Goal: Information Seeking & Learning: Learn about a topic

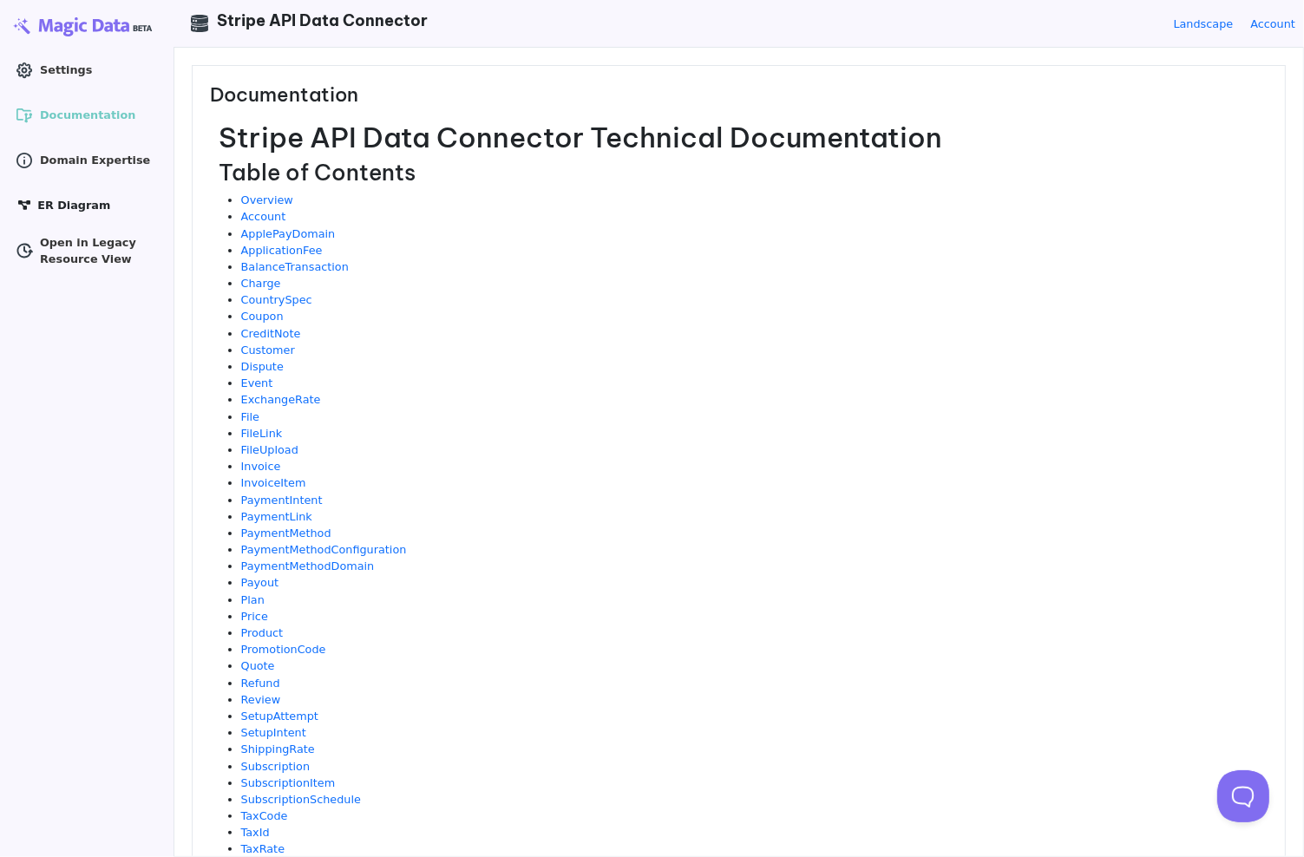
click at [46, 200] on span "ER Diagram" at bounding box center [73, 205] width 73 height 16
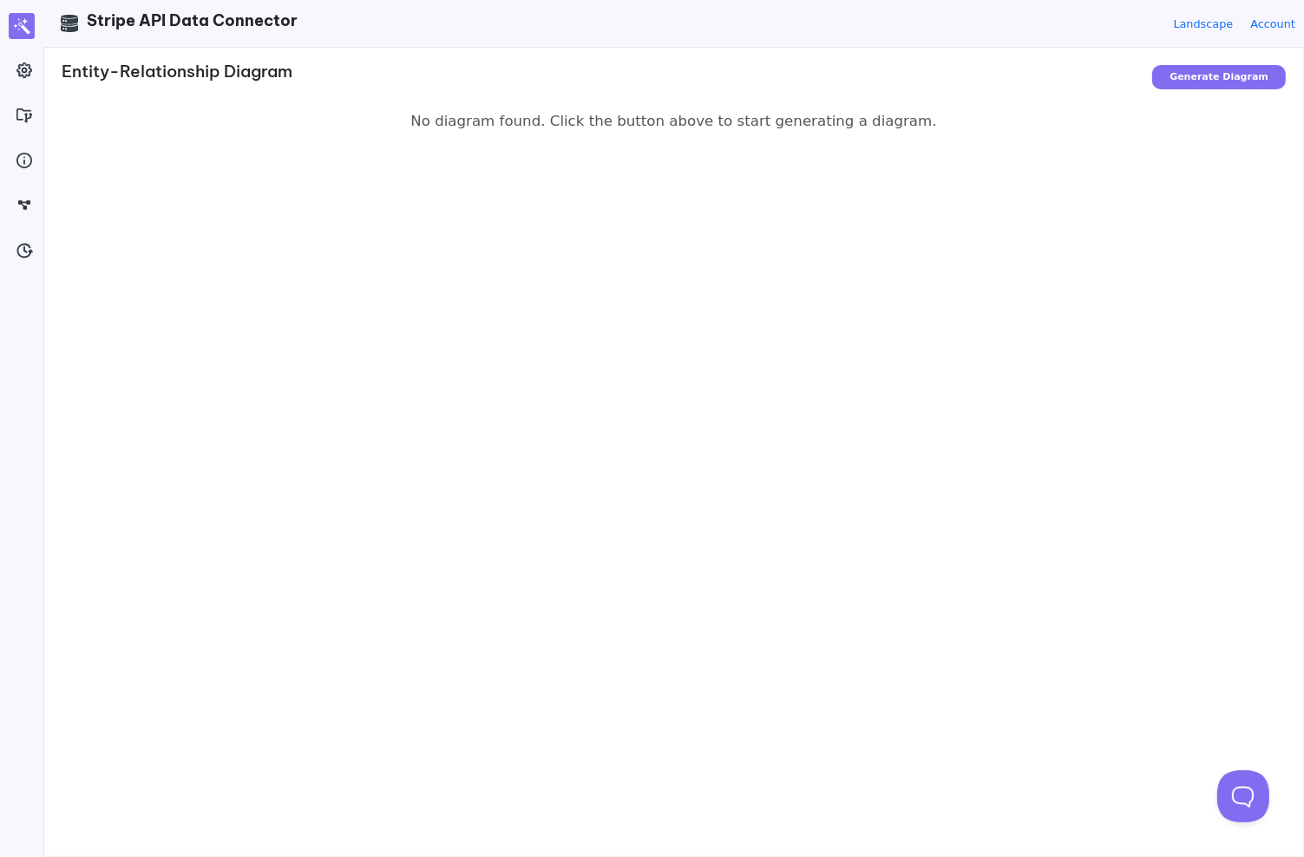
click at [607, 148] on div "Focused on: Generate Diagram Generating... Entity-Relationship Diagram Generati…" at bounding box center [673, 452] width 1259 height 809
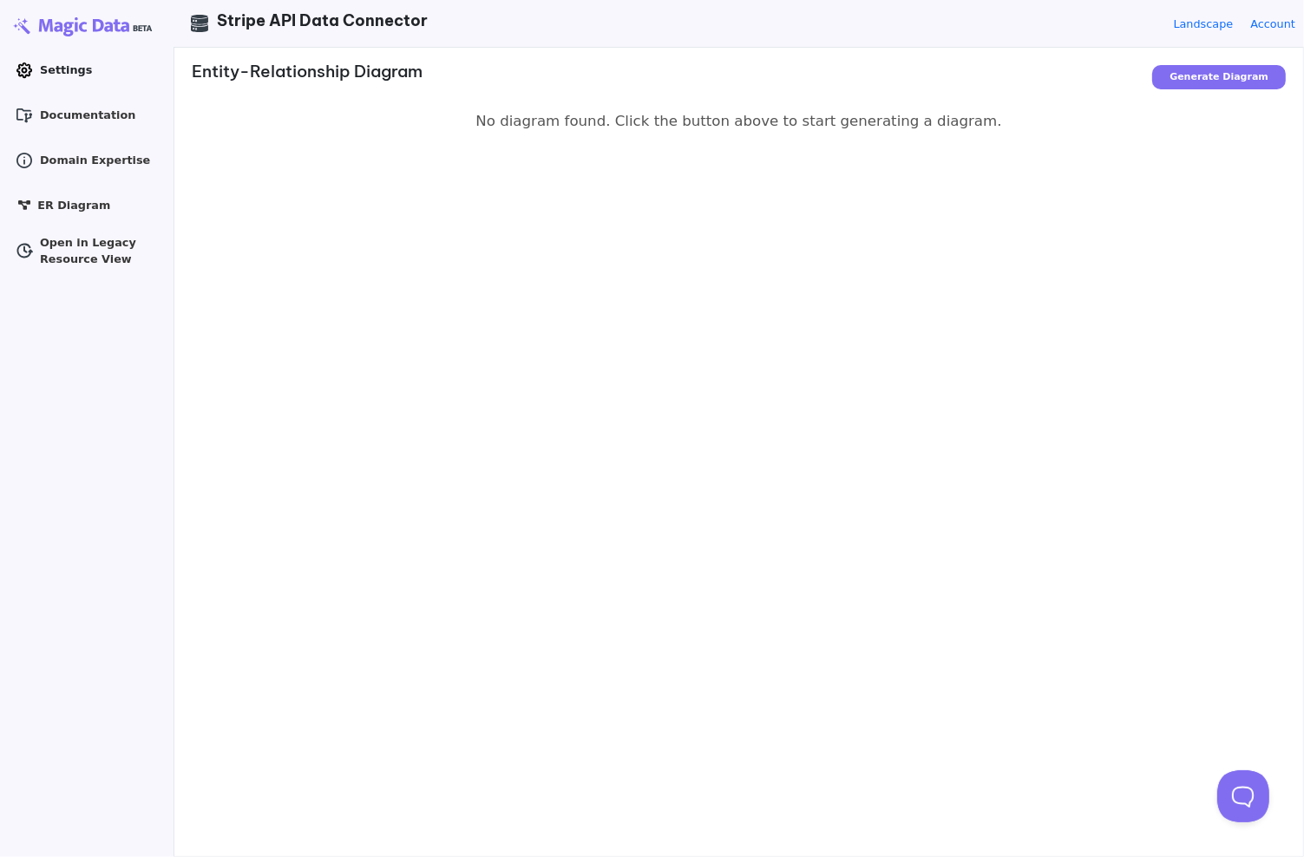
click at [30, 71] on icon at bounding box center [24, 70] width 16 height 16
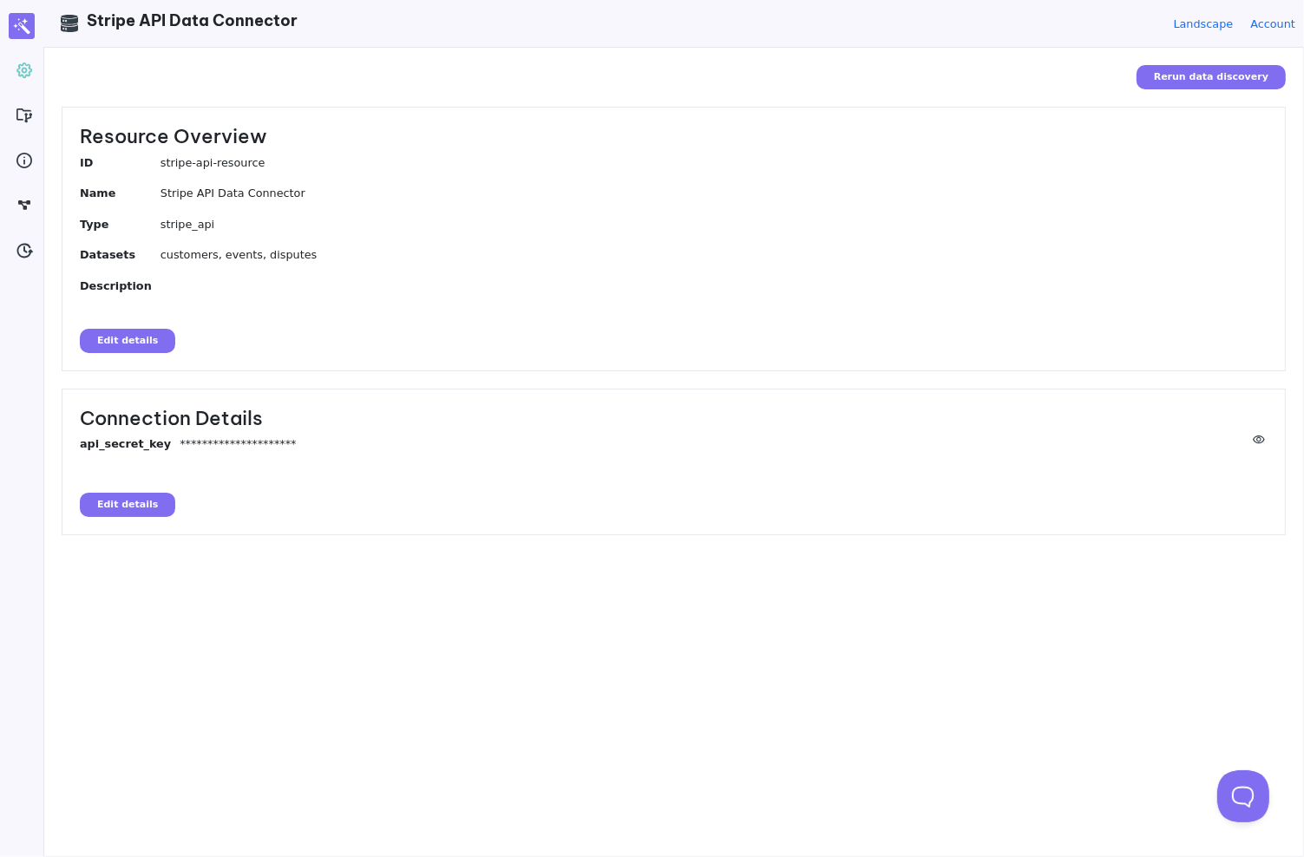
click at [208, 288] on dl "ID stripe-api-resource Name Stripe API Data Connector Type stripe_api Datasets …" at bounding box center [674, 224] width 1188 height 141
click at [236, 284] on dd at bounding box center [714, 283] width 1107 height 11
click at [243, 292] on dl "ID stripe-api-resource Name Stripe API Data Connector Type stripe_api Datasets …" at bounding box center [674, 224] width 1188 height 141
click at [178, 287] on dd at bounding box center [714, 283] width 1107 height 11
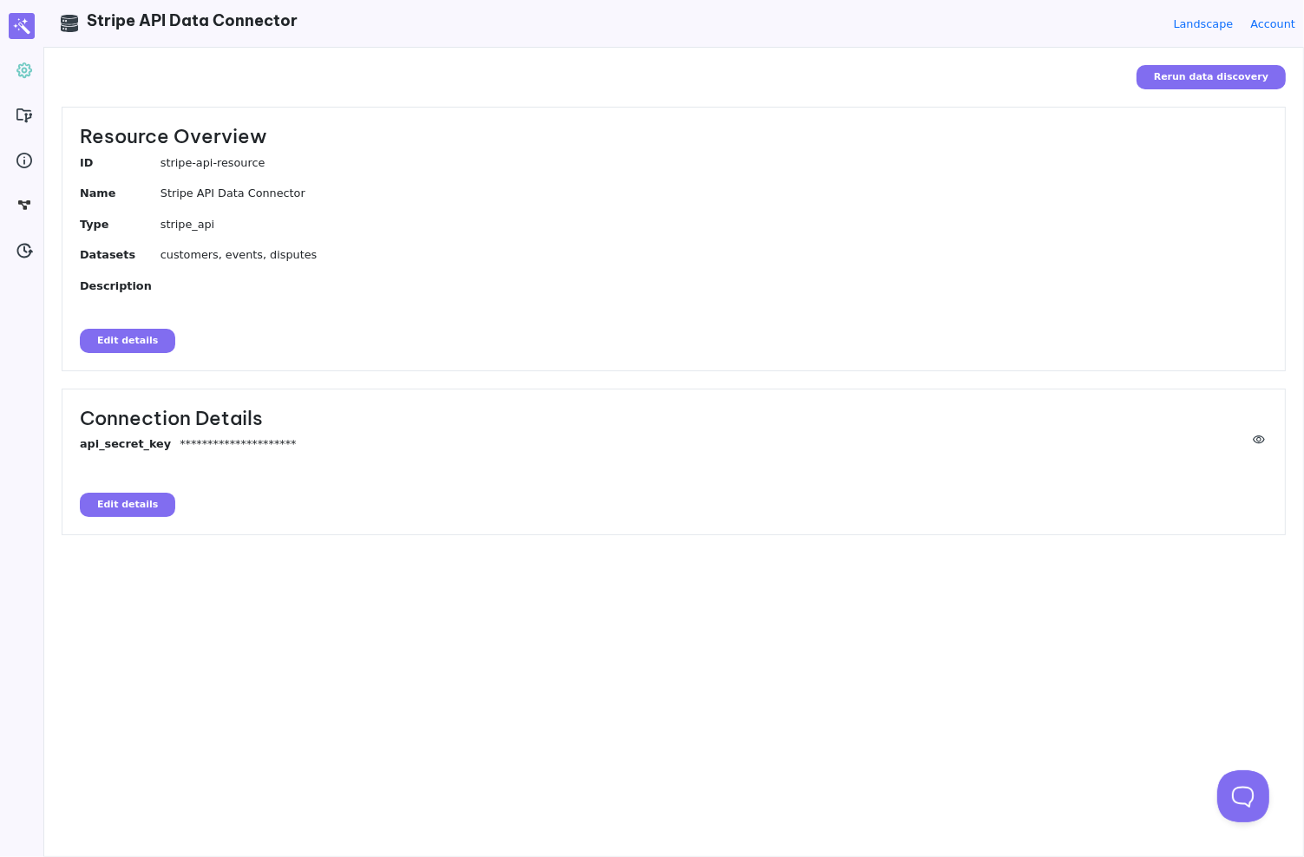
click at [191, 288] on dl "ID stripe-api-resource Name Stripe API Data Connector Type stripe_api Datasets …" at bounding box center [674, 224] width 1188 height 141
click at [194, 287] on dd at bounding box center [714, 283] width 1107 height 11
click at [191, 292] on dl "ID stripe-api-resource Name Stripe API Data Connector Type stripe_api Datasets …" at bounding box center [674, 224] width 1188 height 141
click at [122, 338] on button "Edit details" at bounding box center [127, 341] width 95 height 24
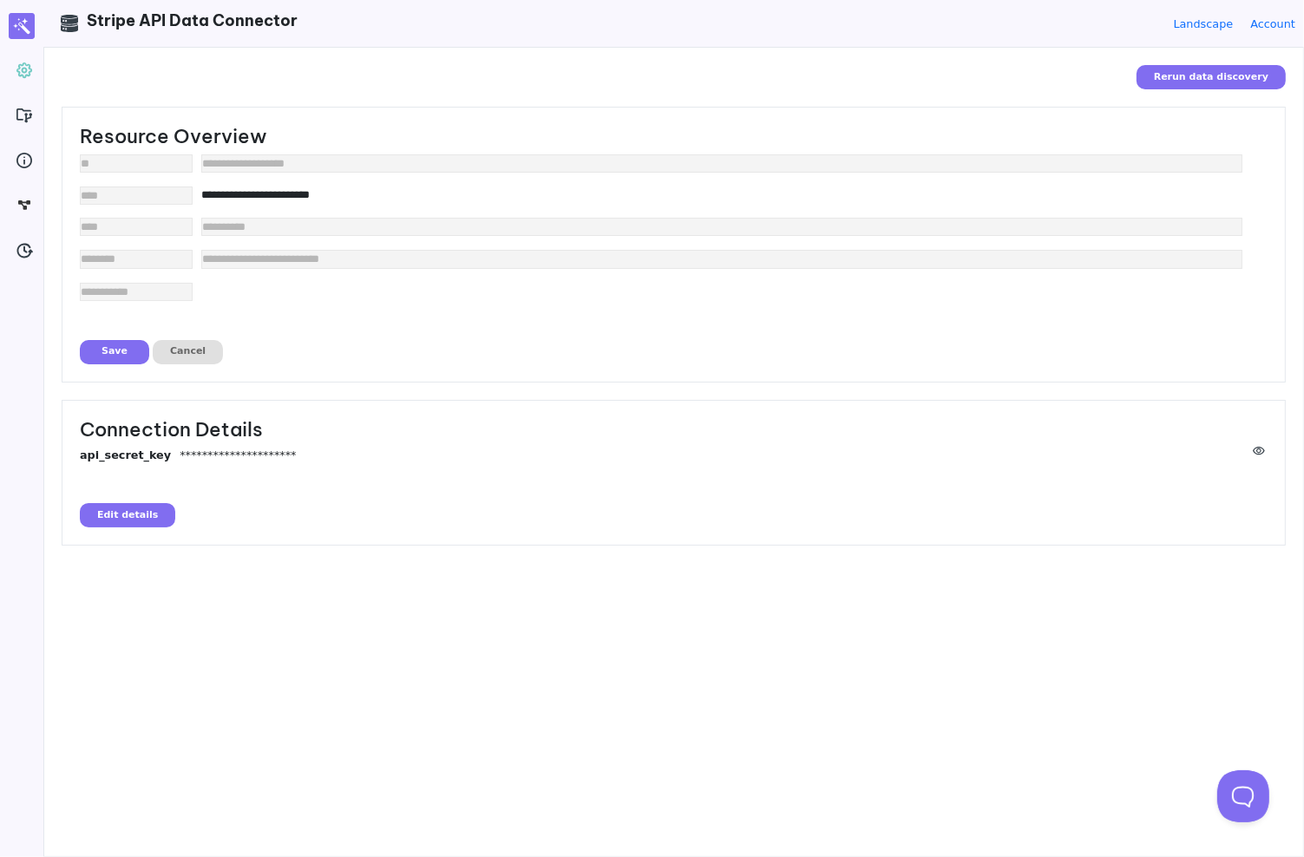
click at [277, 352] on div "**********" at bounding box center [674, 244] width 1224 height 275
click at [181, 350] on button "Cancel" at bounding box center [188, 352] width 70 height 24
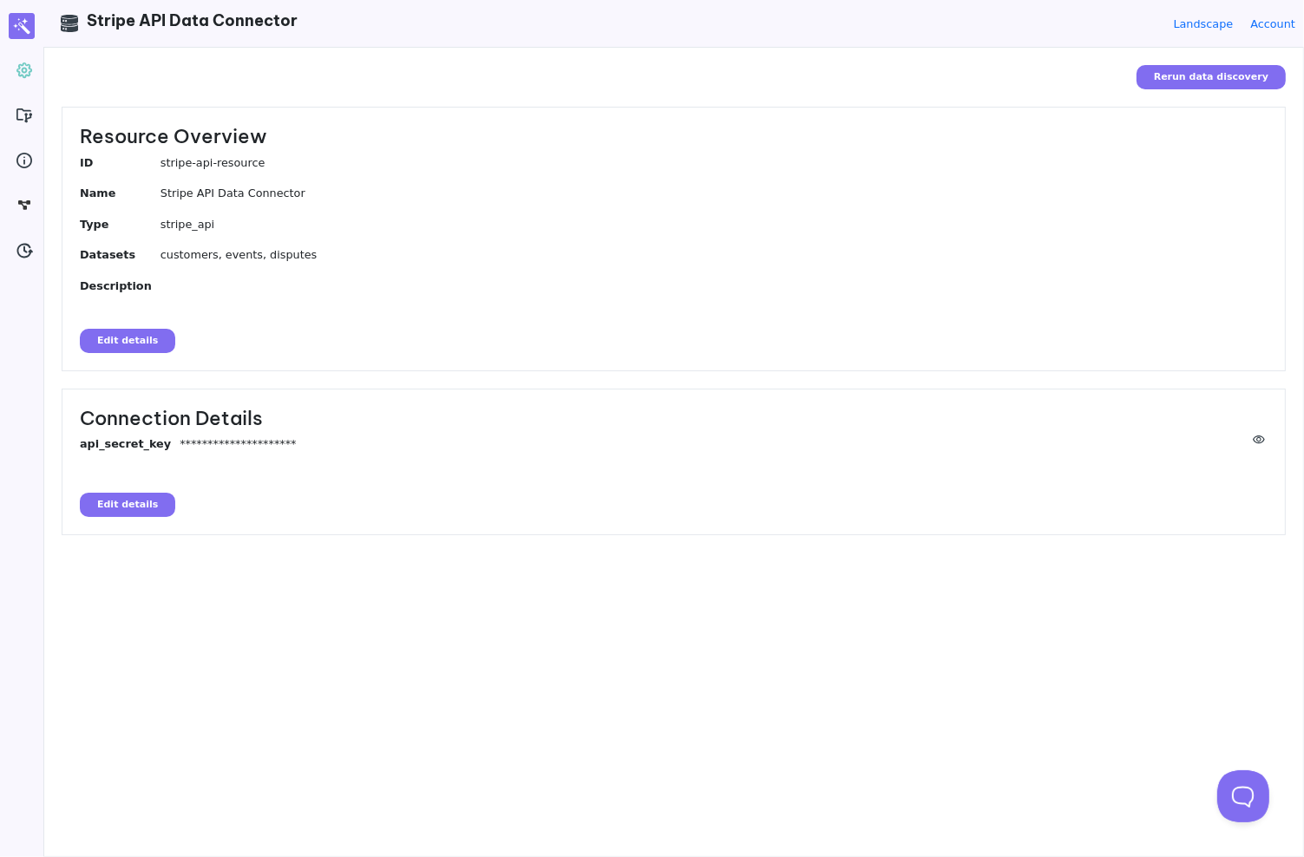
click at [246, 303] on div "Resource Overview ID stripe-api-resource Name Stripe API Data Connector Type st…" at bounding box center [674, 239] width 1224 height 265
click at [259, 308] on div "Resource Overview ID stripe-api-resource Name Stripe API Data Connector Type st…" at bounding box center [674, 239] width 1224 height 265
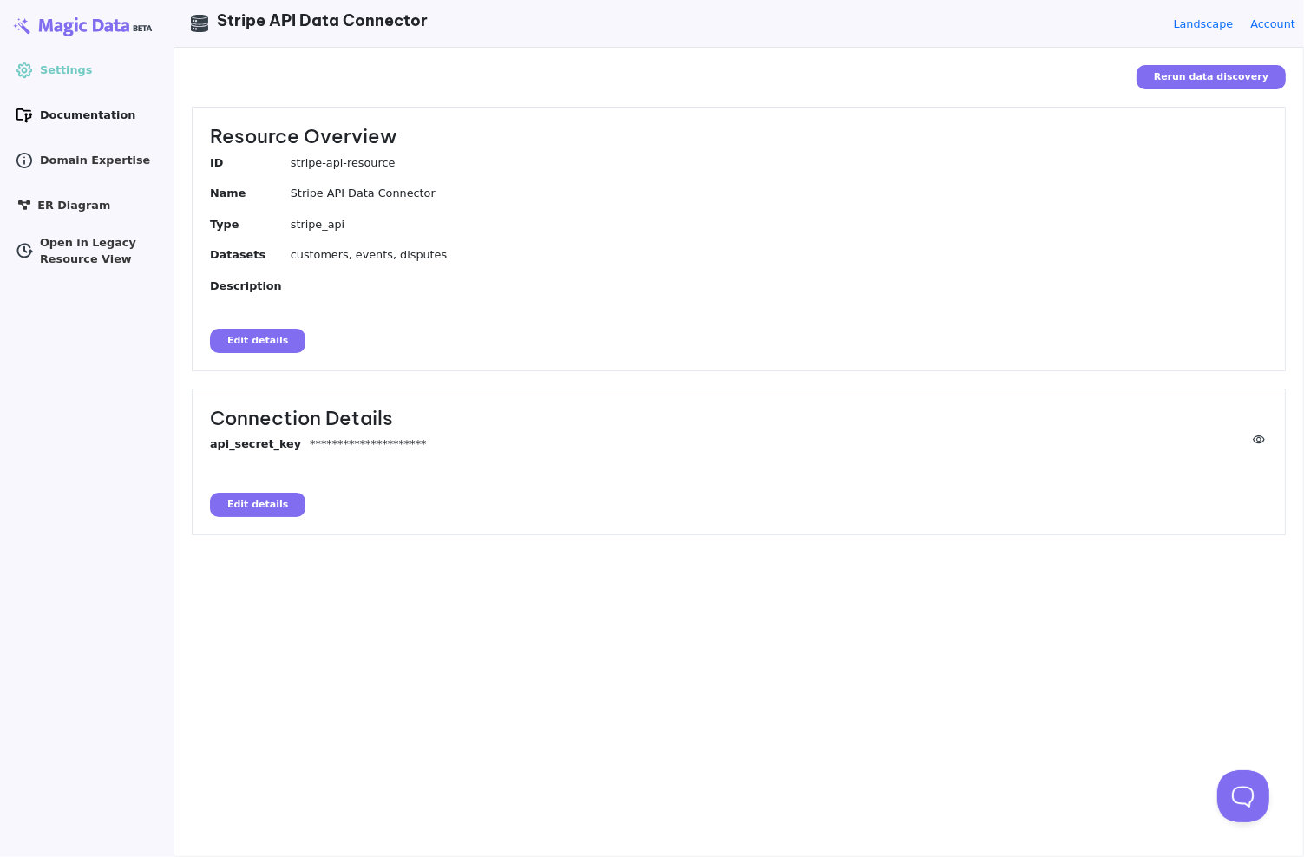
click at [31, 114] on icon at bounding box center [24, 115] width 16 height 15
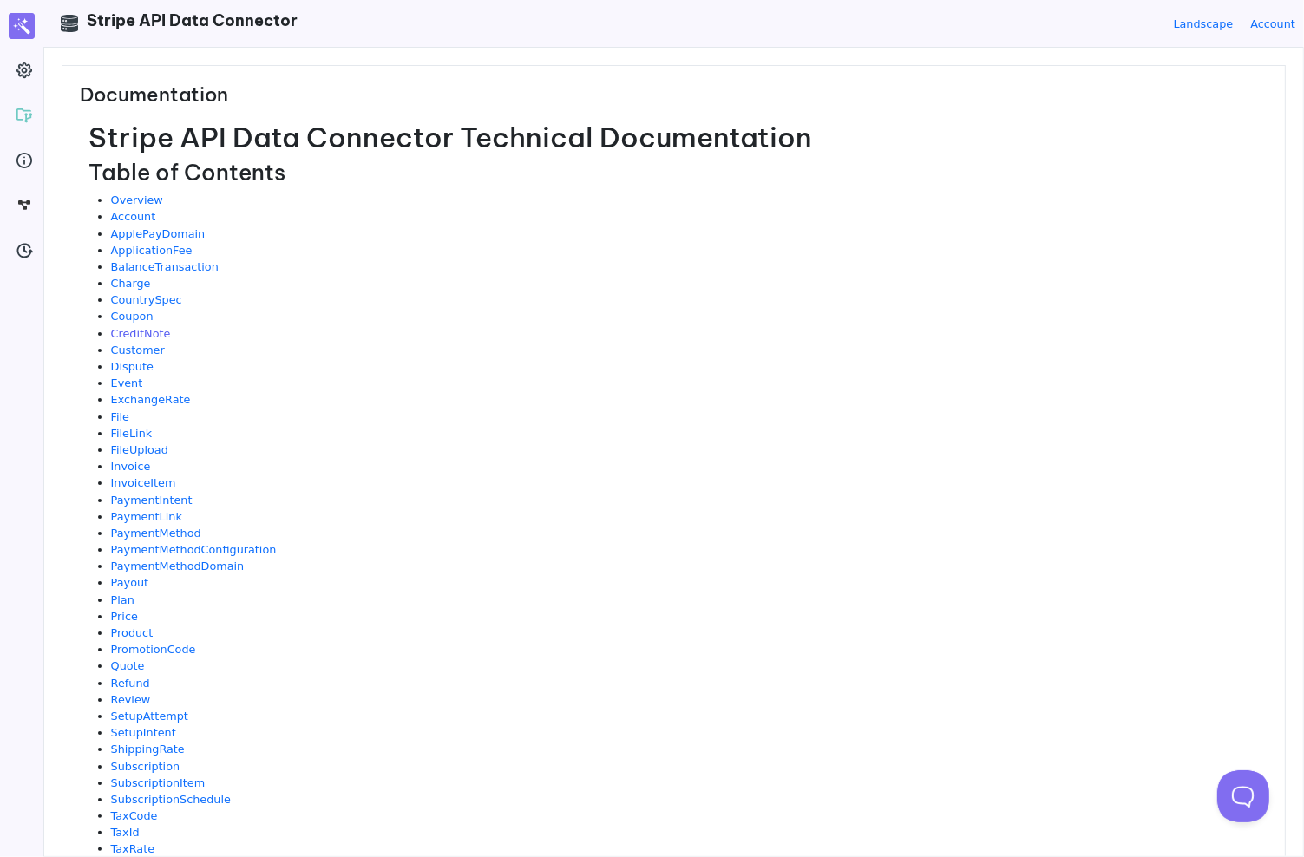
click at [136, 329] on link "CreditNote" at bounding box center [141, 333] width 60 height 13
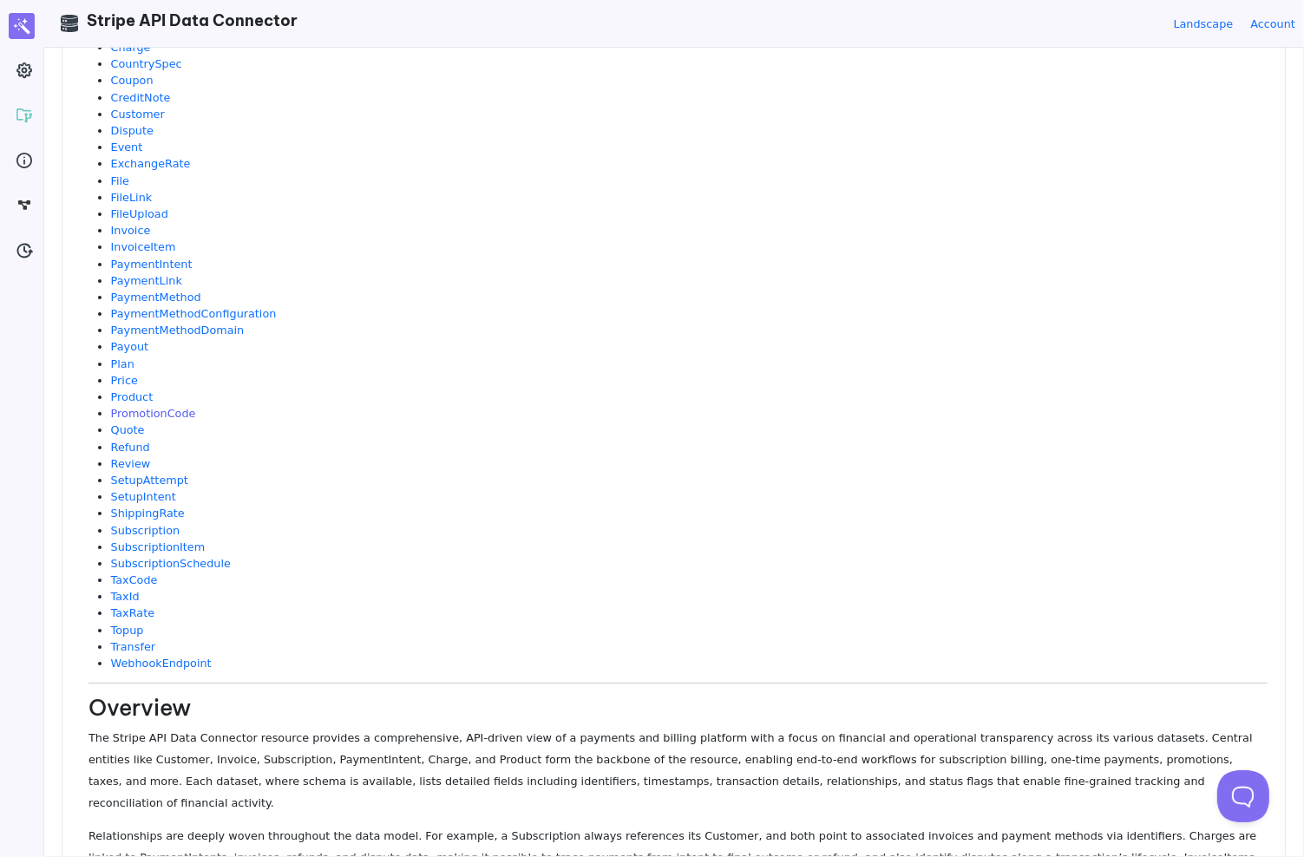
scroll to position [436, 0]
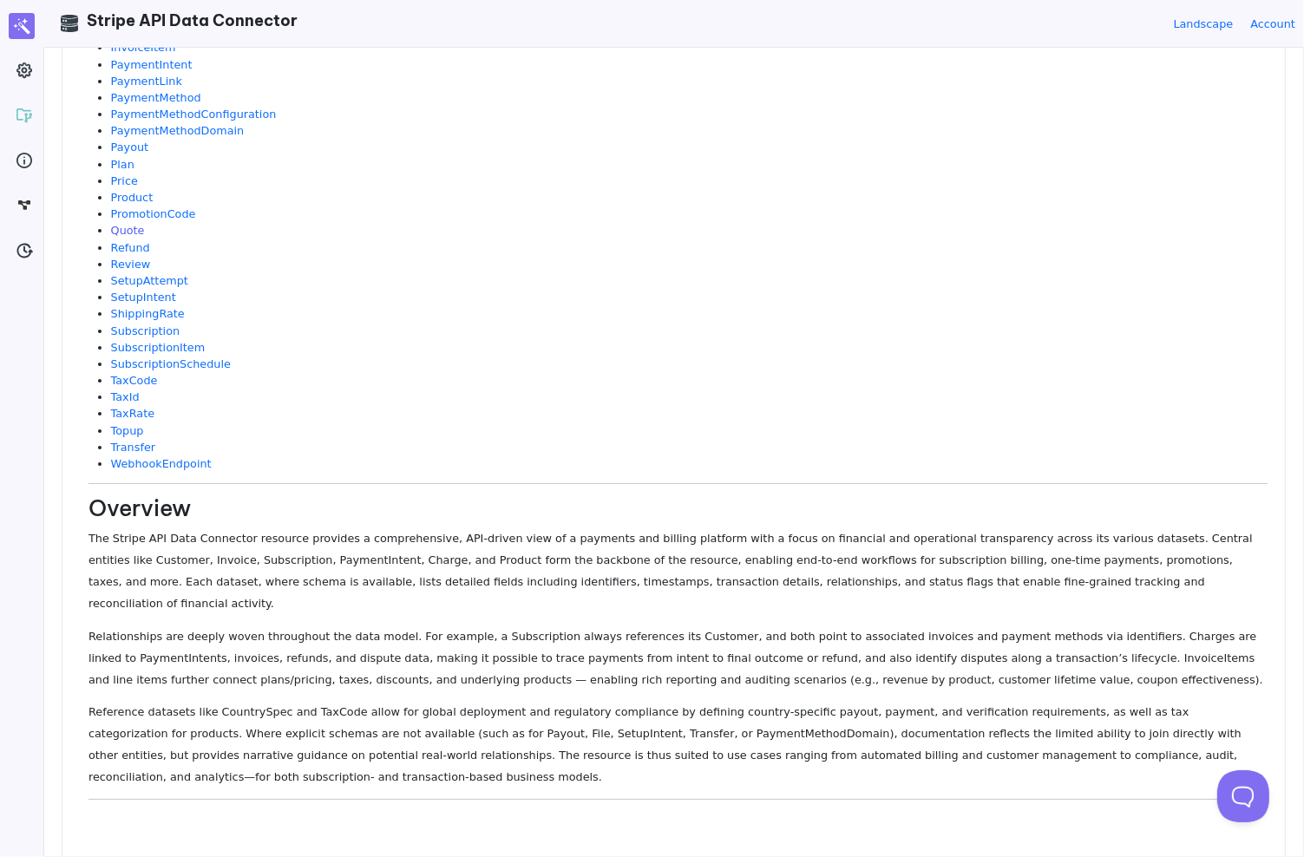
click at [132, 233] on link "Quote" at bounding box center [128, 230] width 34 height 13
click at [286, 550] on p "The Stripe API Data Connector resource provides a comprehensive, API-driven vie…" at bounding box center [678, 571] width 1179 height 87
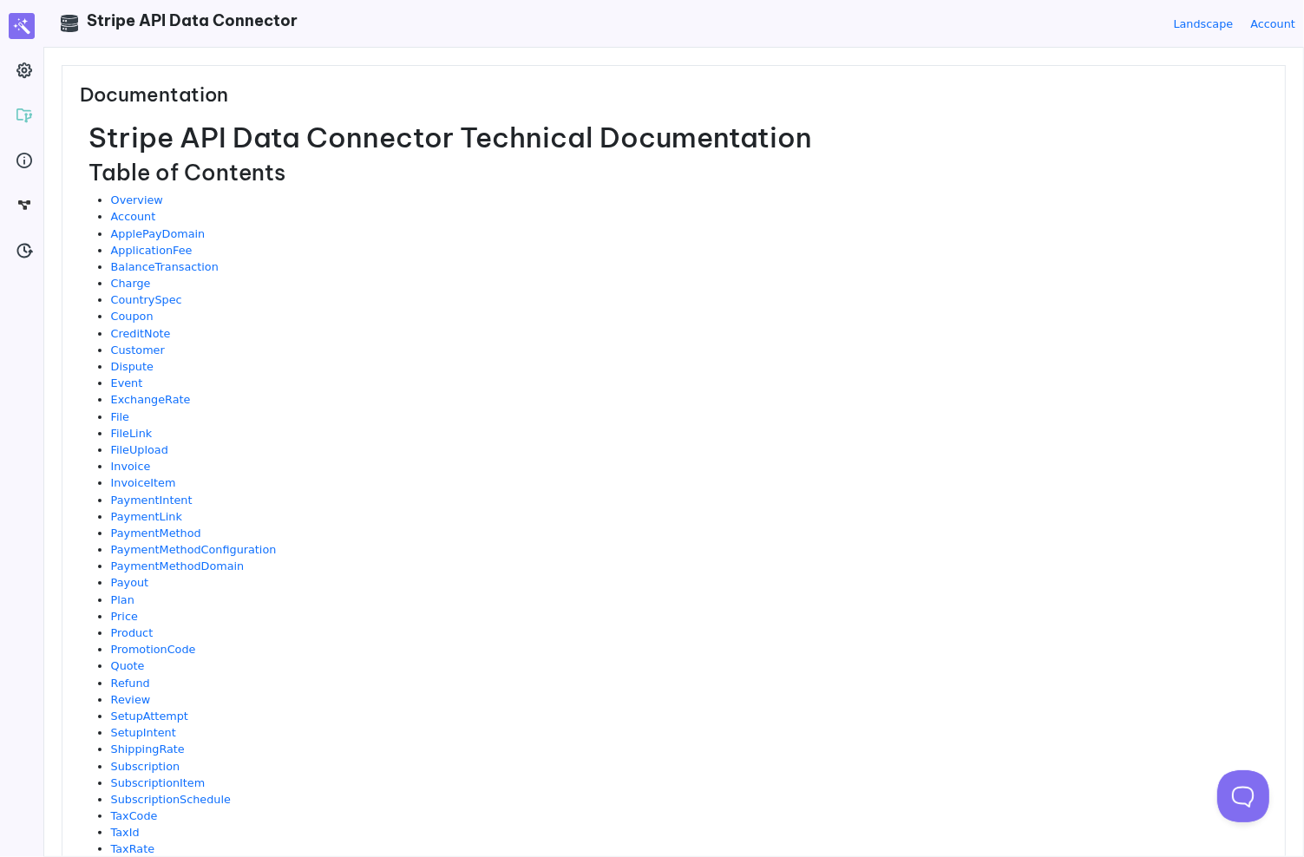
click at [128, 409] on li "File" at bounding box center [689, 417] width 1157 height 16
click at [121, 421] on link "File" at bounding box center [120, 416] width 18 height 13
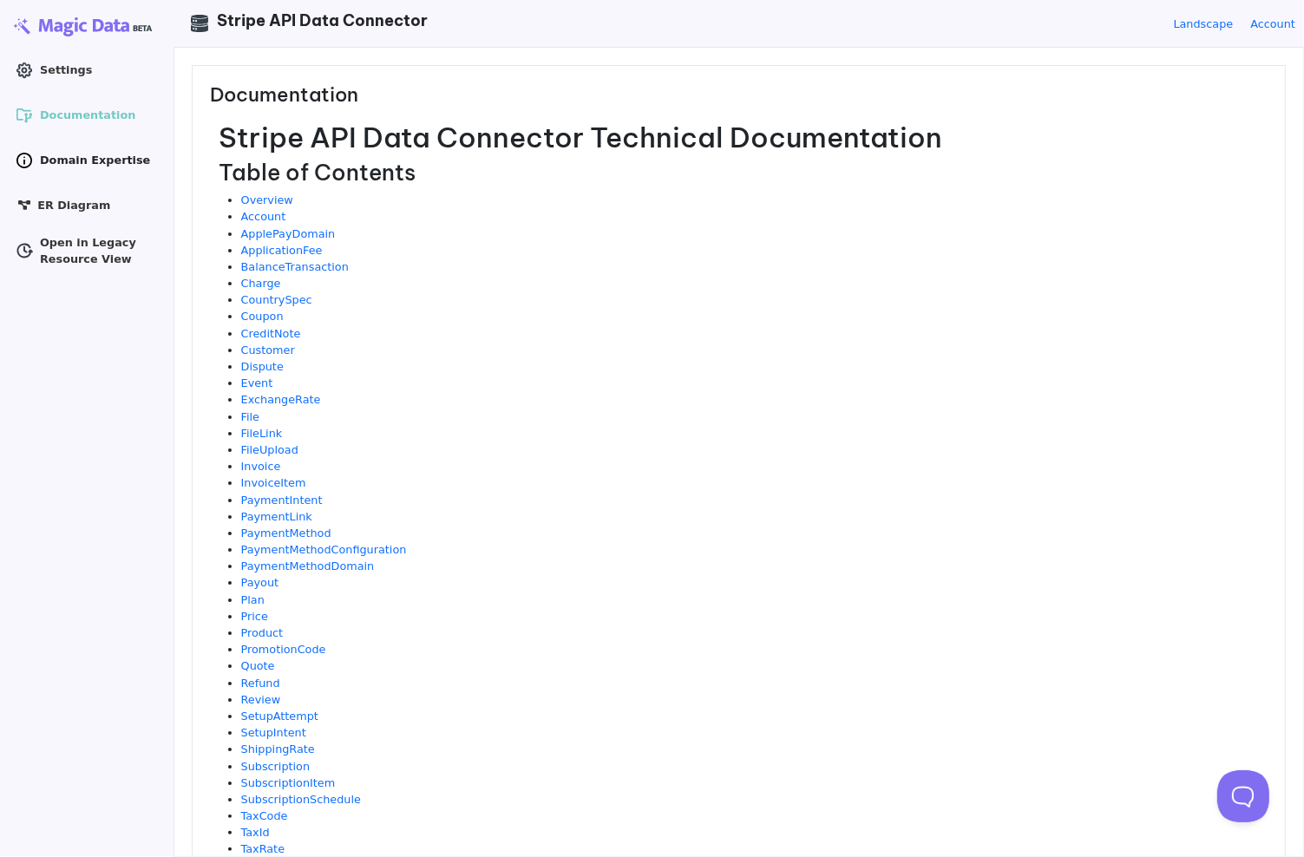
click at [25, 162] on icon at bounding box center [24, 160] width 17 height 17
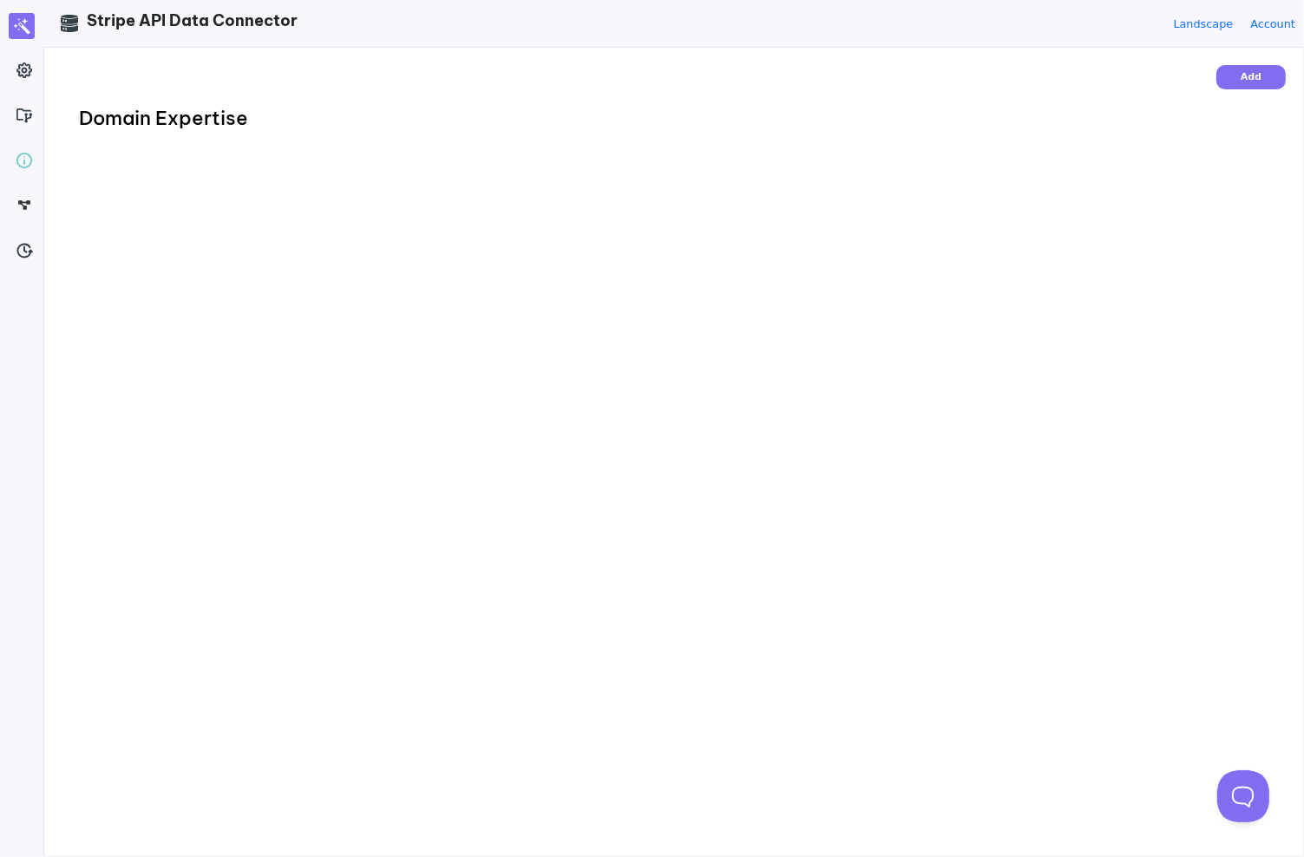
click at [453, 120] on h3 "Domain Expertise" at bounding box center [674, 118] width 1190 height 23
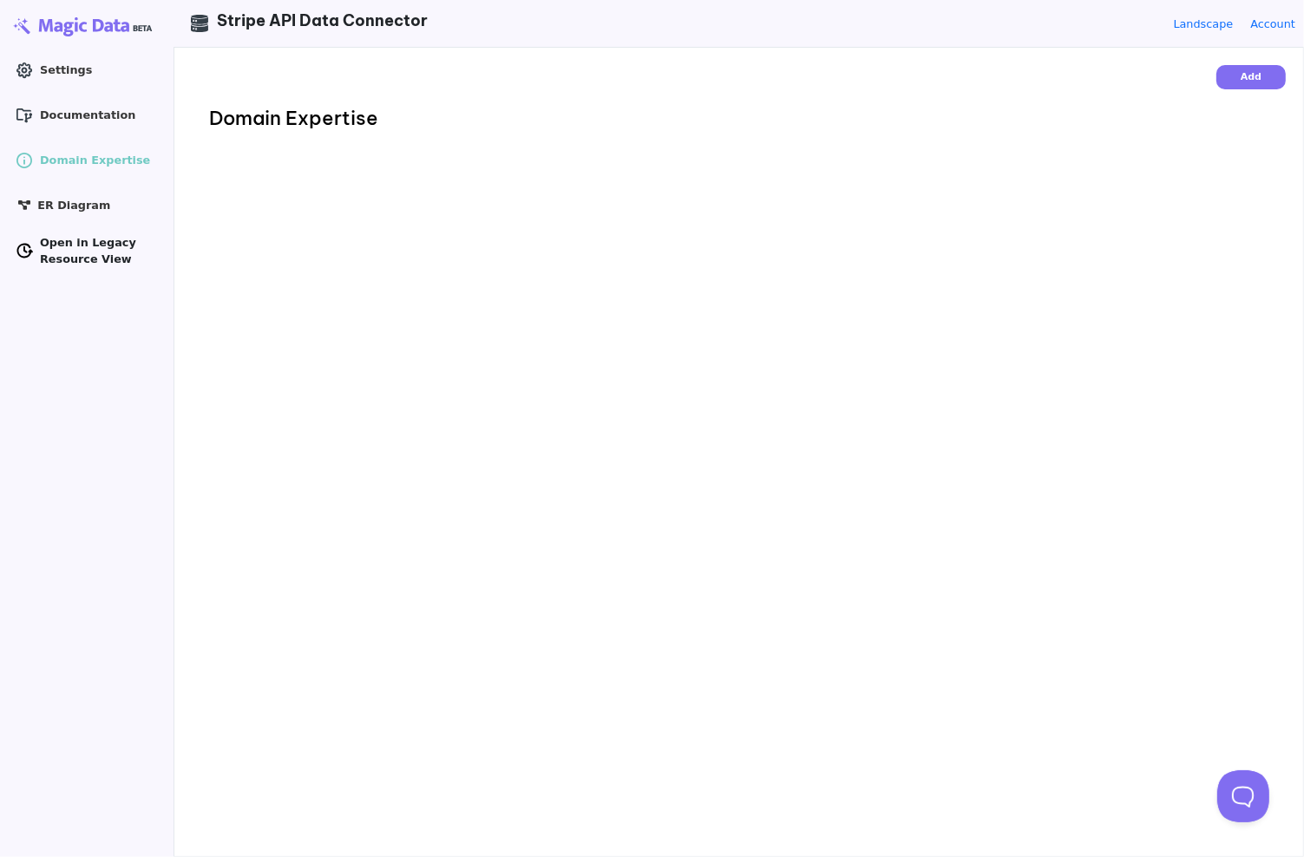
click at [53, 239] on span "Open in Legacy Resource View" at bounding box center [99, 250] width 118 height 33
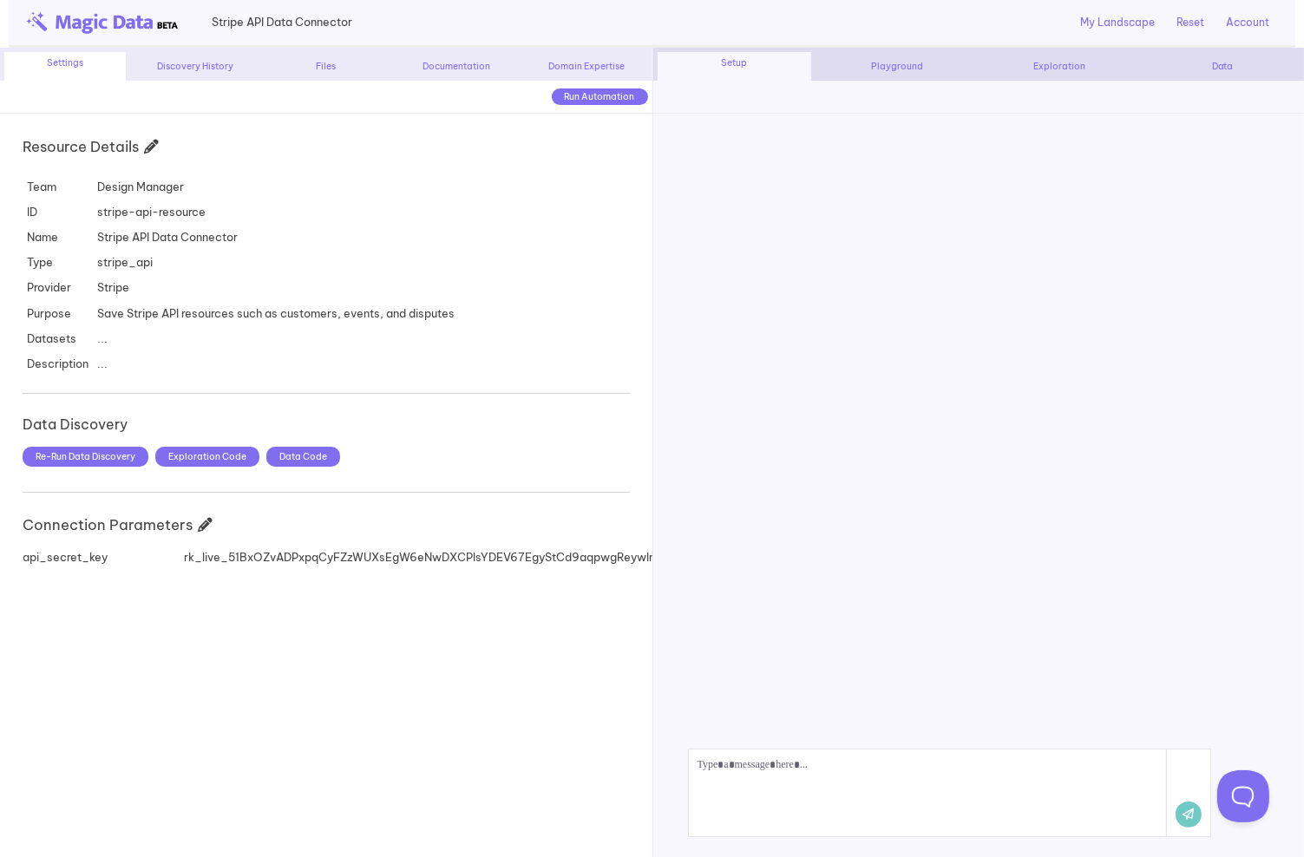
scroll to position [17448, 0]
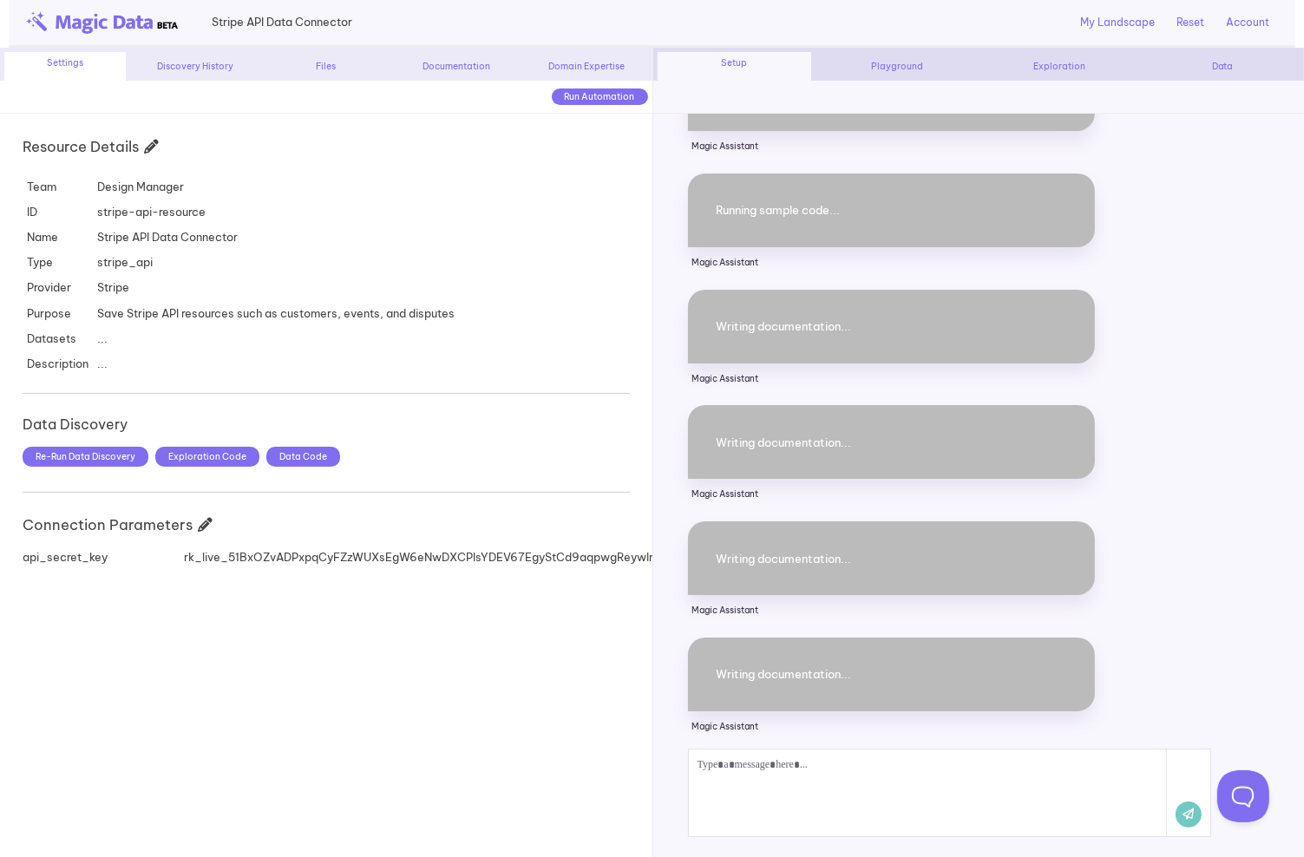
click at [426, 181] on td "Design Manager" at bounding box center [276, 186] width 366 height 25
click at [443, 62] on div "Documentation" at bounding box center [456, 66] width 121 height 13
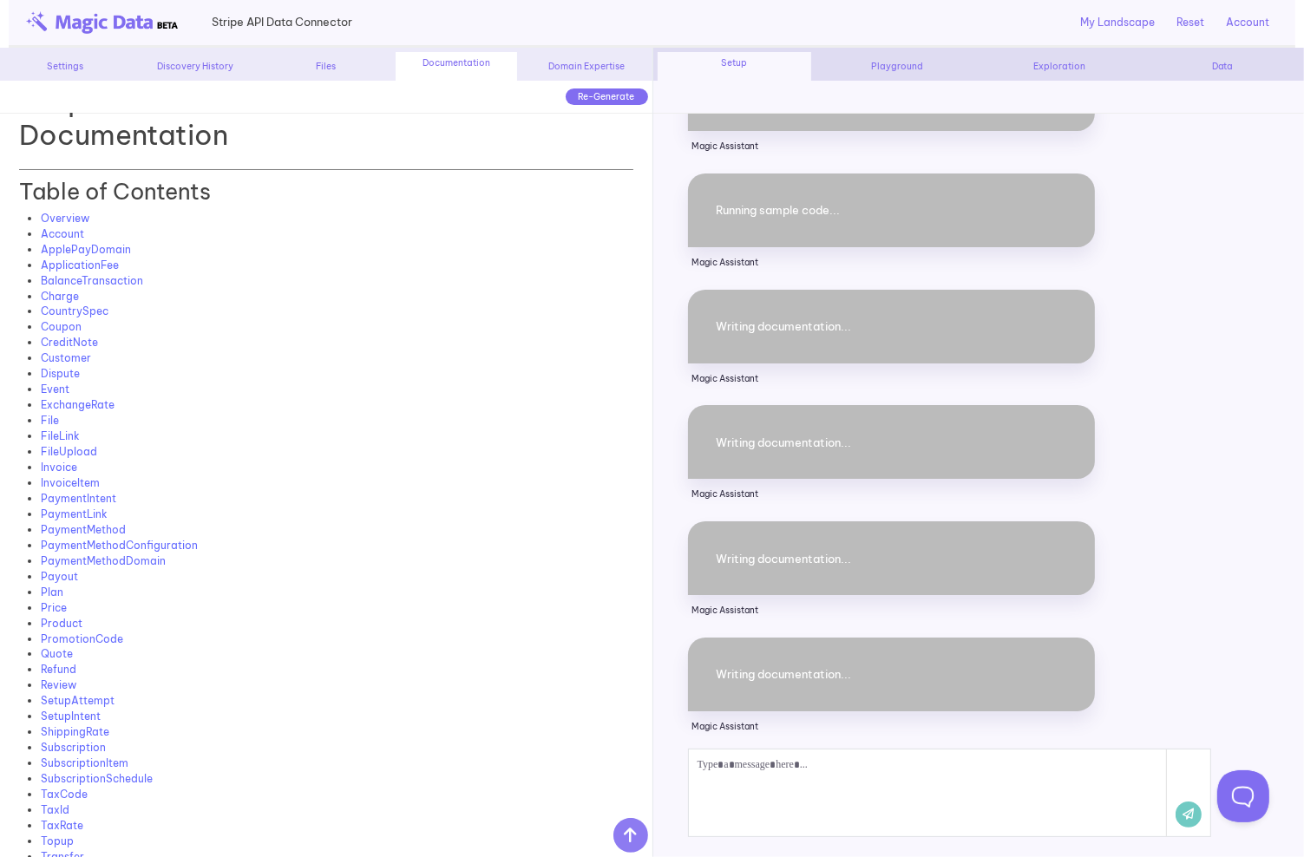
scroll to position [0, 0]
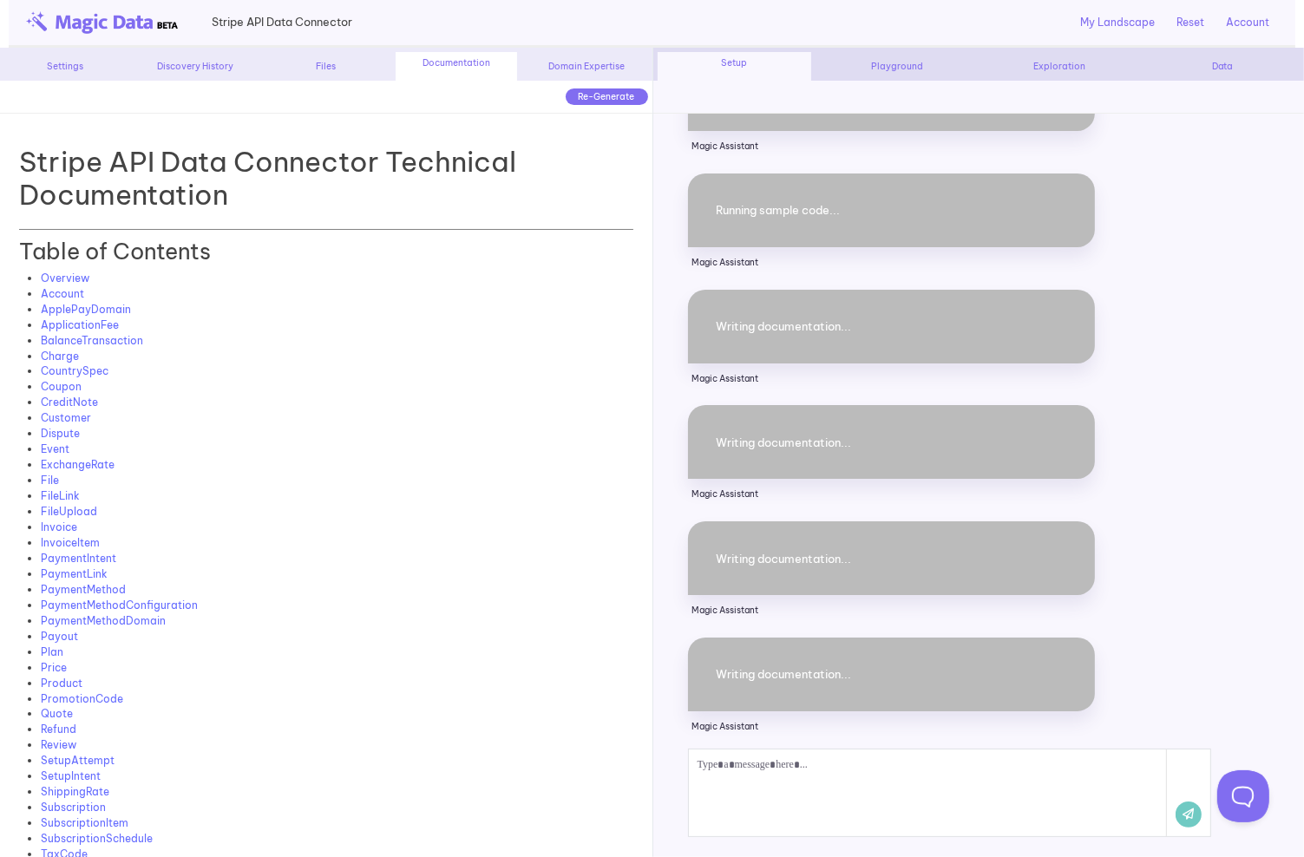
click at [323, 61] on div "Files" at bounding box center [326, 66] width 121 height 13
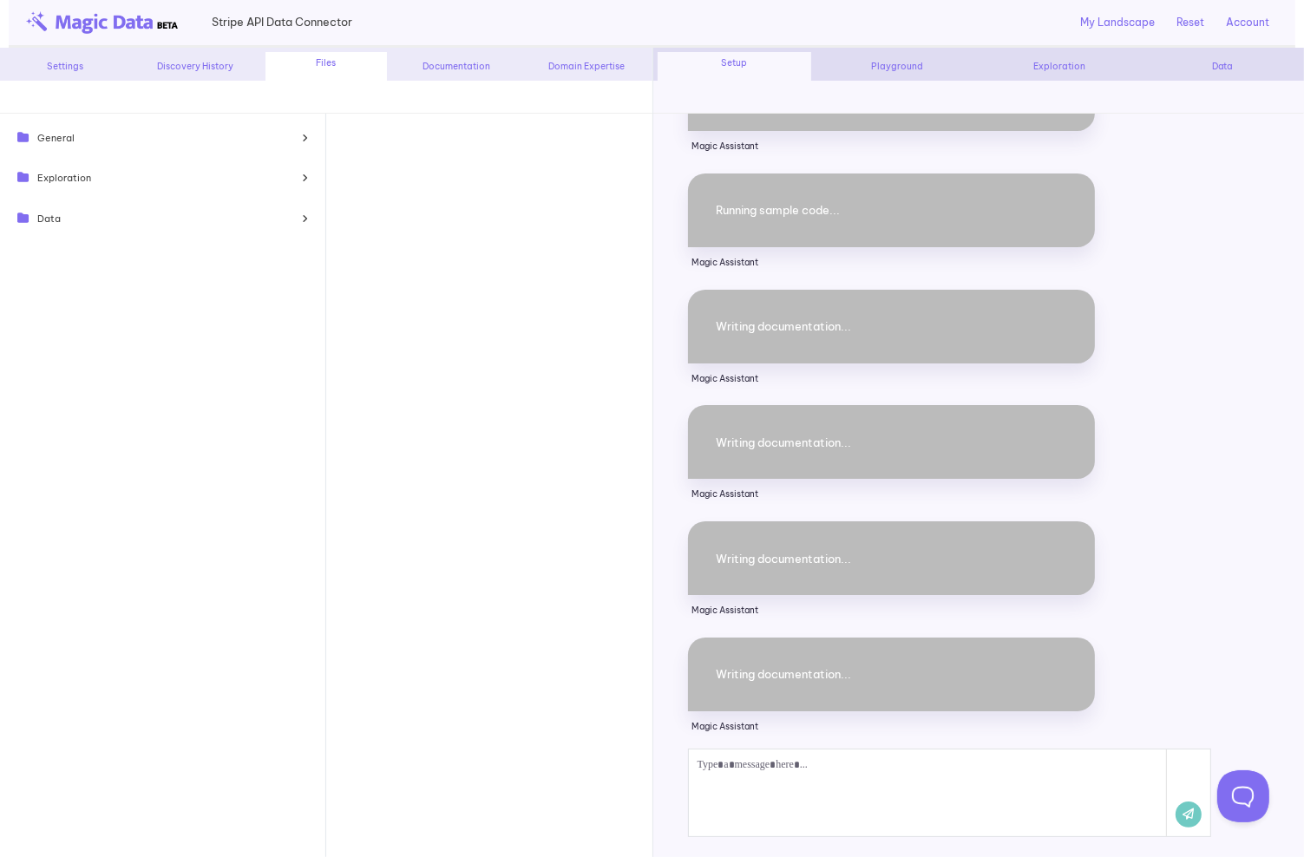
click at [146, 141] on div "General" at bounding box center [163, 137] width 308 height 31
click at [135, 287] on div "General Exploration Data" at bounding box center [163, 519] width 326 height 810
click at [61, 62] on div "Settings" at bounding box center [64, 66] width 121 height 13
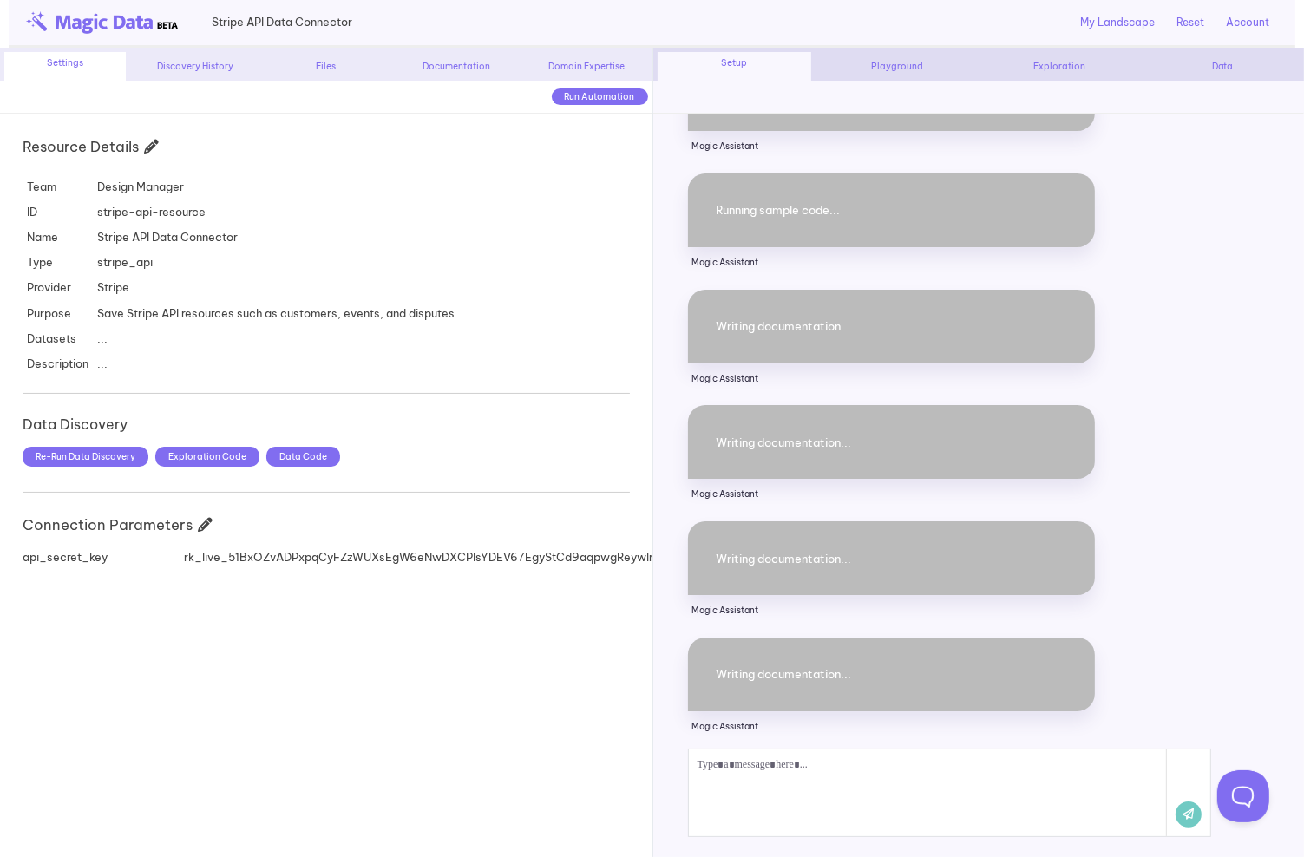
click at [260, 301] on td "Save Stripe API resources such as customers, events, and disputes" at bounding box center [276, 313] width 366 height 25
click at [301, 456] on span "Data Code" at bounding box center [303, 457] width 74 height 20
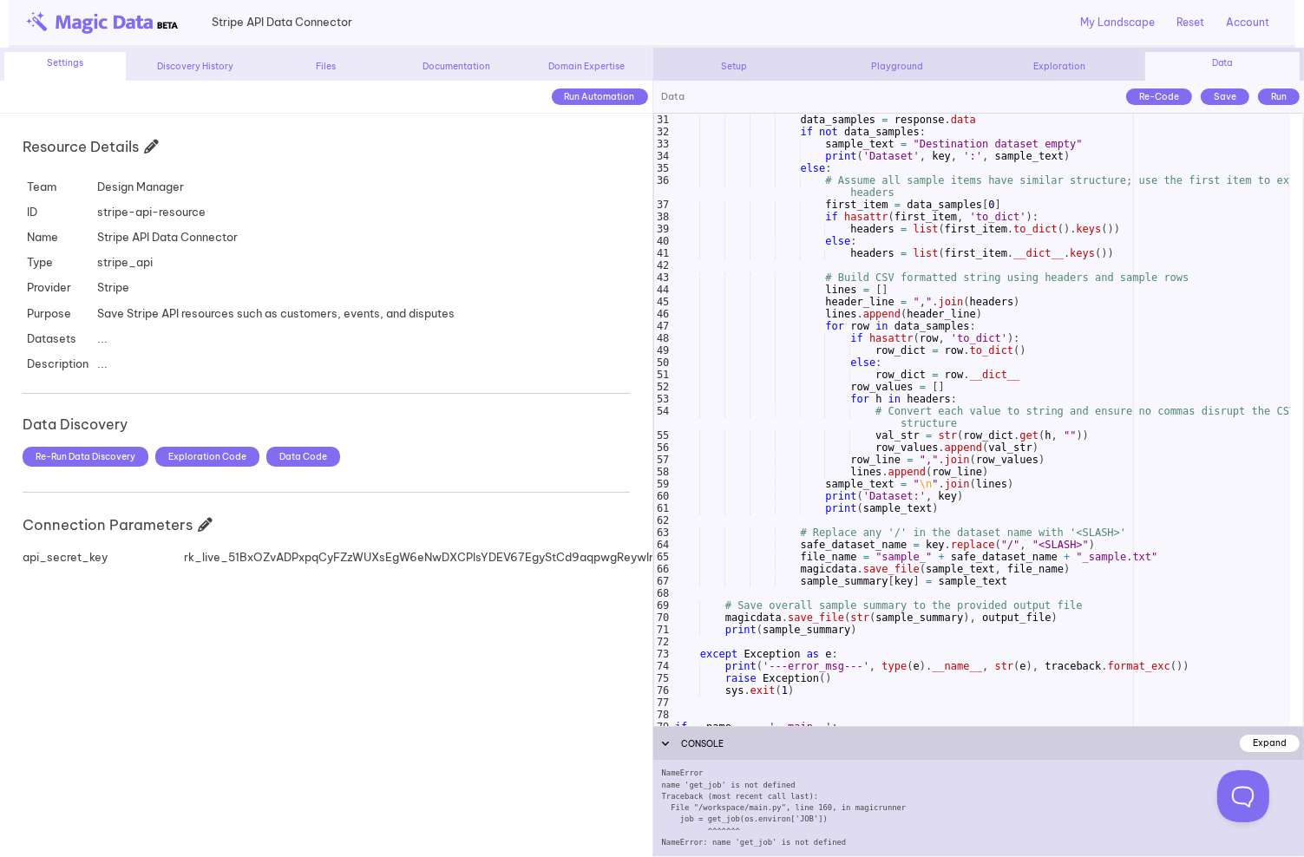
scroll to position [364, 0]
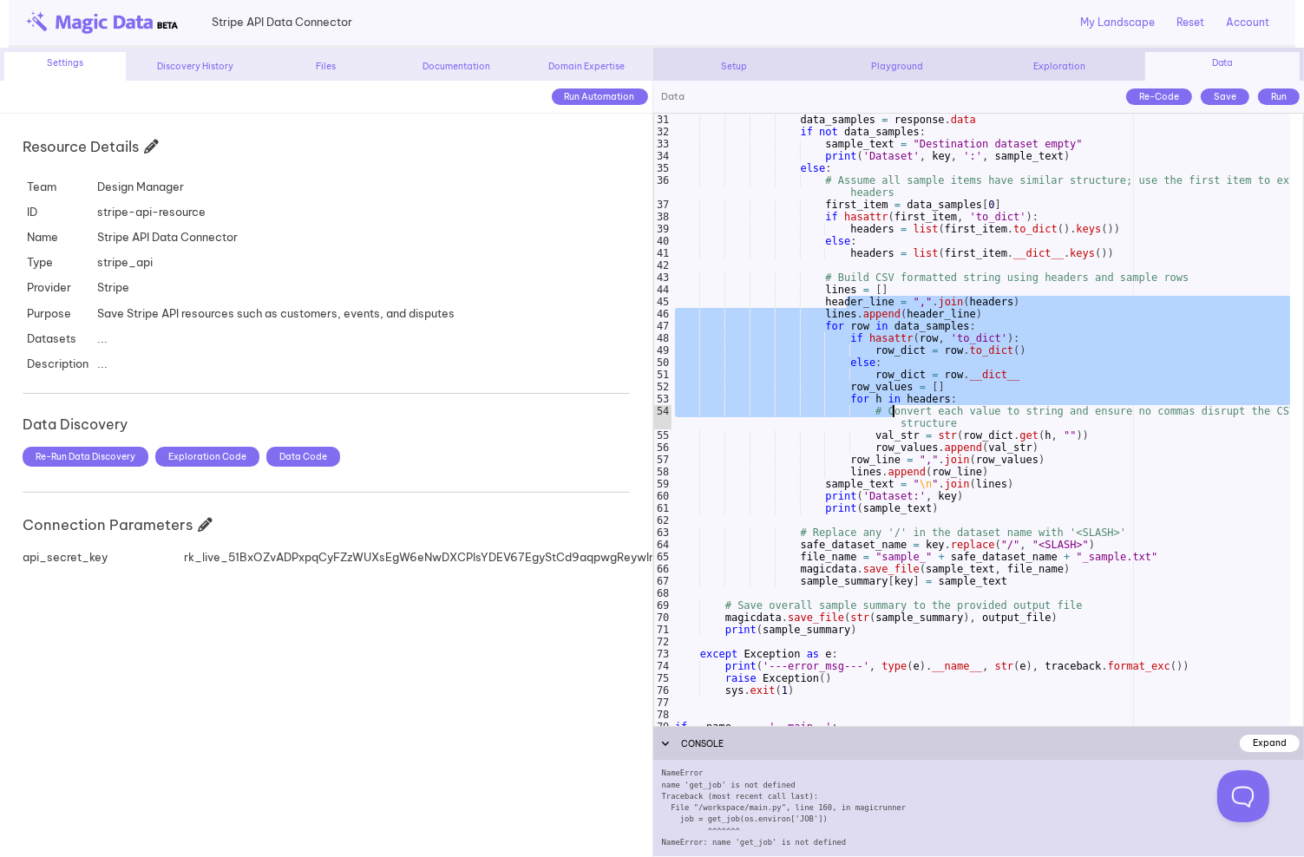
drag, startPoint x: 847, startPoint y: 306, endPoint x: 892, endPoint y: 409, distance: 111.9
click at [892, 409] on div "data_samples = response . data if not data_samples : sample_text = "Destination…" at bounding box center [982, 432] width 620 height 637
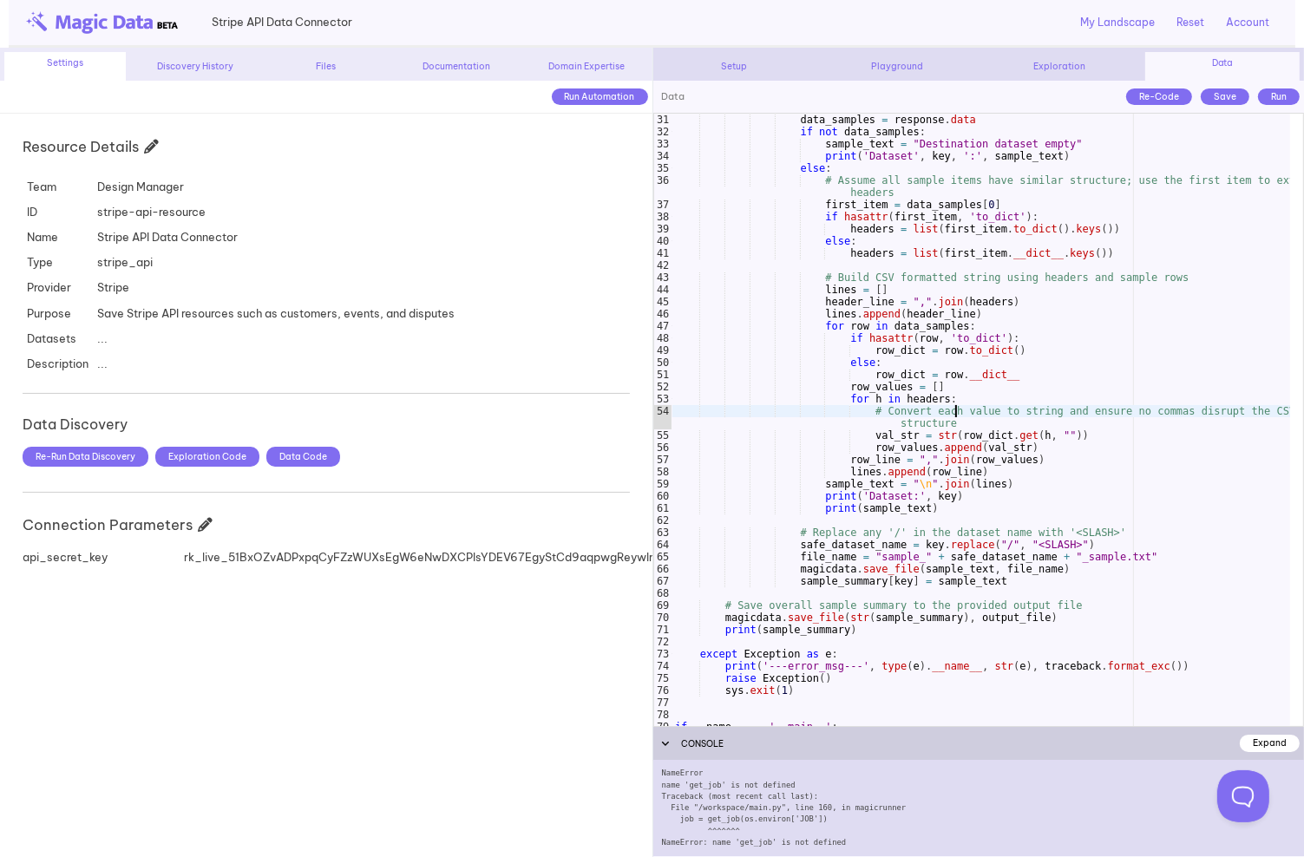
click at [955, 415] on div "data_samples = response . data if not data_samples : sample_text = "Destination…" at bounding box center [982, 432] width 620 height 637
type textarea "**********"
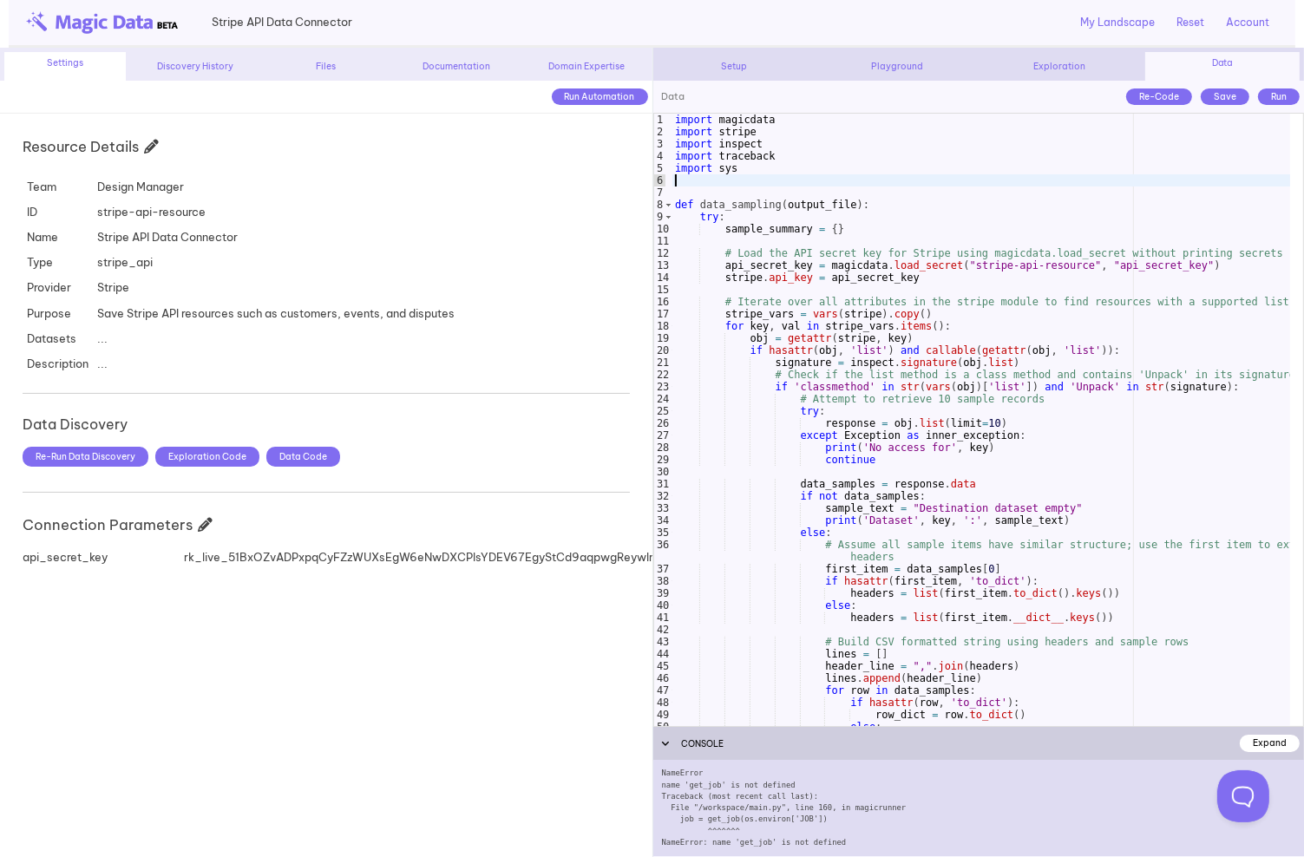
click at [784, 186] on div "import magicdata import stripe import inspect import traceback import sys def d…" at bounding box center [982, 432] width 620 height 637
click at [279, 367] on td "..." at bounding box center [276, 363] width 366 height 25
click at [316, 209] on td "stripe-api-resource" at bounding box center [276, 212] width 366 height 25
click at [312, 239] on td "Stripe API Data Connector" at bounding box center [276, 237] width 366 height 25
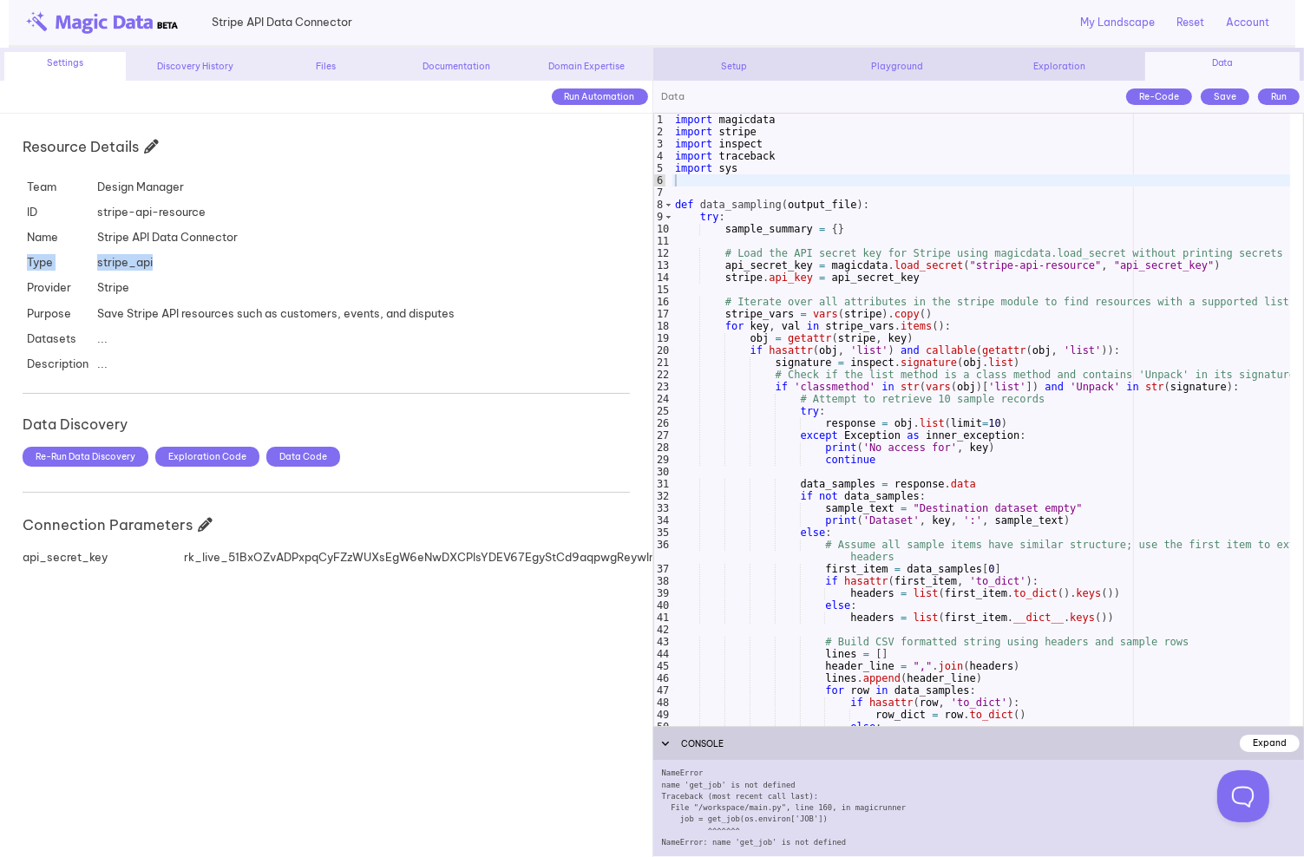
click at [417, 250] on tbody "Team Design Manager ID stripe-api-resource Name Stripe API Data Connector Type …" at bounding box center [241, 275] width 436 height 203
click at [1062, 62] on div "Exploration" at bounding box center [1060, 66] width 154 height 13
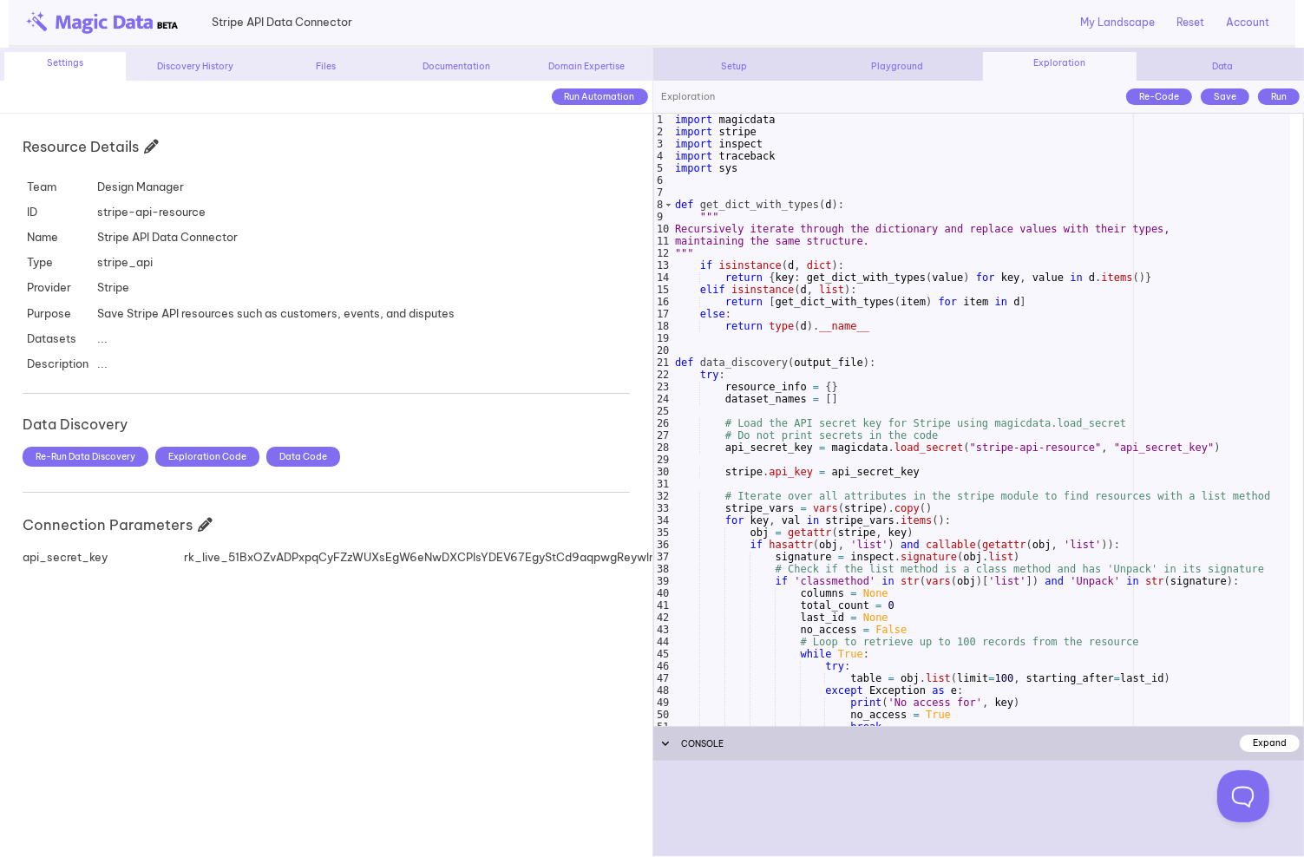
click at [926, 25] on div "My Landscape Reset Account Graham Sanipelli - grahams@designspec.com (Design Ma…" at bounding box center [815, 22] width 927 height 45
click at [893, 69] on div "Playground" at bounding box center [897, 66] width 154 height 13
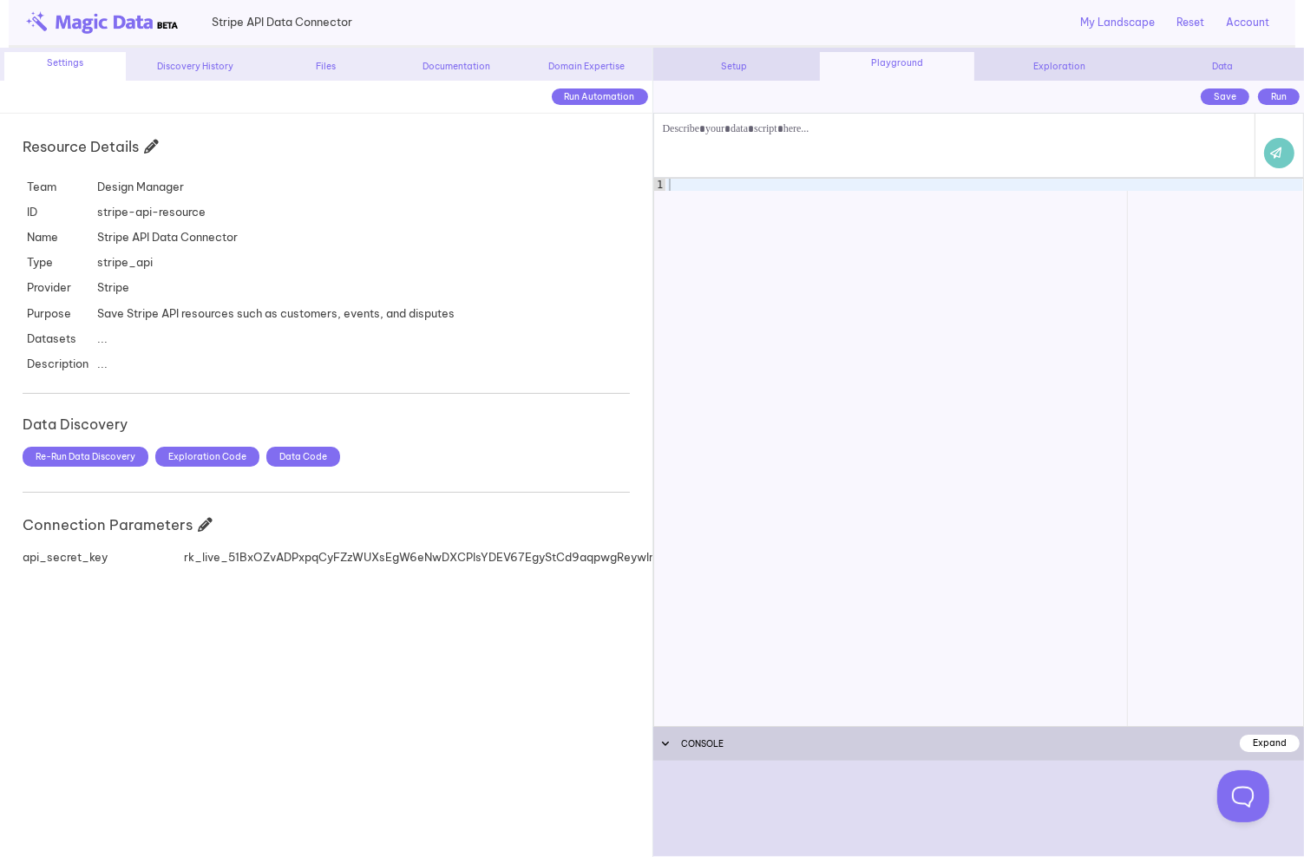
click at [768, 37] on div "My Landscape Reset Account Graham Sanipelli - grahams@designspec.com (Design Ma…" at bounding box center [815, 22] width 927 height 45
click at [731, 66] on div "Setup" at bounding box center [735, 66] width 154 height 13
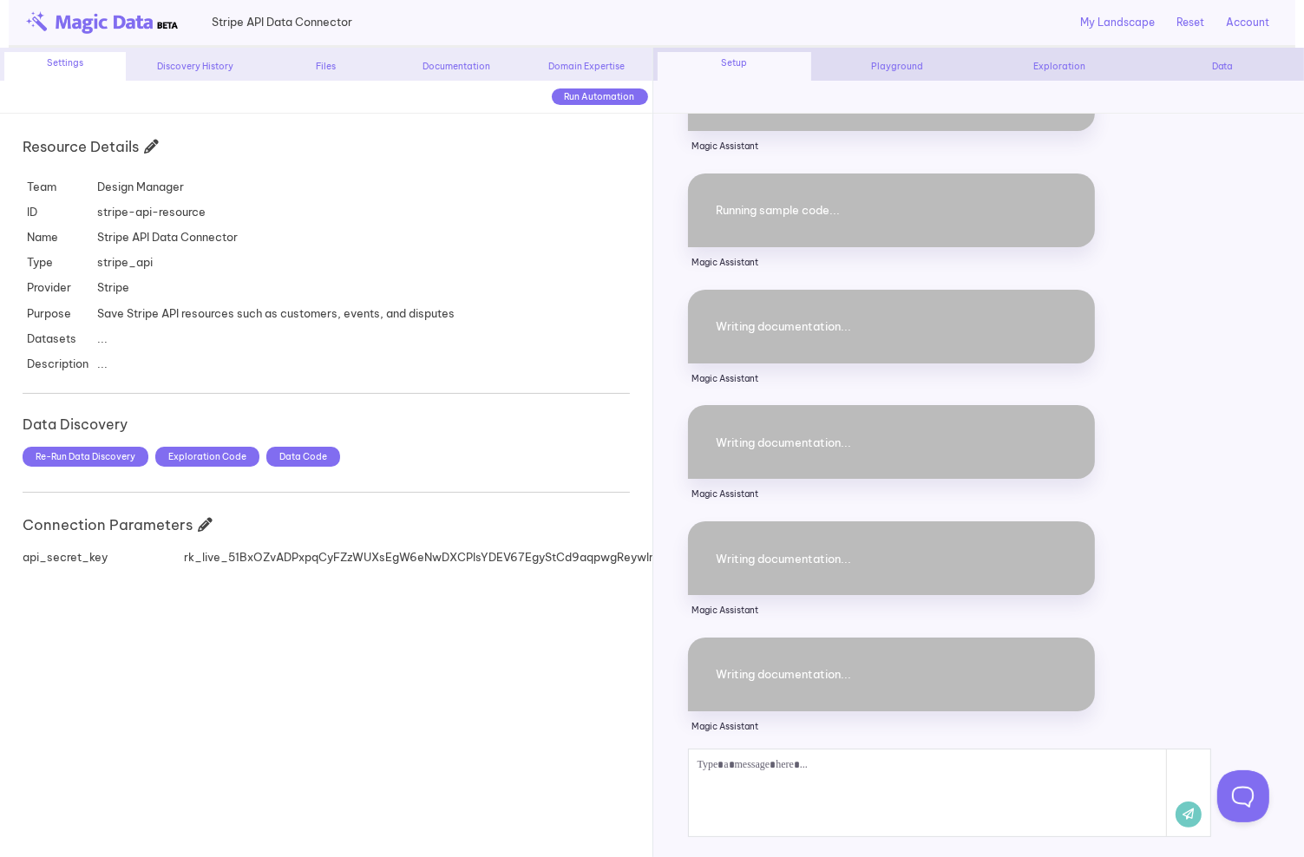
click at [583, 62] on div "Domain Expertise" at bounding box center [586, 66] width 121 height 13
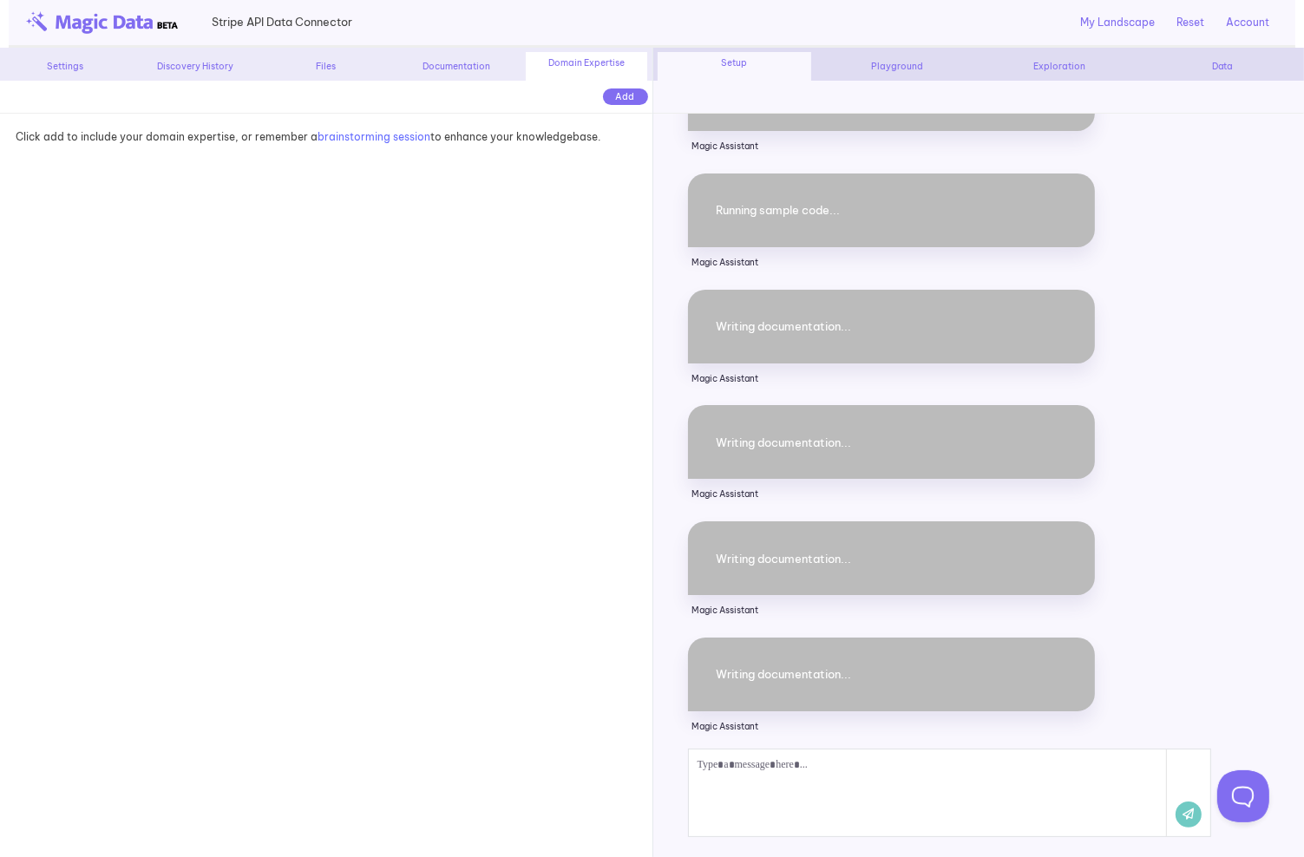
click at [469, 64] on div "Documentation" at bounding box center [456, 66] width 121 height 13
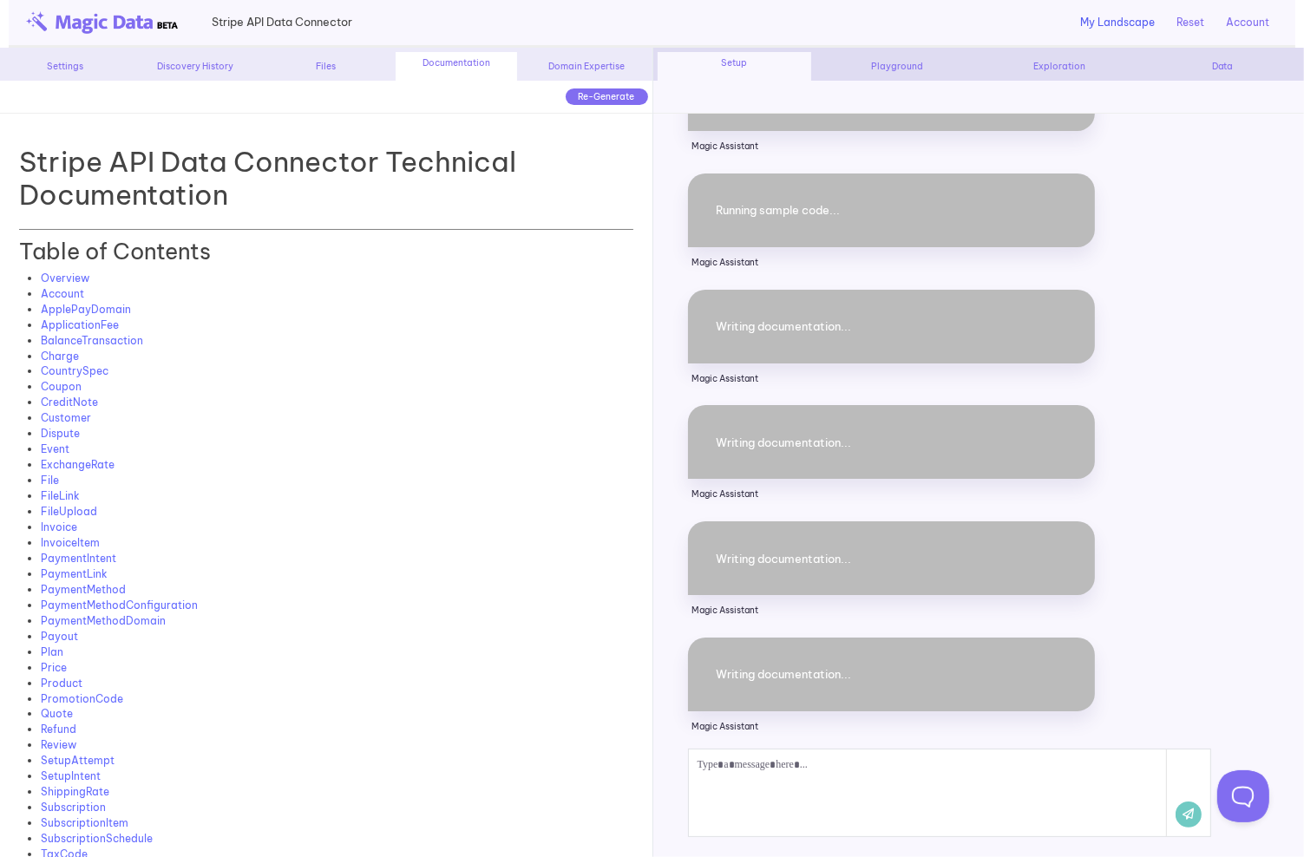
click at [1107, 26] on link "My Landscape" at bounding box center [1117, 23] width 75 height 16
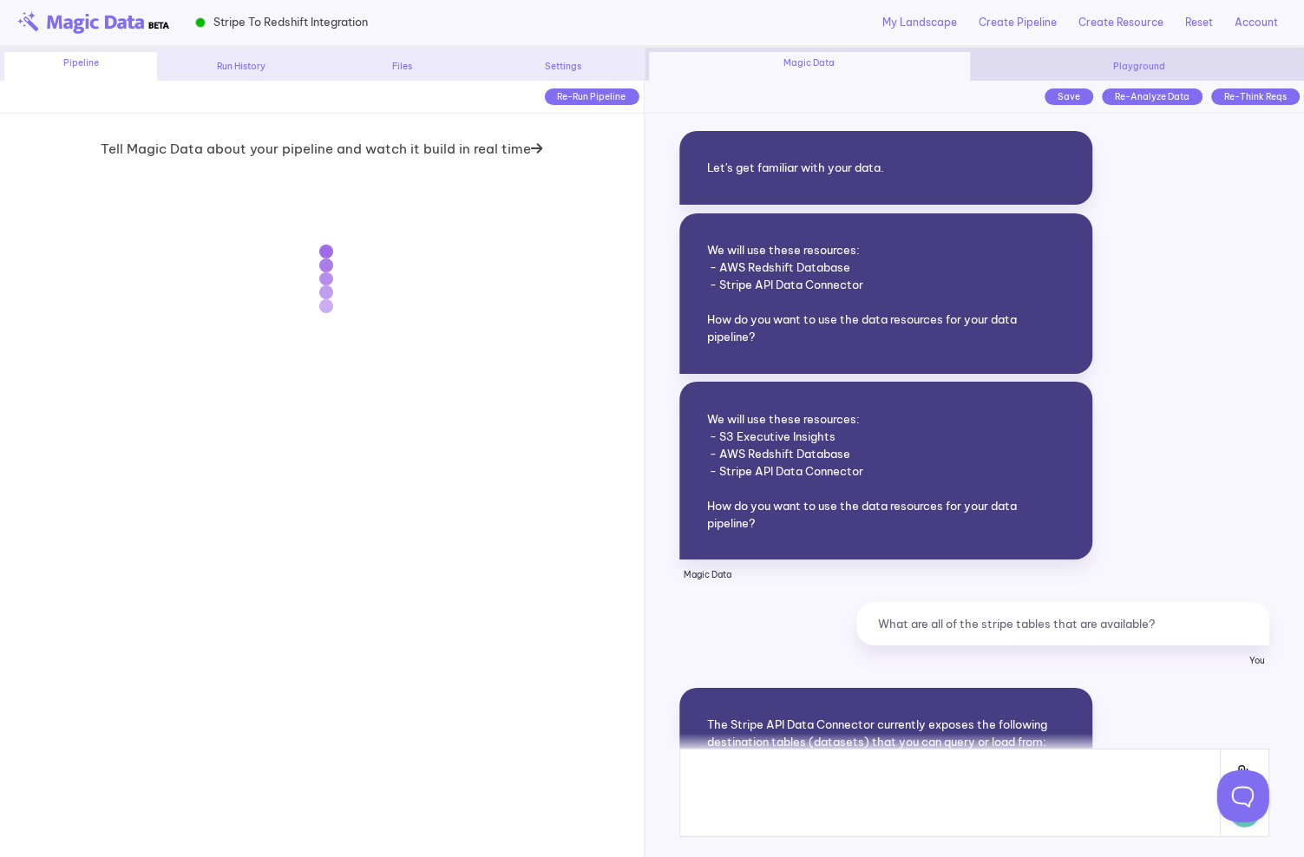
scroll to position [23554, 0]
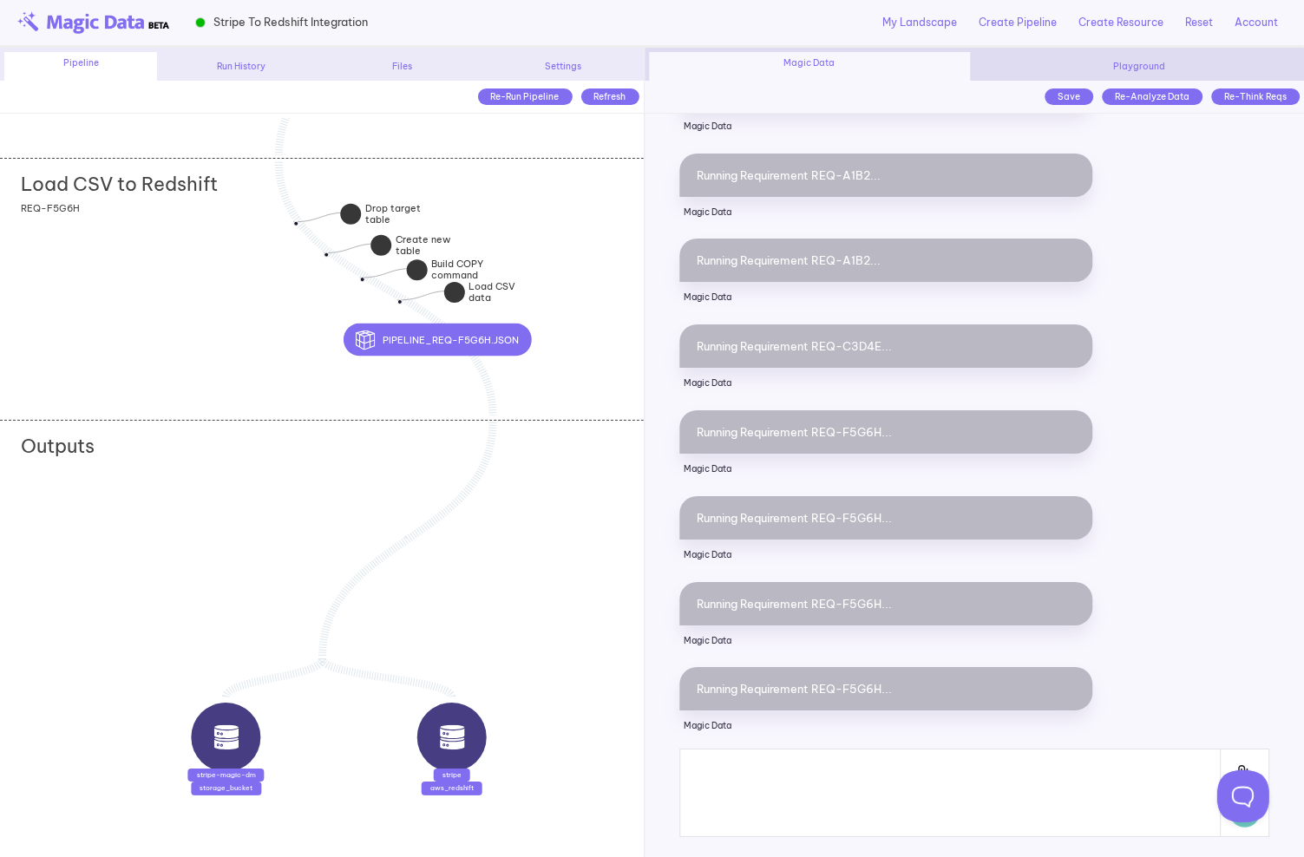
click at [584, 15] on div "My Landscape Create Pipeline Create Resource Reset Account Graham Sanipelli - g…" at bounding box center [827, 22] width 919 height 45
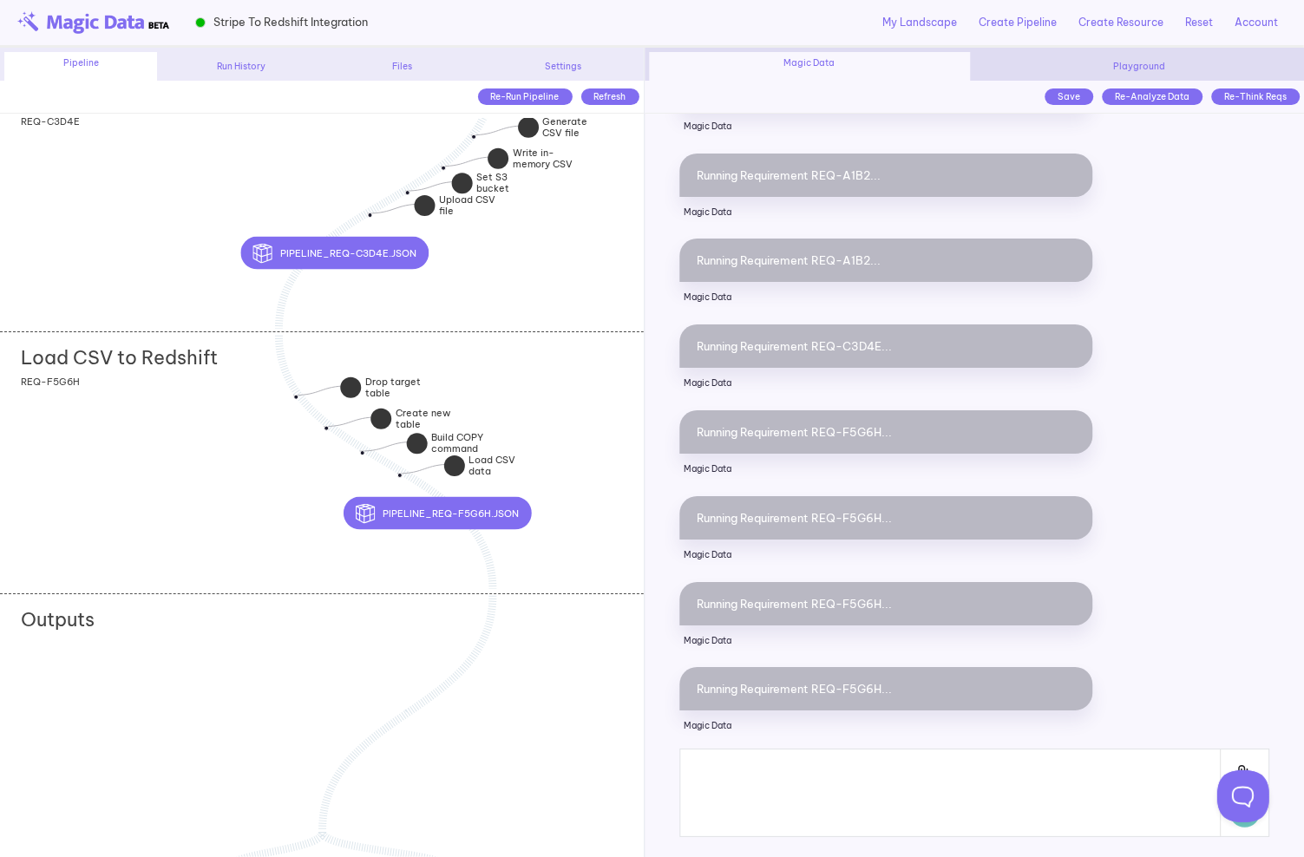
click at [355, 384] on div at bounding box center [351, 387] width 21 height 21
click at [384, 415] on div at bounding box center [381, 419] width 21 height 21
click at [428, 415] on strong "Create new table" at bounding box center [423, 418] width 55 height 23
click at [419, 415] on strong "Create new table" at bounding box center [423, 418] width 55 height 23
click at [324, 461] on div "Load CSV to Redshift add section adding new section REQ-F5G6H" at bounding box center [321, 461] width 643 height 260
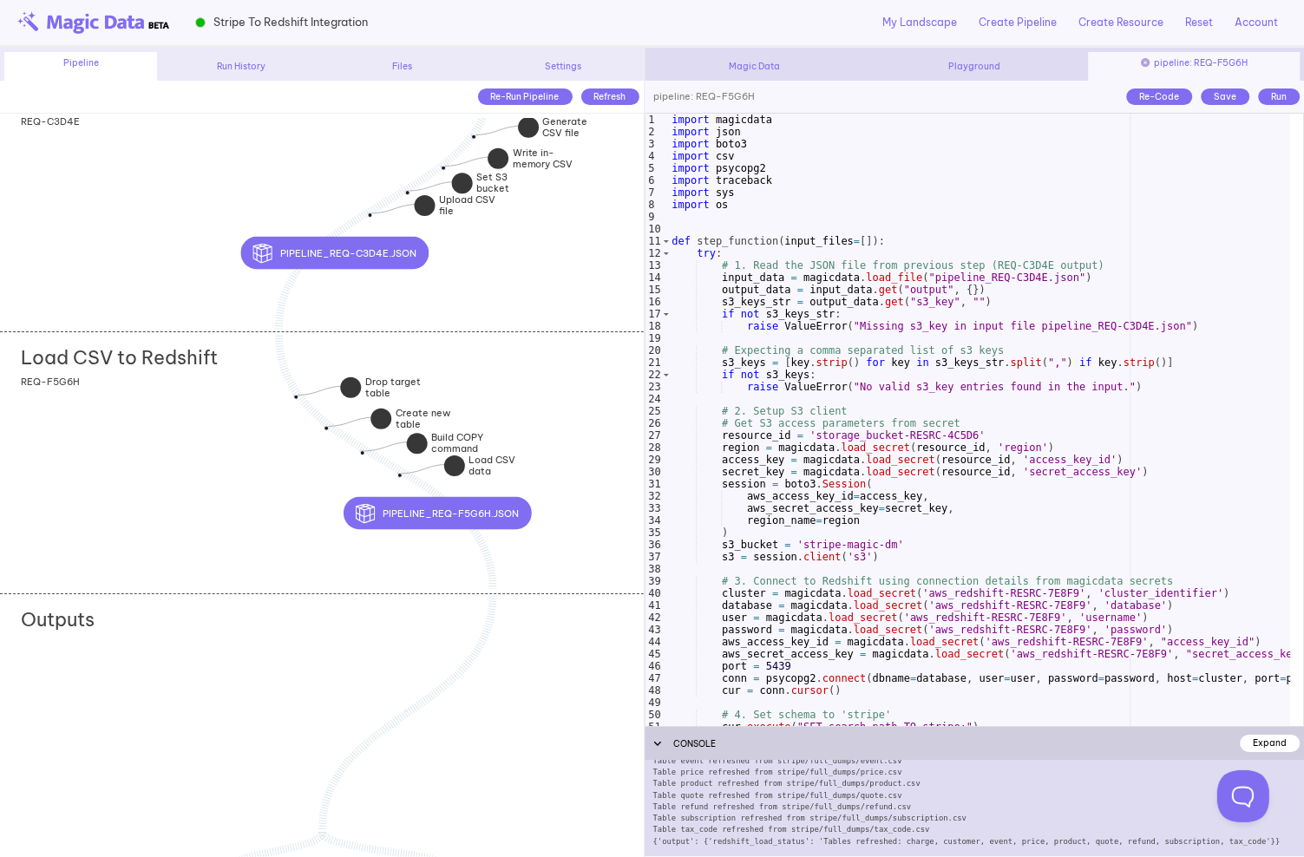
scroll to position [0, 0]
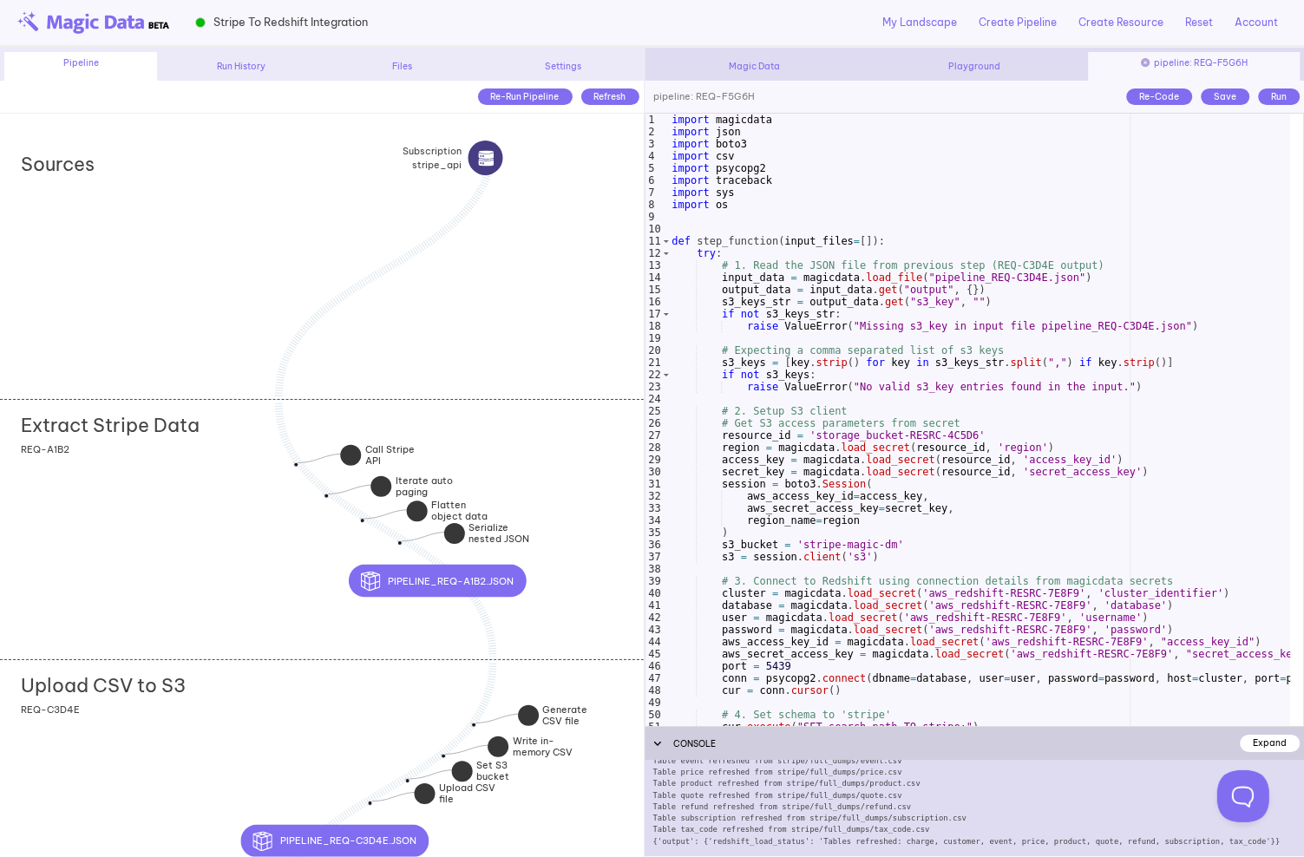
click at [1039, 65] on div "Playground" at bounding box center [974, 66] width 211 height 13
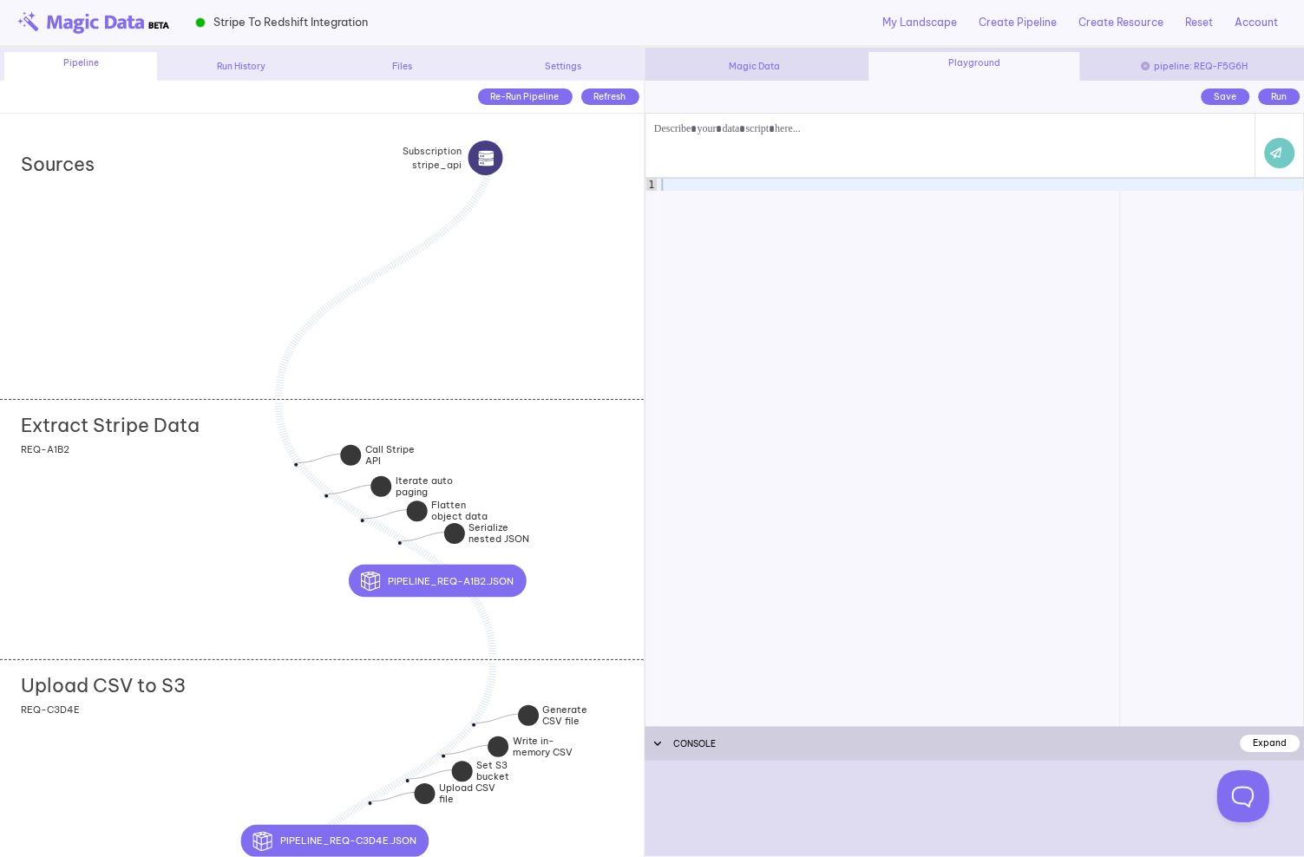
click at [770, 68] on div "Magic Data" at bounding box center [754, 66] width 211 height 13
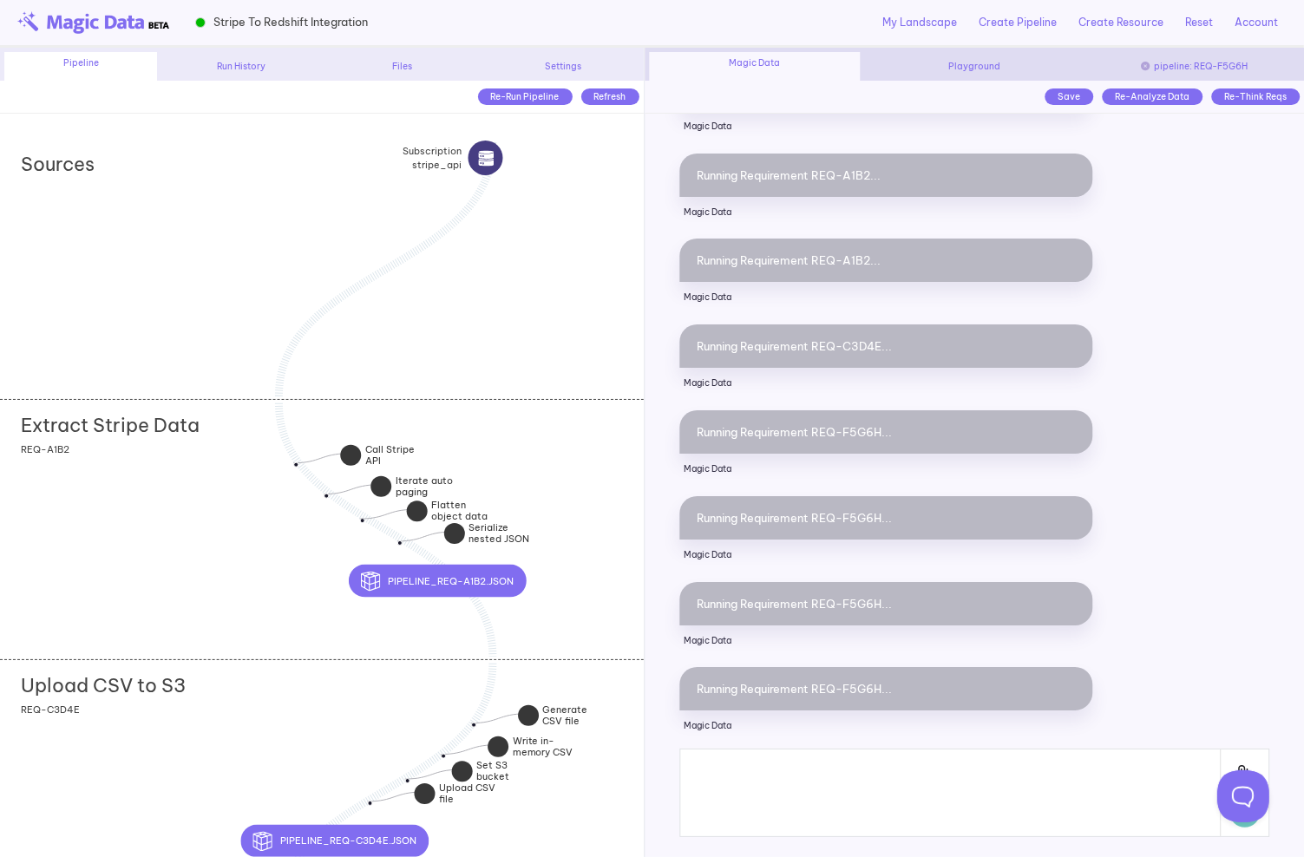
click at [1027, 76] on div "Magic Data Playground pipeline: REQ-F5G6H" at bounding box center [974, 64] width 659 height 33
click at [994, 67] on div "Playground" at bounding box center [974, 66] width 211 height 13
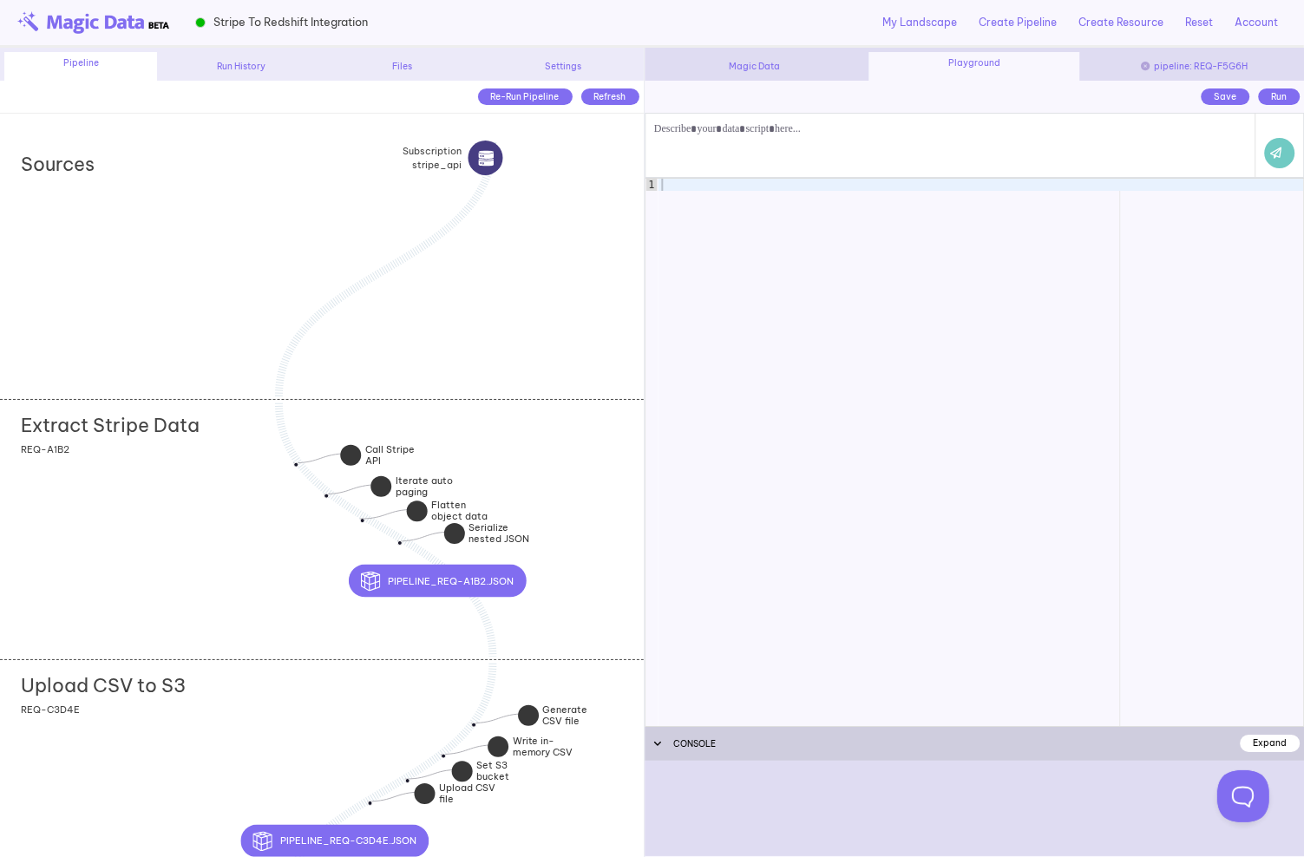
click at [749, 65] on div "Magic Data" at bounding box center [754, 66] width 211 height 13
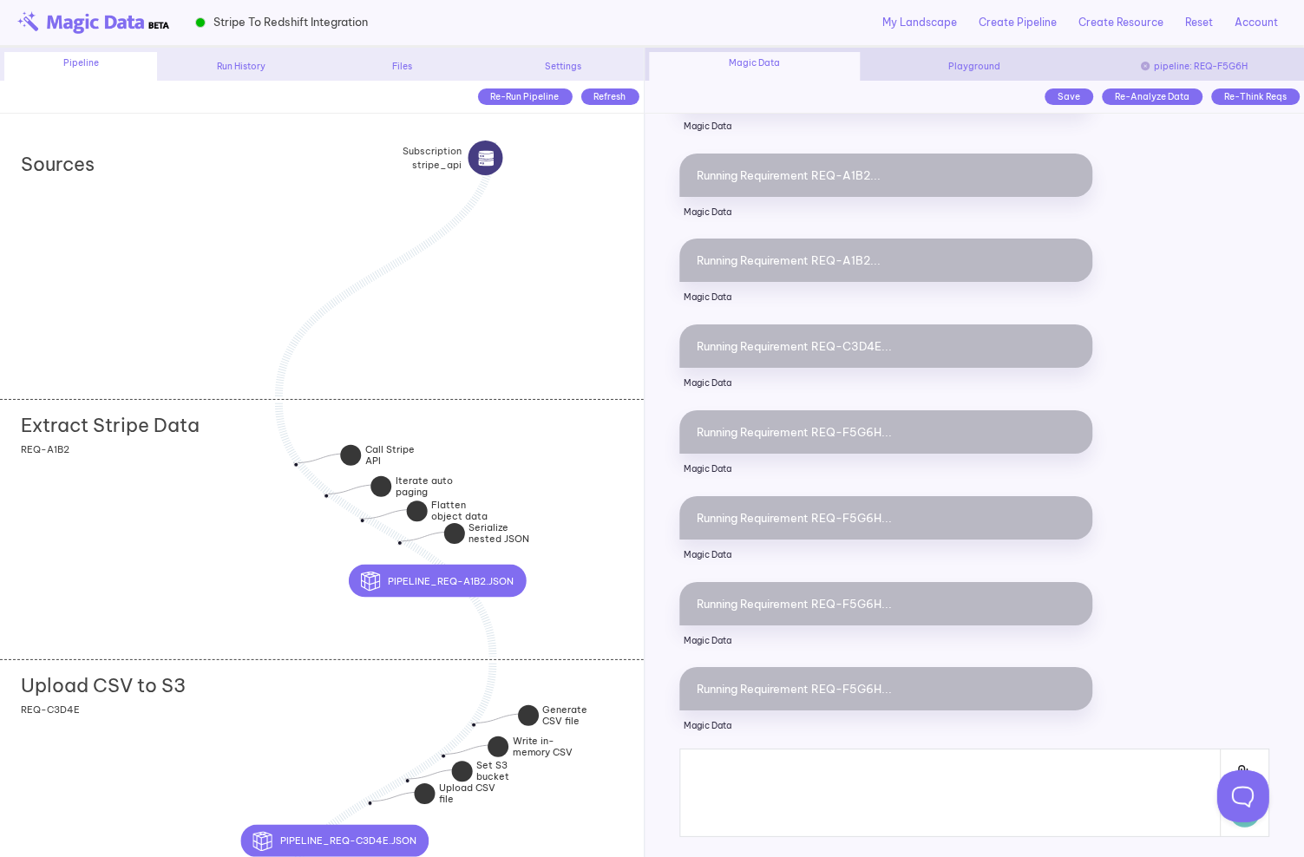
click at [725, 34] on div "My Landscape Create Pipeline Create Resource Reset Account Graham Sanipelli - g…" at bounding box center [827, 22] width 919 height 45
click at [737, 20] on div "My Landscape Create Pipeline Create Resource Reset Account Graham Sanipelli - g…" at bounding box center [827, 22] width 919 height 45
click at [552, 62] on div "Settings" at bounding box center [563, 66] width 152 height 13
type input "**********"
select select "*****"
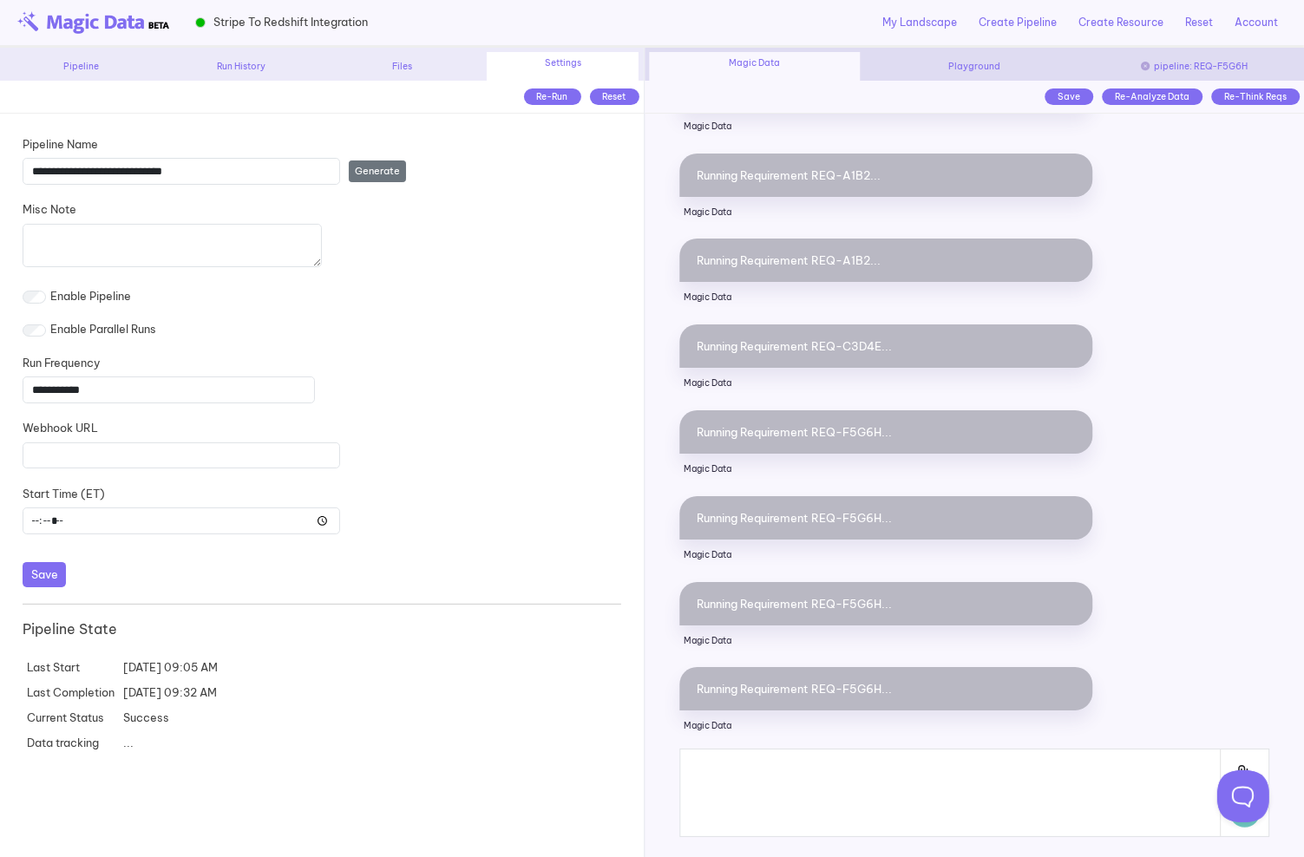
click at [389, 62] on div "Files" at bounding box center [402, 66] width 152 height 13
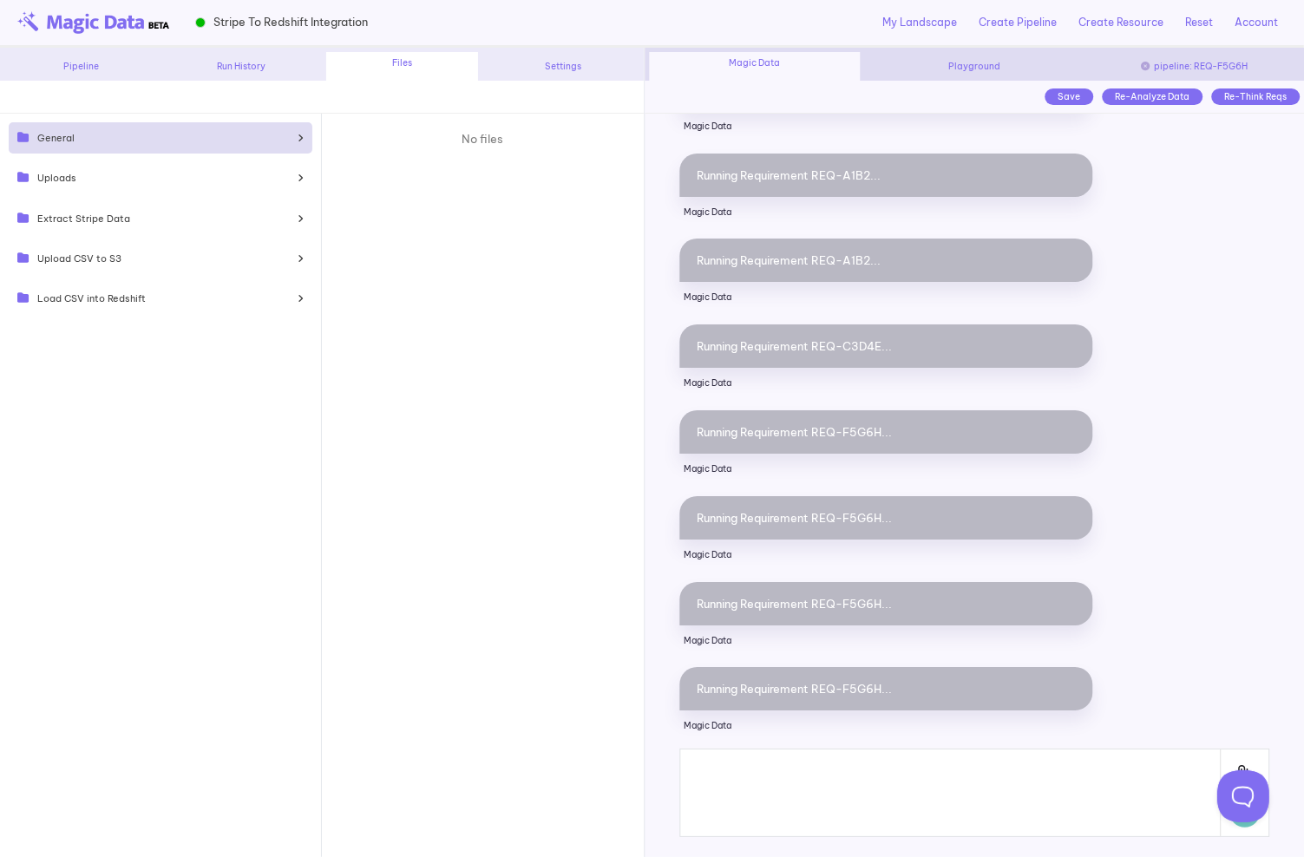
click at [114, 213] on div "Extract Stripe Data" at bounding box center [161, 218] width 304 height 31
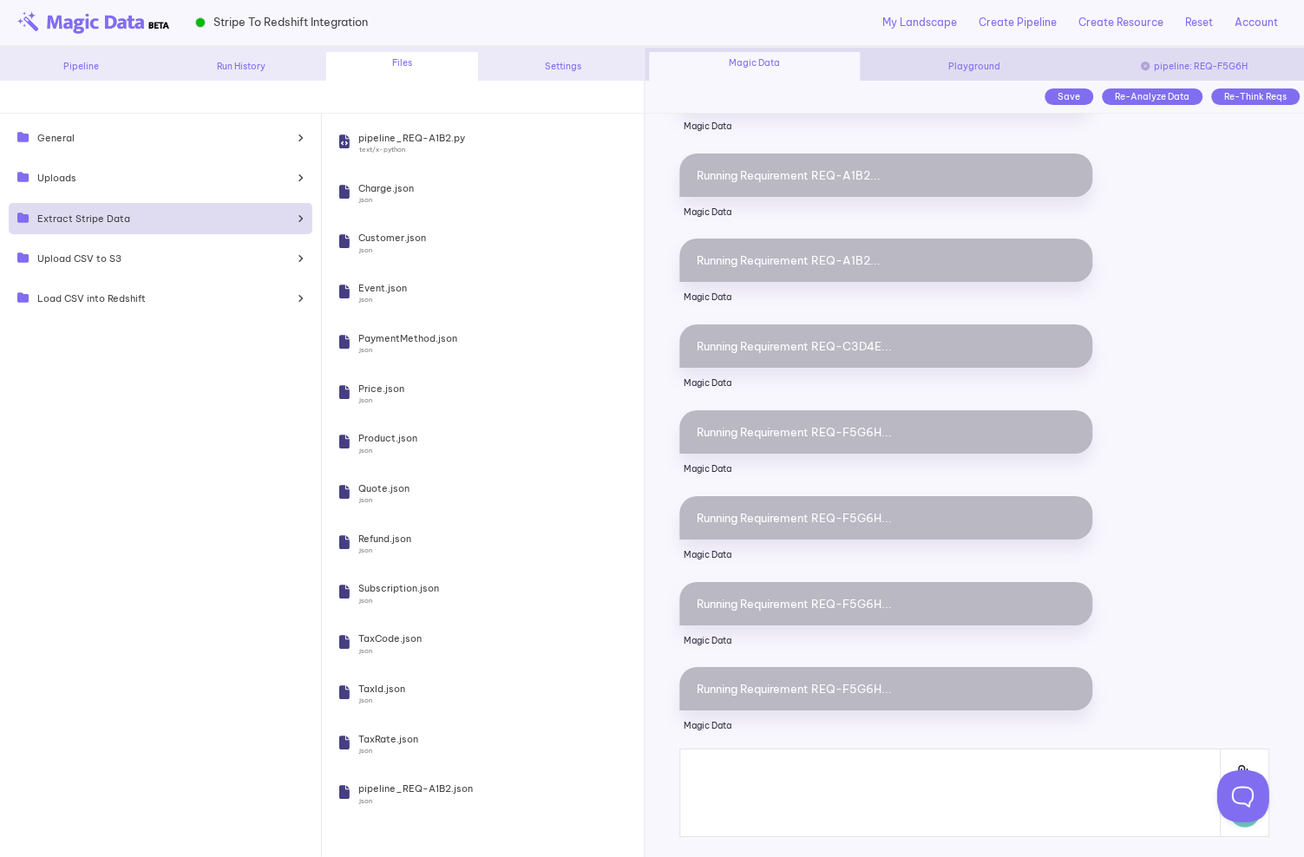
click at [239, 69] on div "Run History" at bounding box center [242, 66] width 152 height 13
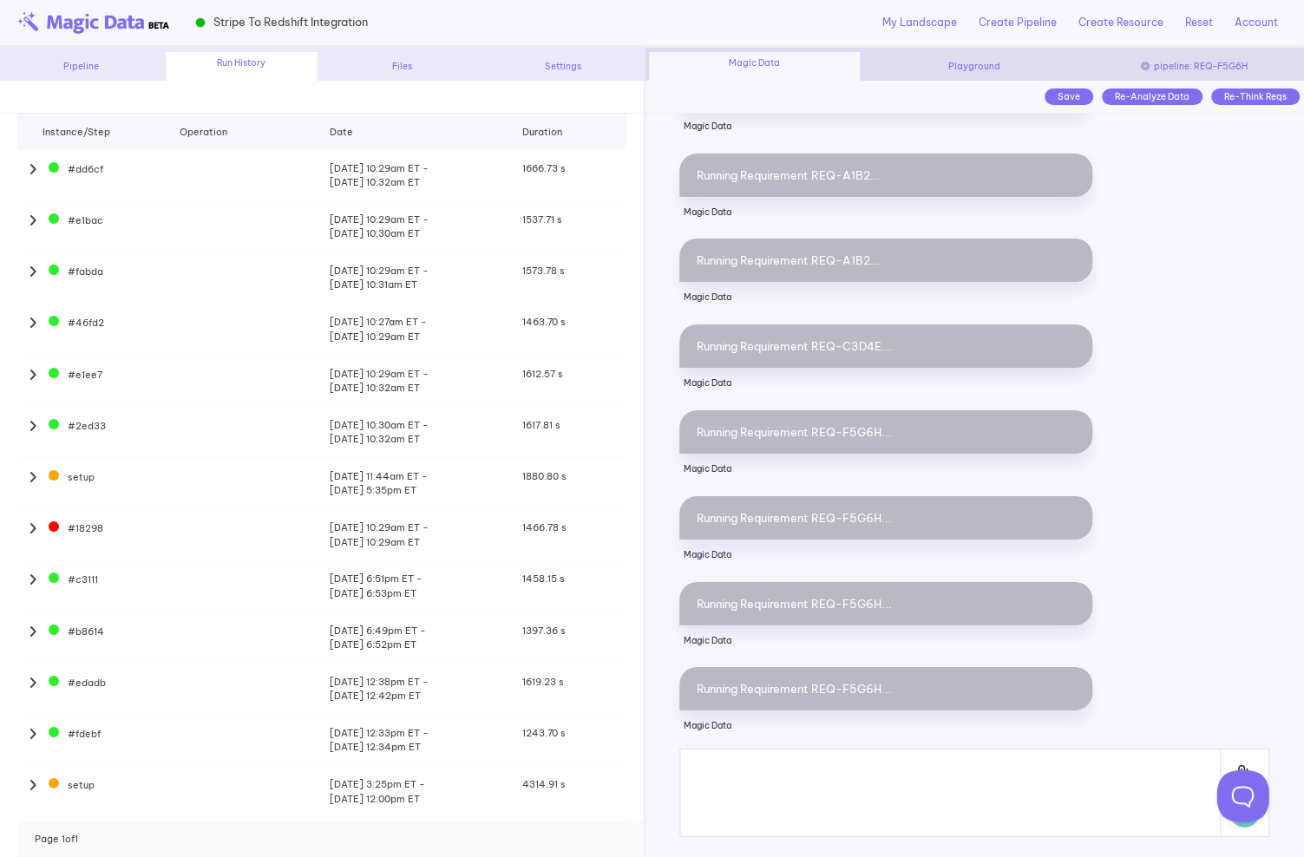
click at [91, 57] on div "Pipeline Run History Files Settings" at bounding box center [321, 64] width 643 height 33
click at [89, 69] on div "Pipeline" at bounding box center [80, 66] width 152 height 13
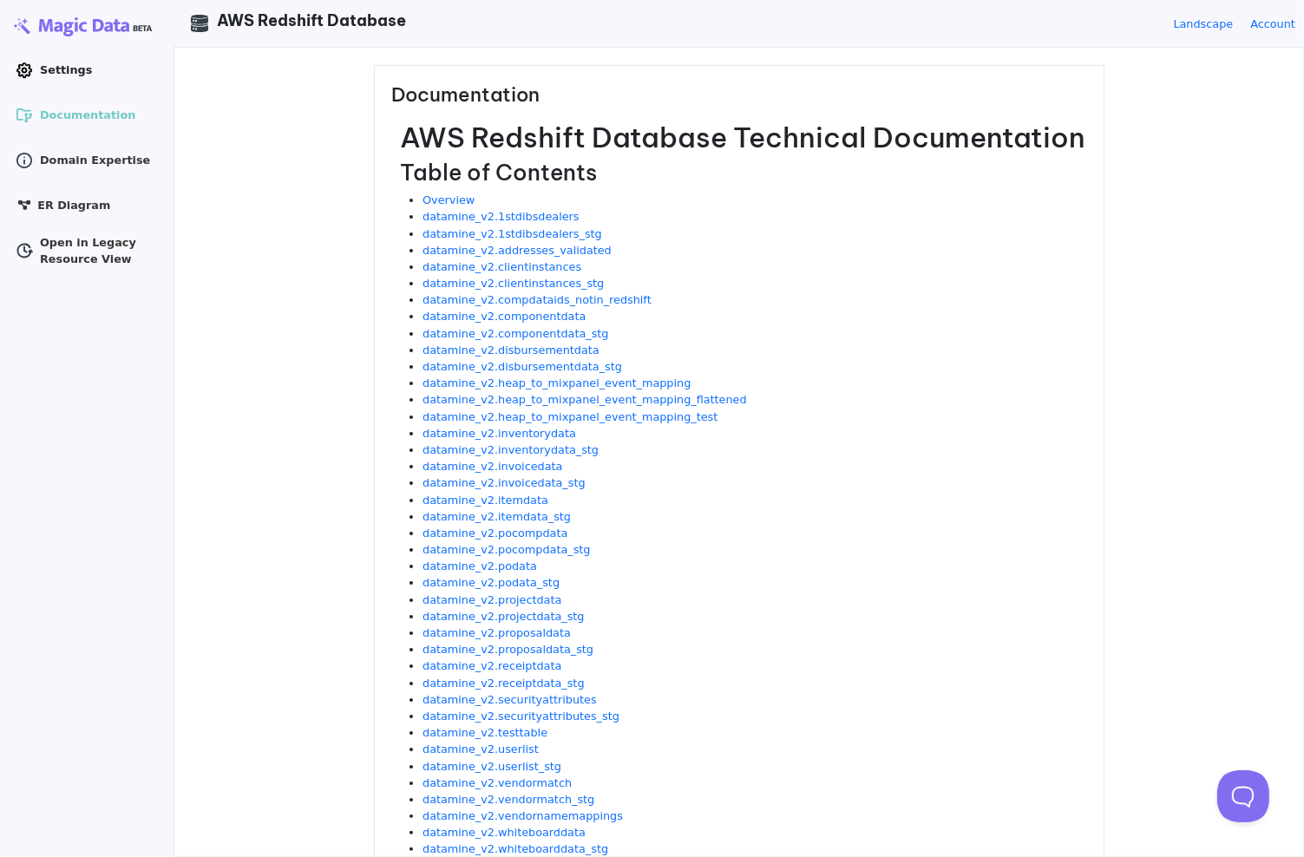
click at [31, 75] on icon ".cls-1 { clip-path: url(#clippath); } .cls-2 { fill: none; } .cls-2, .cls-3 { s…" at bounding box center [24, 70] width 17 height 17
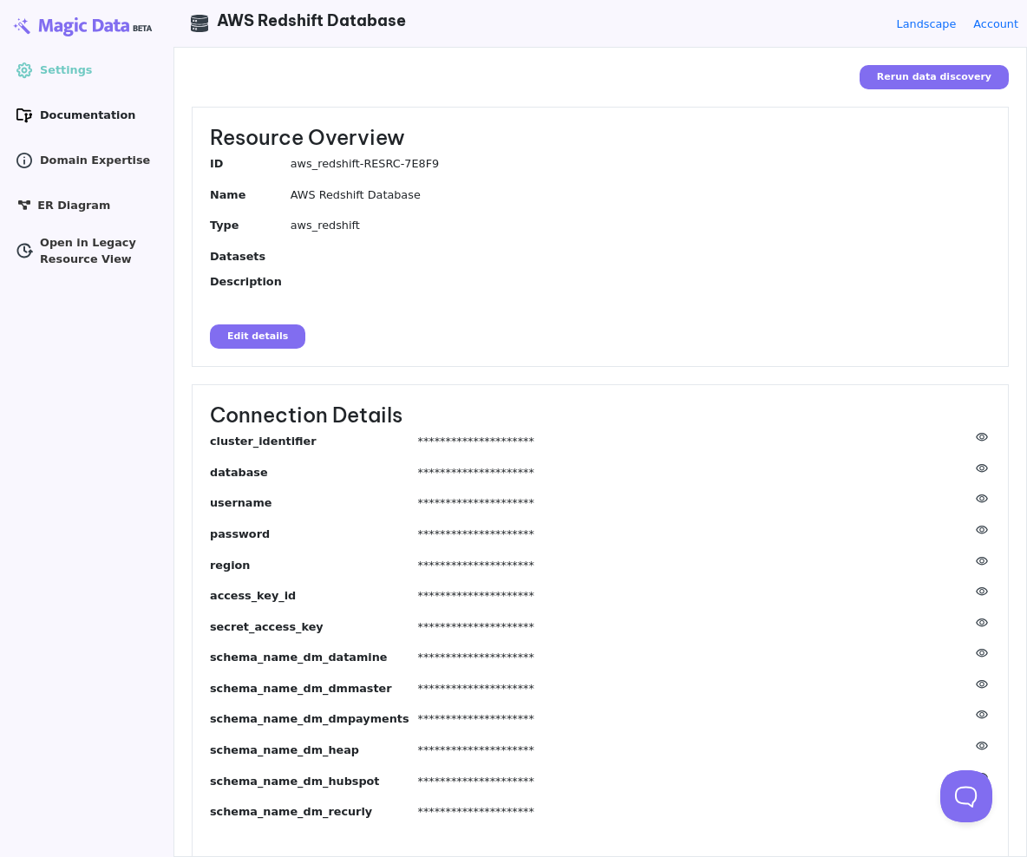
click at [23, 111] on icon ".cls-1 { stroke-width: 0px; }" at bounding box center [24, 115] width 17 height 17
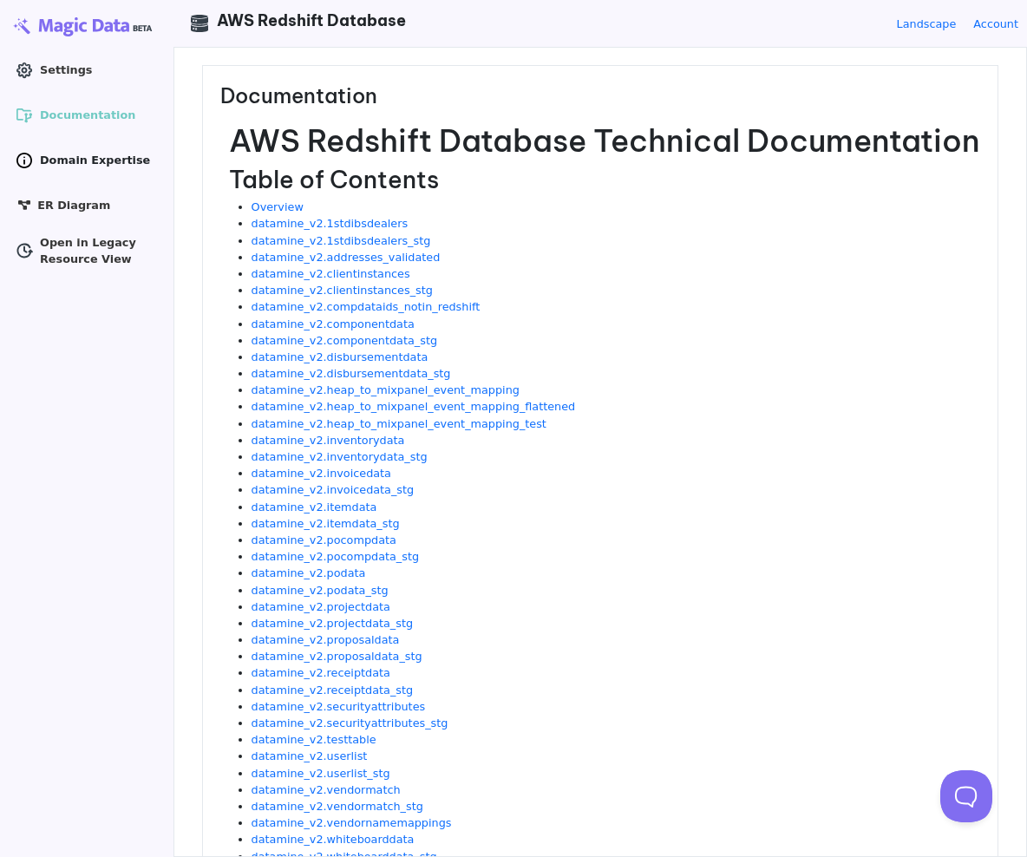
click at [31, 149] on link "Domain Expertise" at bounding box center [87, 161] width 156 height 28
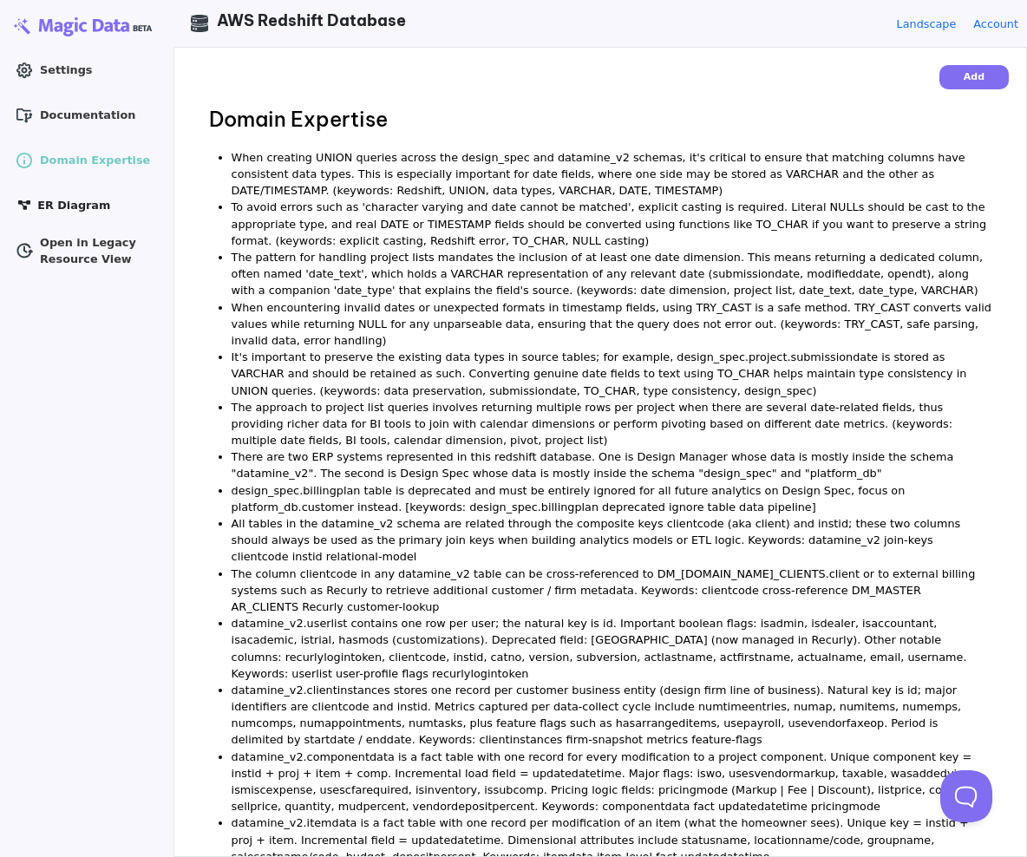
click at [31, 210] on link "ER Diagram" at bounding box center [87, 206] width 156 height 28
click at [56, 200] on span "ER Diagram" at bounding box center [73, 205] width 73 height 16
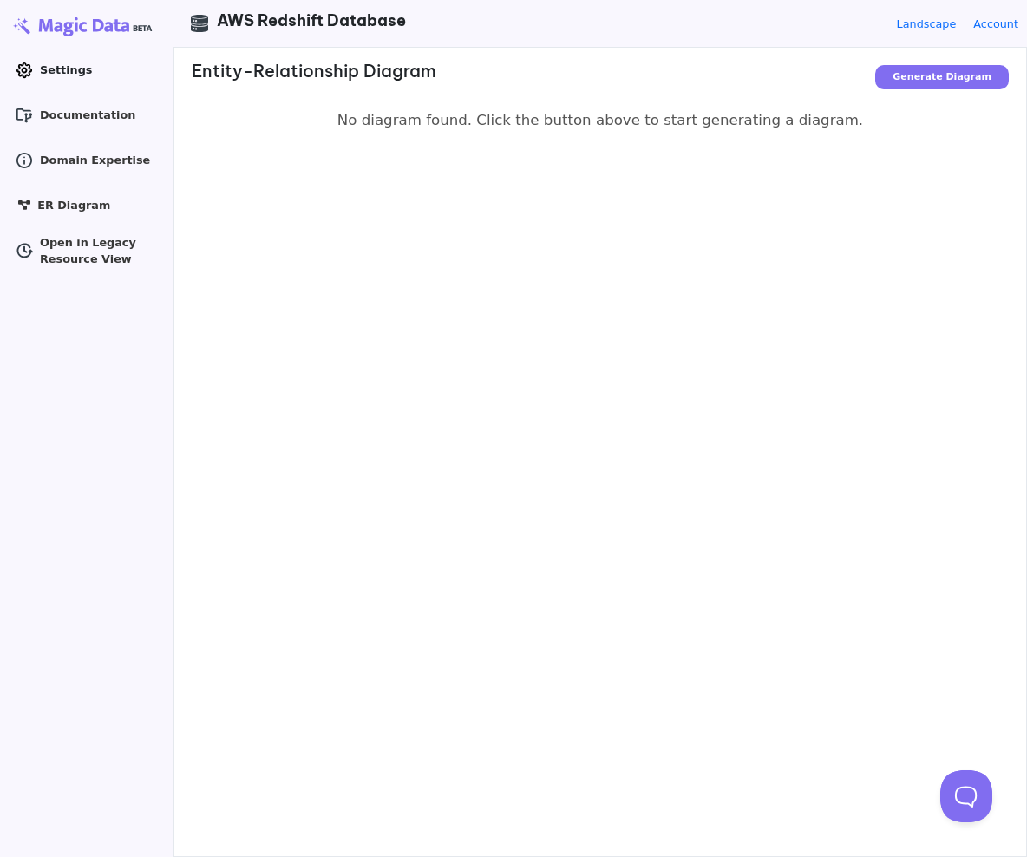
click at [69, 63] on span "Settings" at bounding box center [66, 70] width 52 height 16
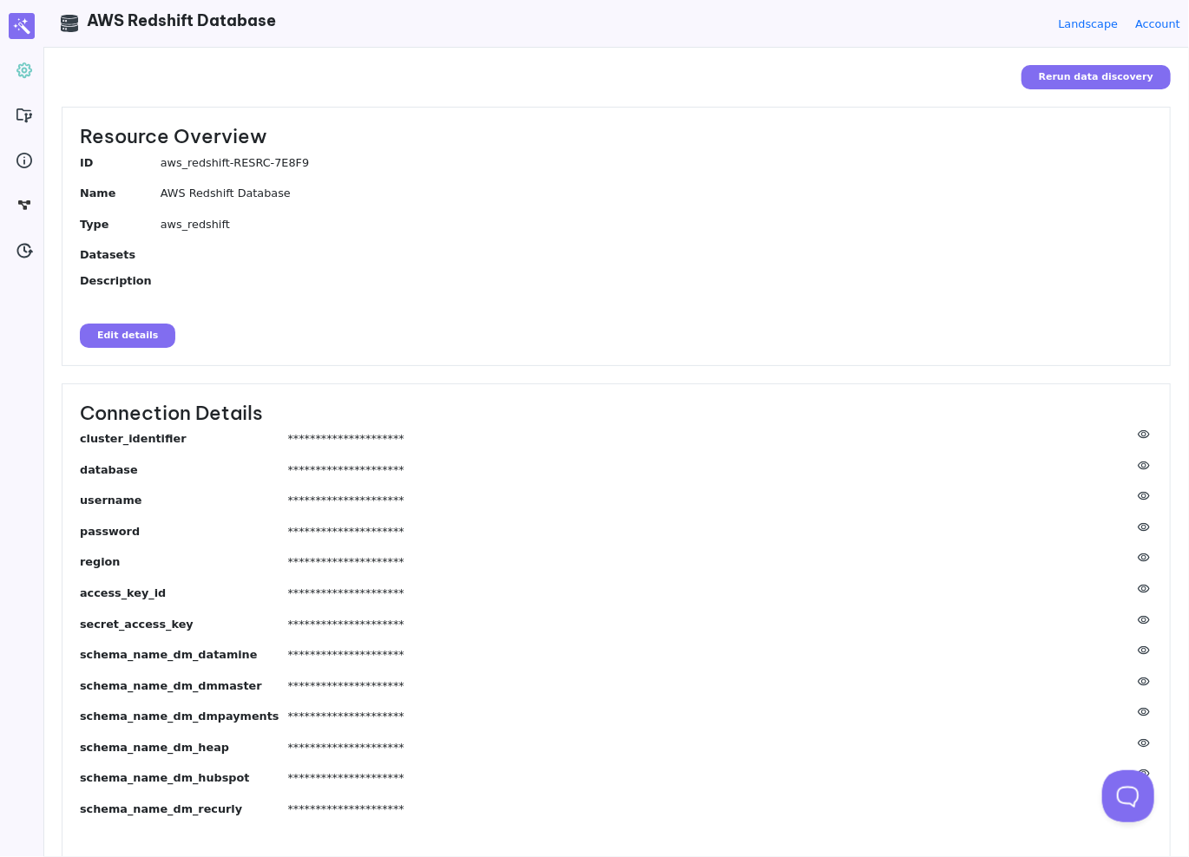
click at [613, 167] on dd "aws_redshift-RESRC-7E8F9" at bounding box center [657, 162] width 992 height 16
click at [401, 183] on dl "ID aws_redshift-RESRC-7E8F9 Name AWS Redshift Database Type aws_redshift Datase…" at bounding box center [616, 221] width 1073 height 134
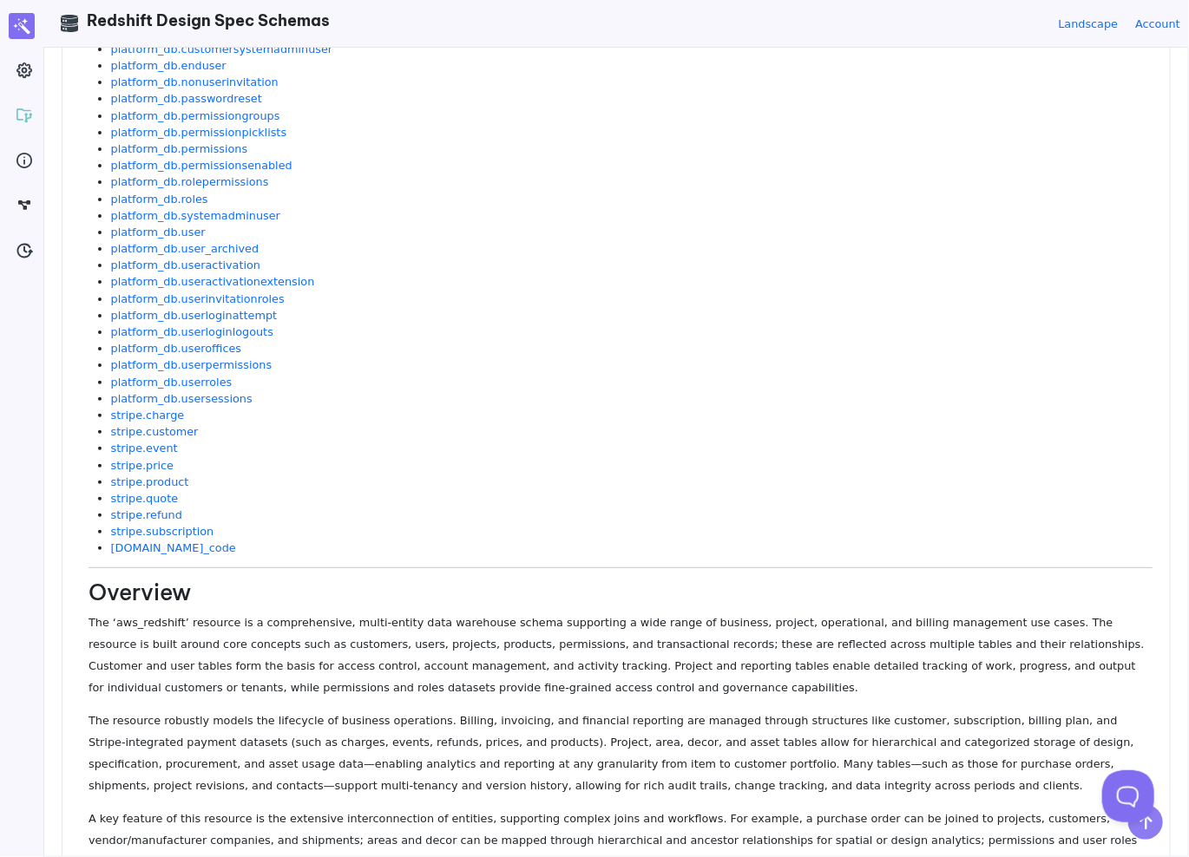
scroll to position [3988, 0]
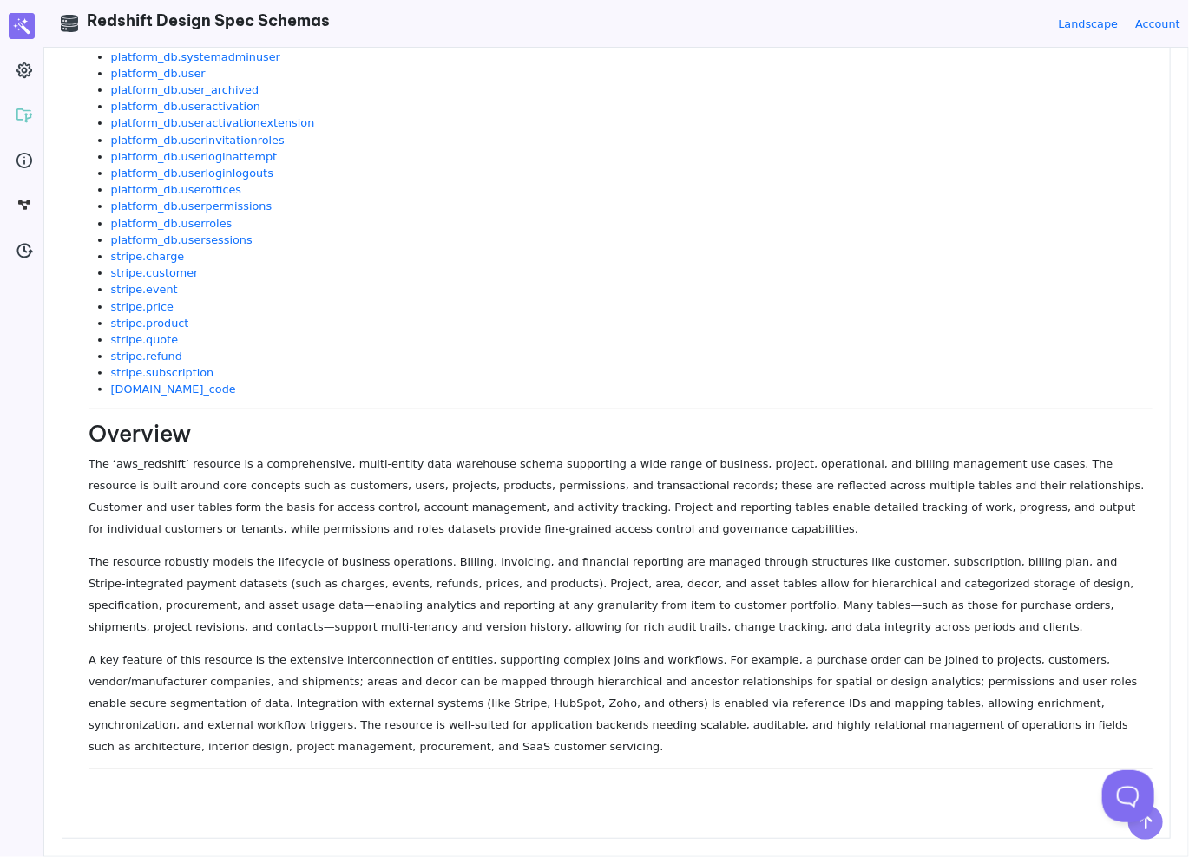
click at [456, 506] on p "The ‘aws_redshift’ resource is a comprehensive, multi-entity data warehouse sch…" at bounding box center [621, 496] width 1064 height 87
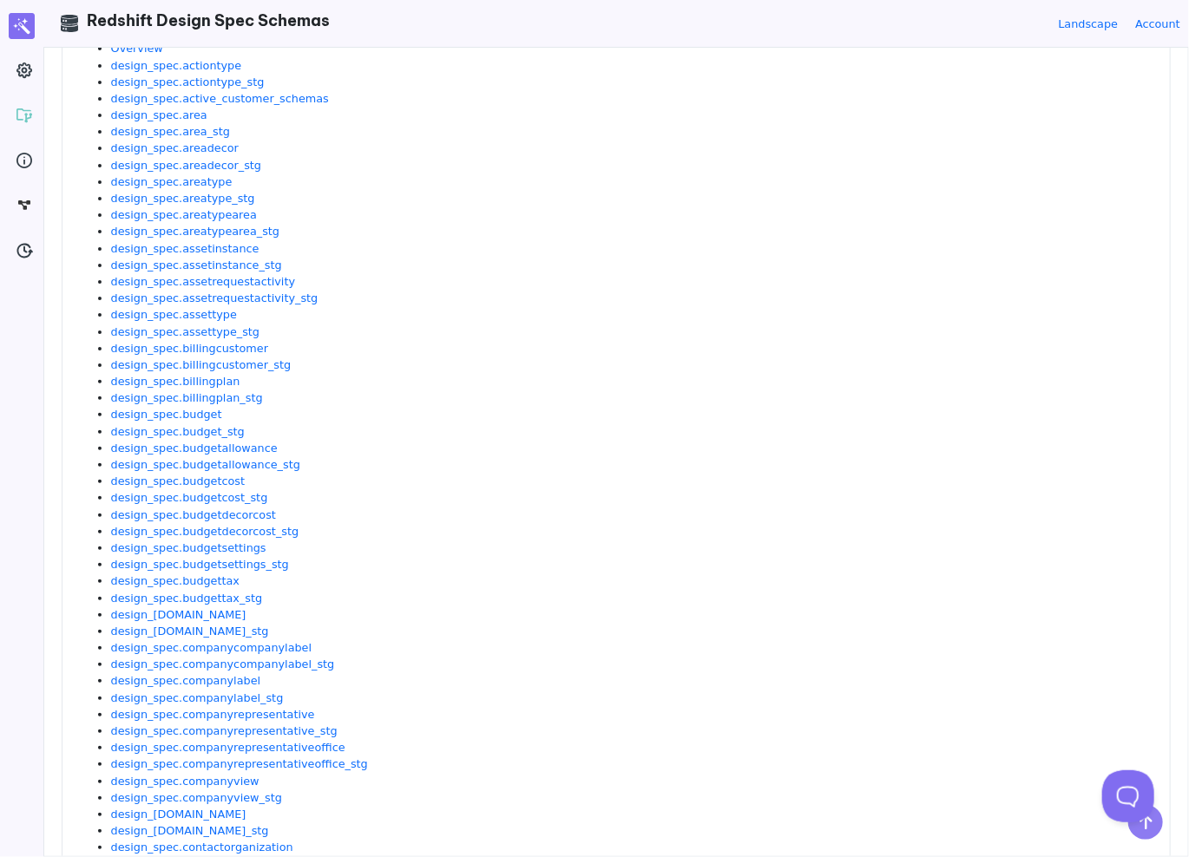
scroll to position [0, 0]
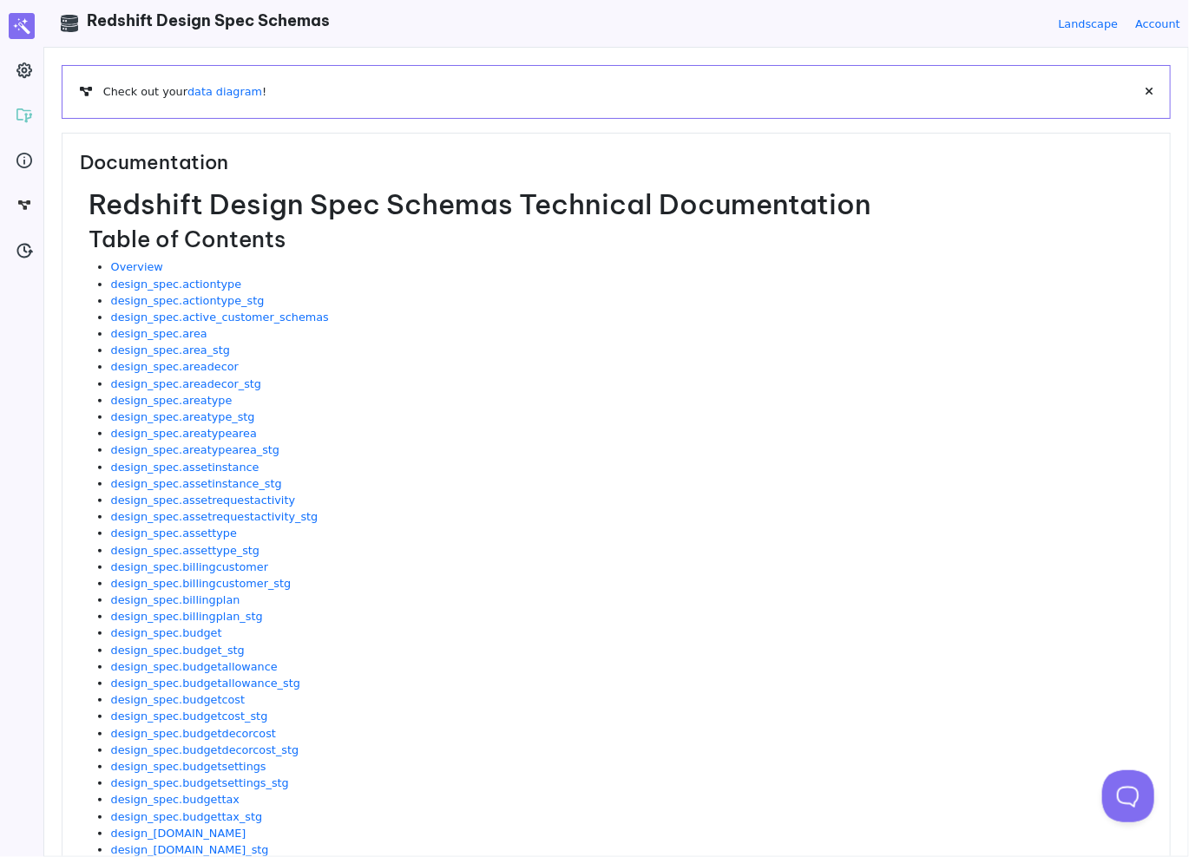
click at [156, 340] on li "design_spec.area" at bounding box center [634, 333] width 1046 height 16
click at [167, 331] on link "design_spec.area" at bounding box center [159, 333] width 96 height 13
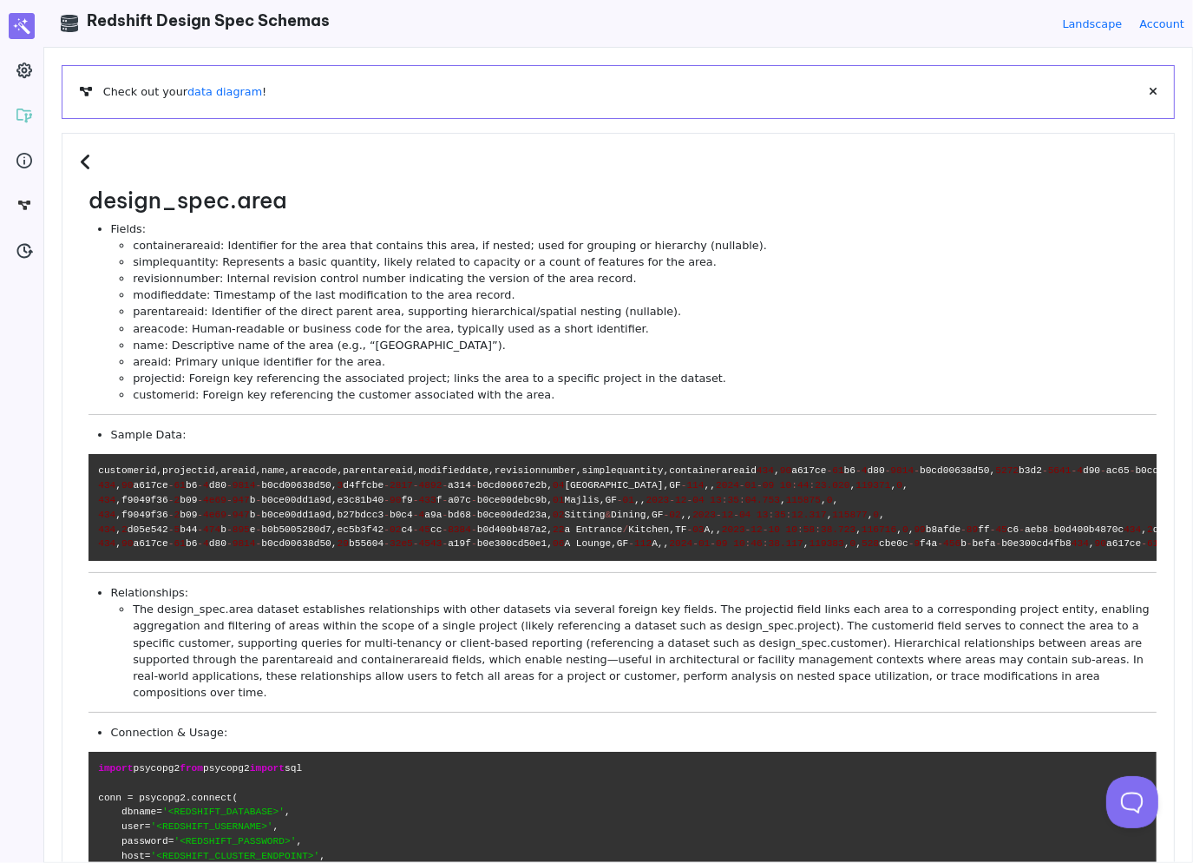
click at [476, 337] on li "name: Descriptive name of the area (e.g., “Theater Hall”)." at bounding box center [645, 345] width 1024 height 16
click at [767, 295] on li "modifieddate: Timestamp of the last modification to the area record." at bounding box center [645, 294] width 1024 height 16
click at [791, 292] on li "modifieddate: Timestamp of the last modification to the area record." at bounding box center [645, 294] width 1024 height 16
click at [692, 320] on li "areacode: Human-readable or business code for the area, typically used as a sho…" at bounding box center [645, 328] width 1024 height 16
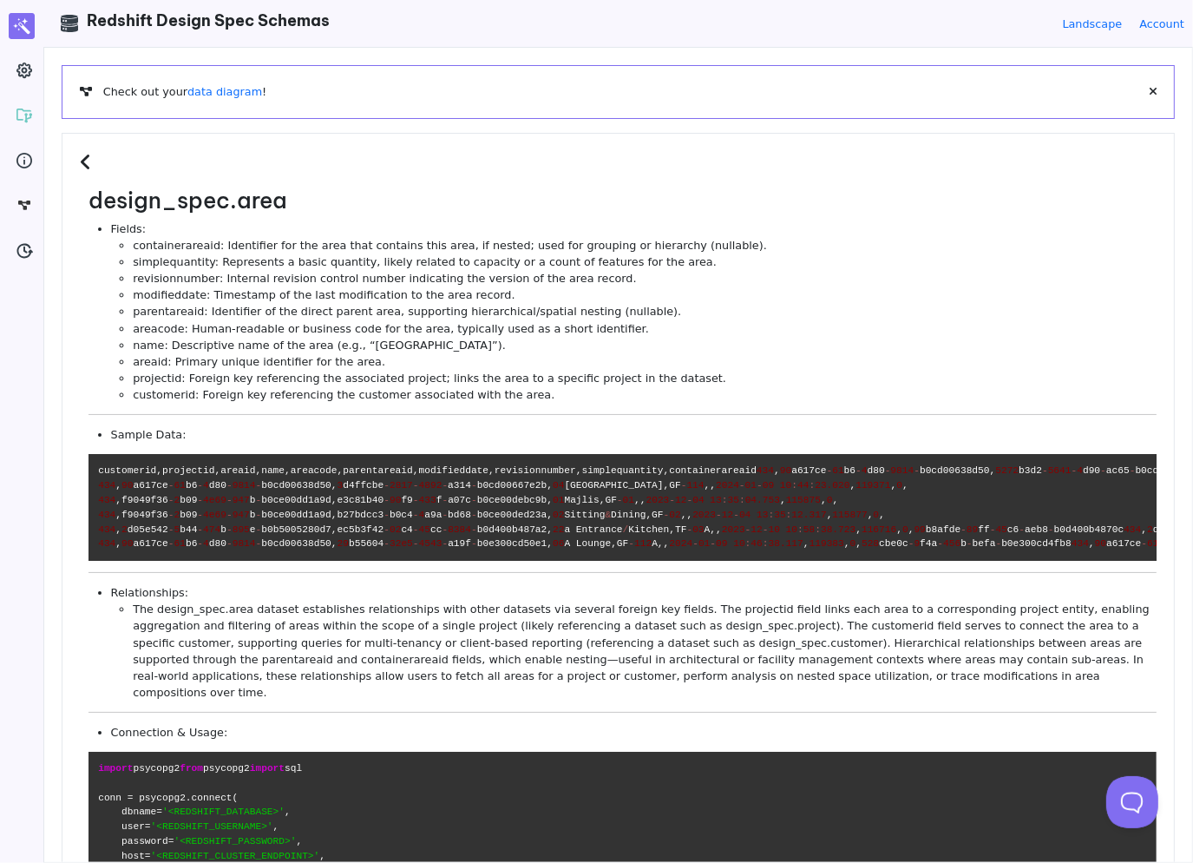
click at [83, 153] on icon at bounding box center [88, 162] width 16 height 19
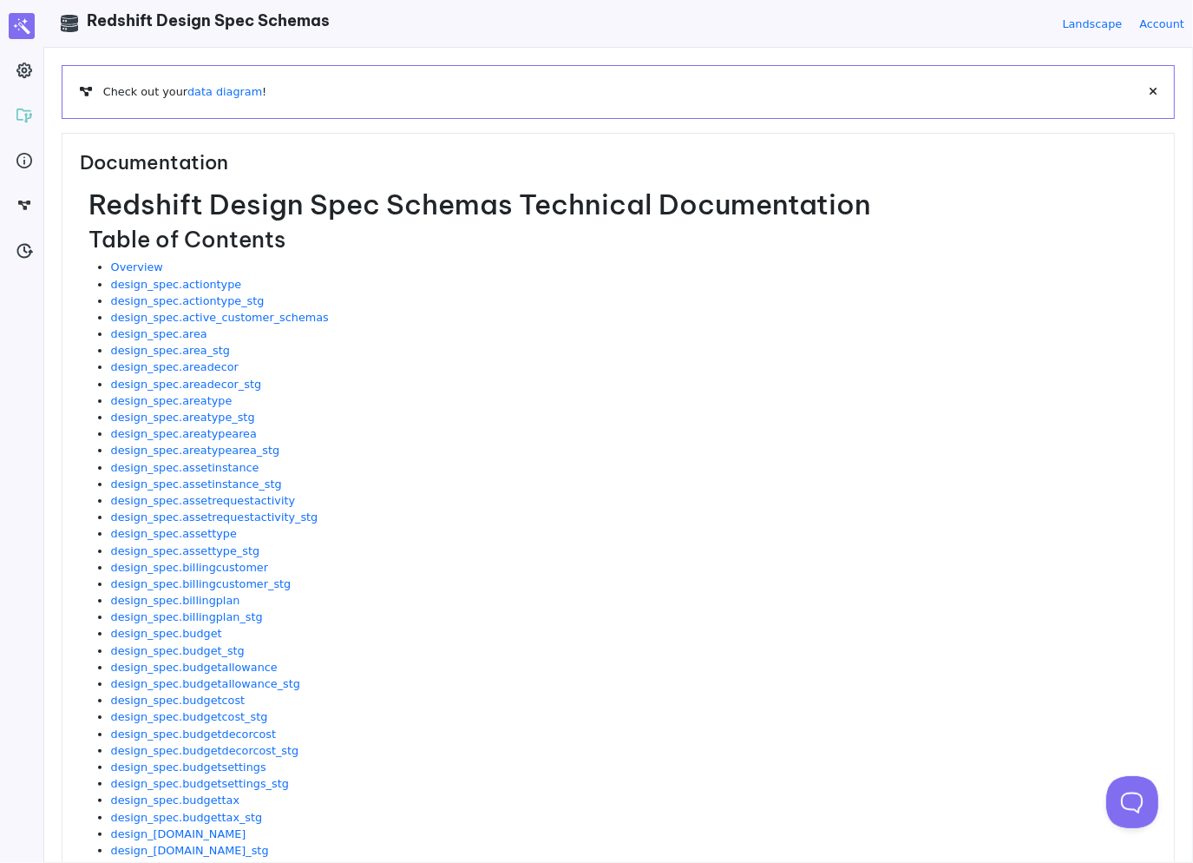
click at [232, 93] on link "data diagram" at bounding box center [224, 91] width 75 height 13
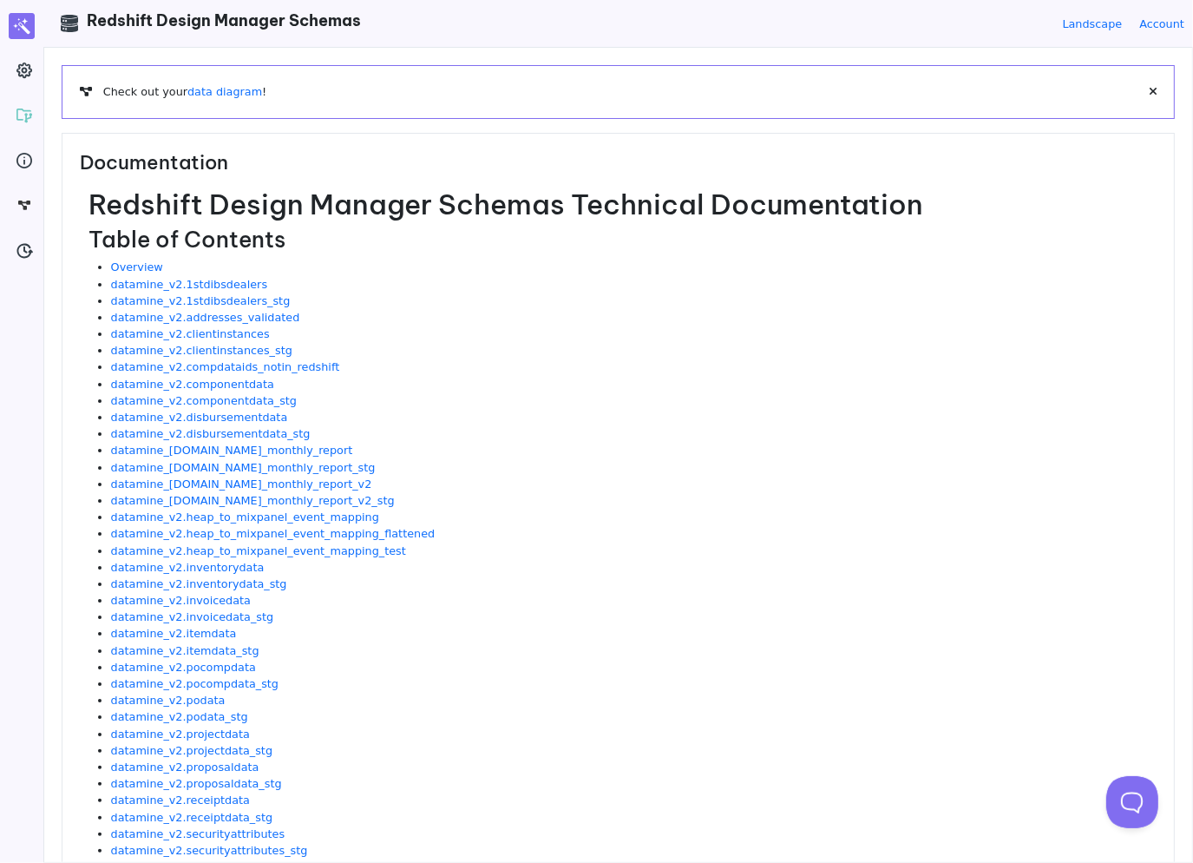
click at [469, 180] on h3 "Documentation" at bounding box center [618, 169] width 1077 height 37
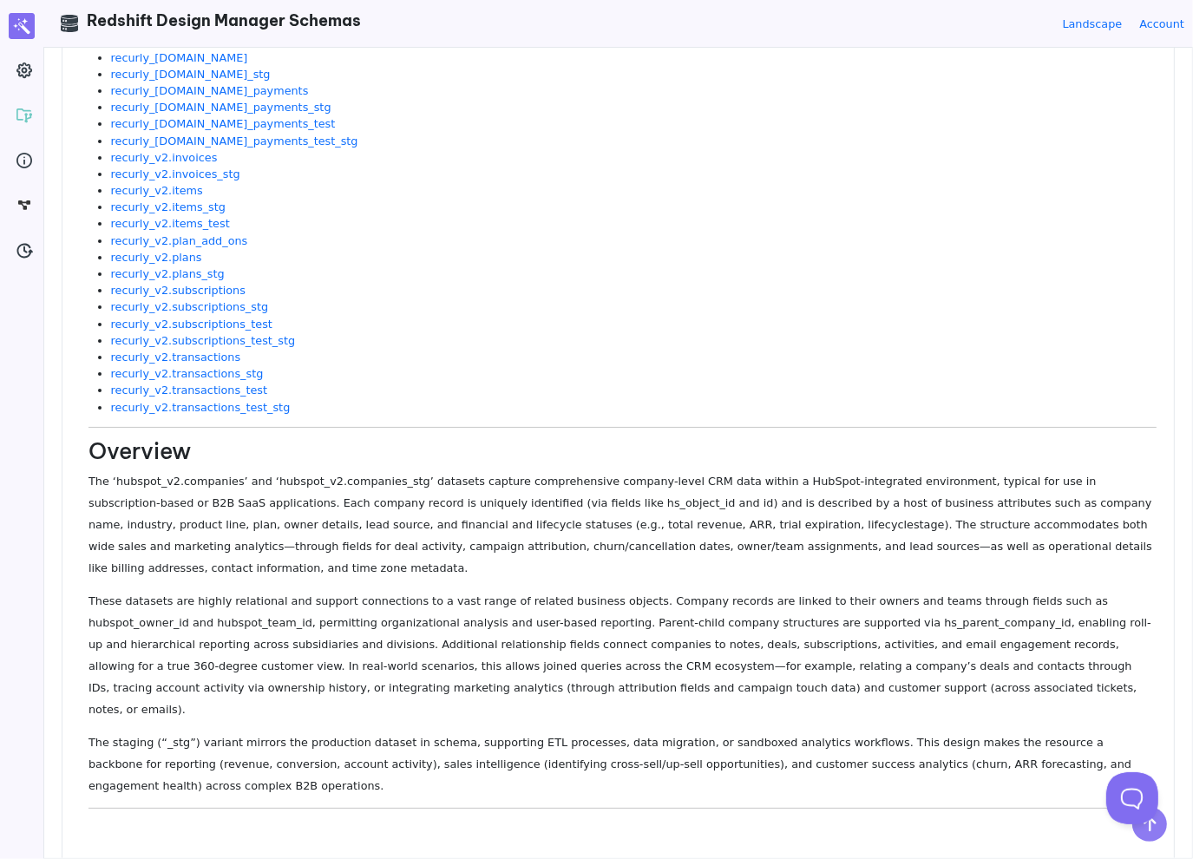
scroll to position [5213, 0]
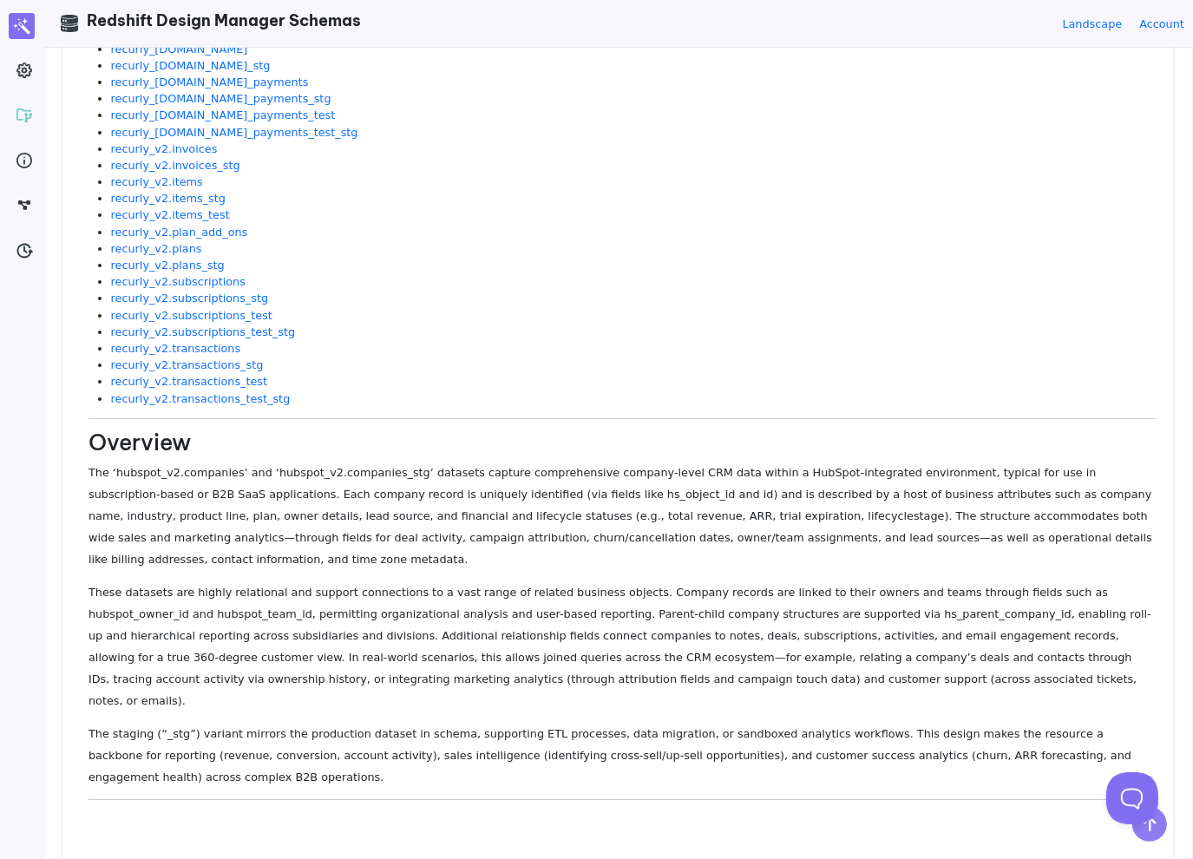
click at [847, 397] on li "recurly_v2.transactions_test_stg" at bounding box center [634, 398] width 1046 height 16
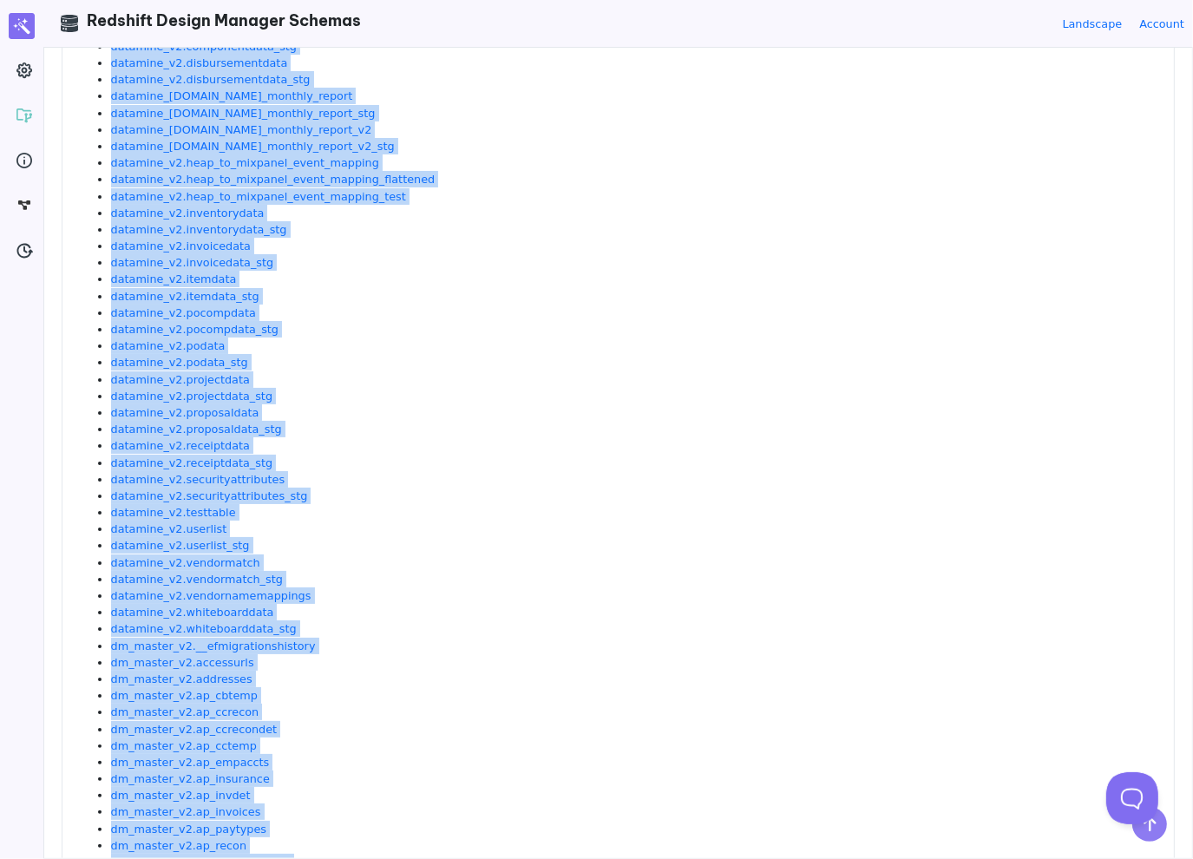
scroll to position [0, 0]
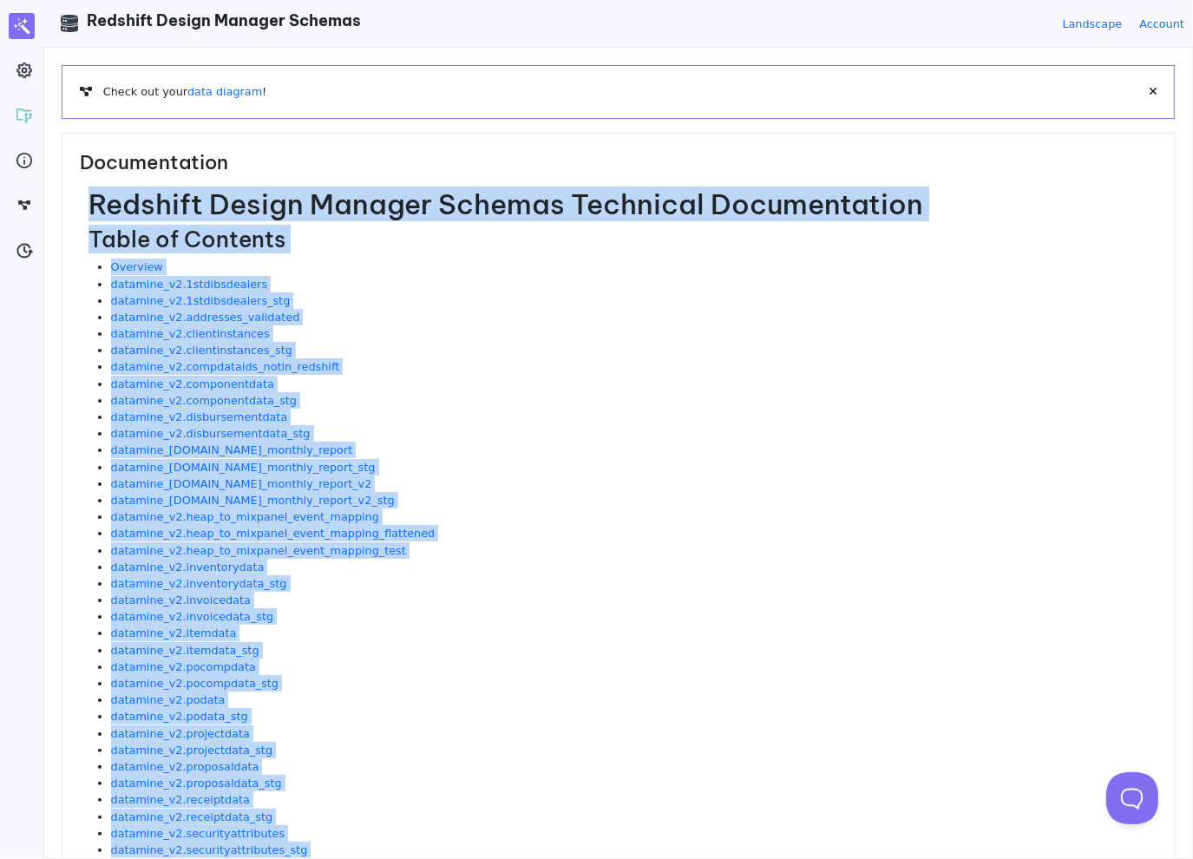
drag, startPoint x: 385, startPoint y: 405, endPoint x: 86, endPoint y: 198, distance: 364.2
copy dl "Redshift Design Manager Schemas Technical Documentation Table of Contents Overv…"
click at [725, 292] on li "datamine_v2.1stdibsdealers_stg" at bounding box center [634, 300] width 1046 height 16
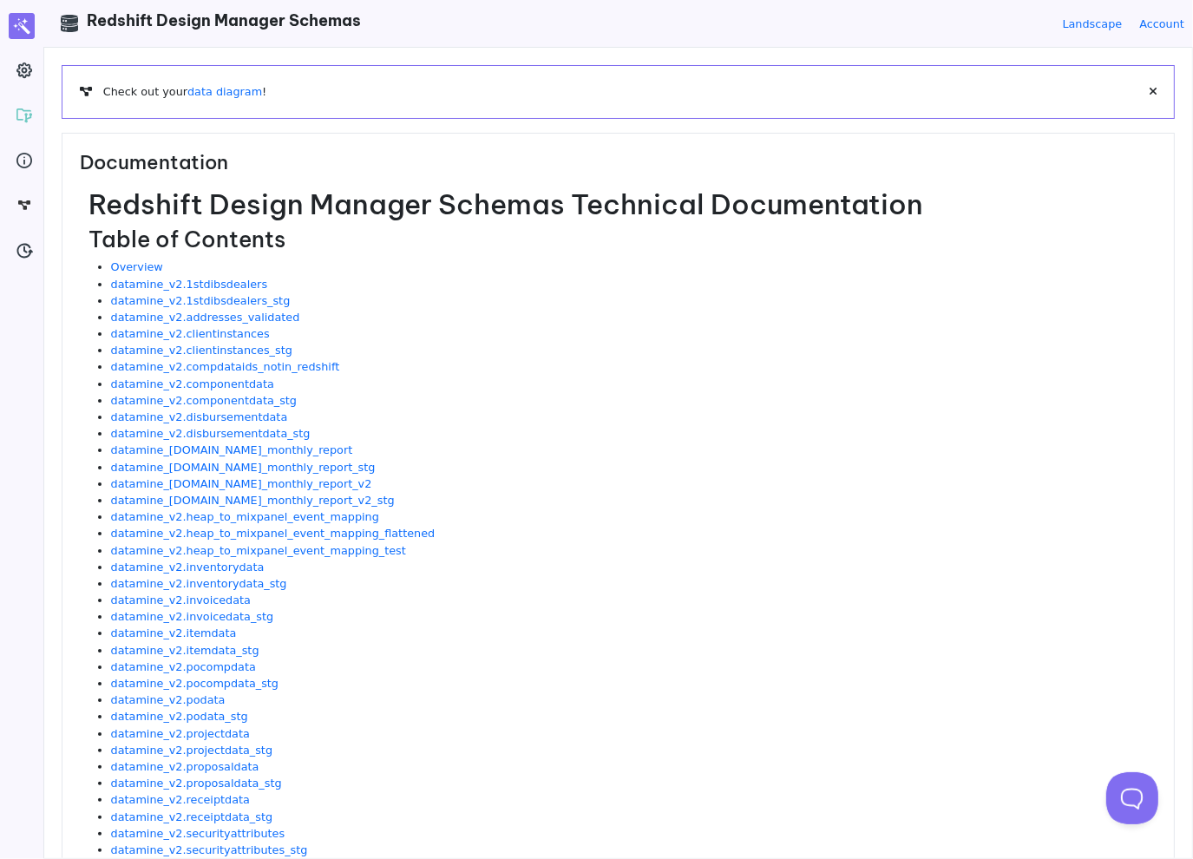
click at [694, 263] on li "Overview" at bounding box center [634, 267] width 1046 height 16
click at [599, 309] on li "datamine_v2.addresses_validated" at bounding box center [634, 317] width 1046 height 16
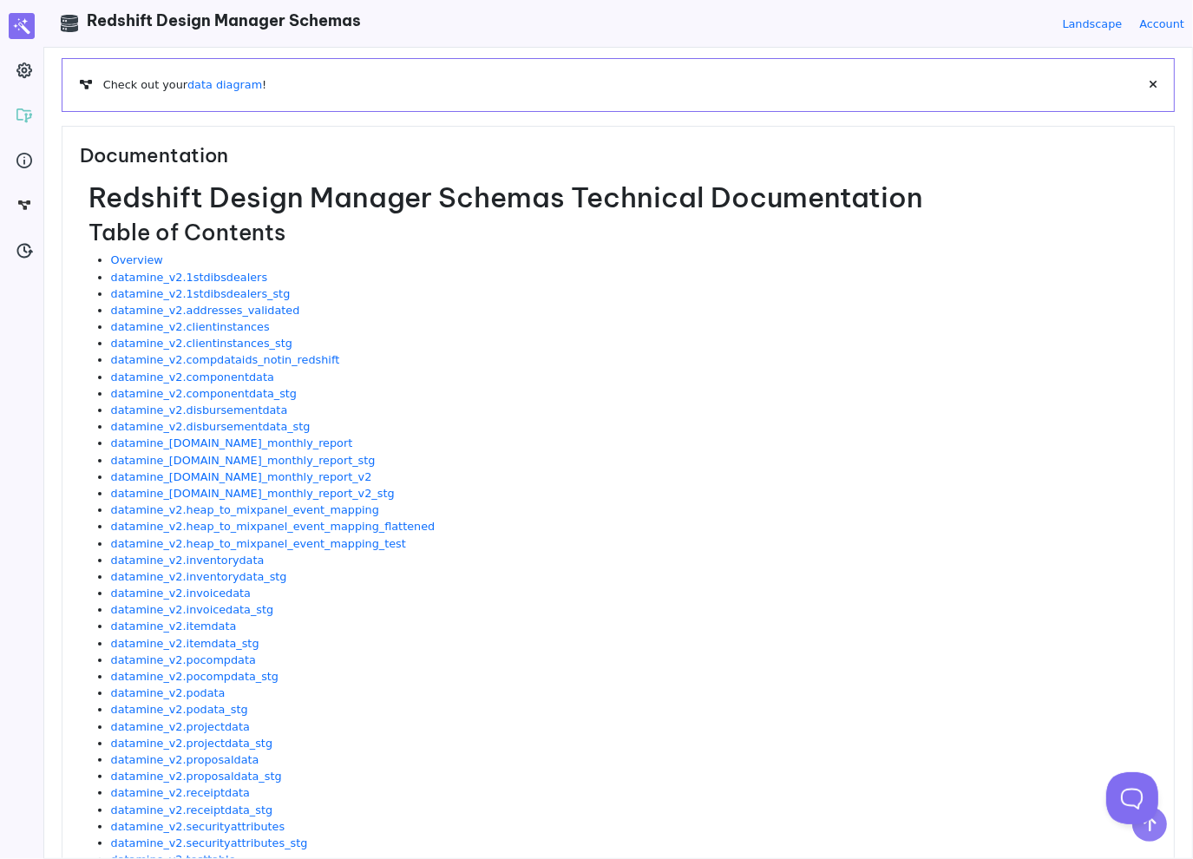
scroll to position [87, 0]
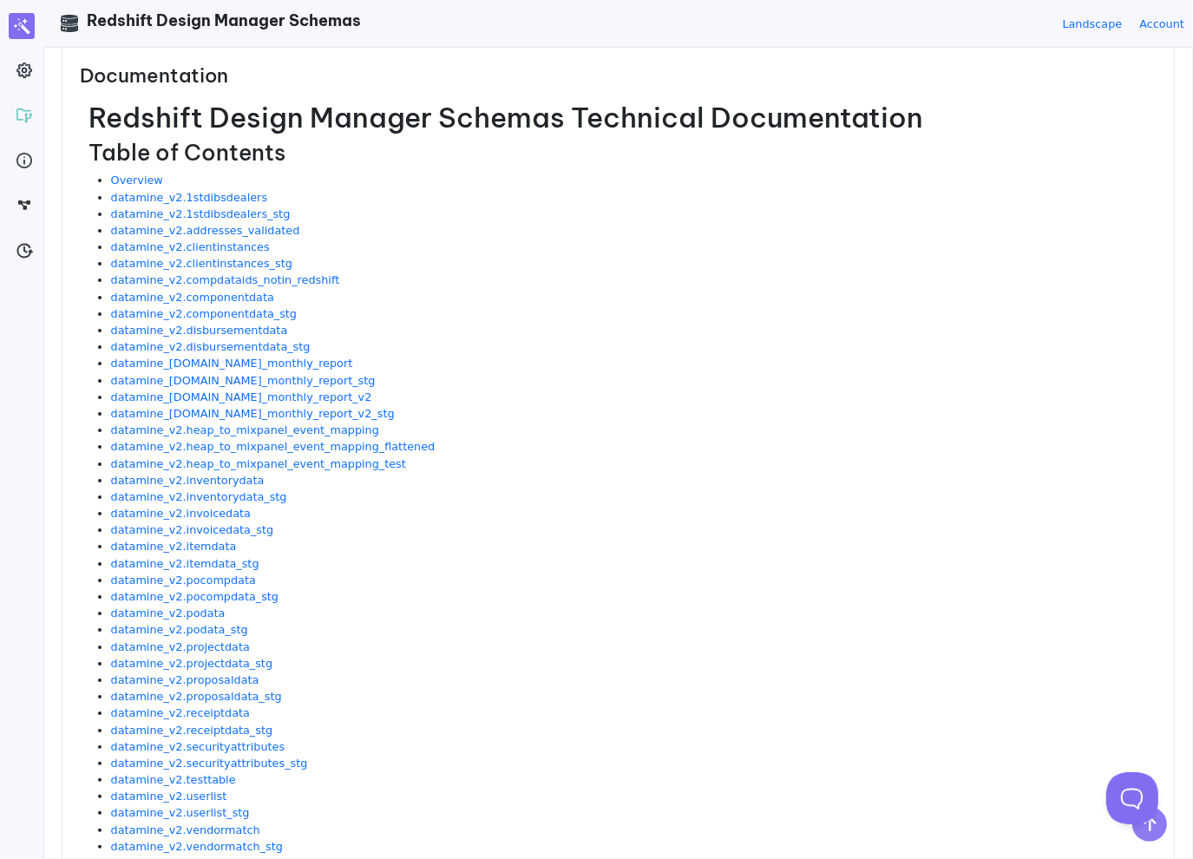
click at [531, 166] on h2 "Table of Contents" at bounding box center [623, 153] width 1068 height 27
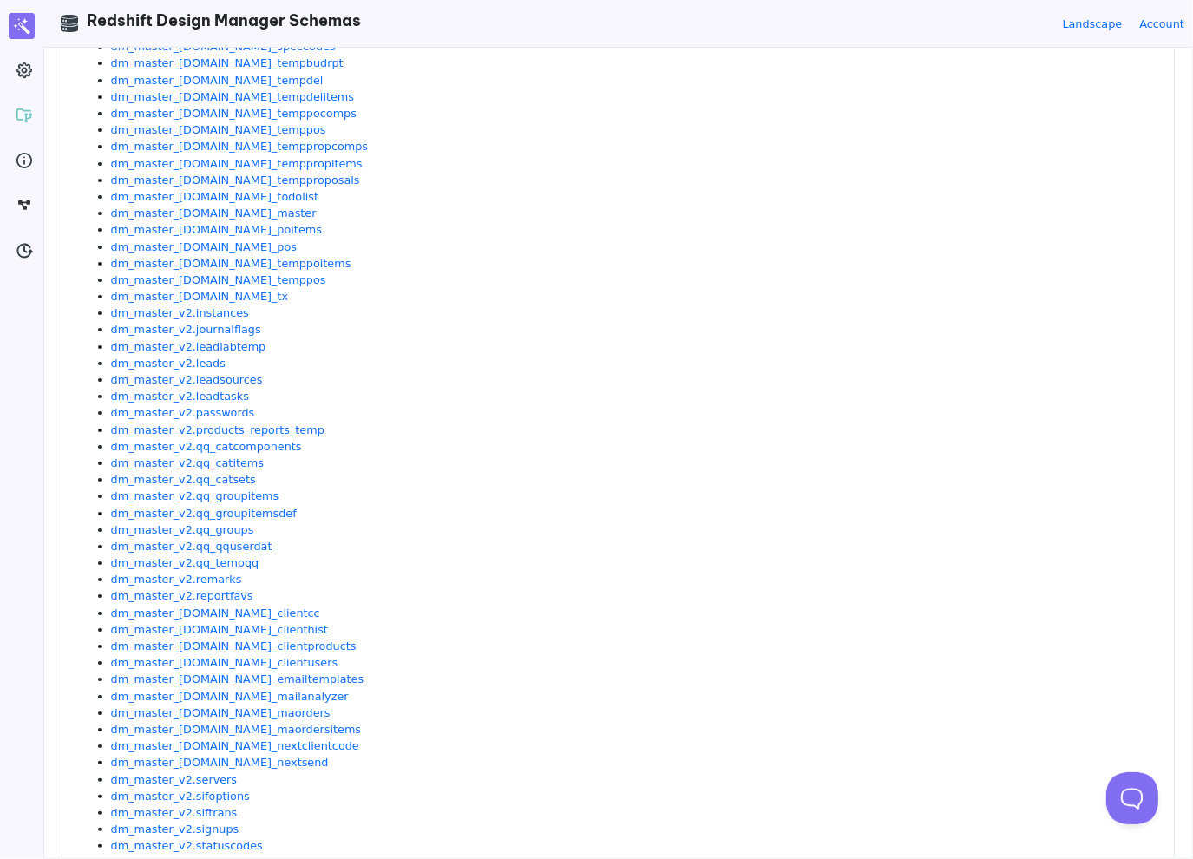
scroll to position [0, 0]
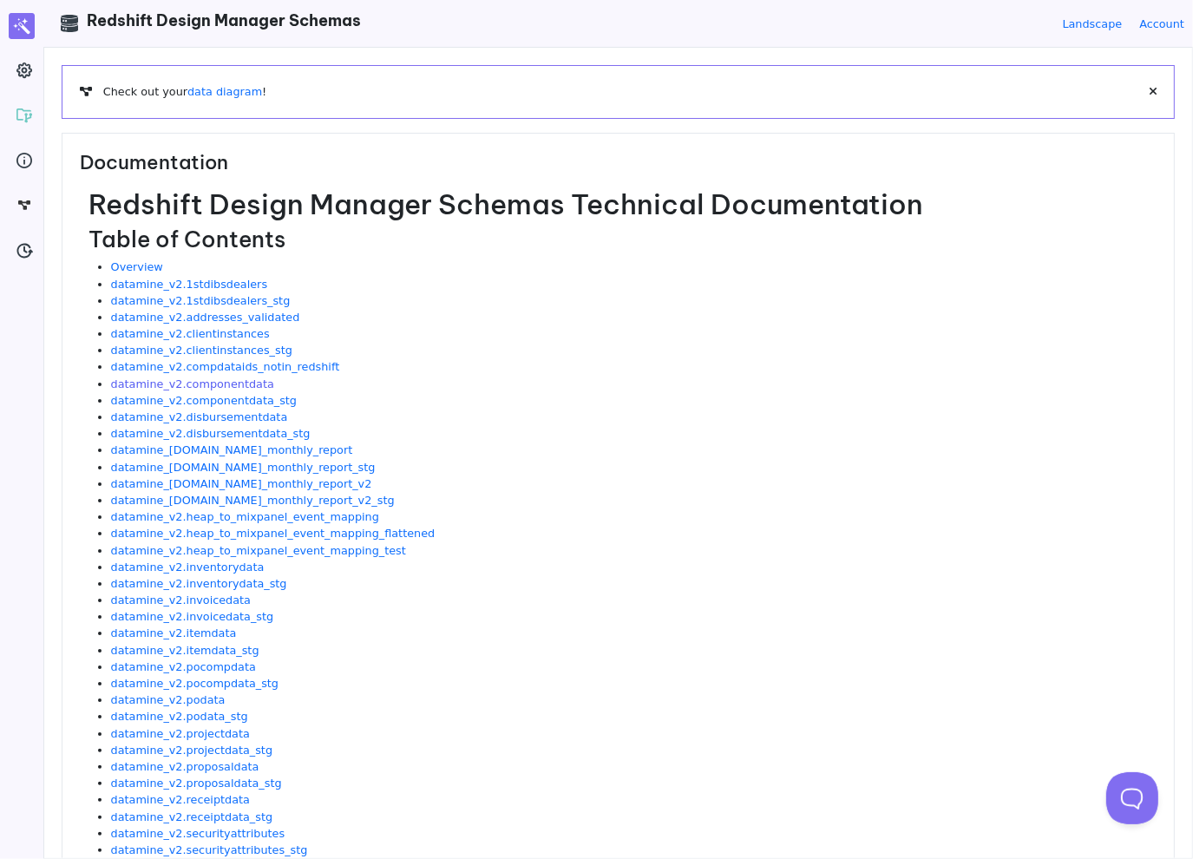
click at [220, 383] on link "datamine_v2.componentdata" at bounding box center [192, 383] width 163 height 13
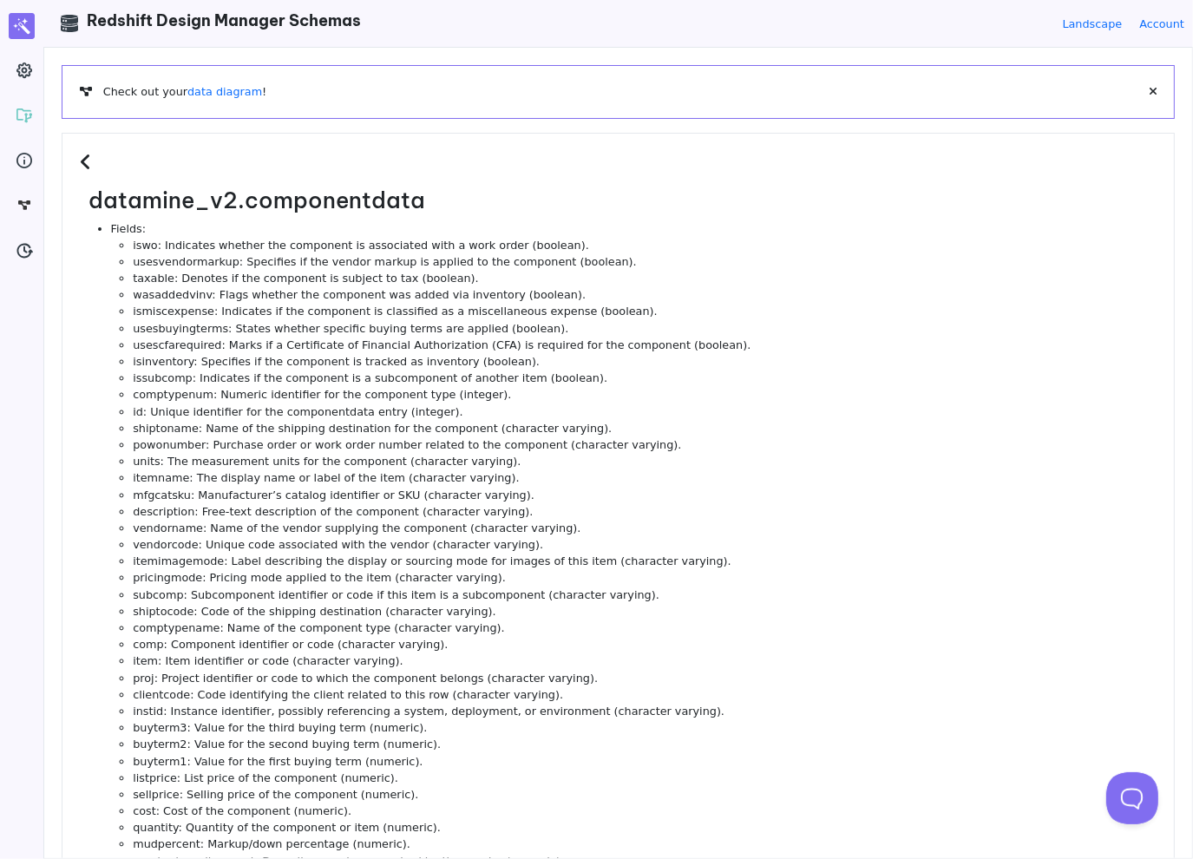
click at [777, 421] on li "shiptoname: Name of the shipping destination for the component (character varyi…" at bounding box center [645, 428] width 1024 height 16
click at [750, 410] on li "id: Unique identifier for the componentdata entry (integer)." at bounding box center [645, 411] width 1024 height 16
click at [641, 279] on li "taxable: Denotes if the component is subject to tax (boolean)." at bounding box center [645, 278] width 1024 height 16
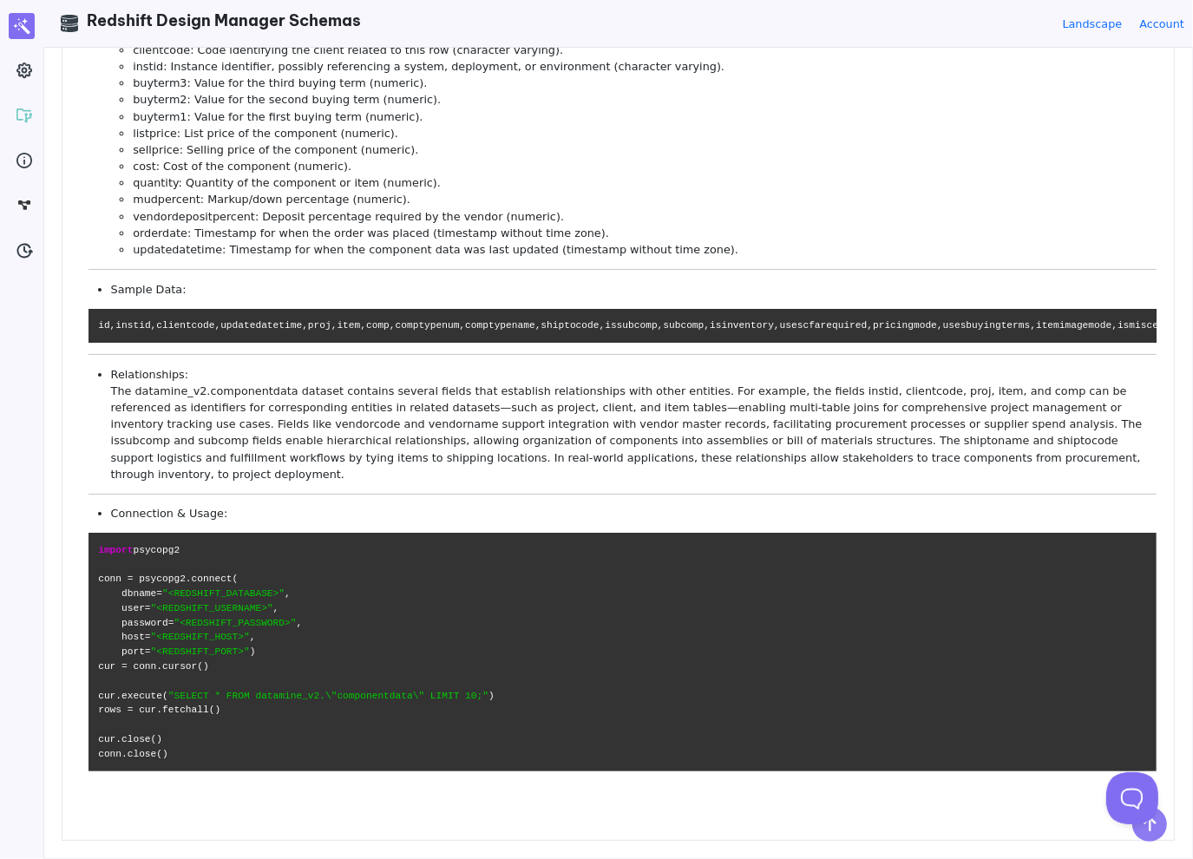
scroll to position [843, 0]
click at [556, 371] on li "Relationships: The datamine_v2.componentdata dataset contains several fields th…" at bounding box center [634, 424] width 1046 height 116
click at [541, 431] on li "Relationships: The datamine_v2.componentdata dataset contains several fields th…" at bounding box center [634, 424] width 1046 height 116
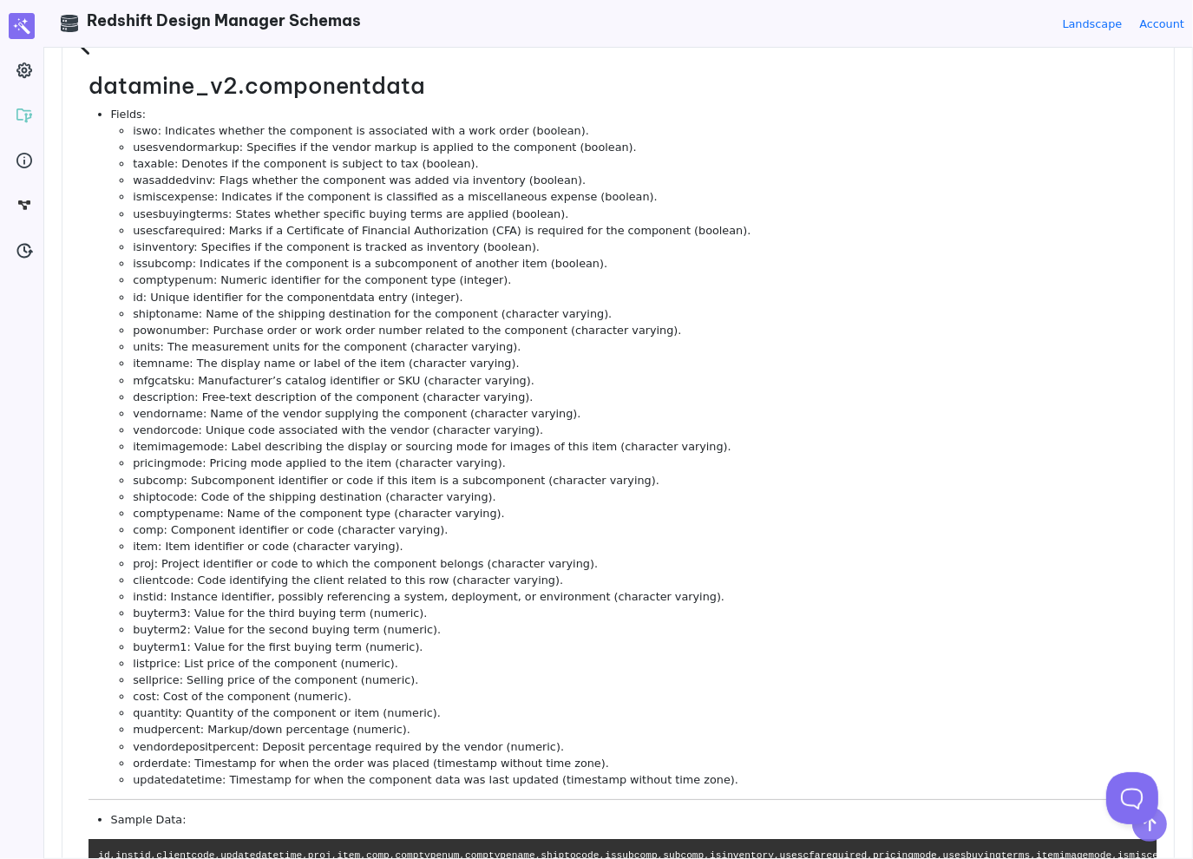
scroll to position [87, 0]
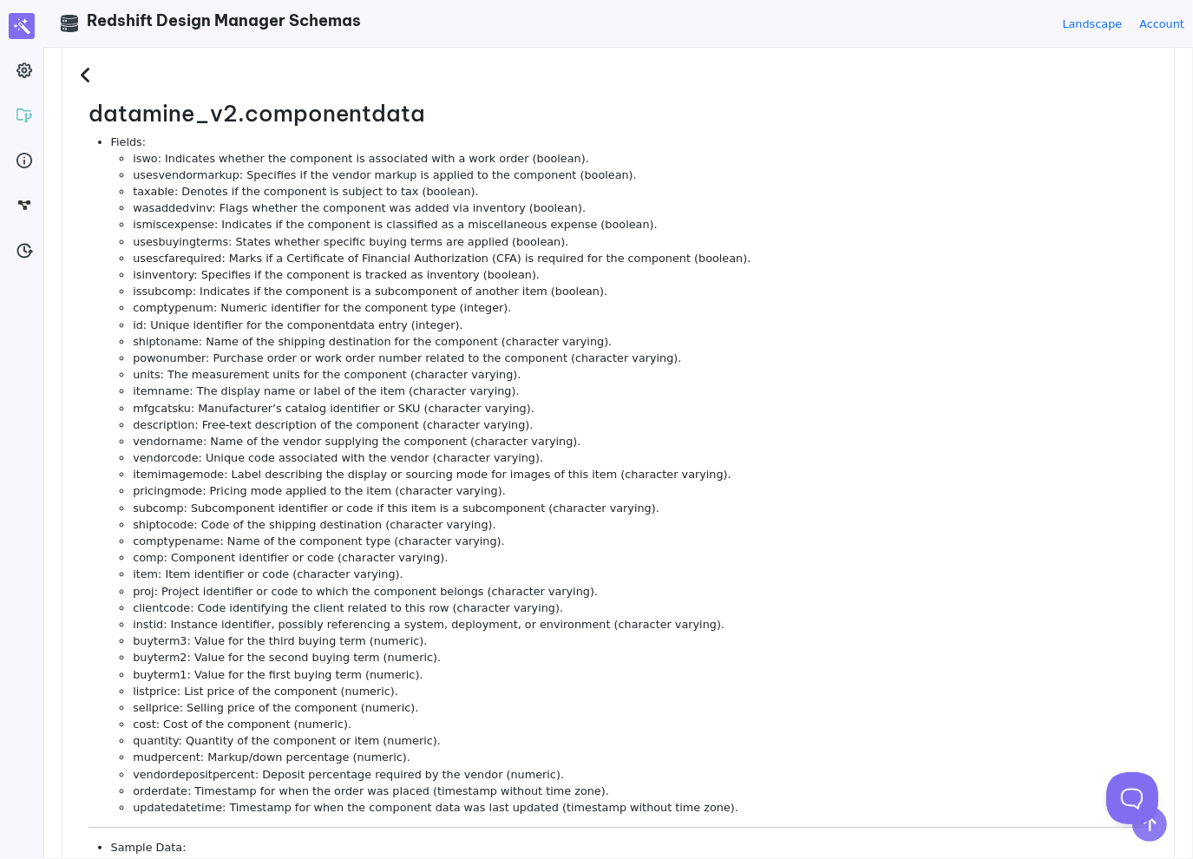
click at [701, 257] on li "usescfarequired: Marks if a Certificate of Financial Authorization (CFA) is req…" at bounding box center [645, 258] width 1024 height 16
click at [911, 371] on li "units: The measurement units for the component (character varying)." at bounding box center [645, 374] width 1024 height 16
click at [798, 364] on li "powonumber: Purchase order or work order number related to the component (chara…" at bounding box center [645, 358] width 1024 height 16
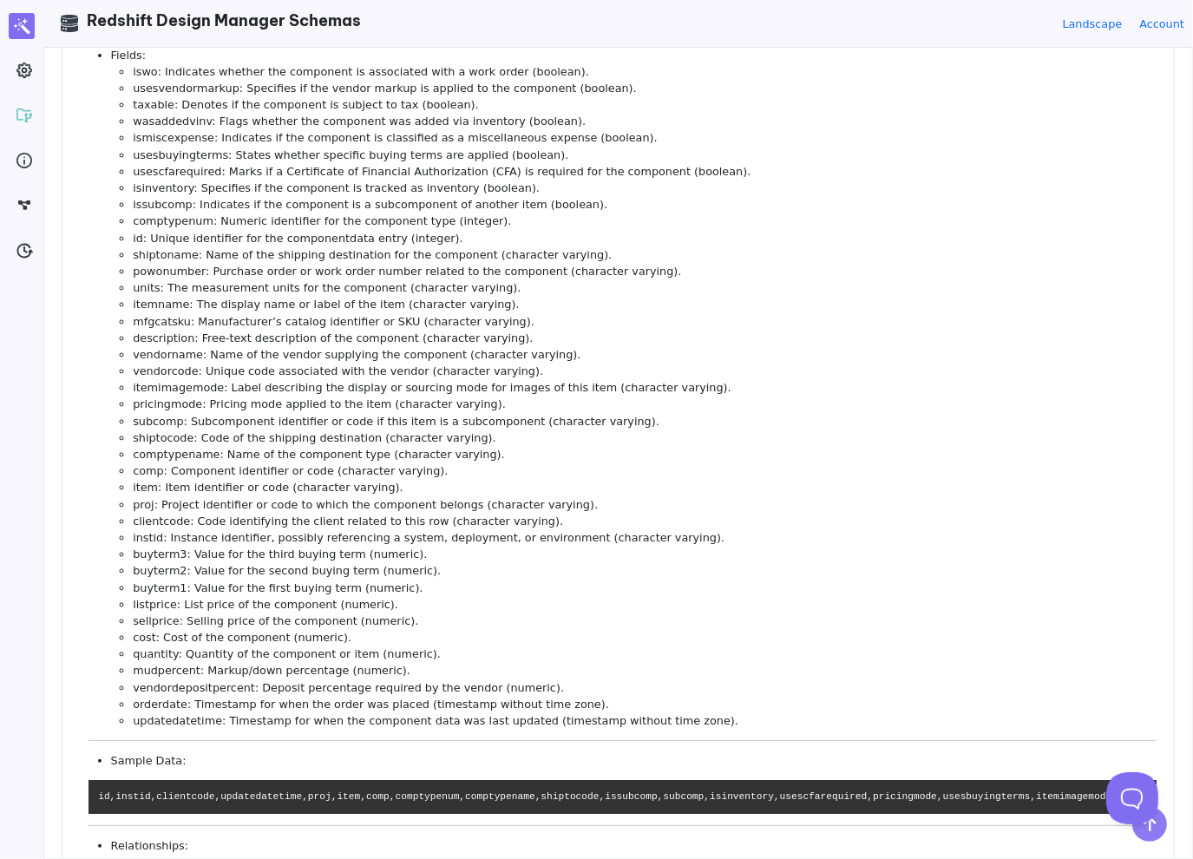
click at [781, 374] on li "vendorcode: Unique code associated with the vendor (character varying)." at bounding box center [645, 371] width 1024 height 16
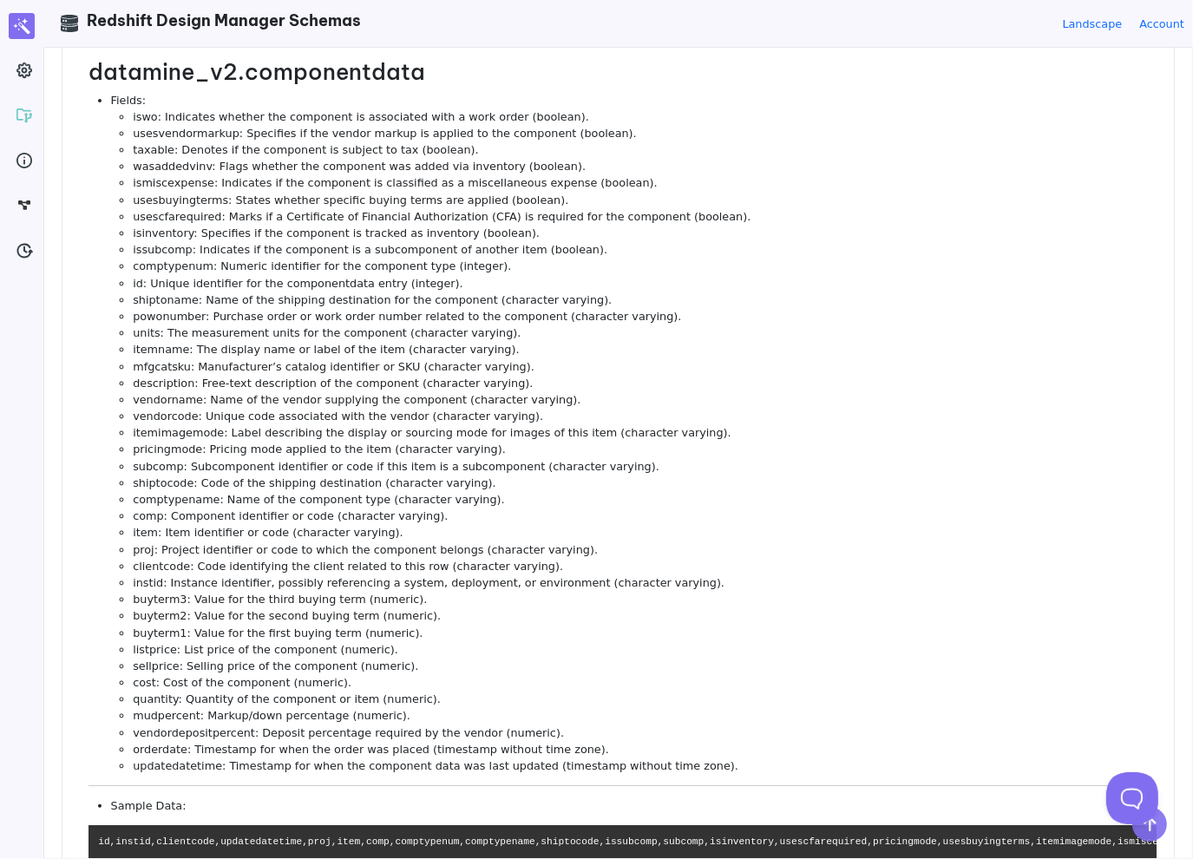
scroll to position [87, 0]
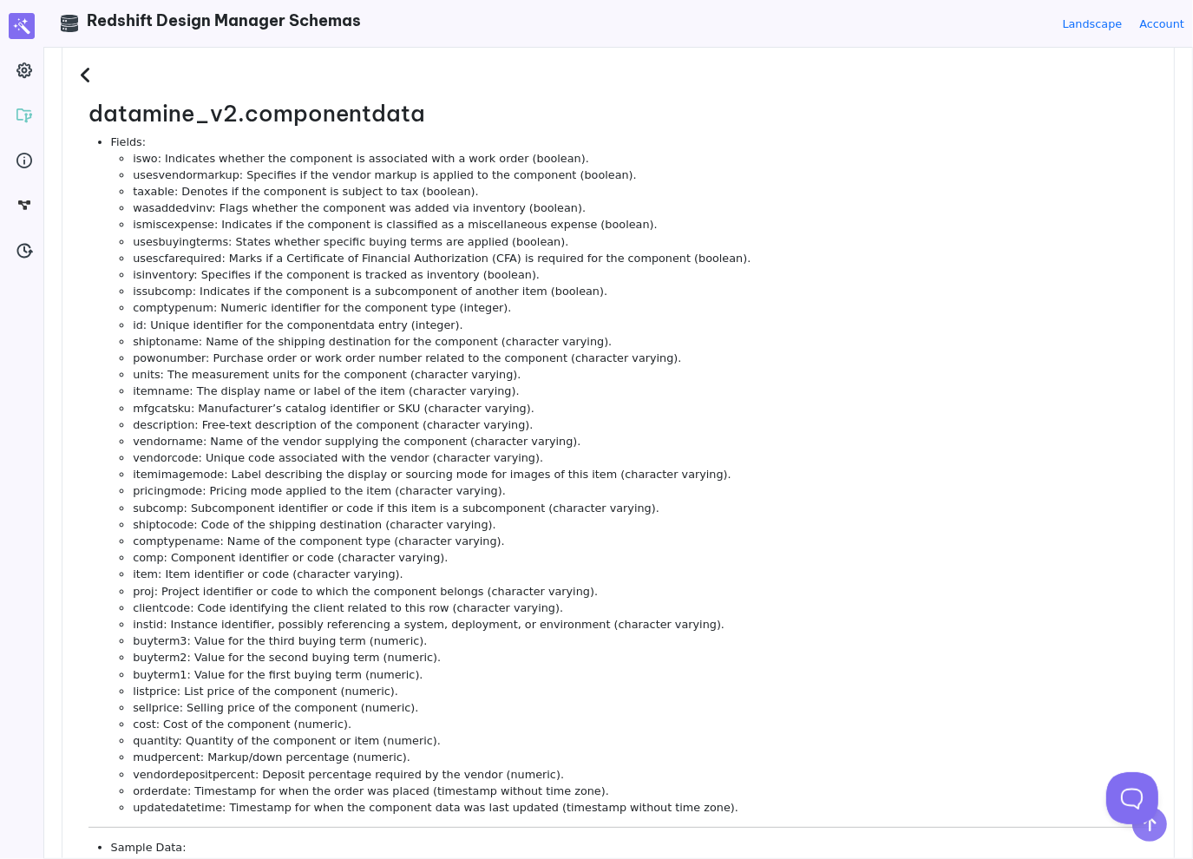
click at [718, 464] on li "vendorcode: Unique code associated with the vendor (character varying)." at bounding box center [645, 457] width 1024 height 16
click at [741, 469] on li "itemimagemode: Label describing the display or sourcing mode for images of this…" at bounding box center [645, 474] width 1024 height 16
click at [743, 358] on li "powonumber: Purchase order or work order number related to the component (chara…" at bounding box center [645, 358] width 1024 height 16
drag, startPoint x: 183, startPoint y: 204, endPoint x: 198, endPoint y: 205, distance: 14.8
click at [198, 205] on li "wasaddedvinv: Flags whether the component was added via inventory (boolean)." at bounding box center [645, 208] width 1024 height 16
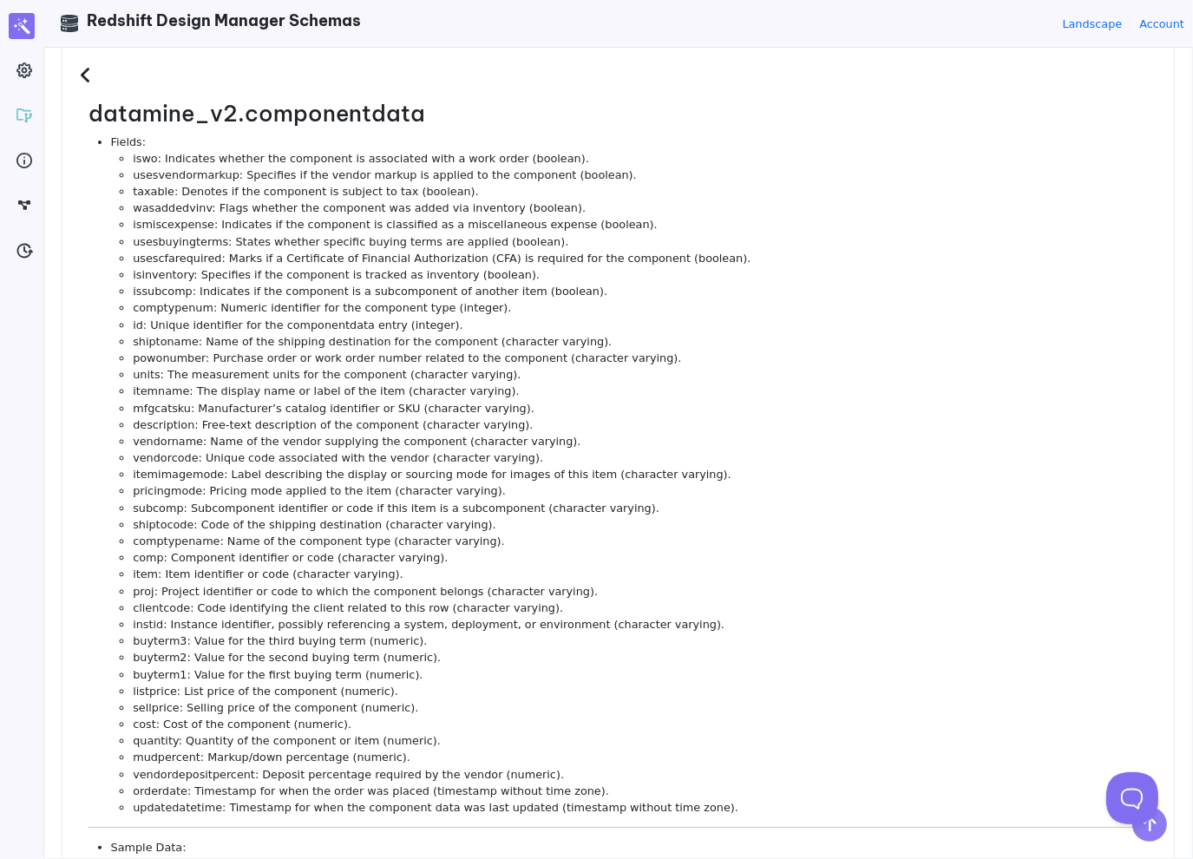
click at [642, 328] on li "id: Unique identifier for the componentdata entry (integer)." at bounding box center [645, 325] width 1024 height 16
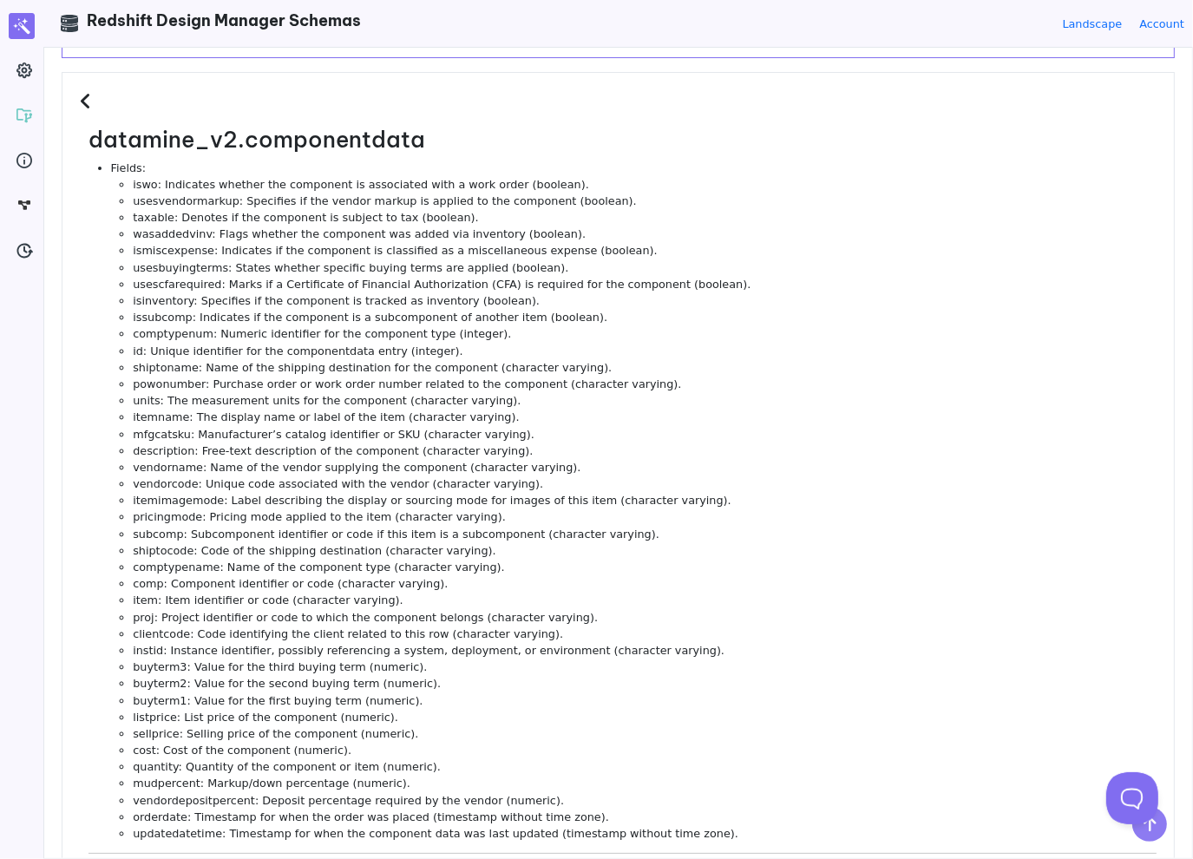
scroll to position [0, 0]
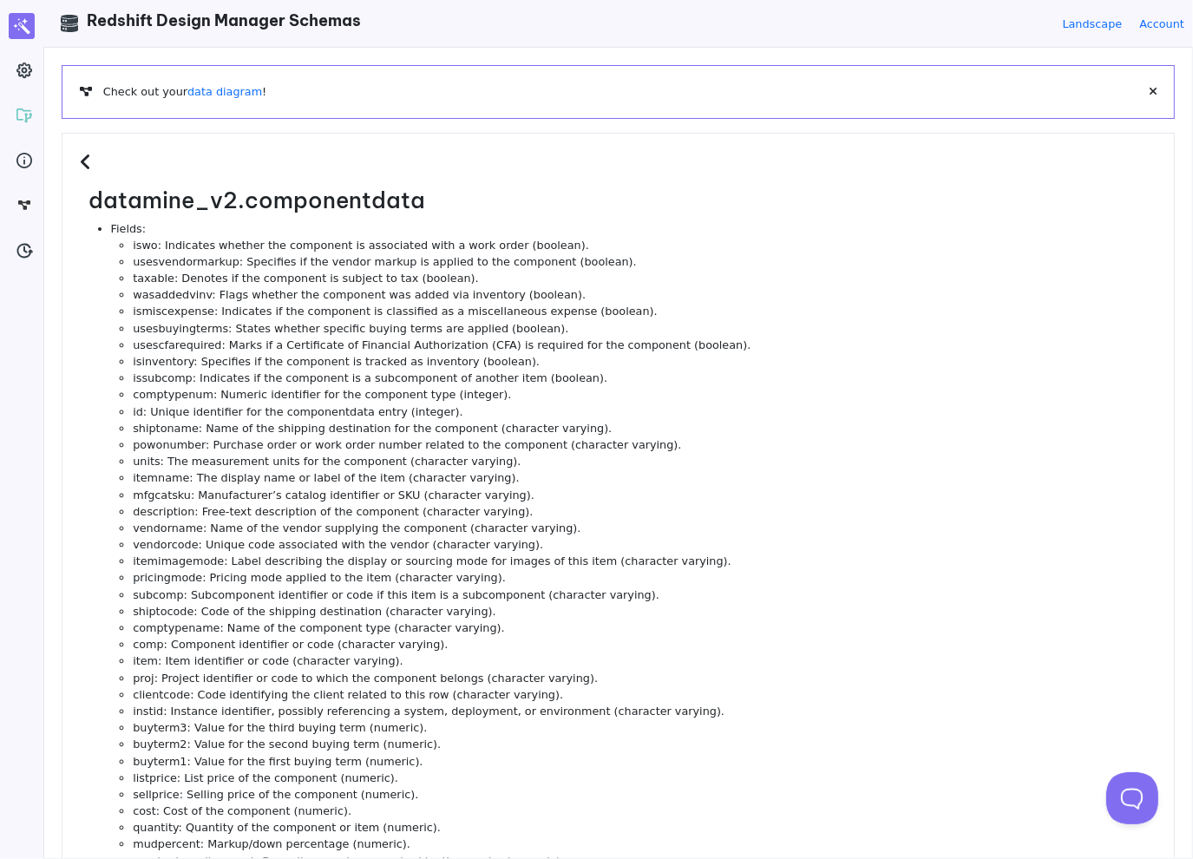
click at [648, 267] on li "usesvendormarkup: Specifies if the vendor markup is applied to the component (b…" at bounding box center [645, 261] width 1024 height 16
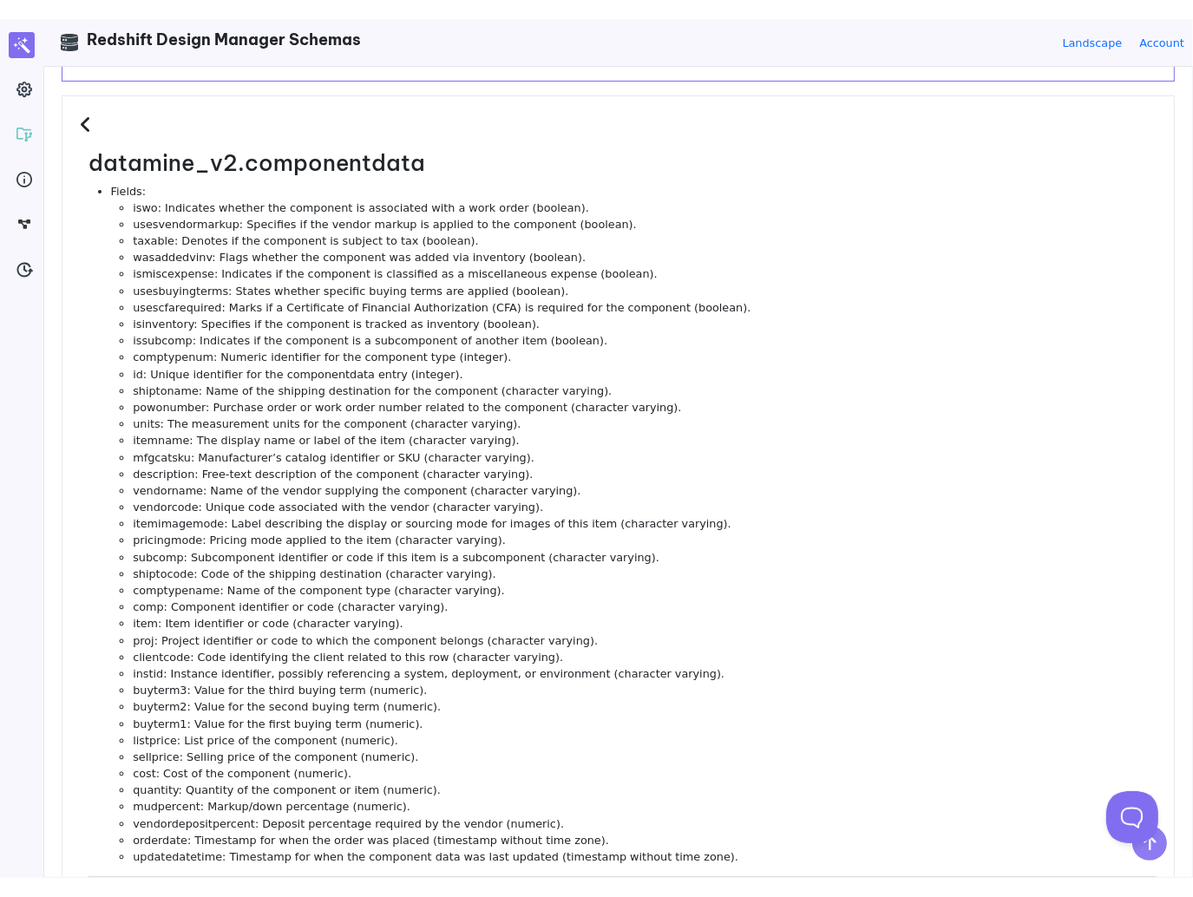
scroll to position [87, 0]
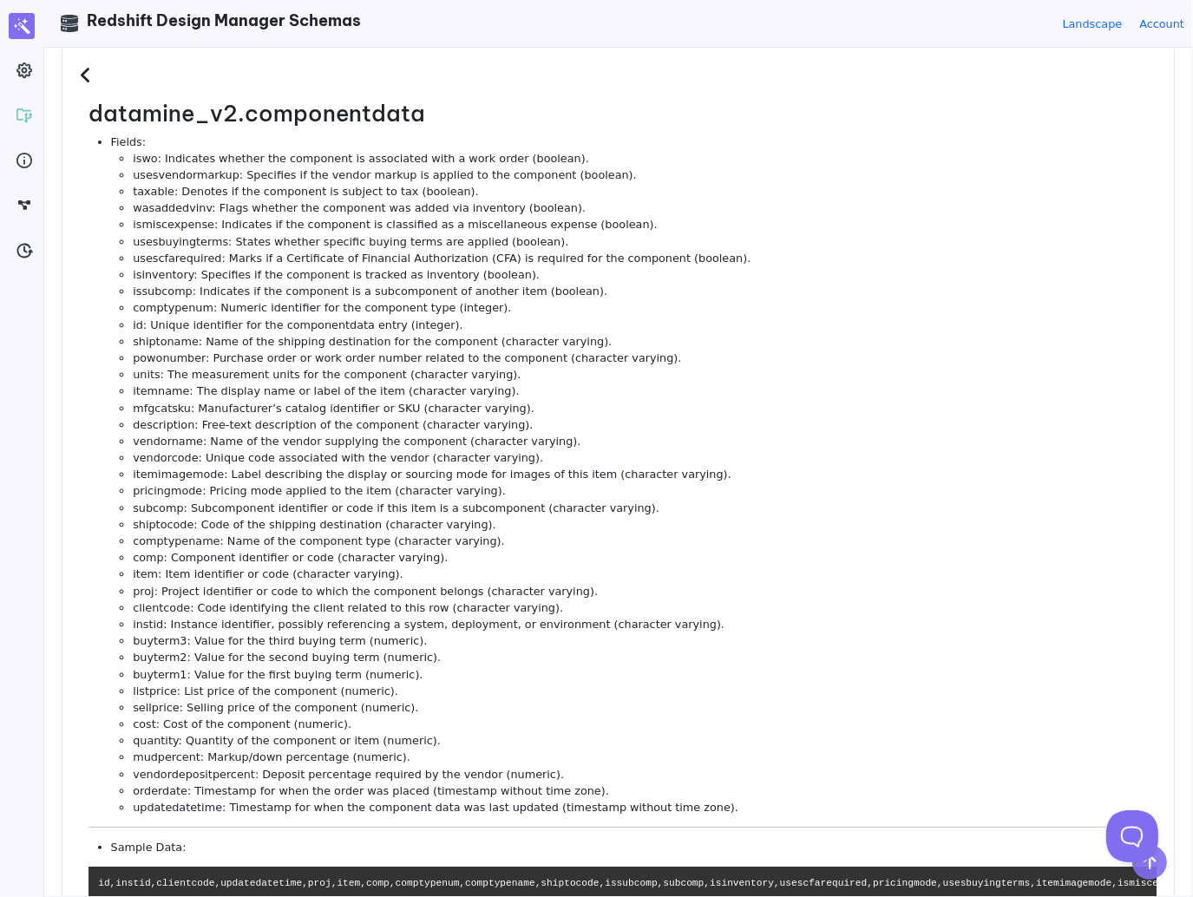
click at [281, 299] on li "comptypenum: Numeric identifier for the component type (integer)." at bounding box center [645, 307] width 1024 height 16
click at [690, 311] on li "comptypenum: Numeric identifier for the component type (integer)." at bounding box center [645, 307] width 1024 height 16
click at [89, 66] on icon at bounding box center [88, 75] width 16 height 19
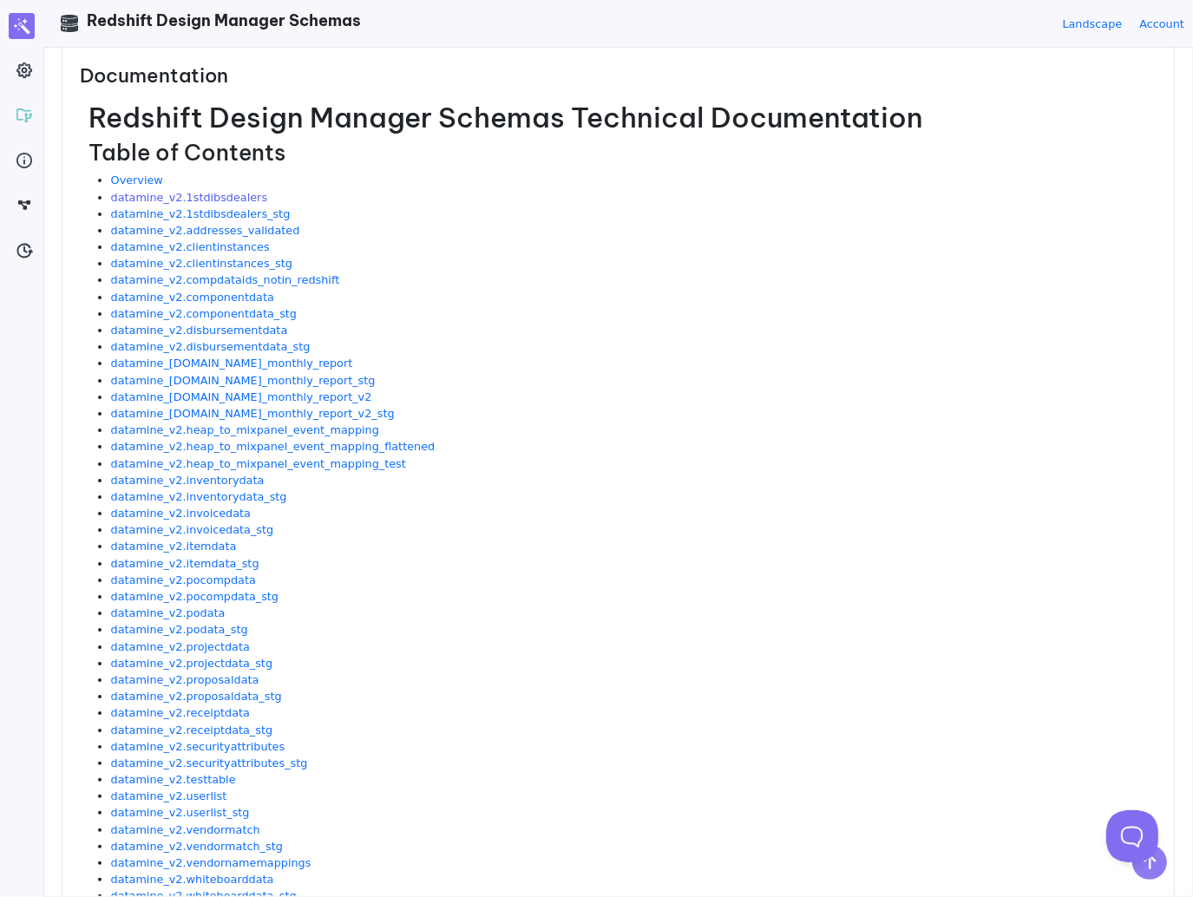
click at [214, 191] on link "datamine_v2.1stdibsdealers" at bounding box center [189, 197] width 157 height 13
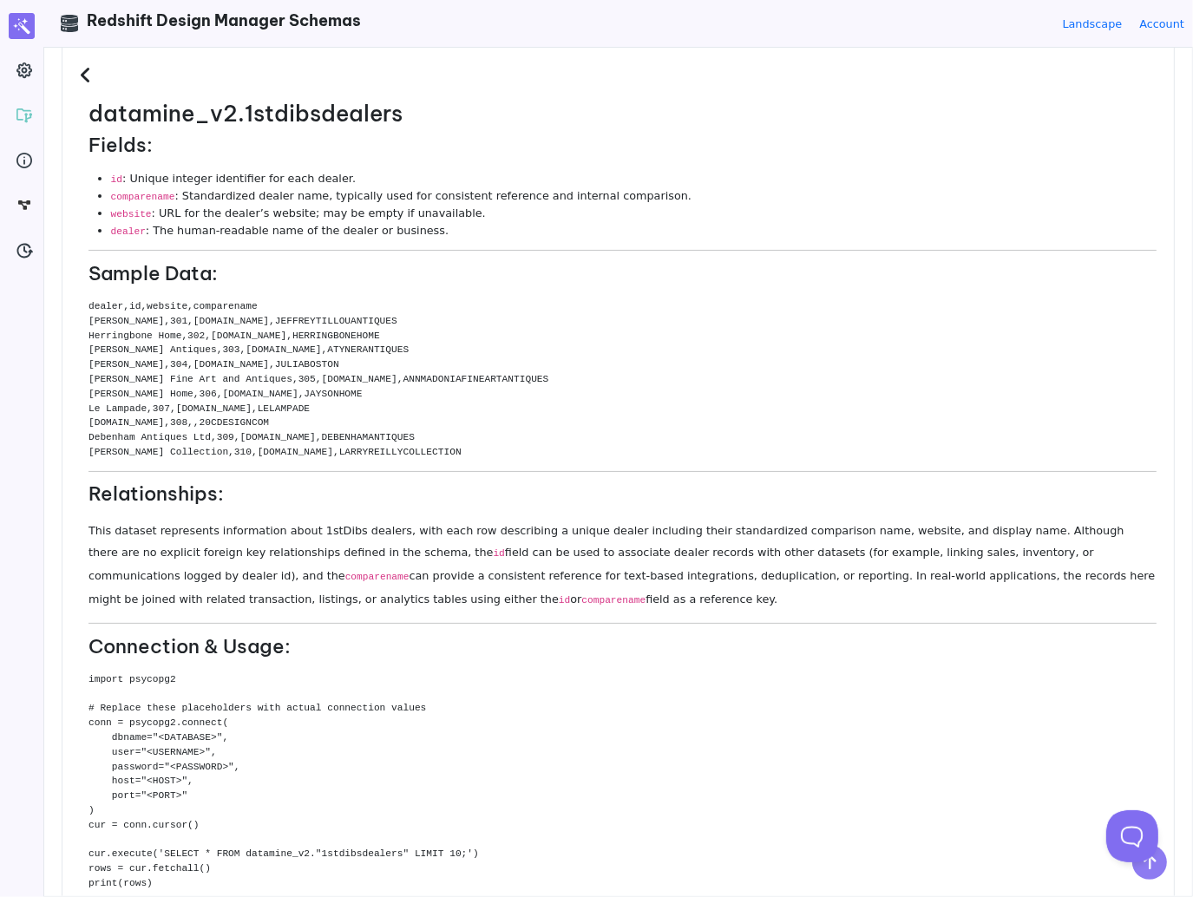
scroll to position [0, 0]
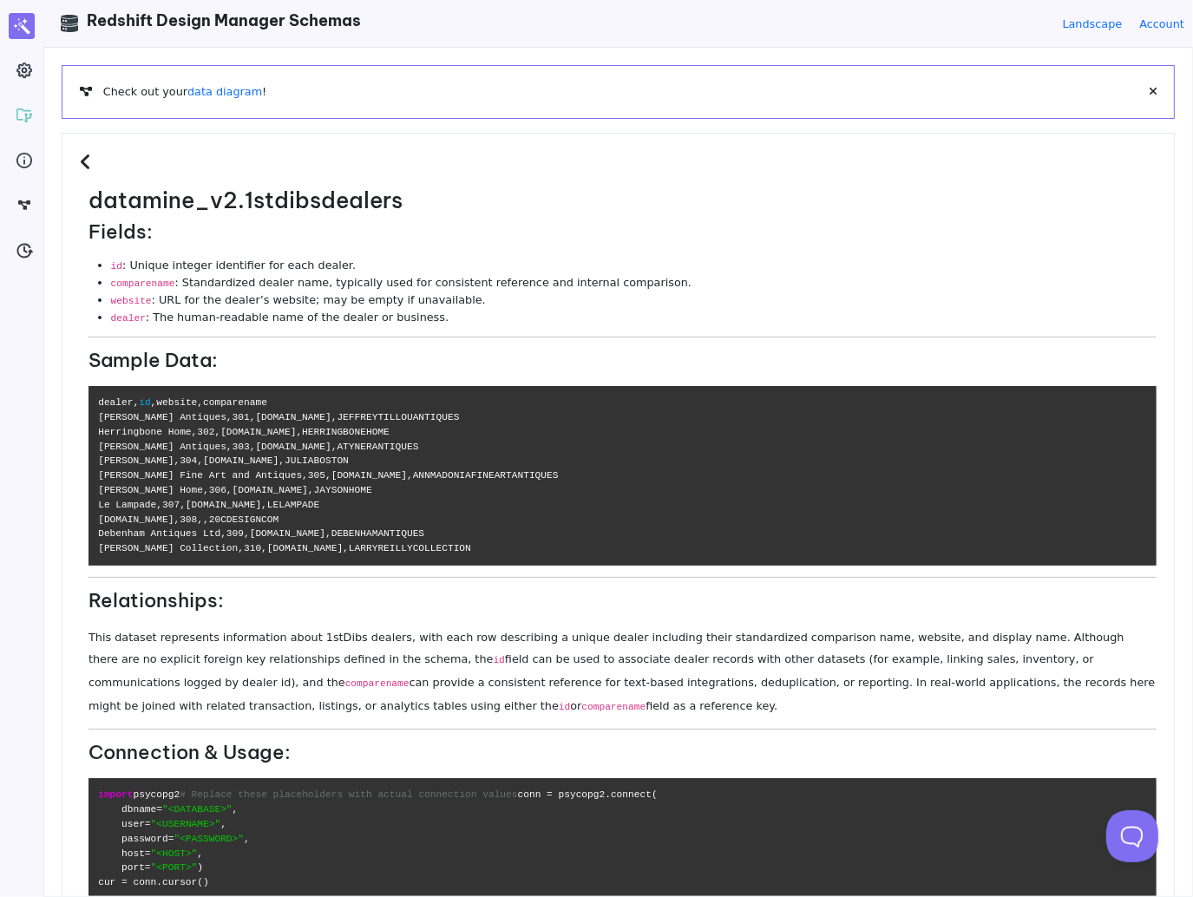
click at [89, 158] on icon at bounding box center [88, 162] width 16 height 19
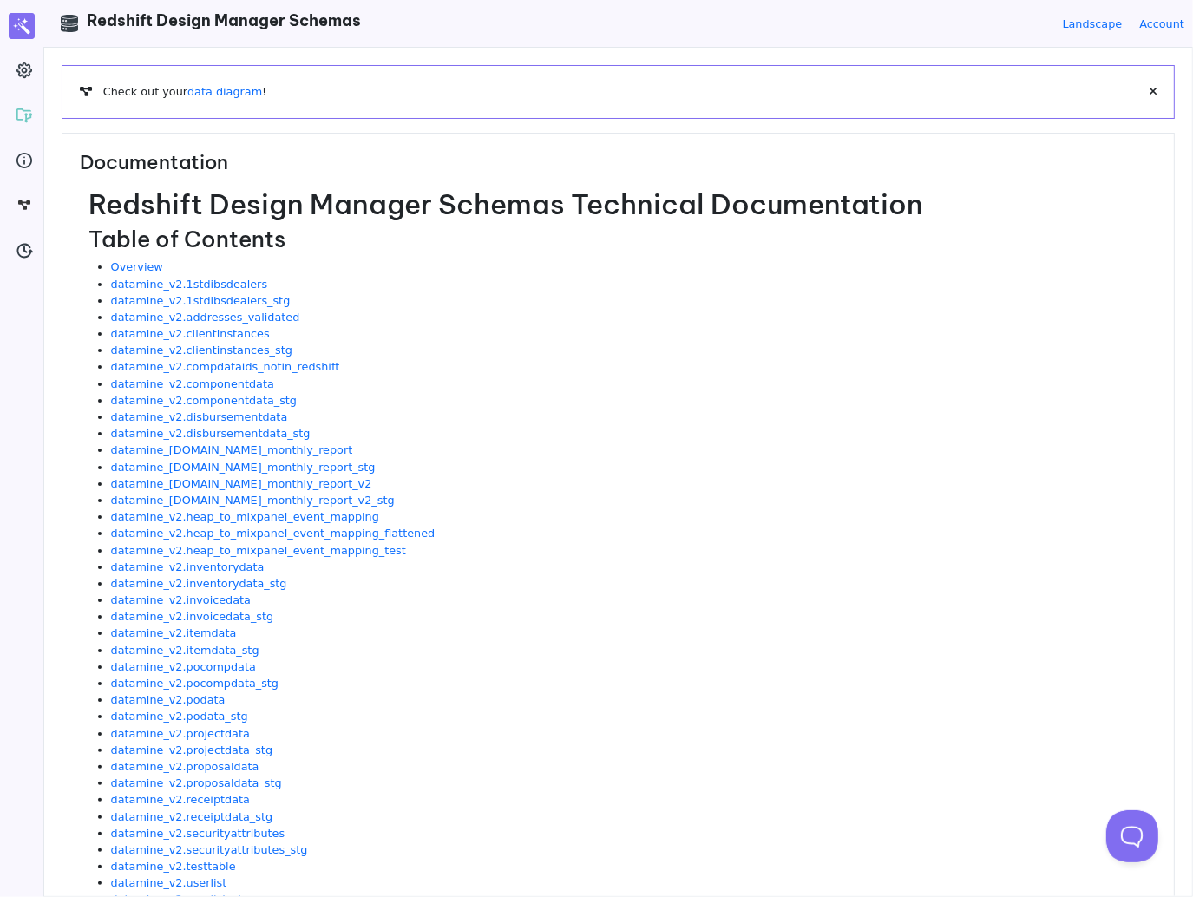
click at [535, 213] on h1 "Redshift Design Manager Schemas Technical Documentation" at bounding box center [623, 203] width 1068 height 33
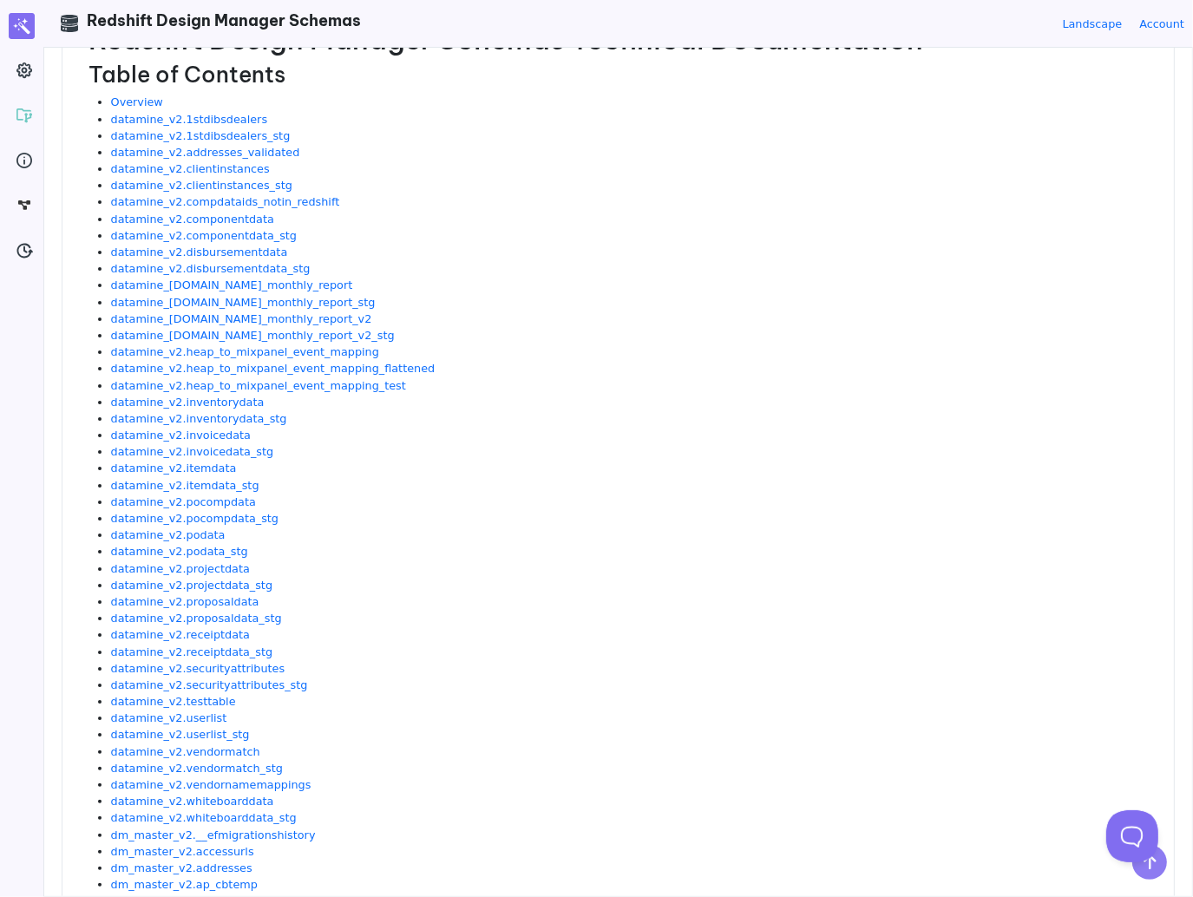
scroll to position [347, 0]
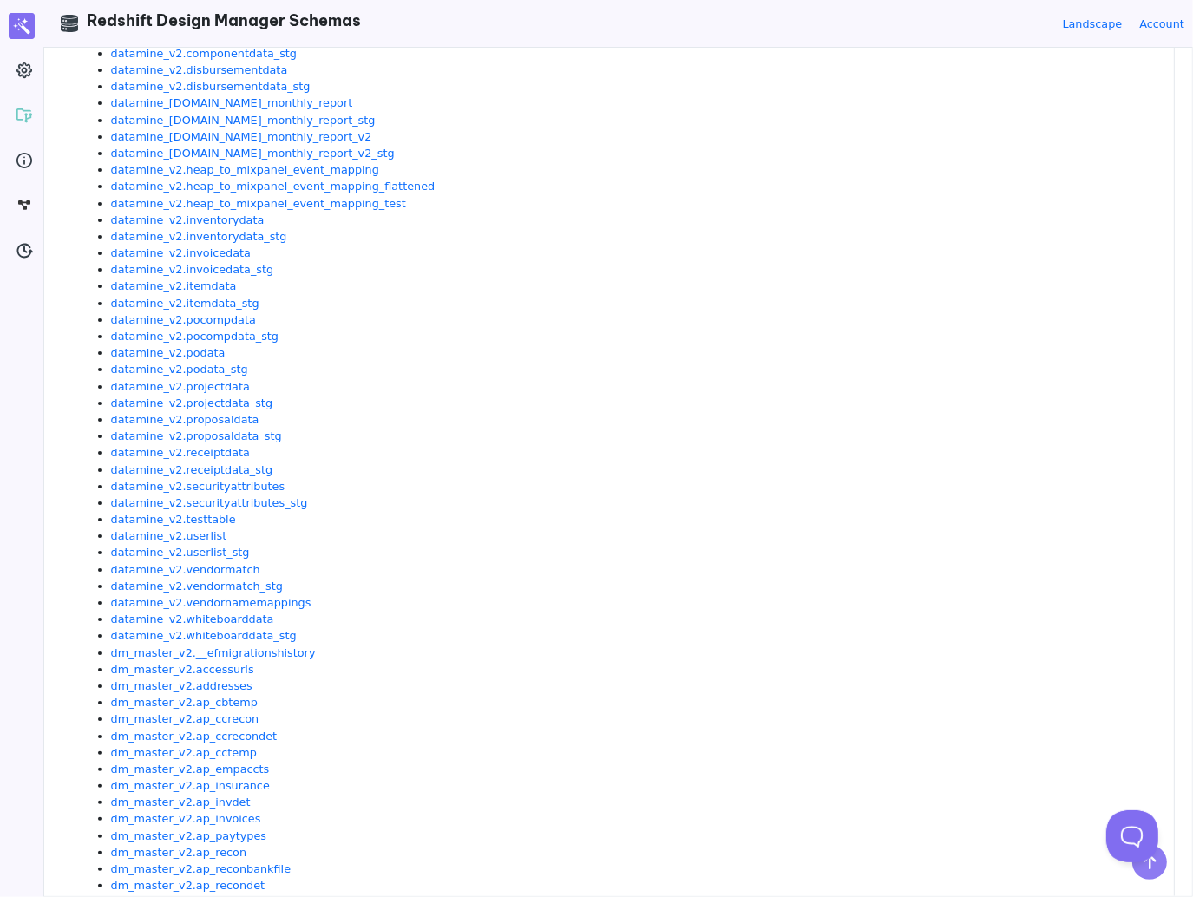
click at [540, 325] on li "datamine_v2.pocompdata" at bounding box center [634, 320] width 1046 height 16
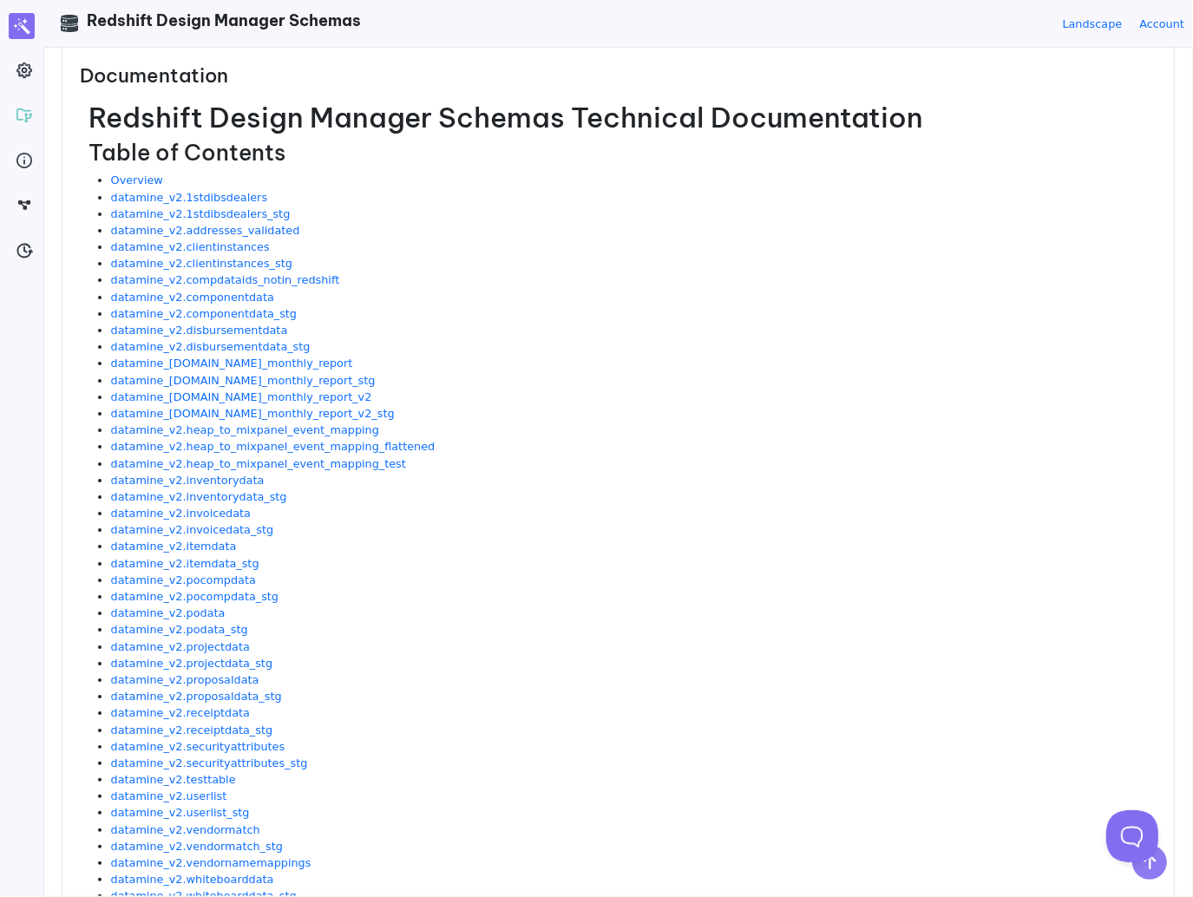
scroll to position [174, 0]
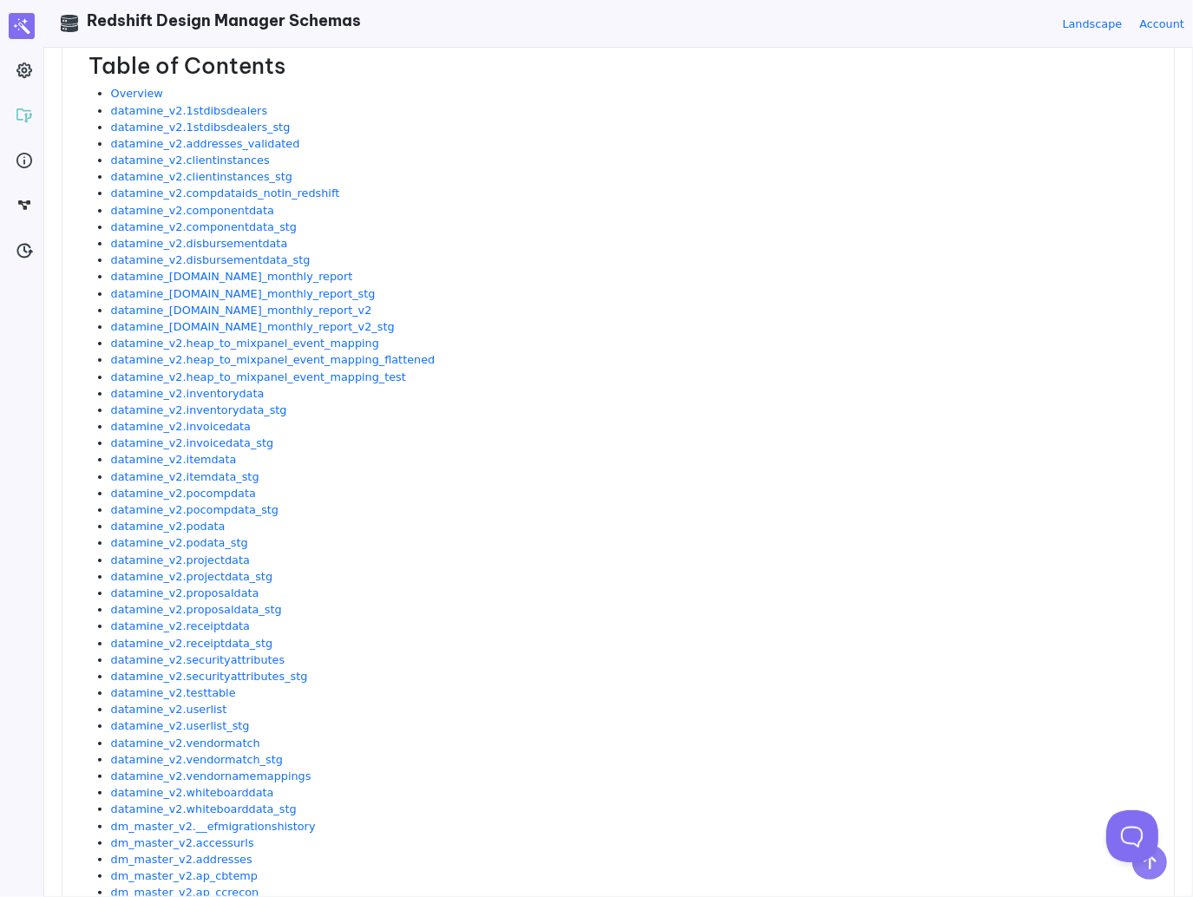
click at [549, 351] on li "datamine_v2.heap_to_mixpanel_event_mapping_flattened" at bounding box center [634, 359] width 1046 height 16
click at [545, 273] on li "datamine_v2.dm_monthly_report" at bounding box center [634, 276] width 1046 height 16
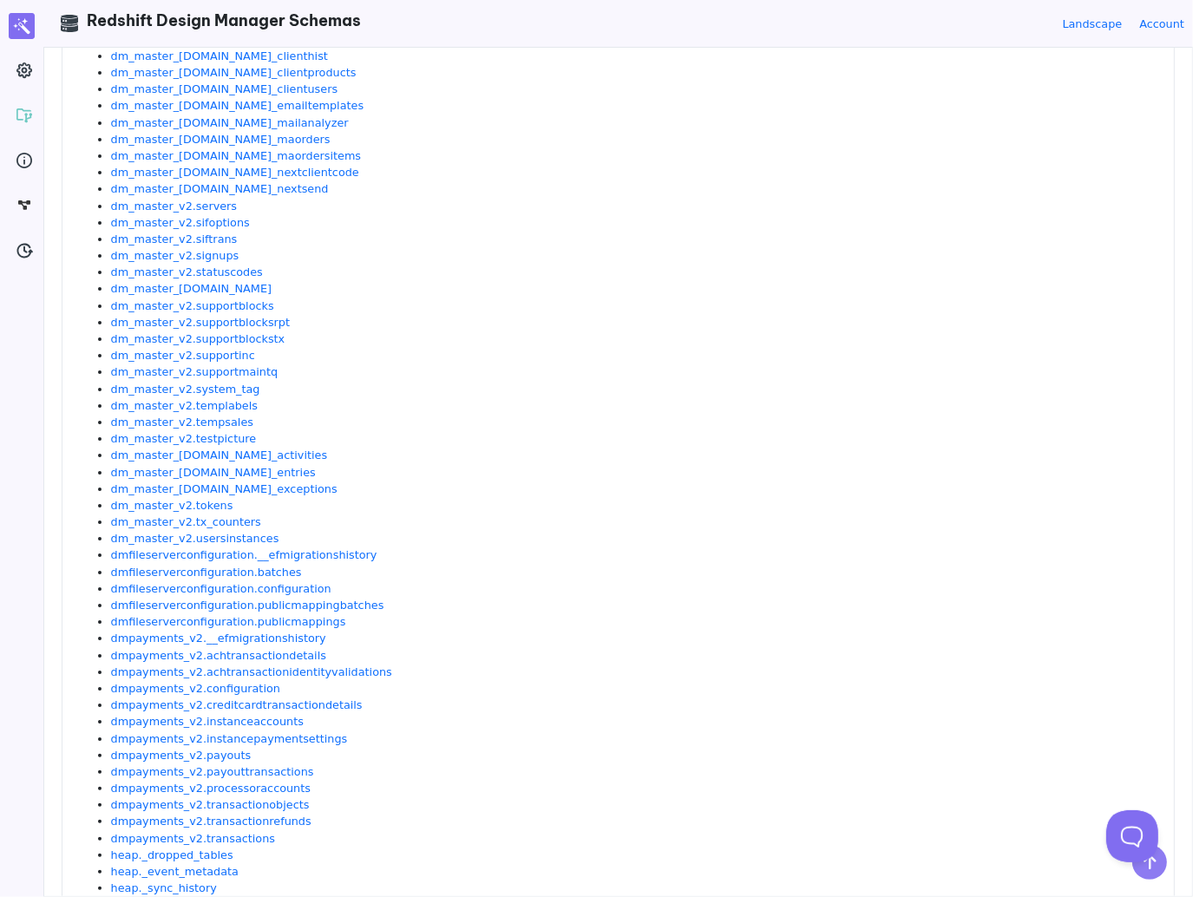
scroll to position [2942, 0]
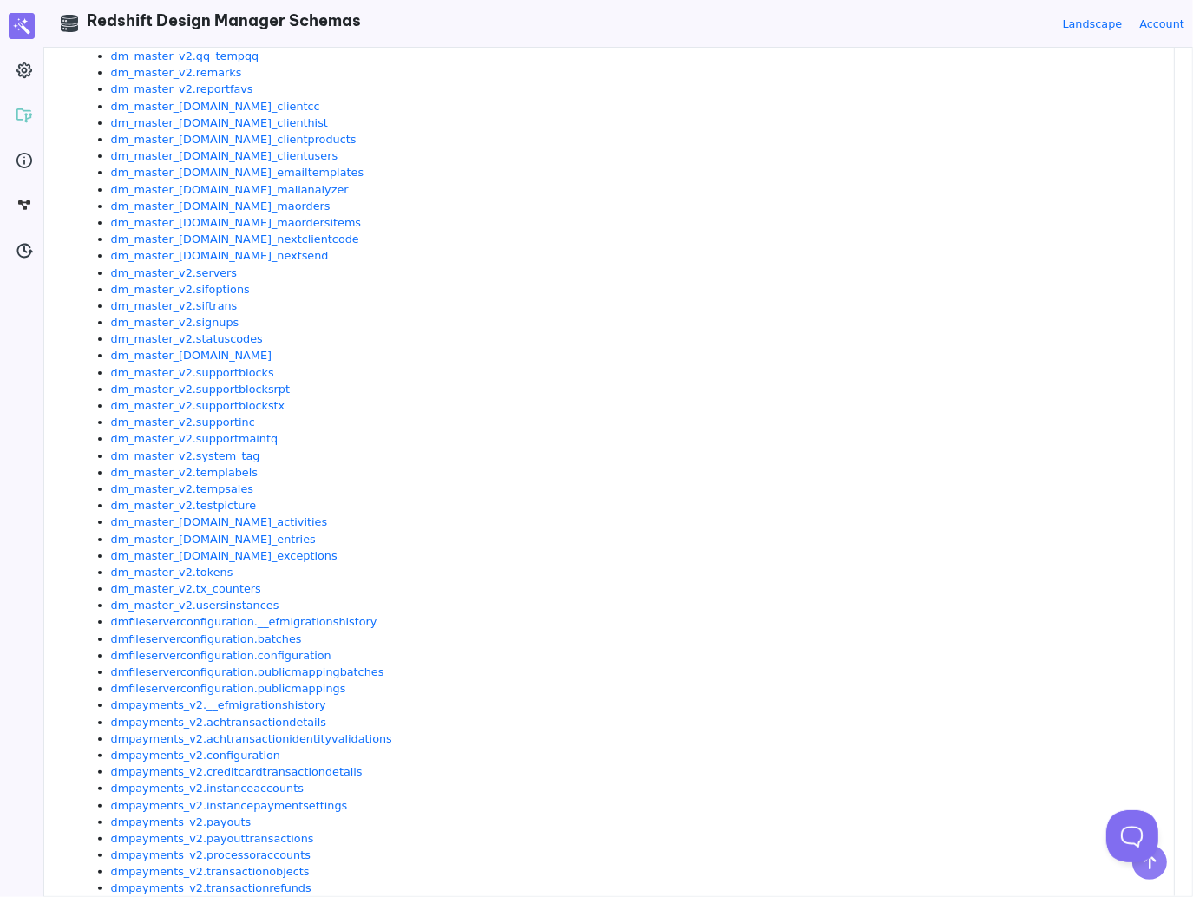
click at [635, 426] on li "dm_master_v2.supportinc" at bounding box center [634, 422] width 1046 height 16
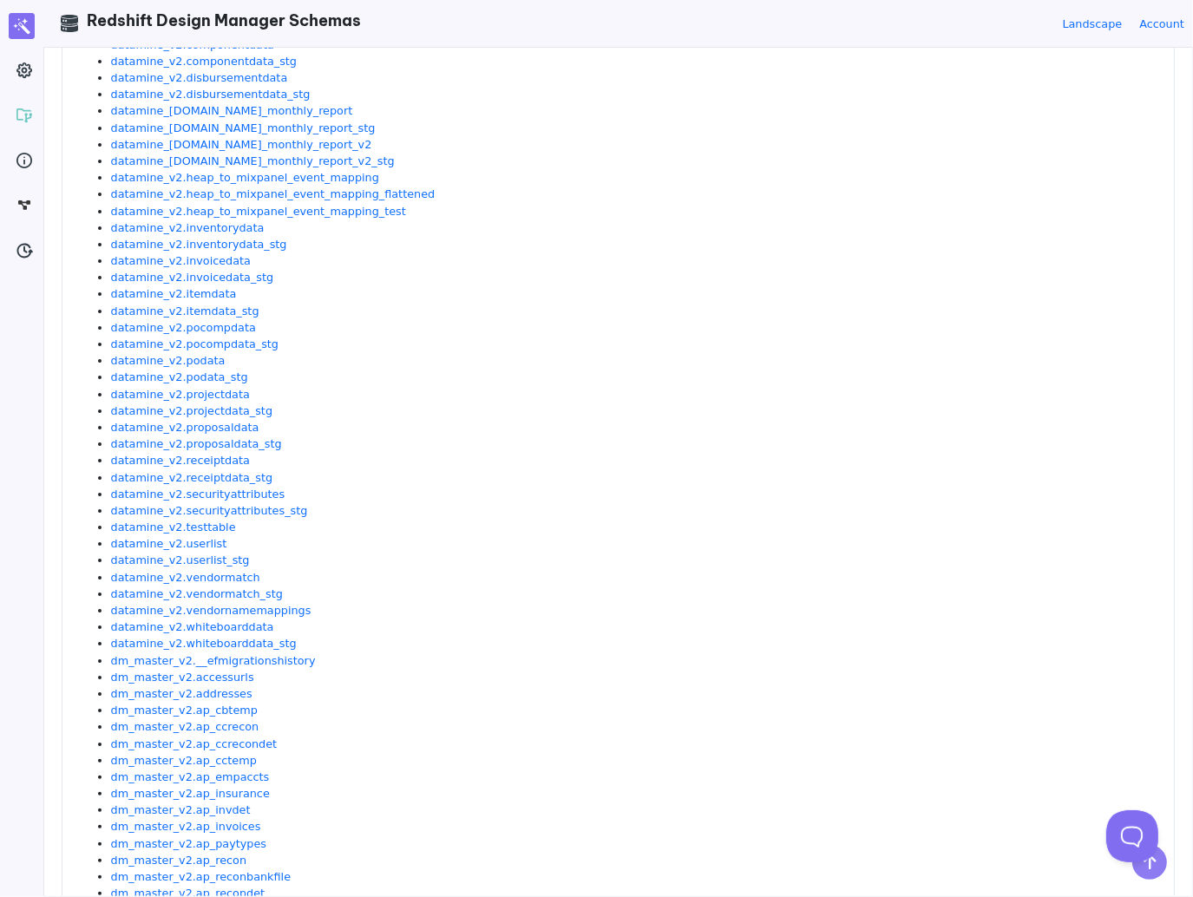
scroll to position [347, 0]
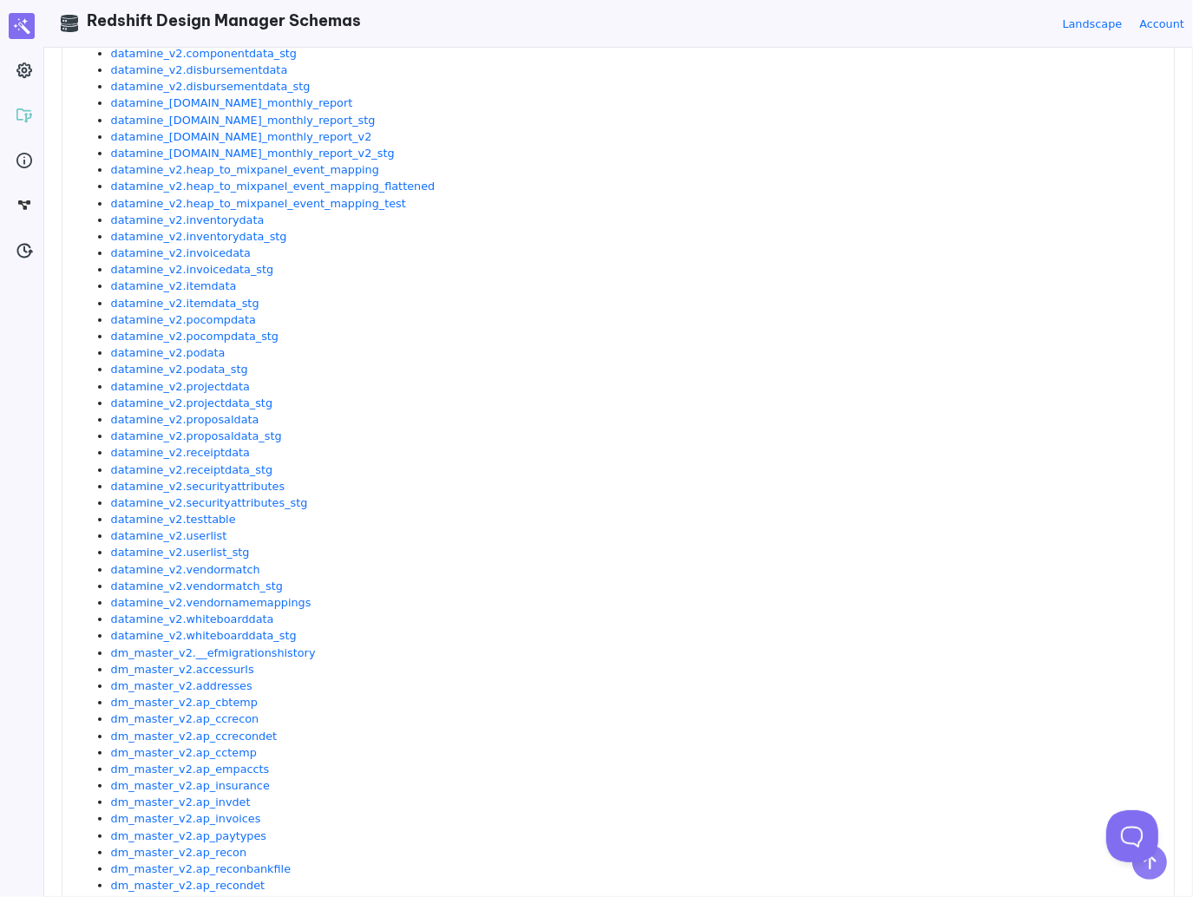
click at [405, 423] on li "datamine_v2.proposaldata" at bounding box center [634, 419] width 1046 height 16
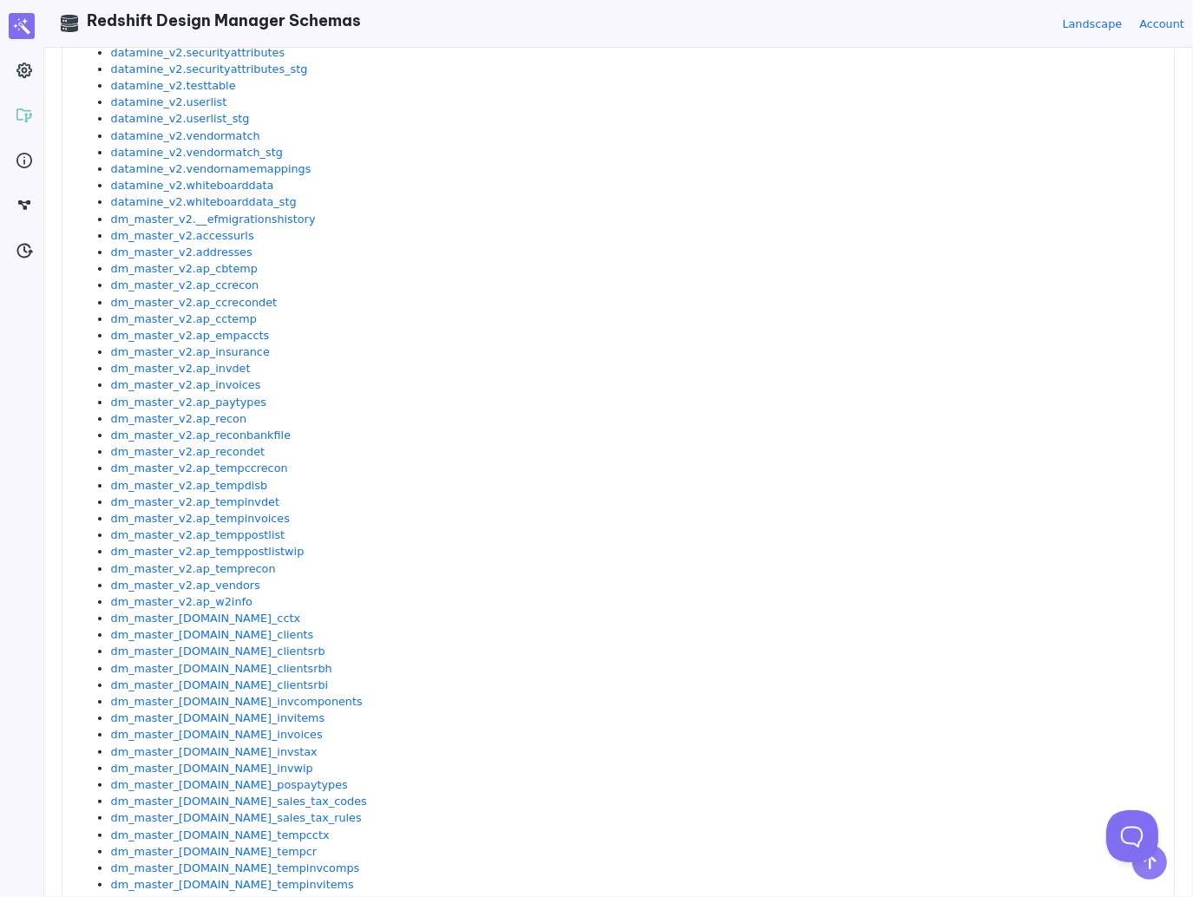
click at [406, 423] on li "dm_master_v2.ap_recon" at bounding box center [634, 418] width 1046 height 16
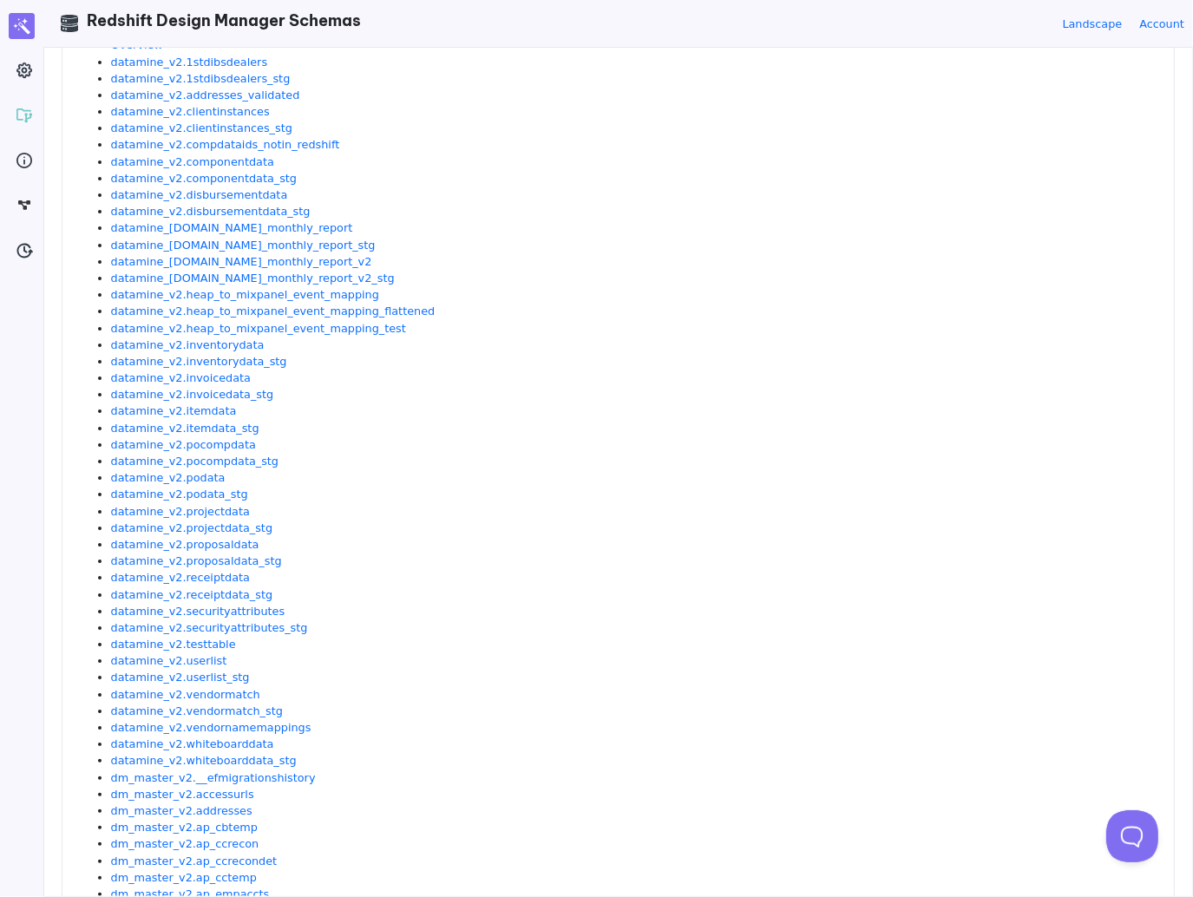
scroll to position [0, 0]
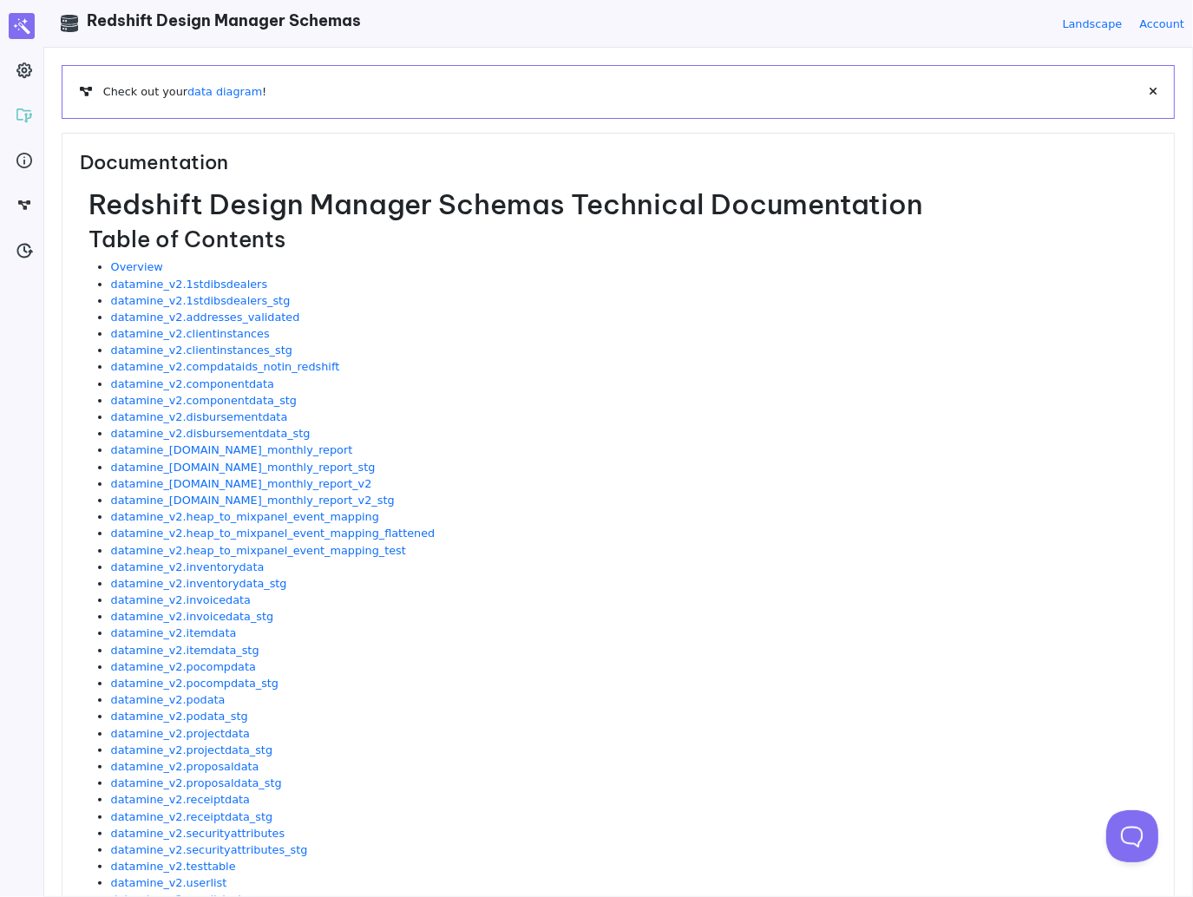
drag, startPoint x: 410, startPoint y: 417, endPoint x: 579, endPoint y: 207, distance: 269.7
click at [410, 417] on li "datamine_v2.disbursementdata" at bounding box center [634, 417] width 1046 height 16
click at [729, 325] on li "datamine_v2.clientinstances" at bounding box center [634, 333] width 1046 height 16
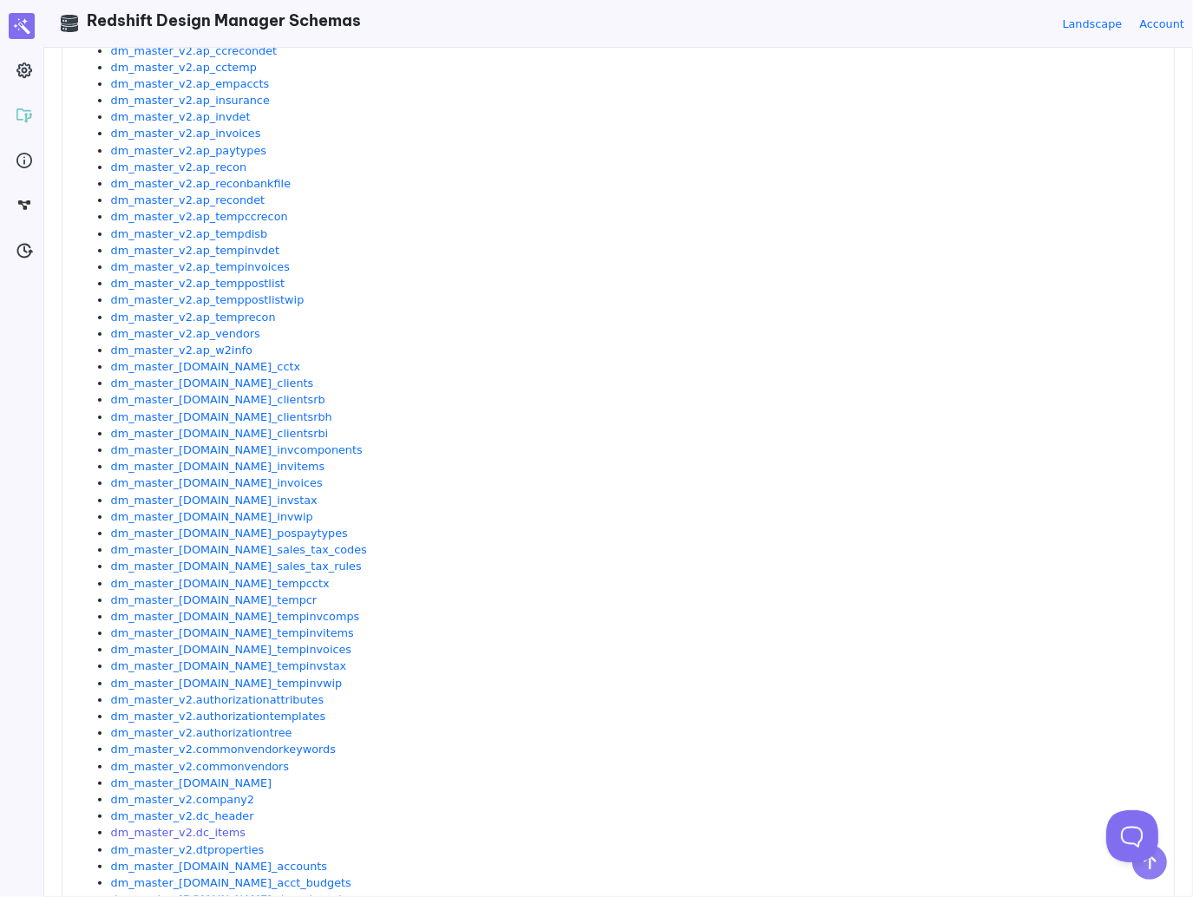
click at [207, 832] on link "dm_master_v2.dc_items" at bounding box center [178, 832] width 134 height 13
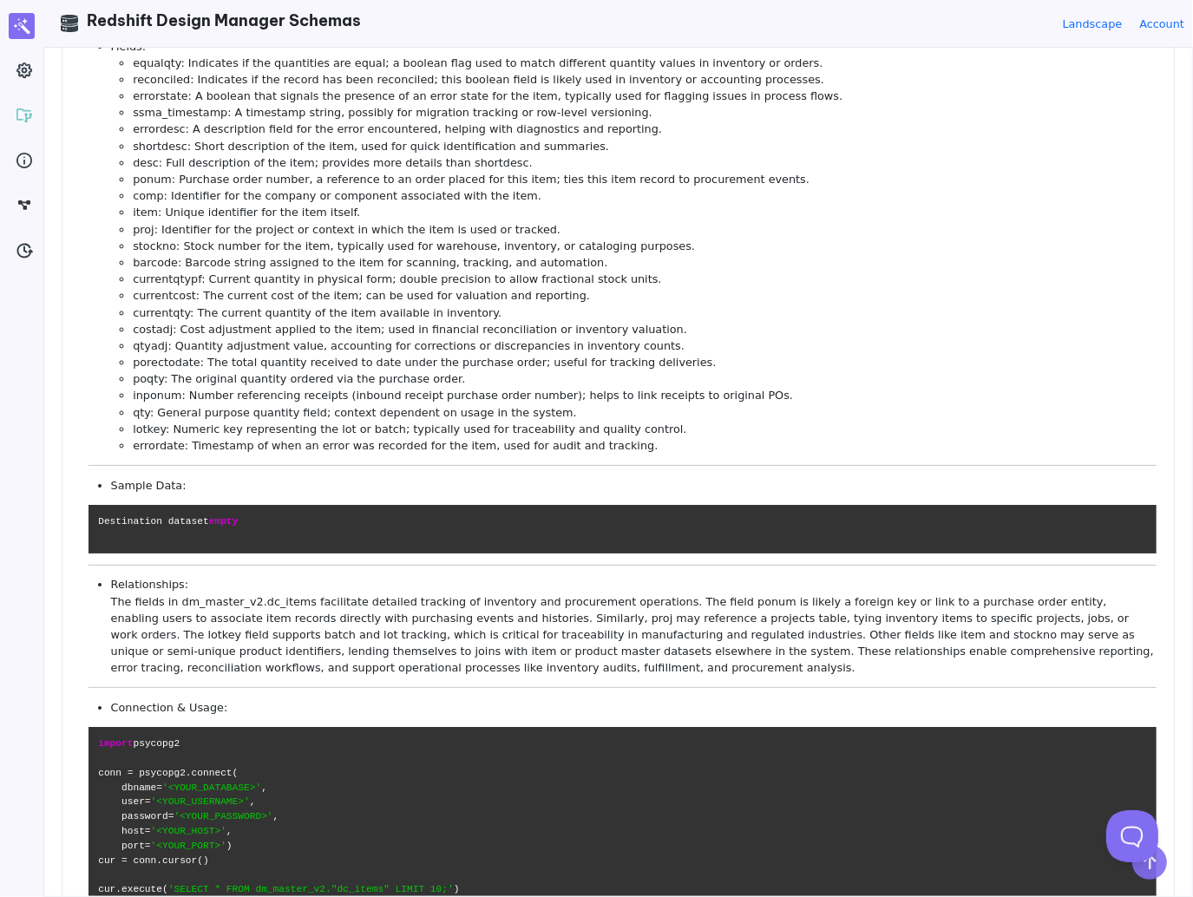
scroll to position [0, 0]
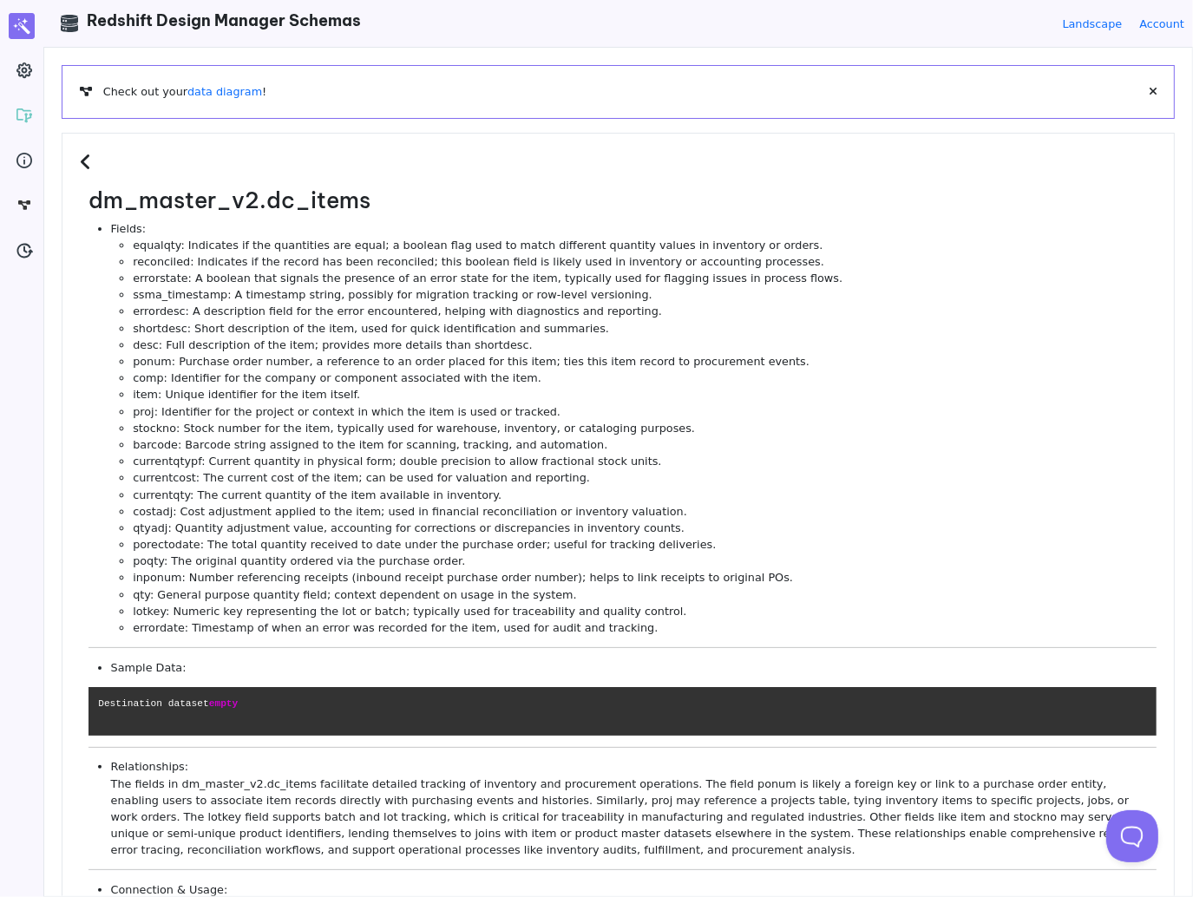
click at [750, 320] on li "shortdesc: Short description of the item, used for quick identification and sum…" at bounding box center [645, 328] width 1024 height 16
click at [744, 357] on li "ponum: Purchase order number, a reference to an order placed for this item; tie…" at bounding box center [645, 361] width 1024 height 16
click at [416, 259] on li "reconciled: Indicates if the record has been reconciled; this boolean field is …" at bounding box center [645, 261] width 1024 height 16
click at [338, 318] on li "errordesc: A description field for the error encountered, helping with diagnost…" at bounding box center [645, 311] width 1024 height 16
click at [261, 322] on li "shortdesc: Short description of the item, used for quick identification and sum…" at bounding box center [645, 328] width 1024 height 16
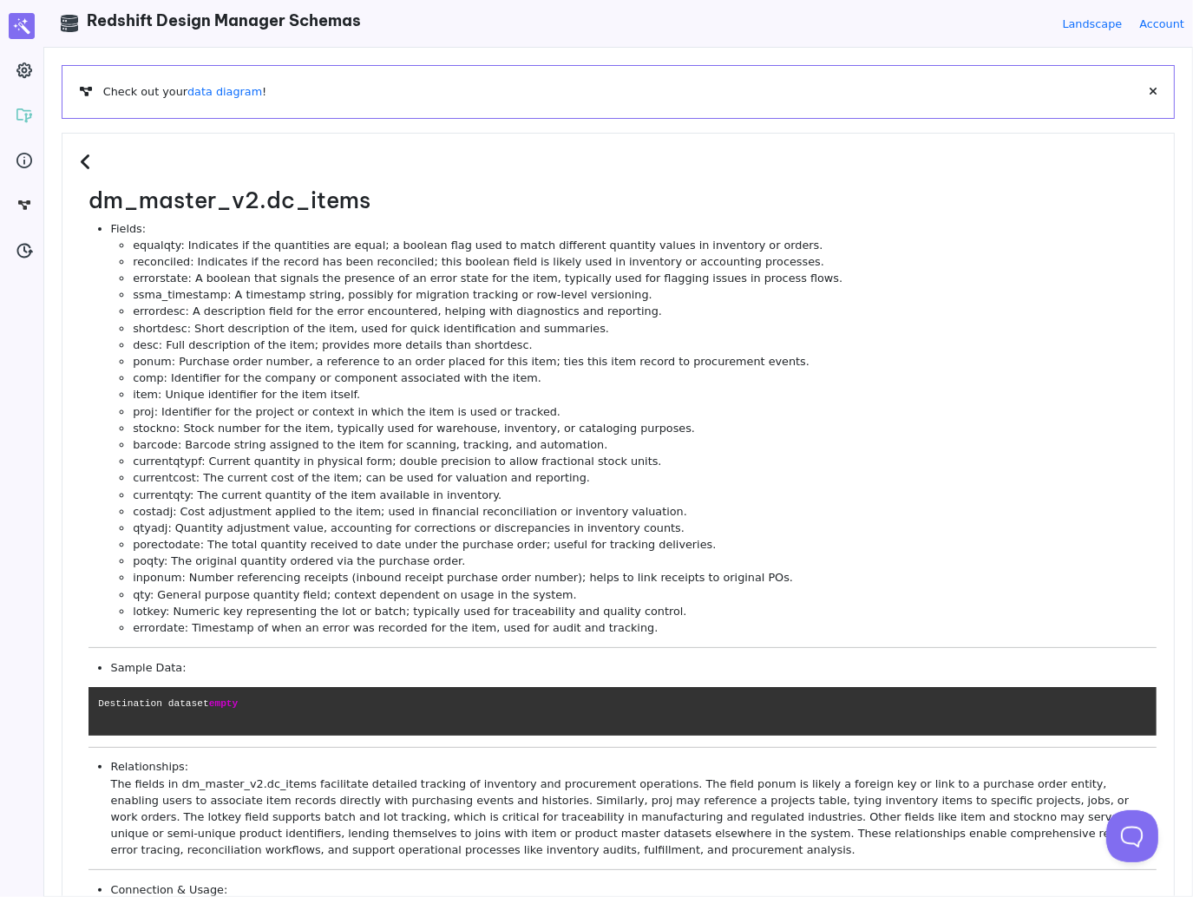
click at [341, 398] on li "item: Unique identifier for the item itself." at bounding box center [645, 394] width 1024 height 16
click at [179, 154] on h3 at bounding box center [618, 169] width 1077 height 37
click at [99, 158] on h3 at bounding box center [618, 169] width 1077 height 37
click at [90, 158] on icon at bounding box center [88, 162] width 16 height 19
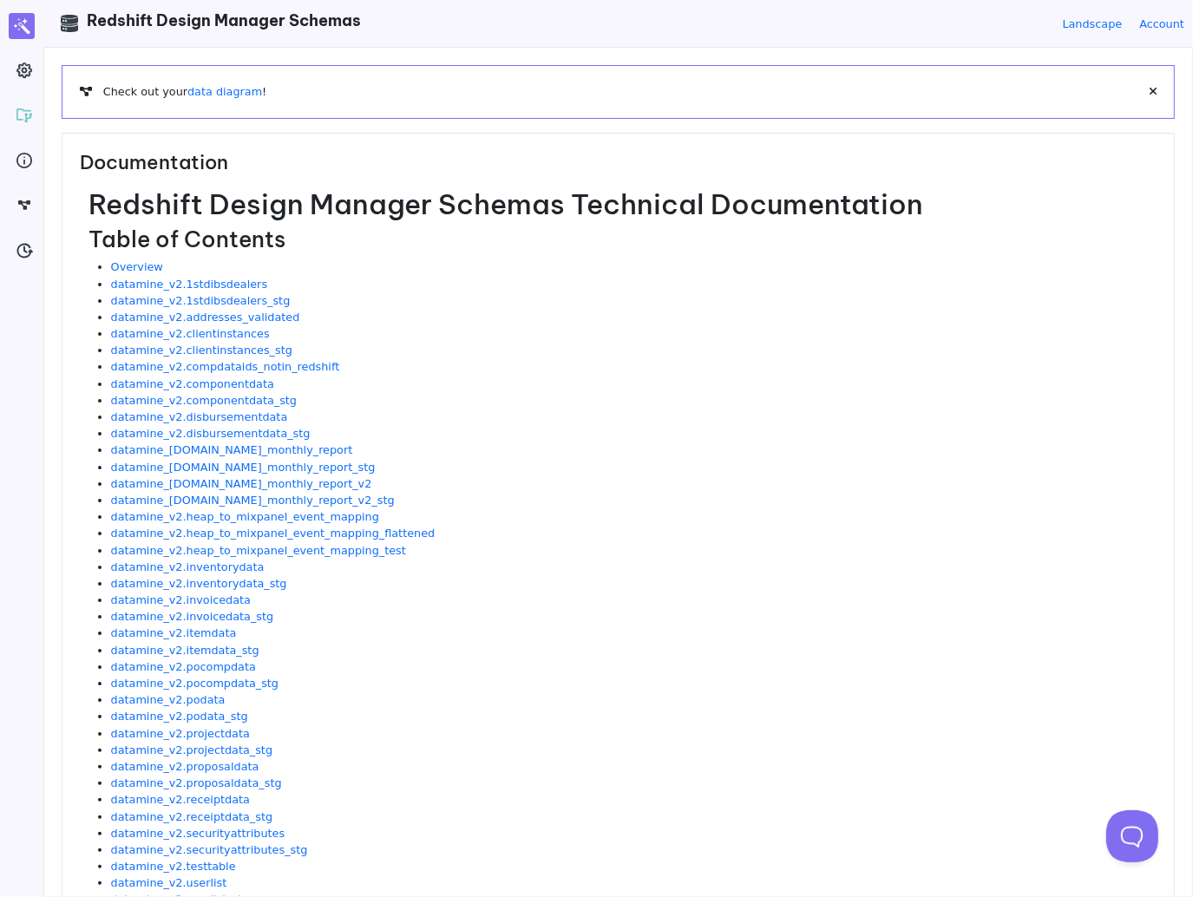
click at [757, 354] on li "datamine_v2.clientinstances_stg" at bounding box center [634, 350] width 1046 height 16
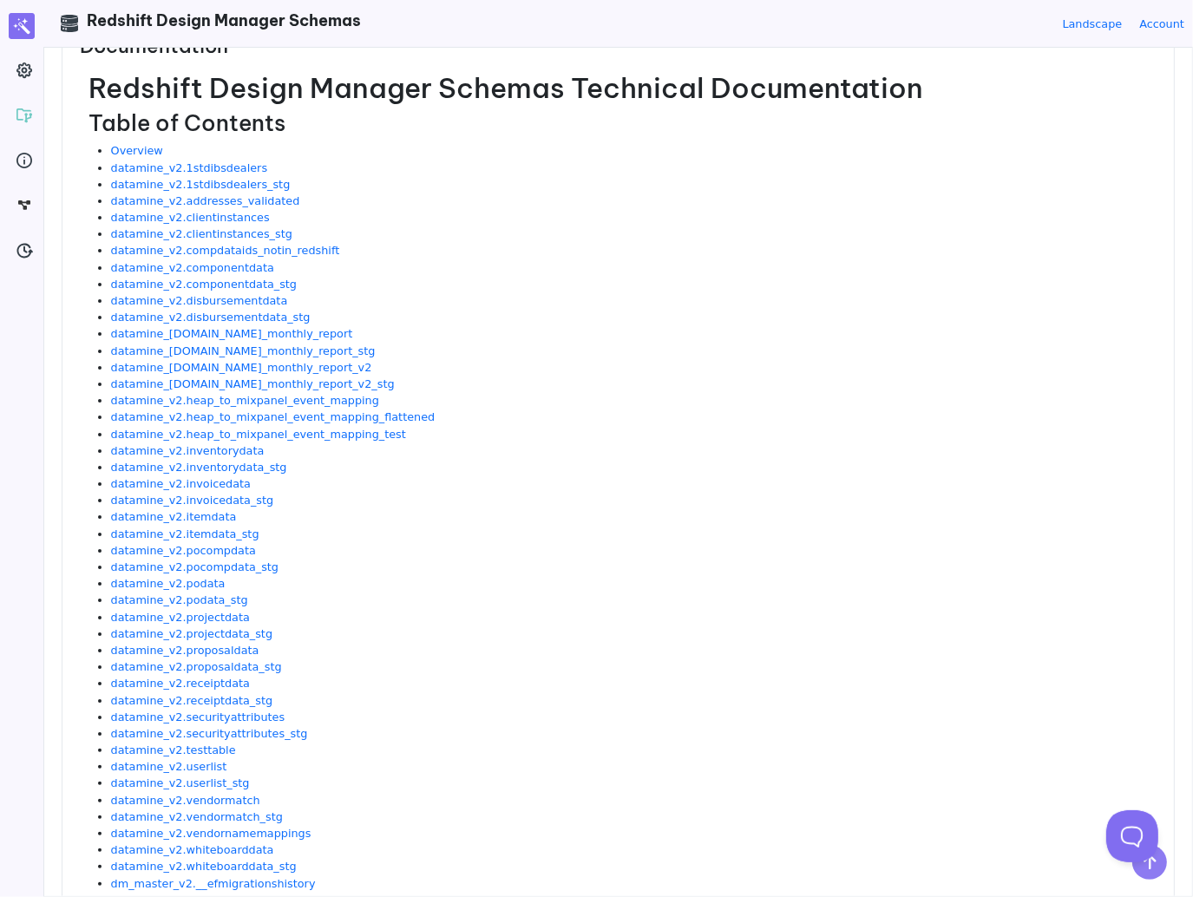
scroll to position [87, 0]
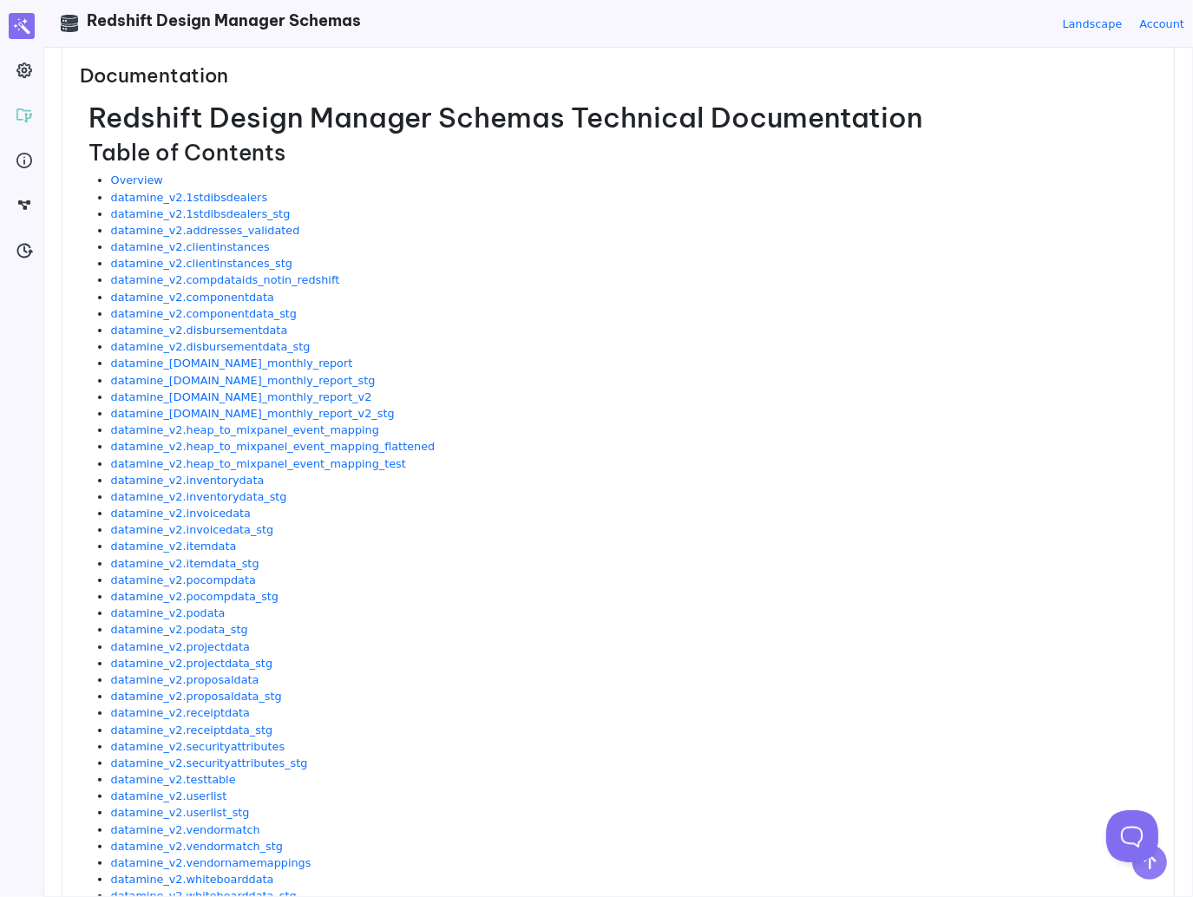
click at [541, 331] on li "datamine_v2.disbursementdata" at bounding box center [634, 330] width 1046 height 16
click at [215, 194] on link "datamine_v2.1stdibsdealers" at bounding box center [189, 197] width 157 height 13
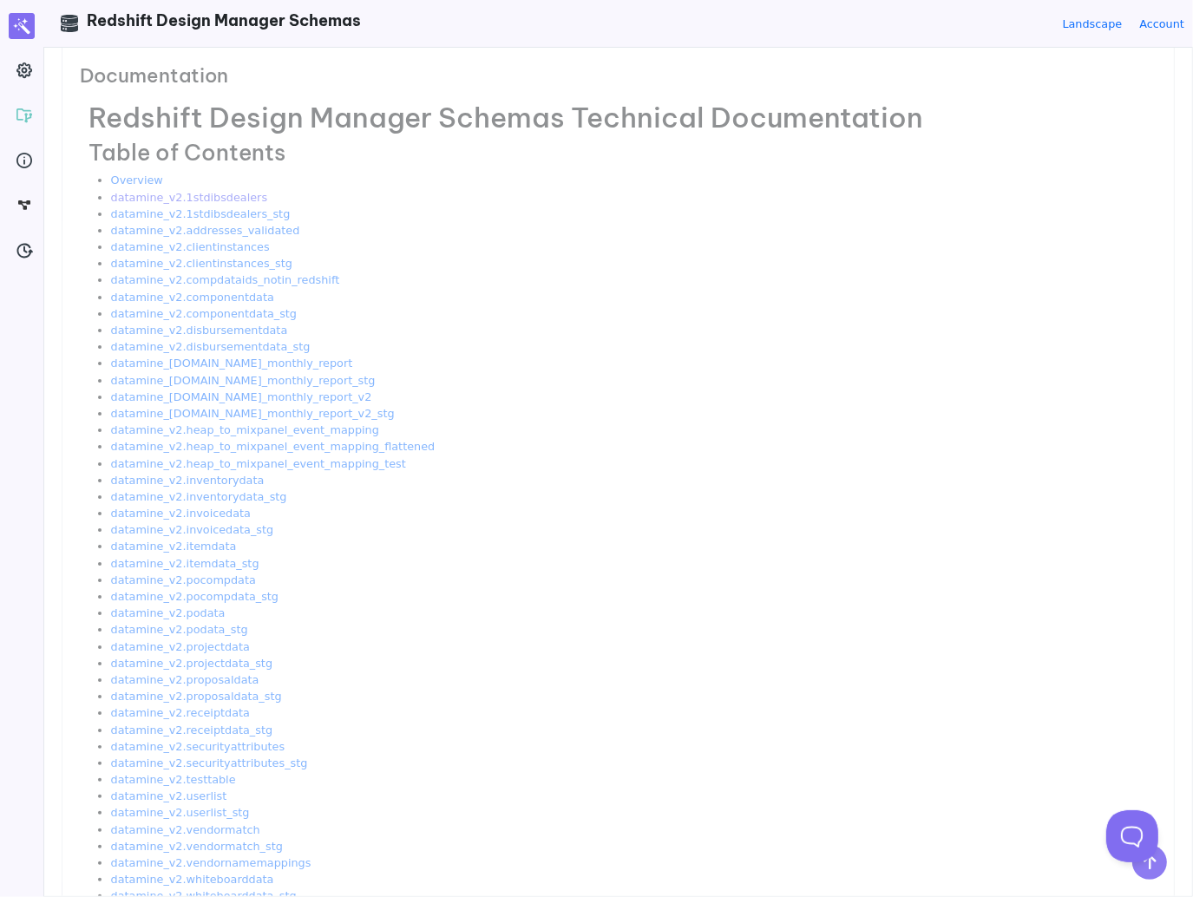
scroll to position [0, 0]
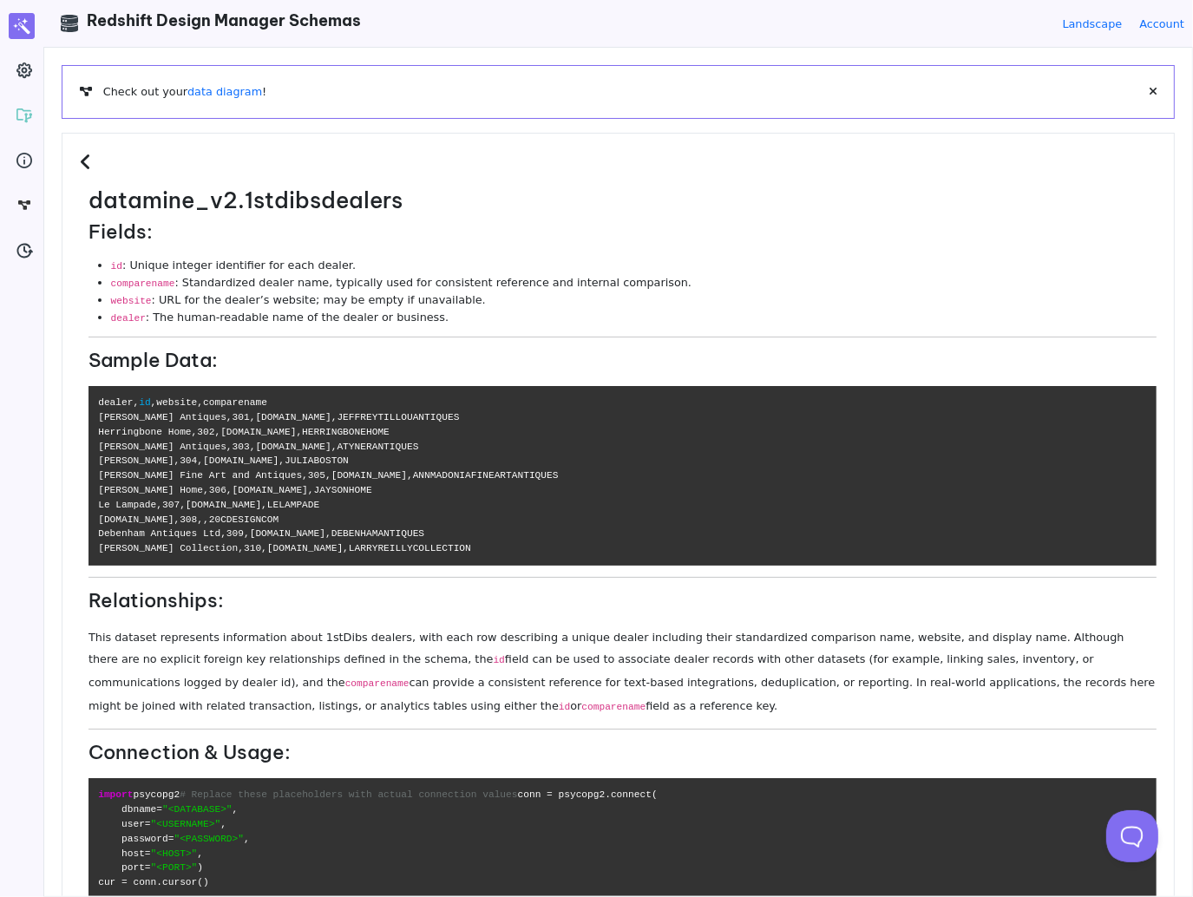
click at [83, 156] on icon at bounding box center [88, 162] width 16 height 19
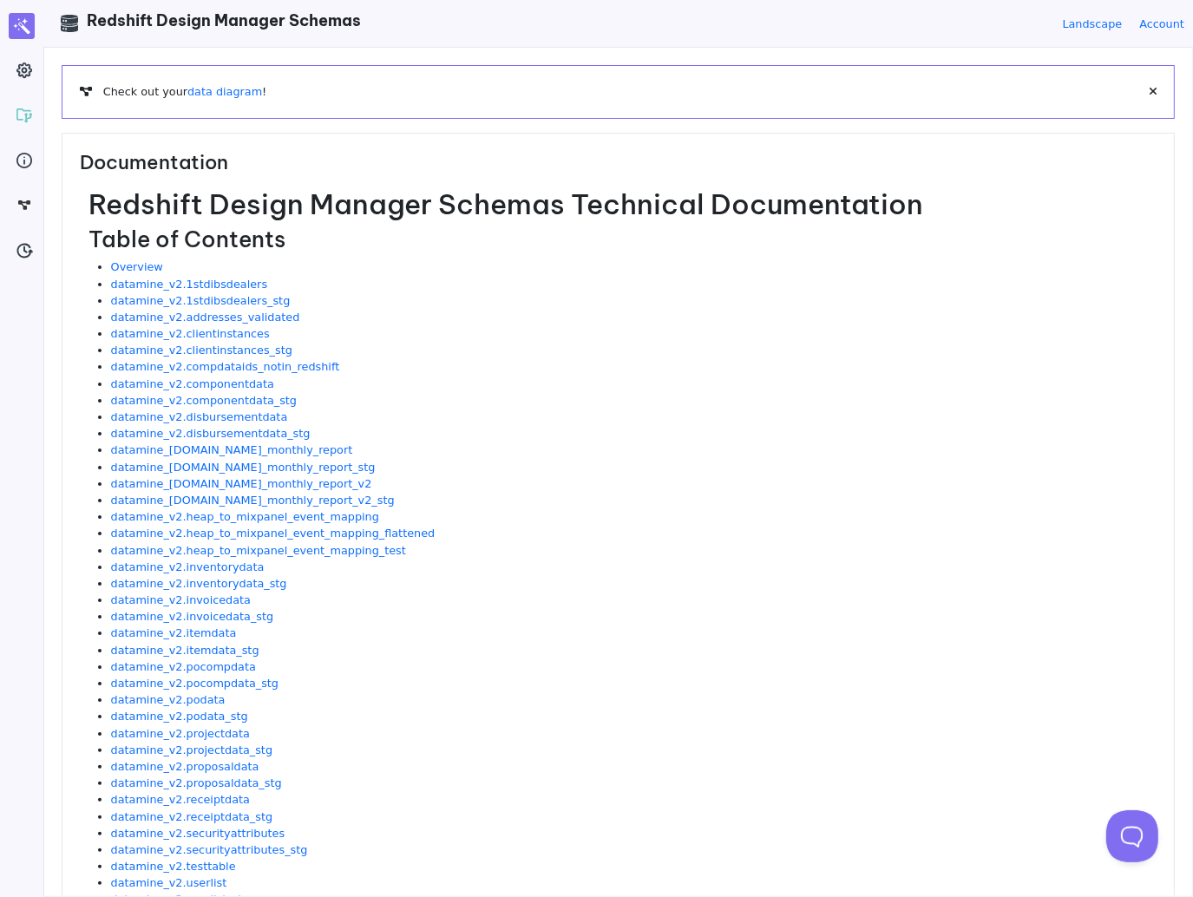
click at [423, 305] on li "datamine_v2.1stdibsdealers_stg" at bounding box center [634, 300] width 1046 height 16
click at [427, 315] on li "datamine_v2.addresses_validated" at bounding box center [634, 317] width 1046 height 16
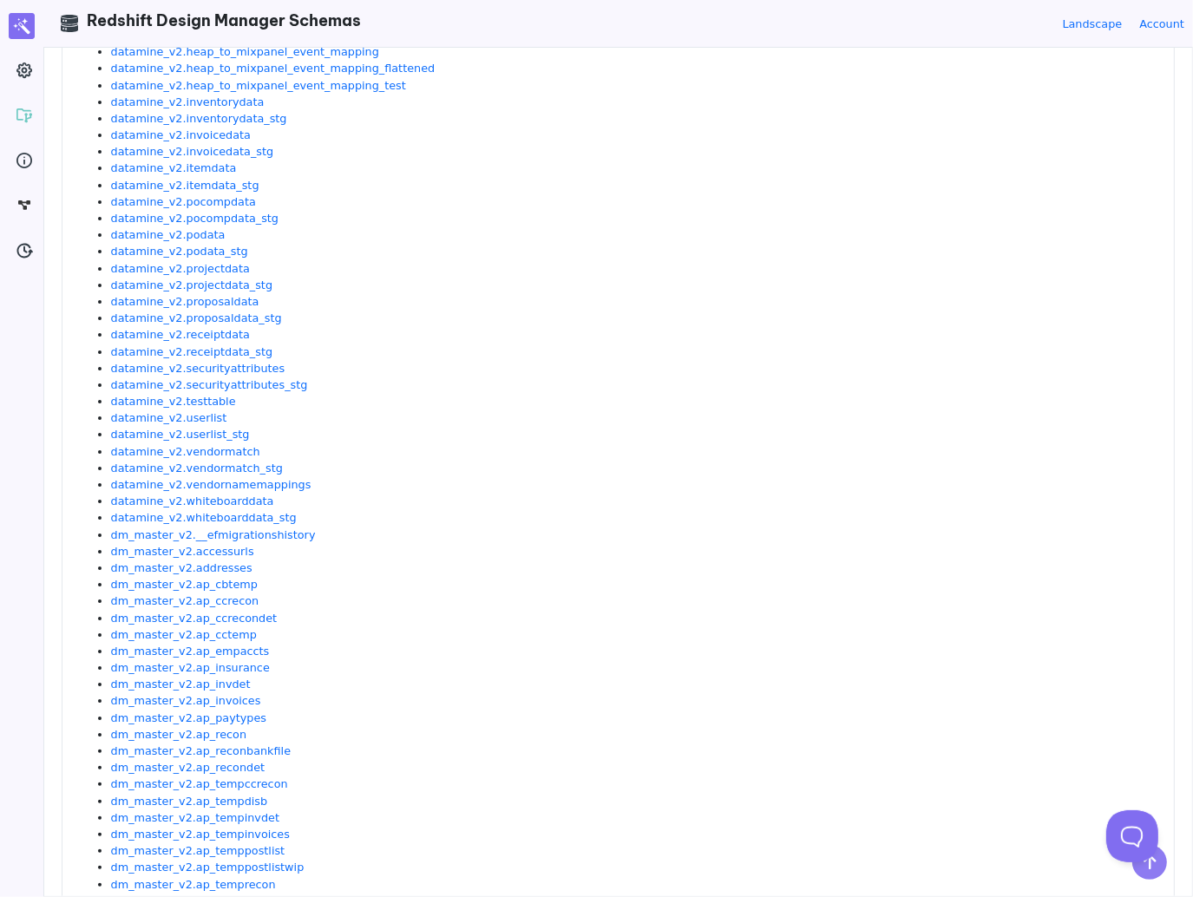
scroll to position [521, 0]
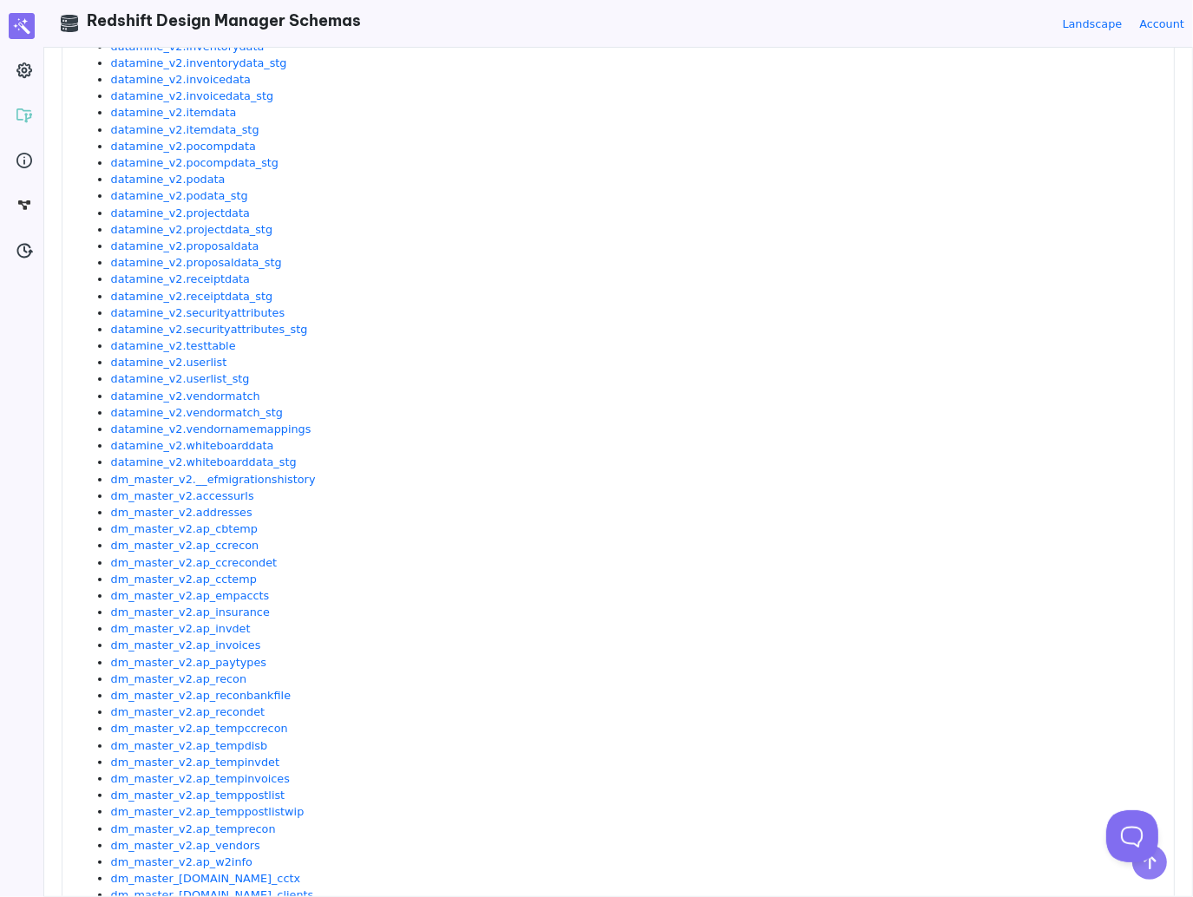
click at [444, 329] on li "datamine_v2.securityattributes_stg" at bounding box center [634, 329] width 1046 height 16
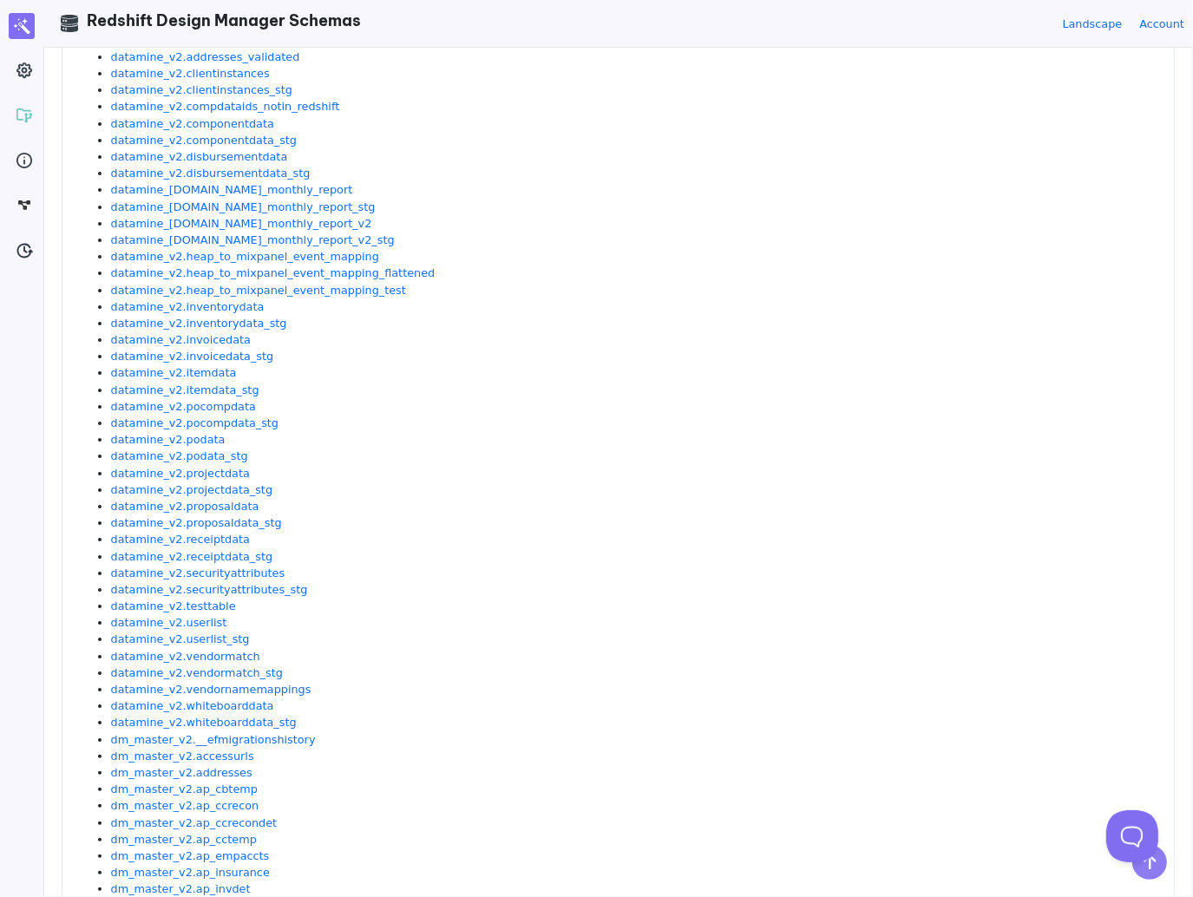
scroll to position [0, 0]
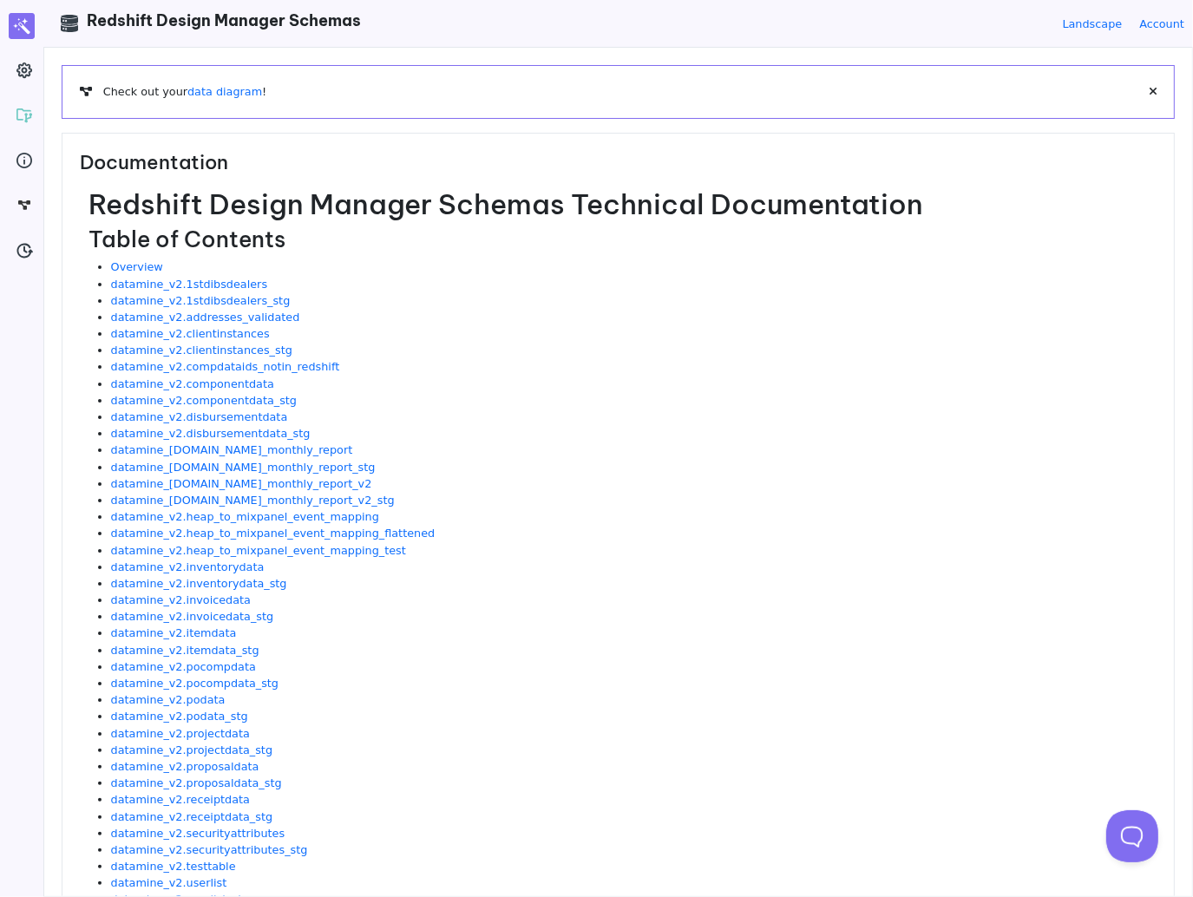
click at [666, 250] on h2 "Table of Contents" at bounding box center [623, 239] width 1068 height 27
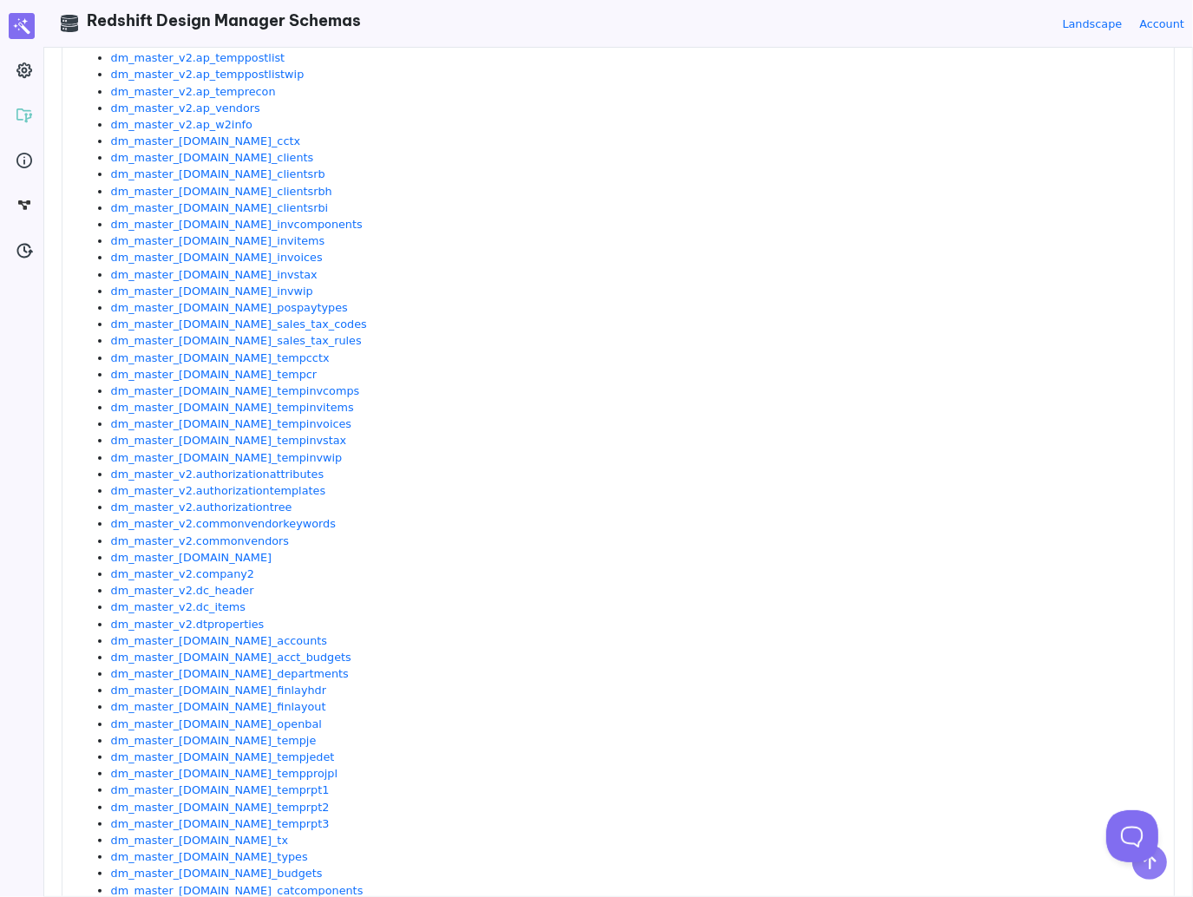
scroll to position [142, 0]
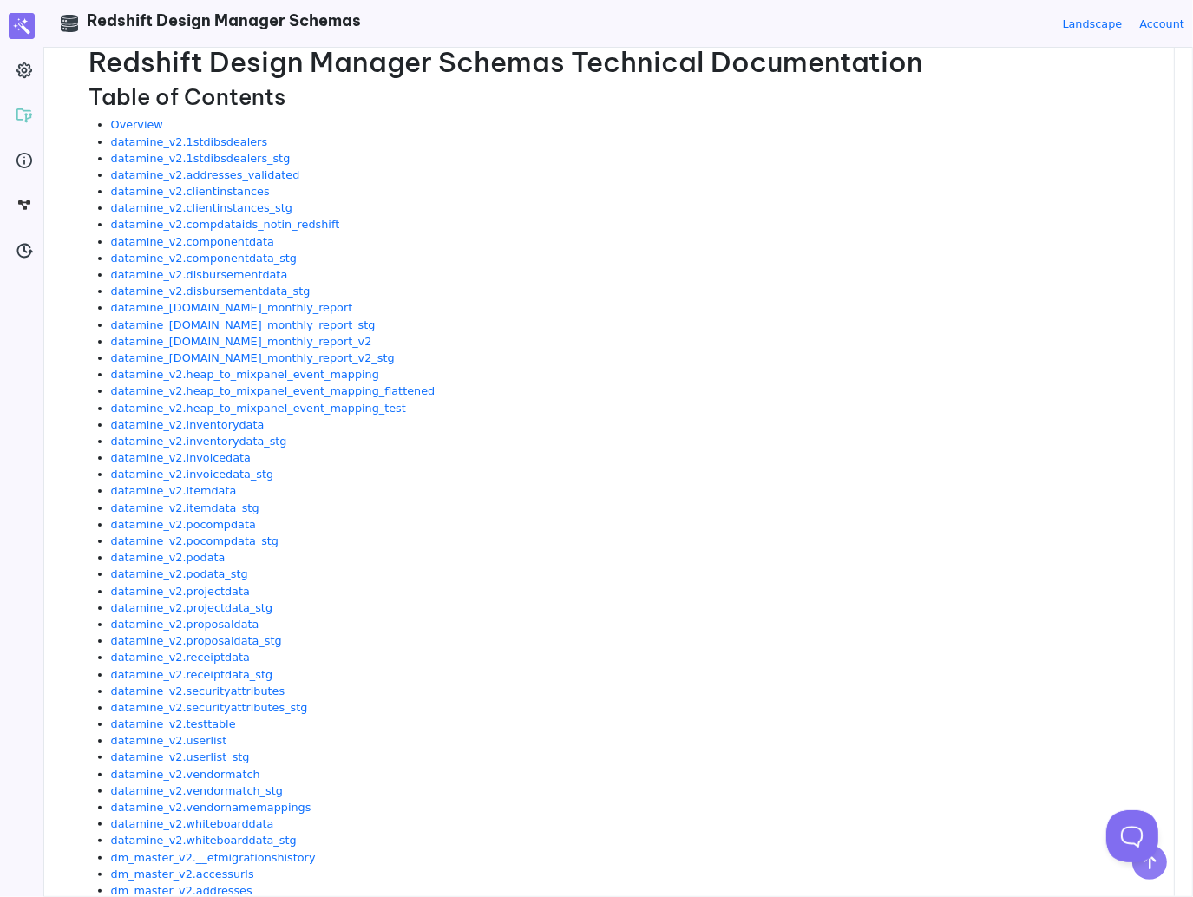
click at [436, 426] on li "datamine_v2.inventorydata" at bounding box center [634, 425] width 1046 height 16
click at [390, 155] on li "datamine_v2.1stdibsdealers_stg" at bounding box center [634, 158] width 1046 height 16
click at [220, 173] on link "datamine_v2.addresses_validated" at bounding box center [205, 174] width 189 height 13
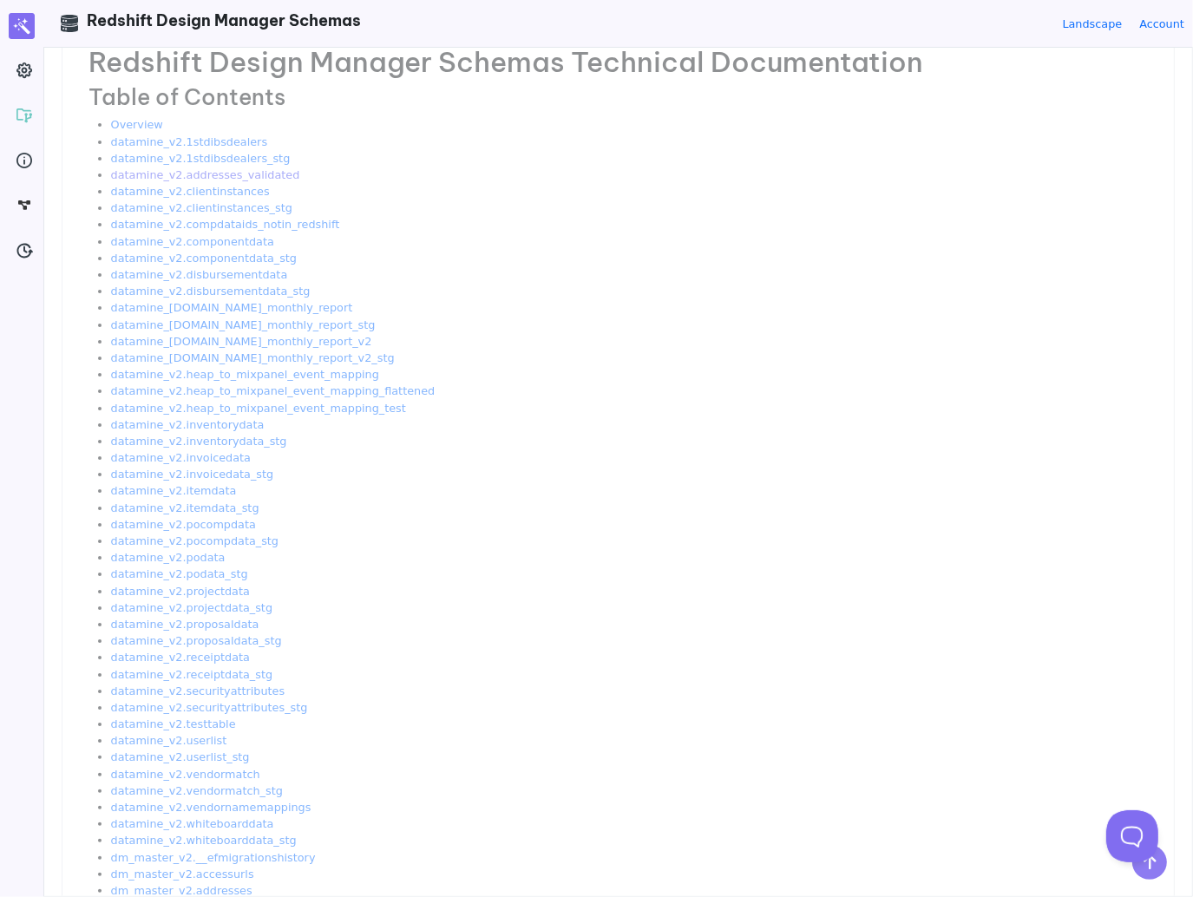
scroll to position [0, 0]
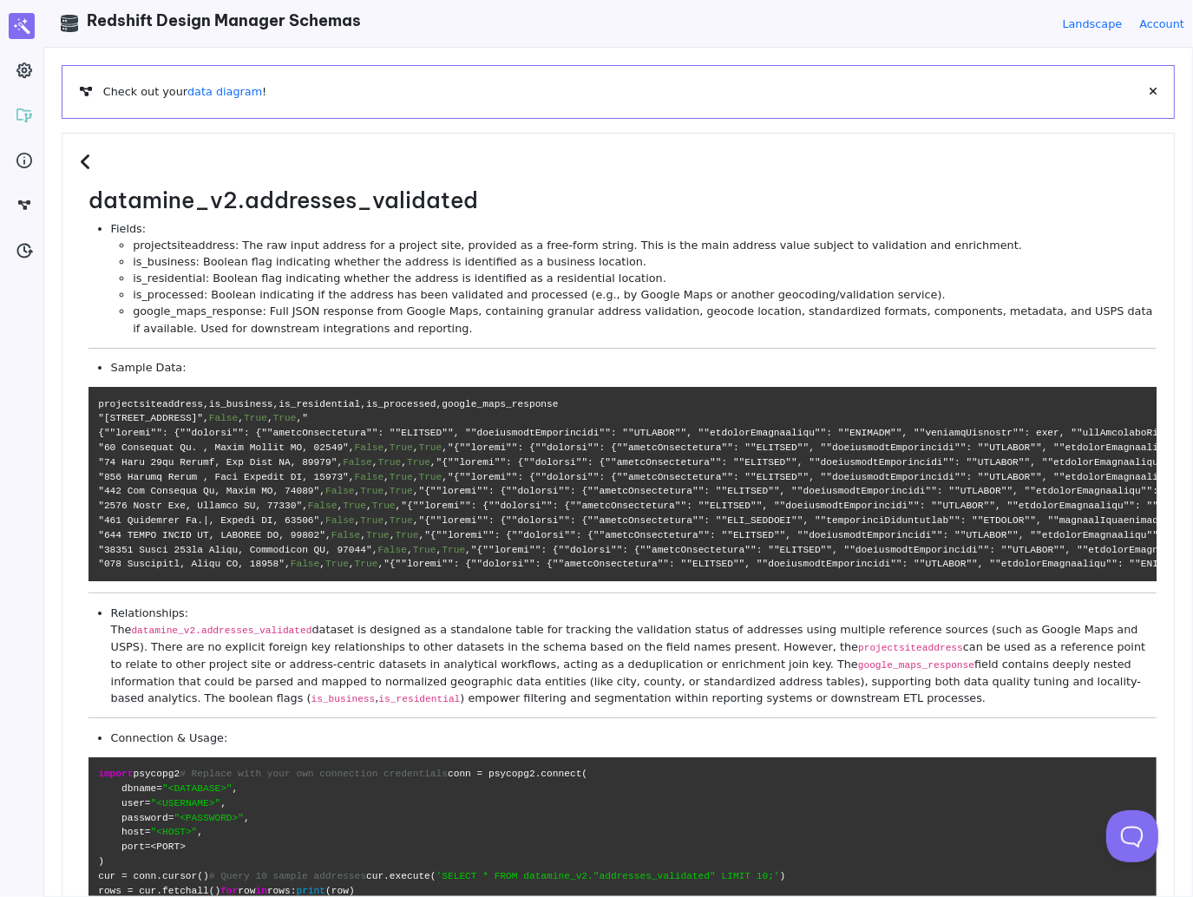
click at [437, 279] on li "is_residential: Boolean flag indicating whether the address is identified as a …" at bounding box center [645, 278] width 1024 height 16
click at [370, 322] on li "google_maps_response: Full JSON response from Google Maps, containing granular …" at bounding box center [645, 319] width 1024 height 33
click at [253, 313] on li "google_maps_response: Full JSON response from Google Maps, containing granular …" at bounding box center [645, 319] width 1024 height 33
click at [246, 344] on div "datamine_v2.addresses_validated Fields: projectsiteaddress: The raw input addre…" at bounding box center [623, 574] width 1068 height 775
click at [528, 242] on li "projectsiteaddress: The raw input address for a project site, provided as a fre…" at bounding box center [645, 245] width 1024 height 16
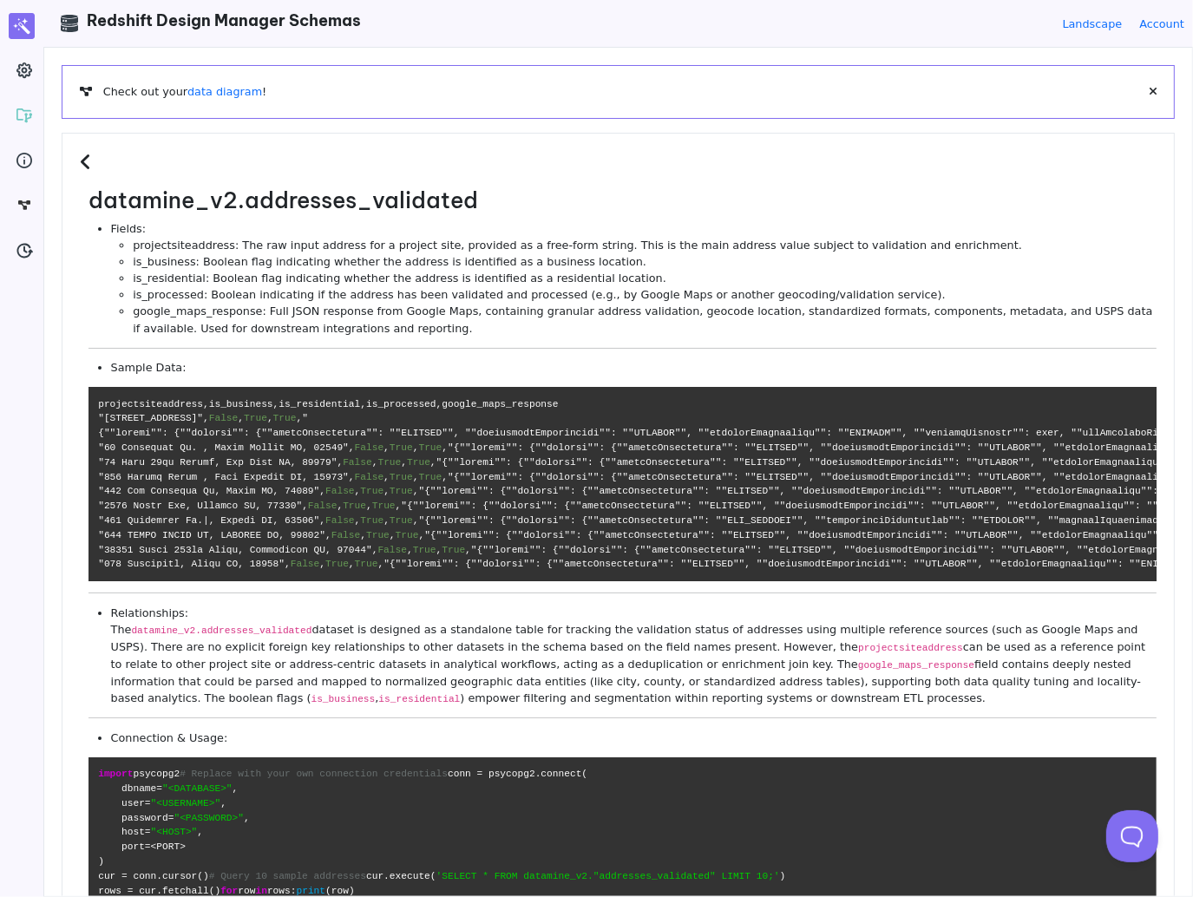
click at [423, 266] on li "is_business: Boolean flag indicating whether the address is identified as a bus…" at bounding box center [645, 261] width 1024 height 16
click at [394, 283] on li "is_residential: Boolean flag indicating whether the address is identified as a …" at bounding box center [645, 278] width 1024 height 16
click at [394, 263] on li "is_business: Boolean flag indicating whether the address is identified as a bus…" at bounding box center [645, 261] width 1024 height 16
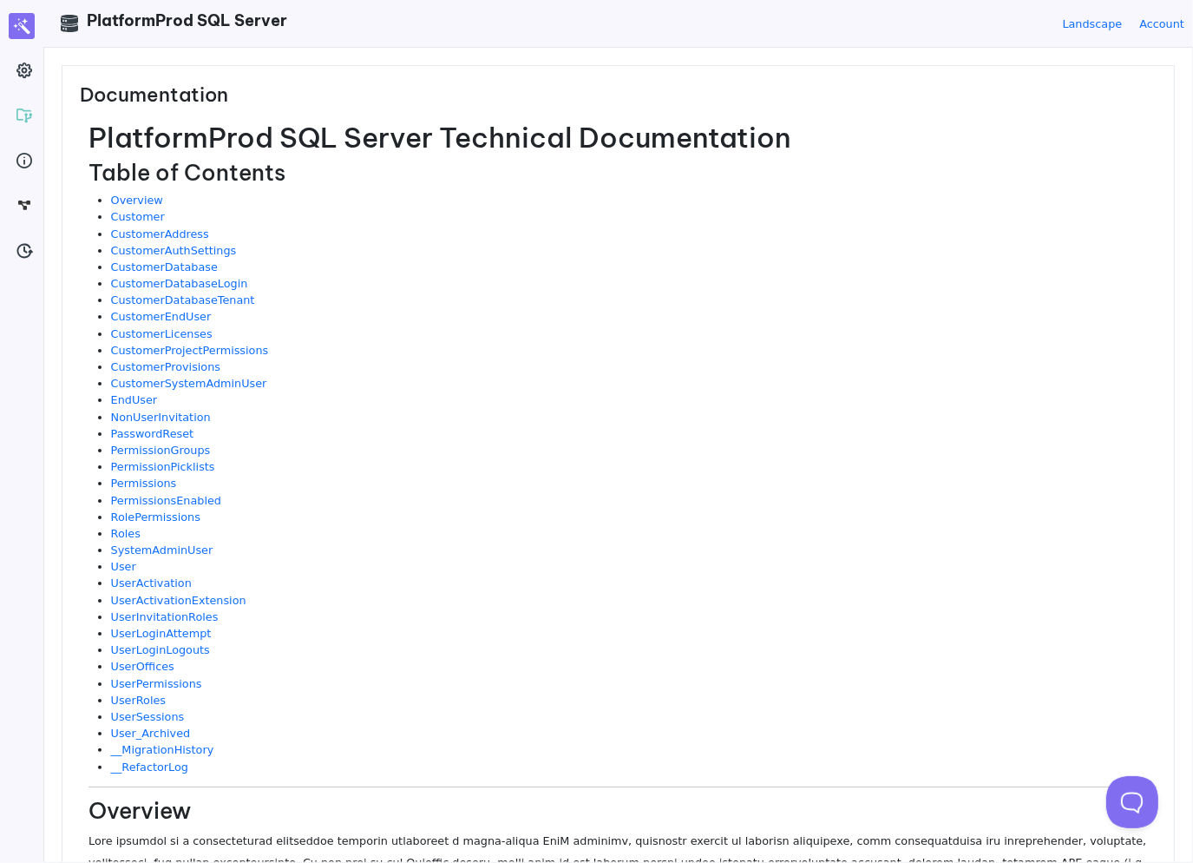
click at [370, 128] on h1 "PlatformProd SQL Server Technical Documentation" at bounding box center [623, 137] width 1068 height 33
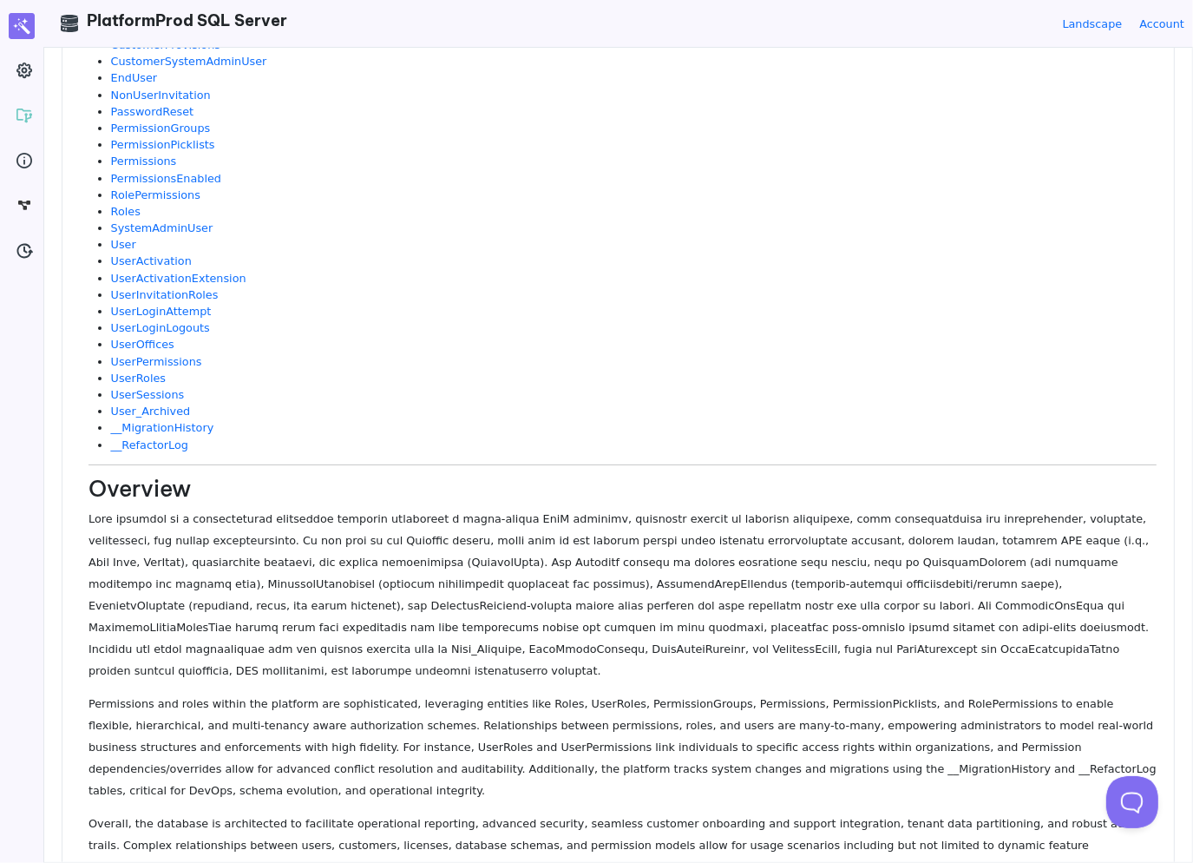
scroll to position [427, 0]
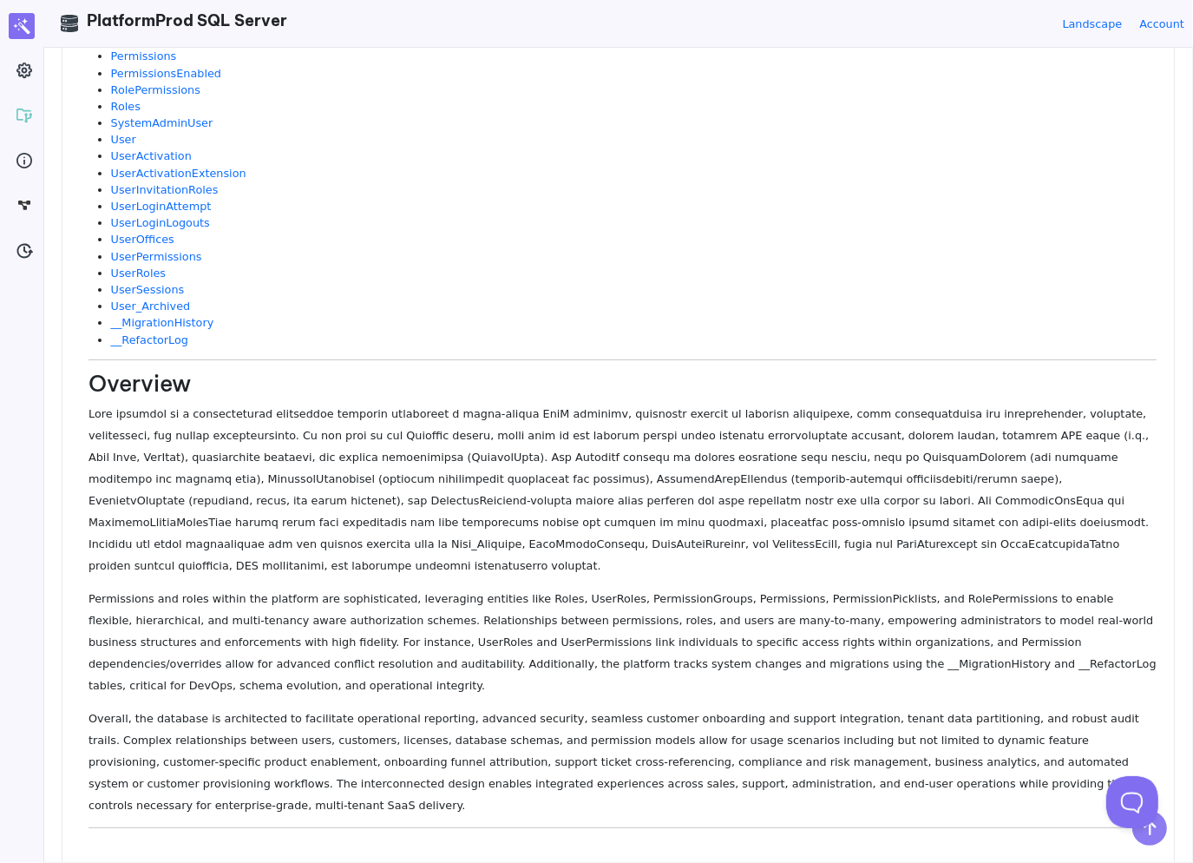
click at [378, 492] on p at bounding box center [623, 490] width 1068 height 174
click at [387, 503] on p at bounding box center [623, 490] width 1068 height 174
click at [382, 484] on p at bounding box center [623, 490] width 1068 height 174
click at [346, 470] on p at bounding box center [623, 490] width 1068 height 174
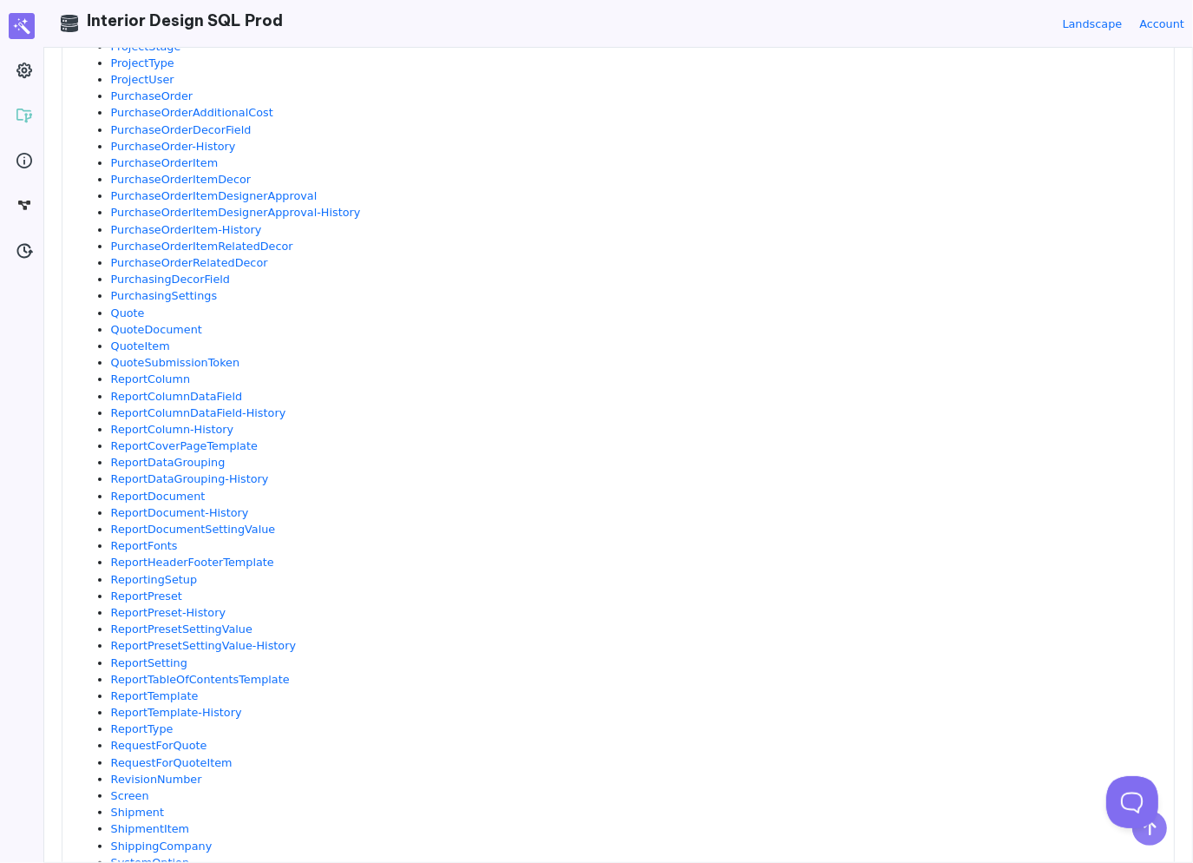
scroll to position [1482, 0]
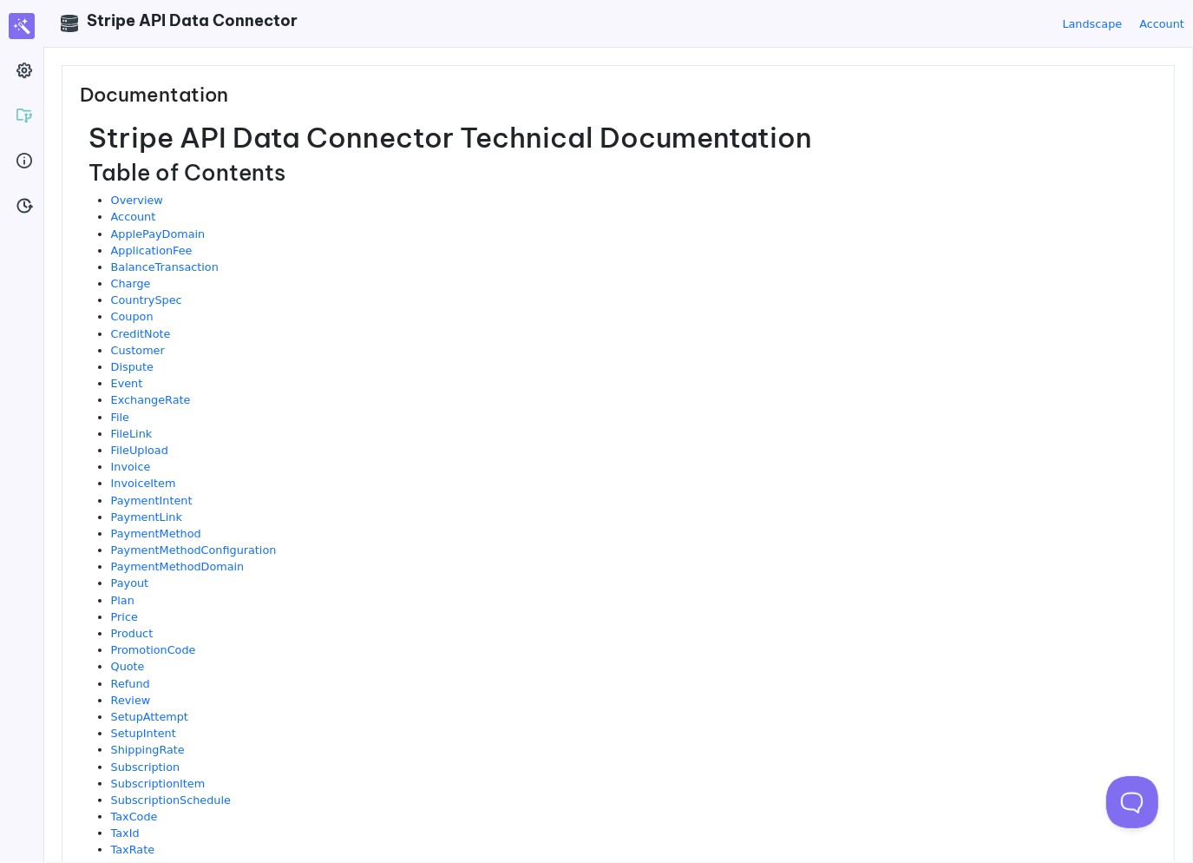
click at [520, 190] on div "Stripe API Data Connector Technical Documentation Table of Contents Overview Ac…" at bounding box center [623, 695] width 1068 height 1148
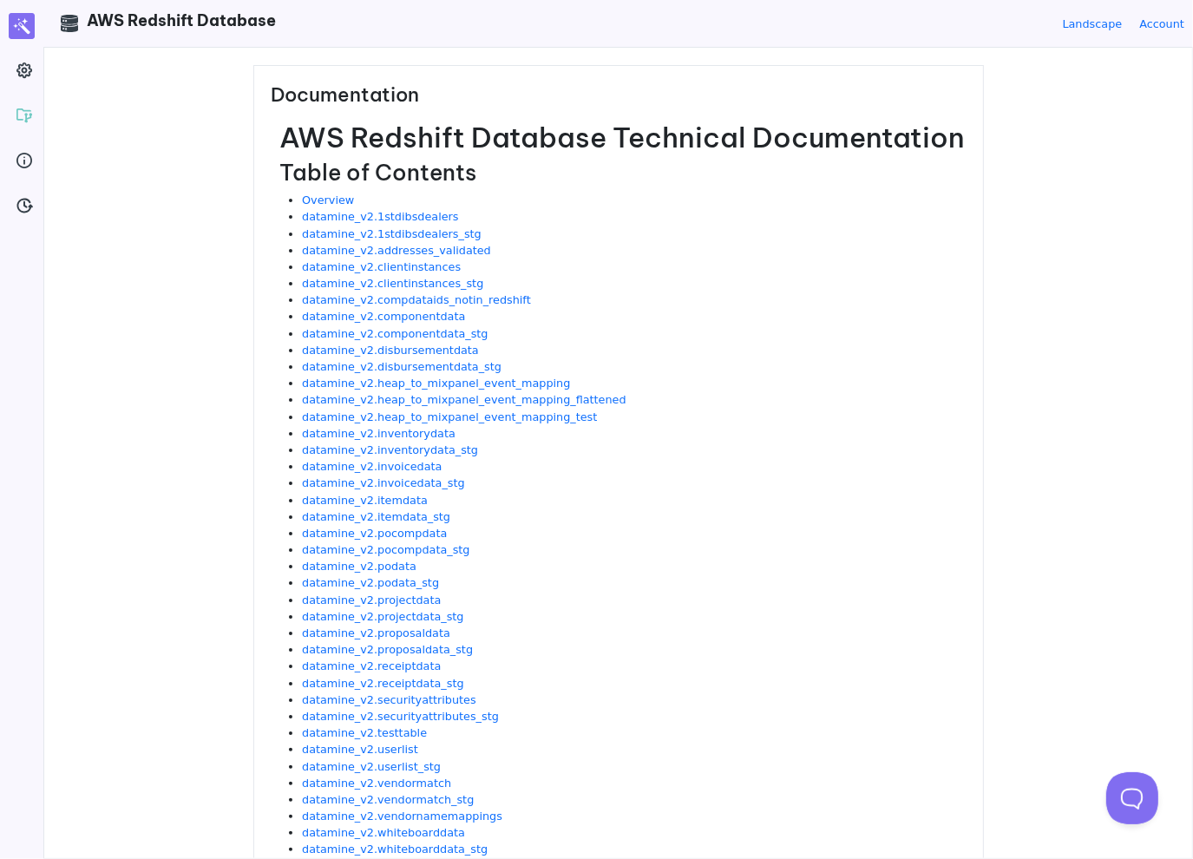
click at [569, 162] on h2 "Table of Contents" at bounding box center [623, 173] width 686 height 27
click at [408, 266] on link "datamine_v2.clientinstances" at bounding box center [381, 266] width 159 height 13
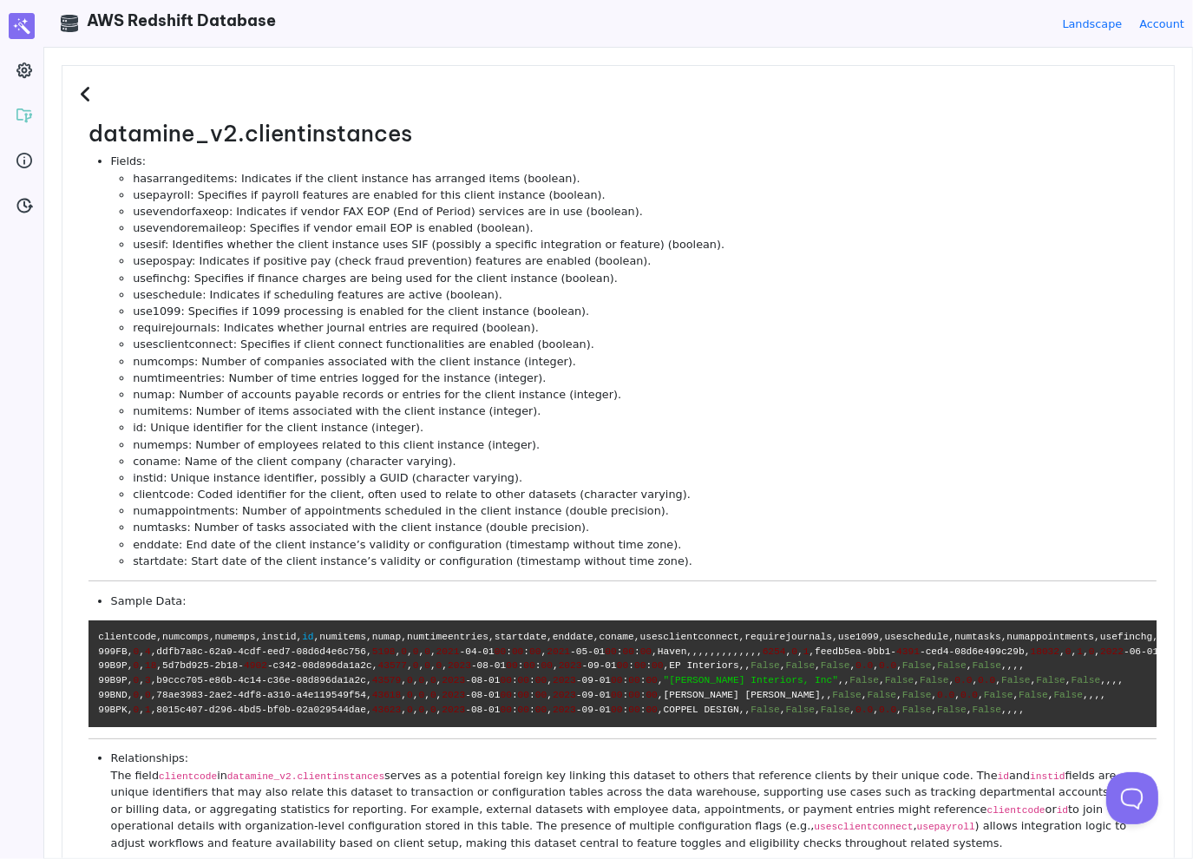
click at [671, 331] on li "requirejournals: Indicates whether journal entries are required (boolean)." at bounding box center [645, 327] width 1024 height 16
click at [632, 345] on li "usesclientconnect: Specifies if client connect functionalities are enabled (boo…" at bounding box center [645, 344] width 1024 height 16
click at [108, 89] on h3 at bounding box center [618, 101] width 1077 height 37
click at [96, 93] on h3 at bounding box center [618, 101] width 1077 height 37
click at [82, 95] on icon at bounding box center [88, 94] width 16 height 19
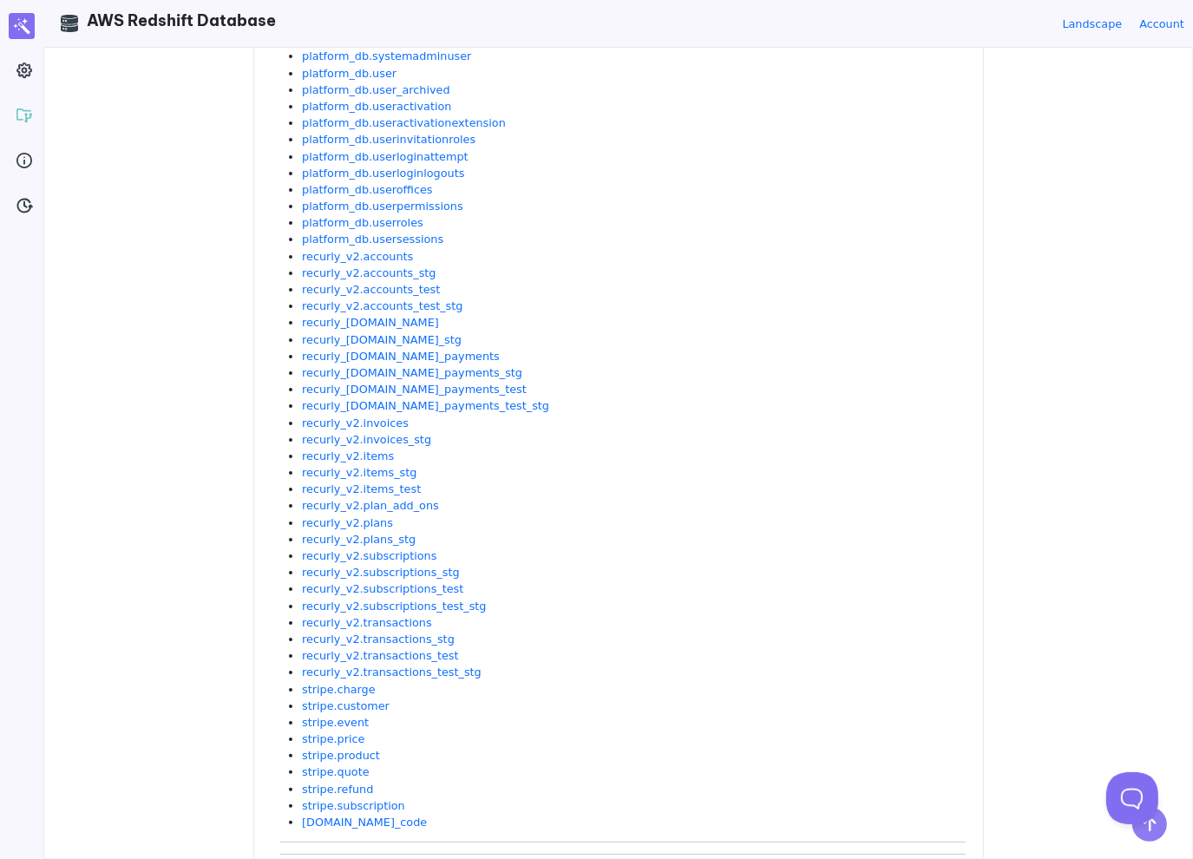
scroll to position [8969, 0]
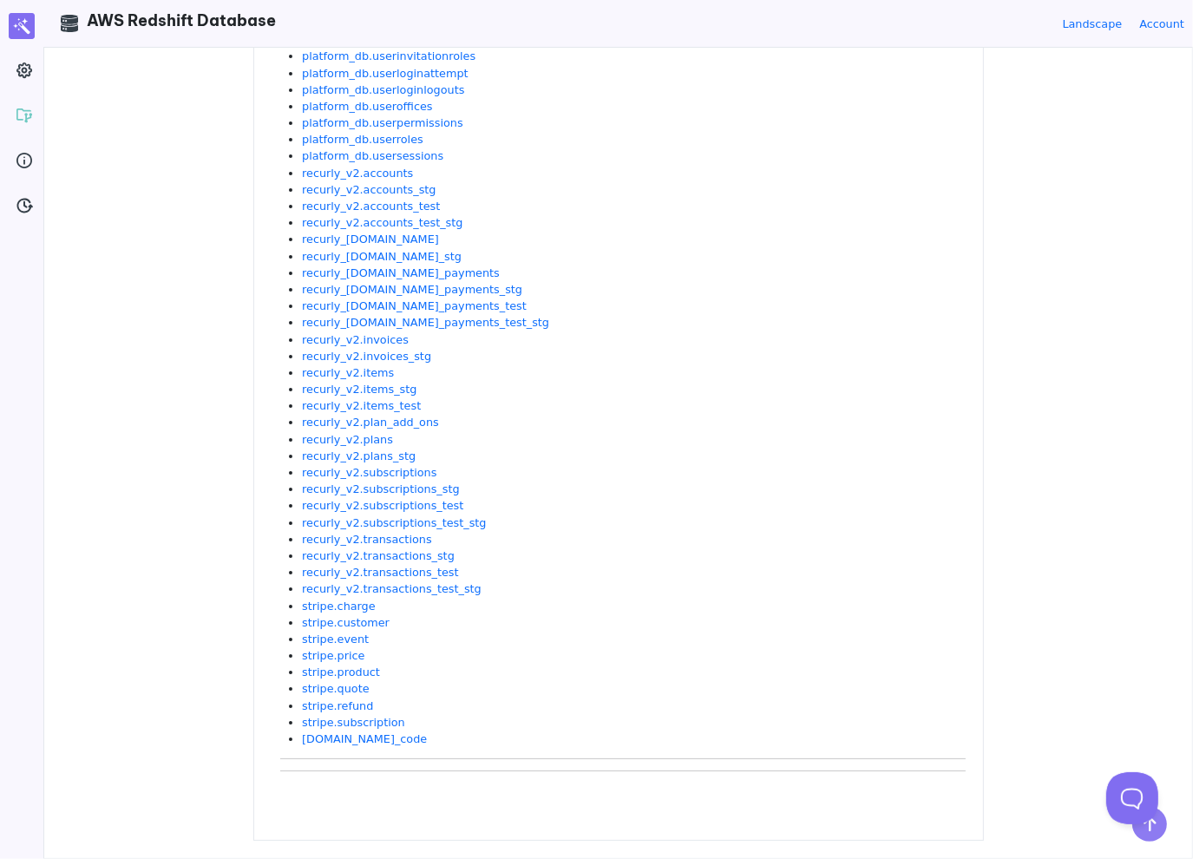
click at [441, 680] on li "stripe.quote" at bounding box center [633, 688] width 663 height 16
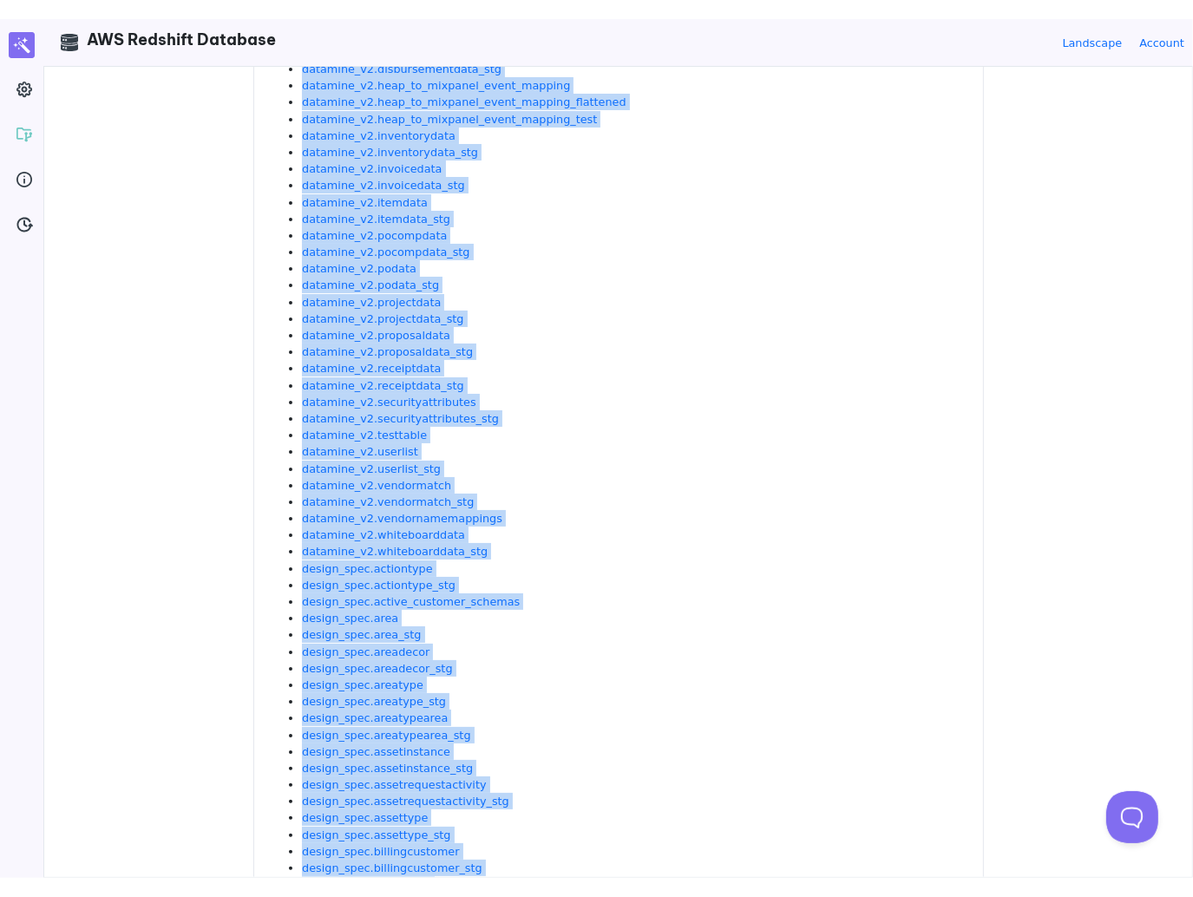
scroll to position [0, 0]
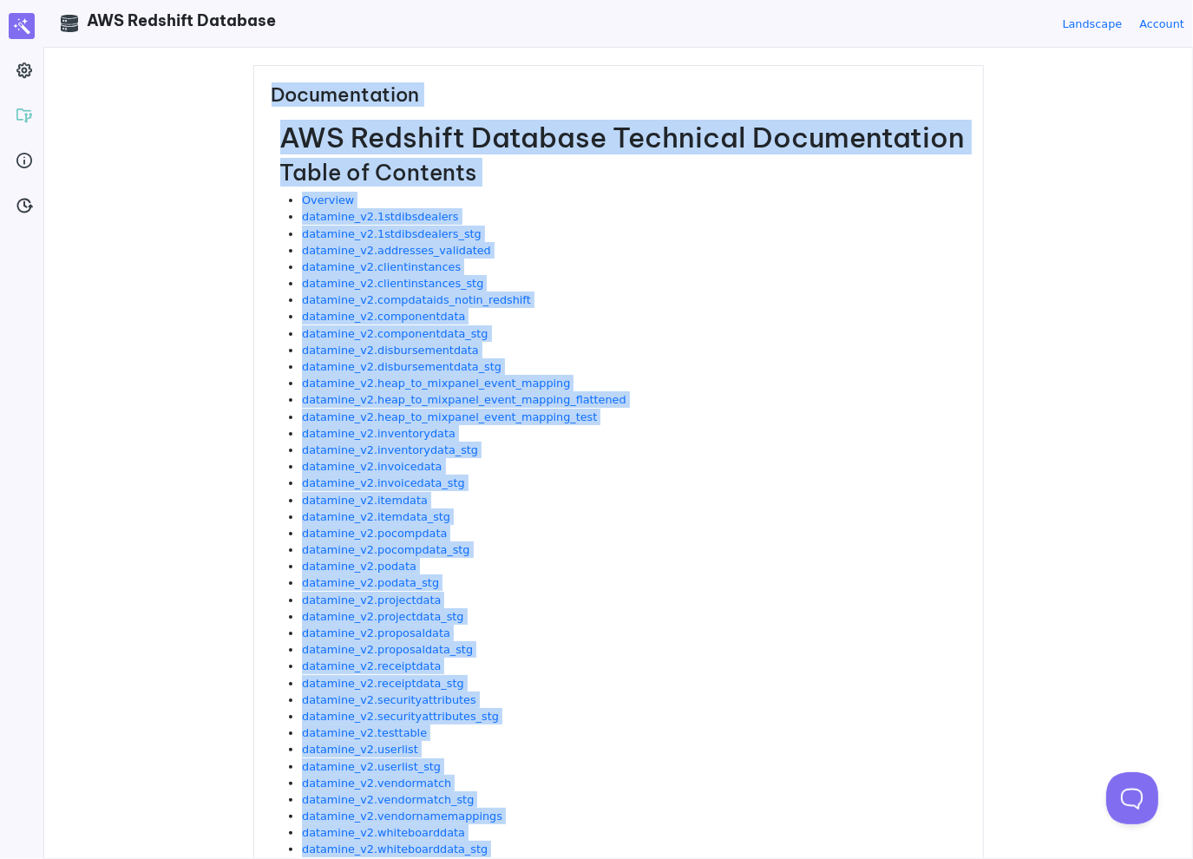
drag, startPoint x: 441, startPoint y: 690, endPoint x: 246, endPoint y: 112, distance: 610.0
copy div "Documentation AWS Redshift Database Technical Documentation Table of Contents O…"
click at [1098, 180] on div "Documentation AWS Redshift Database Technical Documentation Table of Contents O…" at bounding box center [618, 453] width 1148 height 810
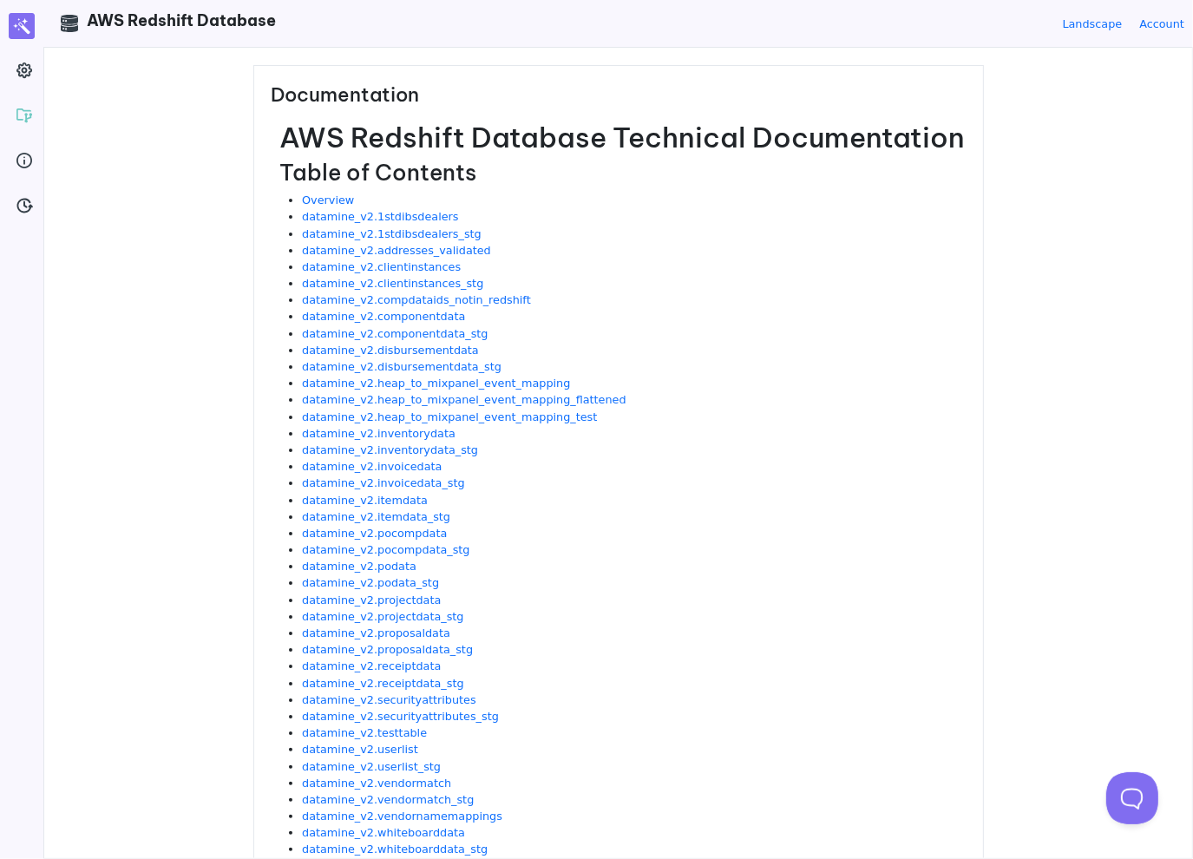
click at [487, 133] on h1 "AWS Redshift Database Technical Documentation" at bounding box center [623, 137] width 686 height 33
click at [758, 259] on li "datamine_v2.clientinstances" at bounding box center [633, 267] width 663 height 16
drag, startPoint x: 904, startPoint y: 167, endPoint x: 802, endPoint y: 108, distance: 118.6
click at [902, 166] on h2 "Table of Contents" at bounding box center [623, 173] width 686 height 27
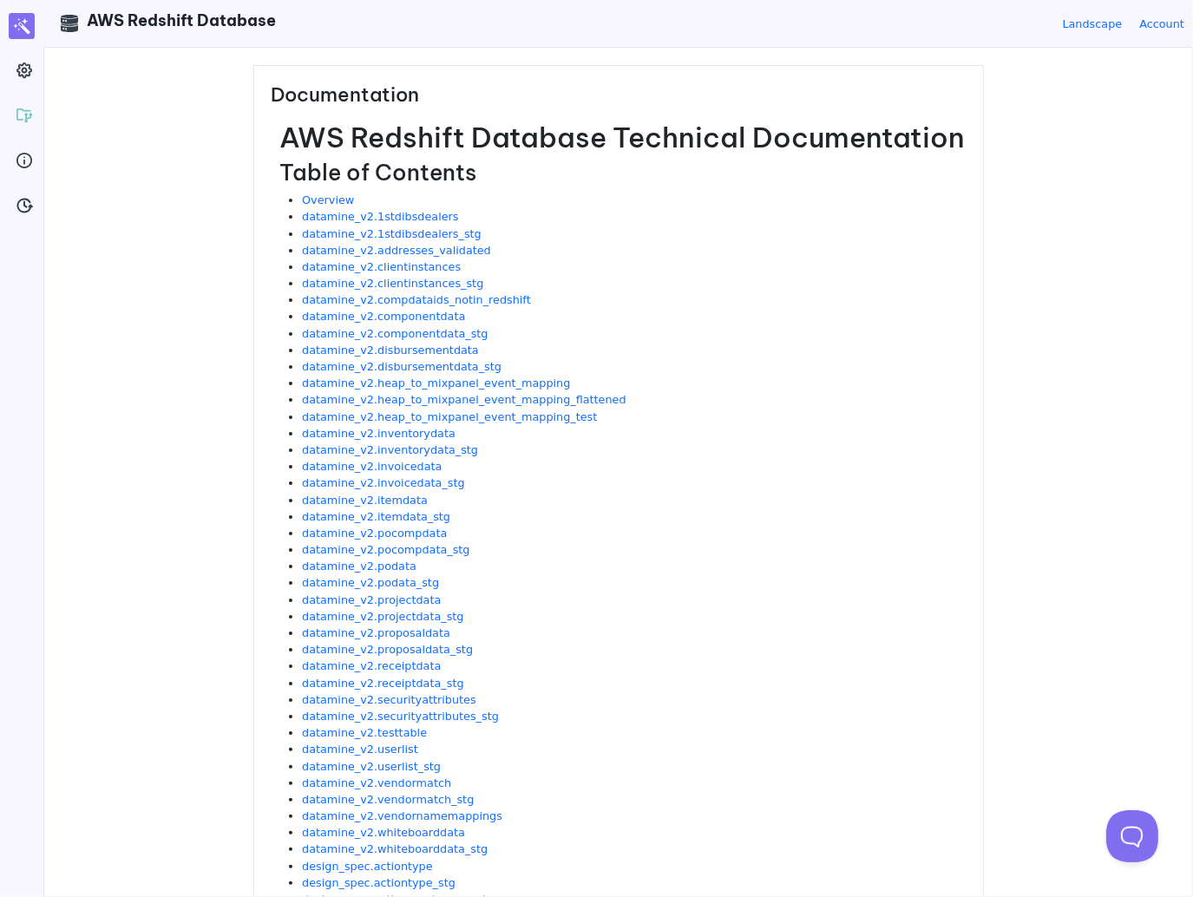
click at [147, 167] on div "Documentation AWS Redshift Database Technical Documentation Table of Contents O…" at bounding box center [618, 472] width 1148 height 849
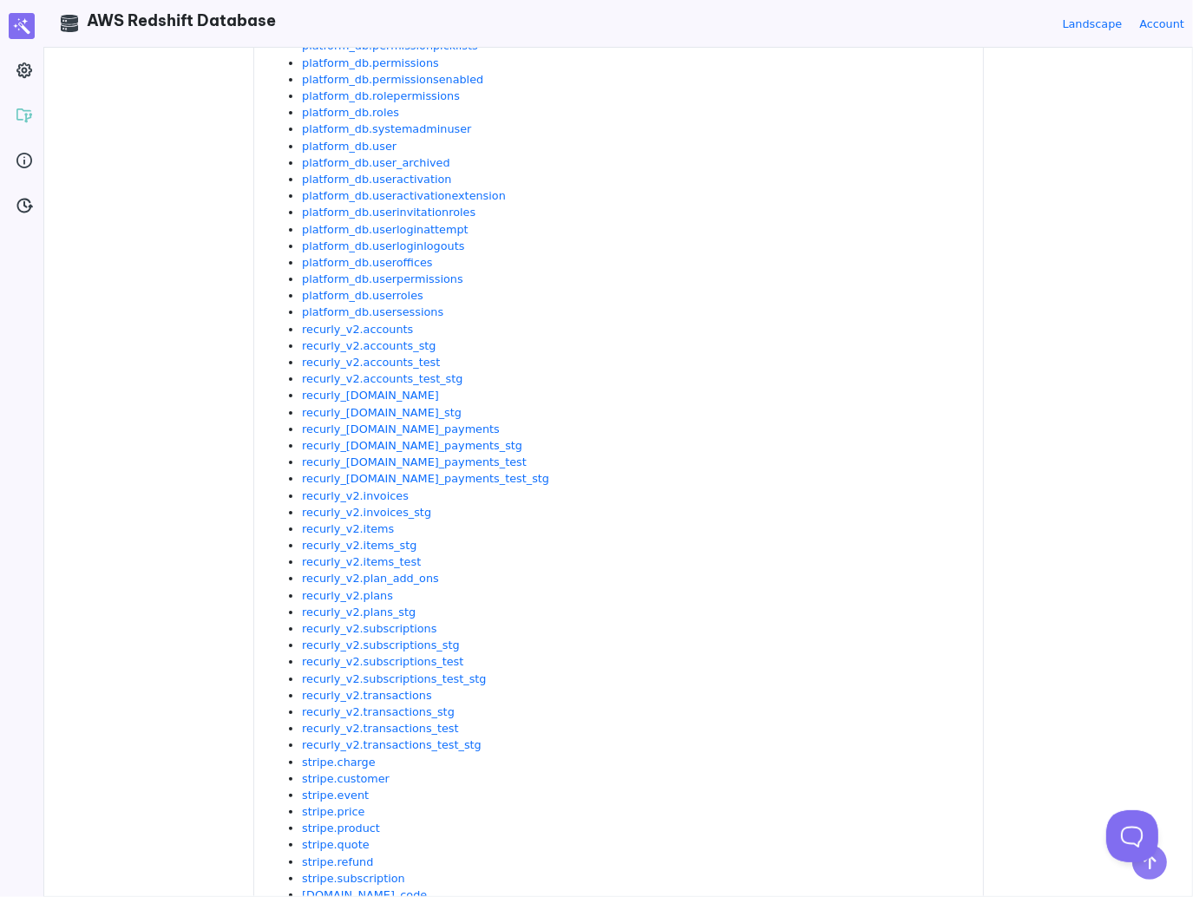
scroll to position [8931, 0]
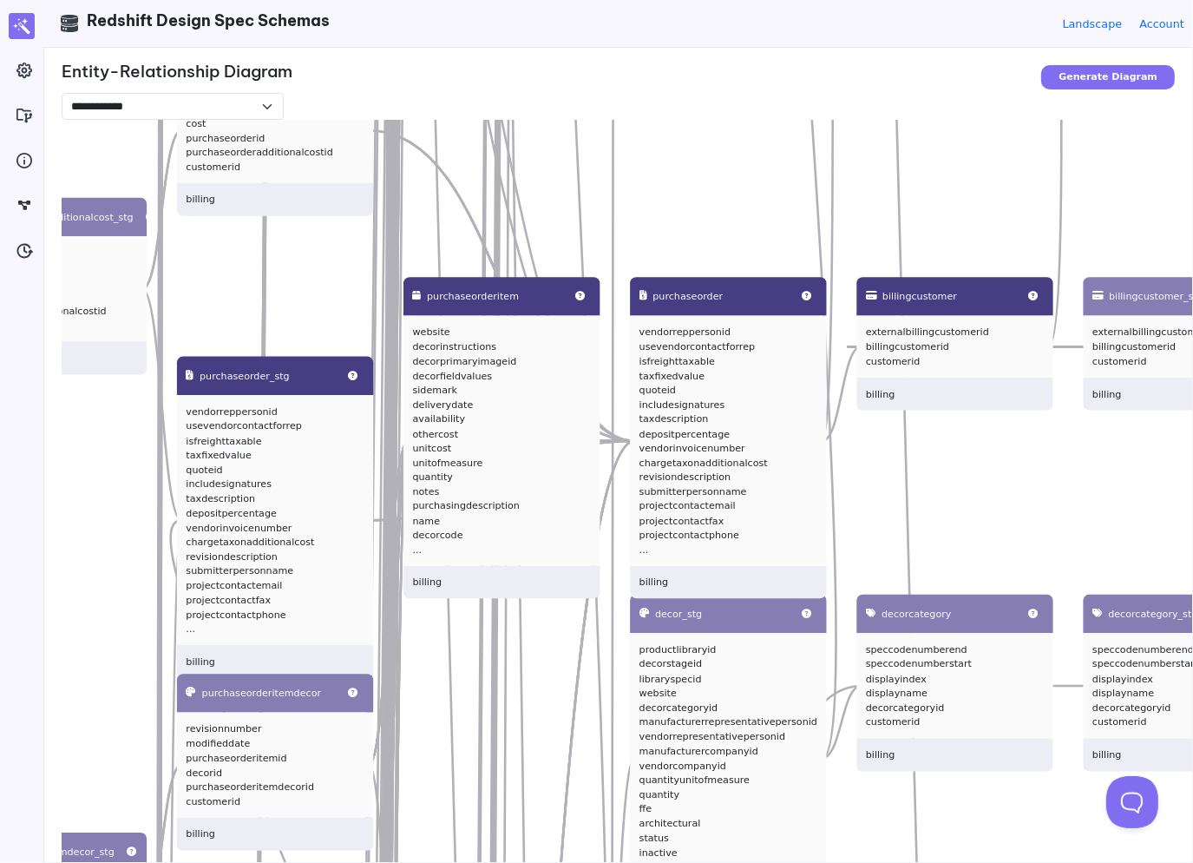
drag, startPoint x: 591, startPoint y: 469, endPoint x: 1095, endPoint y: 475, distance: 504.2
click at [1095, 475] on div "table_name_to_pk_column table_name pk_column billing active_customer_schemas sc…" at bounding box center [658, 551] width 1193 height 863
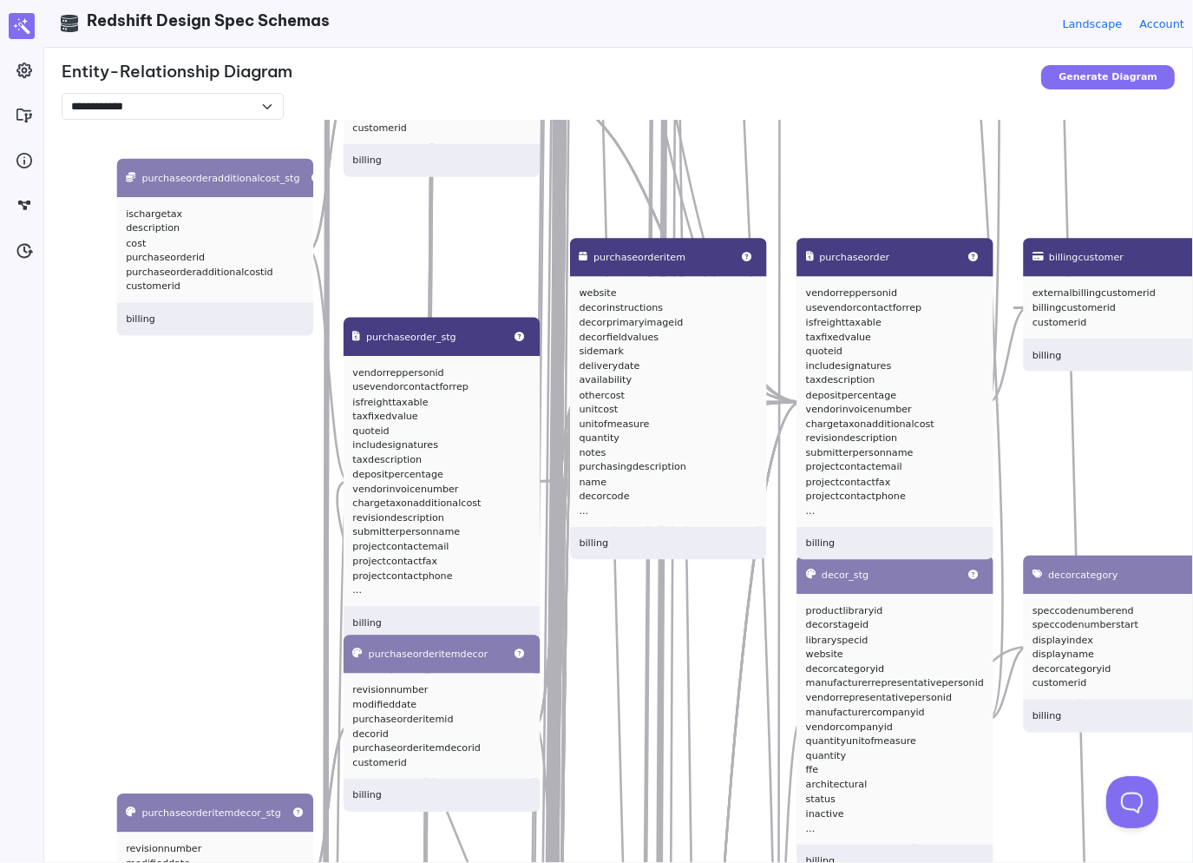
drag, startPoint x: 109, startPoint y: 476, endPoint x: 303, endPoint y: 447, distance: 195.7
click at [303, 447] on div "table_name_to_pk_column table_name pk_column billing active_customer_schemas sc…" at bounding box center [658, 551] width 1193 height 863
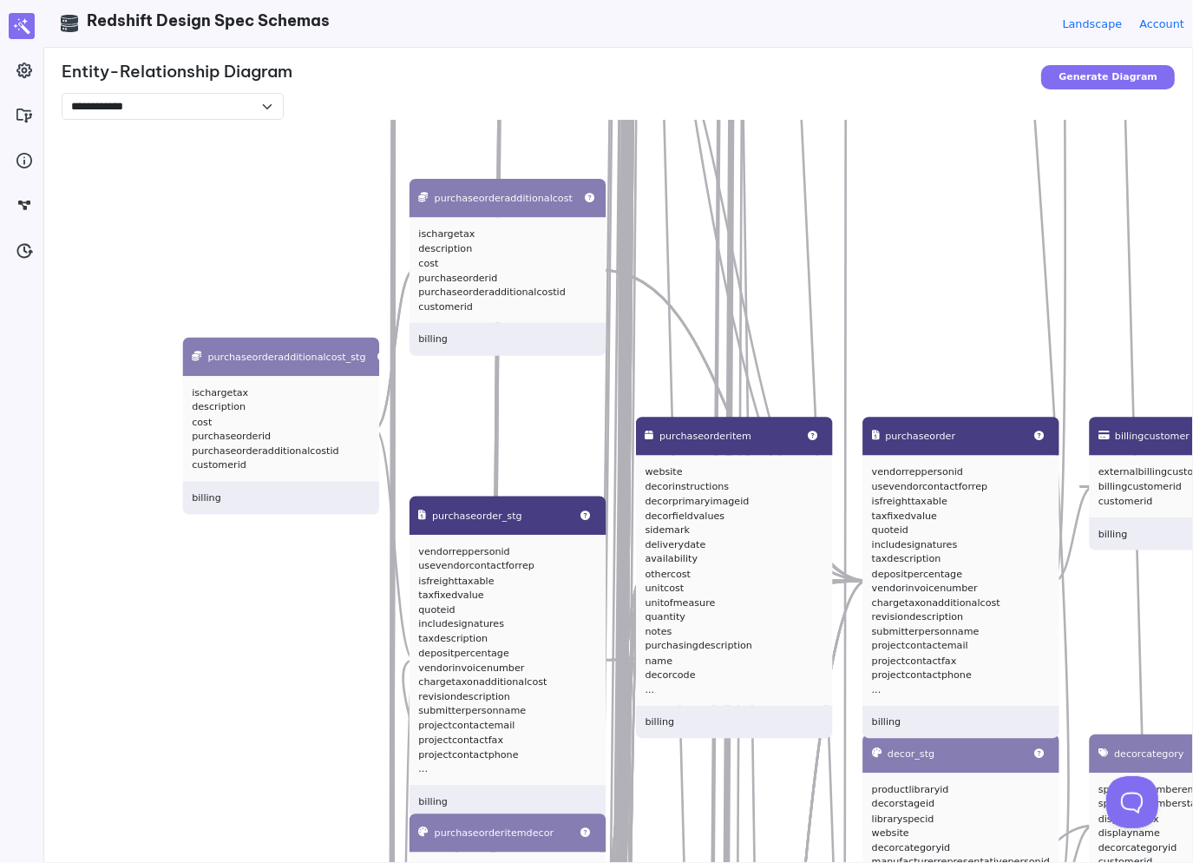
drag, startPoint x: 194, startPoint y: 466, endPoint x: 161, endPoint y: 655, distance: 192.0
click at [161, 655] on div "table_name_to_pk_column table_name pk_column billing active_customer_schemas sc…" at bounding box center [658, 551] width 1193 height 863
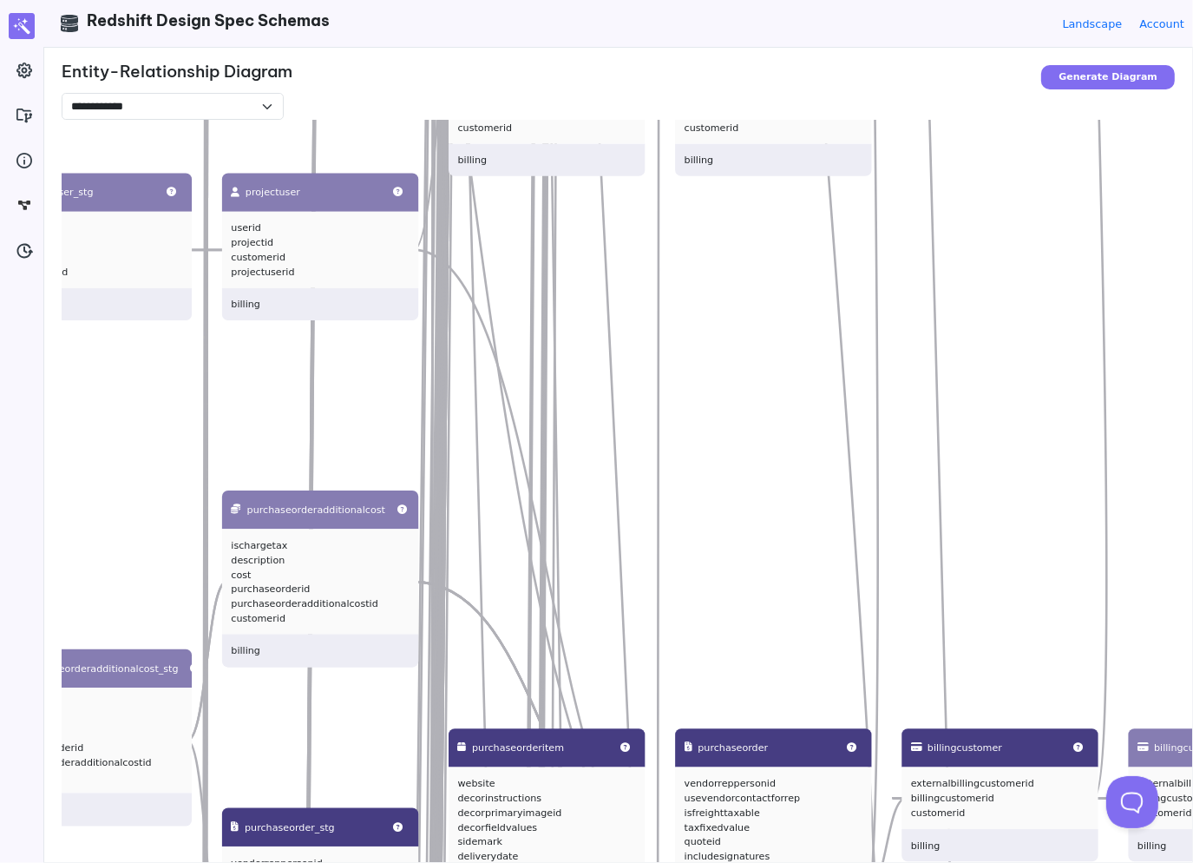
drag, startPoint x: 272, startPoint y: 266, endPoint x: 94, endPoint y: 545, distance: 331.7
click at [94, 545] on div "table_name_to_pk_column table_name pk_column billing active_customer_schemas sc…" at bounding box center [658, 551] width 1193 height 863
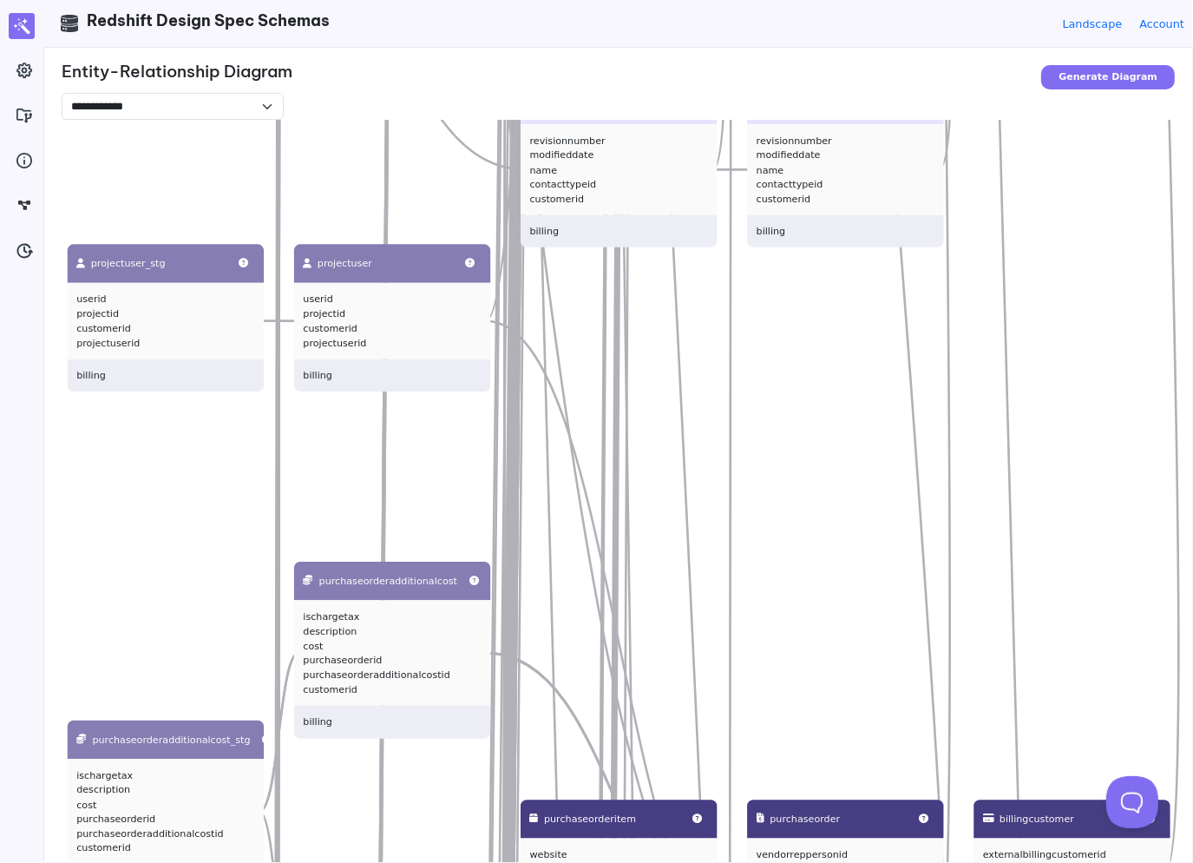
drag, startPoint x: 134, startPoint y: 457, endPoint x: 323, endPoint y: 534, distance: 203.2
click at [323, 534] on div "table_name_to_pk_column table_name pk_column billing active_customer_schemas sc…" at bounding box center [658, 551] width 1193 height 863
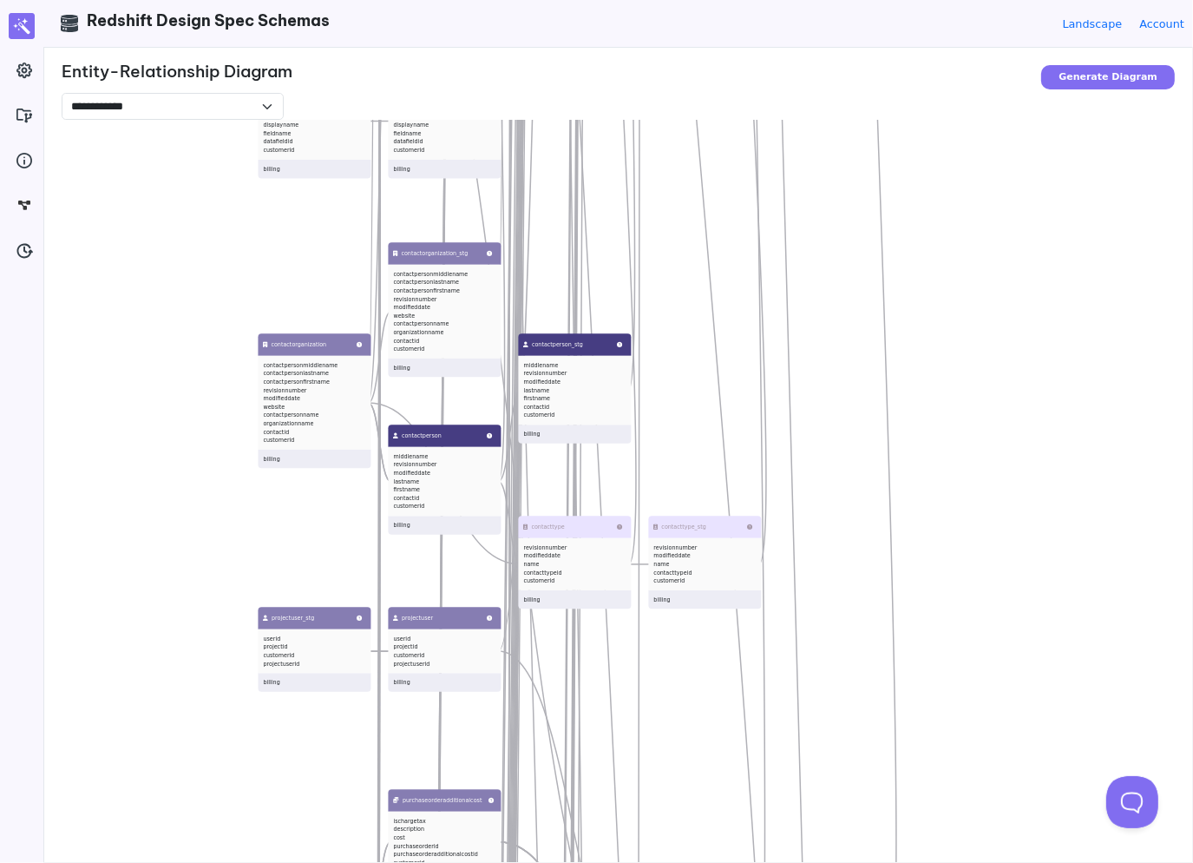
drag, startPoint x: 162, startPoint y: 313, endPoint x: 182, endPoint y: 543, distance: 230.8
click at [182, 543] on div "table_name_to_pk_column table_name pk_column billing active_customer_schemas sc…" at bounding box center [658, 551] width 1193 height 863
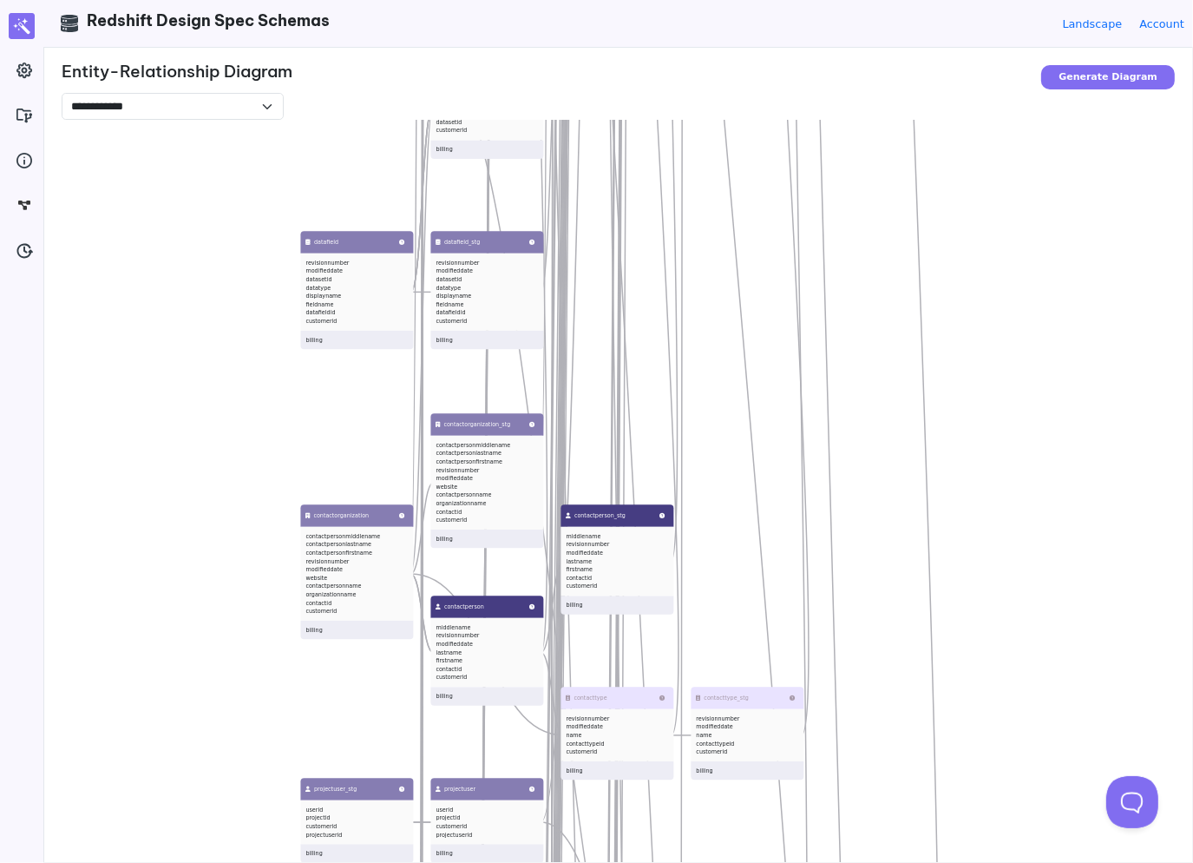
drag, startPoint x: 213, startPoint y: 342, endPoint x: 253, endPoint y: 572, distance: 233.5
click at [253, 572] on div "table_name_to_pk_column table_name pk_column billing active_customer_schemas sc…" at bounding box center [658, 551] width 1193 height 863
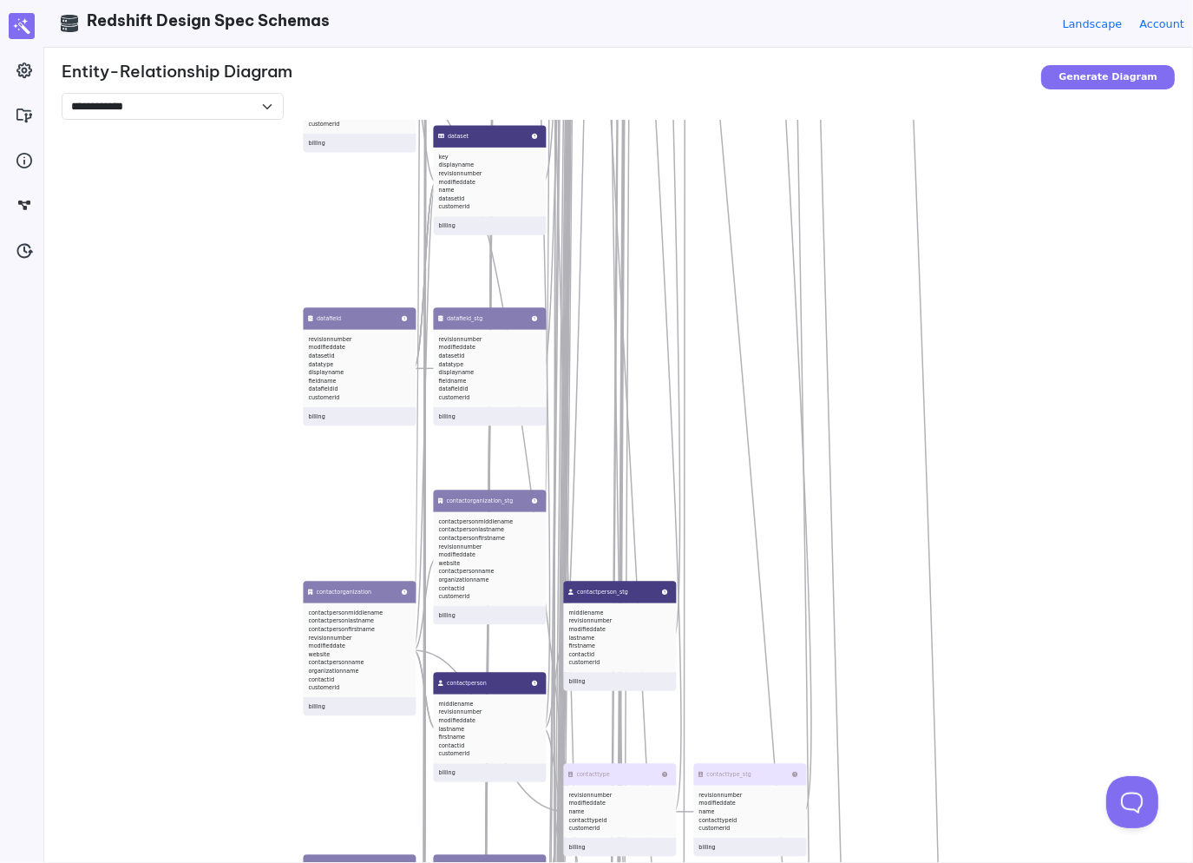
drag, startPoint x: 227, startPoint y: 374, endPoint x: 226, endPoint y: 322, distance: 52.1
click at [226, 320] on div "table_name_to_pk_column table_name pk_column billing active_customer_schemas sc…" at bounding box center [658, 551] width 1193 height 863
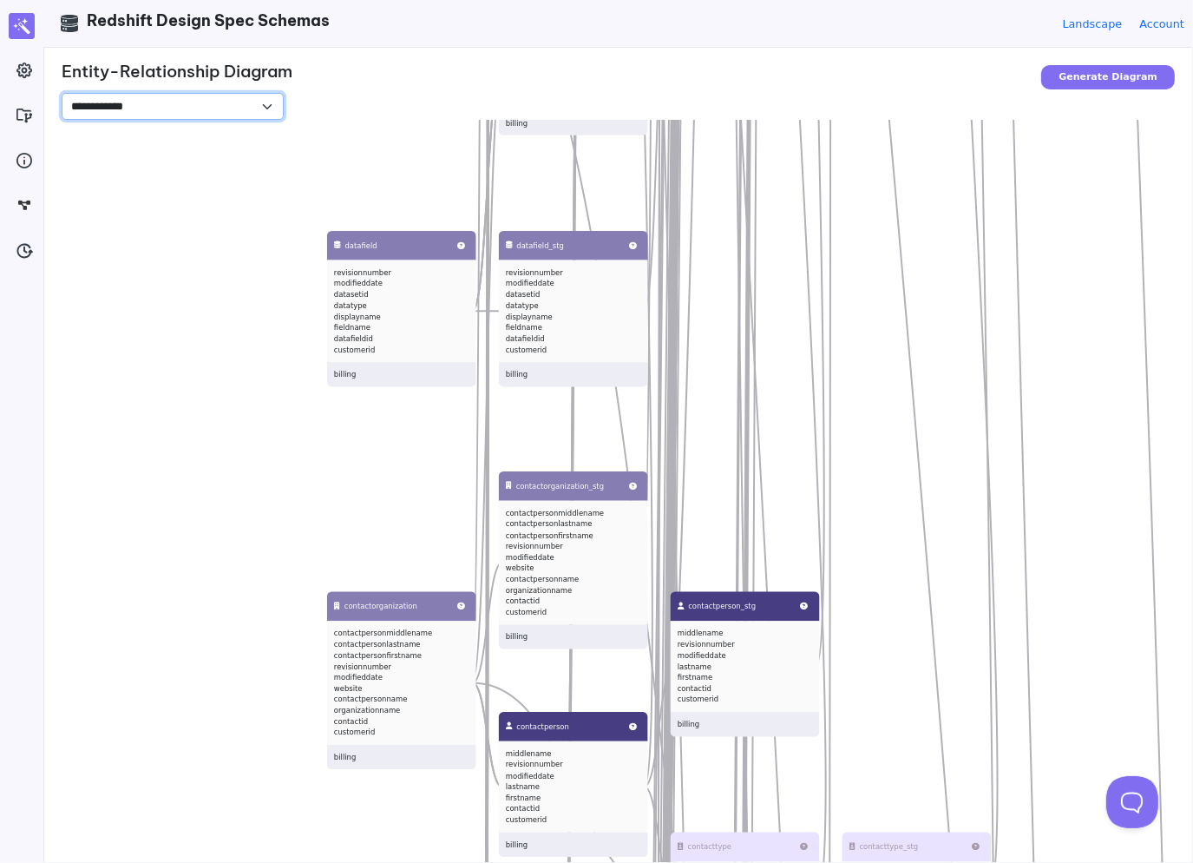
click at [198, 109] on select "**********" at bounding box center [173, 106] width 222 height 27
select select "**********"
click at [62, 93] on select "**********" at bounding box center [173, 106] width 222 height 27
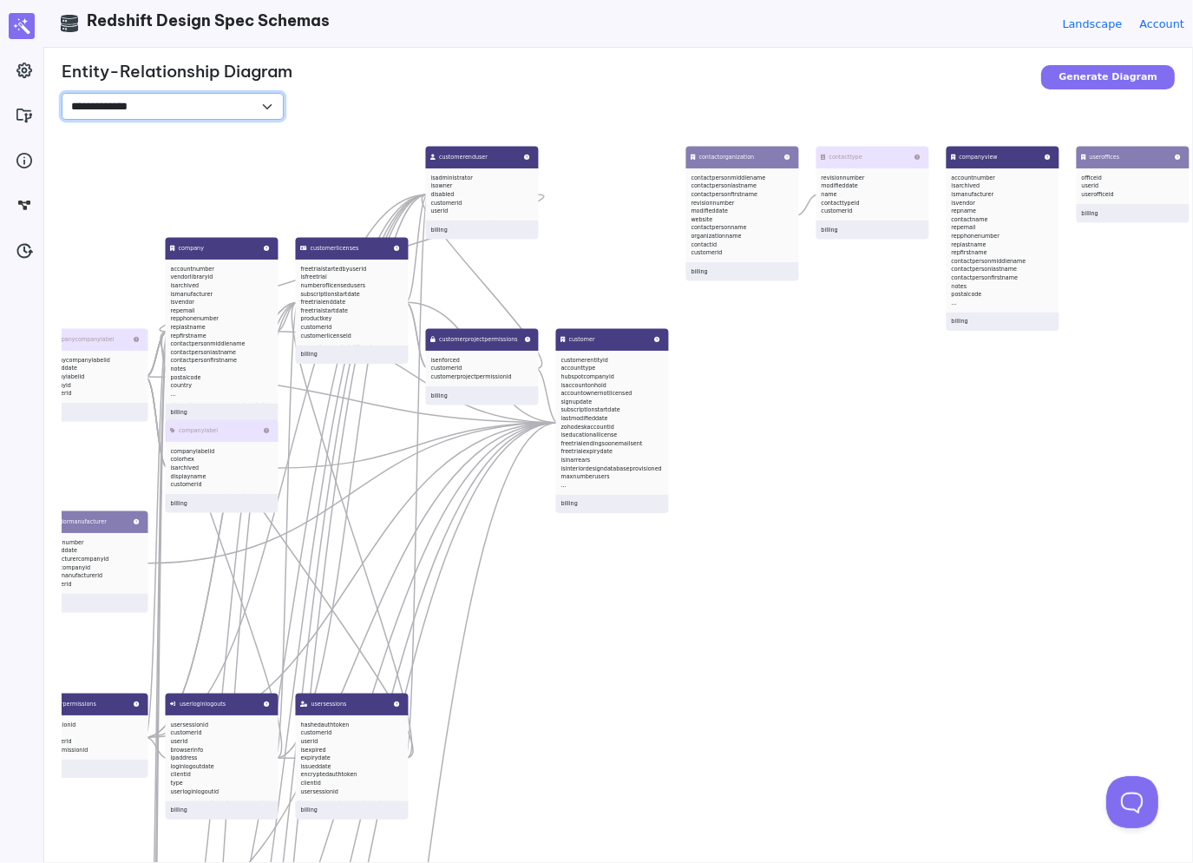
click at [135, 110] on select "**********" at bounding box center [173, 106] width 222 height 27
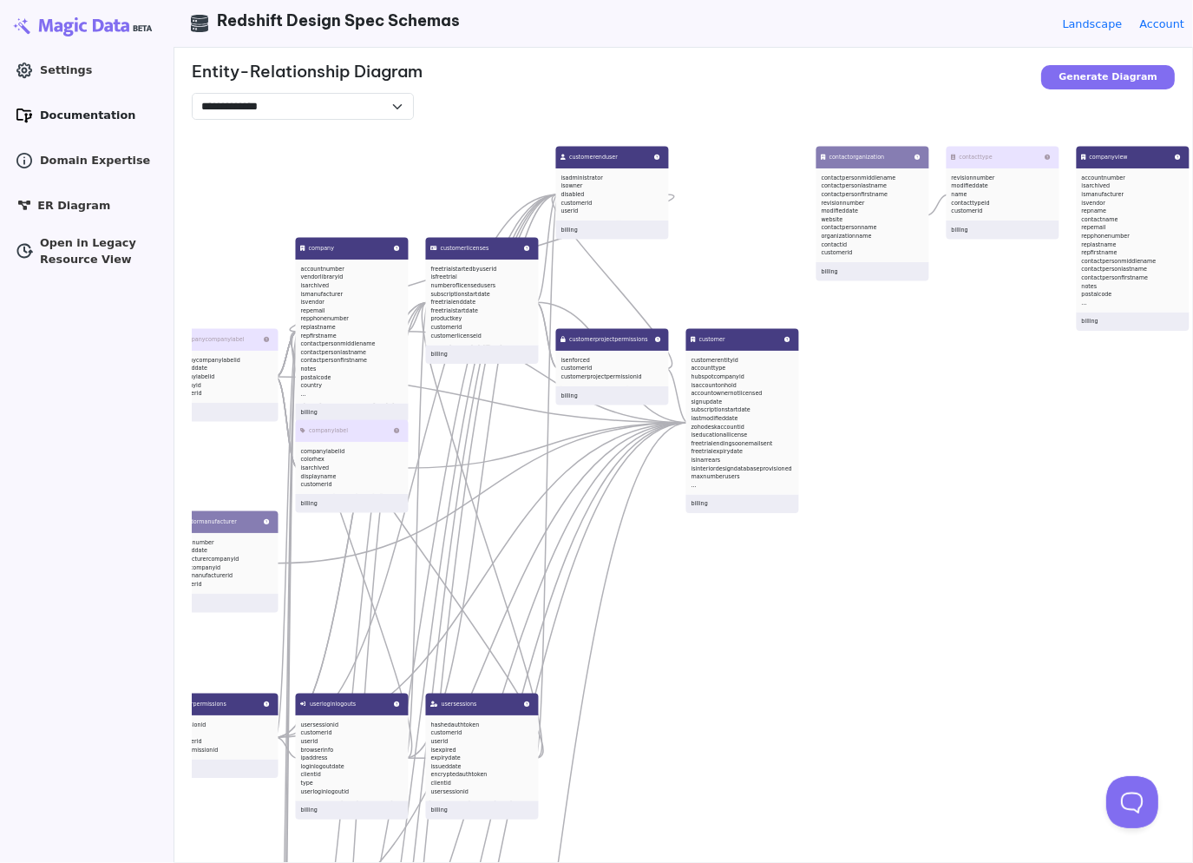
click at [75, 107] on span "Documentation" at bounding box center [87, 115] width 95 height 16
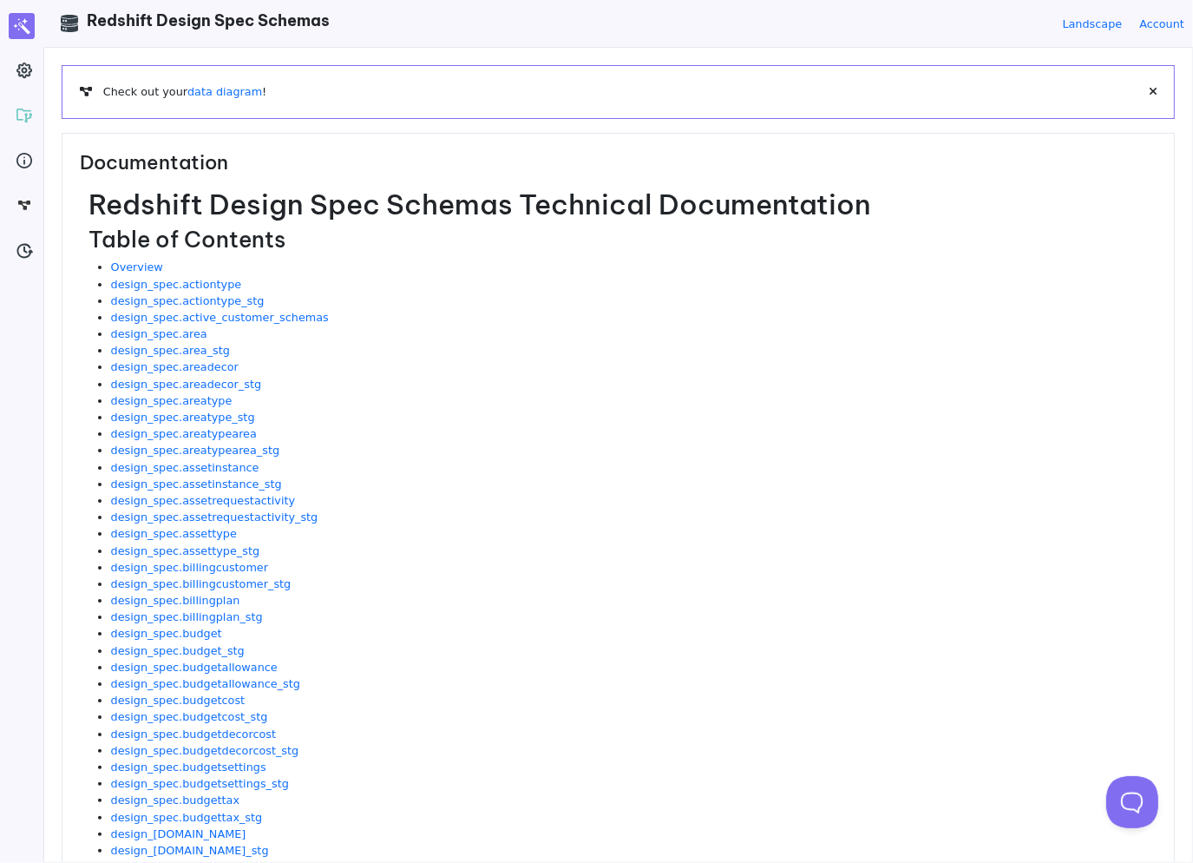
click at [569, 167] on h3 "Documentation" at bounding box center [618, 169] width 1077 height 37
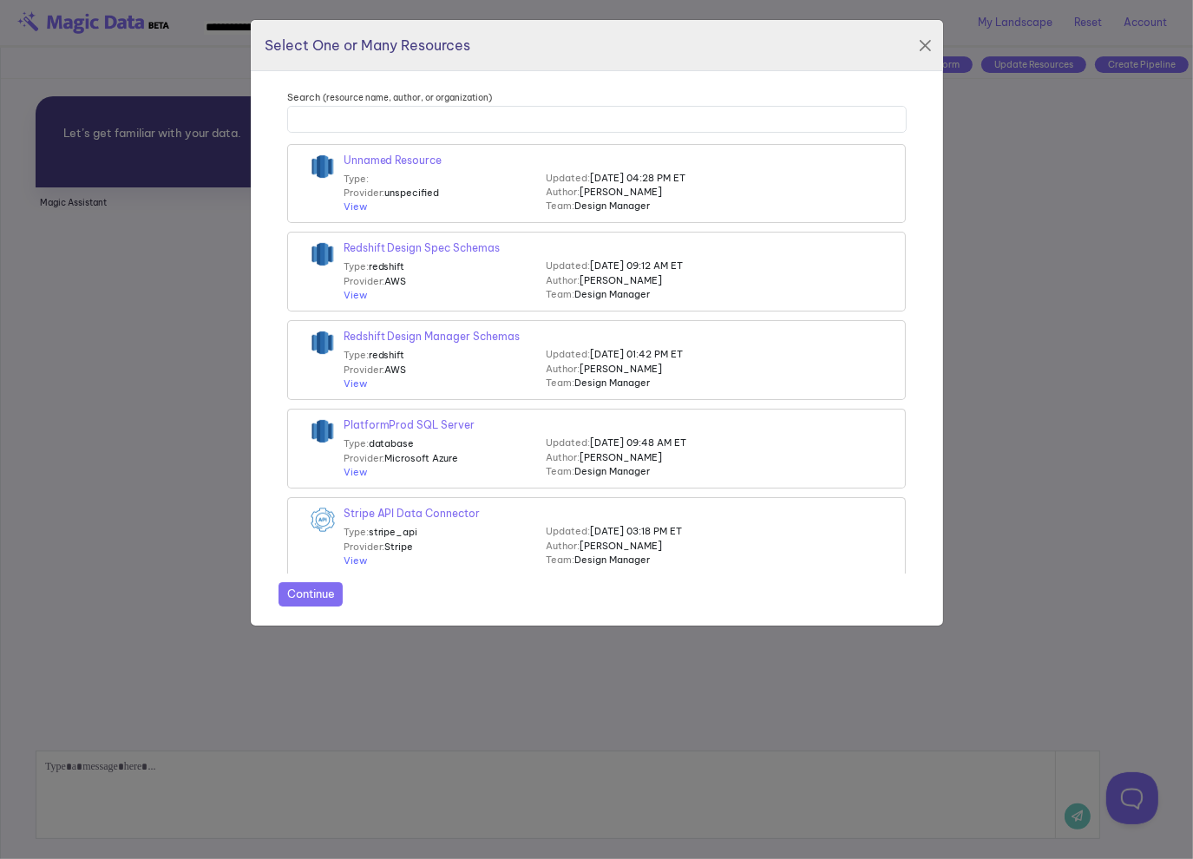
click at [881, 72] on div "Search (resource name, author, or organization) Unnamed Resource Type: Provider…" at bounding box center [597, 348] width 692 height 554
click at [889, 83] on div "Search (resource name, author, or organization) Unnamed Resource Type: Provider…" at bounding box center [597, 348] width 692 height 554
click at [853, 86] on div "Search (resource name, author, or organization) Unnamed Resource Type: Provider…" at bounding box center [597, 348] width 692 height 554
drag, startPoint x: 869, startPoint y: 88, endPoint x: 910, endPoint y: 52, distance: 54.1
click at [870, 88] on div "Search (resource name, author, or organization) Unnamed Resource Type: Provider…" at bounding box center [597, 348] width 692 height 554
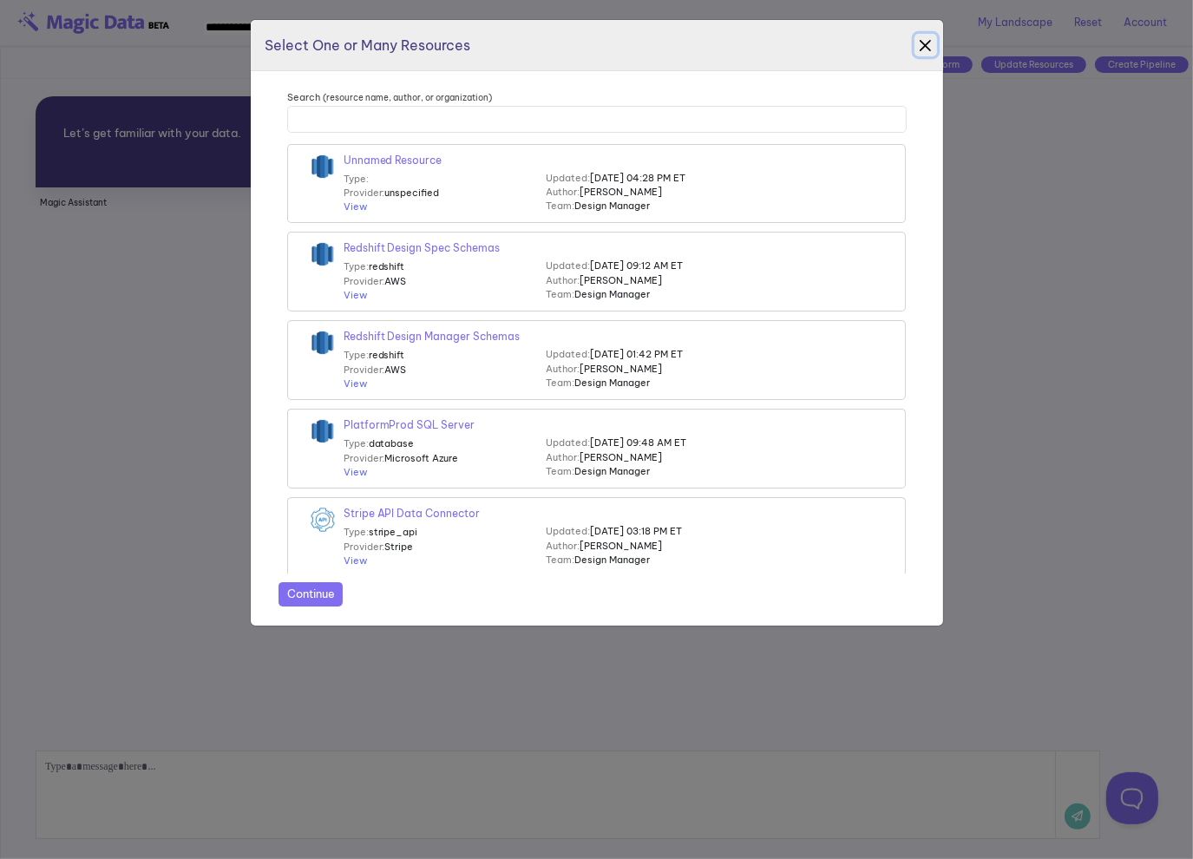
click at [928, 43] on button "Close" at bounding box center [926, 45] width 23 height 23
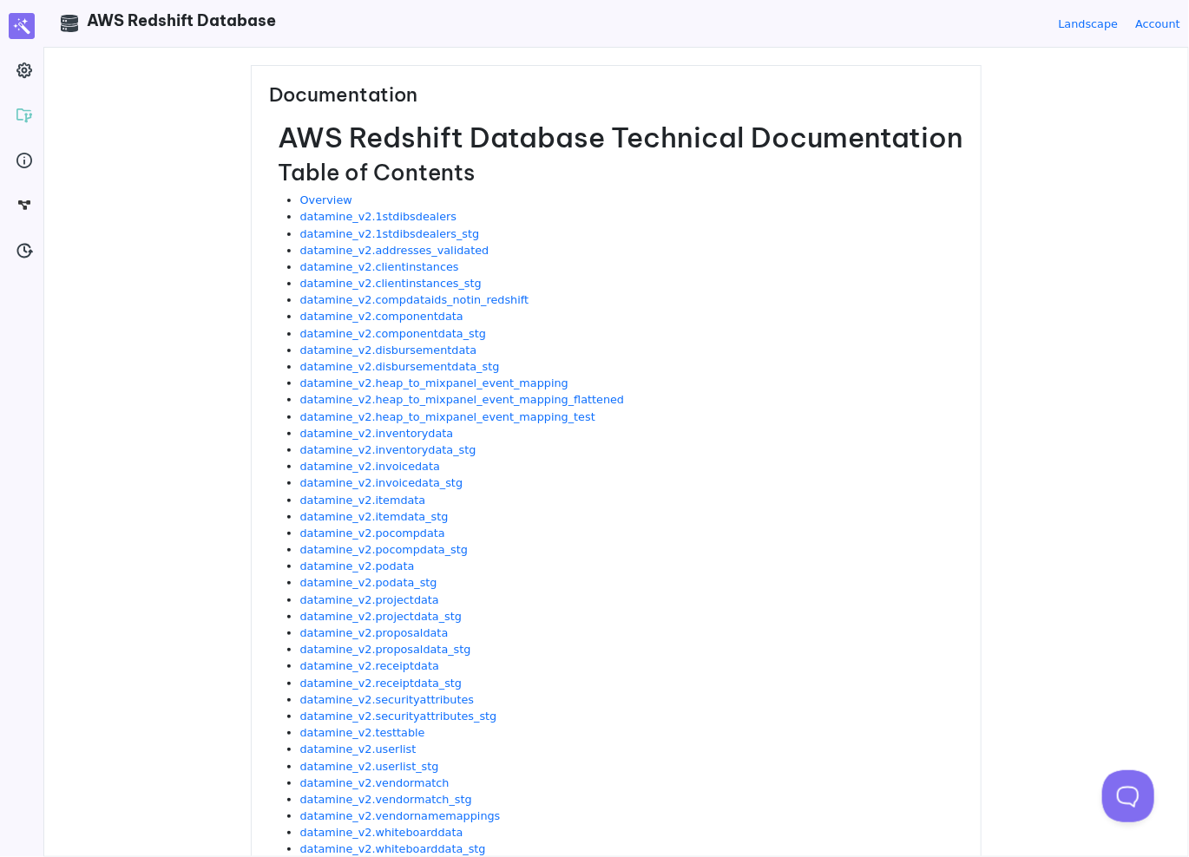
click at [200, 299] on div "Documentation AWS Redshift Database Technical Documentation Table of Contents O…" at bounding box center [616, 452] width 1144 height 809
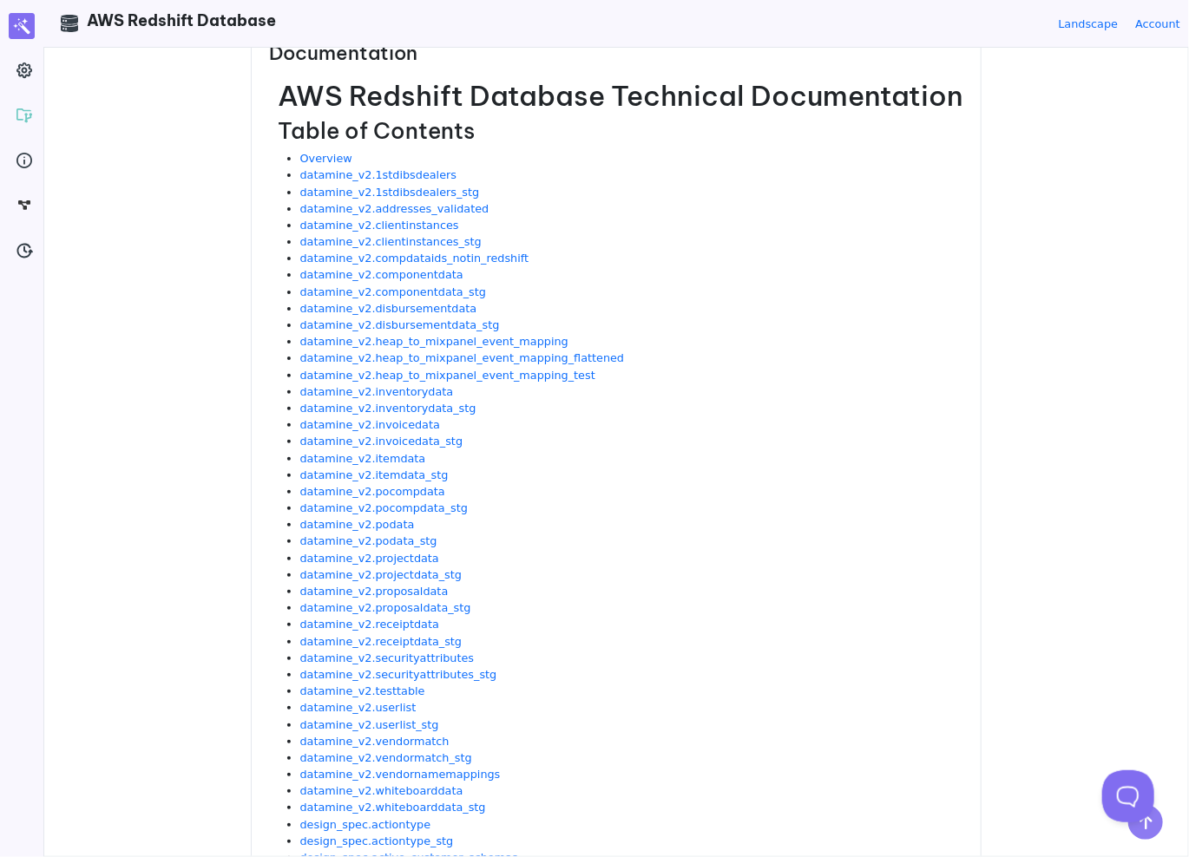
scroll to position [33, 0]
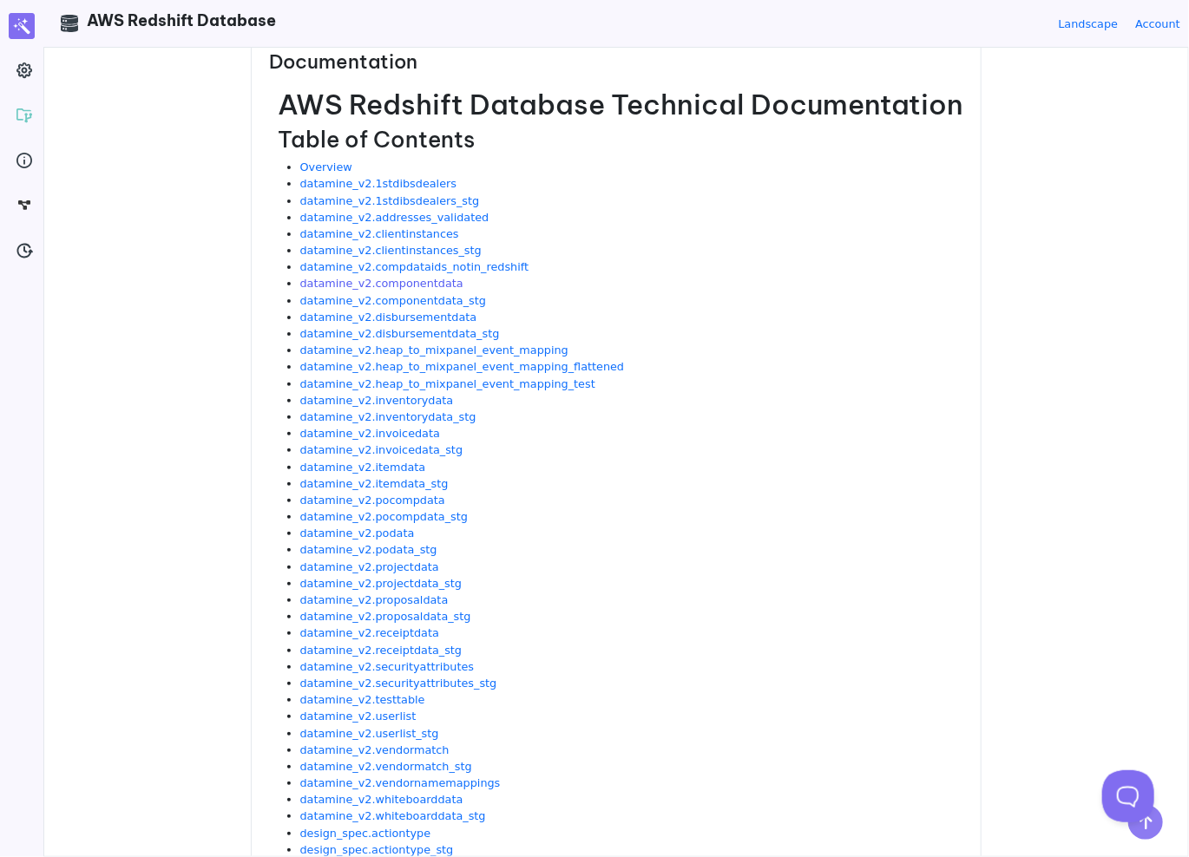
click at [415, 284] on link "datamine_v2.componentdata" at bounding box center [381, 283] width 163 height 13
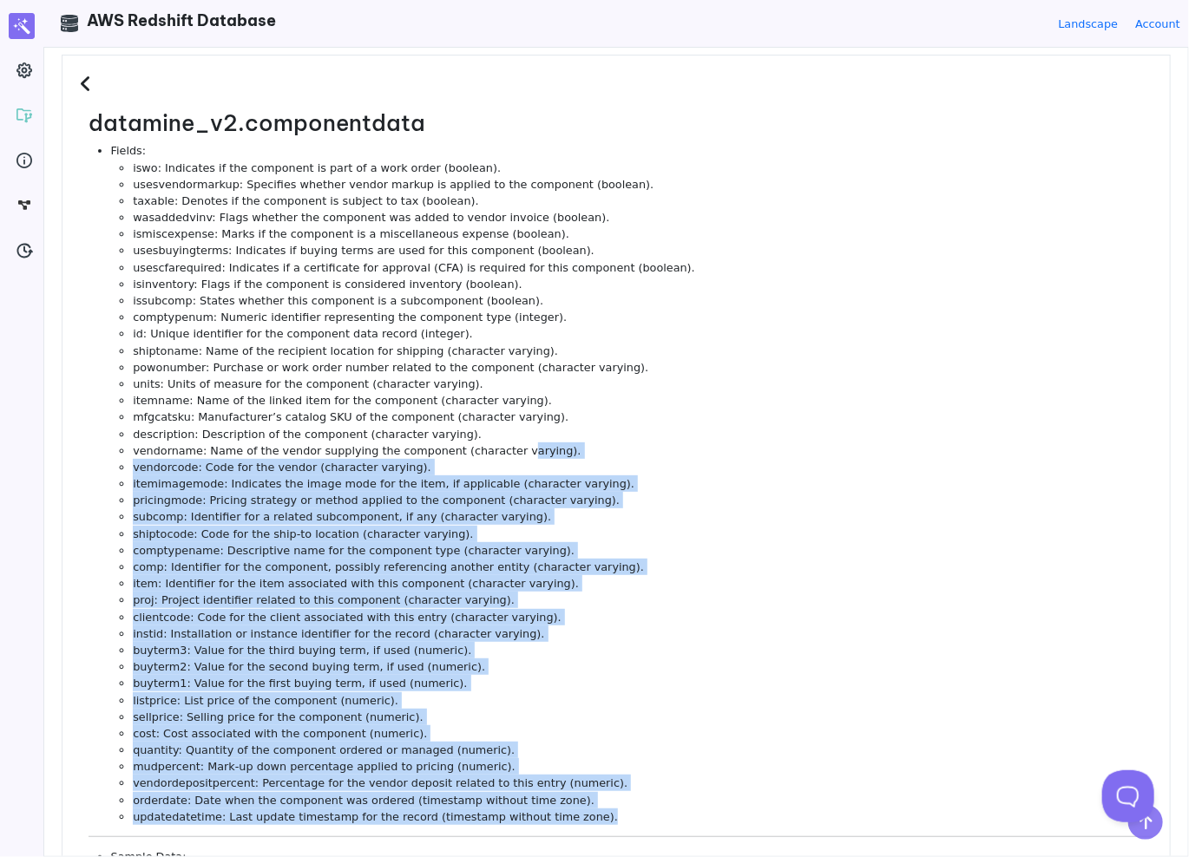
scroll to position [0, 0]
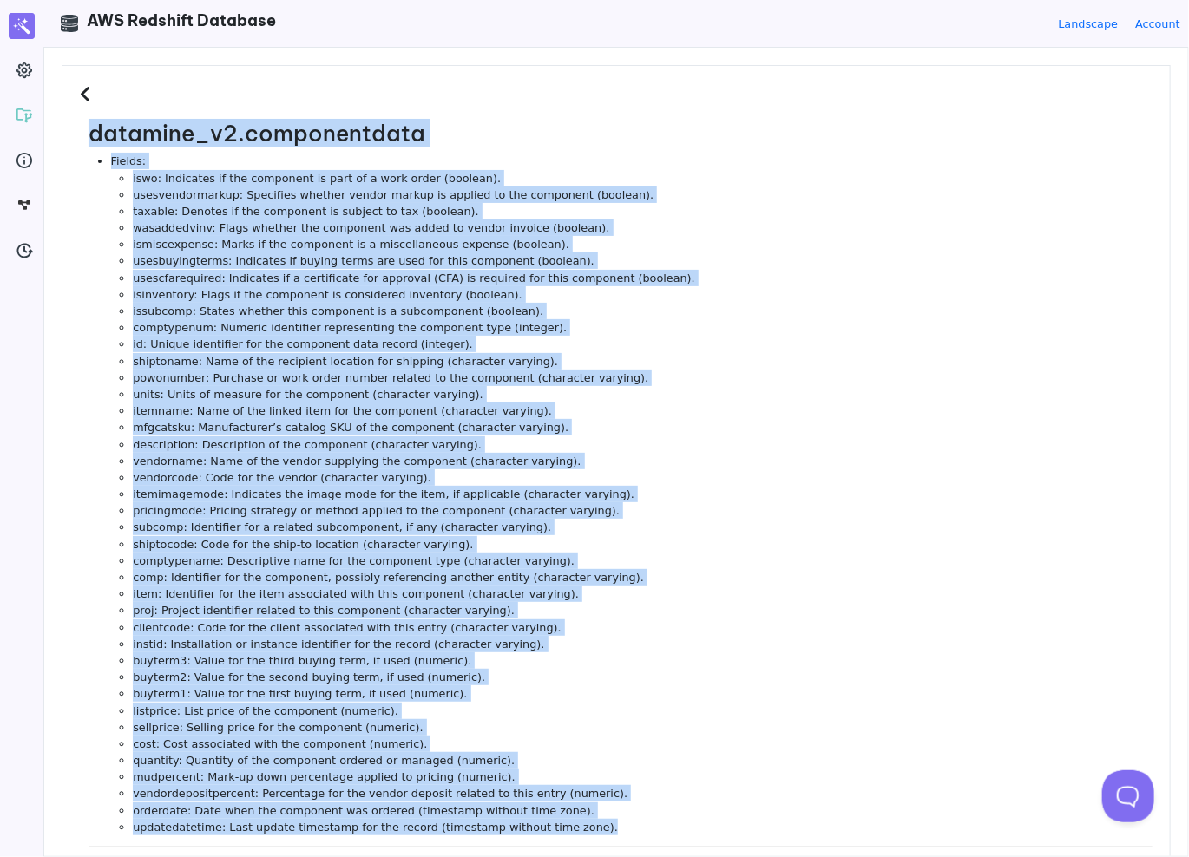
drag, startPoint x: 576, startPoint y: 662, endPoint x: 52, endPoint y: 134, distance: 743.7
click at [52, 134] on div "datamine_v2.componentdata Fields: iswo: Indicates if the component is part of a…" at bounding box center [616, 452] width 1144 height 809
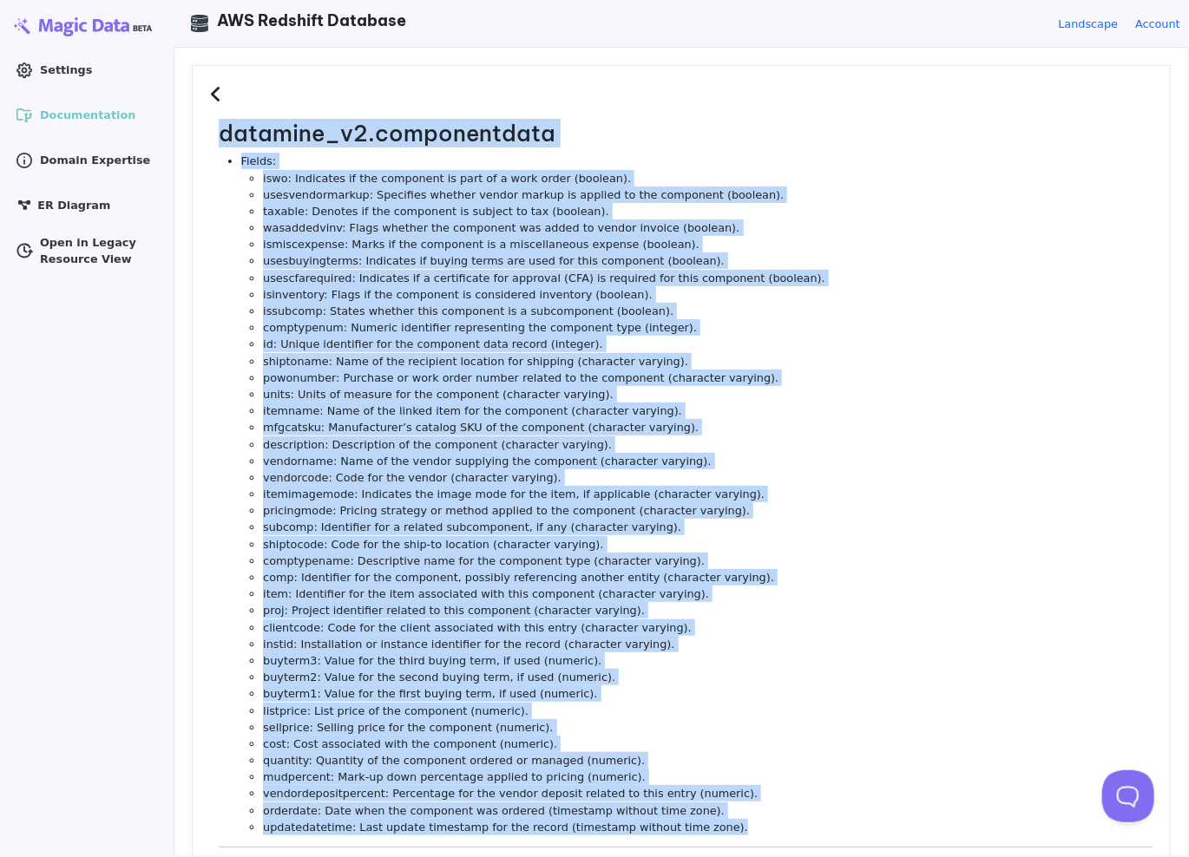
copy dl "datamine_v2.componentdata Fields: iswo: Indicates if the component is part of a…"
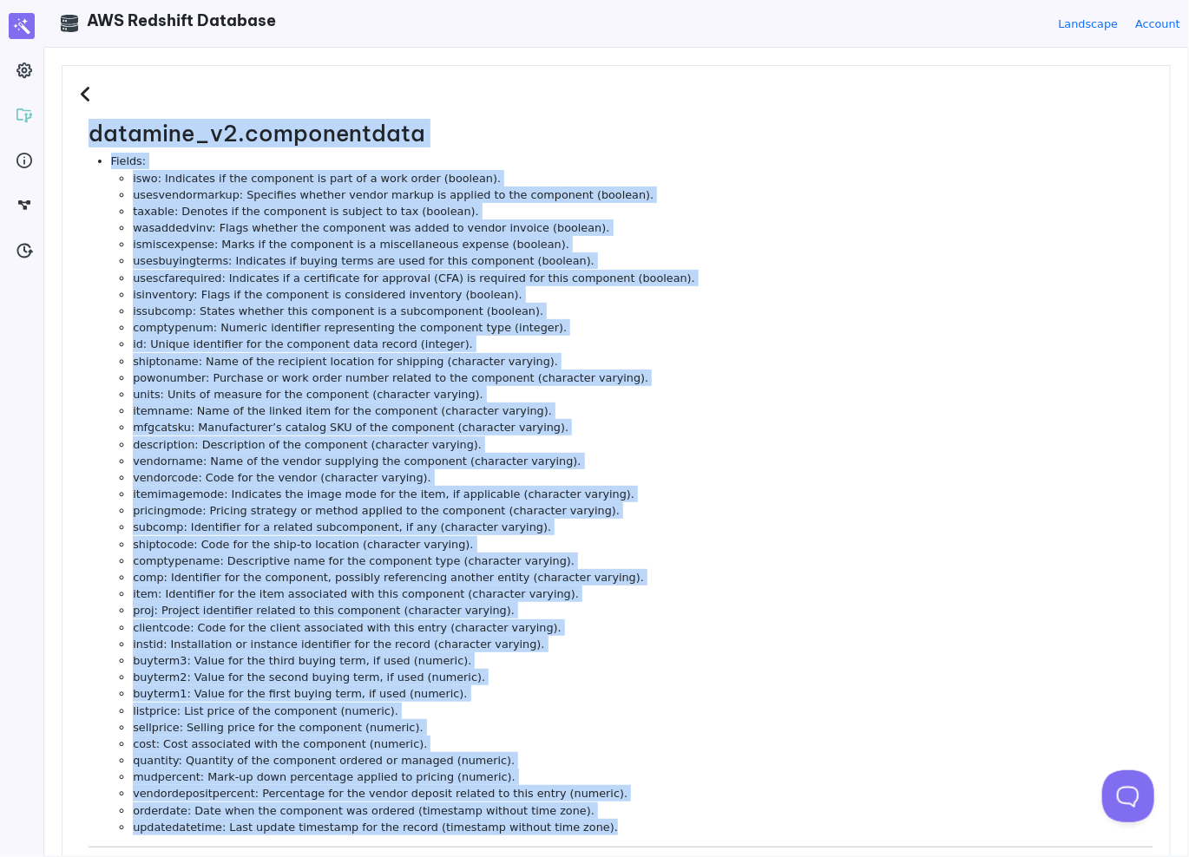
click at [692, 320] on li "comptypenum: Numeric identifier representing the component type (integer)." at bounding box center [643, 327] width 1020 height 16
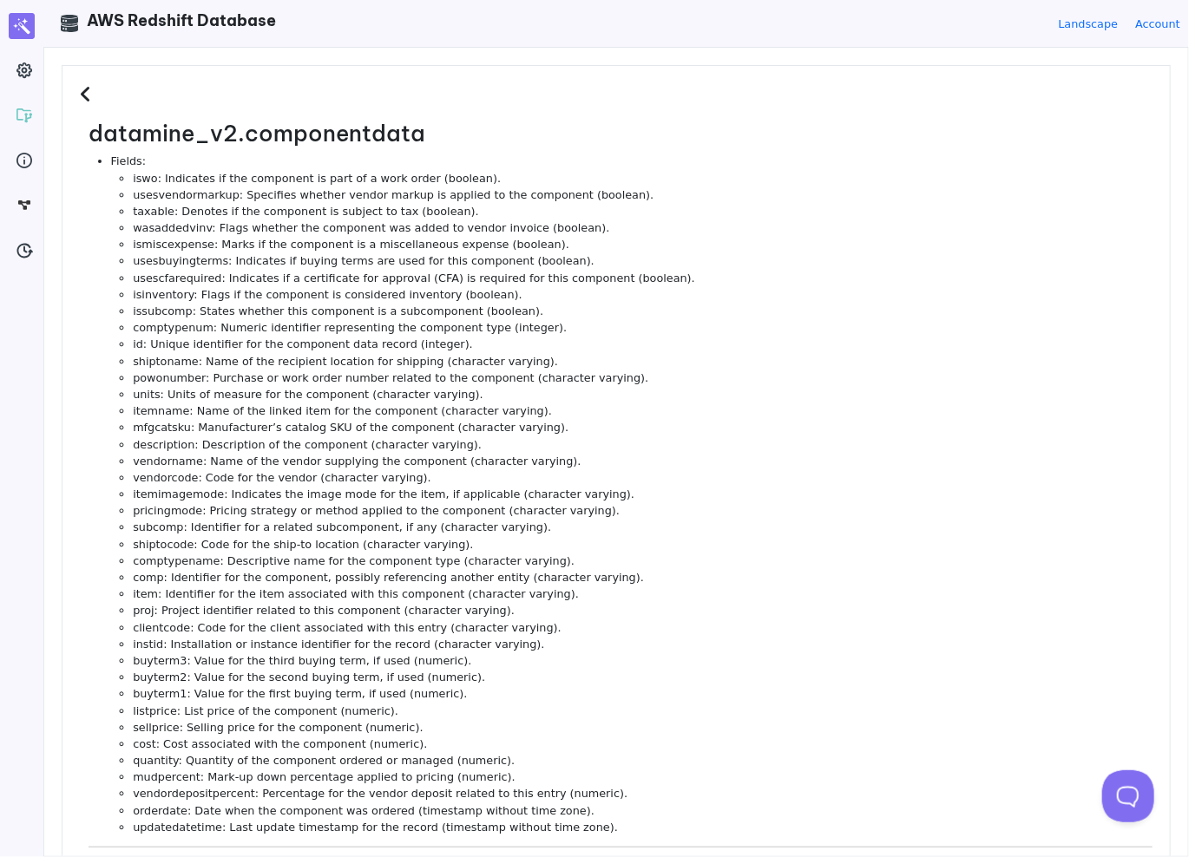
click at [85, 94] on icon at bounding box center [88, 94] width 16 height 19
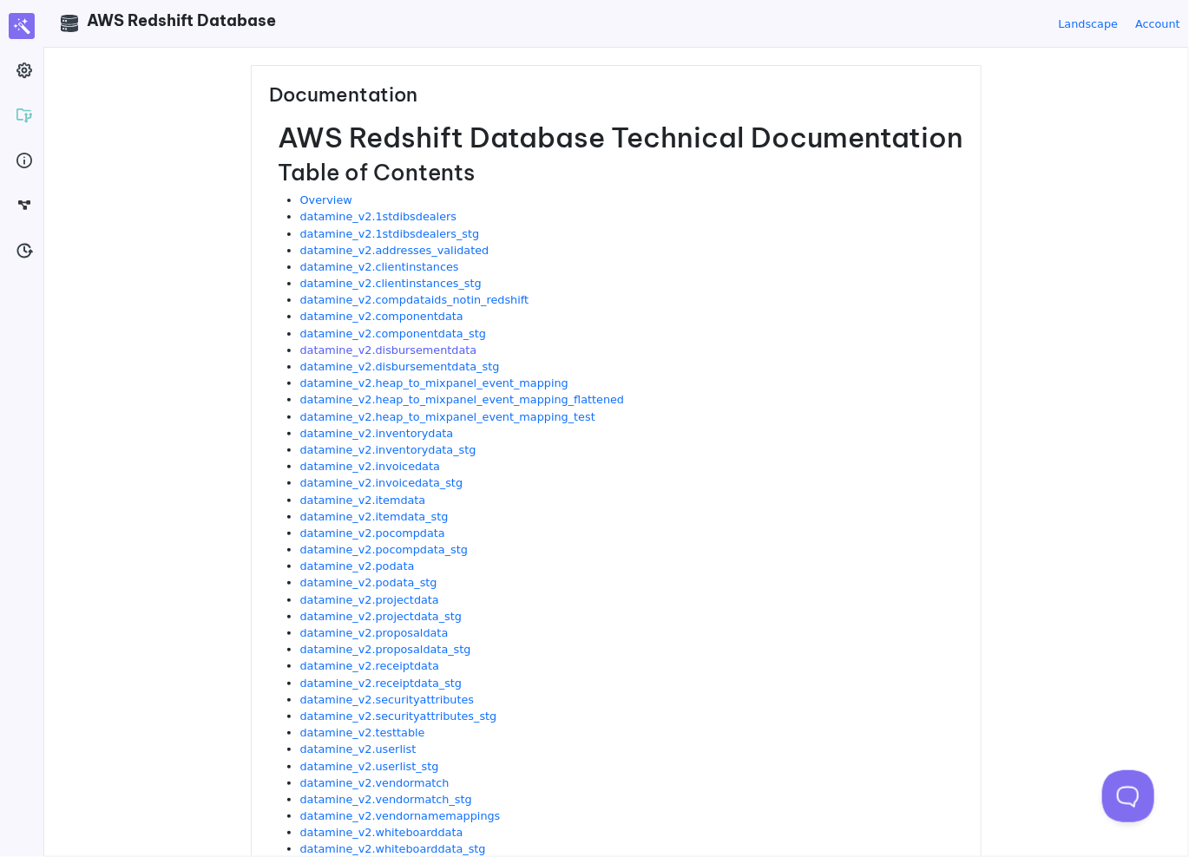
click at [403, 351] on link "datamine_v2.disbursementdata" at bounding box center [388, 350] width 177 height 13
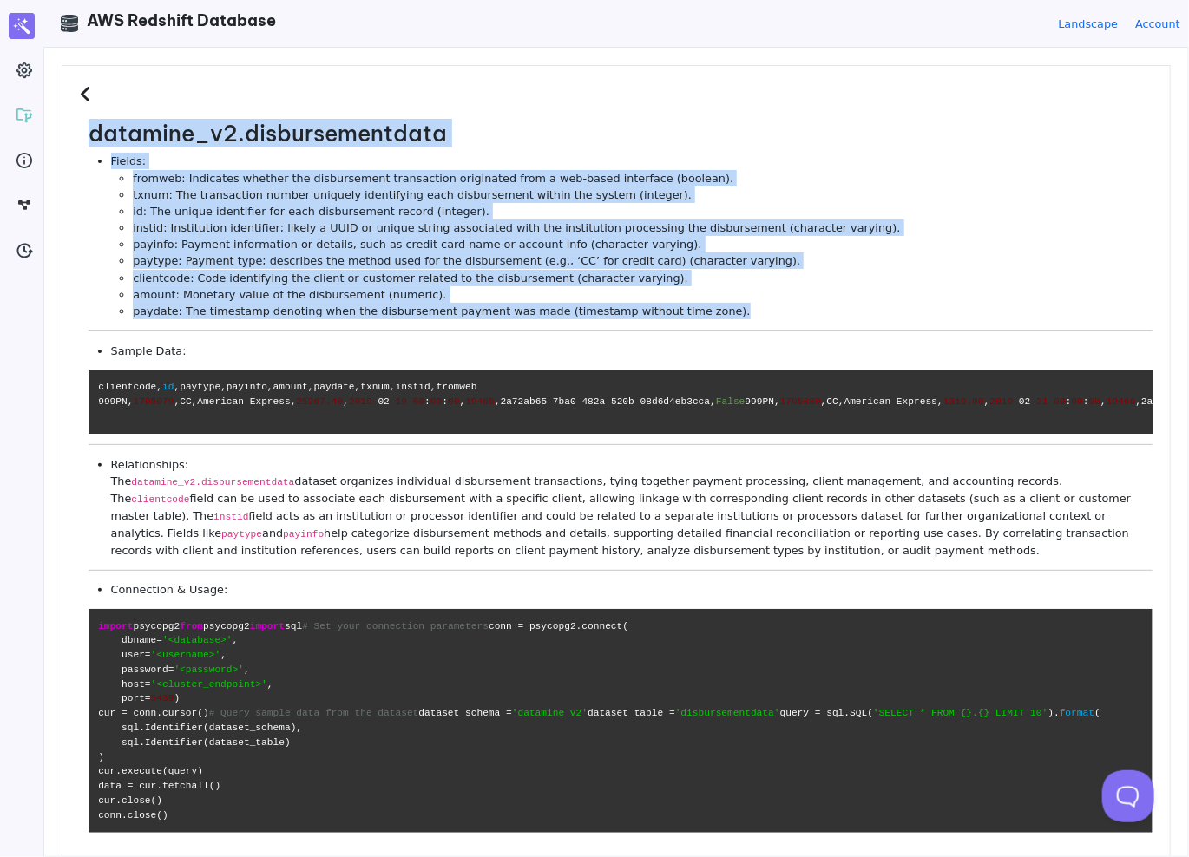
drag, startPoint x: 690, startPoint y: 313, endPoint x: 73, endPoint y: 104, distance: 651.4
click at [73, 104] on div "datamine_v2.disbursementdata Fields: fromweb: Indicates whether the disbursemen…" at bounding box center [616, 483] width 1109 height 837
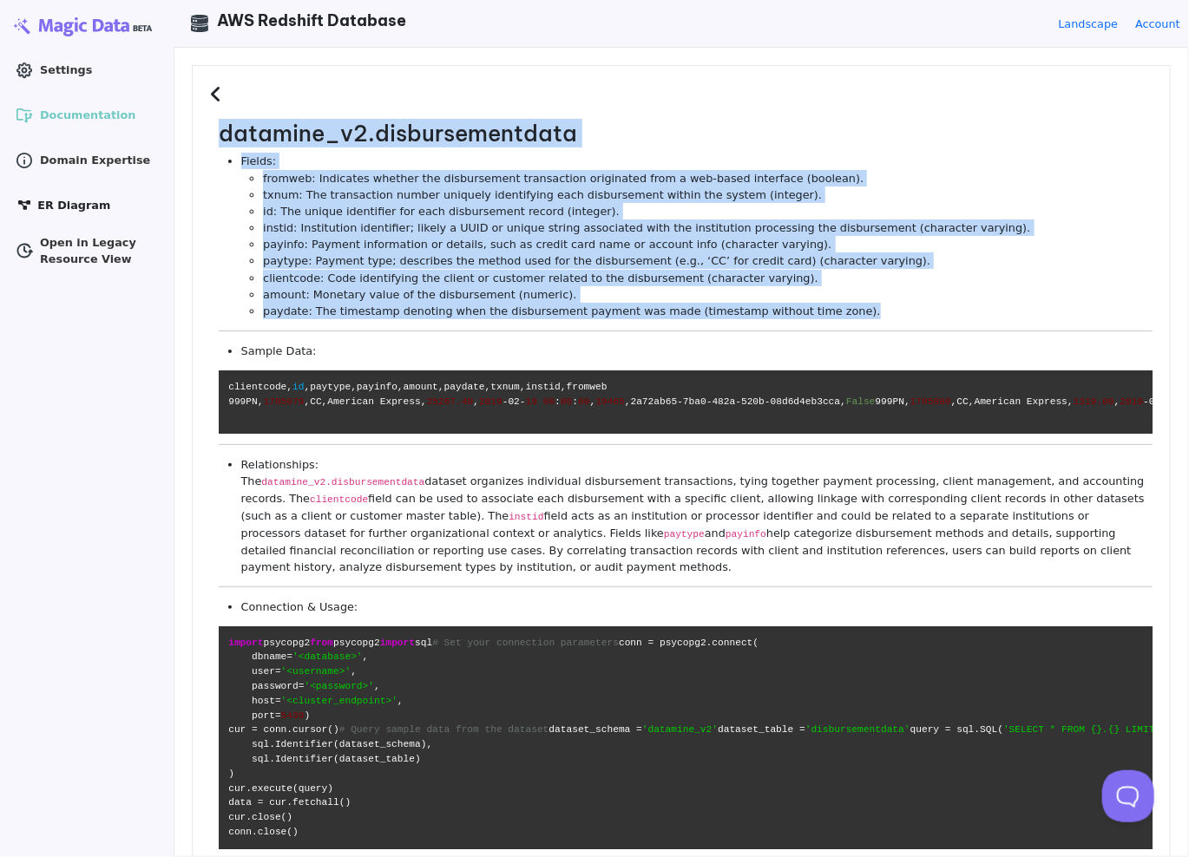
copy div "datamine_v2.disbursementdata Fields: fromweb: Indicates whether the disbursemen…"
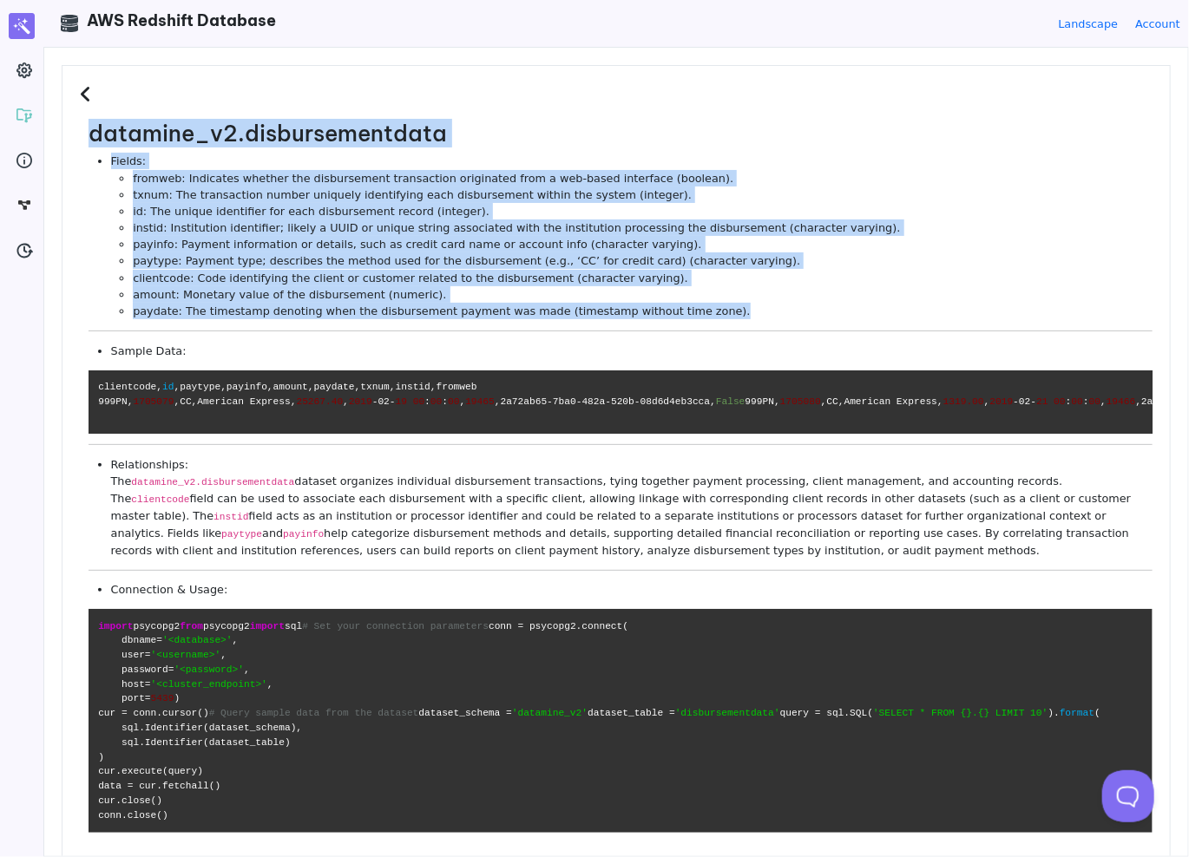
click at [406, 159] on li "Fields: fromweb: Indicates whether the disbursement transaction originated from…" at bounding box center [631, 236] width 1041 height 167
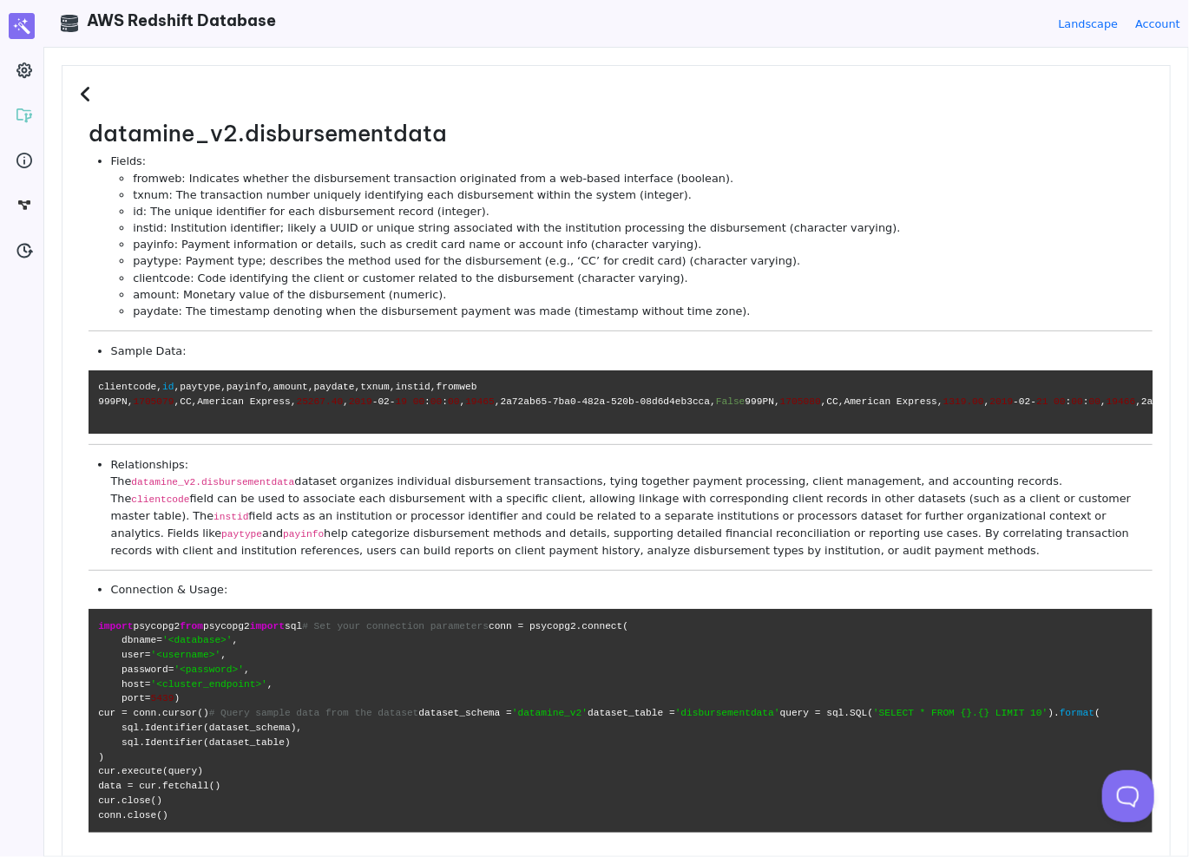
click at [85, 89] on icon at bounding box center [88, 94] width 16 height 19
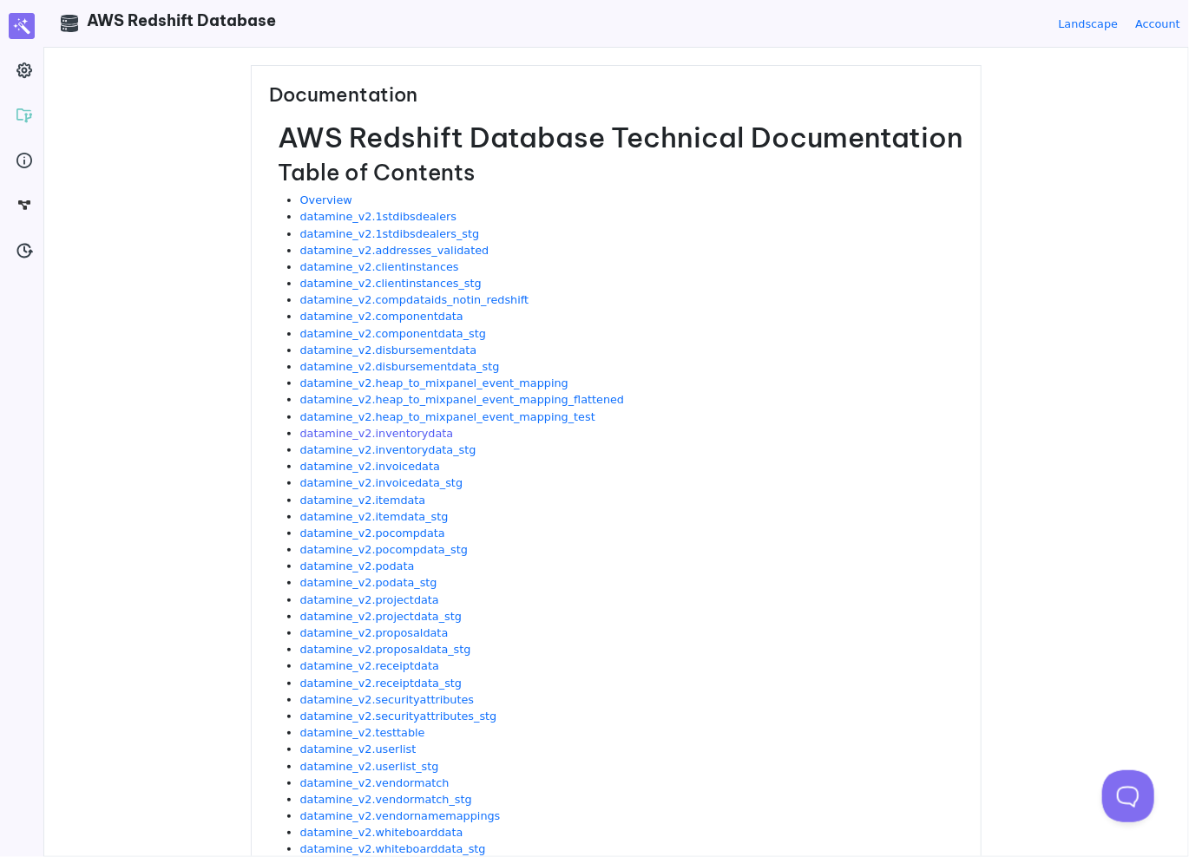
click at [402, 433] on link "datamine_v2.inventorydata" at bounding box center [377, 433] width 154 height 13
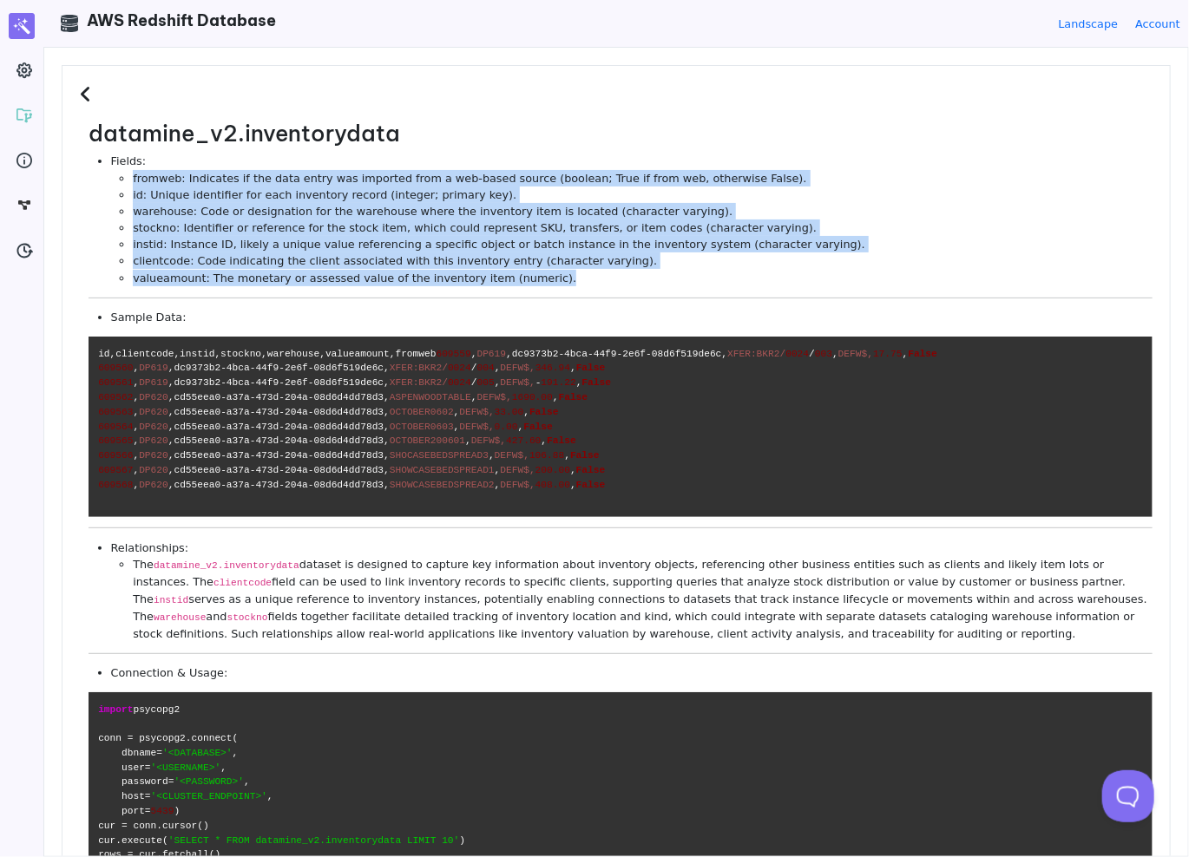
drag, startPoint x: 599, startPoint y: 278, endPoint x: 201, endPoint y: 213, distance: 402.7
click at [93, 182] on ul "Fields: fromweb: Indicates if the data entry was imported from a web-based sour…" at bounding box center [621, 220] width 1064 height 134
click at [217, 225] on li "stockno: Identifier or reference for the stock item, which could represent SKU,…" at bounding box center [643, 228] width 1020 height 16
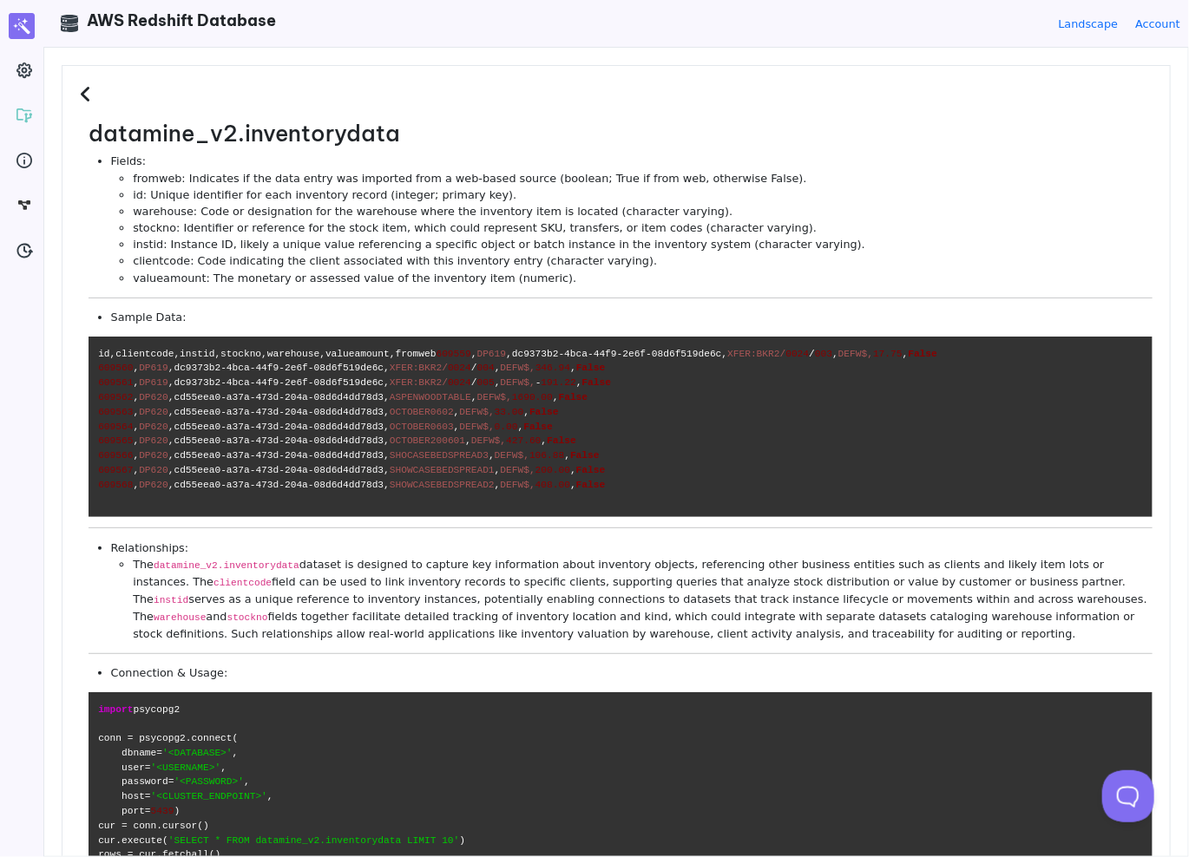
click at [90, 98] on icon at bounding box center [88, 94] width 16 height 19
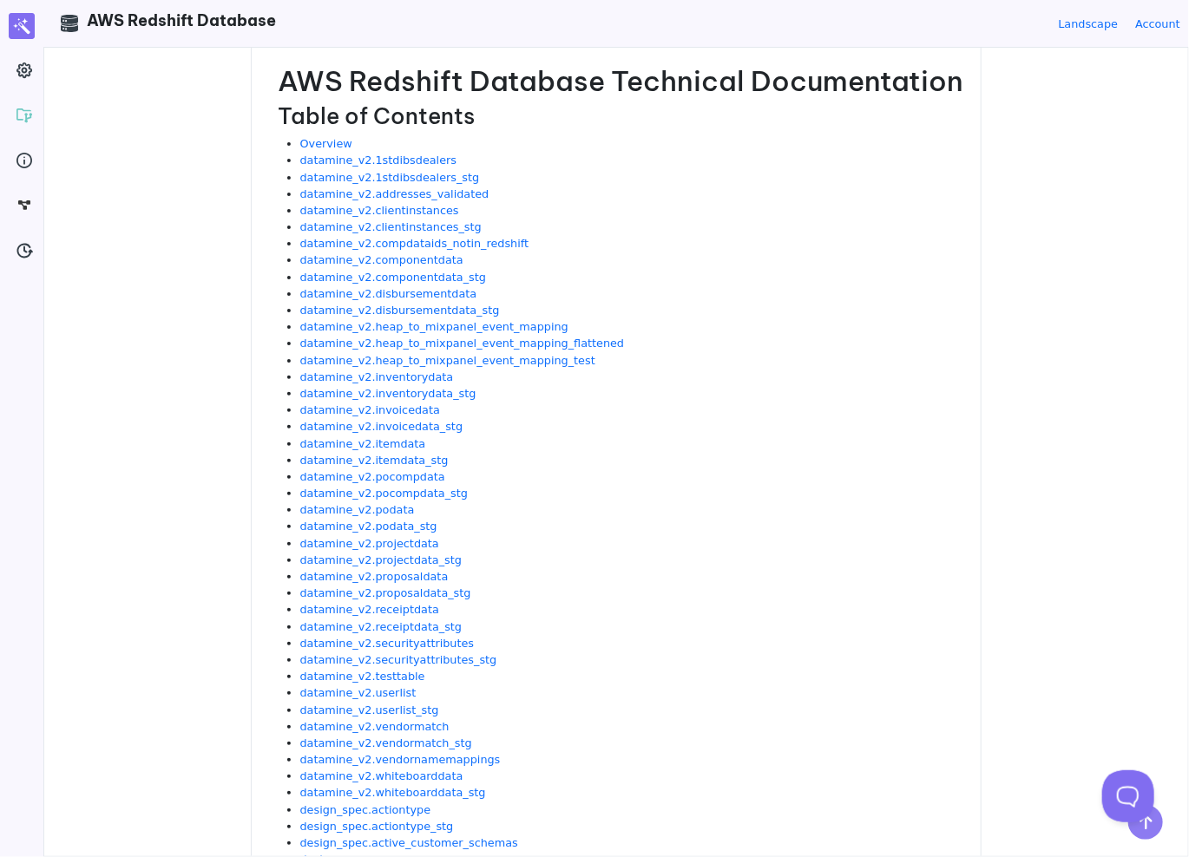
scroll to position [87, 0]
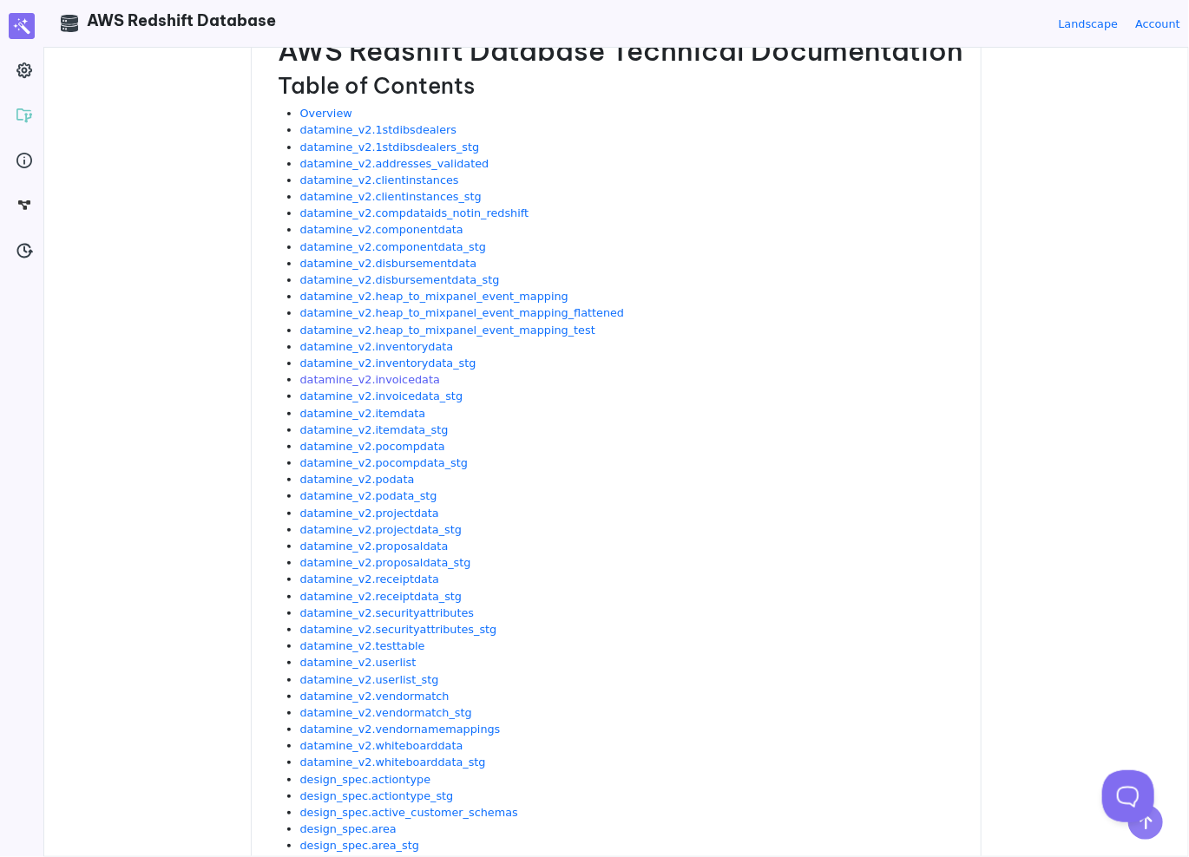
click at [390, 377] on link "datamine_v2.invoicedata" at bounding box center [370, 379] width 140 height 13
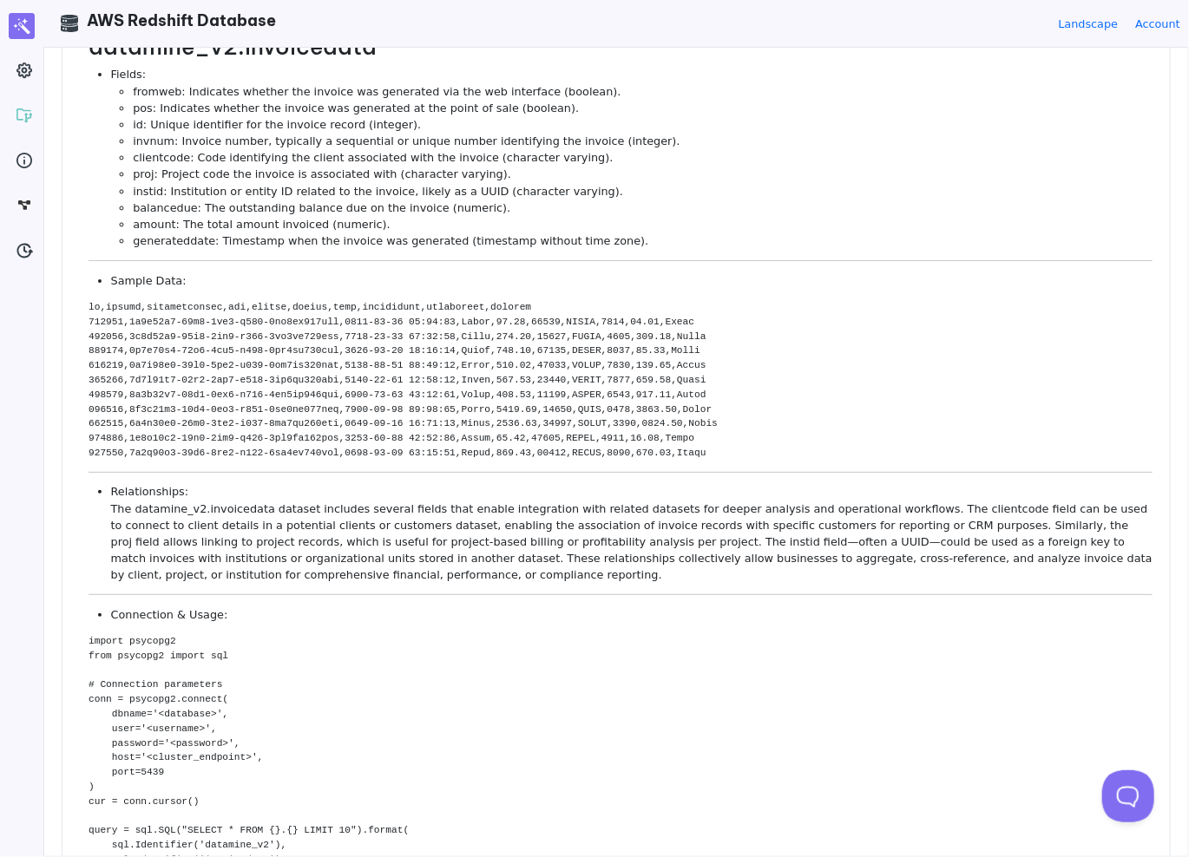
scroll to position [0, 0]
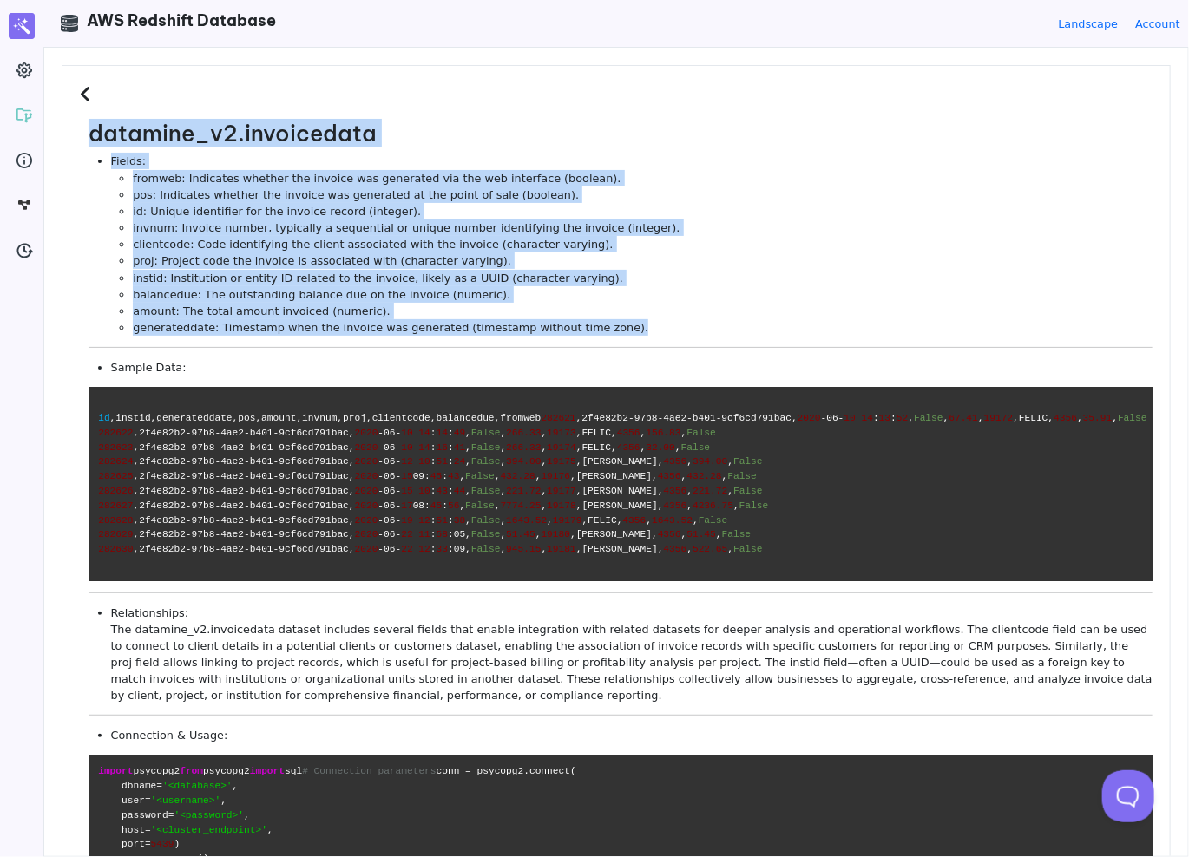
drag, startPoint x: 622, startPoint y: 329, endPoint x: 82, endPoint y: 155, distance: 566.9
click at [82, 155] on dl "datamine_v2.invoicedata Fields: fromweb: Indicates whether the invoice was gene…" at bounding box center [616, 576] width 1073 height 911
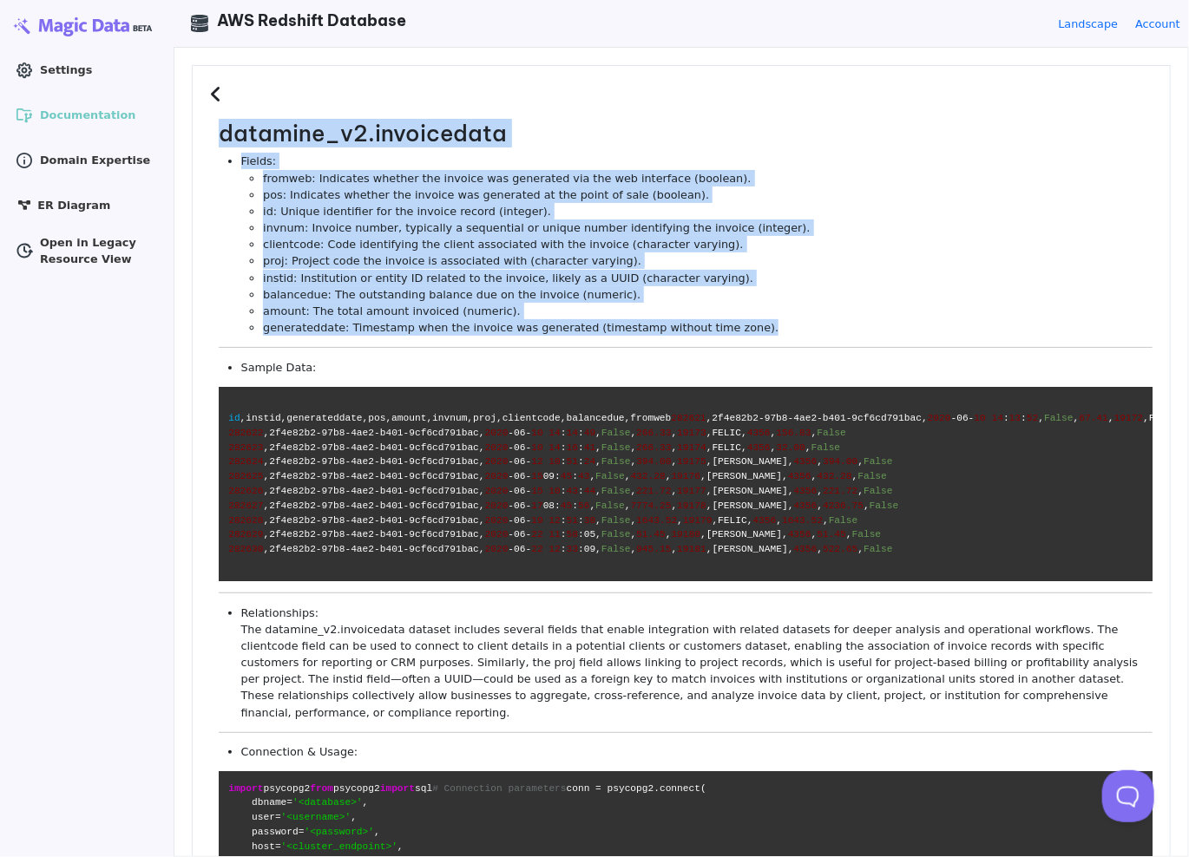
copy dl "datamine_v2.invoicedata Fields: fromweb: Indicates whether the invoice was gene…"
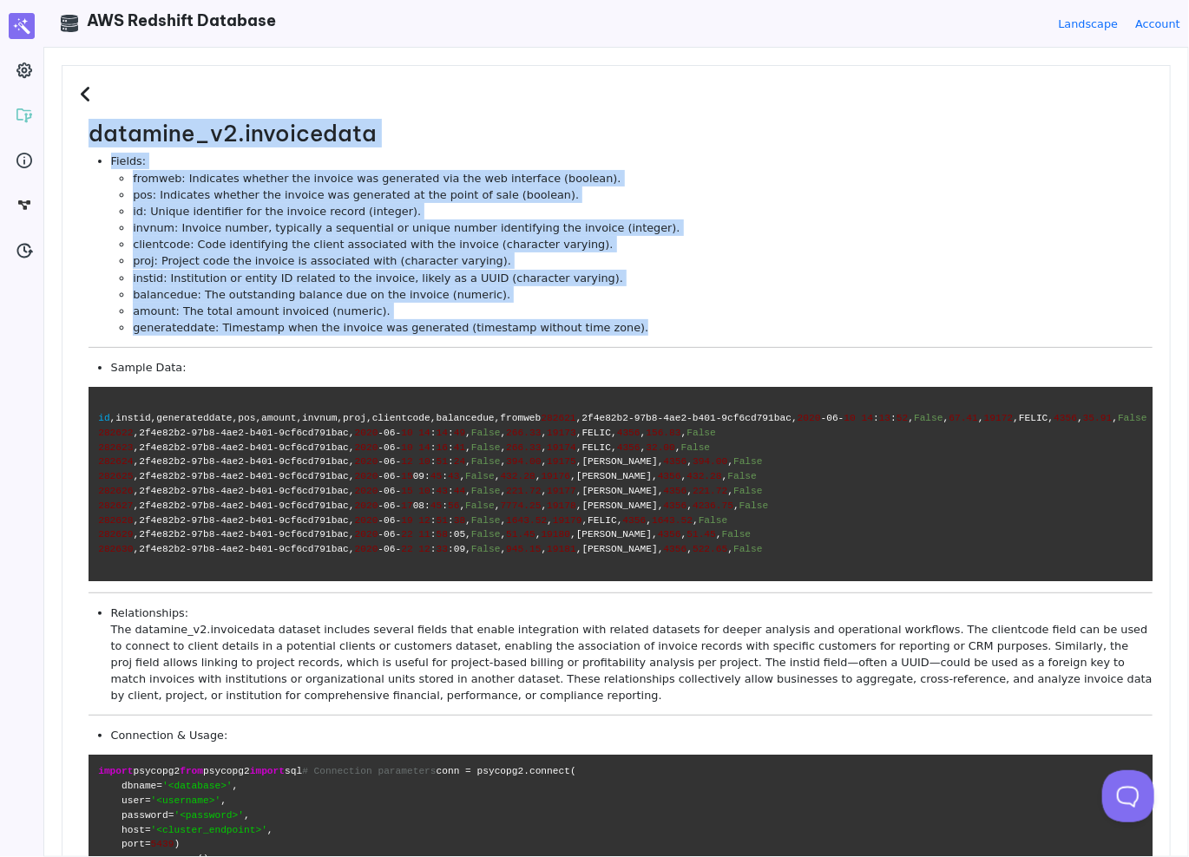
click at [513, 155] on li "Fields: fromweb: Indicates whether the invoice was generated via the web interf…" at bounding box center [631, 244] width 1041 height 183
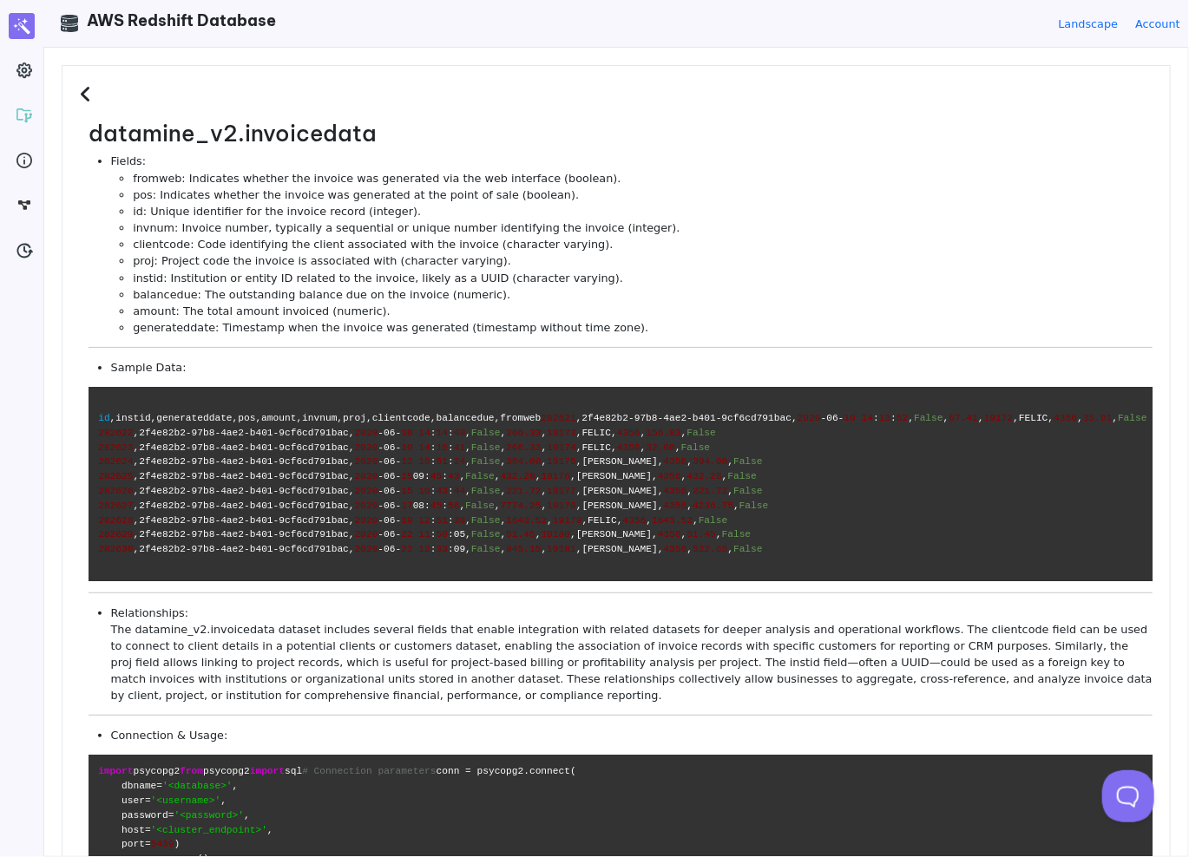
click at [94, 92] on icon at bounding box center [88, 94] width 16 height 19
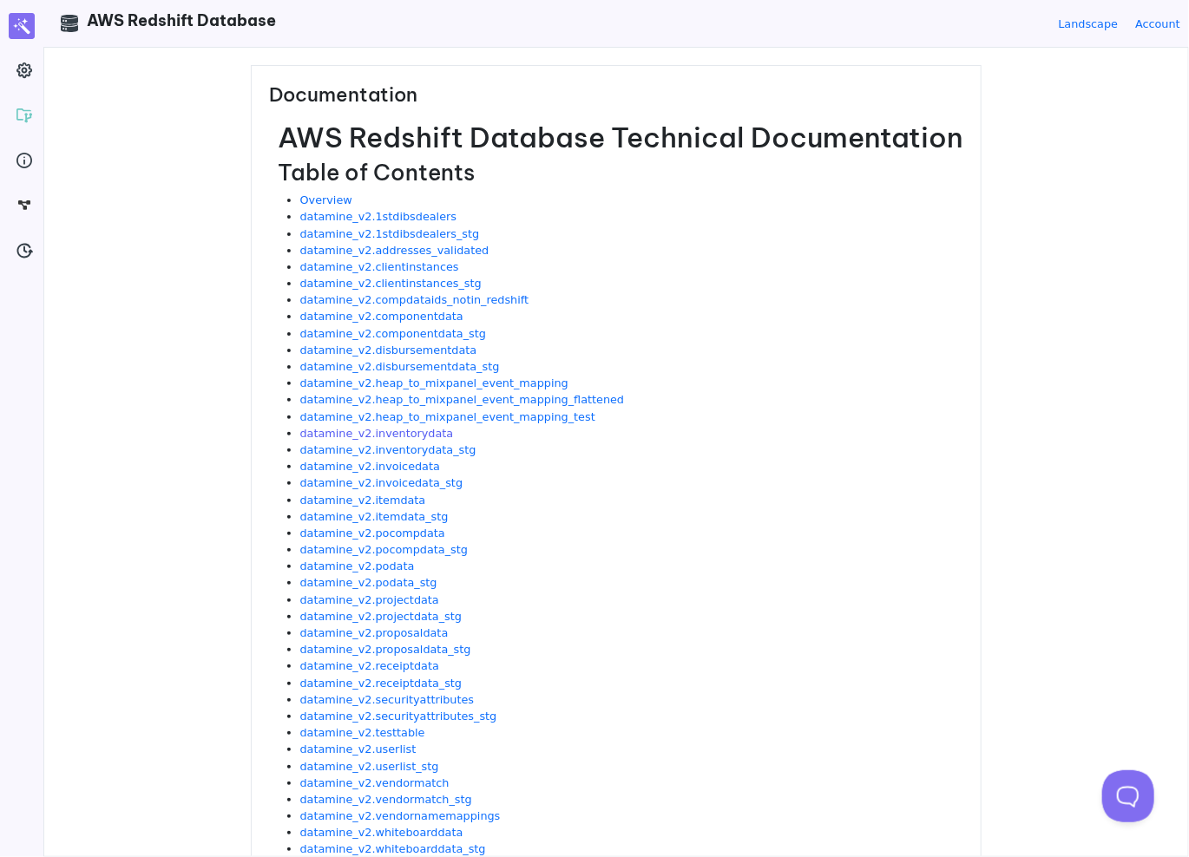
click at [379, 430] on link "datamine_v2.inventorydata" at bounding box center [377, 433] width 154 height 13
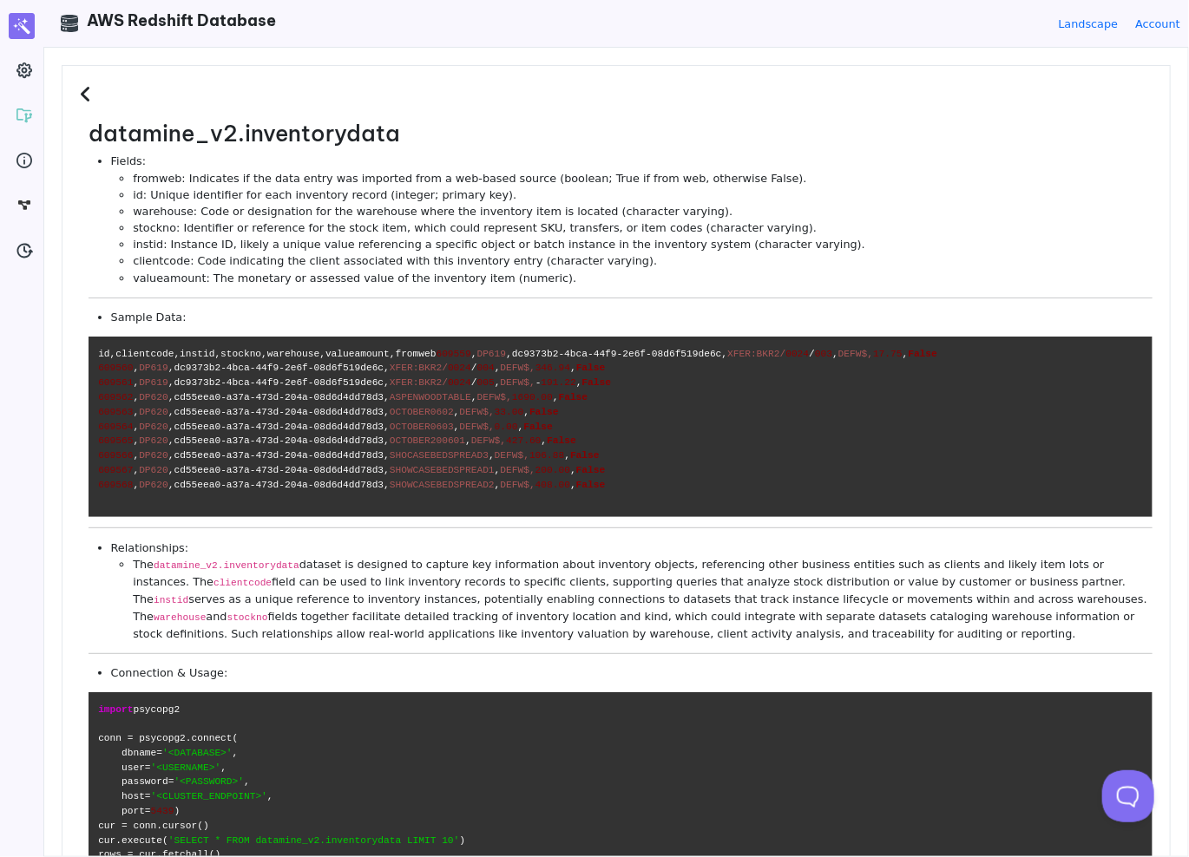
click at [82, 94] on icon at bounding box center [88, 94] width 16 height 19
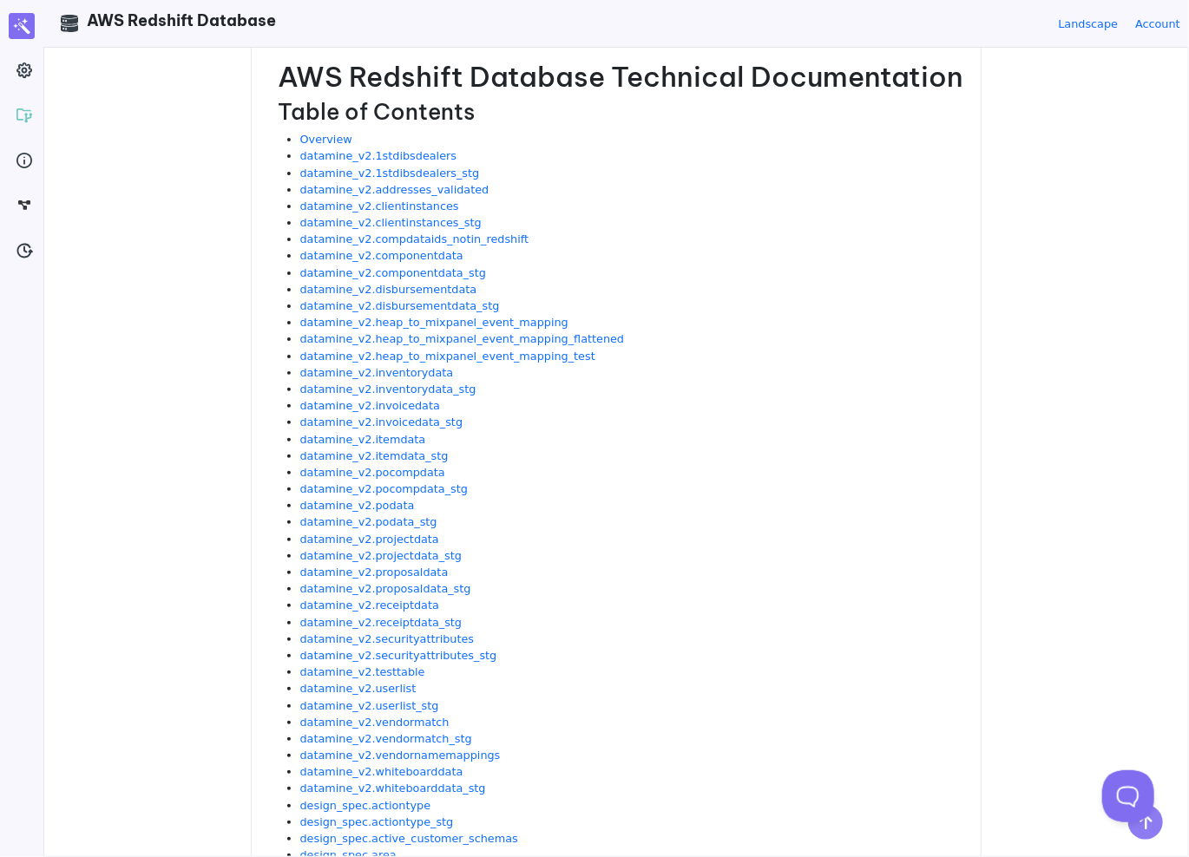
scroll to position [87, 0]
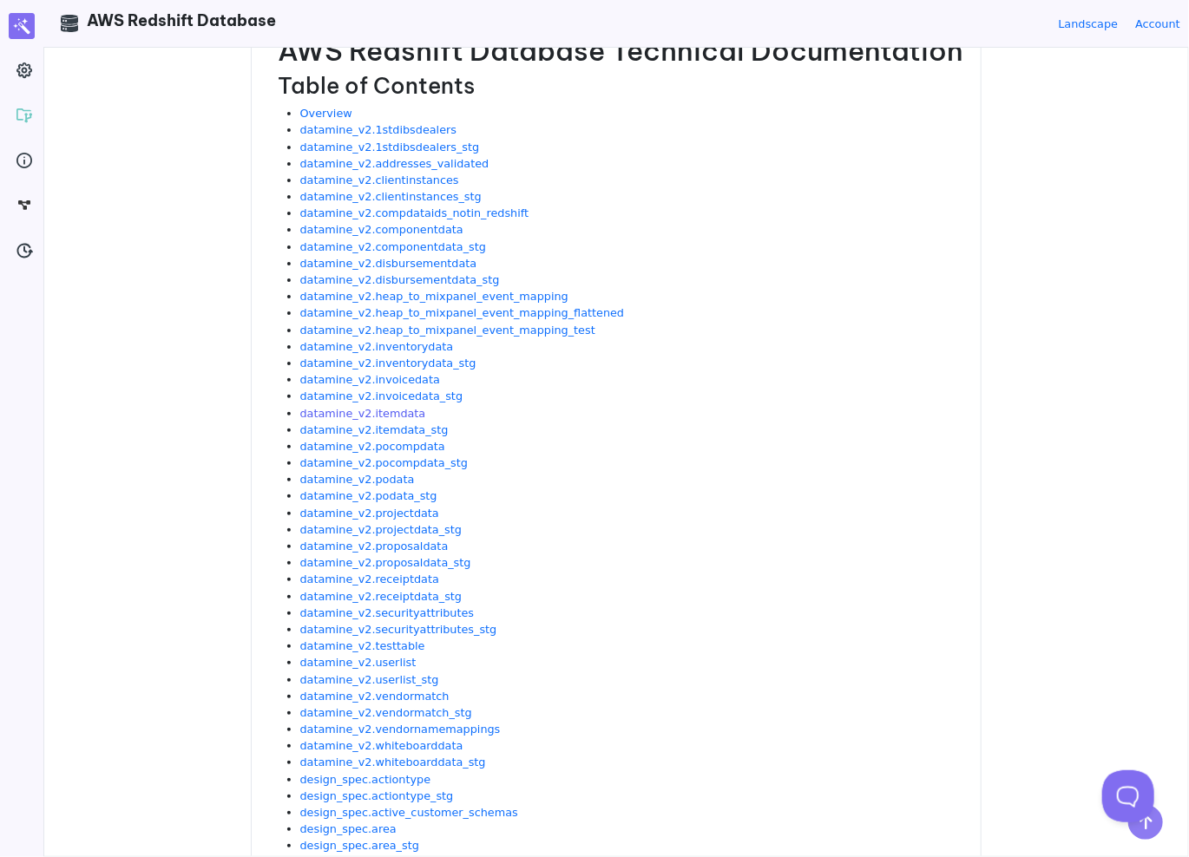
click at [387, 411] on link "datamine_v2.itemdata" at bounding box center [363, 413] width 126 height 13
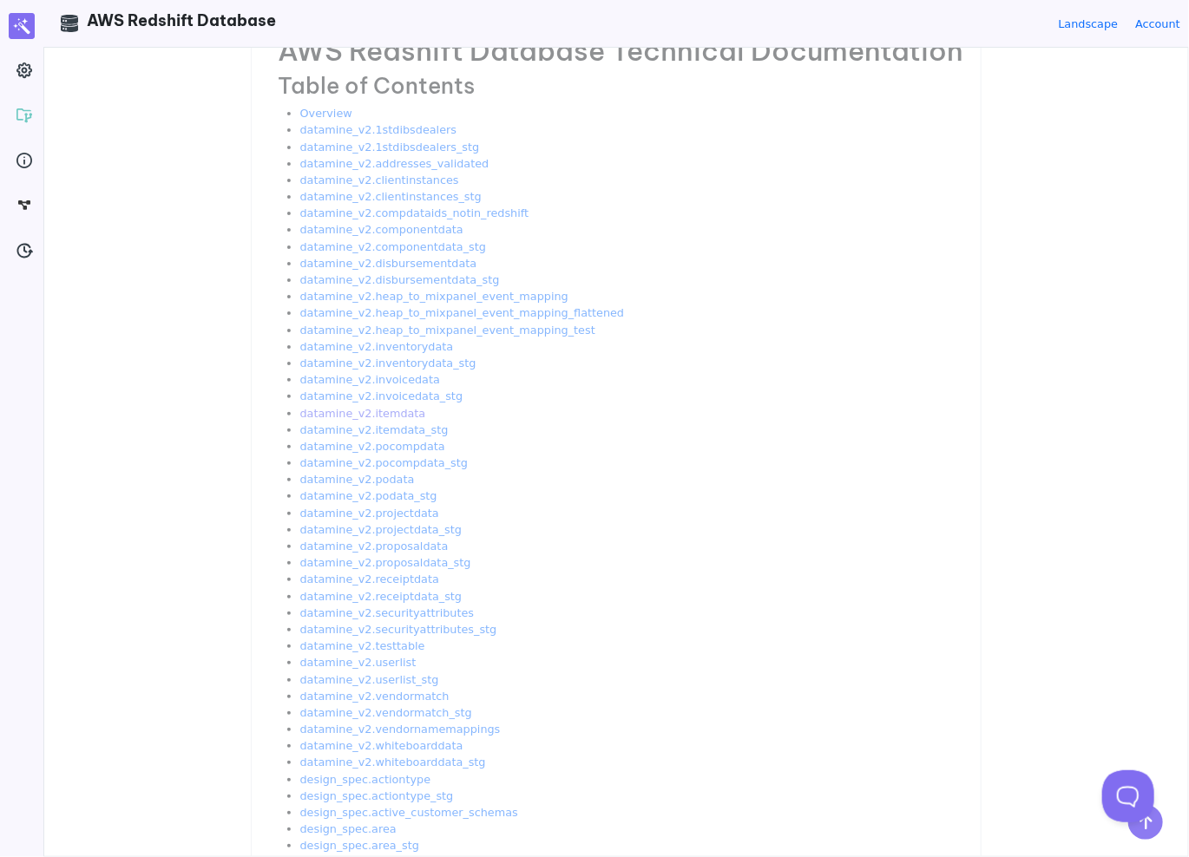
scroll to position [0, 0]
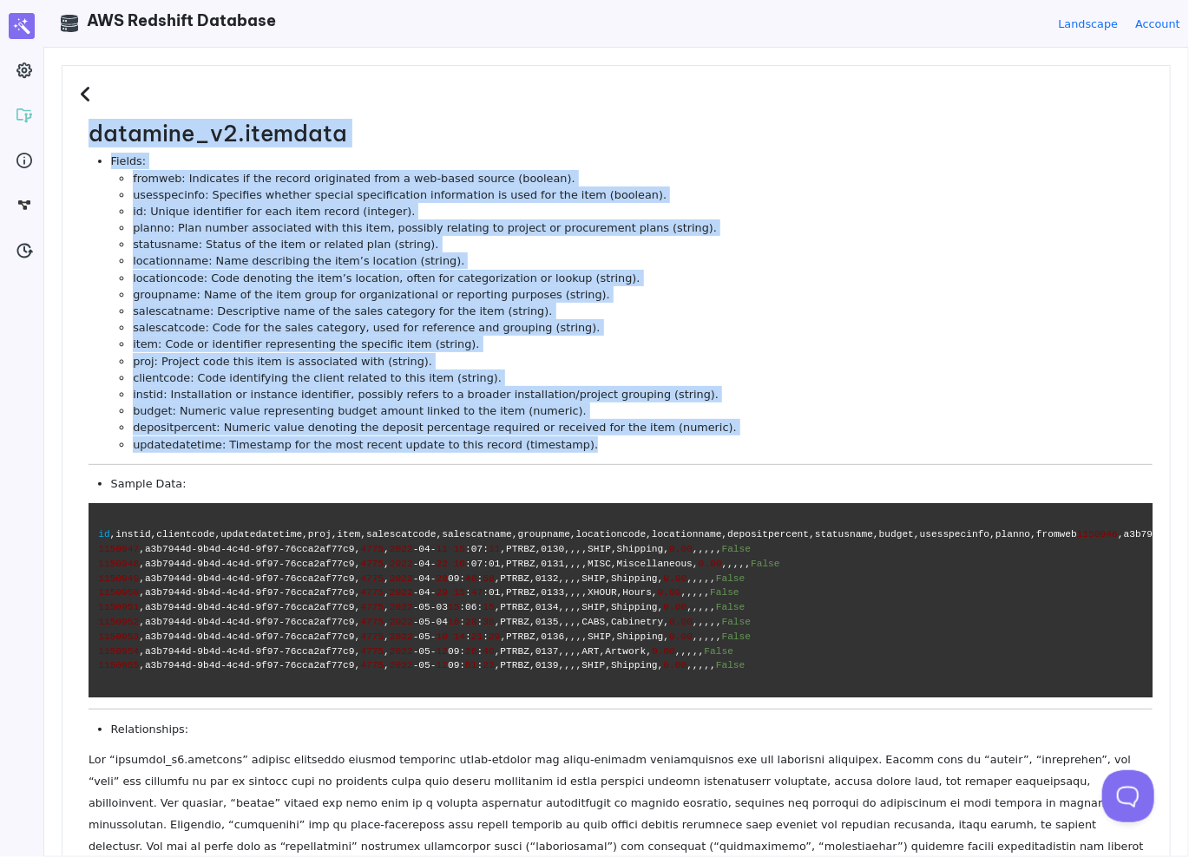
drag, startPoint x: 441, startPoint y: 369, endPoint x: 86, endPoint y: 135, distance: 424.8
click at [86, 135] on dl "datamine_v2.itemdata Fields: fromweb: Indicates if the record originated from a…" at bounding box center [616, 634] width 1073 height 1027
copy dl "loremips_d0.sitametc Adipis: elitsed: Doeiusmod te inc utlabo etdolorema aliq e…"
click at [528, 286] on li "groupname: Name of the item group for organizational or reporting purposes (str…" at bounding box center [643, 294] width 1020 height 16
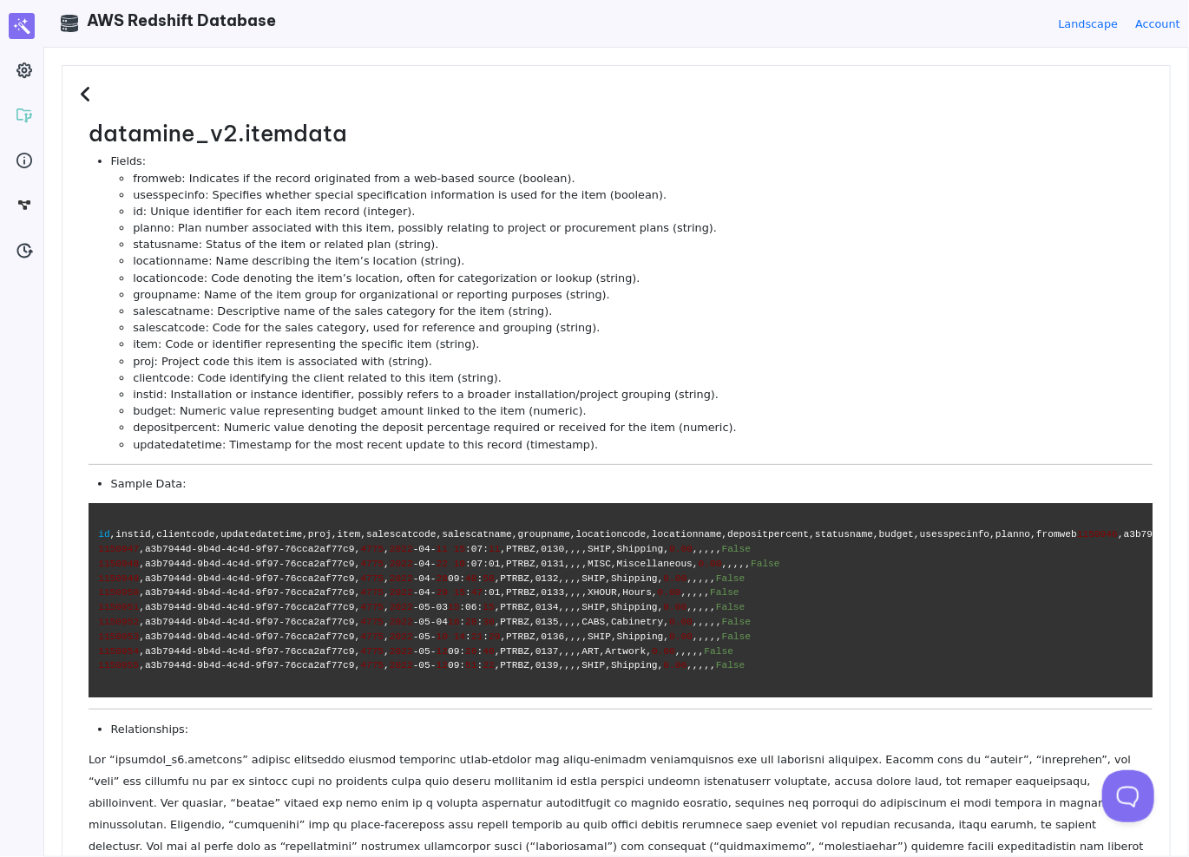
click at [90, 99] on icon at bounding box center [88, 94] width 16 height 19
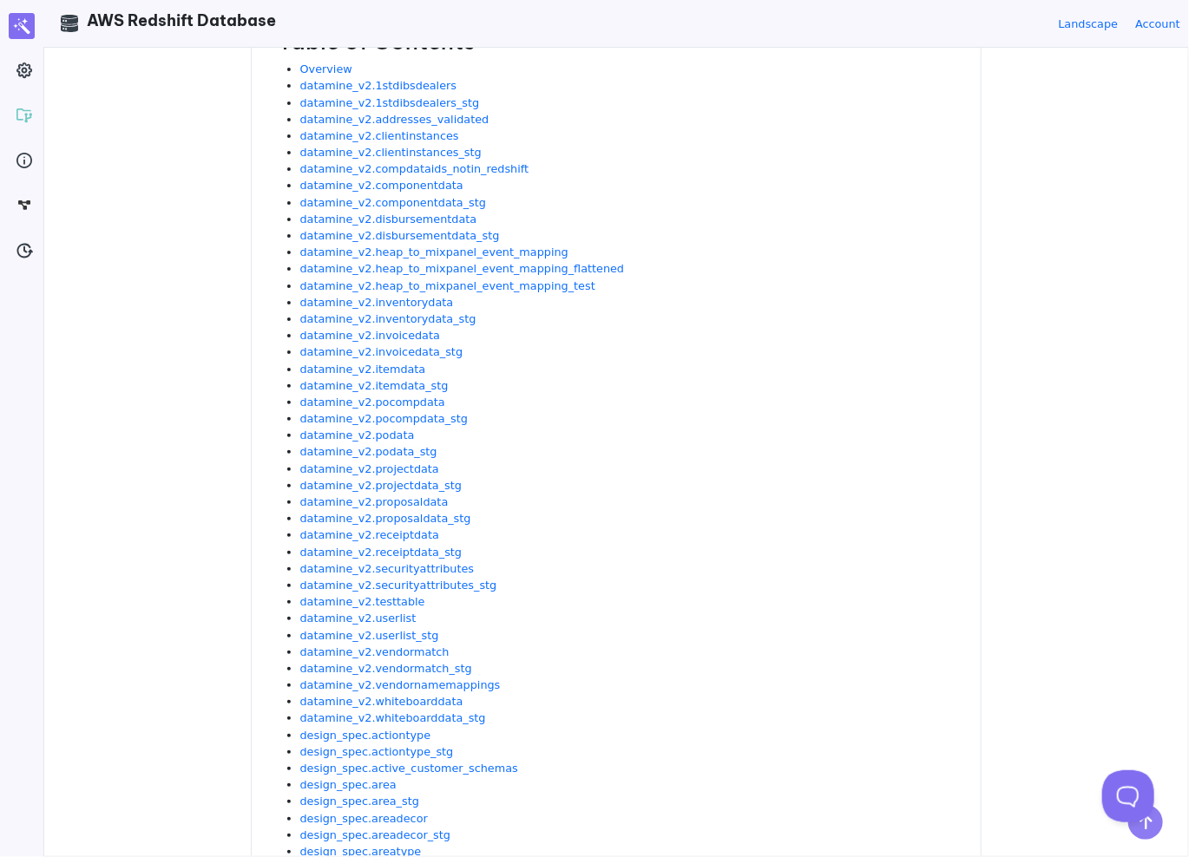
scroll to position [174, 0]
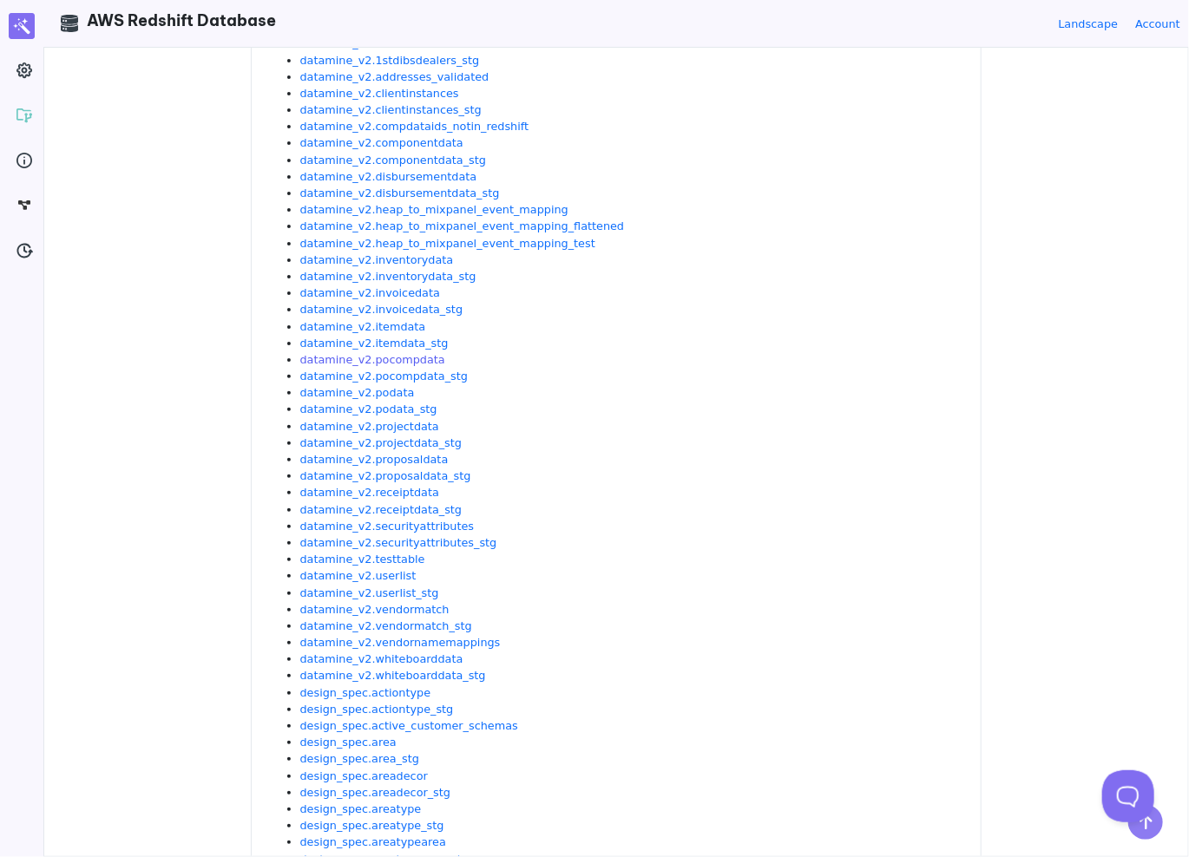
click at [390, 359] on link "datamine_v2.pocompdata" at bounding box center [372, 359] width 145 height 13
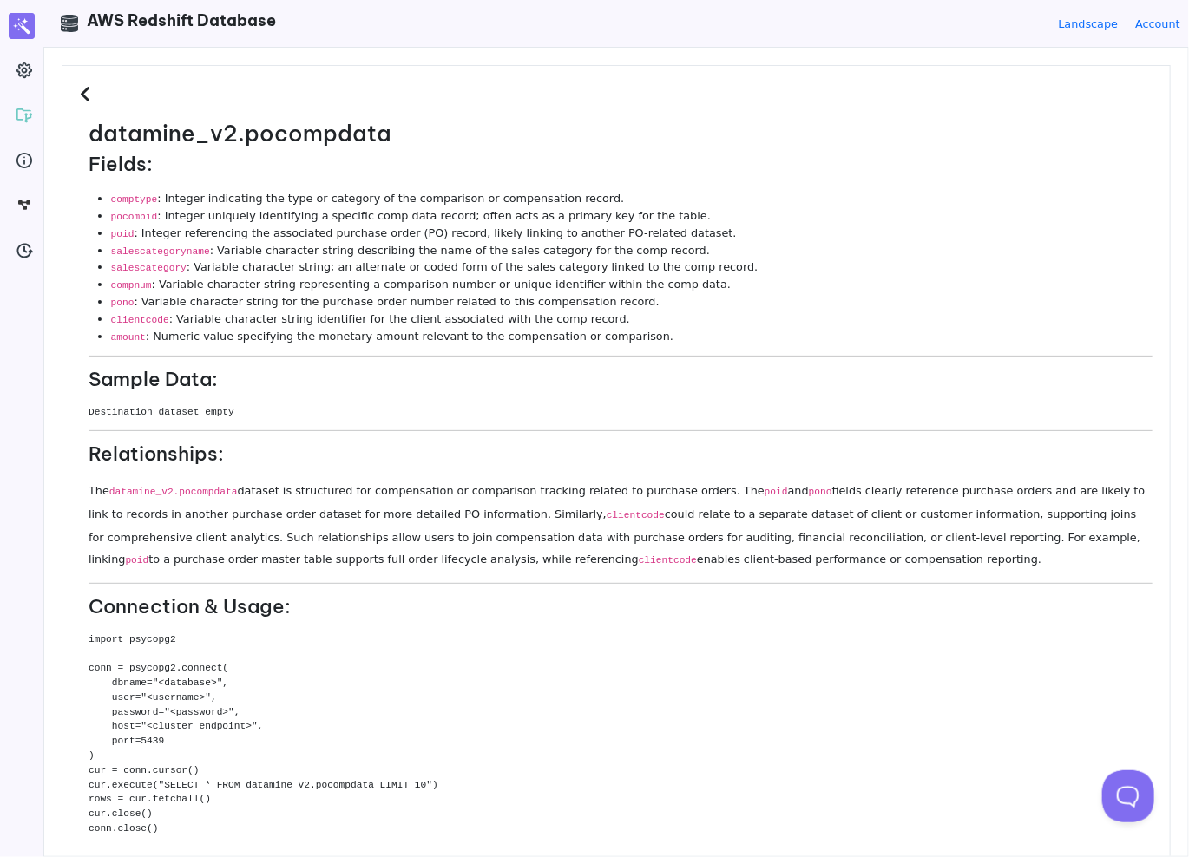
scroll to position [0, 0]
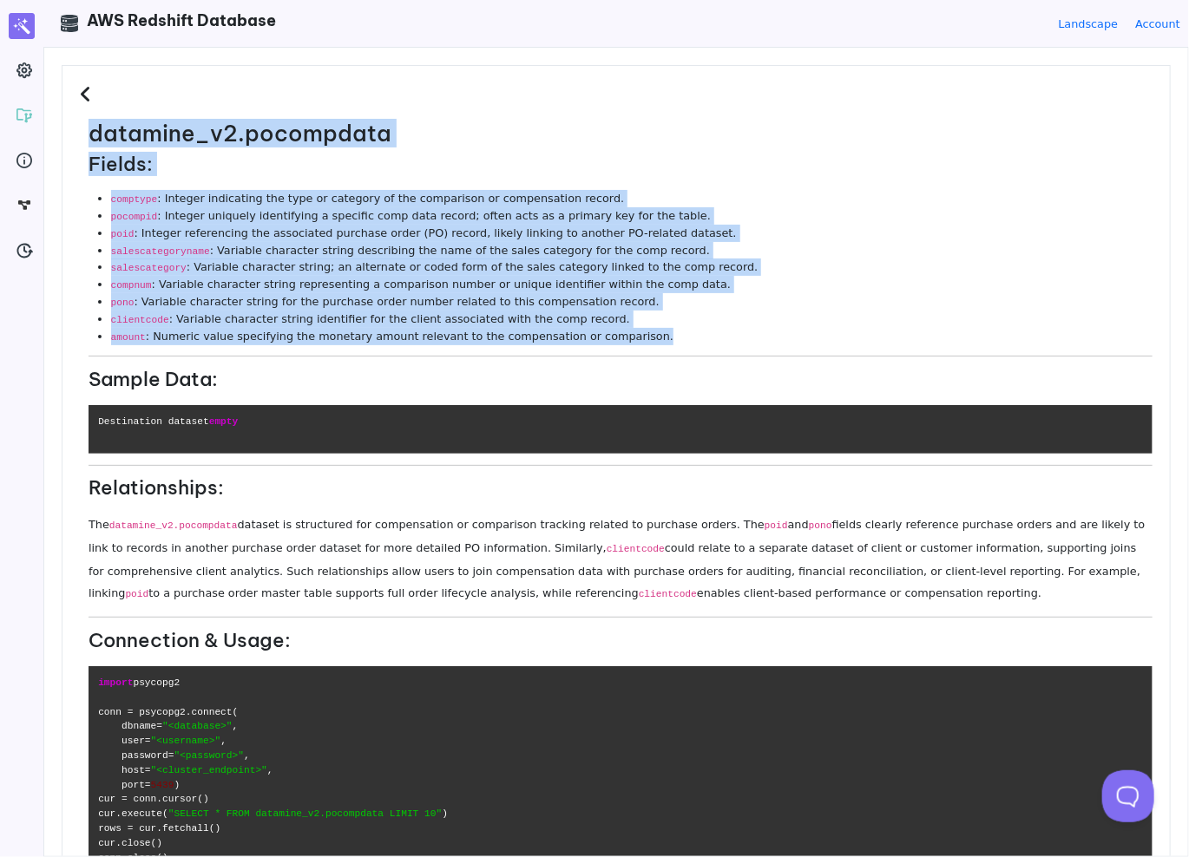
drag, startPoint x: 523, startPoint y: 298, endPoint x: 57, endPoint y: 135, distance: 493.4
click at [57, 135] on div "datamine_v2.pocompdata Fields: comptype : Integer indicating the type or catego…" at bounding box center [616, 452] width 1144 height 809
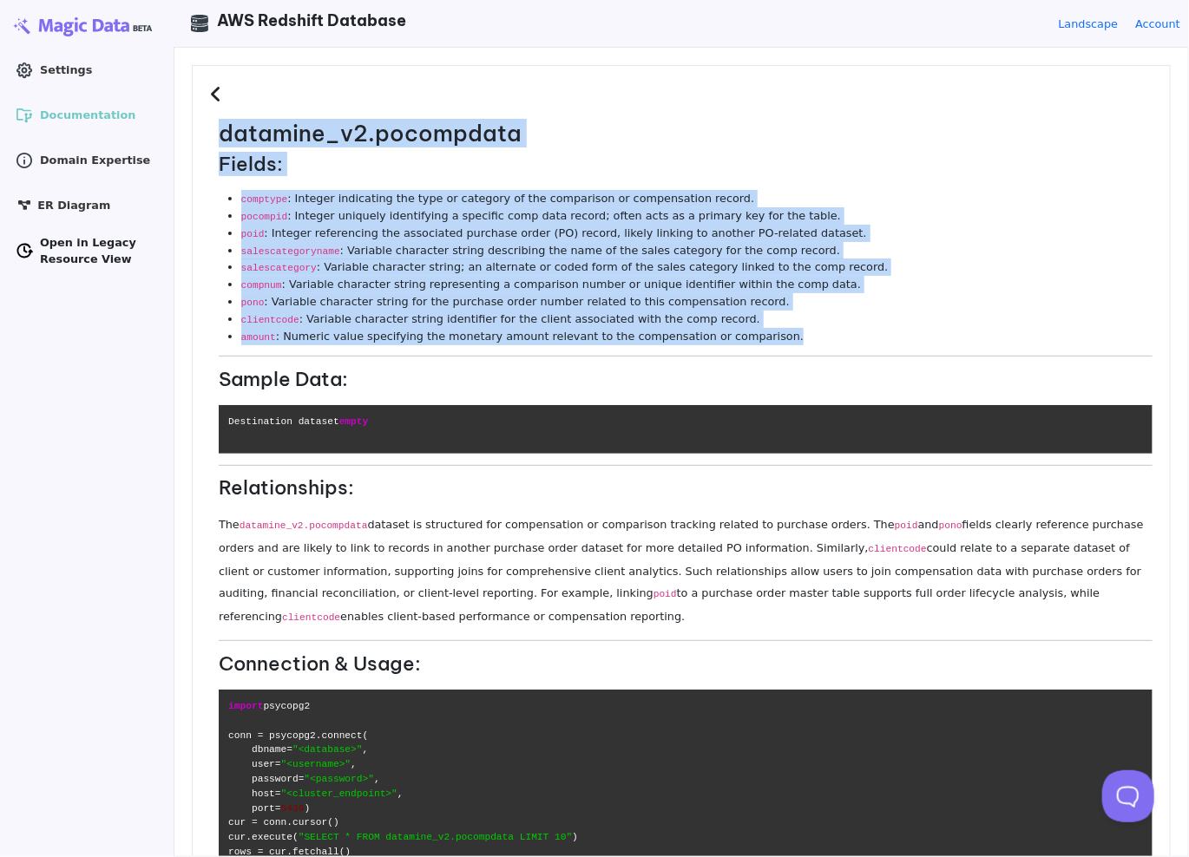
copy dl "datamine_v2.pocompdata Fields: comptype : Integer indicating the type or catego…"
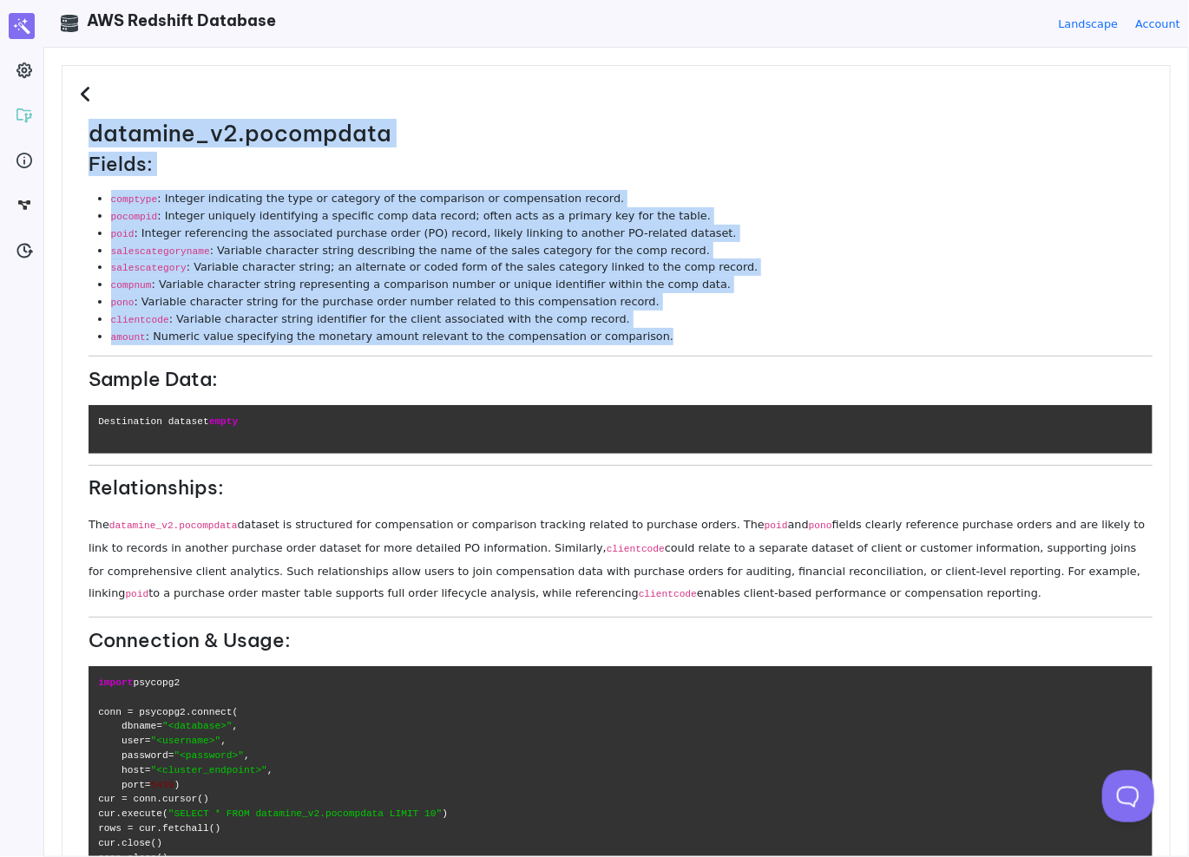
click at [359, 233] on li "poid : Integer referencing the associated purchase order (PO) record, likely li…" at bounding box center [631, 233] width 1041 height 17
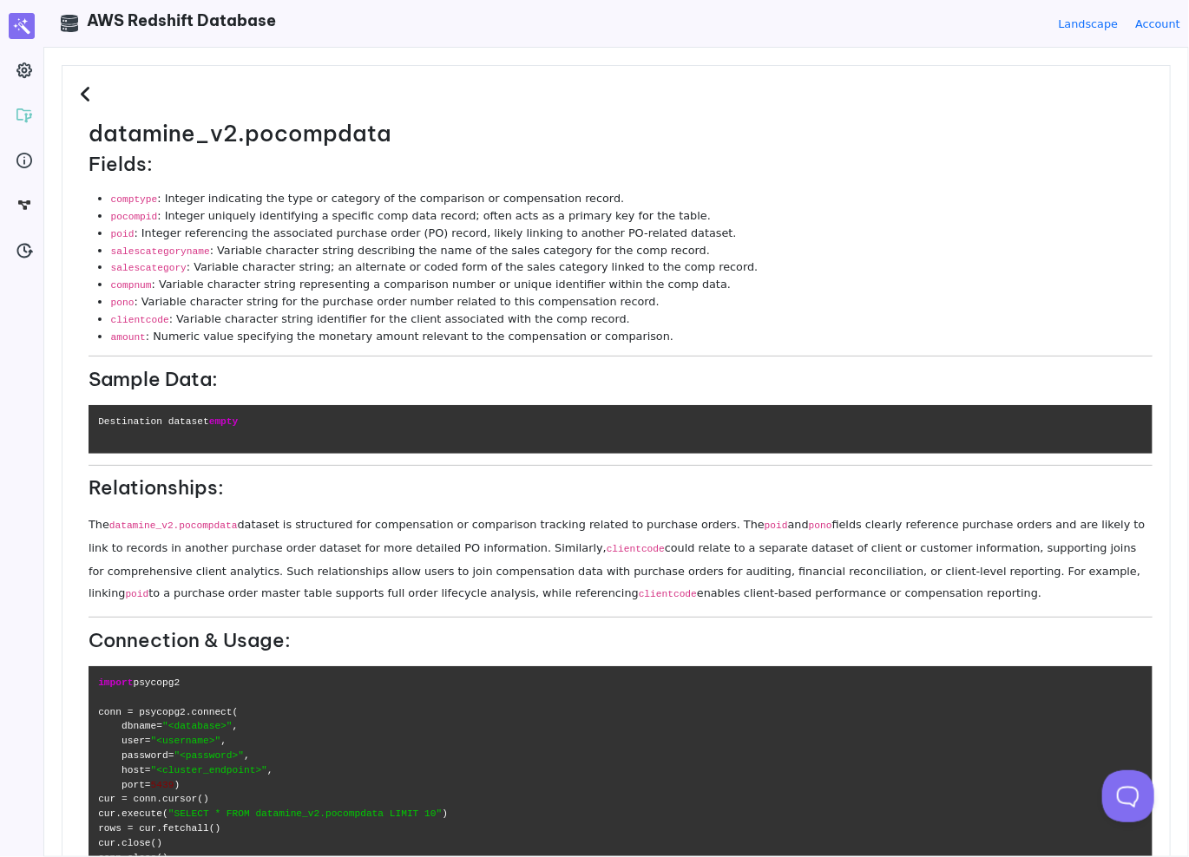
click at [95, 105] on h3 at bounding box center [616, 101] width 1073 height 37
click at [88, 99] on icon at bounding box center [88, 94] width 16 height 19
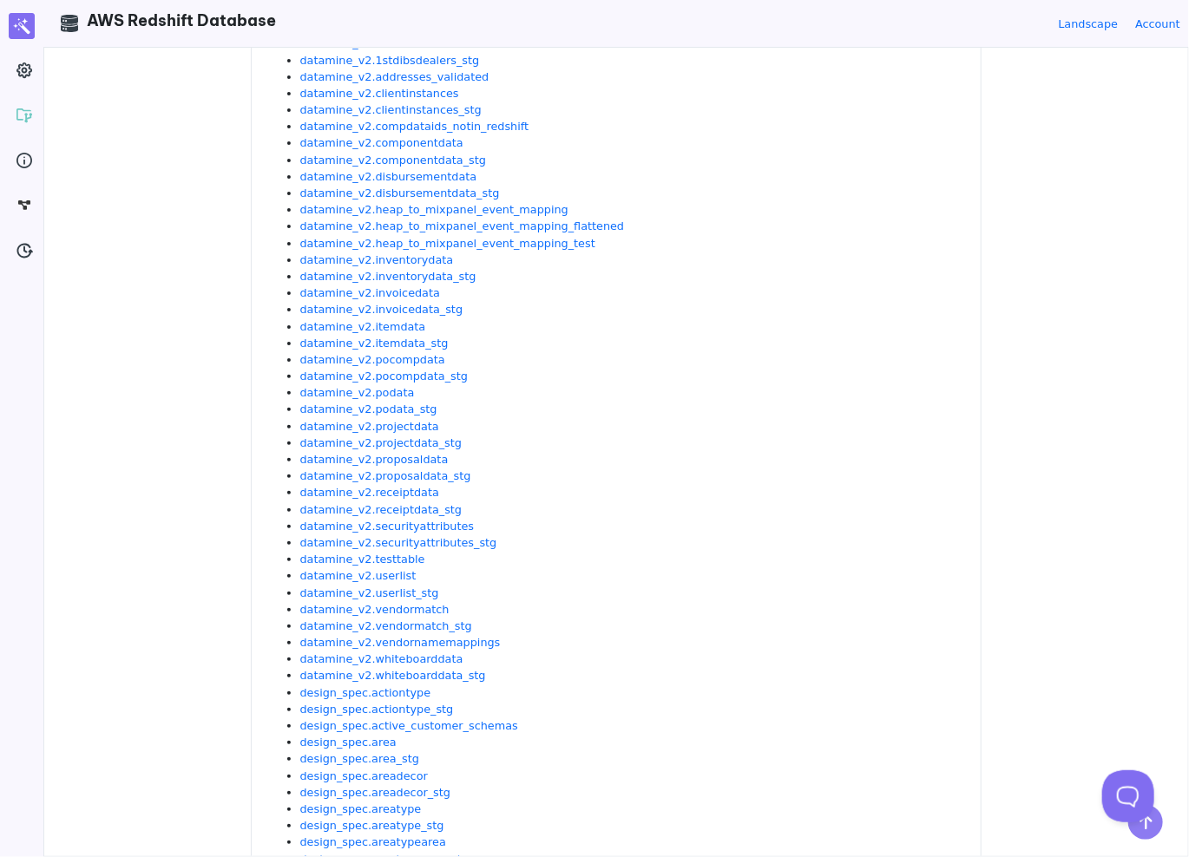
scroll to position [347, 0]
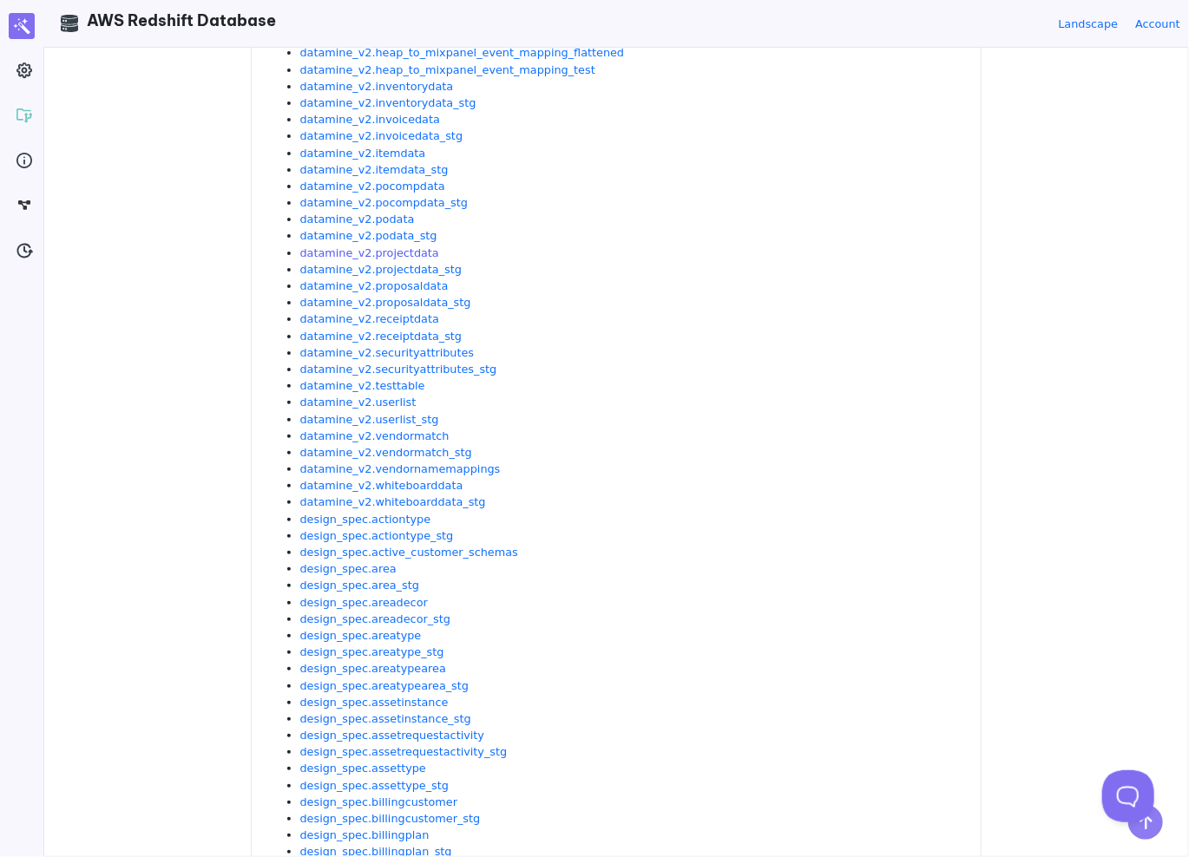
click at [389, 252] on link "datamine_v2.projectdata" at bounding box center [369, 252] width 139 height 13
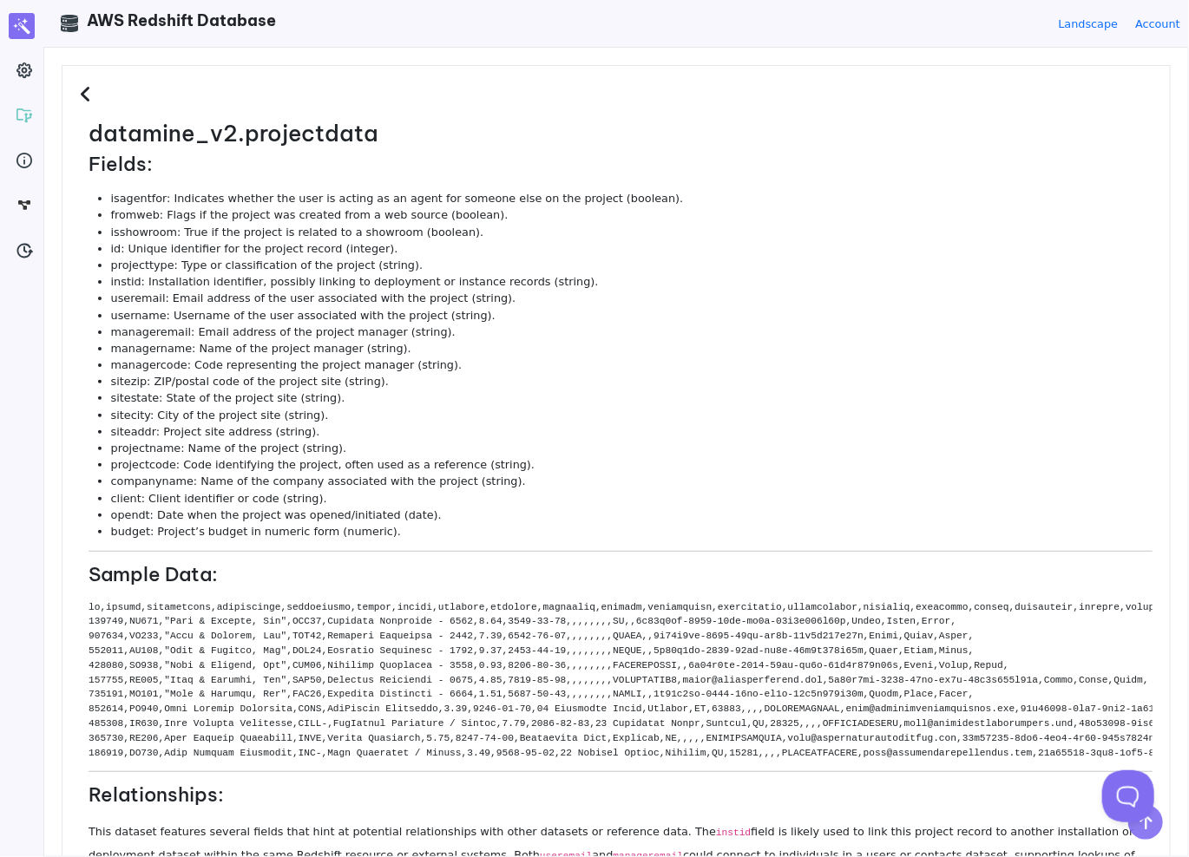
scroll to position [0, 0]
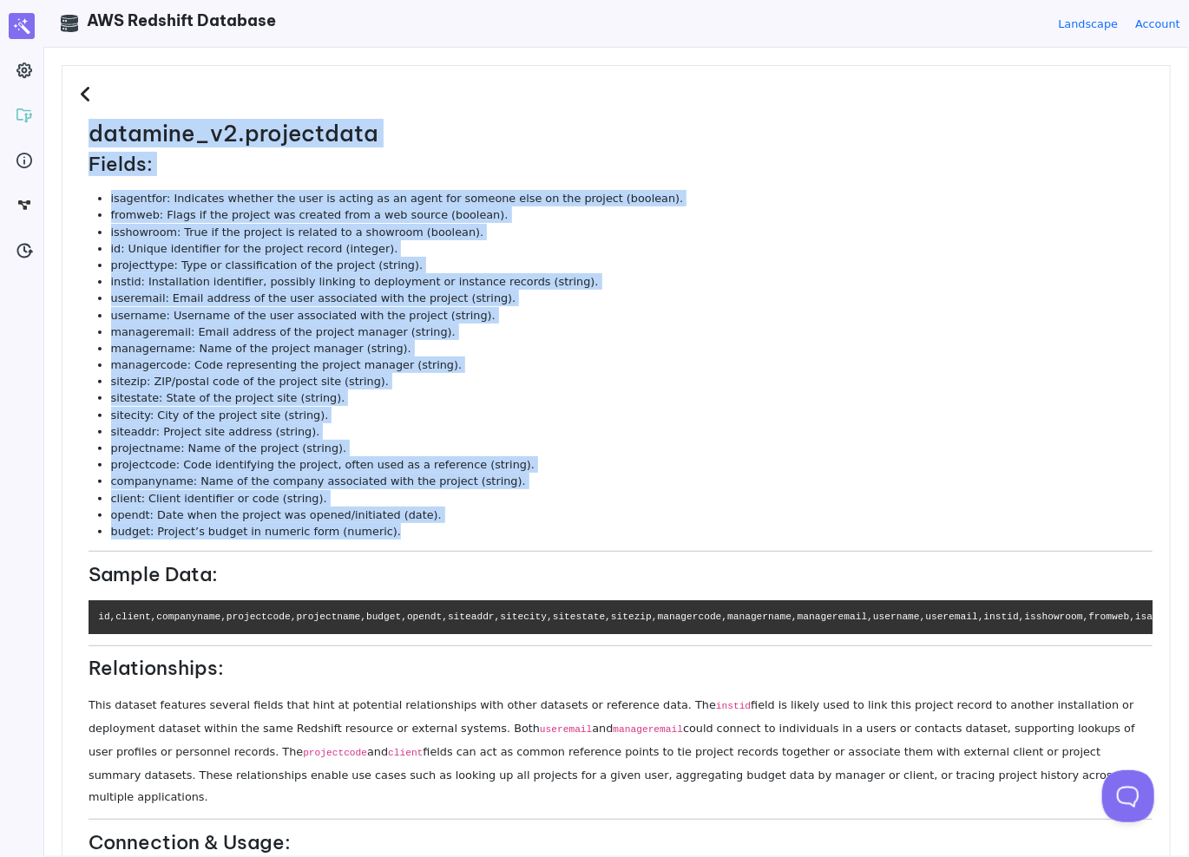
drag, startPoint x: 422, startPoint y: 532, endPoint x: 68, endPoint y: 160, distance: 513.7
click at [68, 160] on div "datamine_v2.projectdata Fields: isagentfor: Indicates whether the user is actin…" at bounding box center [616, 605] width 1109 height 1081
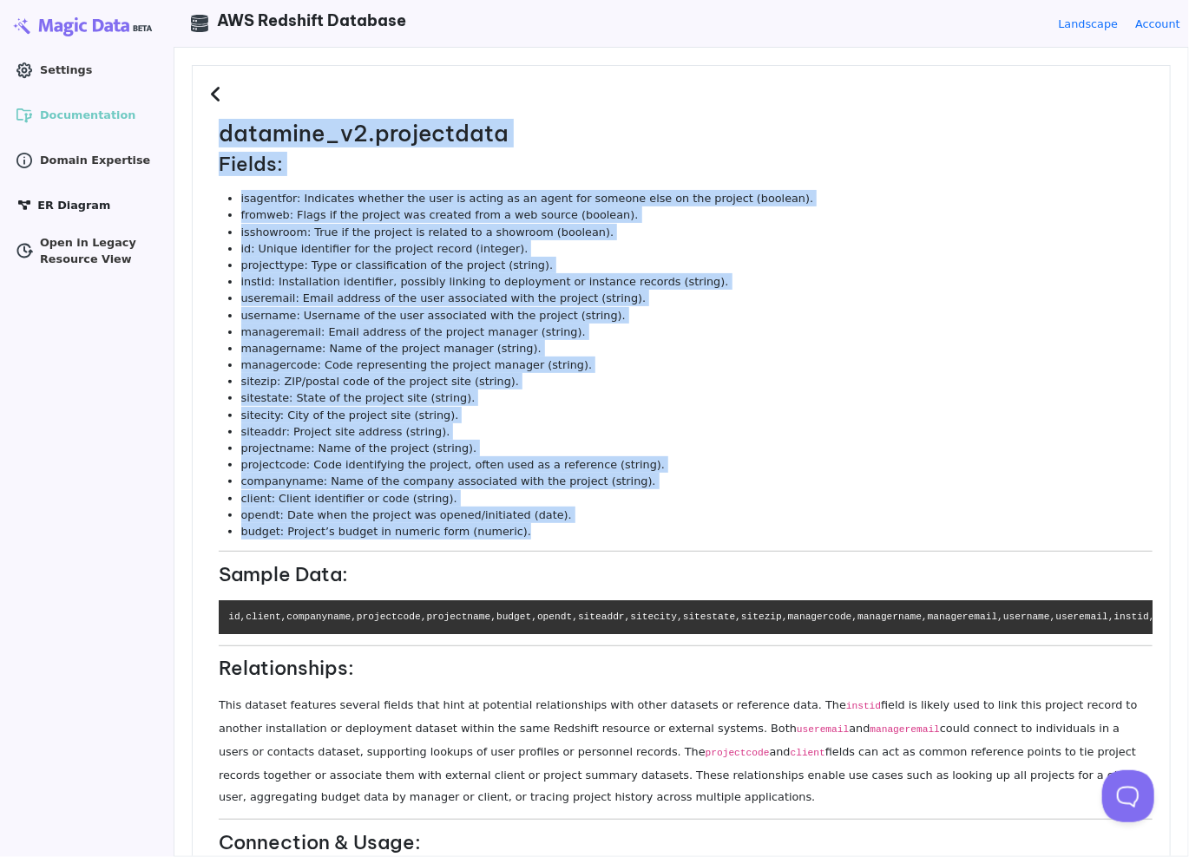
copy dl "datamine_v2.projectdata Fields: isagentfor: Indicates whether the user is actin…"
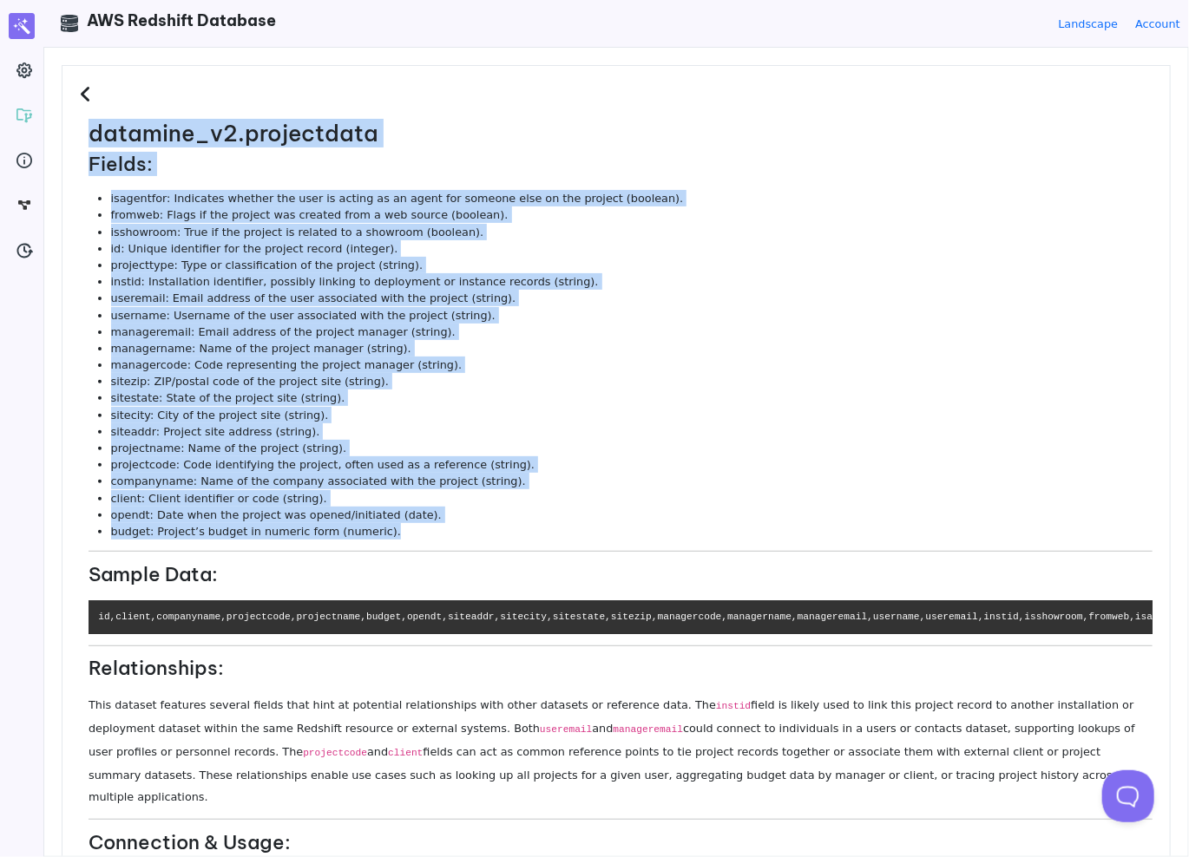
click at [376, 311] on li "username: Username of the user associated with the project (string)." at bounding box center [631, 315] width 1041 height 16
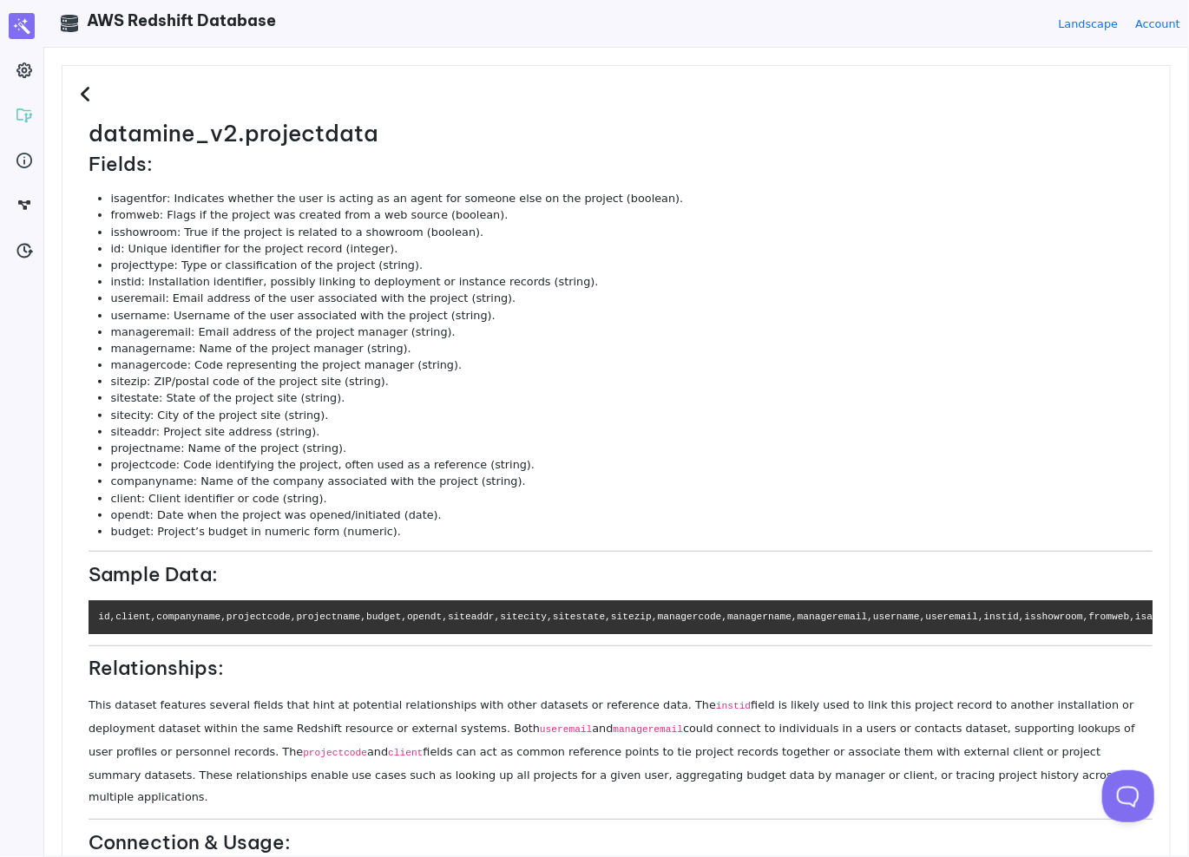
click at [84, 73] on div "datamine_v2.projectdata Fields: isagentfor: Indicates whether the user is actin…" at bounding box center [616, 605] width 1109 height 1081
click at [85, 89] on icon at bounding box center [88, 94] width 16 height 19
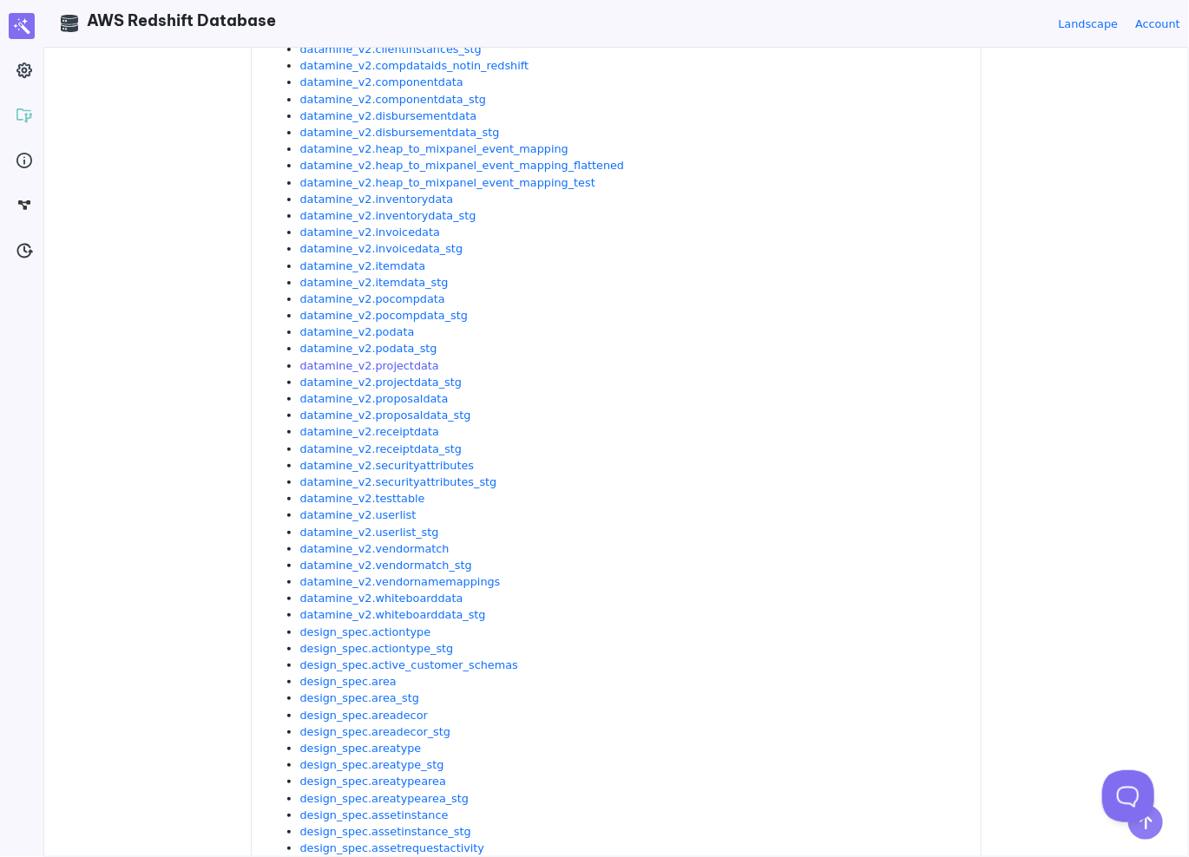
scroll to position [260, 0]
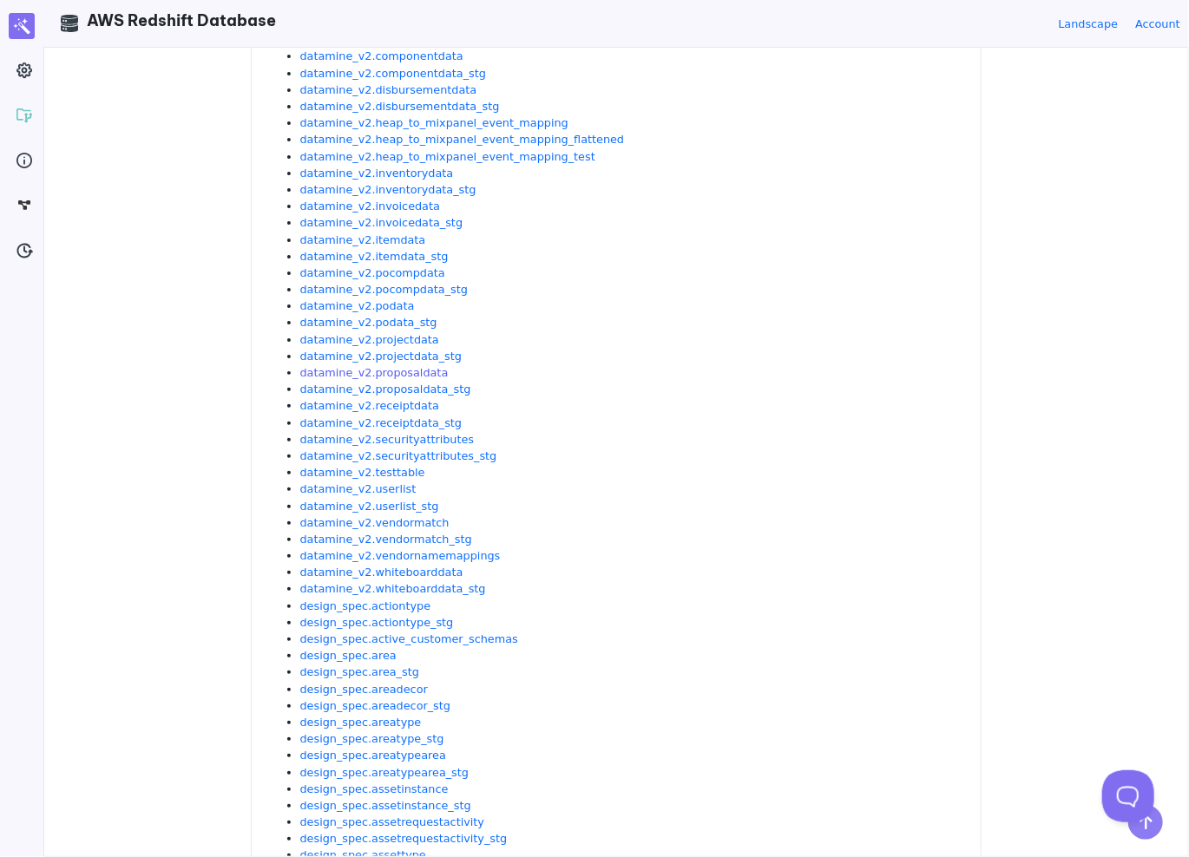
click at [396, 374] on link "datamine_v2.proposaldata" at bounding box center [374, 372] width 148 height 13
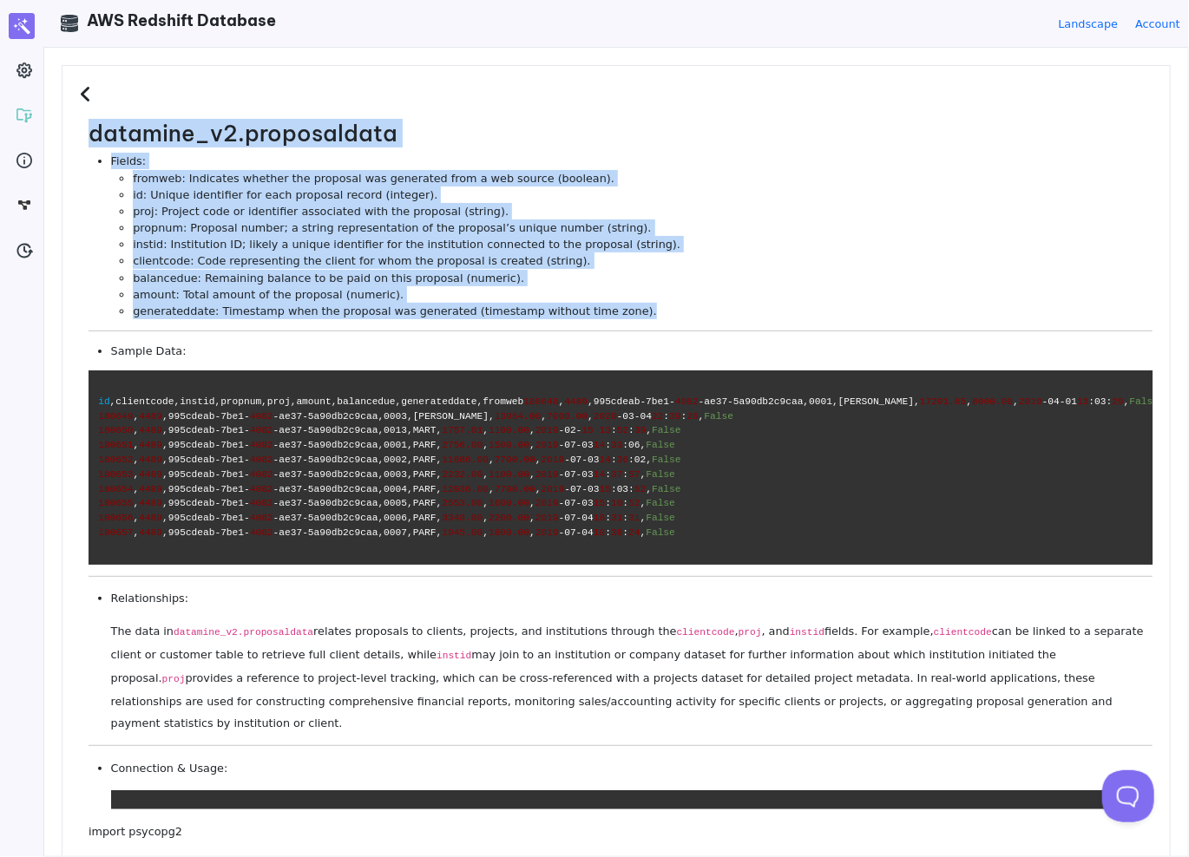
drag, startPoint x: 620, startPoint y: 313, endPoint x: 80, endPoint y: 134, distance: 568.6
click at [80, 134] on dl "datamine_v2.proposaldata Fields: fromweb: Indicates whether the proposal was ge…" at bounding box center [616, 636] width 1073 height 1031
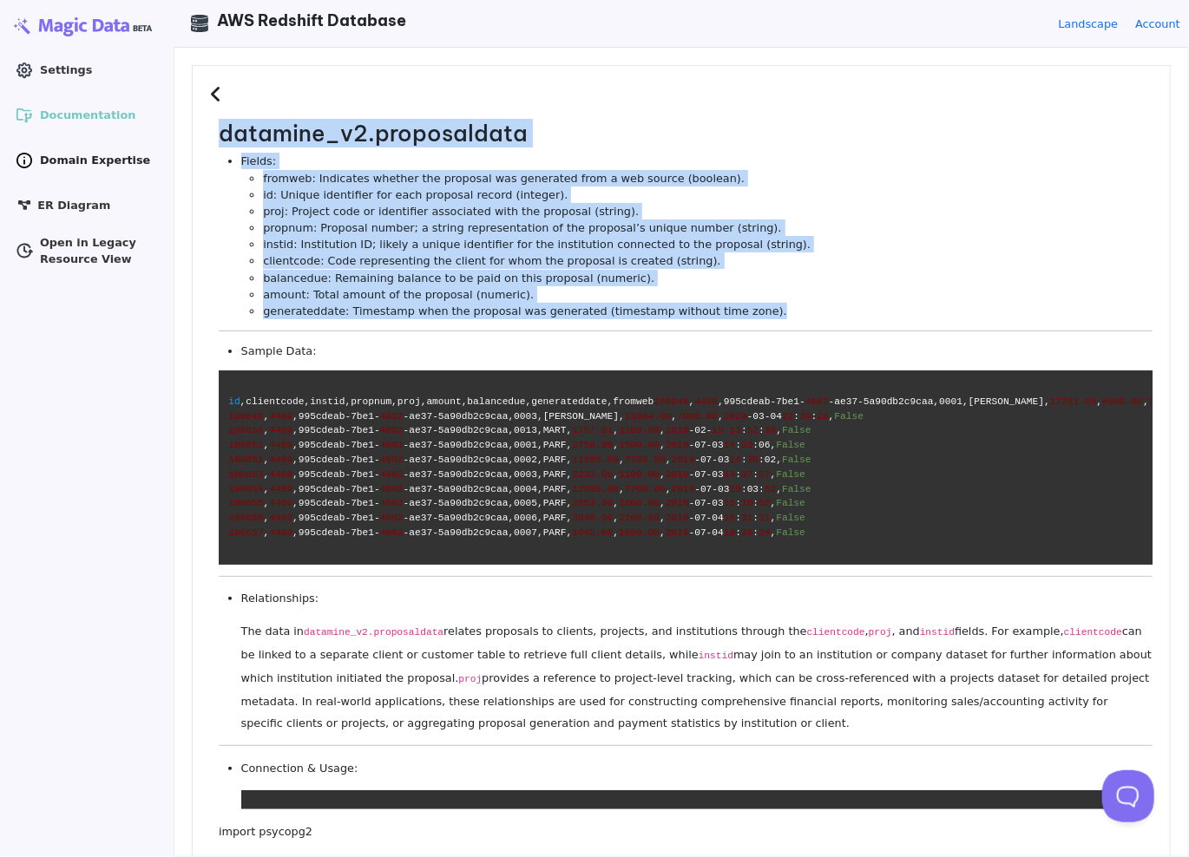
copy dl "datamine_v2.proposaldata Fields: fromweb: Indicates whether the proposal was ge…"
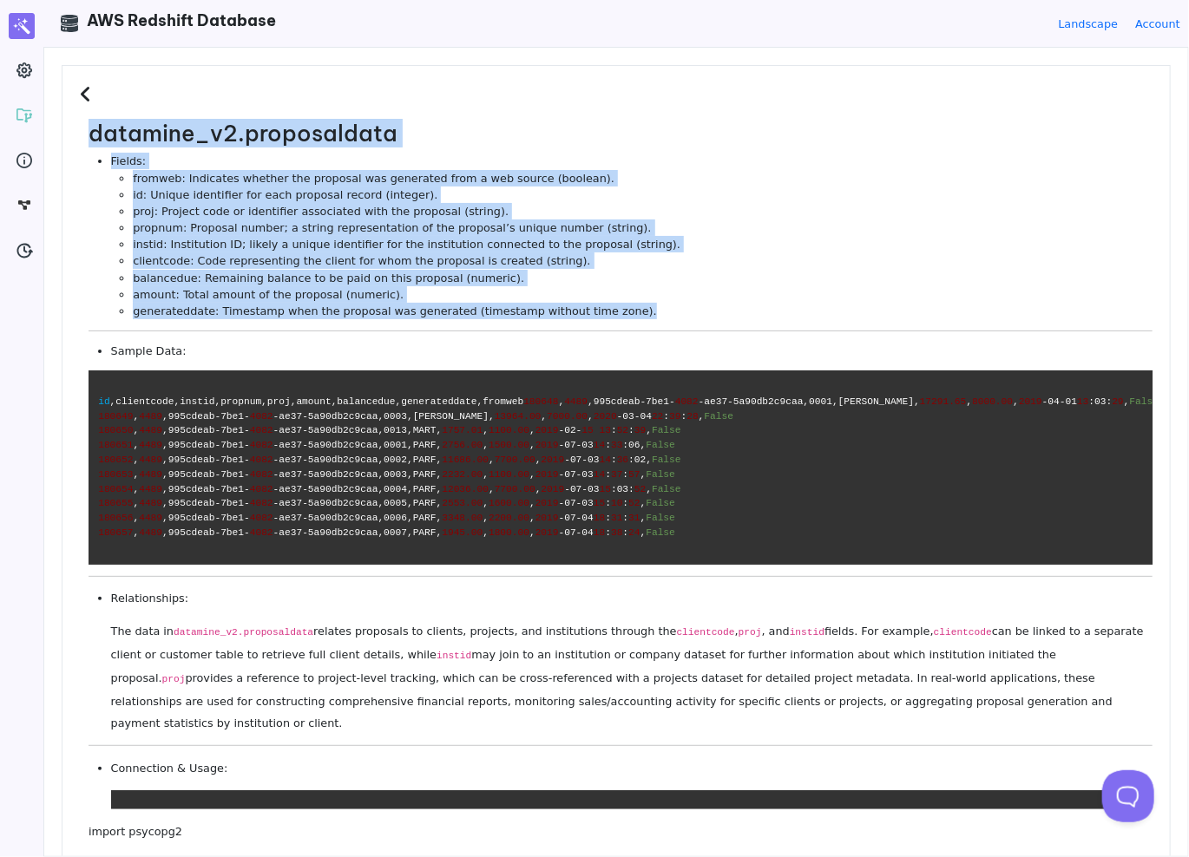
click at [338, 200] on li "id: Unique identifier for each proposal record (integer)." at bounding box center [643, 195] width 1020 height 16
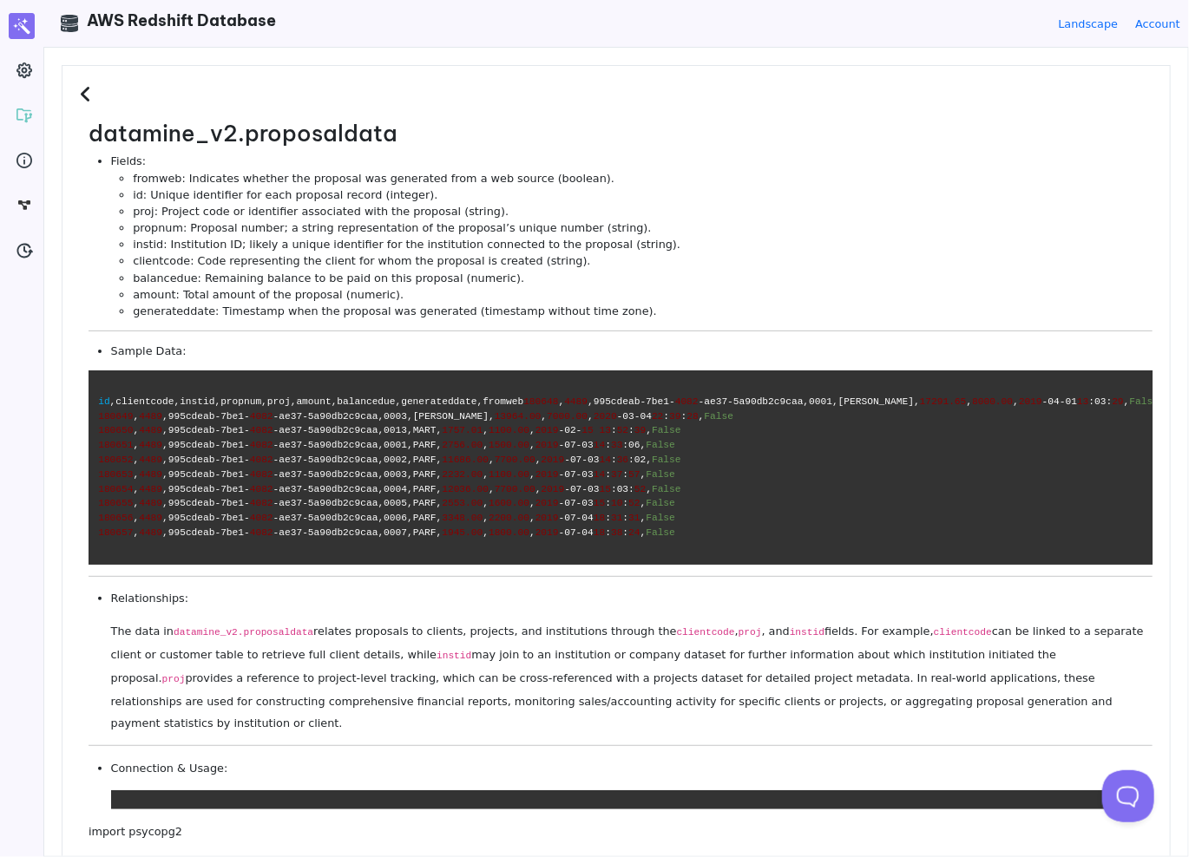
drag, startPoint x: 85, startPoint y: 79, endPoint x: 85, endPoint y: 89, distance: 10.4
click at [85, 82] on div "datamine_v2.proposaldata Fields: fromweb: Indicates whether the proposal was ge…" at bounding box center [616, 634] width 1109 height 1139
click at [85, 93] on icon at bounding box center [88, 94] width 16 height 19
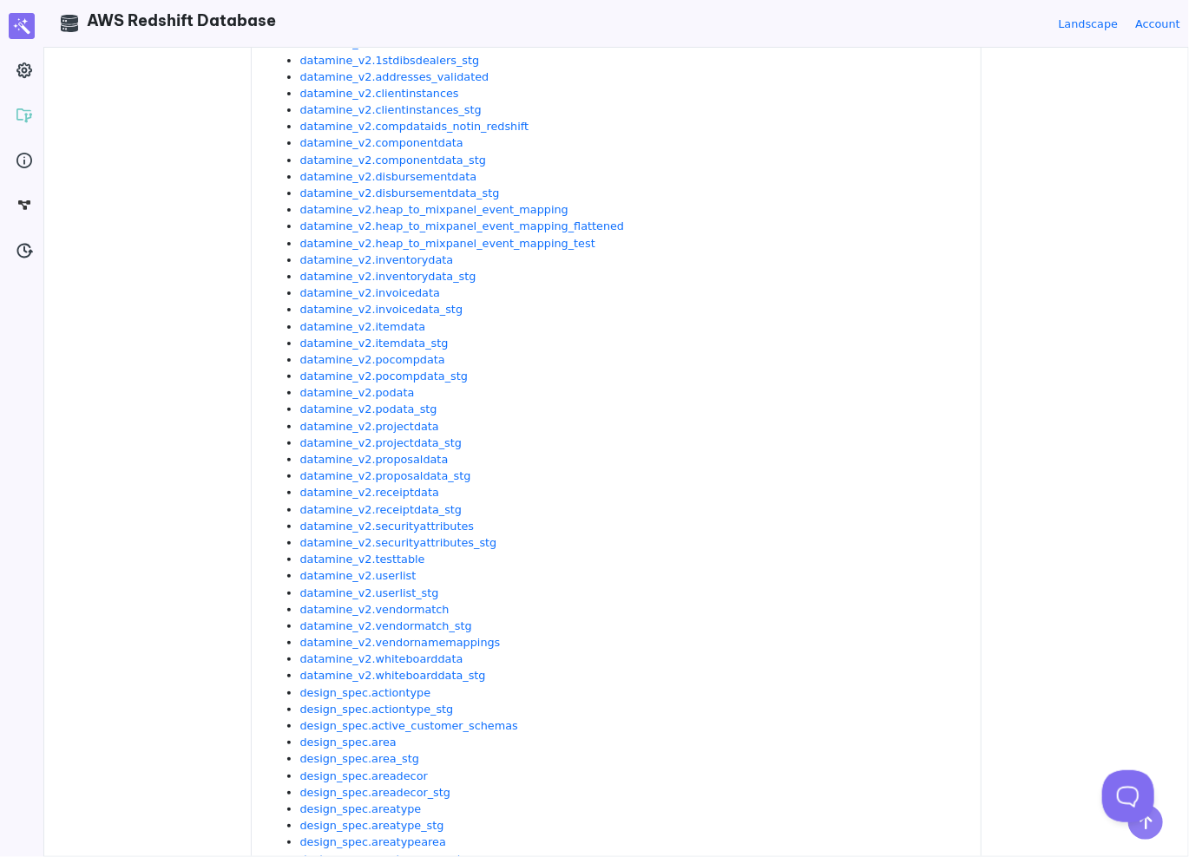
scroll to position [347, 0]
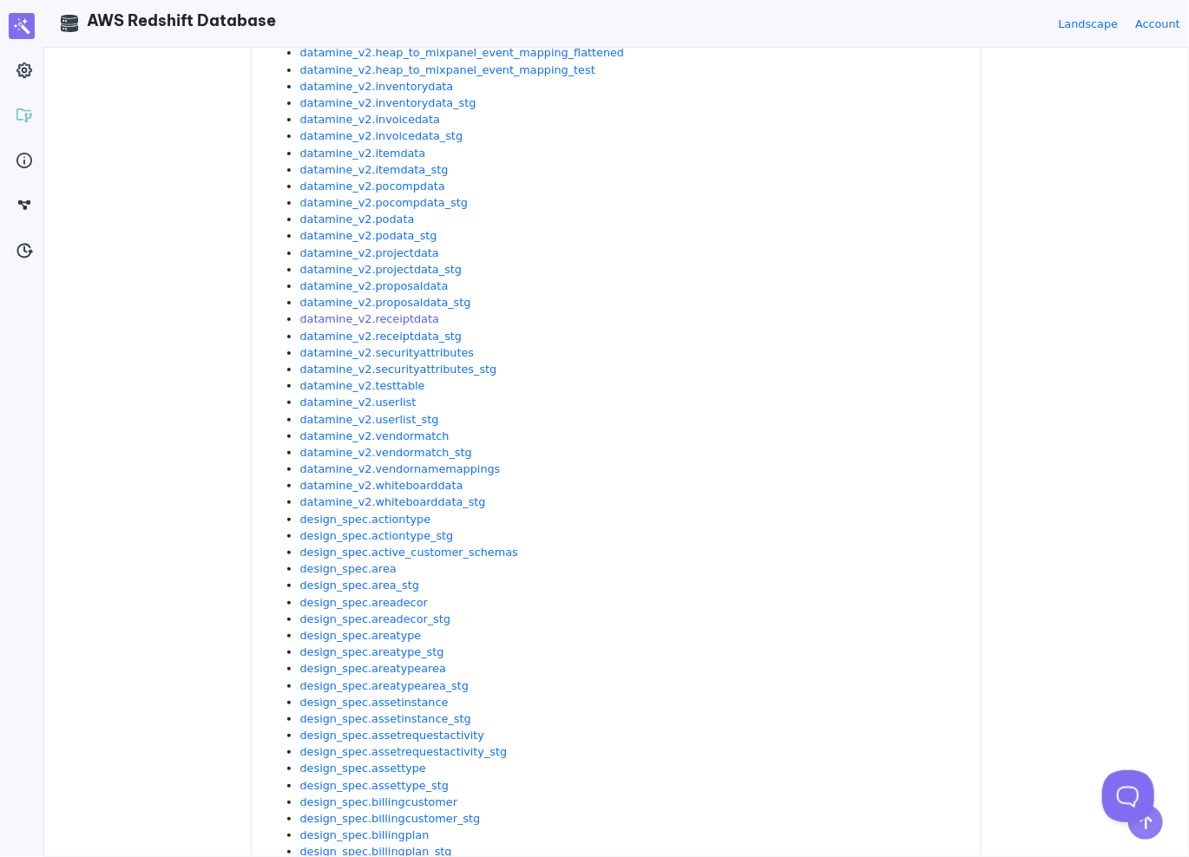
click at [387, 319] on link "datamine_v2.receiptdata" at bounding box center [369, 318] width 139 height 13
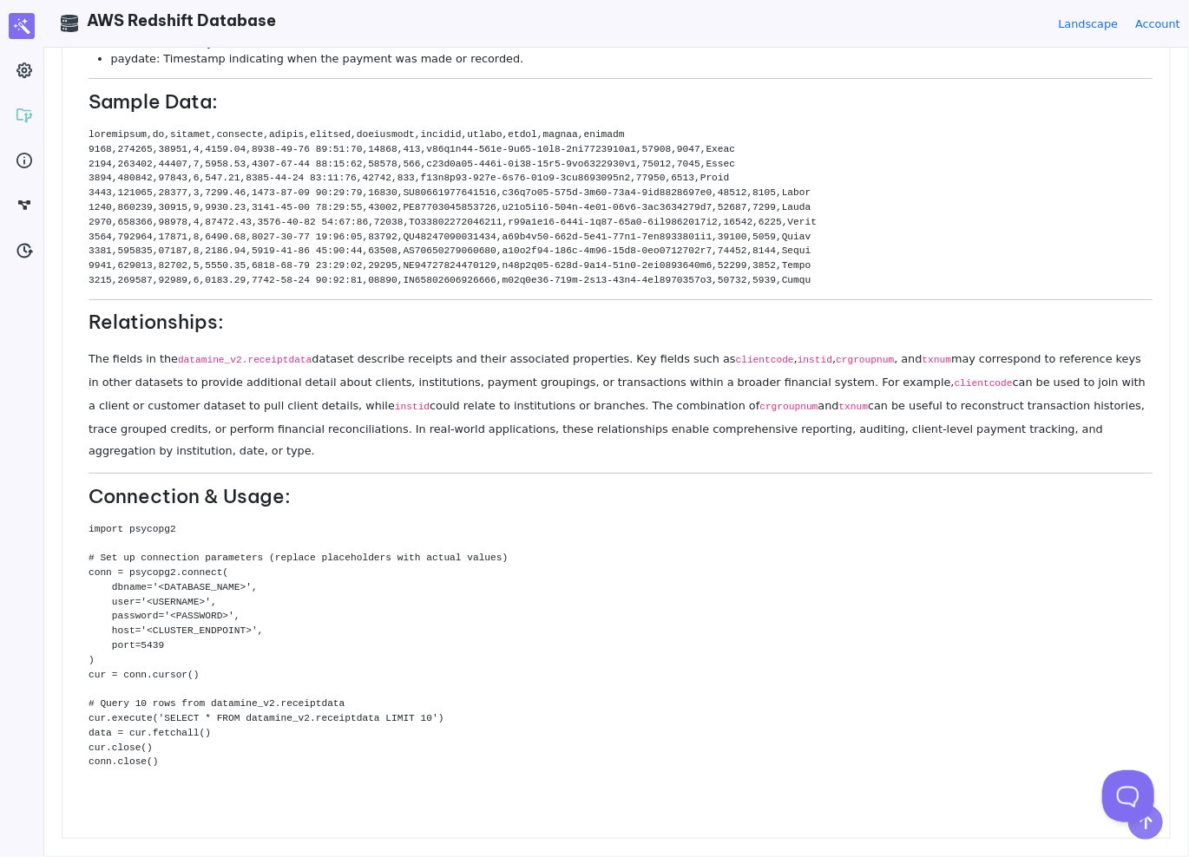
scroll to position [0, 0]
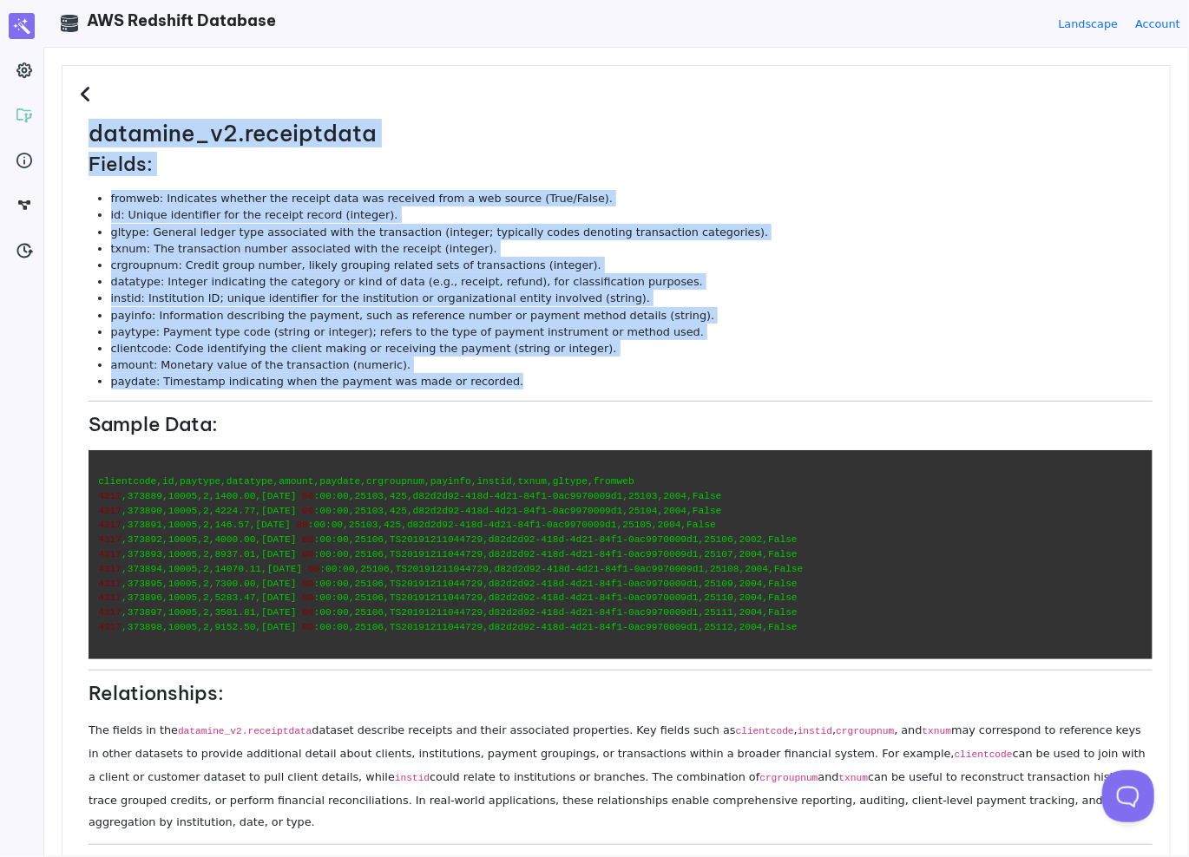
drag, startPoint x: 381, startPoint y: 324, endPoint x: 73, endPoint y: 138, distance: 359.7
click at [73, 138] on div "datamine_v2.receiptdata Fields: fromweb: Indicates whether the receipt data was…" at bounding box center [616, 596] width 1109 height 1063
copy dl "datamine_v2.receiptdata Fields: fromweb: Indicates whether the receipt data was…"
click at [469, 249] on li "txnum: The transaction number associated with the receipt (integer)." at bounding box center [631, 248] width 1041 height 16
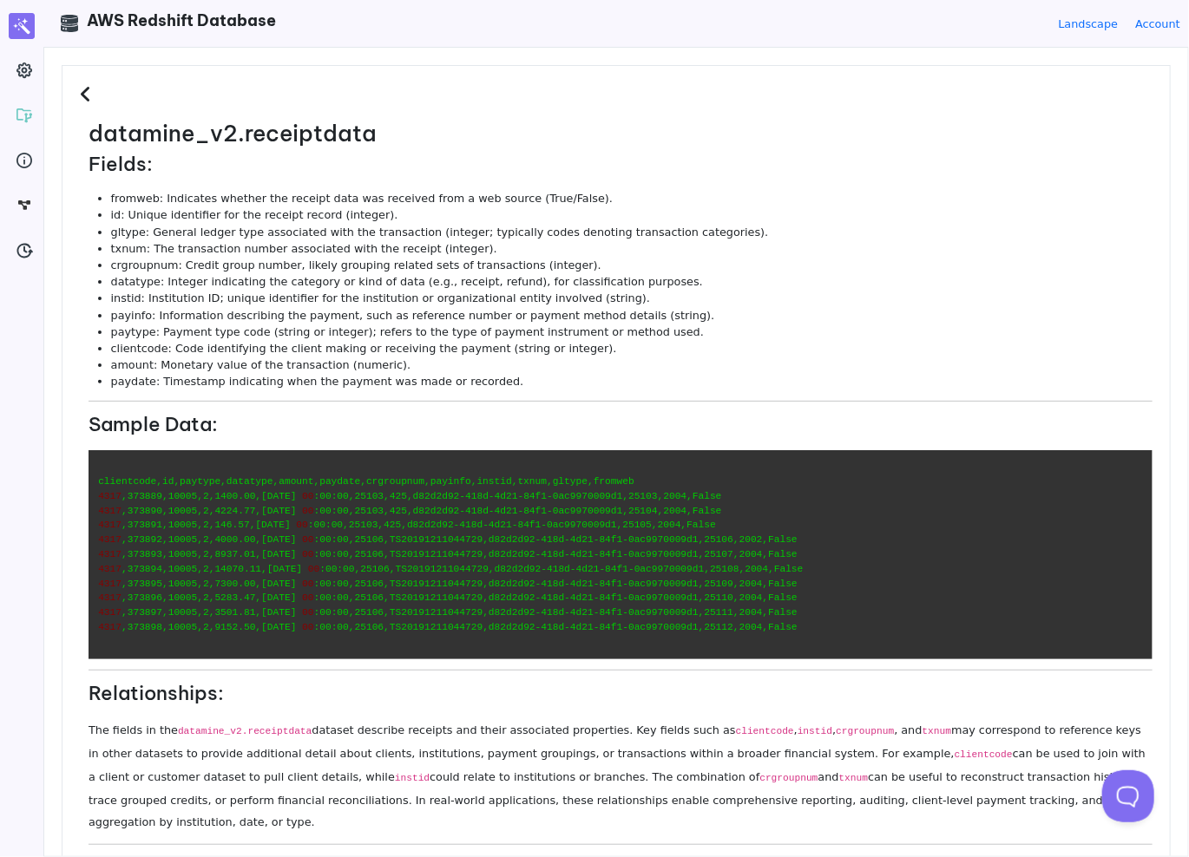
click at [90, 92] on icon at bounding box center [88, 94] width 16 height 19
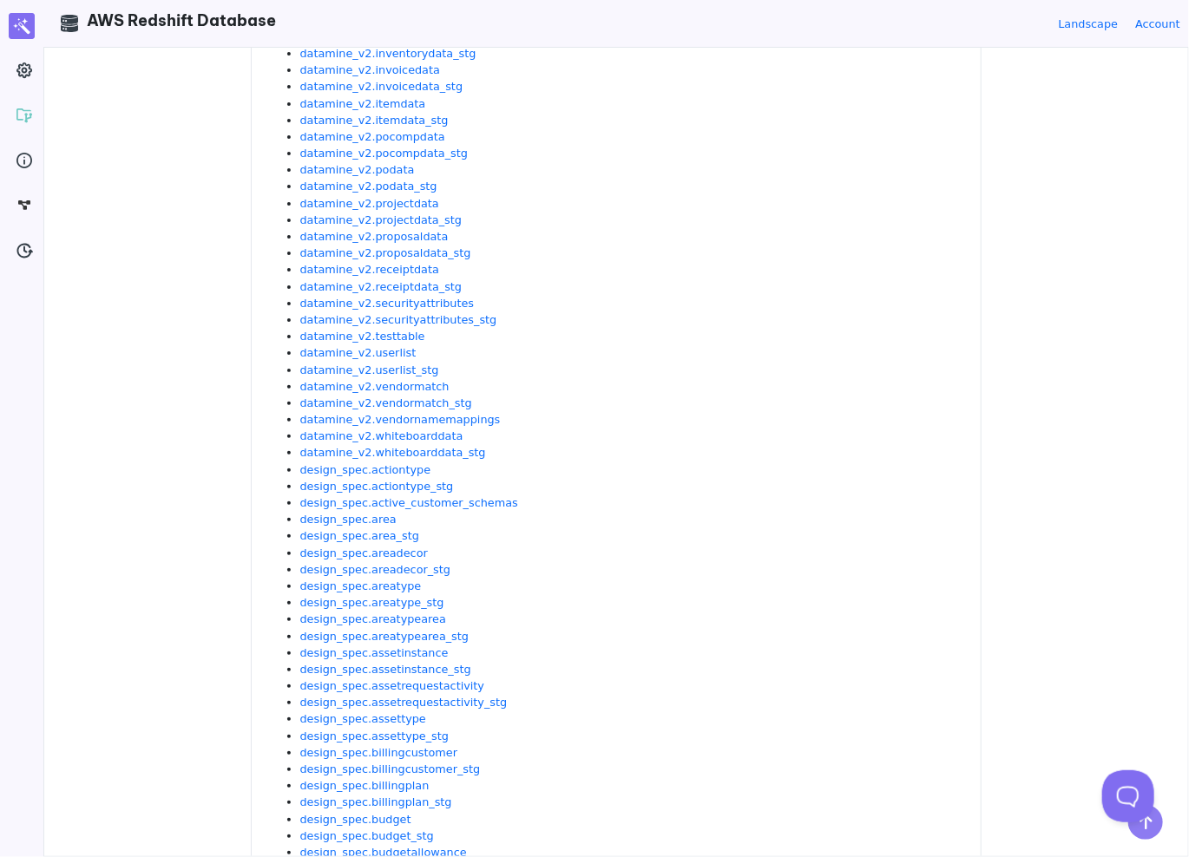
scroll to position [434, 0]
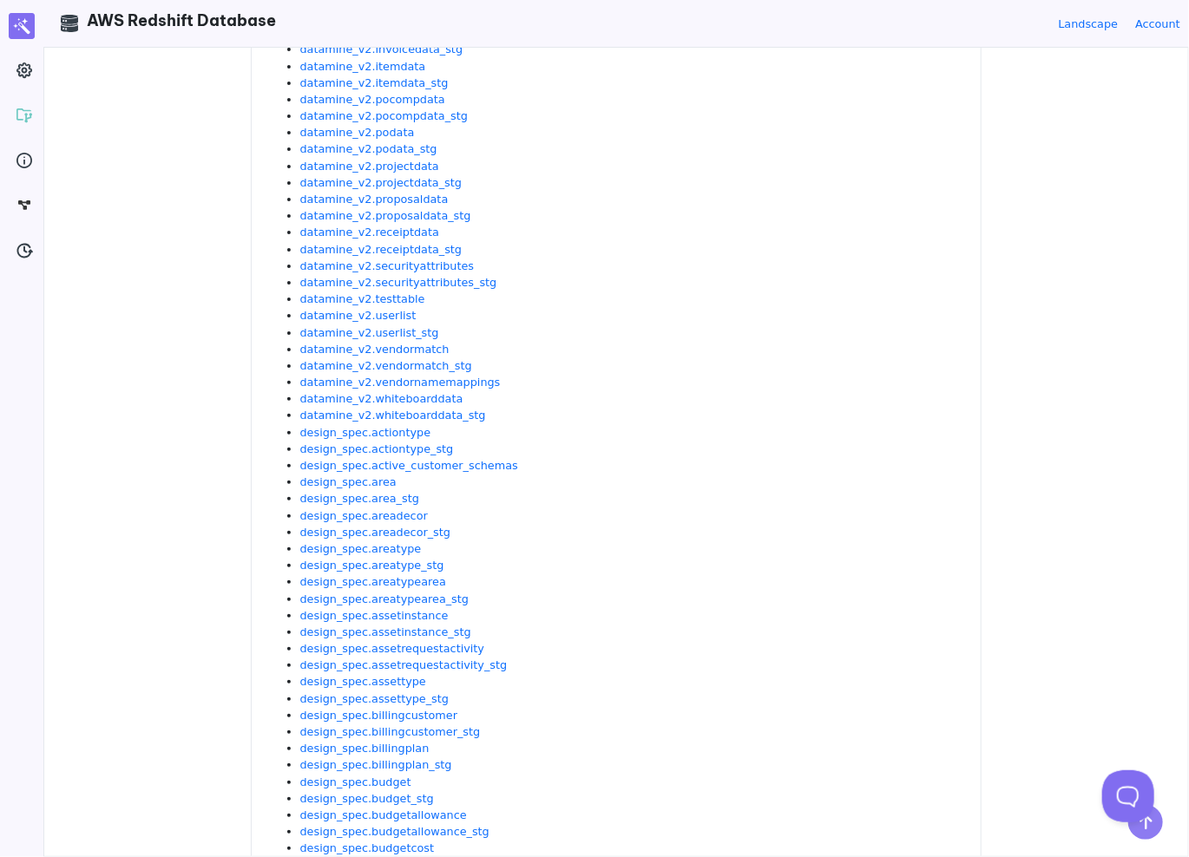
click at [552, 363] on li "datamine_v2.vendormatch_stg" at bounding box center [631, 366] width 663 height 16
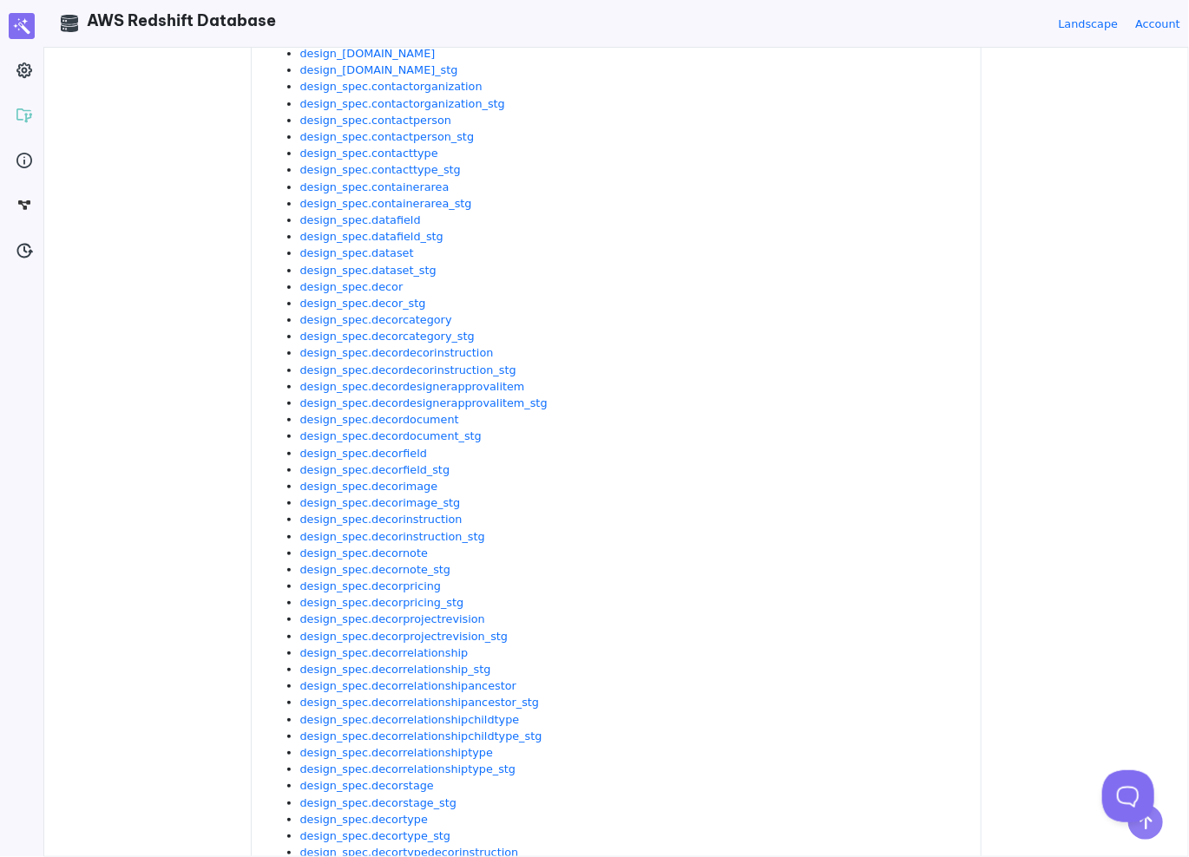
click at [670, 336] on li "design_spec.decorcategory_stg" at bounding box center [631, 336] width 663 height 16
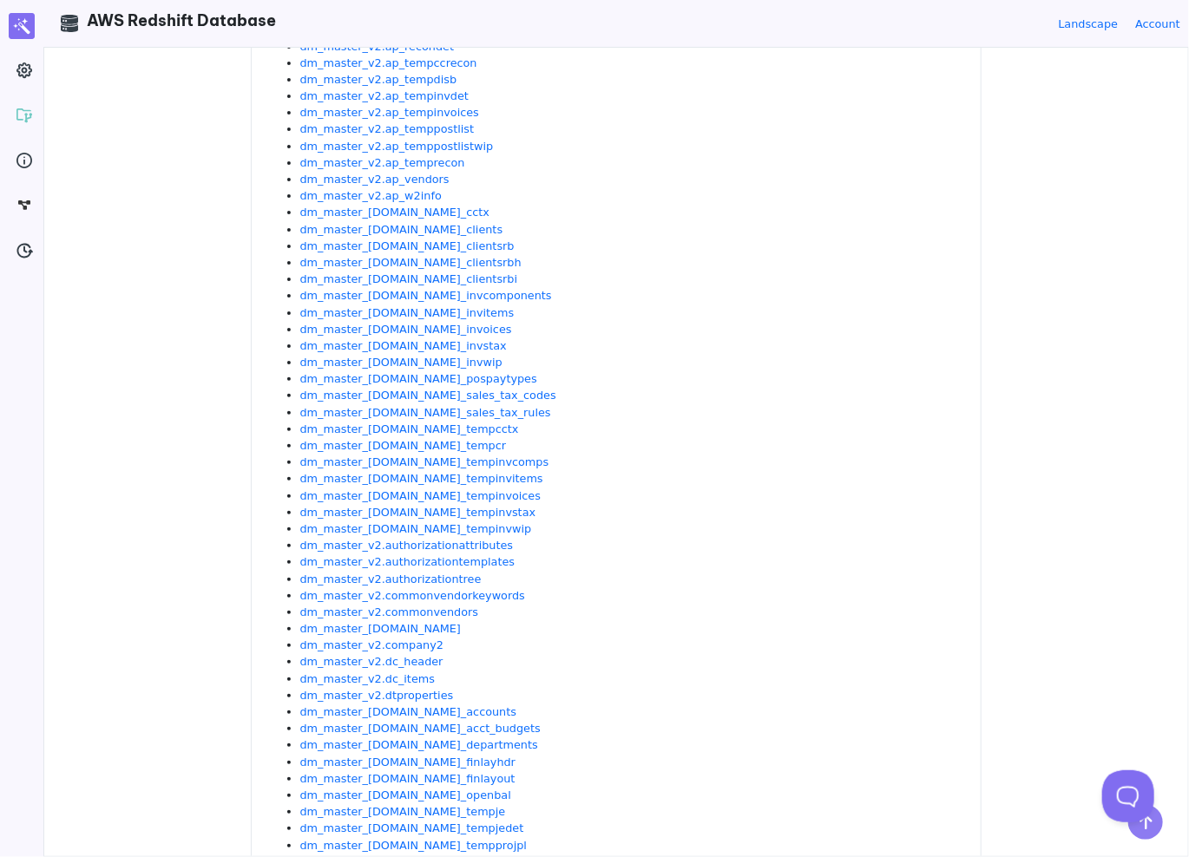
scroll to position [4425, 0]
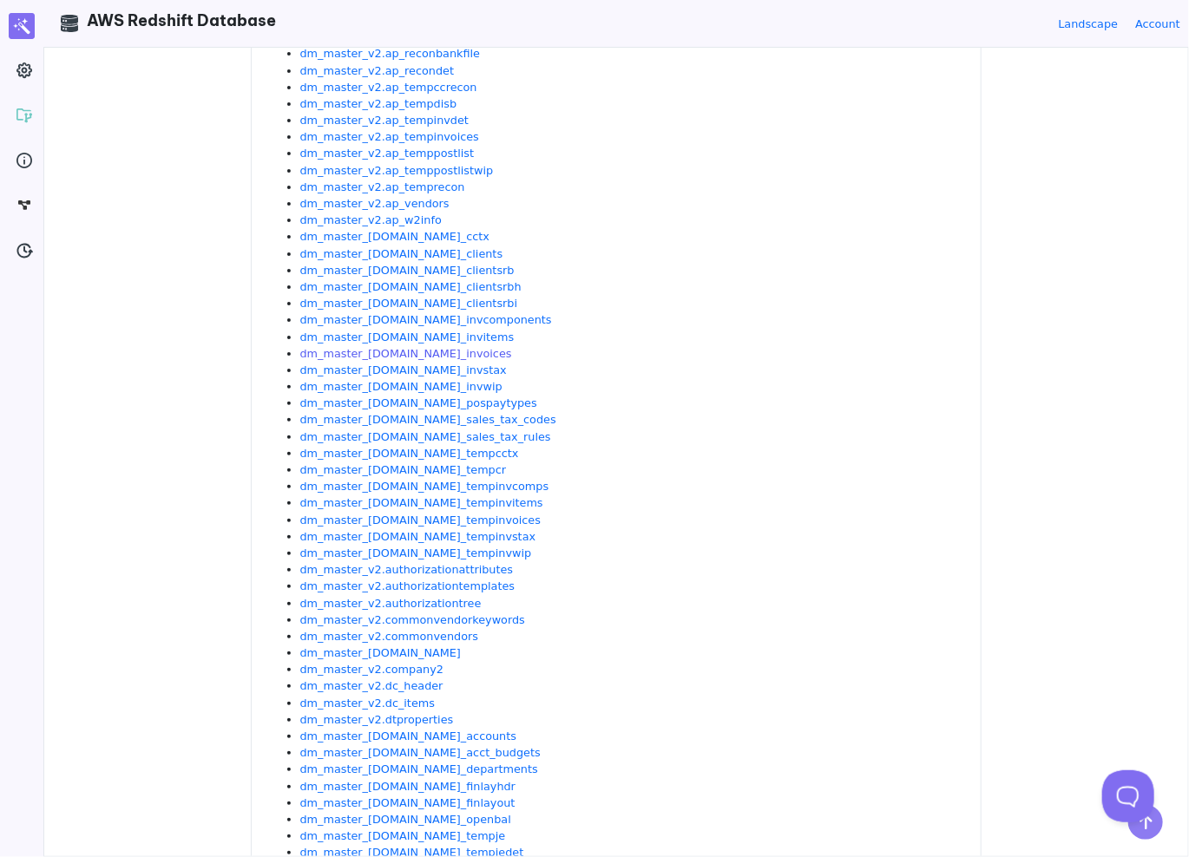
click at [389, 358] on link "dm_master_[DOMAIN_NAME]_invoices" at bounding box center [406, 353] width 212 height 13
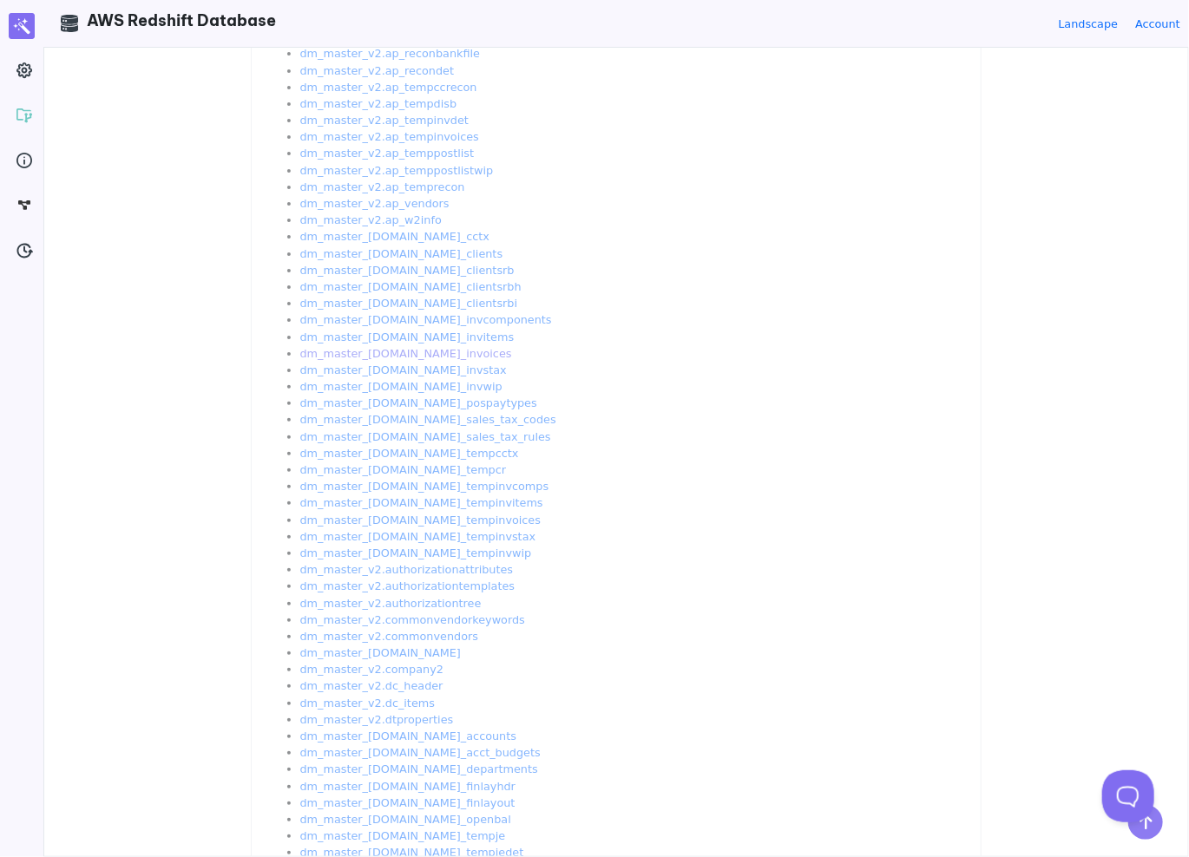
scroll to position [0, 0]
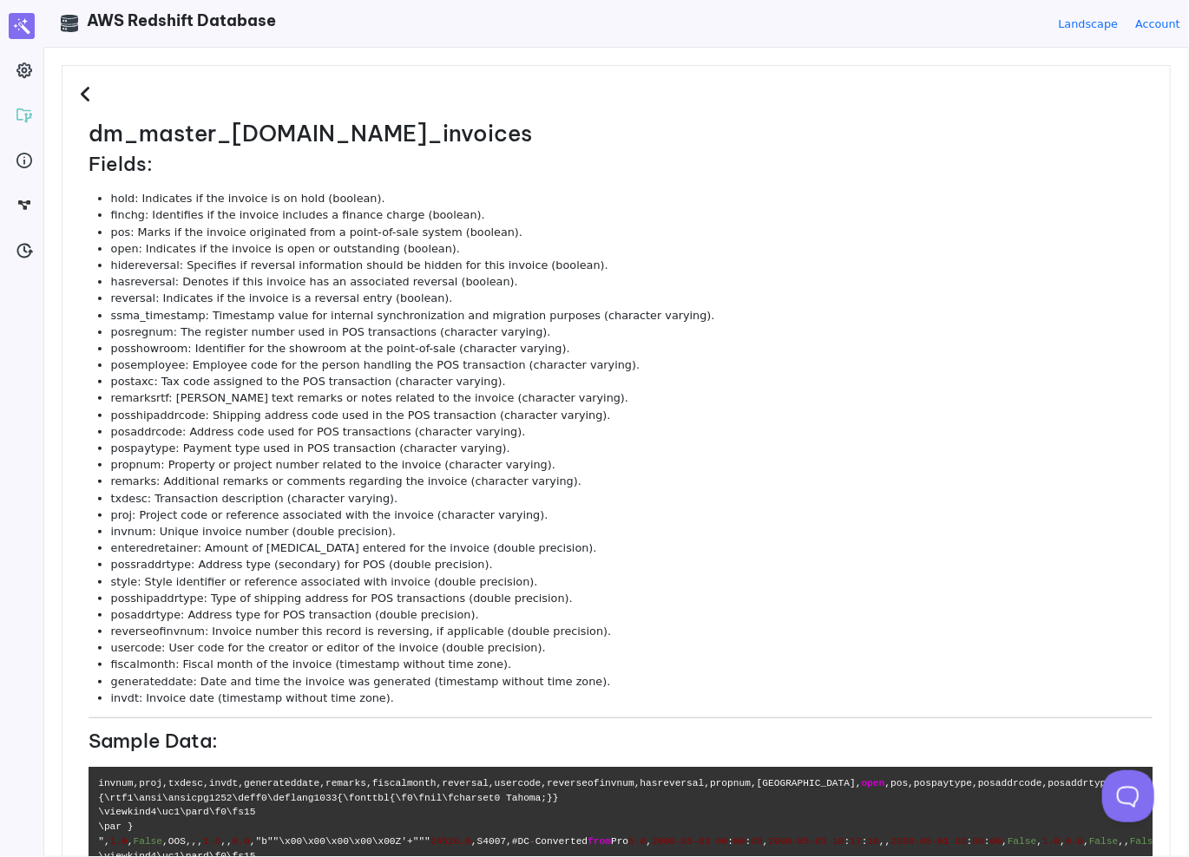
click at [684, 394] on li "remarksrtf: Rich text remarks or notes related to the invoice (character varyin…" at bounding box center [631, 398] width 1041 height 16
click at [636, 435] on li "posaddrcode: Address code used for POS transactions (character varying)." at bounding box center [631, 431] width 1041 height 16
click at [382, 591] on li "posshipaddrtype: Type of shipping address for POS transactions (double precisio…" at bounding box center [631, 598] width 1041 height 16
click at [403, 628] on li "reverseofinvnum: Invoice number this record is reversing, if applicable (double…" at bounding box center [631, 631] width 1041 height 16
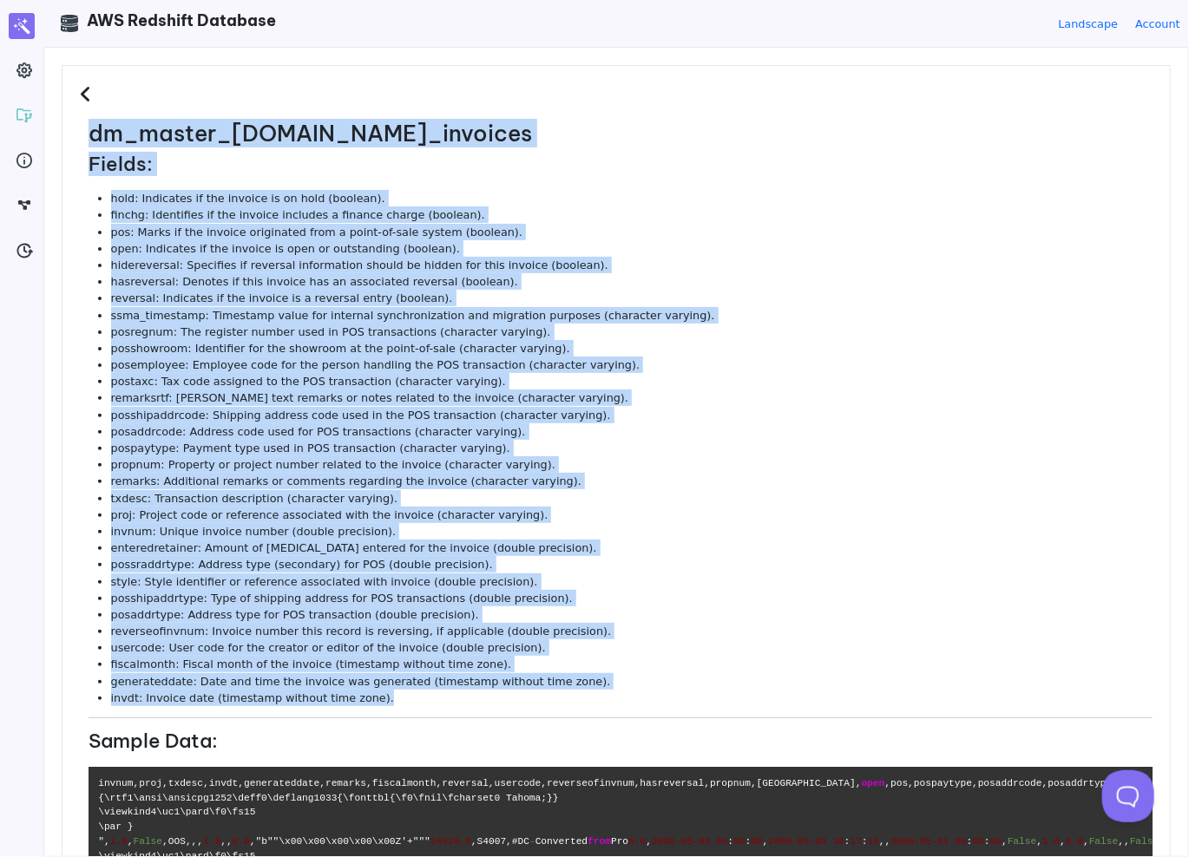
drag, startPoint x: 377, startPoint y: 701, endPoint x: 69, endPoint y: 128, distance: 651.1
click at [69, 128] on div "dm_master_v2.ar_invoices Fields: hold: Indicates if the invoice is on hold (boo…" at bounding box center [616, 787] width 1109 height 1445
copy dl "dm_master_v2.ar_invoices Fields: hold: Indicates if the invoice is on hold (boo…"
click at [268, 402] on li "remarksrtf: Rich text remarks or notes related to the invoice (character varyin…" at bounding box center [631, 398] width 1041 height 16
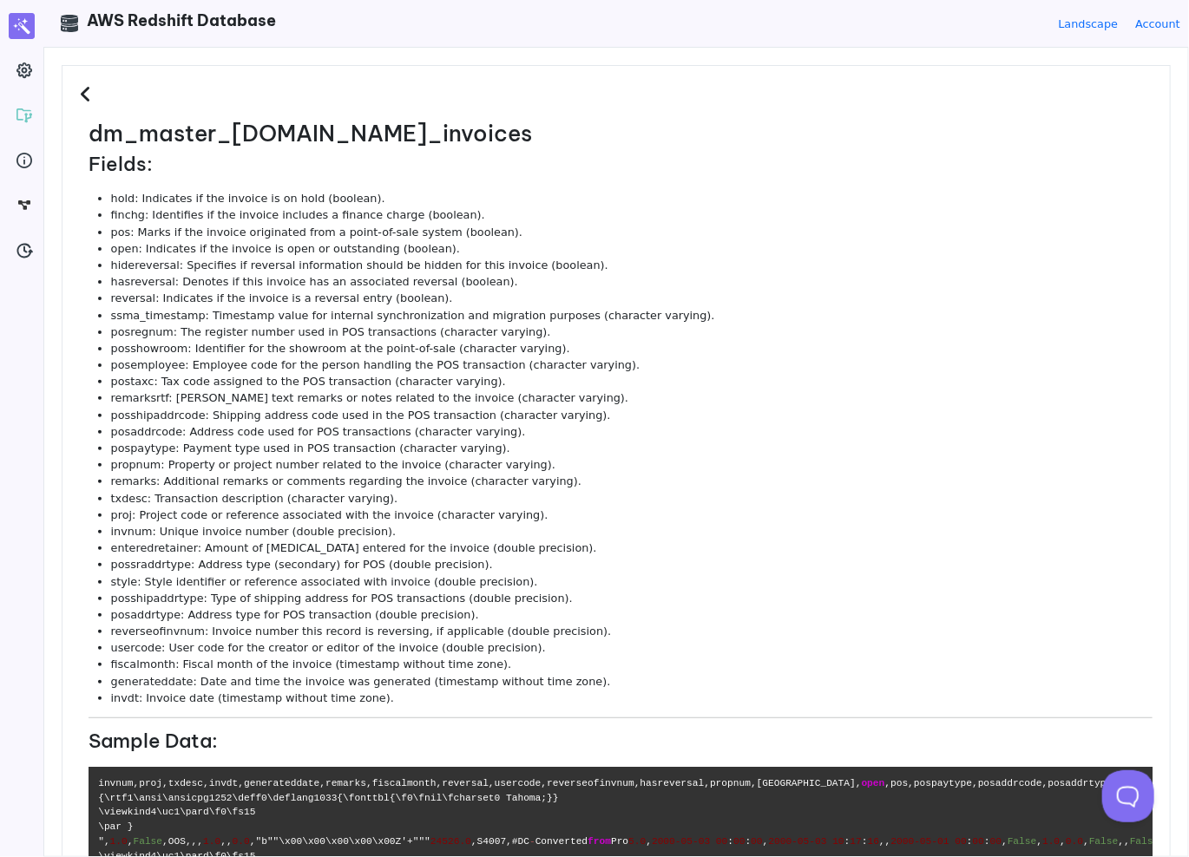
click at [83, 82] on div "dm_master_v2.ar_invoices Fields: hold: Indicates if the invoice is on hold (boo…" at bounding box center [616, 787] width 1109 height 1445
click at [85, 89] on icon at bounding box center [88, 94] width 16 height 19
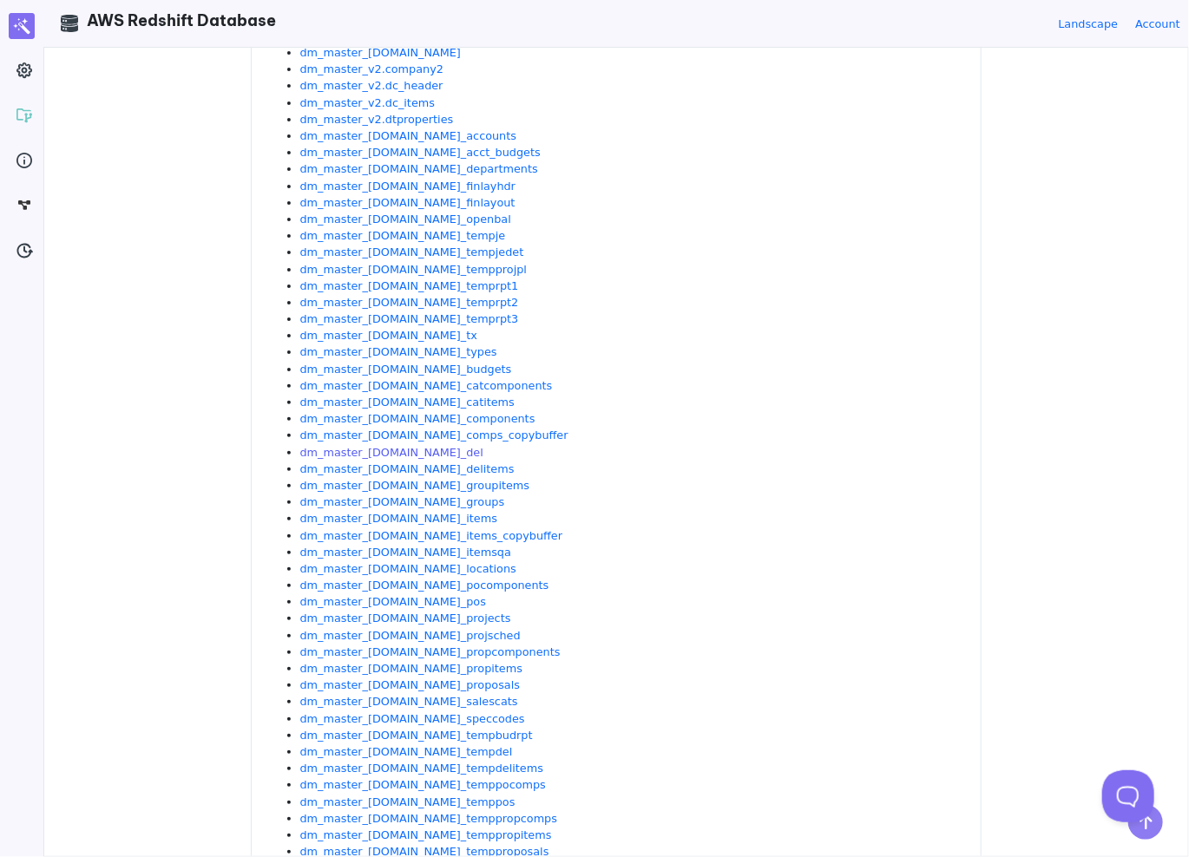
scroll to position [5373, 0]
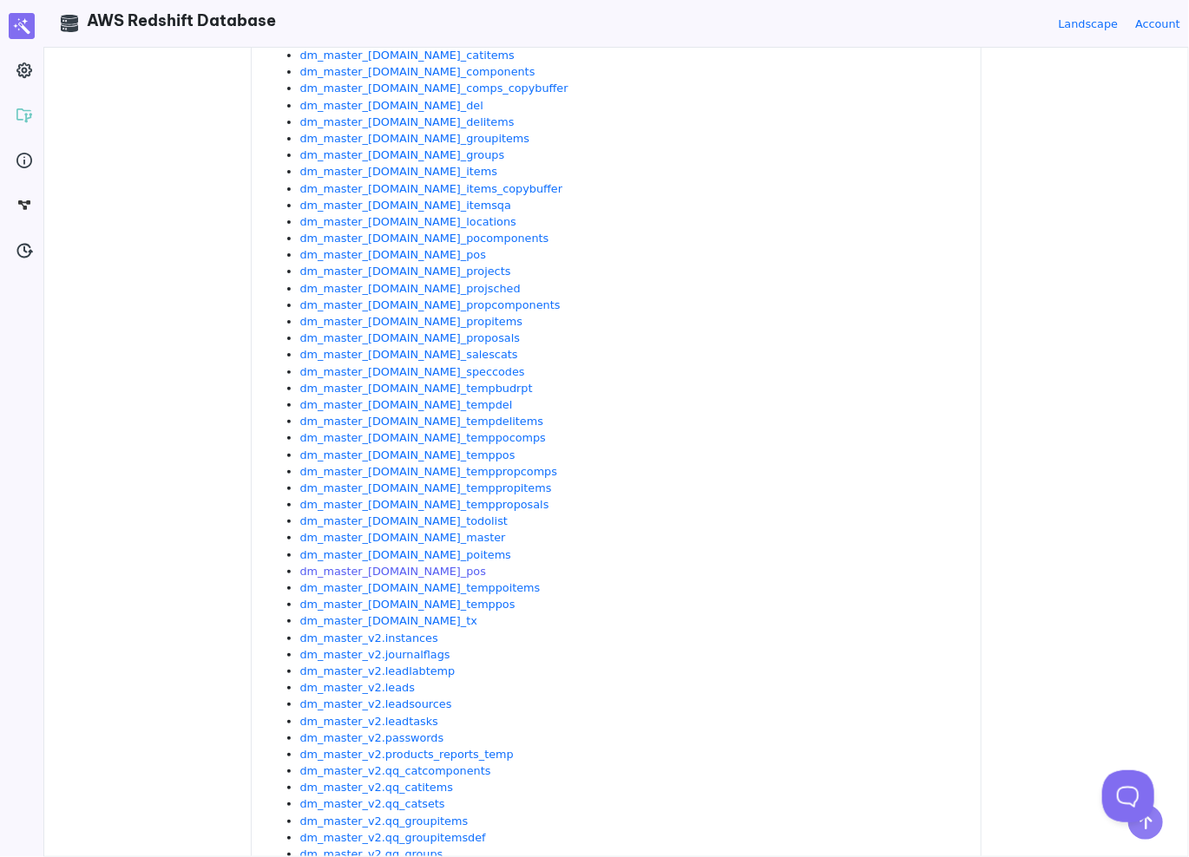
click at [365, 572] on link "dm_master_[DOMAIN_NAME]_pos" at bounding box center [393, 571] width 186 height 13
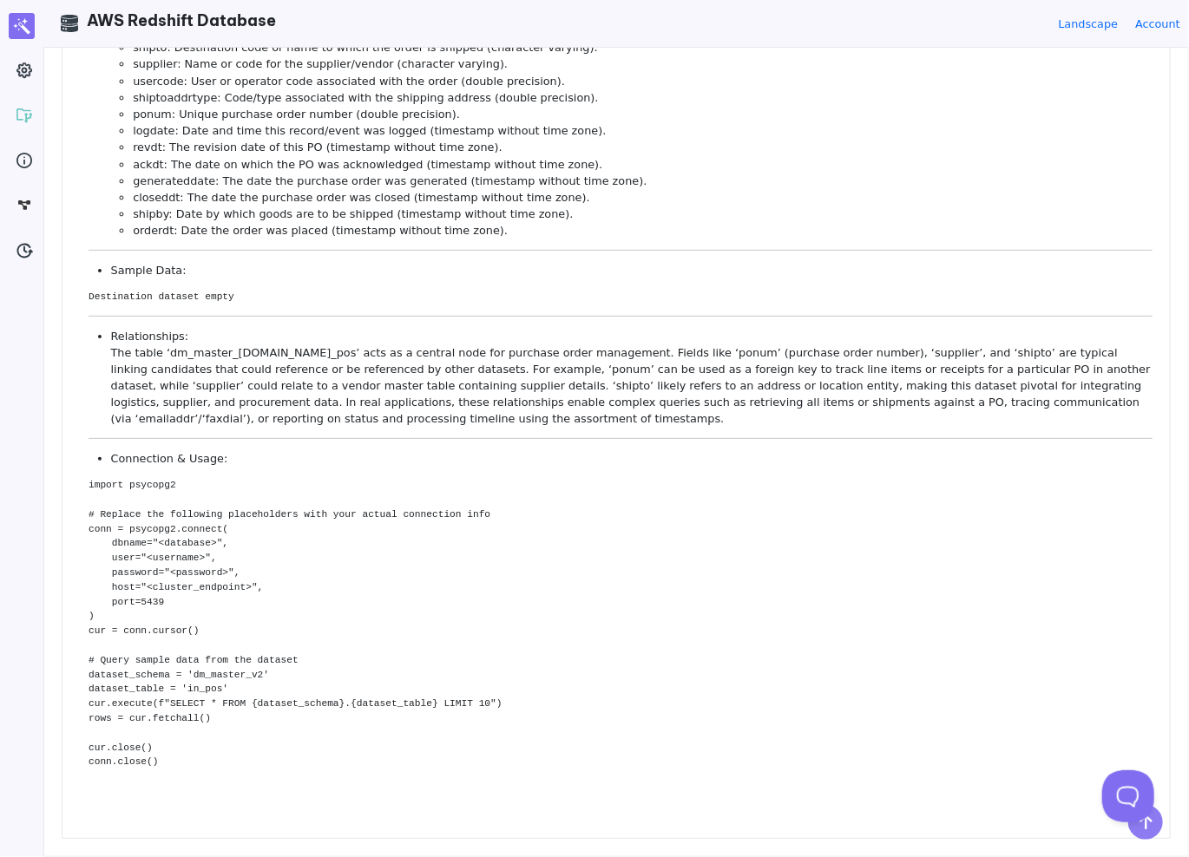
scroll to position [0, 0]
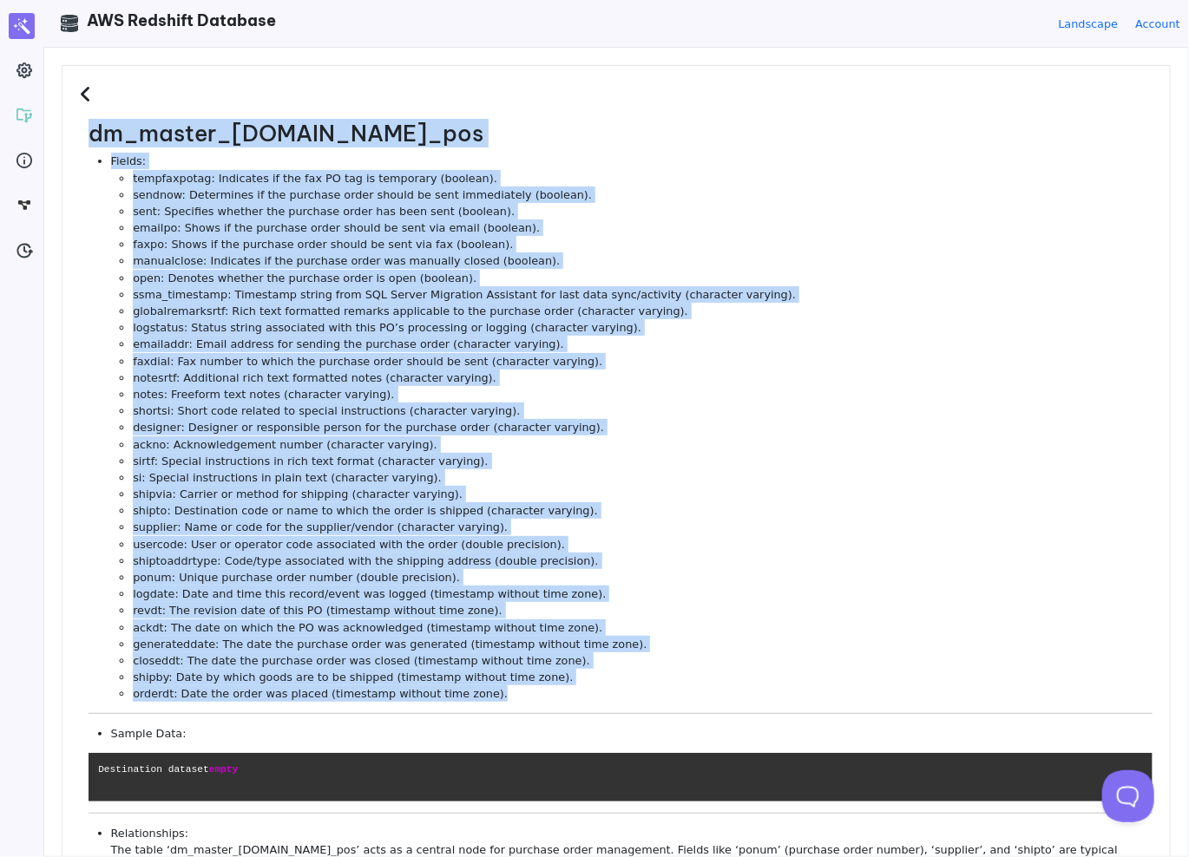
drag, startPoint x: 479, startPoint y: 696, endPoint x: 94, endPoint y: 132, distance: 683.1
click at [94, 132] on div "dm_master_v2.in_pos Fields: tempfaxpotag: Indicates if the fax PO tag is tempor…" at bounding box center [621, 644] width 1064 height 1046
copy div "dm_master_v2.in_pos Fields: tempfaxpotag: Indicates if the fax PO tag is tempor…"
click at [467, 290] on li "ssma_timestamp: Timestamp string from SQL Server Migration Assistant for last d…" at bounding box center [643, 294] width 1020 height 16
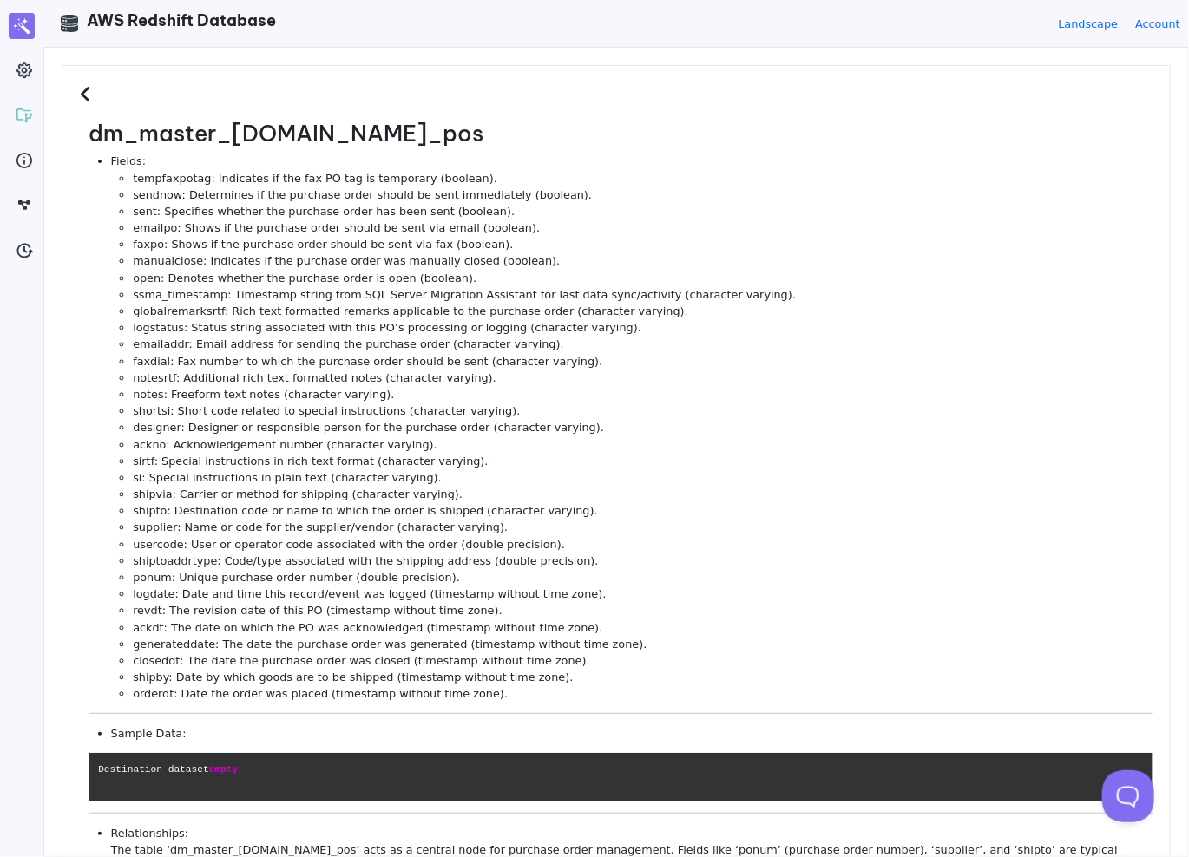
click at [85, 102] on icon at bounding box center [88, 94] width 16 height 19
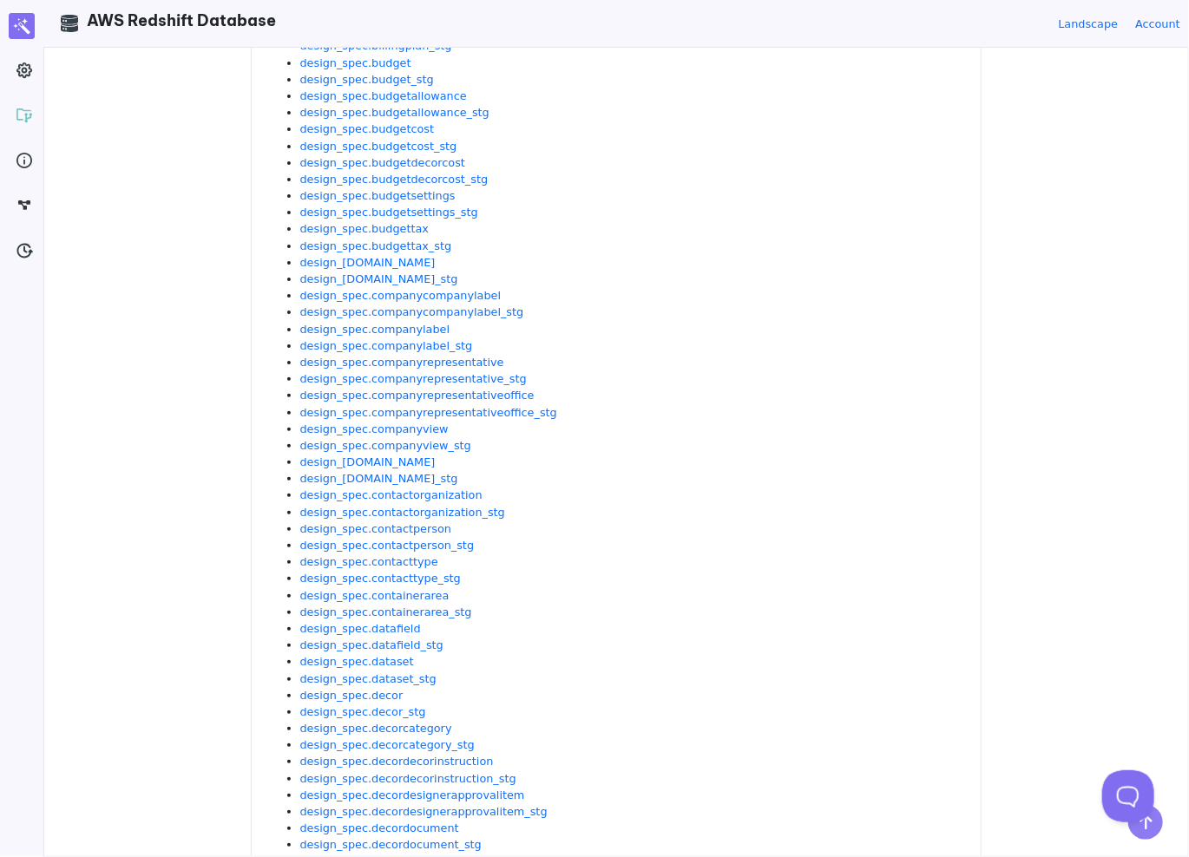
scroll to position [1041, 0]
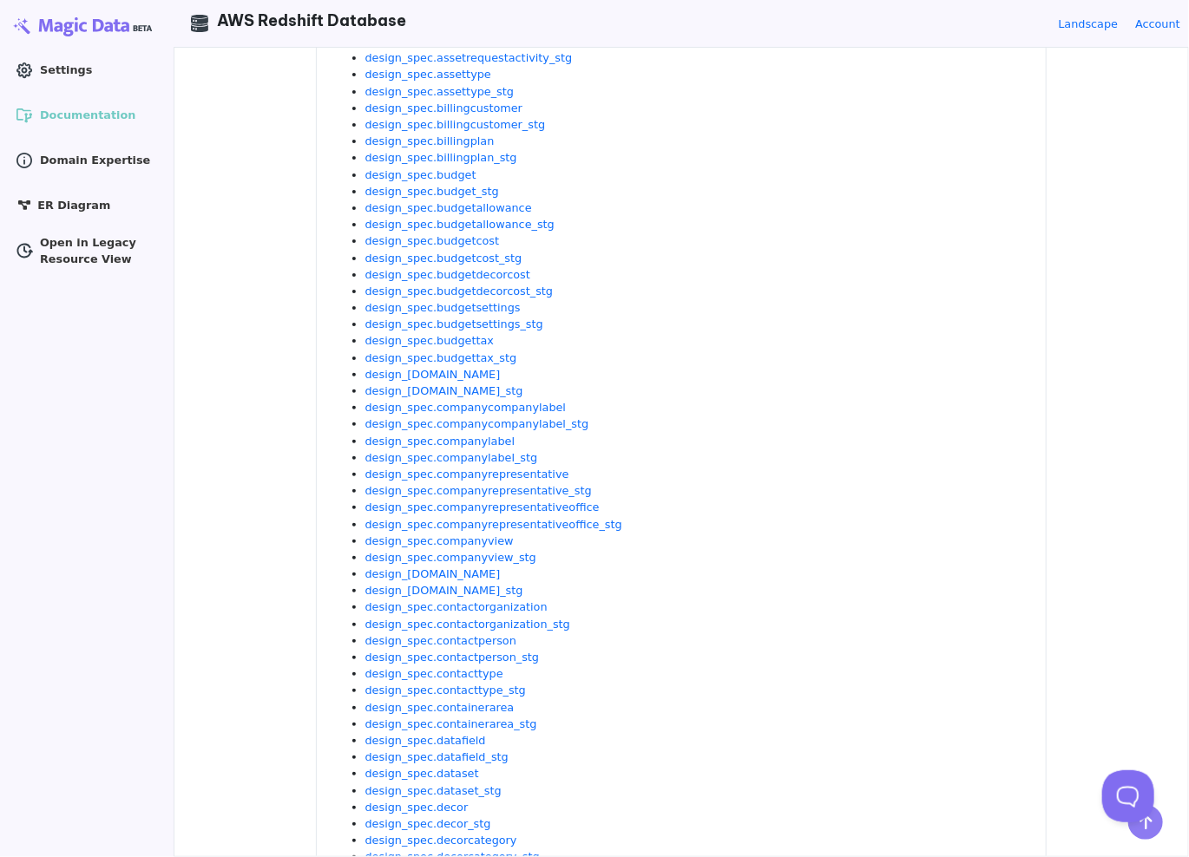
click at [39, 28] on img at bounding box center [87, 26] width 156 height 26
click at [62, 23] on img at bounding box center [87, 26] width 156 height 26
click at [16, 24] on img at bounding box center [87, 26] width 156 height 26
click at [31, 23] on img at bounding box center [87, 26] width 156 height 26
click at [143, 23] on img at bounding box center [87, 26] width 156 height 26
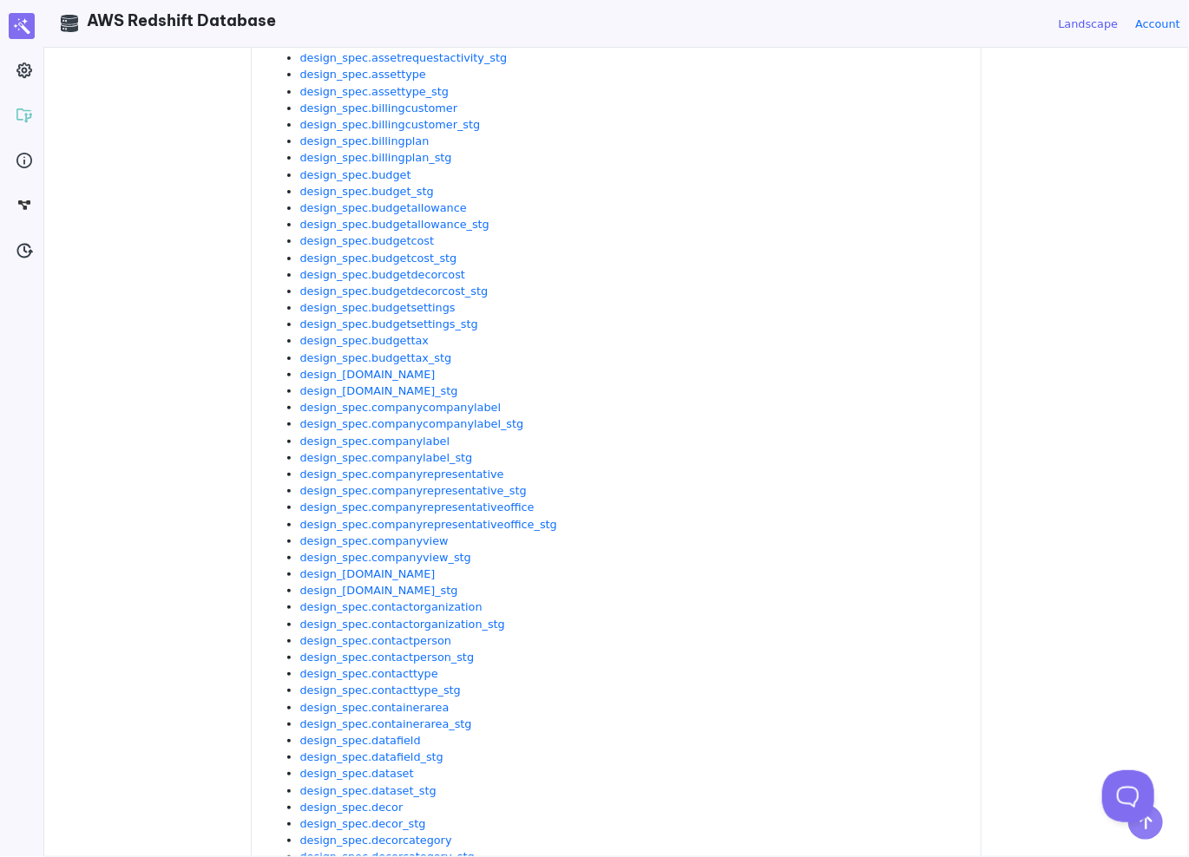
click at [1099, 24] on link "Landscape" at bounding box center [1089, 24] width 60 height 16
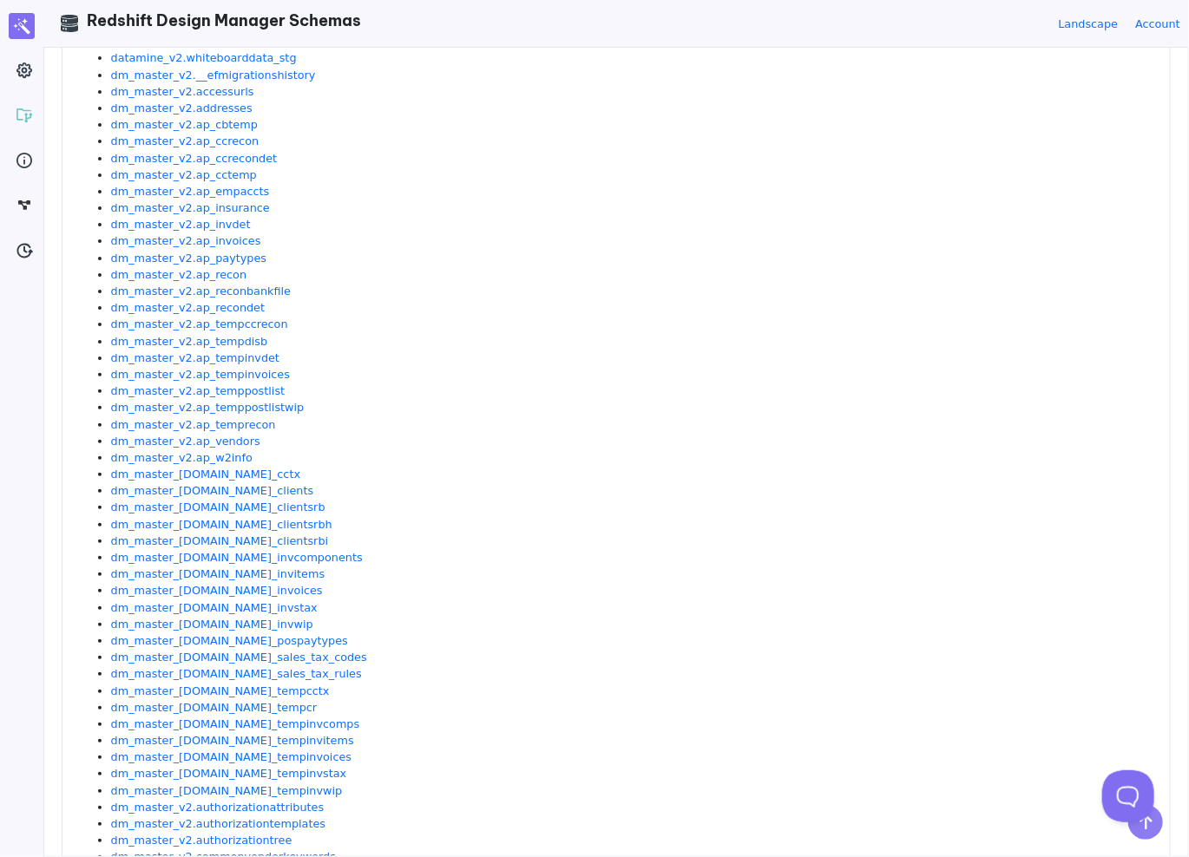
scroll to position [955, 0]
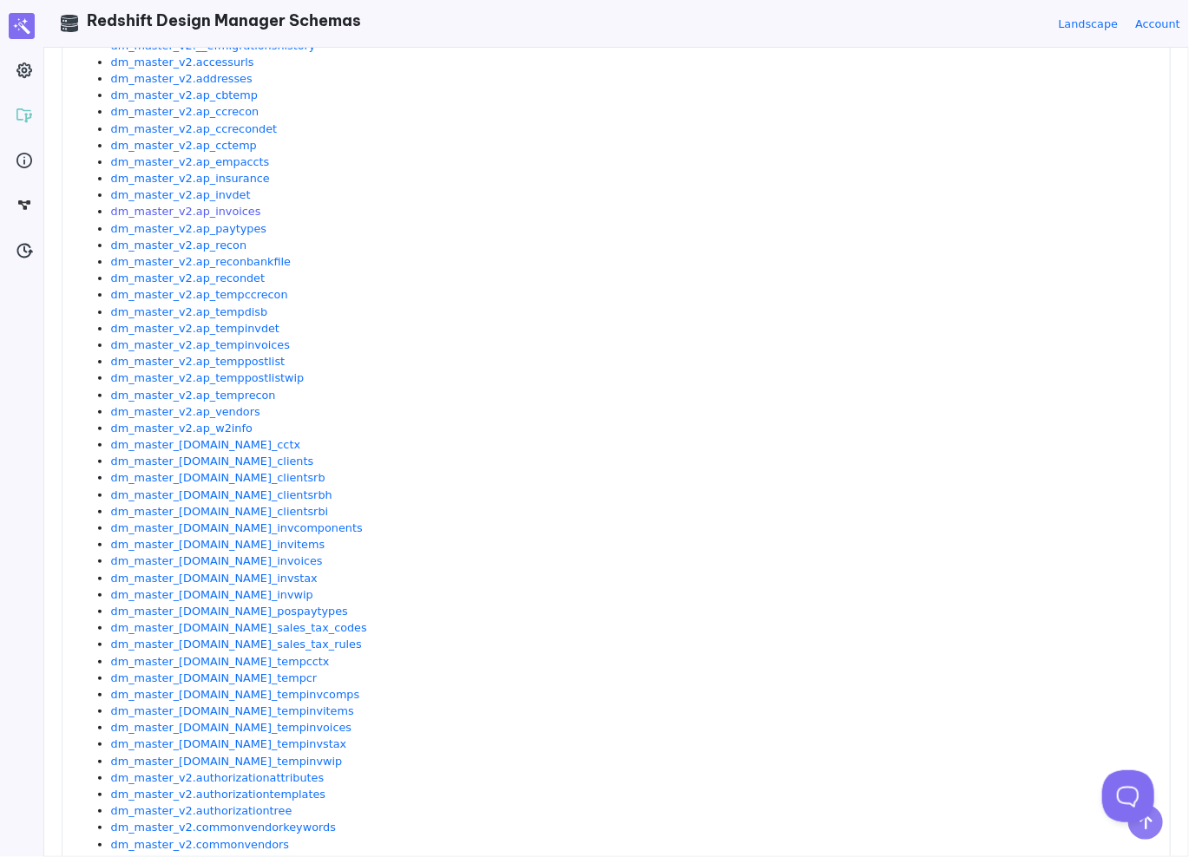
click at [215, 207] on link "dm_master_v2.ap_invoices" at bounding box center [186, 211] width 150 height 13
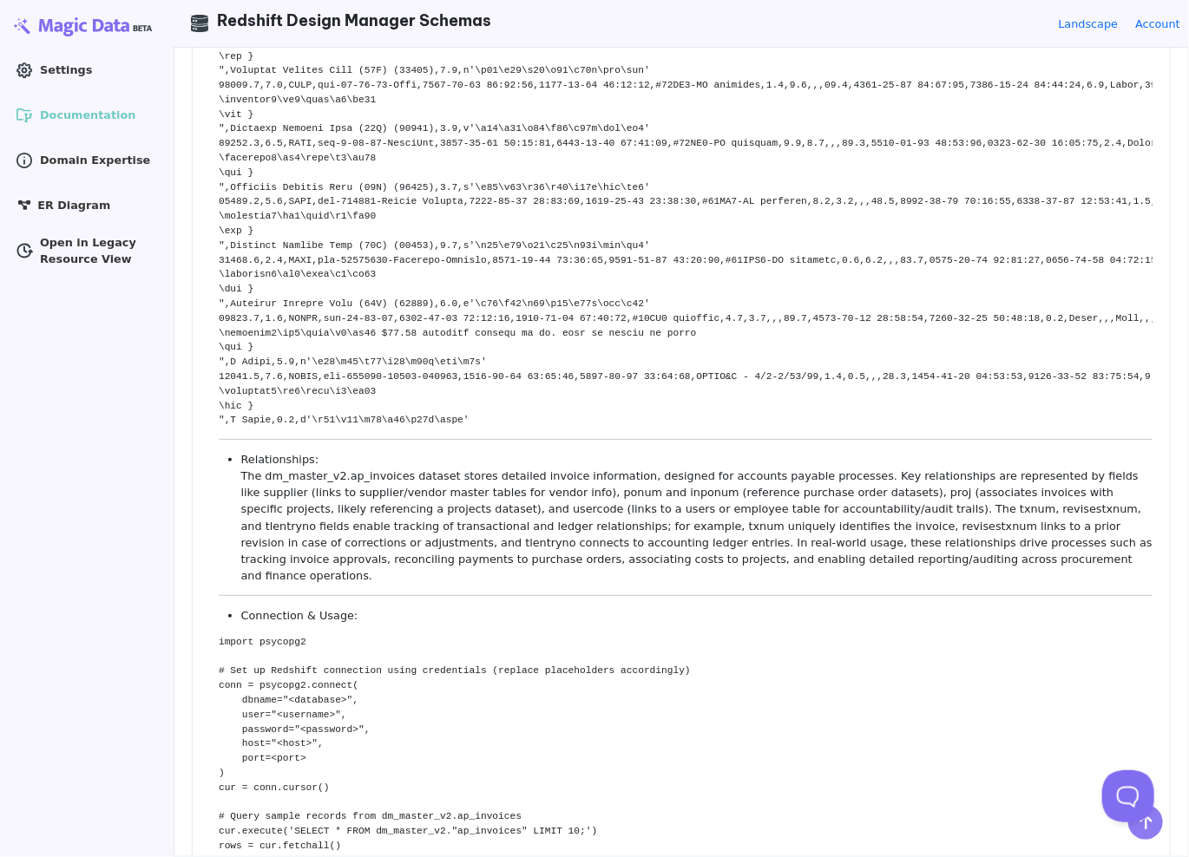
scroll to position [0, 0]
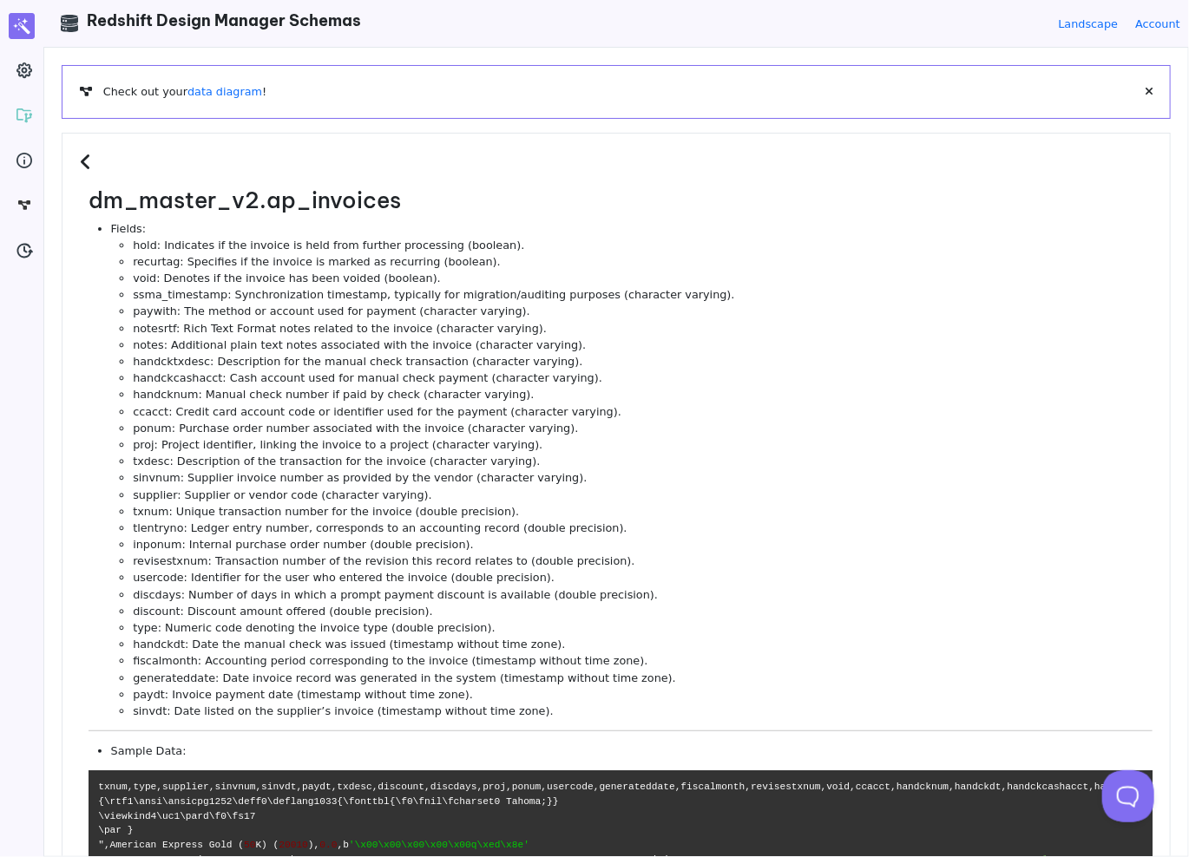
click at [495, 355] on li "handcktxdesc: Description for the manual check transaction (character varying)." at bounding box center [643, 361] width 1020 height 16
drag, startPoint x: 545, startPoint y: 489, endPoint x: 528, endPoint y: 513, distance: 28.6
click at [545, 489] on li "supplier: Supplier or vendor code (character varying)." at bounding box center [643, 495] width 1020 height 16
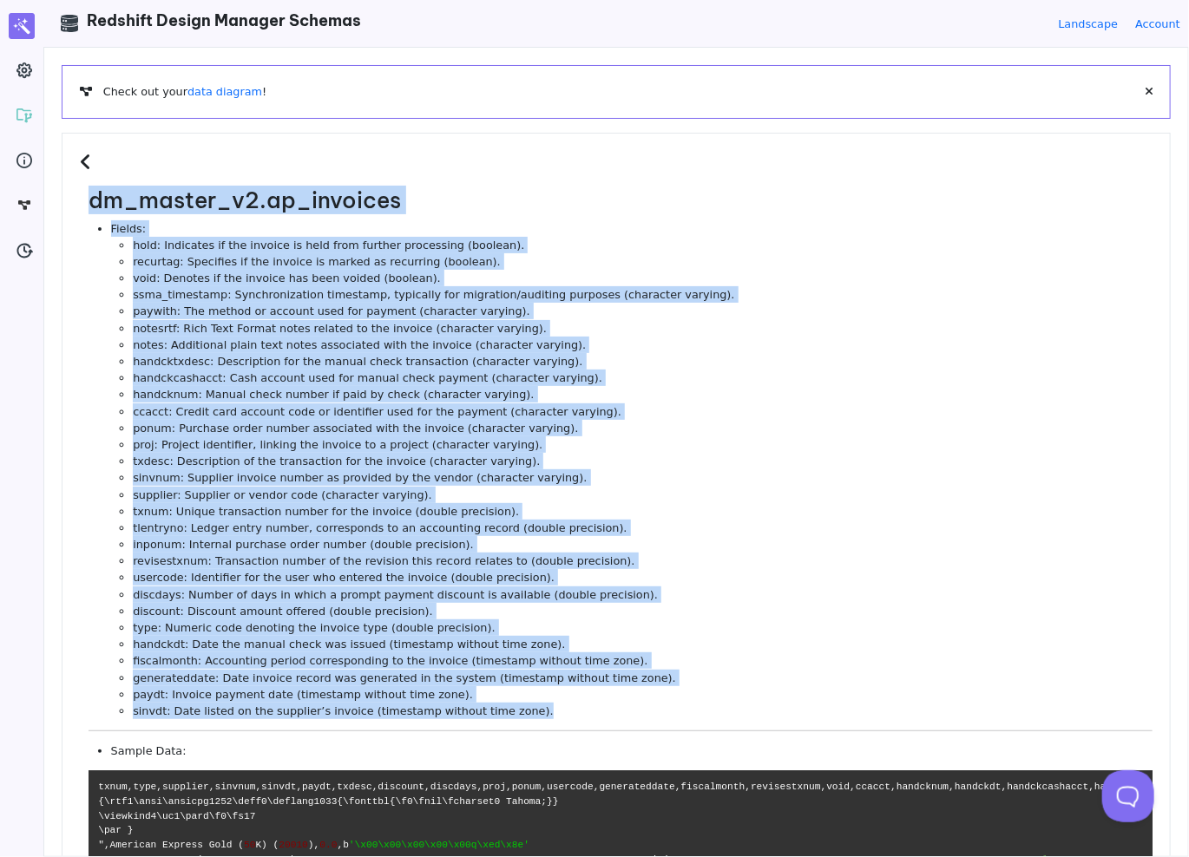
drag, startPoint x: 524, startPoint y: 706, endPoint x: 78, endPoint y: 210, distance: 667.3
click at [78, 210] on div "dm_master_v2.ap_invoices Fields: hold: Indicates if the invoice is held from fu…" at bounding box center [616, 817] width 1109 height 1368
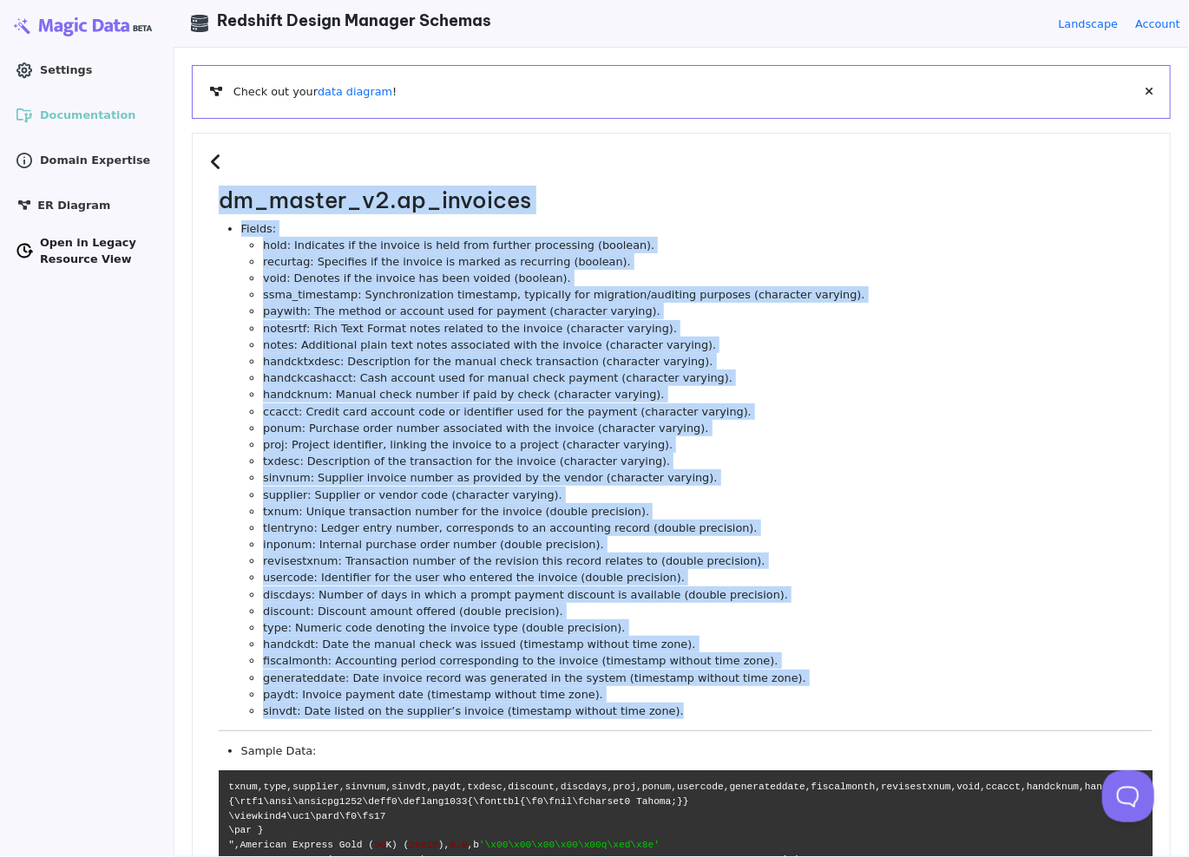
copy dl "dm_master_v2.ap_invoices Fields: hold: Indicates if the invoice is held from fu…"
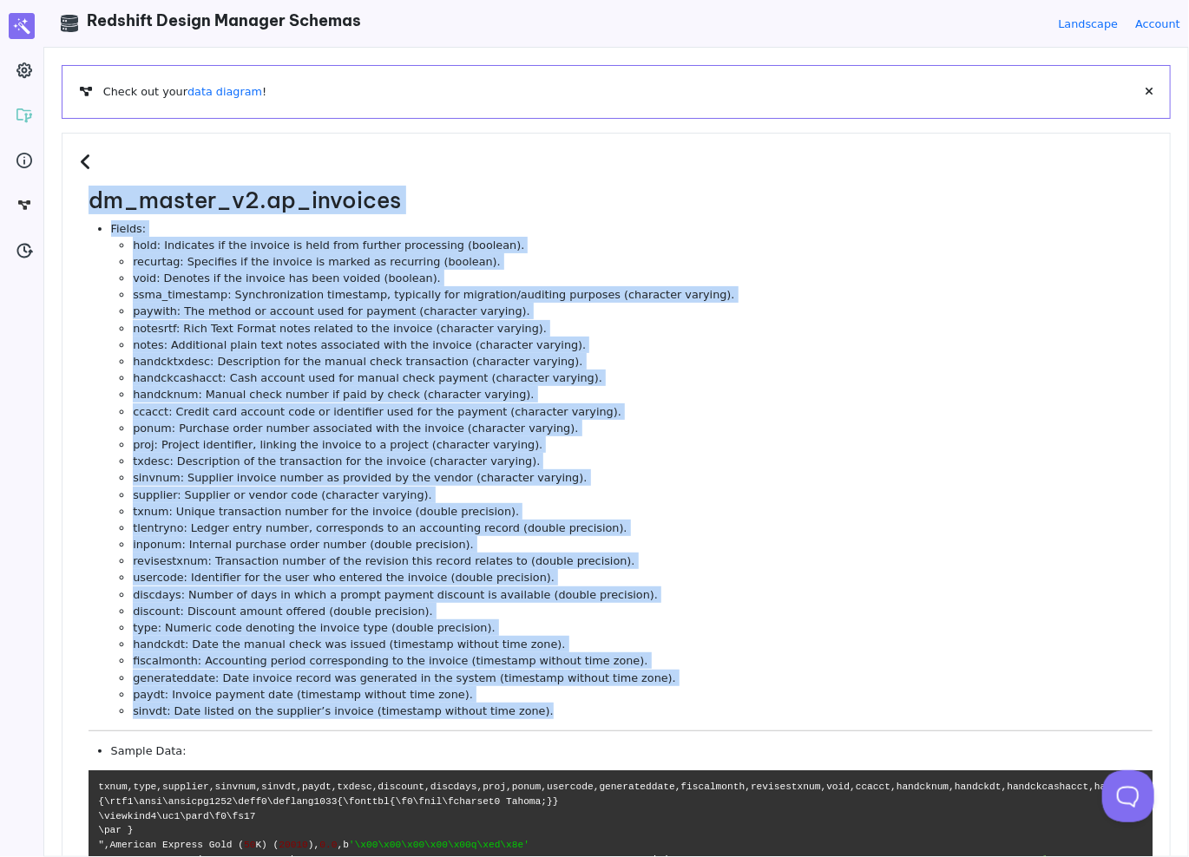
click at [548, 311] on li "paywith: The method or account used for payment (character varying)." at bounding box center [643, 311] width 1020 height 16
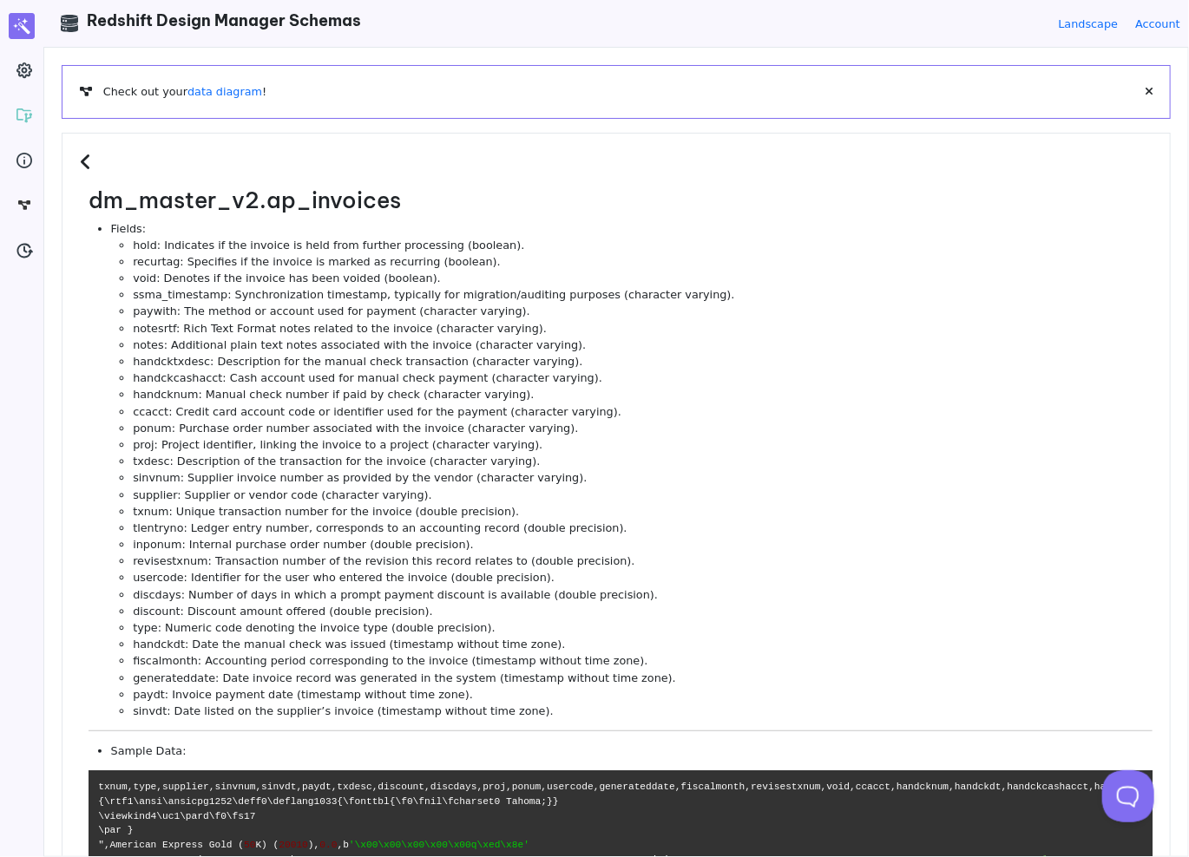
click at [260, 221] on li "Fields: hold: Indicates if the invoice is held from further processing (boolean…" at bounding box center [631, 470] width 1041 height 500
click at [80, 154] on icon at bounding box center [88, 162] width 16 height 19
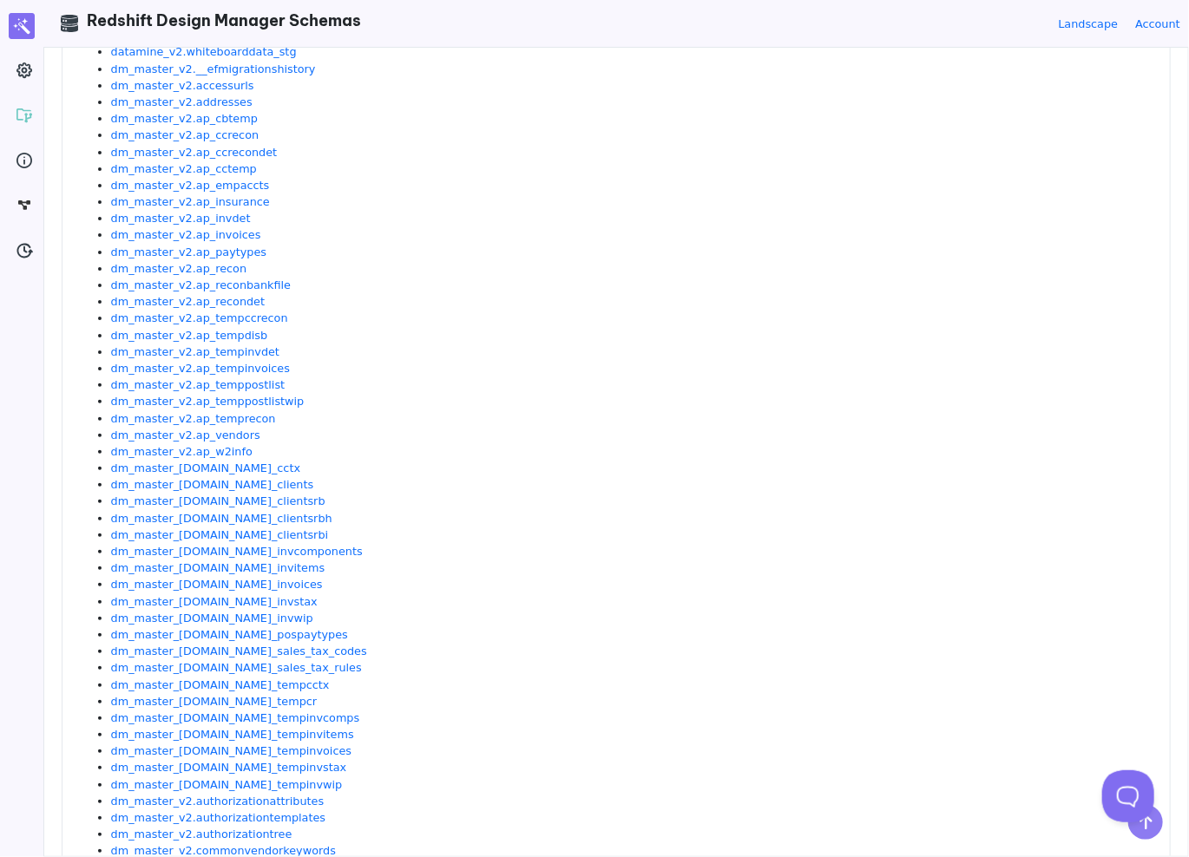
scroll to position [955, 0]
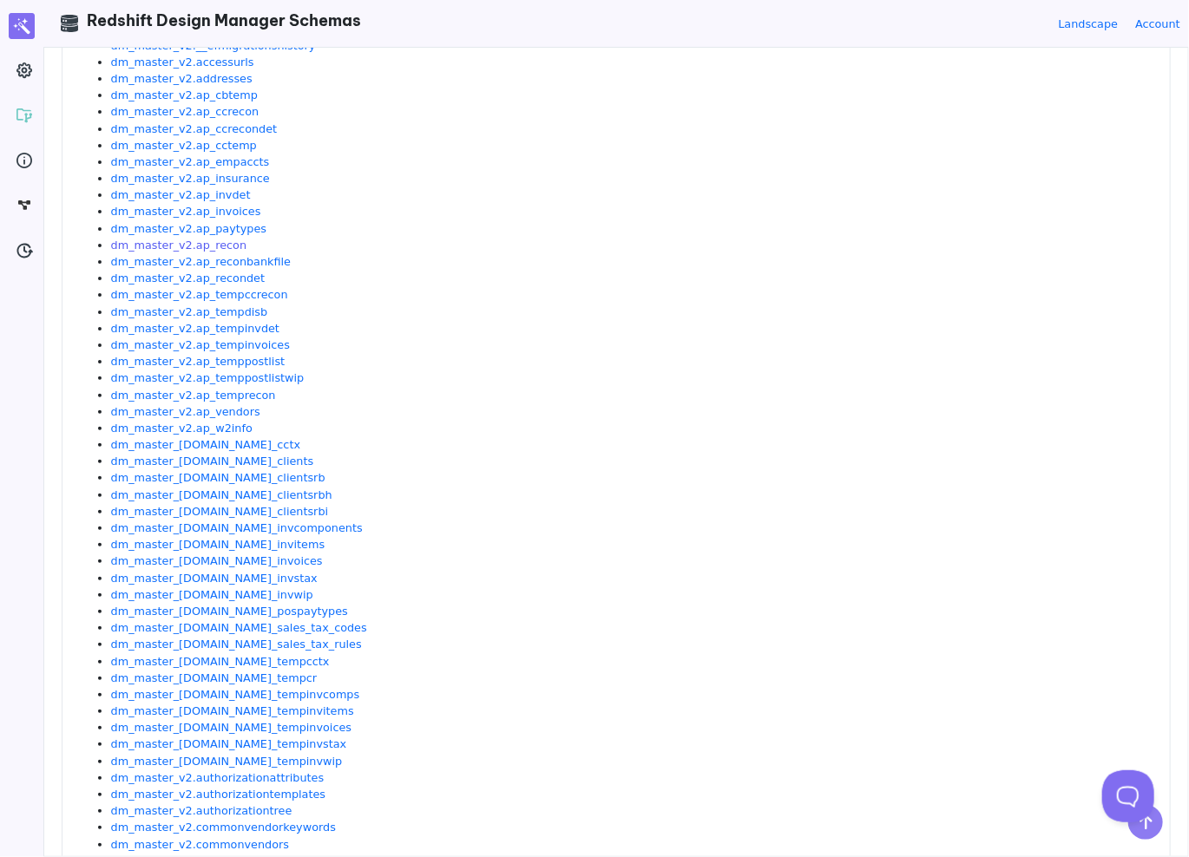
click at [208, 242] on link "dm_master_v2.ap_recon" at bounding box center [179, 245] width 136 height 13
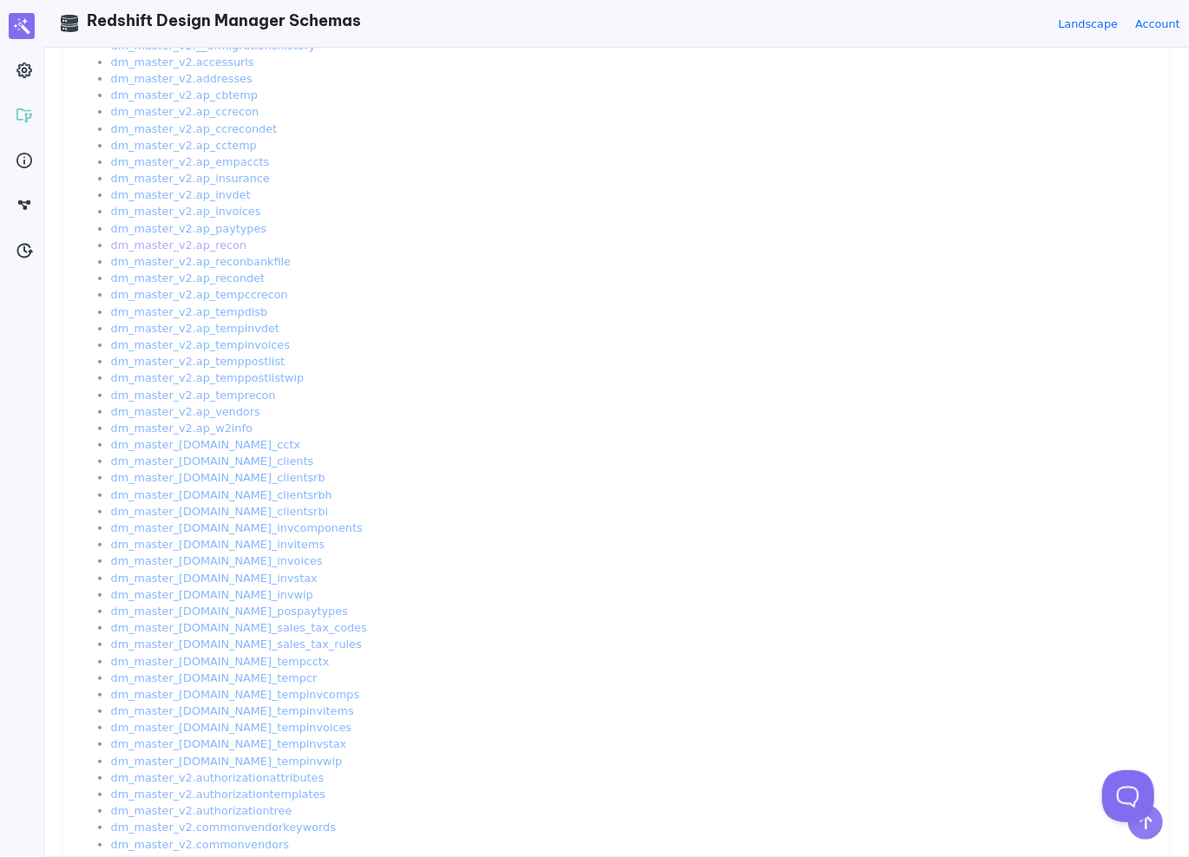
scroll to position [0, 0]
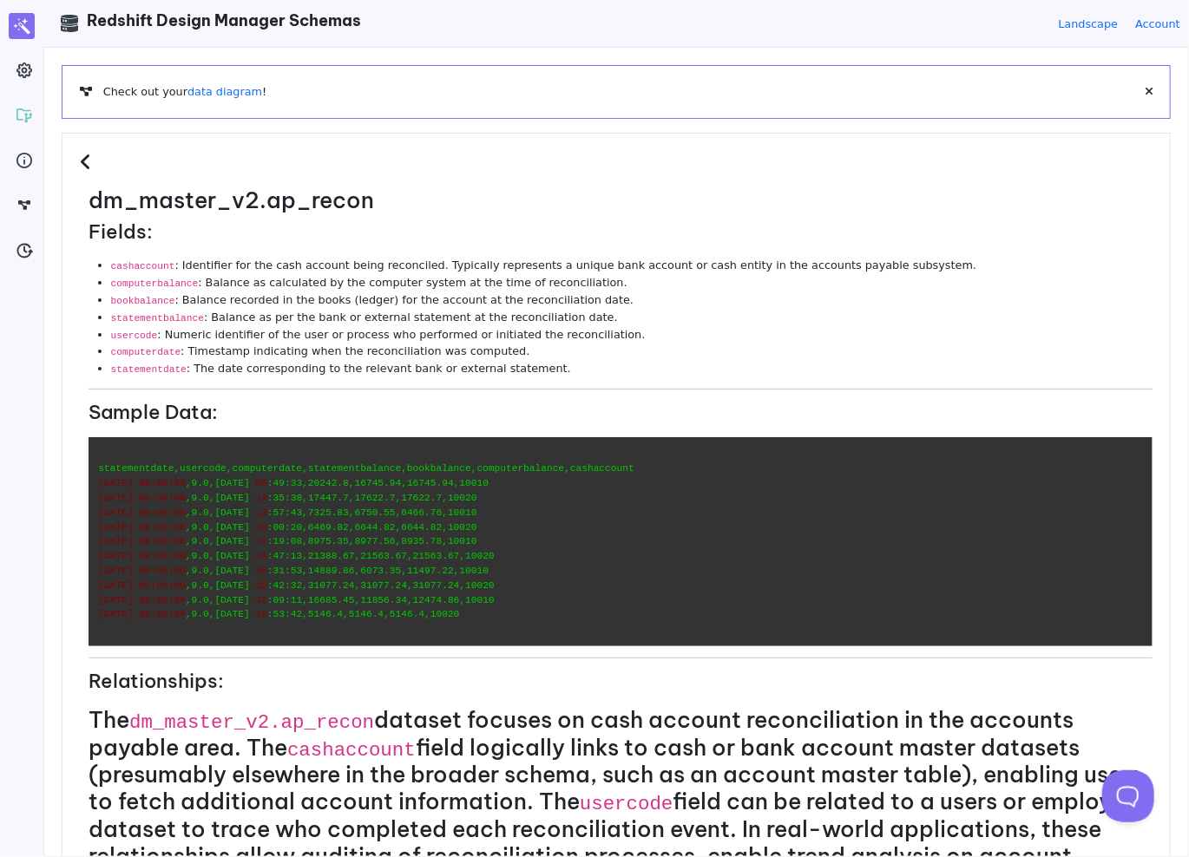
click at [470, 339] on li "usercode : Numeric identifier of the user or process who performed or initiated…" at bounding box center [631, 334] width 1041 height 17
click at [92, 148] on div "dm_master_v2.ap_recon Fields: cashaccount : Identifier for the cash account bei…" at bounding box center [616, 718] width 1109 height 1170
click at [87, 160] on icon at bounding box center [88, 162] width 16 height 19
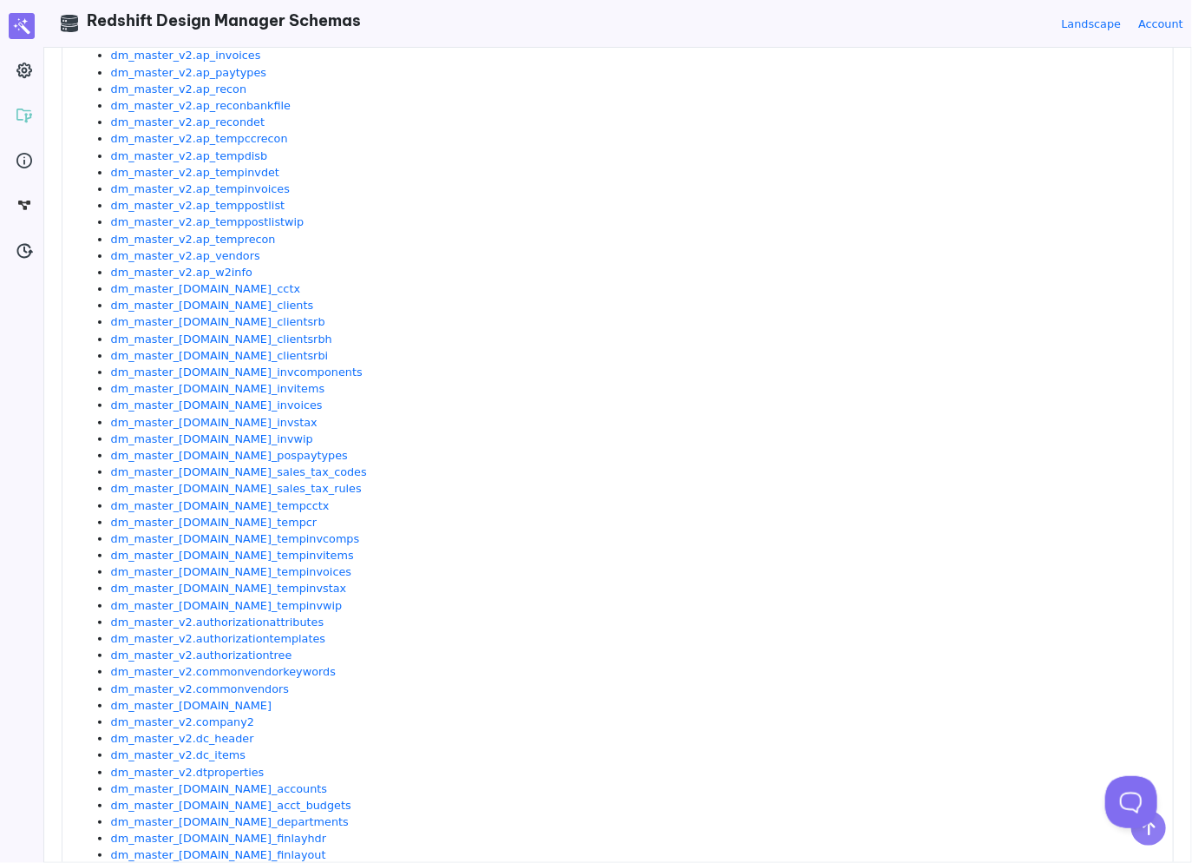
scroll to position [1215, 0]
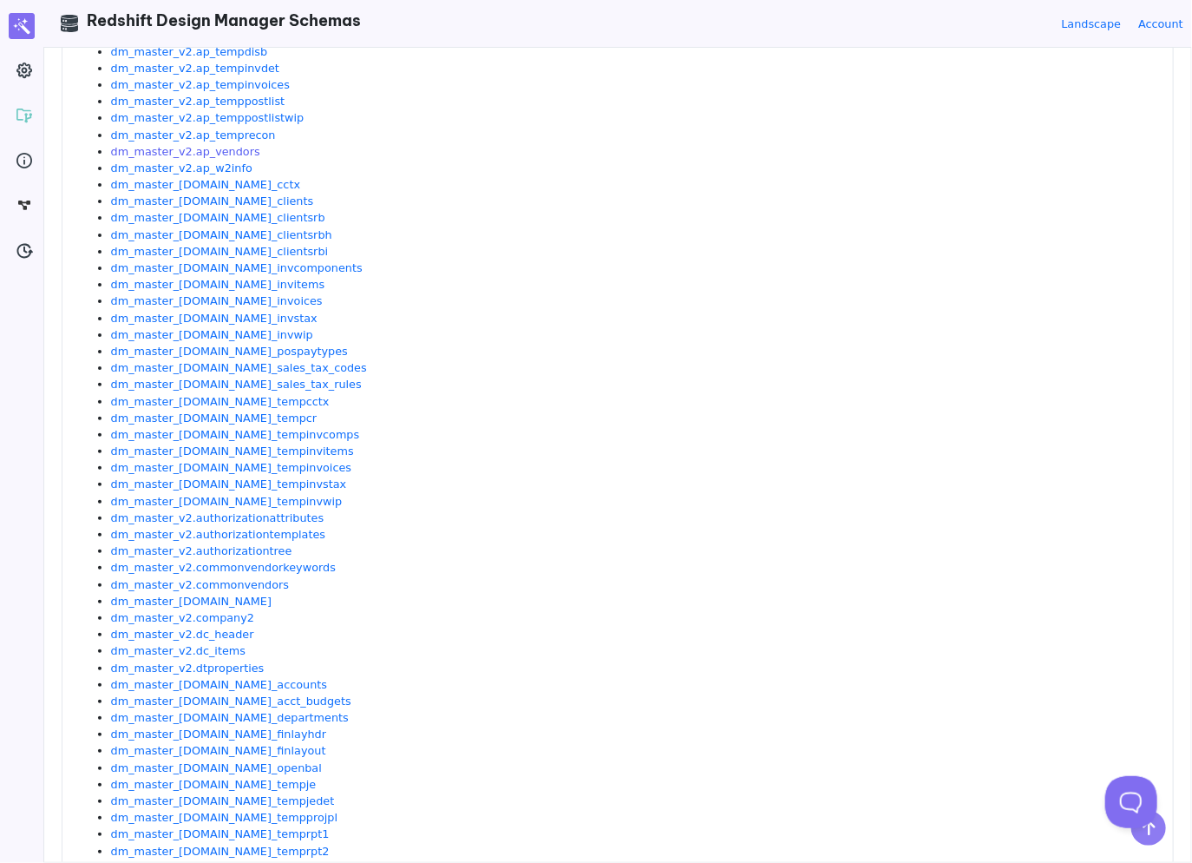
click at [229, 148] on link "dm_master_v2.ap_vendors" at bounding box center [185, 151] width 149 height 13
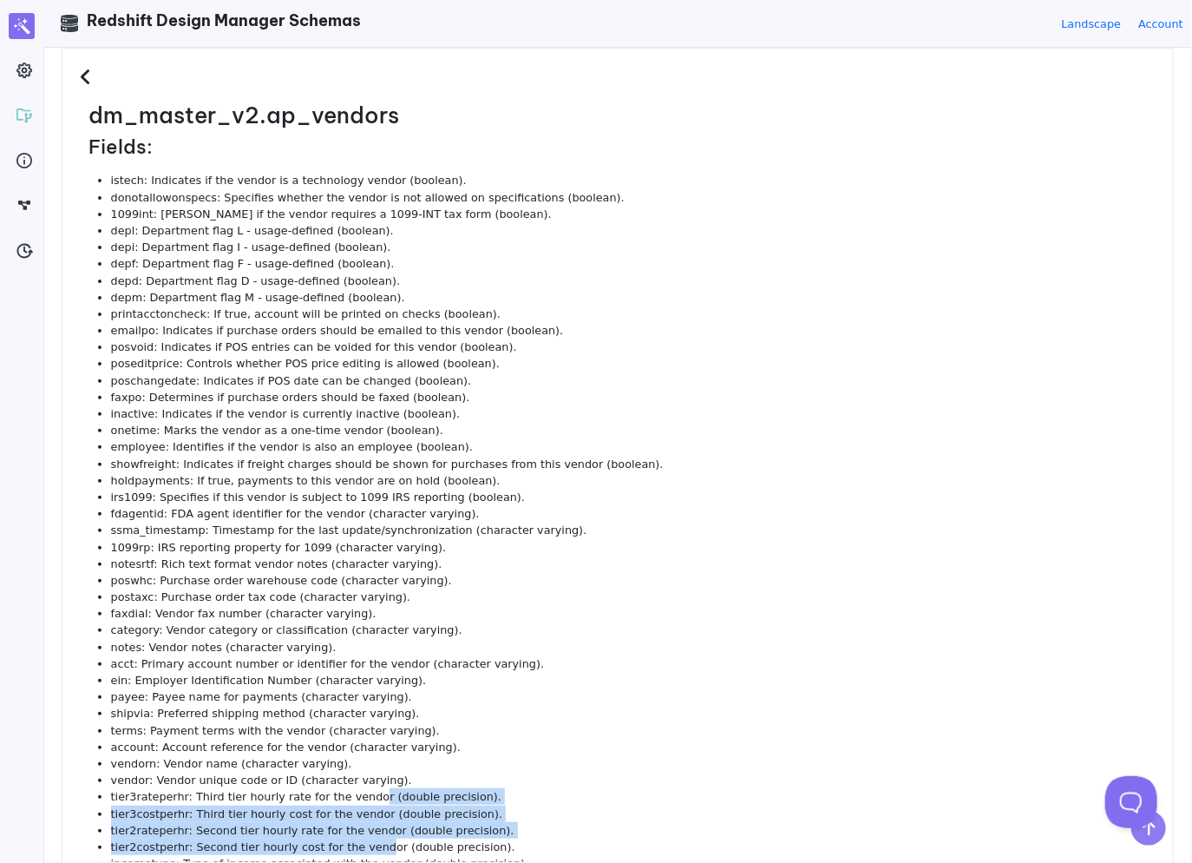
scroll to position [87, 0]
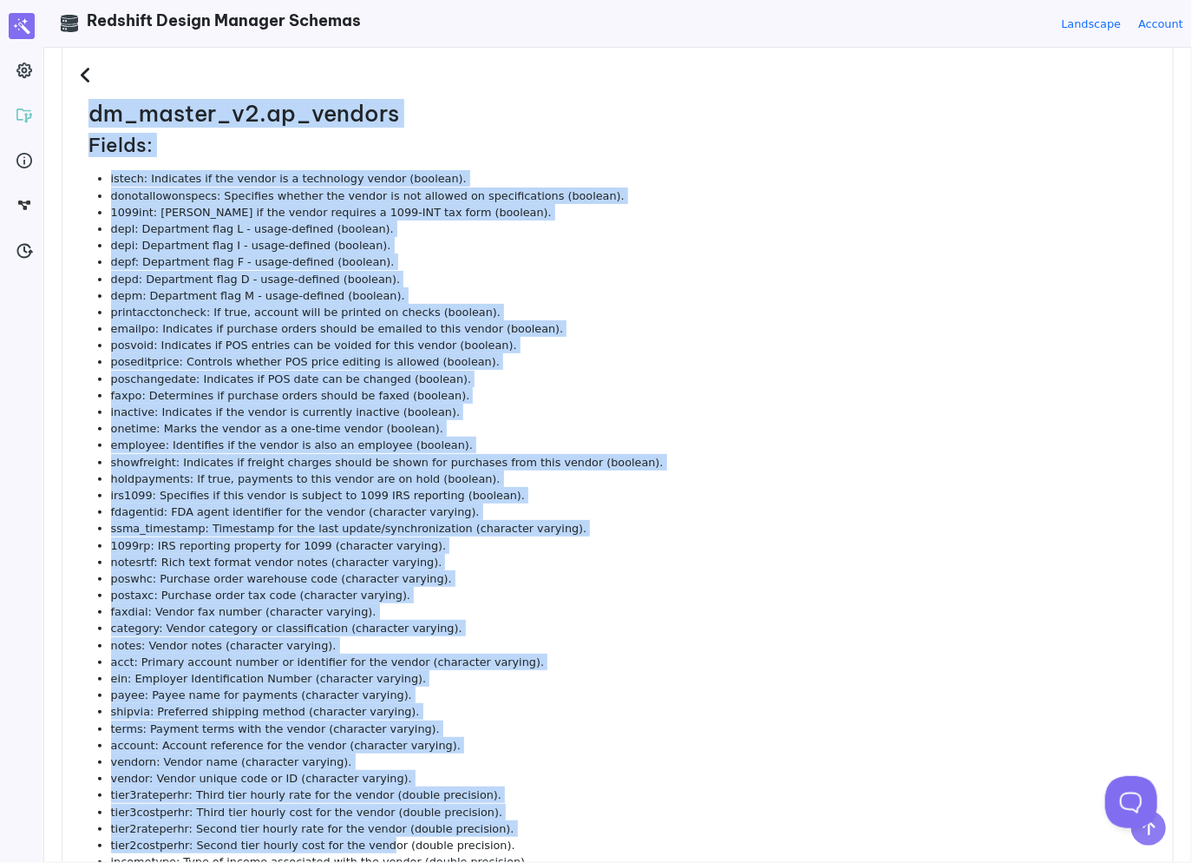
click at [89, 115] on h2 "dm_master_v2.ap_vendors" at bounding box center [622, 114] width 1067 height 27
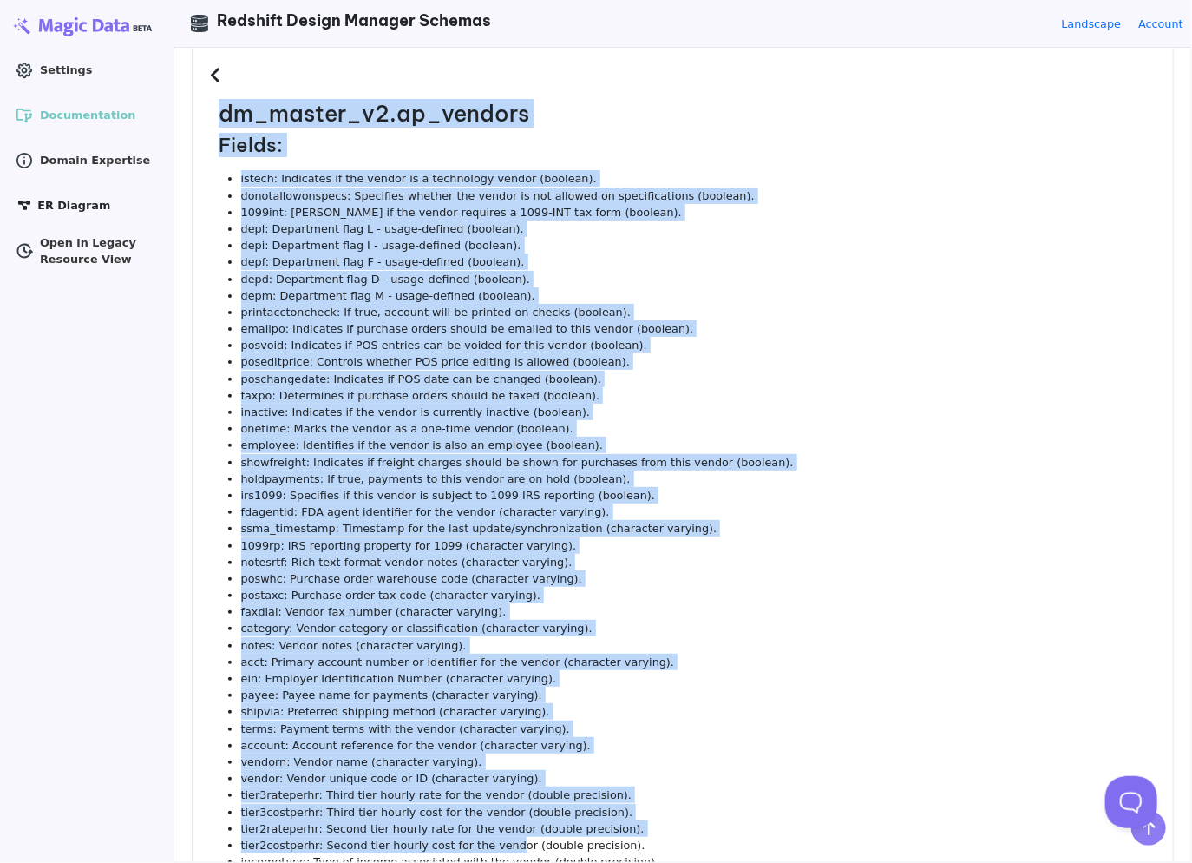
copy div "dm_master_v2.ap_vendors Fields: istech: Indicates if the vendor is a technology…"
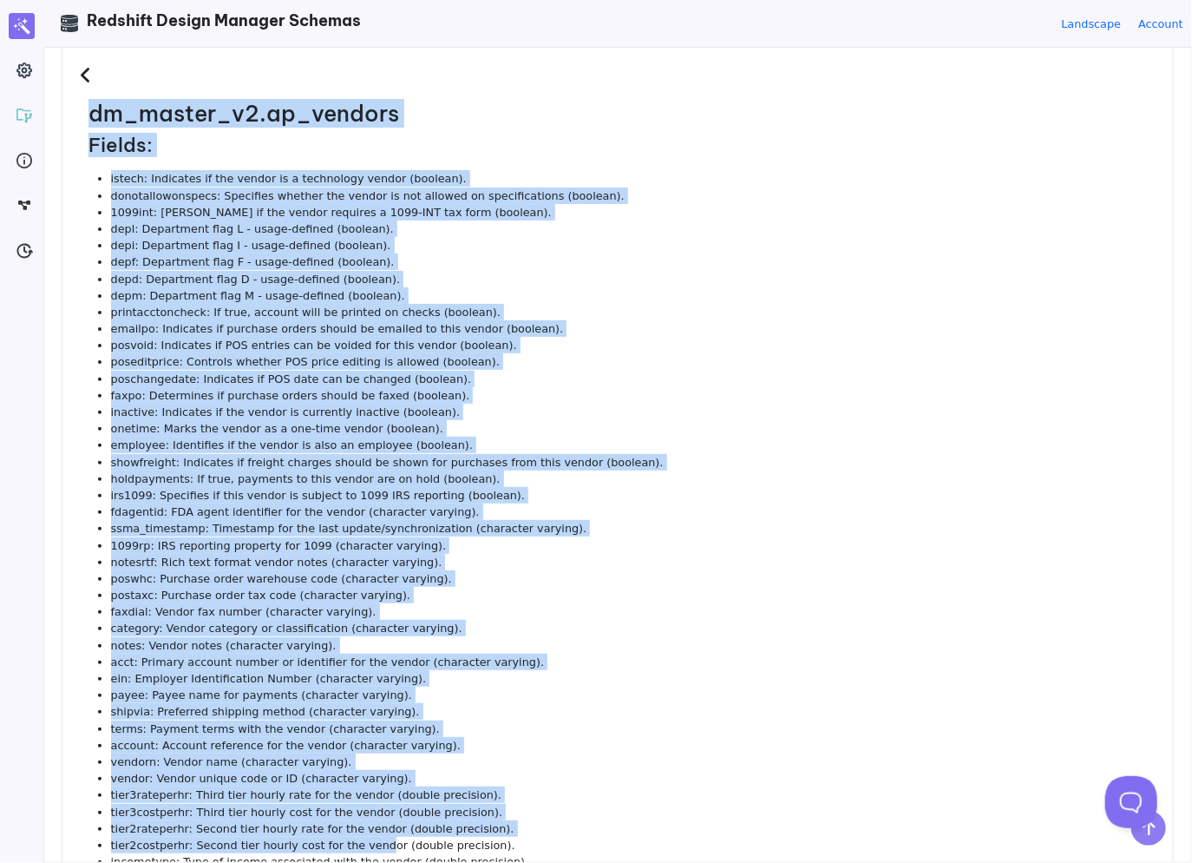
drag, startPoint x: 630, startPoint y: 338, endPoint x: 630, endPoint y: 325, distance: 12.1
click at [630, 337] on li "posvoid: Indicates if POS entries can be voided for this vendor (boolean)." at bounding box center [633, 345] width 1045 height 16
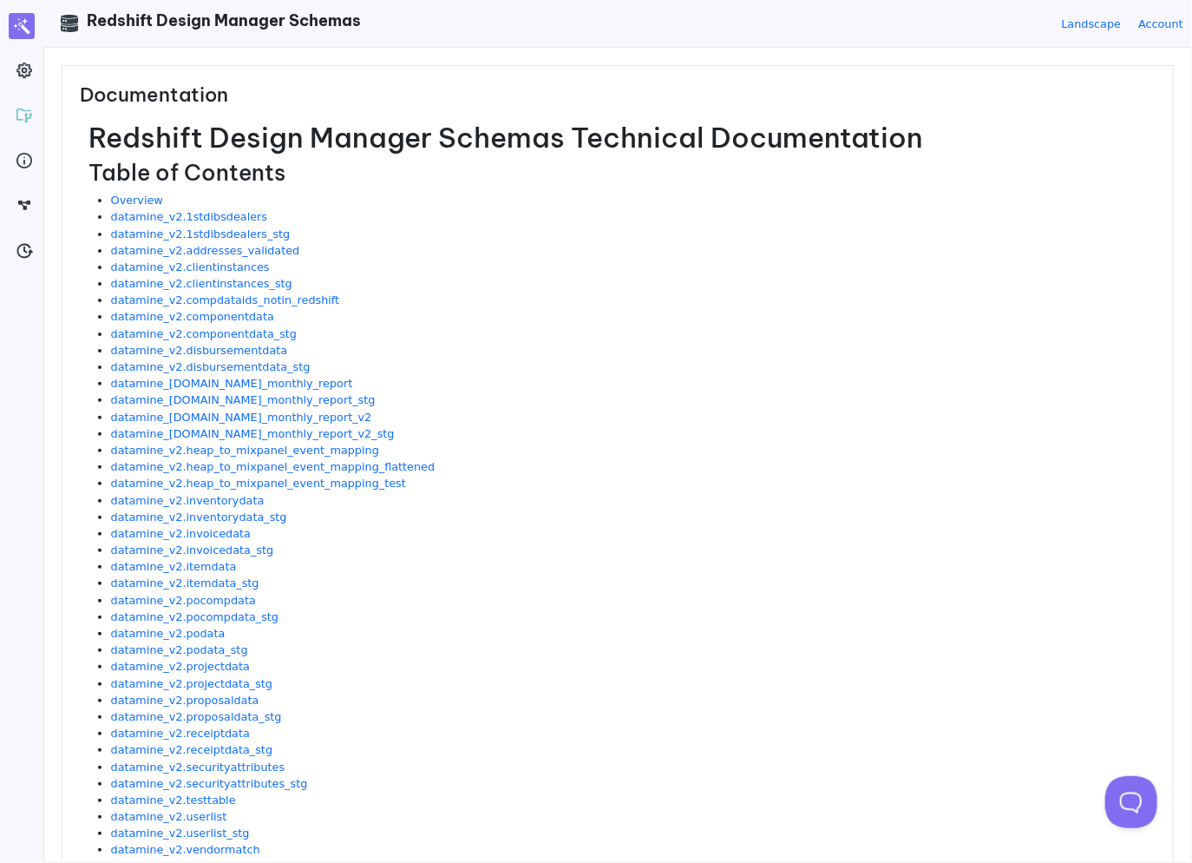
click at [588, 179] on h2 "Table of Contents" at bounding box center [622, 173] width 1067 height 27
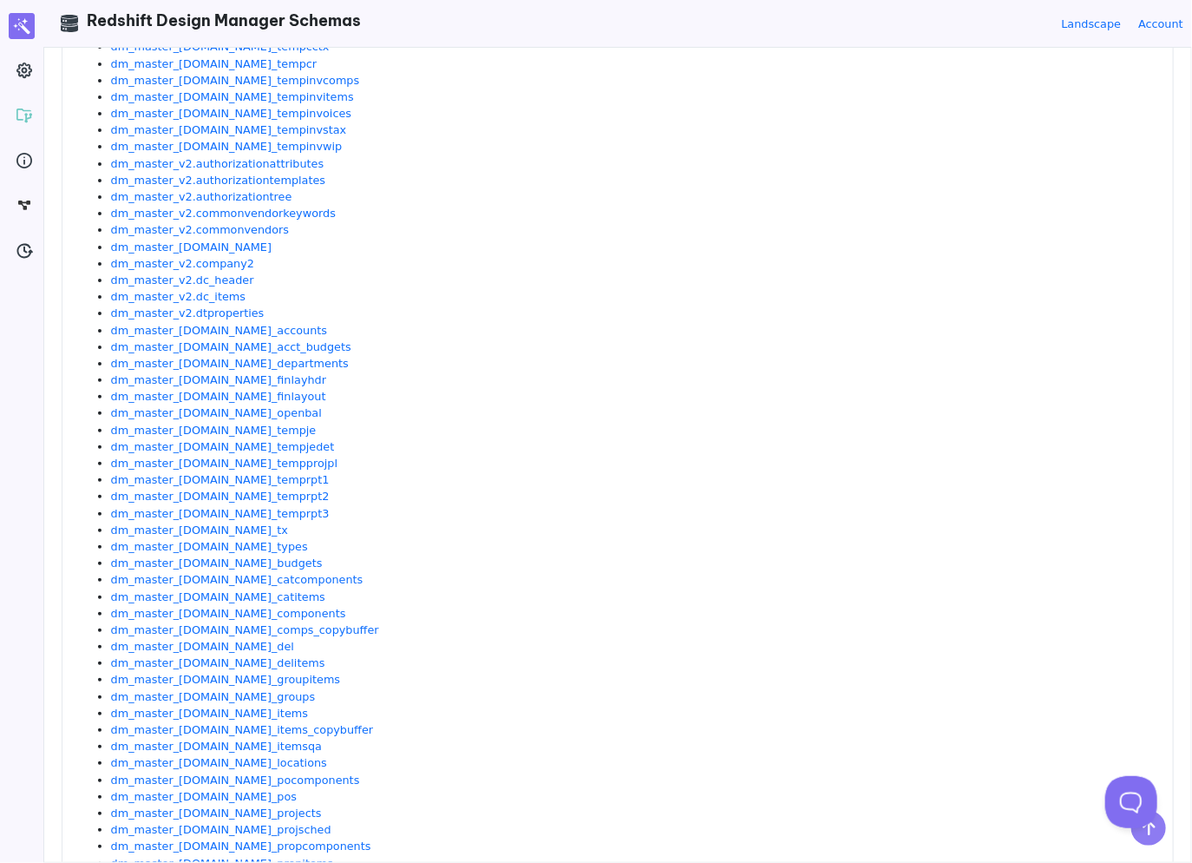
scroll to position [1505, 0]
click at [205, 241] on link "dm_master_[DOMAIN_NAME]" at bounding box center [191, 244] width 161 height 13
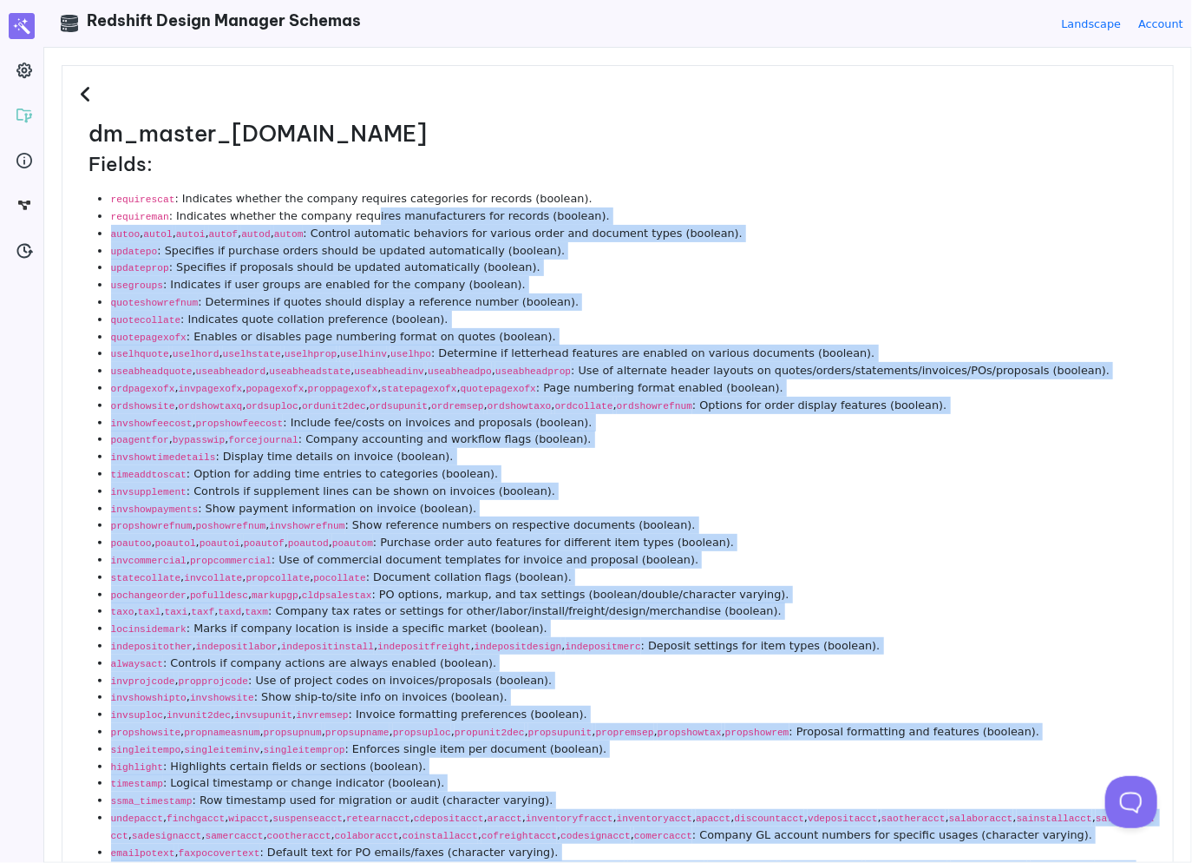
scroll to position [0, 0]
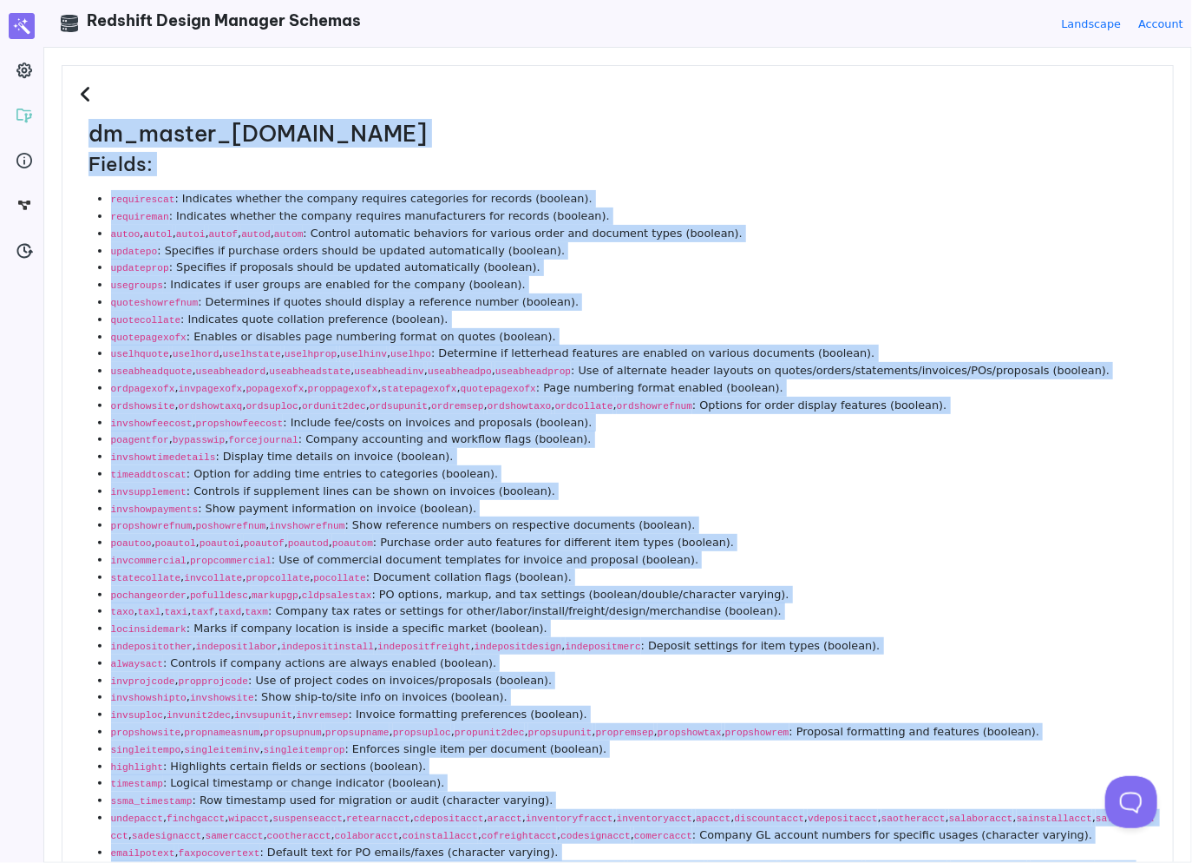
drag, startPoint x: 995, startPoint y: 402, endPoint x: 84, endPoint y: 128, distance: 951.5
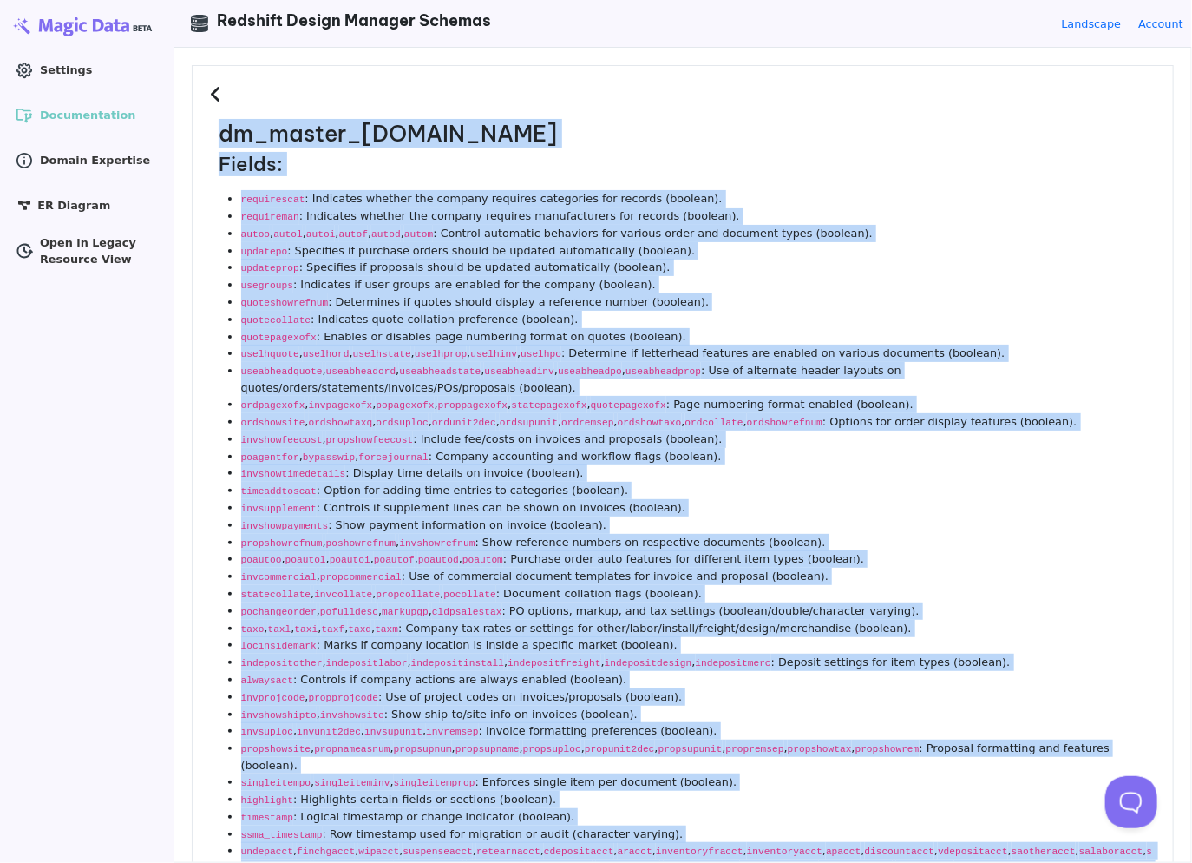
copy dl "dm_master_[DOMAIN_NAME] Fields: requirescat : Indicates whether the company req…"
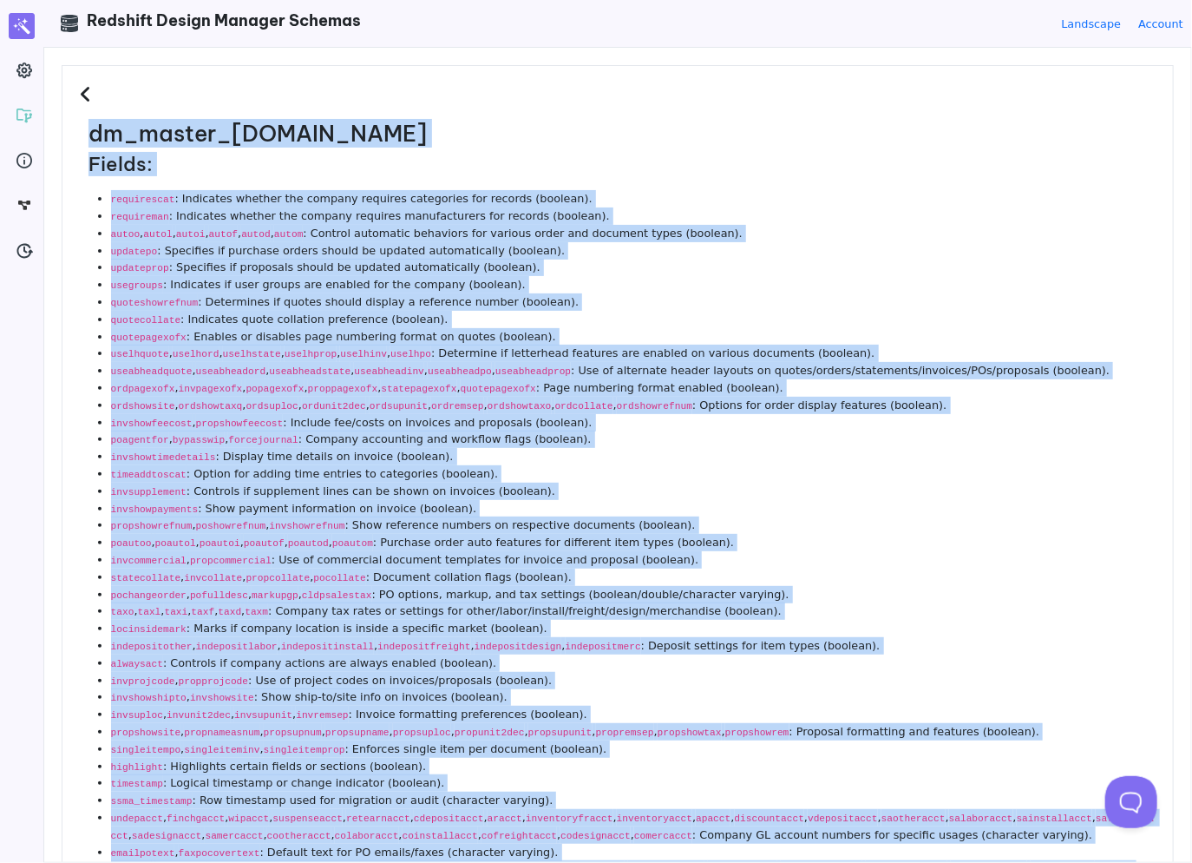
click at [727, 293] on li "quoteshowrefnum : Determines if quotes should display a reference number (boole…" at bounding box center [633, 301] width 1045 height 17
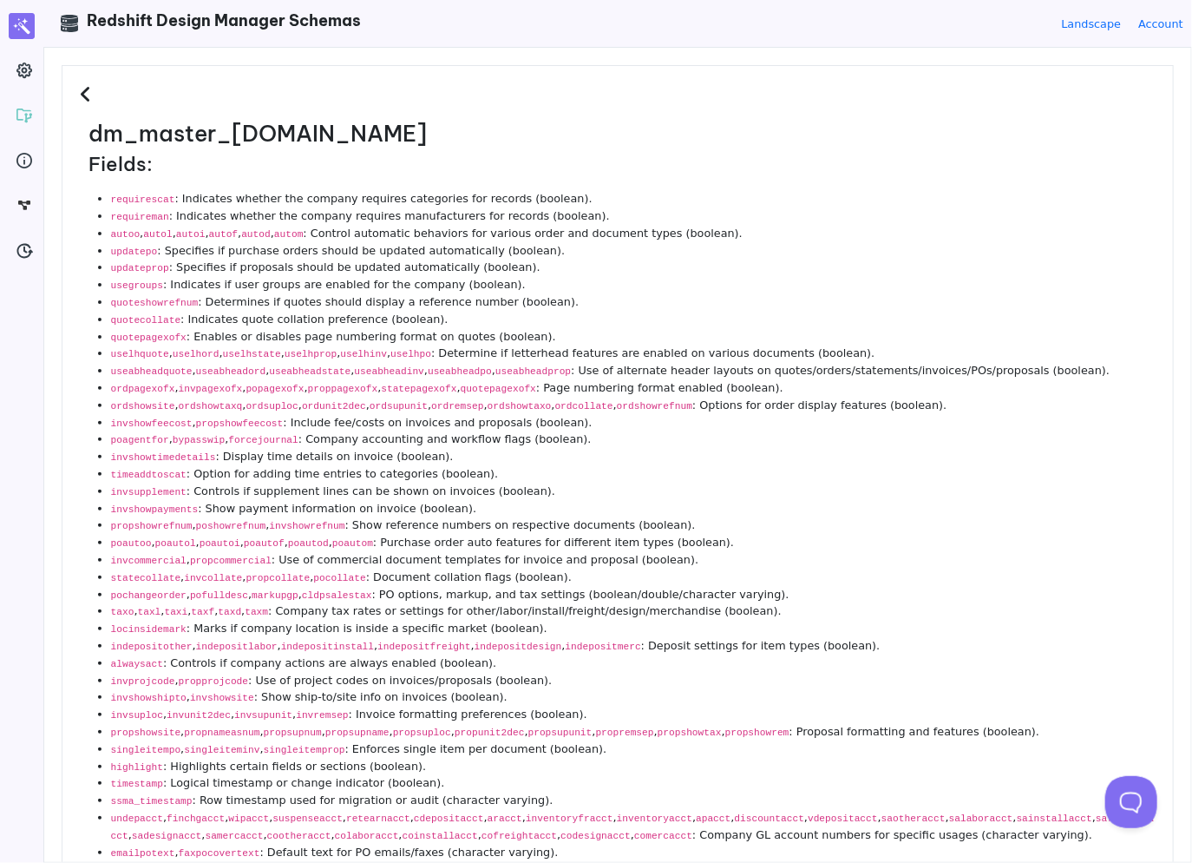
click at [85, 98] on icon at bounding box center [88, 94] width 16 height 19
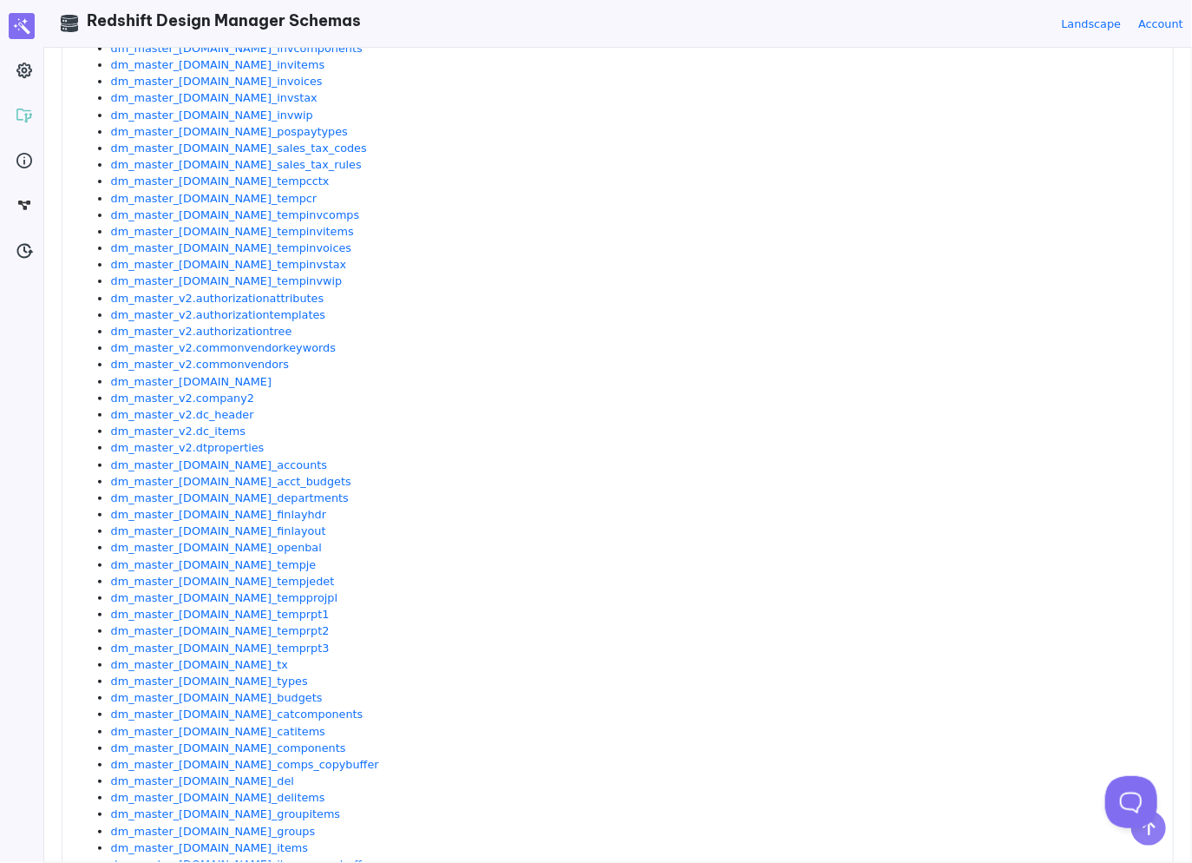
scroll to position [1474, 0]
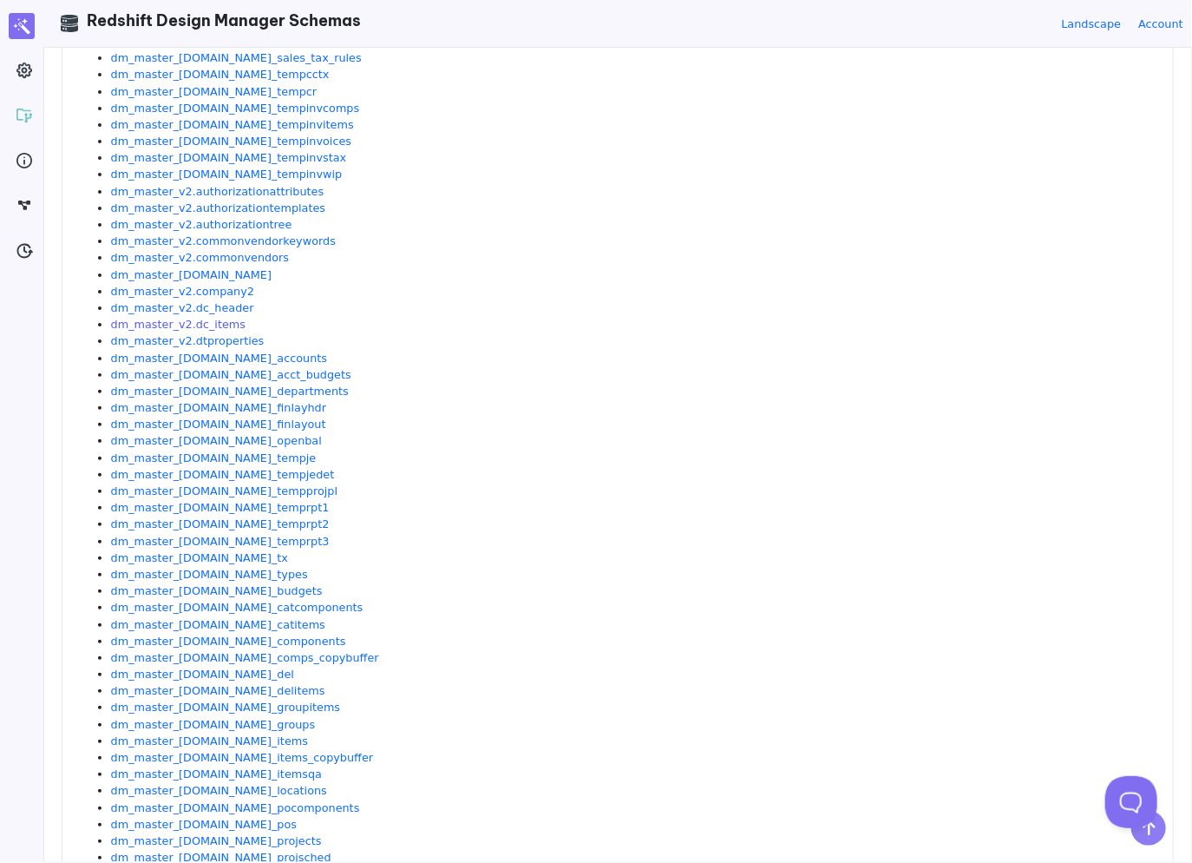
click at [195, 326] on link "dm_master_v2.dc_items" at bounding box center [178, 324] width 134 height 13
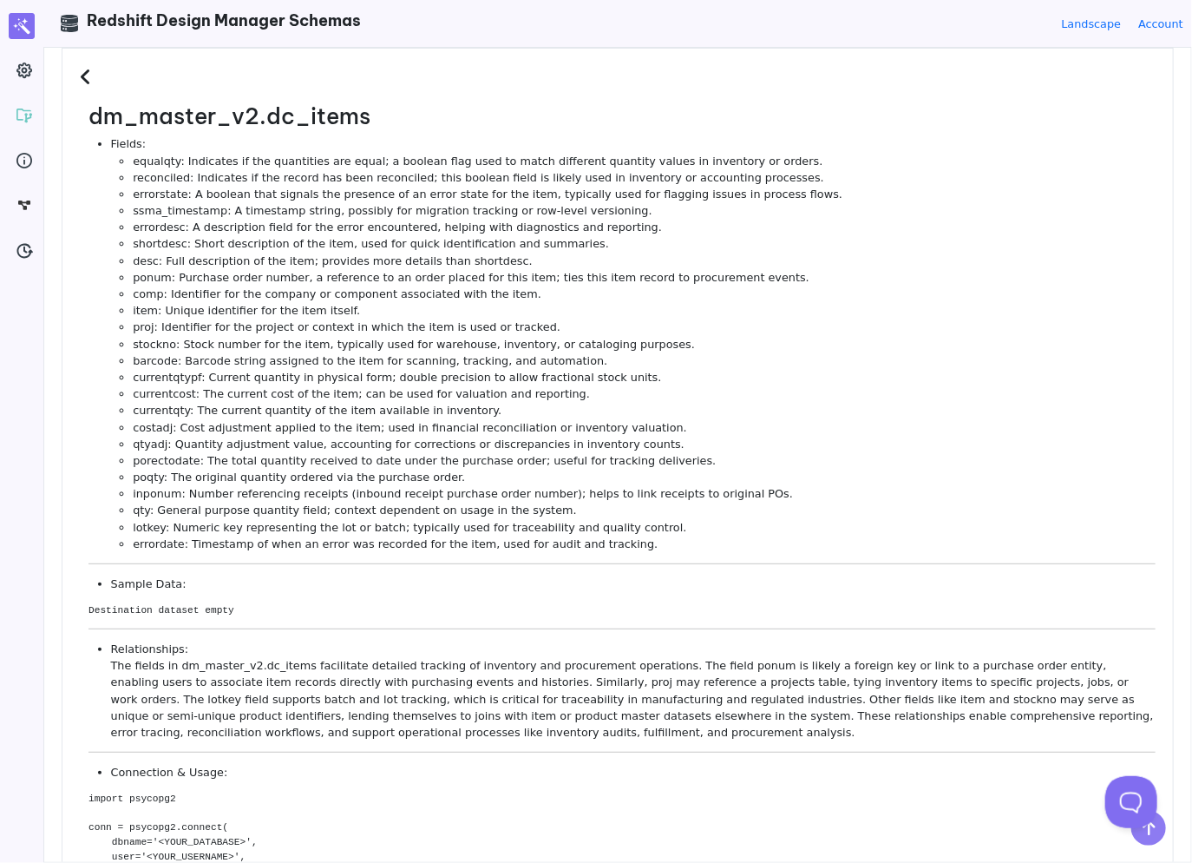
scroll to position [0, 0]
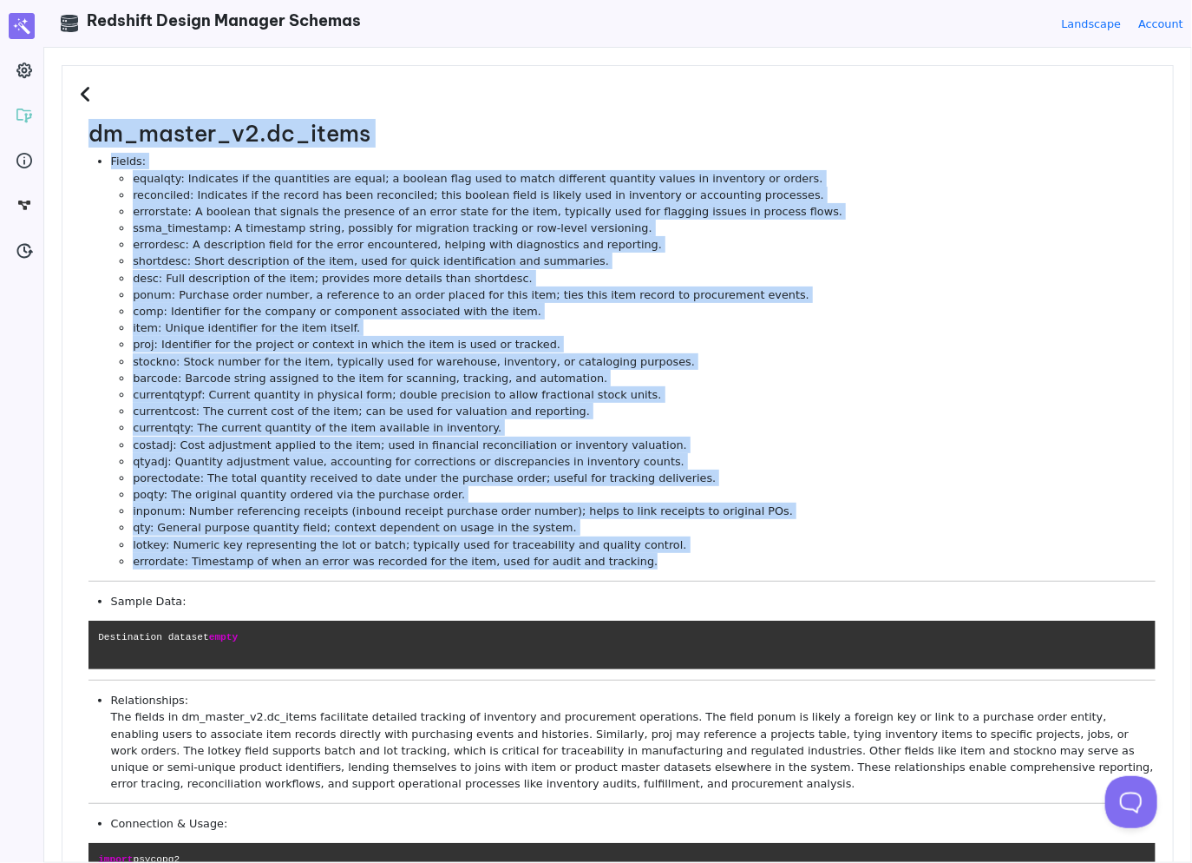
drag, startPoint x: 625, startPoint y: 563, endPoint x: 79, endPoint y: 136, distance: 692.9
click at [80, 136] on dl "dm_master_v2.dc_items Fields: equalqty: Indicates if the quantities are equal; …" at bounding box center [618, 595] width 1076 height 948
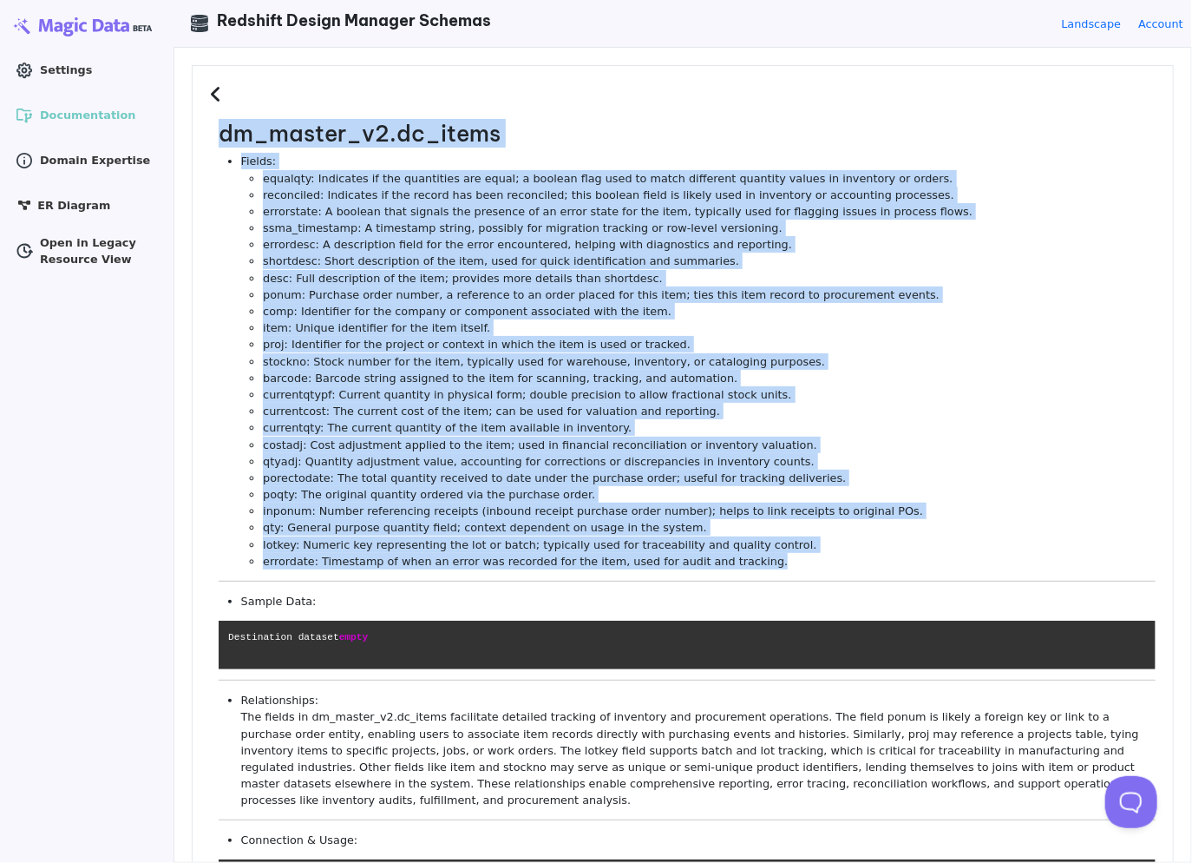
copy dl "dm_master_v2.dc_items Fields: equalqty: Indicates if the quantities are equal; …"
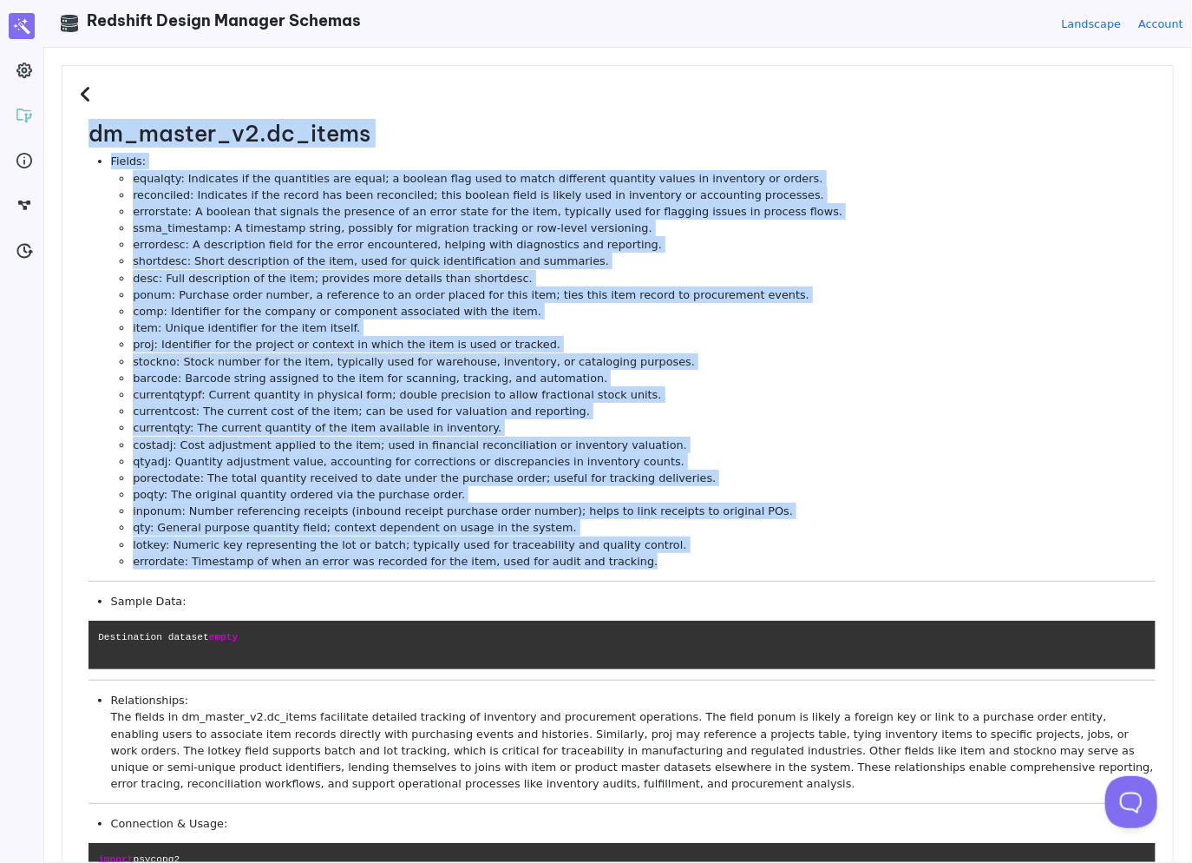
click at [735, 288] on li "ponum: Purchase order number, a reference to an order placed for this item; tie…" at bounding box center [644, 294] width 1023 height 16
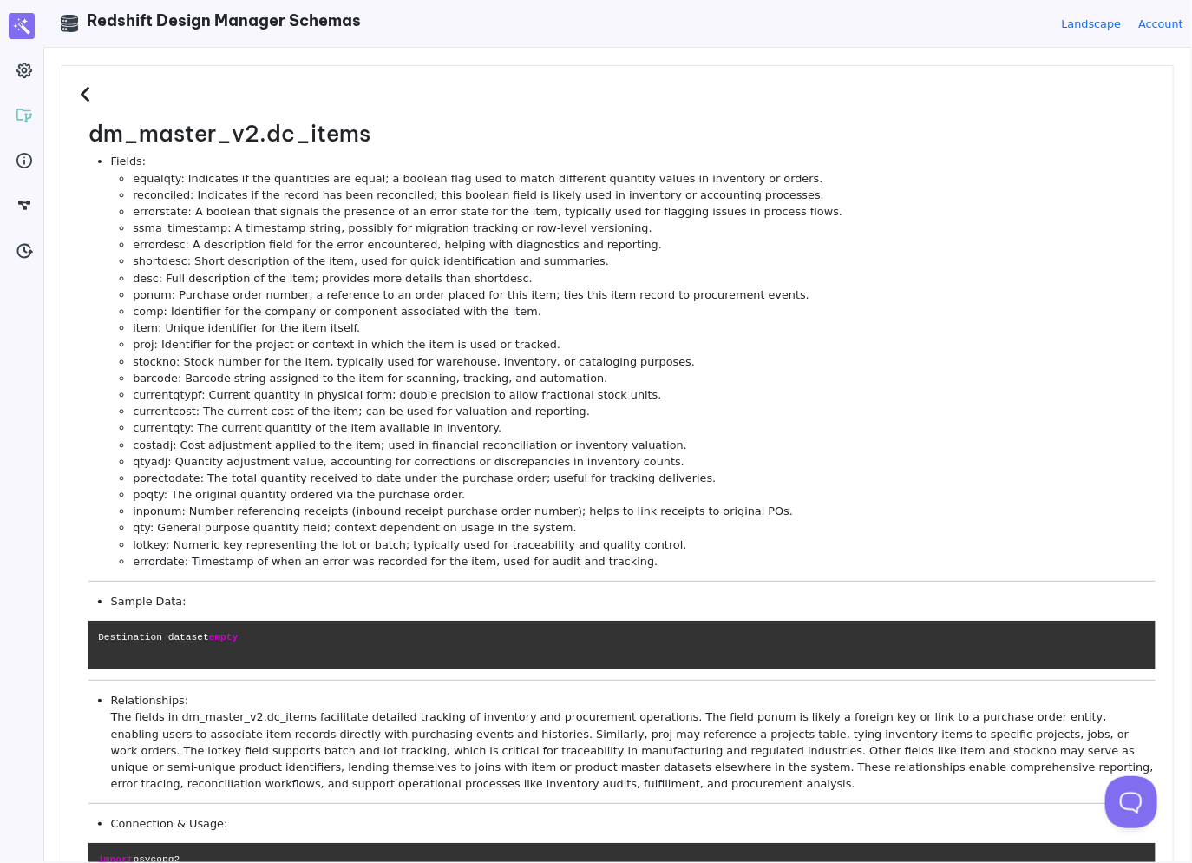
click at [348, 128] on h2 "dm_master_v2.dc_items" at bounding box center [622, 134] width 1067 height 27
copy h2 "dc_items"
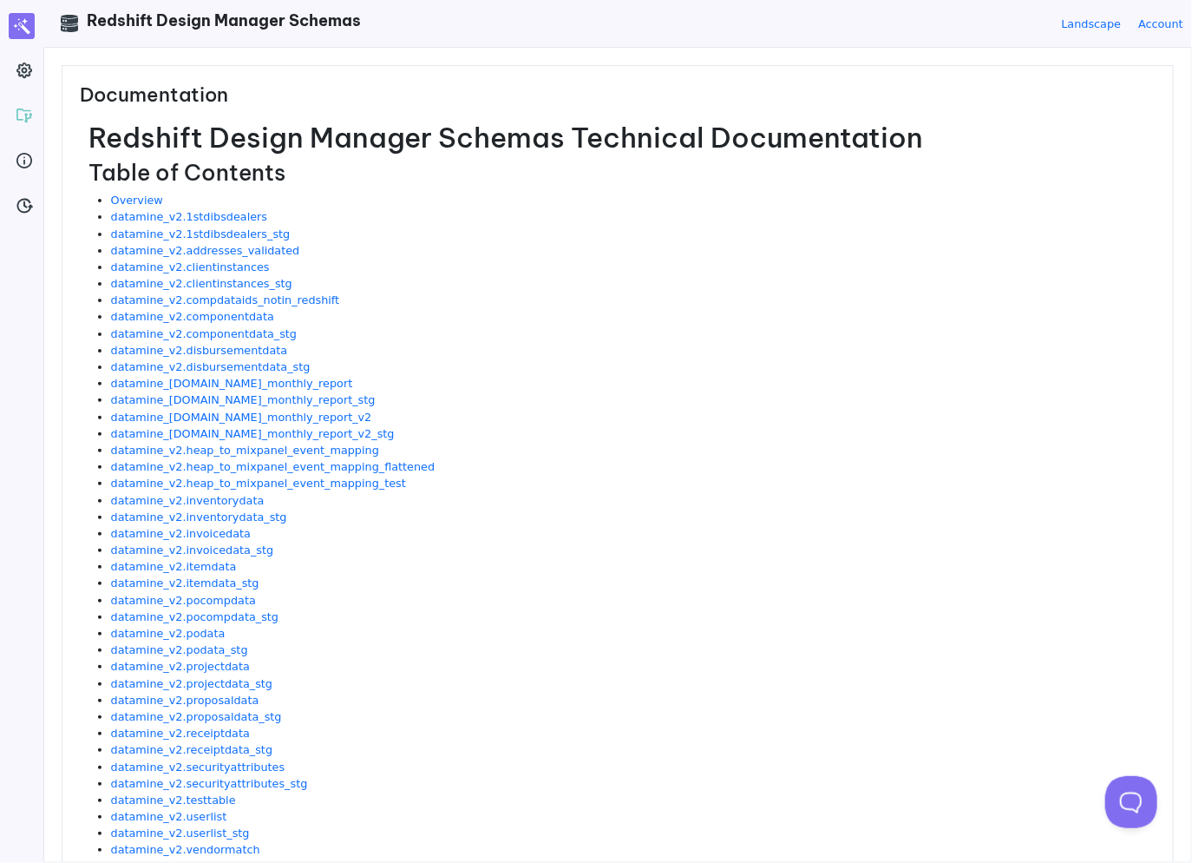
click at [472, 237] on li "datamine_v2.1stdibsdealers_stg" at bounding box center [633, 234] width 1045 height 16
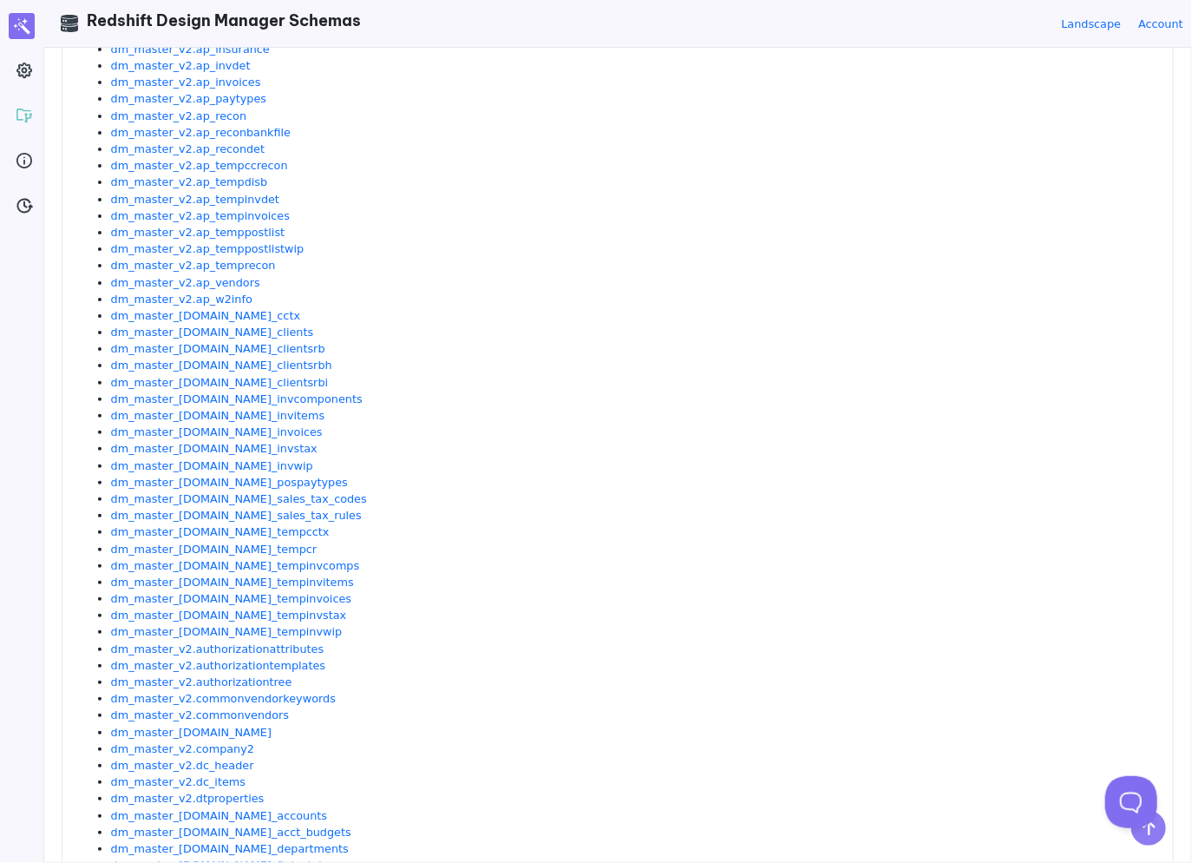
scroll to position [1074, 0]
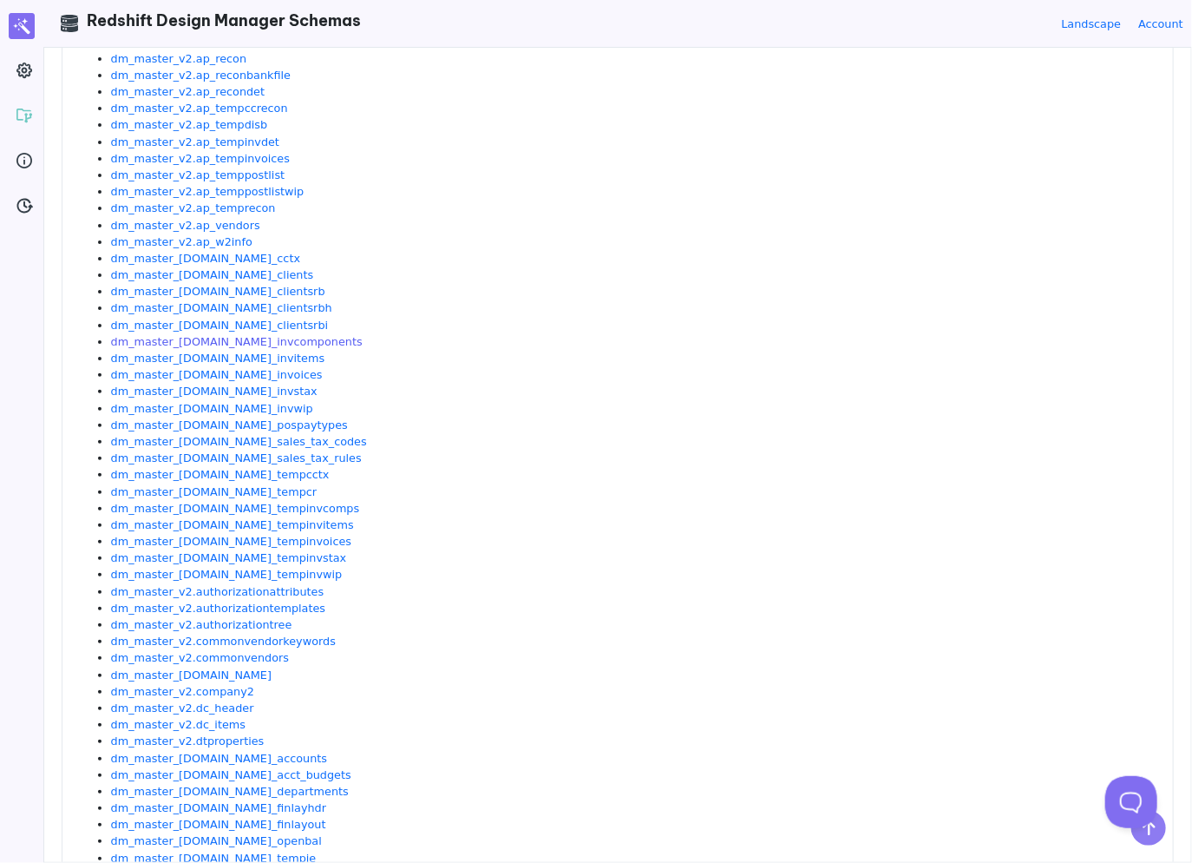
click at [219, 340] on link "dm_master_[DOMAIN_NAME]_invcomponents" at bounding box center [237, 341] width 252 height 13
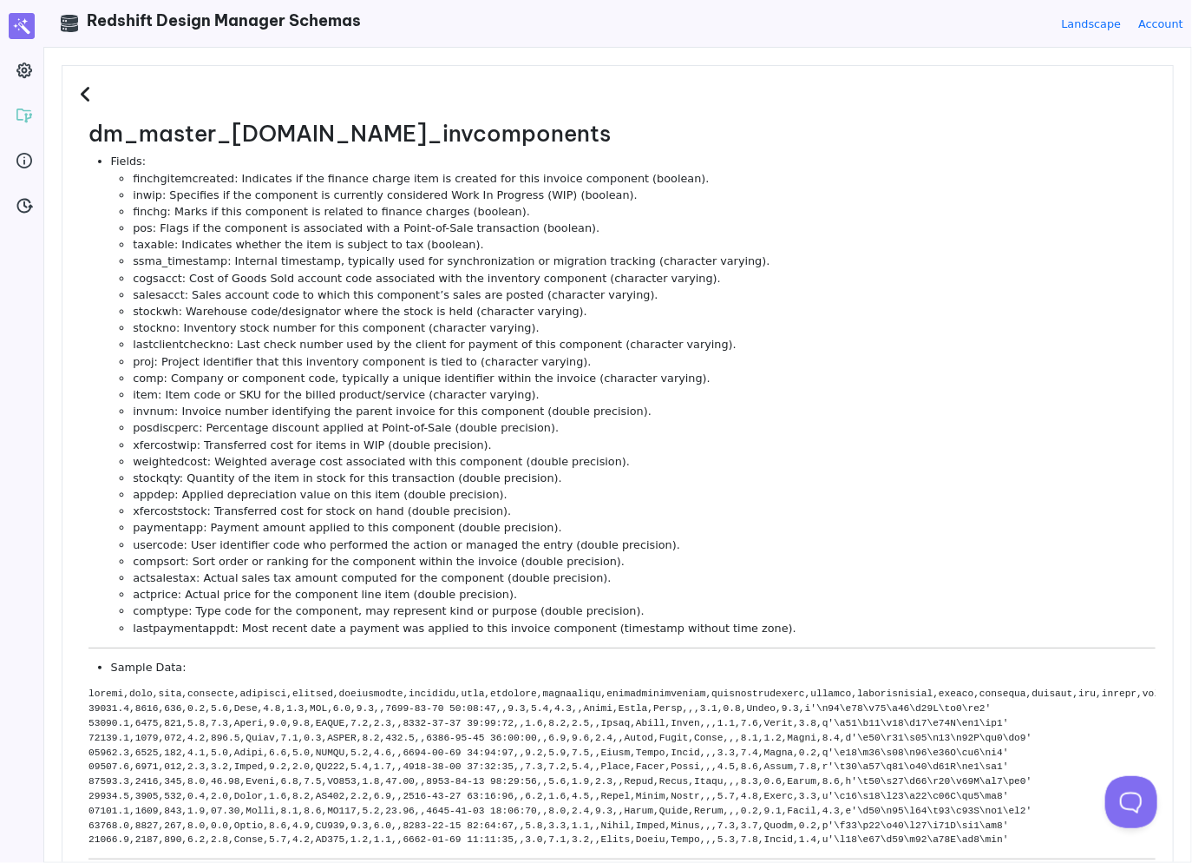
scroll to position [0, 0]
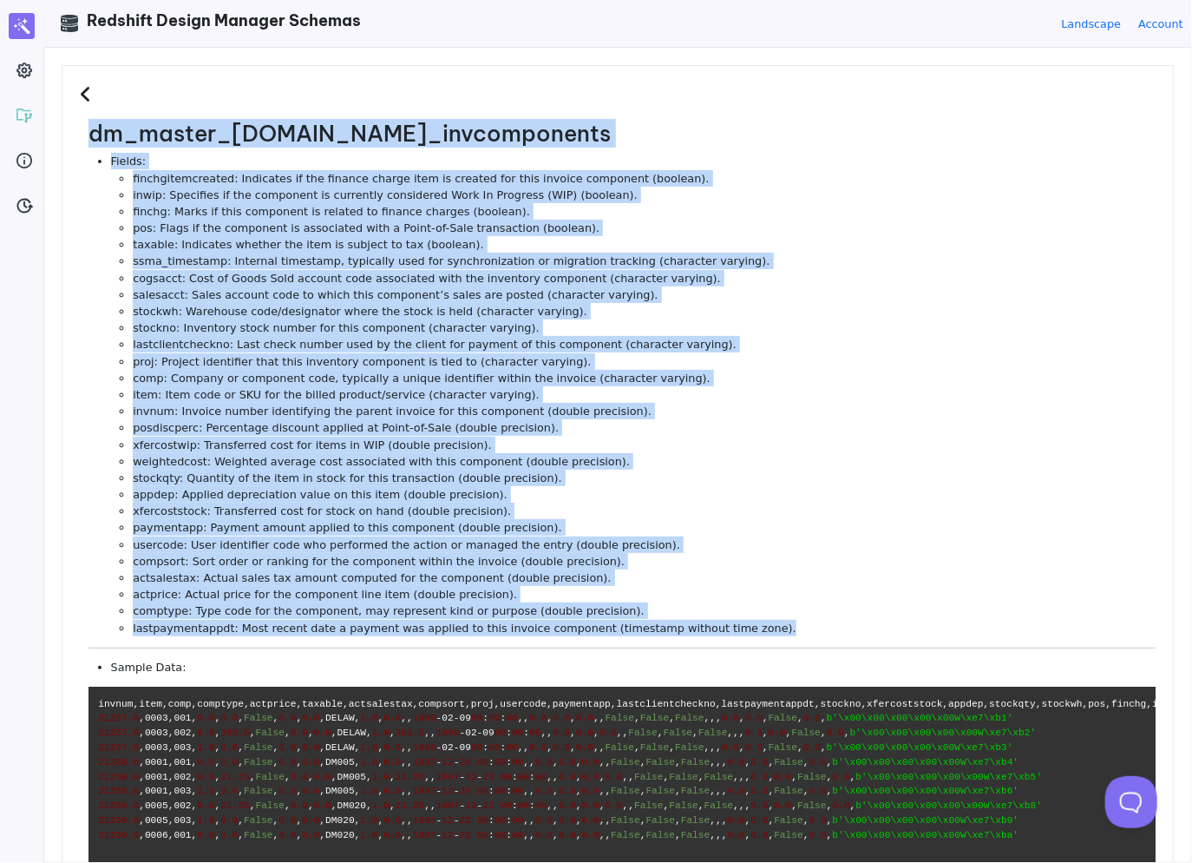
drag, startPoint x: 575, startPoint y: 494, endPoint x: 79, endPoint y: 138, distance: 610.7
click at [80, 138] on dl "dm_master_[DOMAIN_NAME]_invcomponents Fields: finchgitemcreated: Indicates if t…" at bounding box center [618, 703] width 1076 height 1164
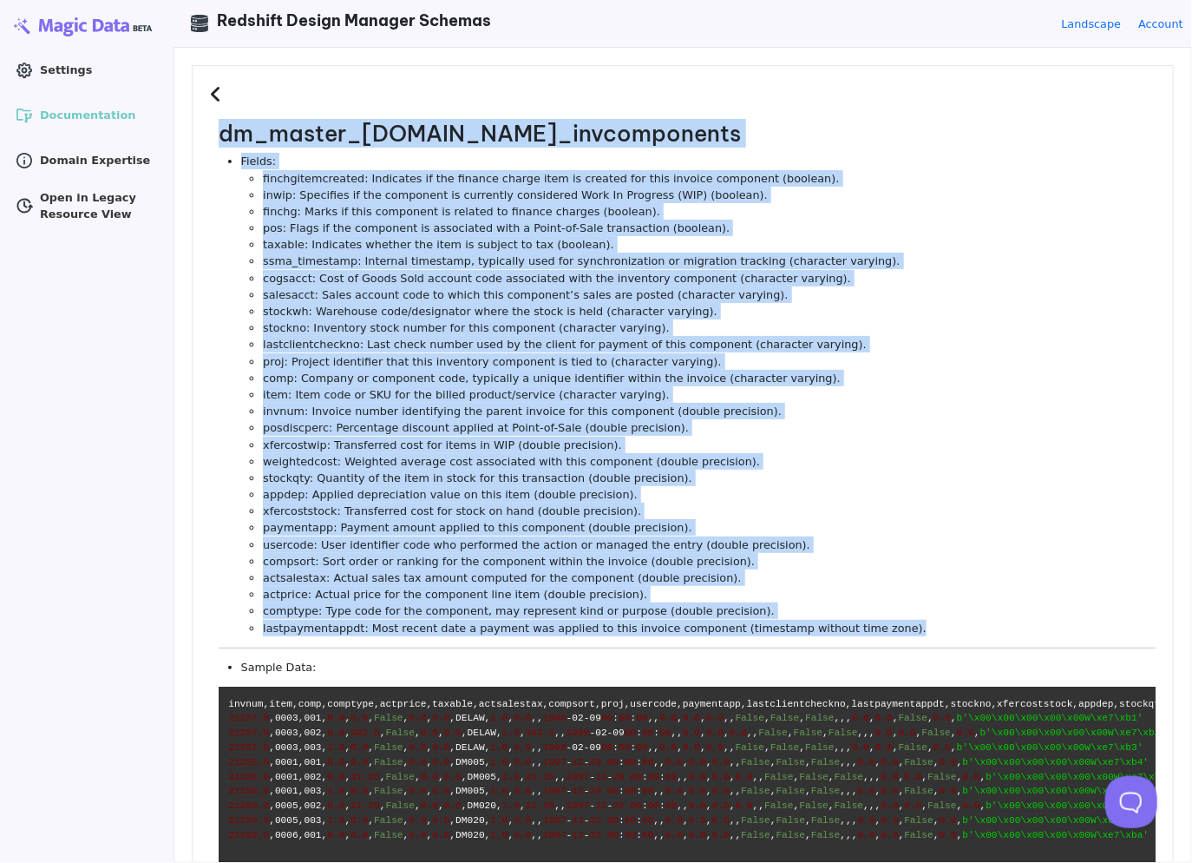
copy dl "lo_ipsumd_s3.am_consecteturad Elitse: doeiusmodtemporin: Utlaboree do mag aliqu…"
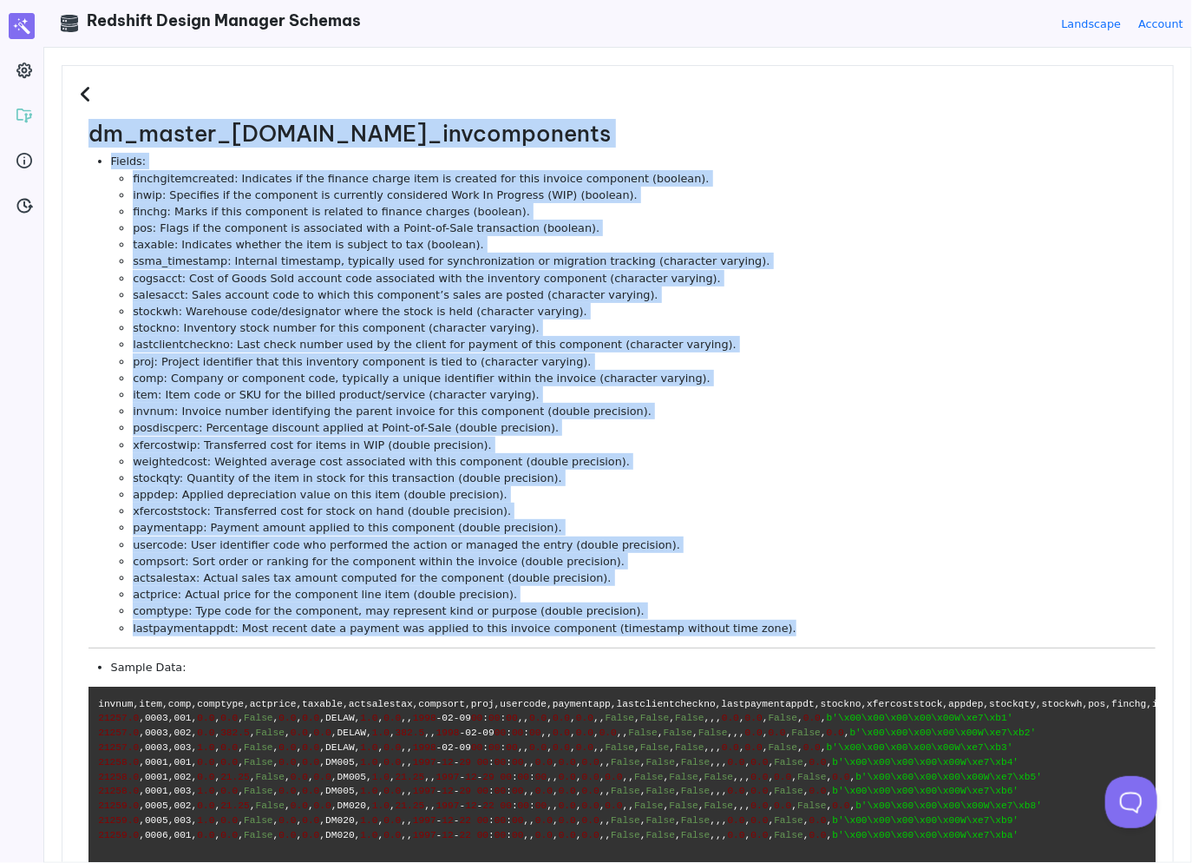
click at [682, 361] on li "proj: Project identifier that this inventory component is tied to (character va…" at bounding box center [644, 361] width 1023 height 16
click at [716, 233] on li "pos: Flags if the component is associated with a Point-of-Sale transaction (boo…" at bounding box center [644, 228] width 1023 height 16
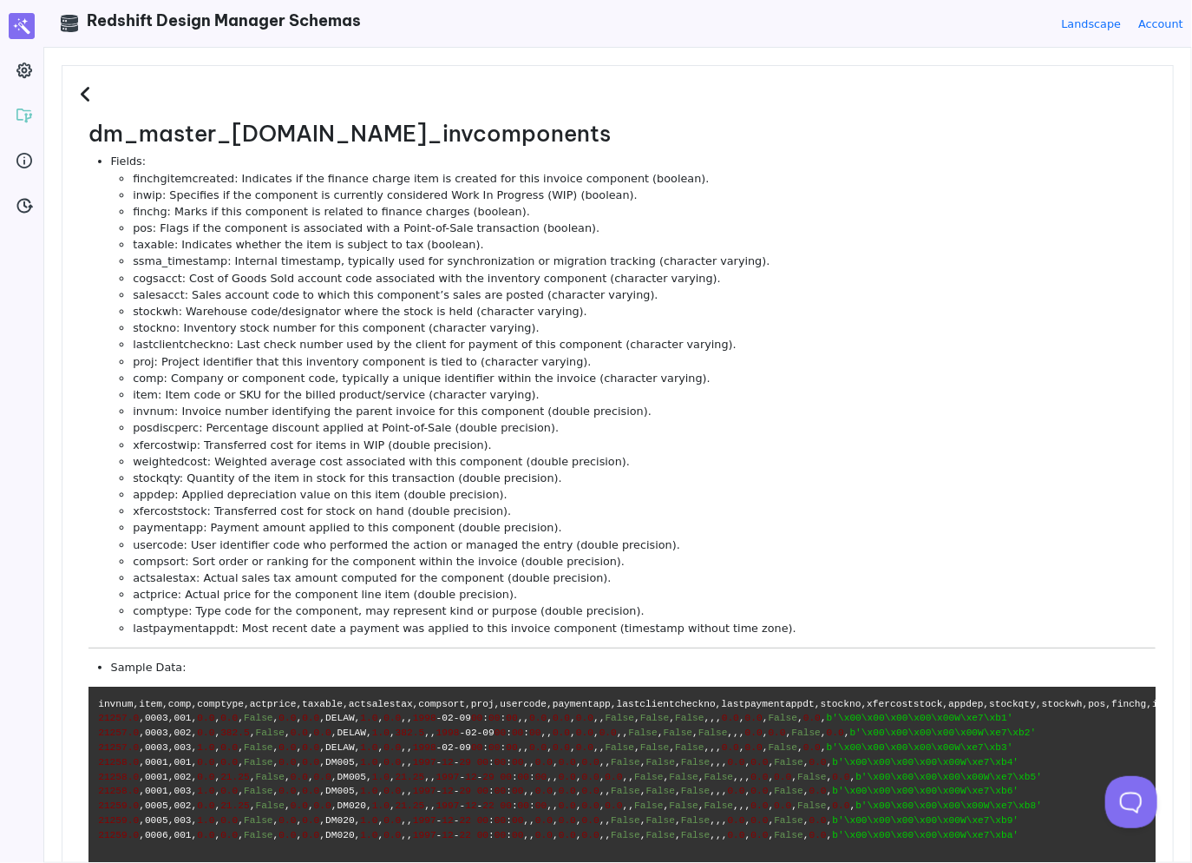
click at [383, 125] on h2 "dm_master_[DOMAIN_NAME]_invcomponents" at bounding box center [622, 134] width 1067 height 27
copy h2 "ar_invcomponents"
click at [567, 229] on li "pos: Flags if the component is associated with a Point-of-Sale transaction (boo…" at bounding box center [644, 228] width 1023 height 16
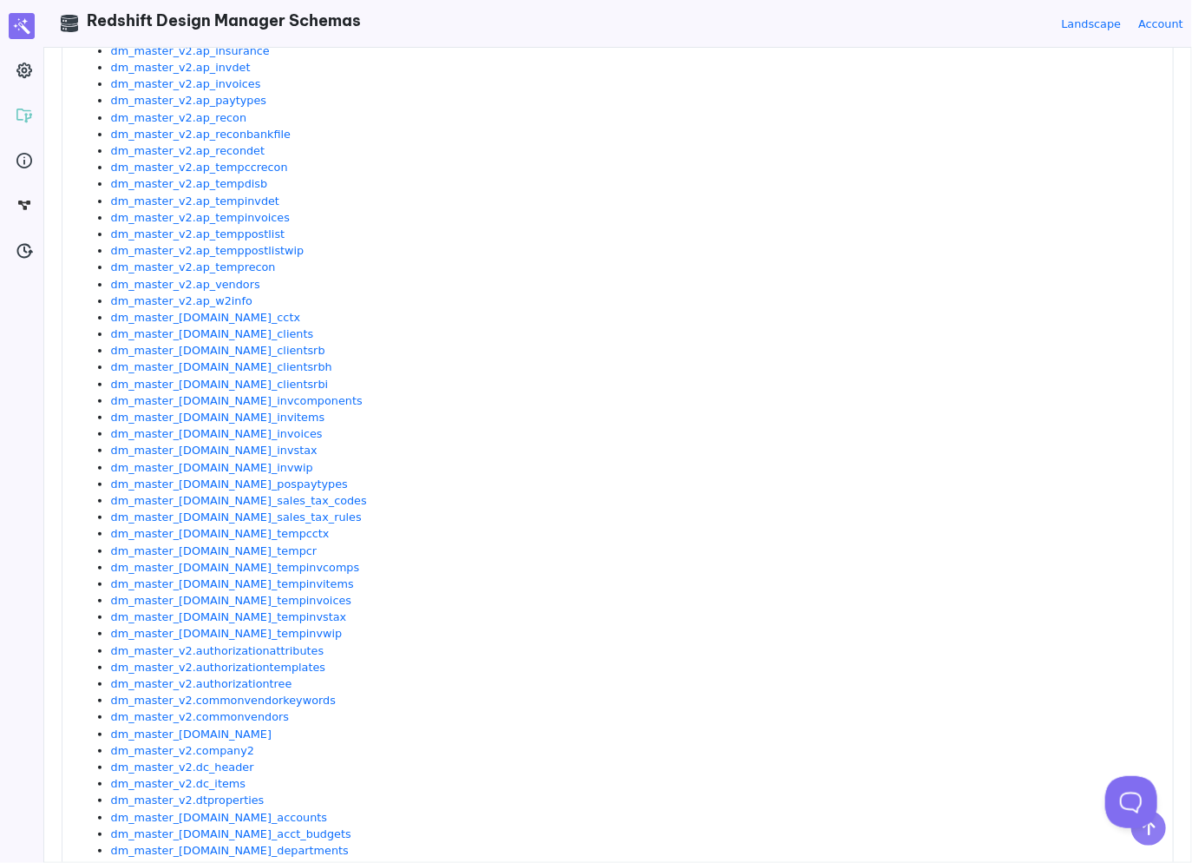
scroll to position [1049, 0]
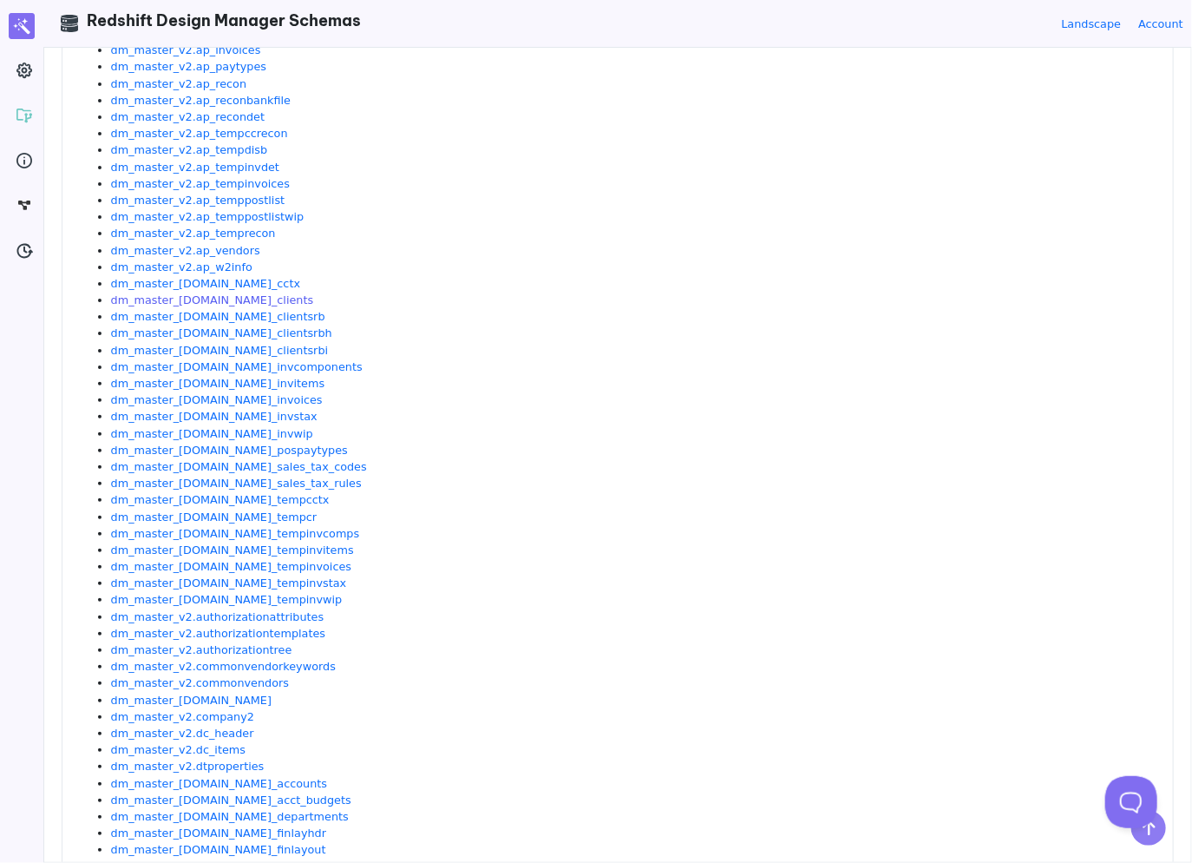
click at [216, 297] on link "dm_master_[DOMAIN_NAME]_clients" at bounding box center [212, 299] width 203 height 13
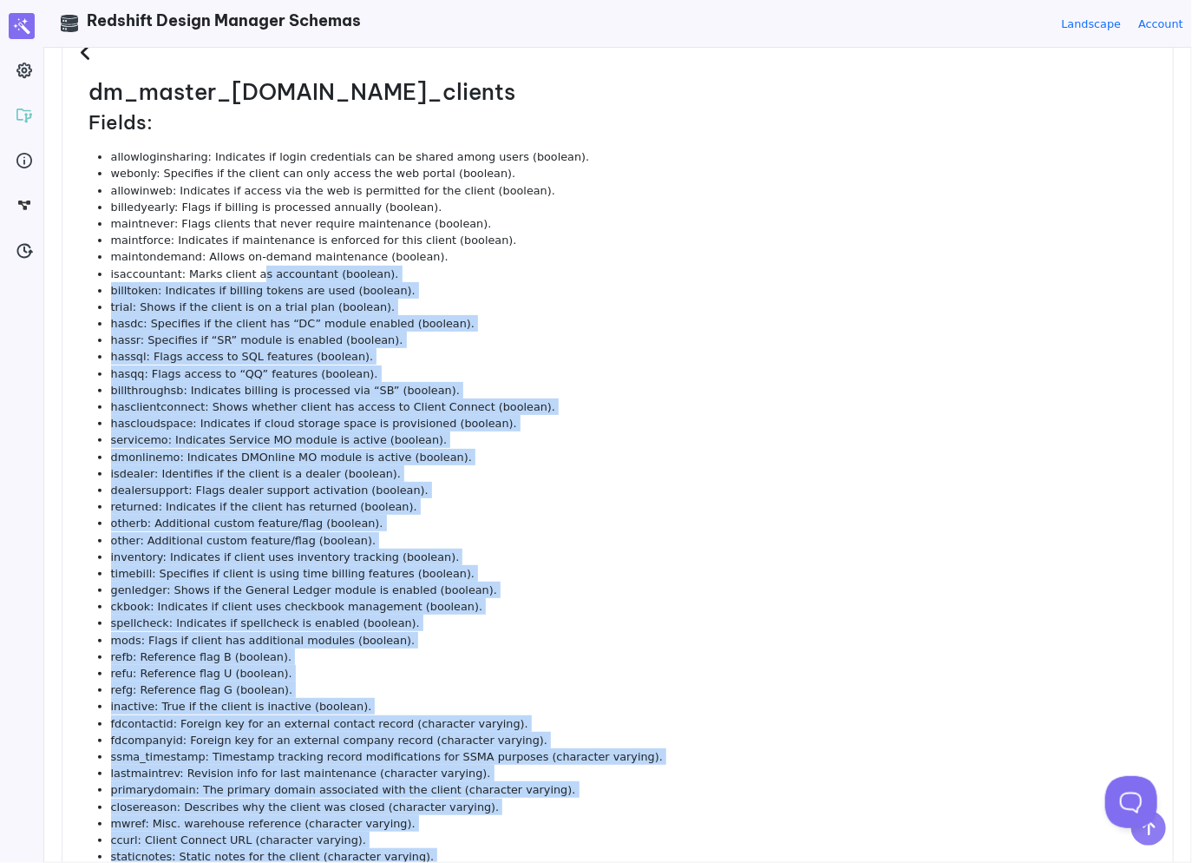
scroll to position [0, 0]
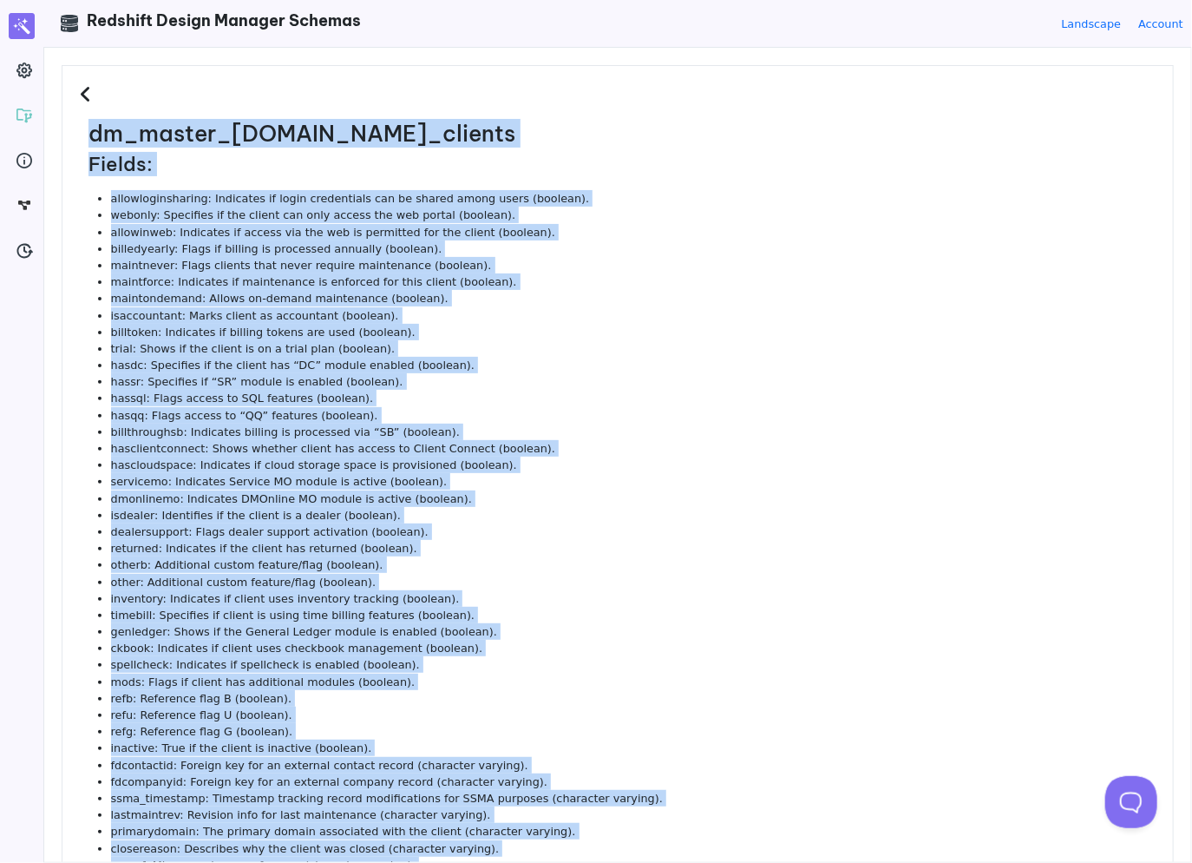
drag, startPoint x: 462, startPoint y: 781, endPoint x: 83, endPoint y: 135, distance: 748.3
copy dl "dm_master_v2.ar_clients Fields: allowloginsharing: Indicates if login credentia…"
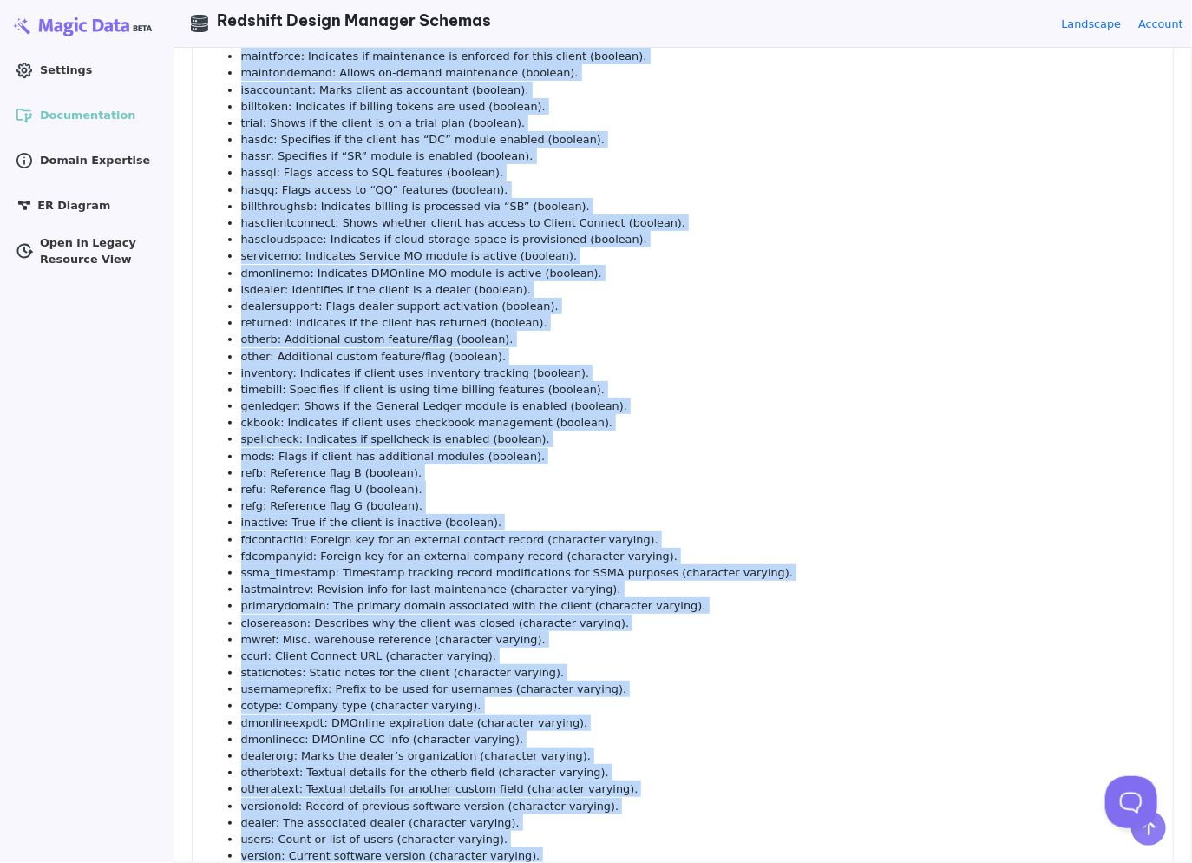
scroll to position [156, 0]
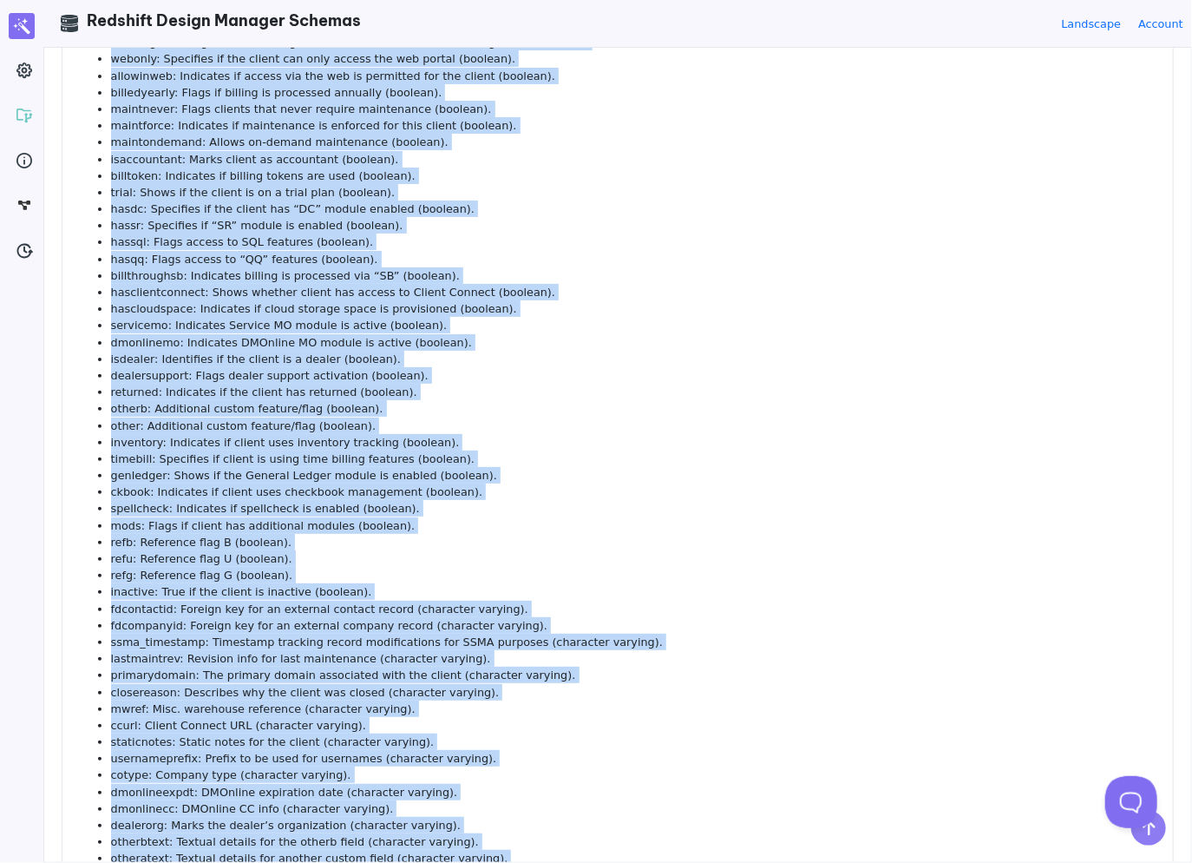
click at [535, 213] on li "hasdc: Specifies if the client has “DC” module enabled (boolean)." at bounding box center [633, 208] width 1045 height 16
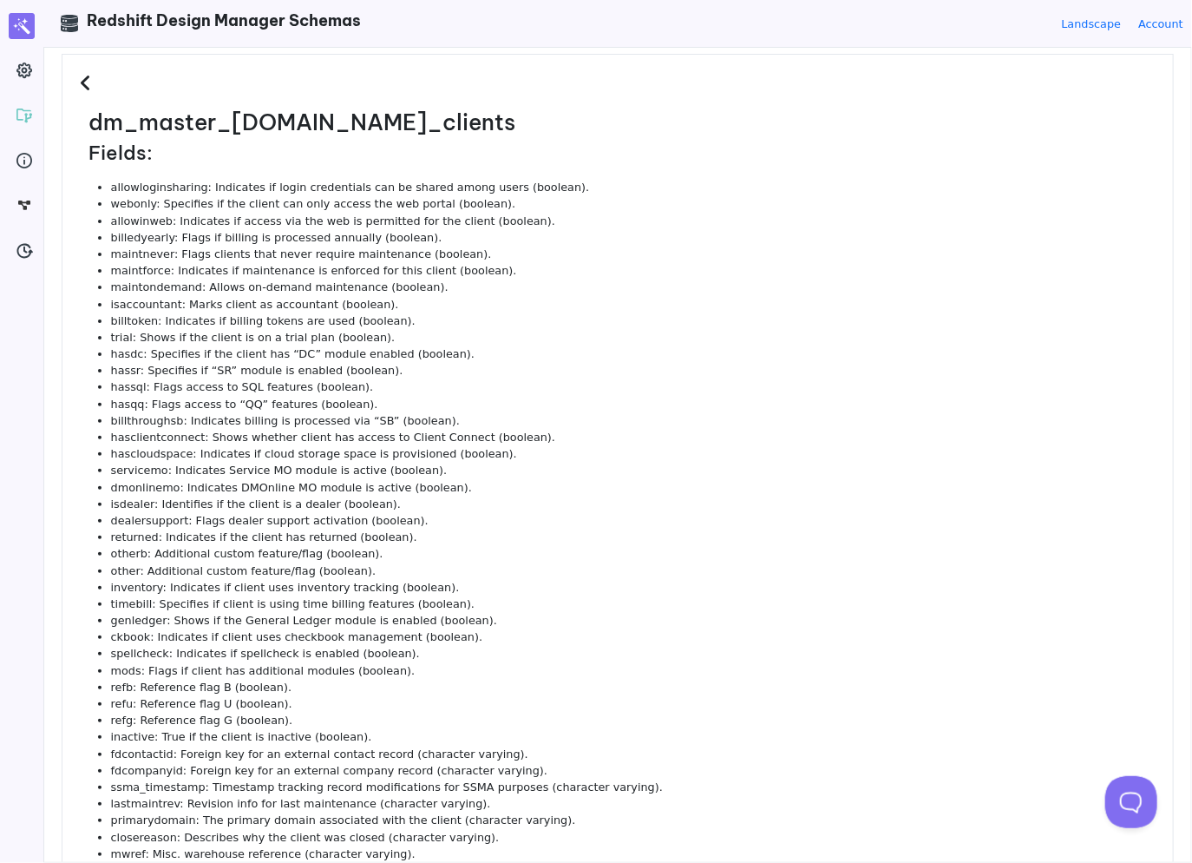
scroll to position [0, 0]
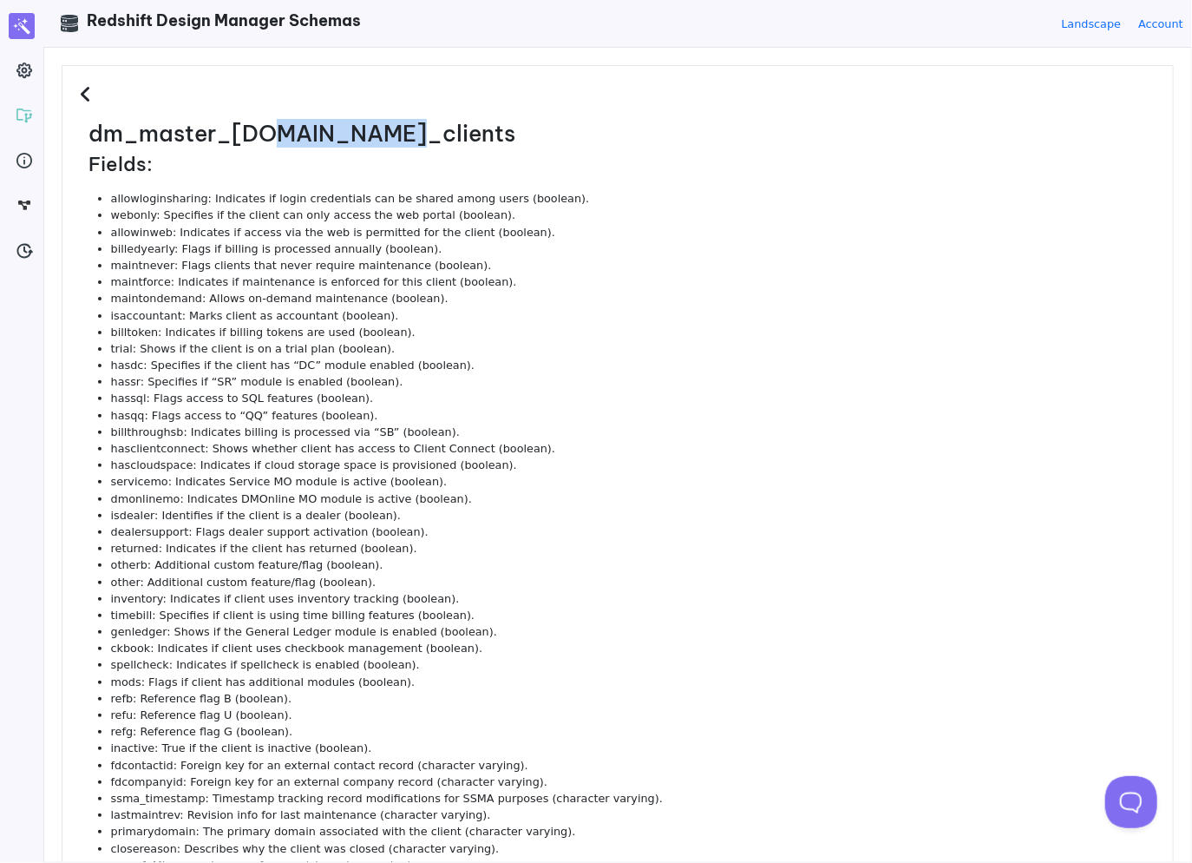
drag, startPoint x: 385, startPoint y: 141, endPoint x: 270, endPoint y: 128, distance: 116.1
click at [270, 128] on h2 "dm_master_[DOMAIN_NAME]_clients" at bounding box center [622, 134] width 1067 height 27
copy h2 "ar_clients"
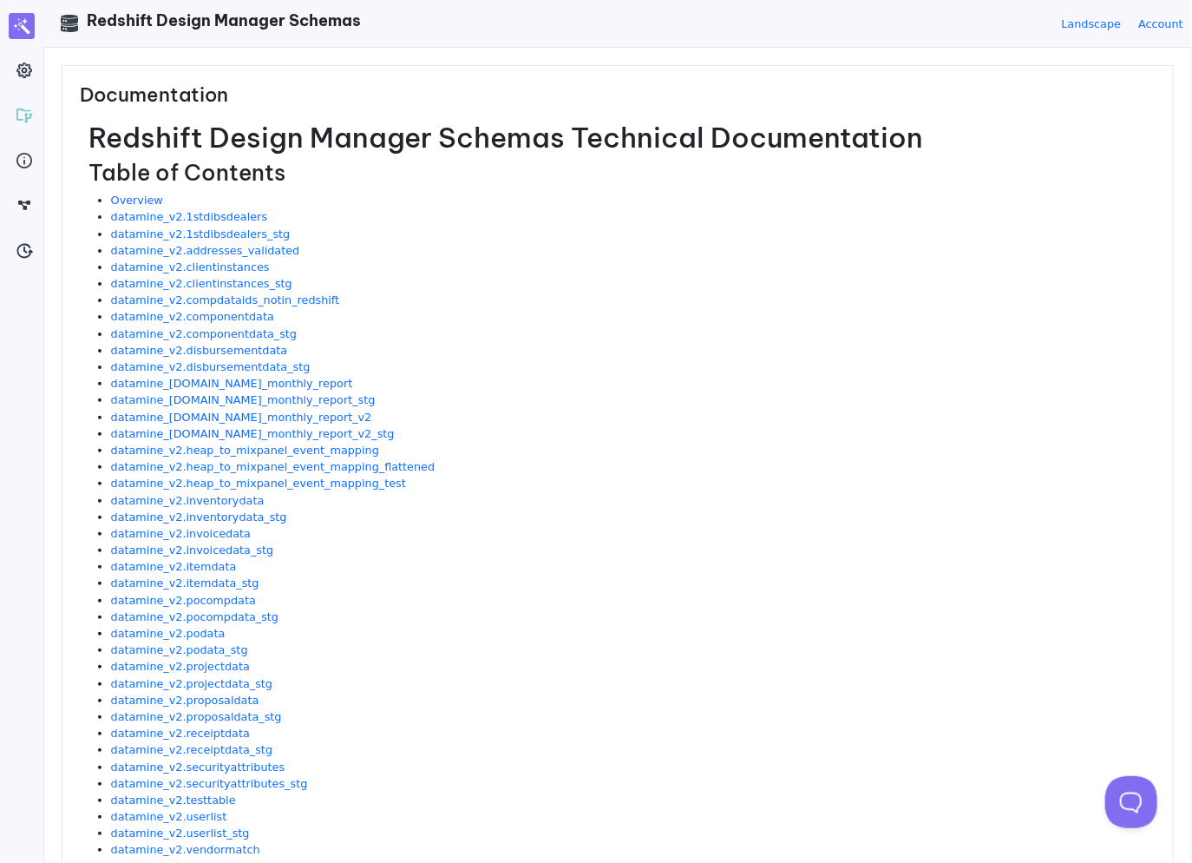
click at [736, 264] on li "datamine_v2.clientinstances" at bounding box center [633, 267] width 1045 height 16
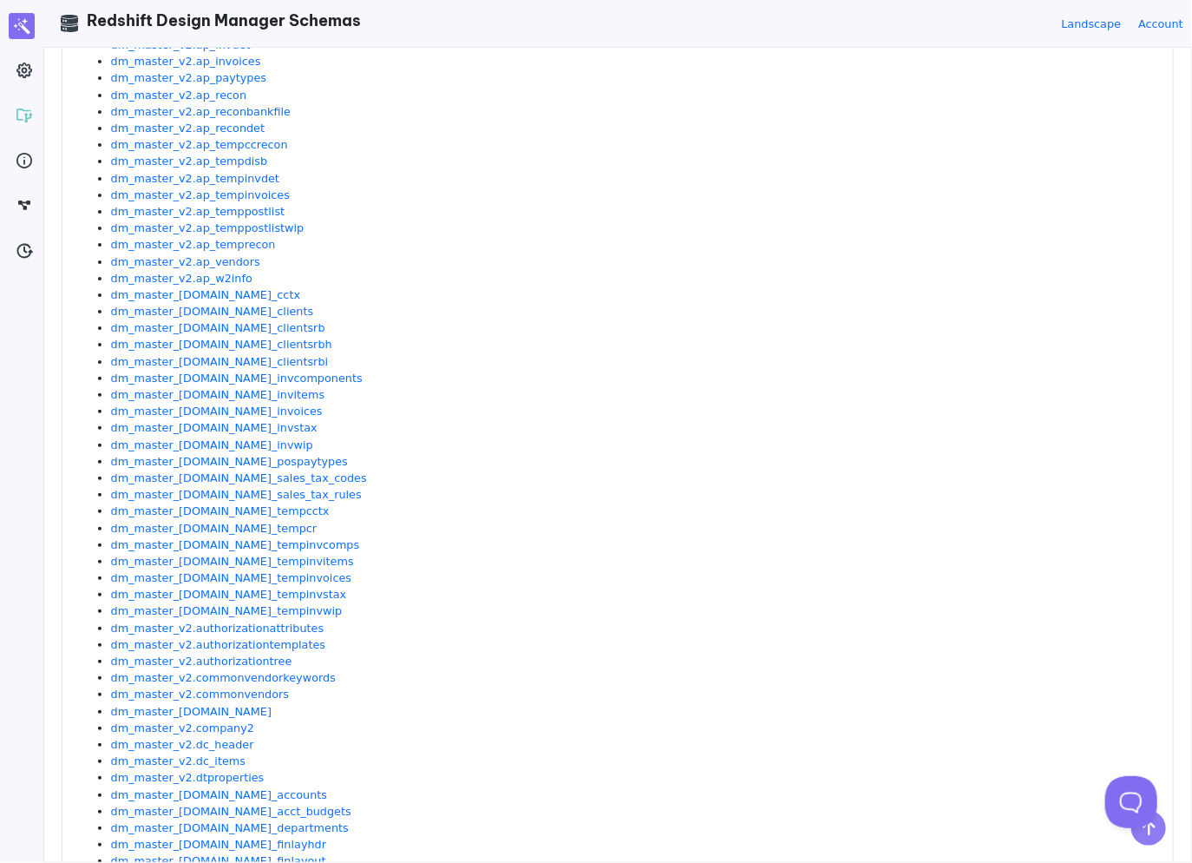
scroll to position [1141, 0]
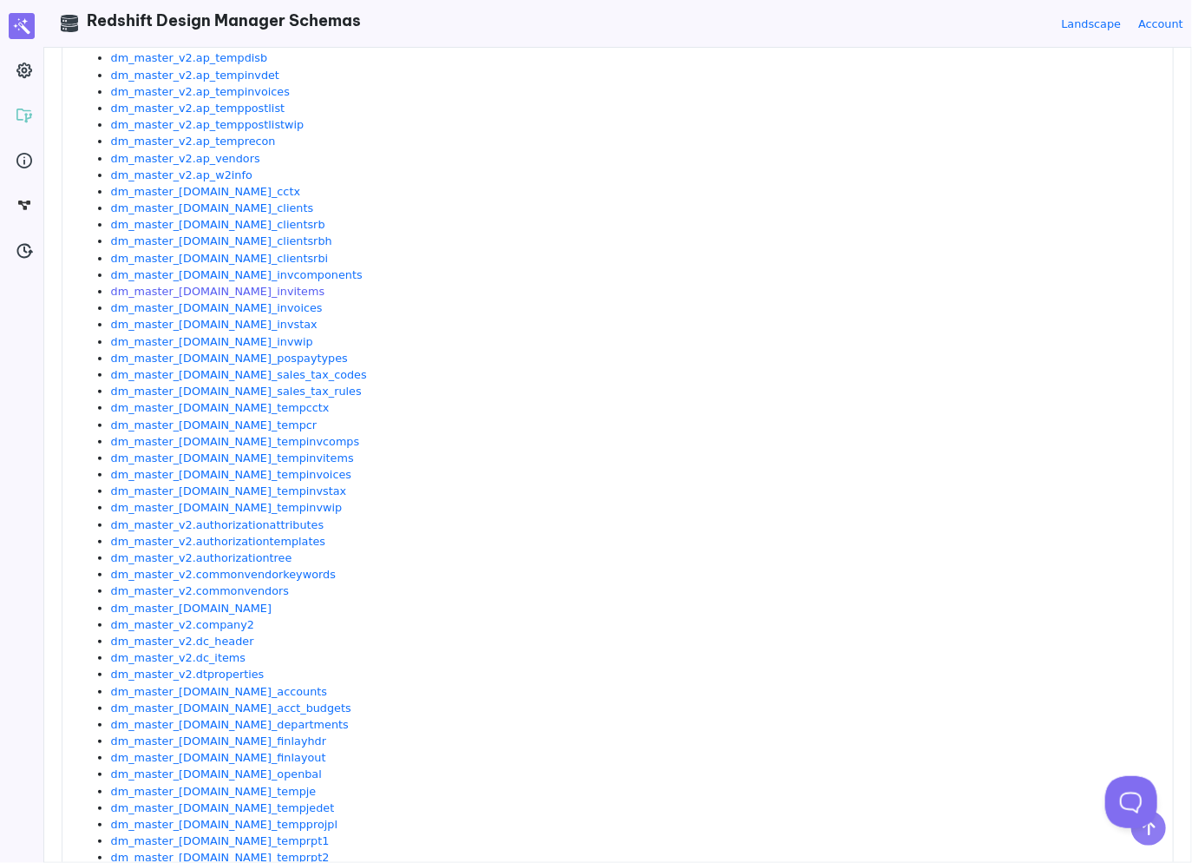
click at [214, 289] on link "dm_master_[DOMAIN_NAME]_invitems" at bounding box center [218, 291] width 214 height 13
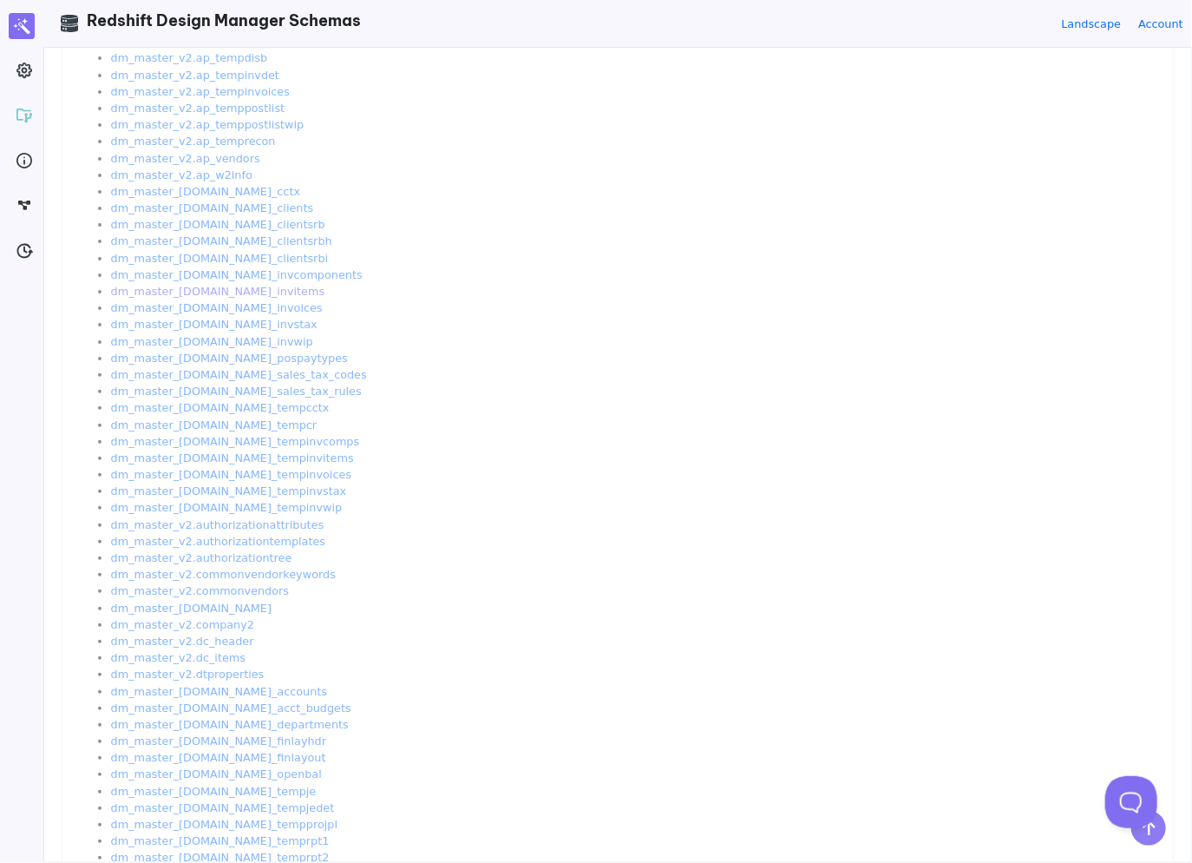
scroll to position [0, 0]
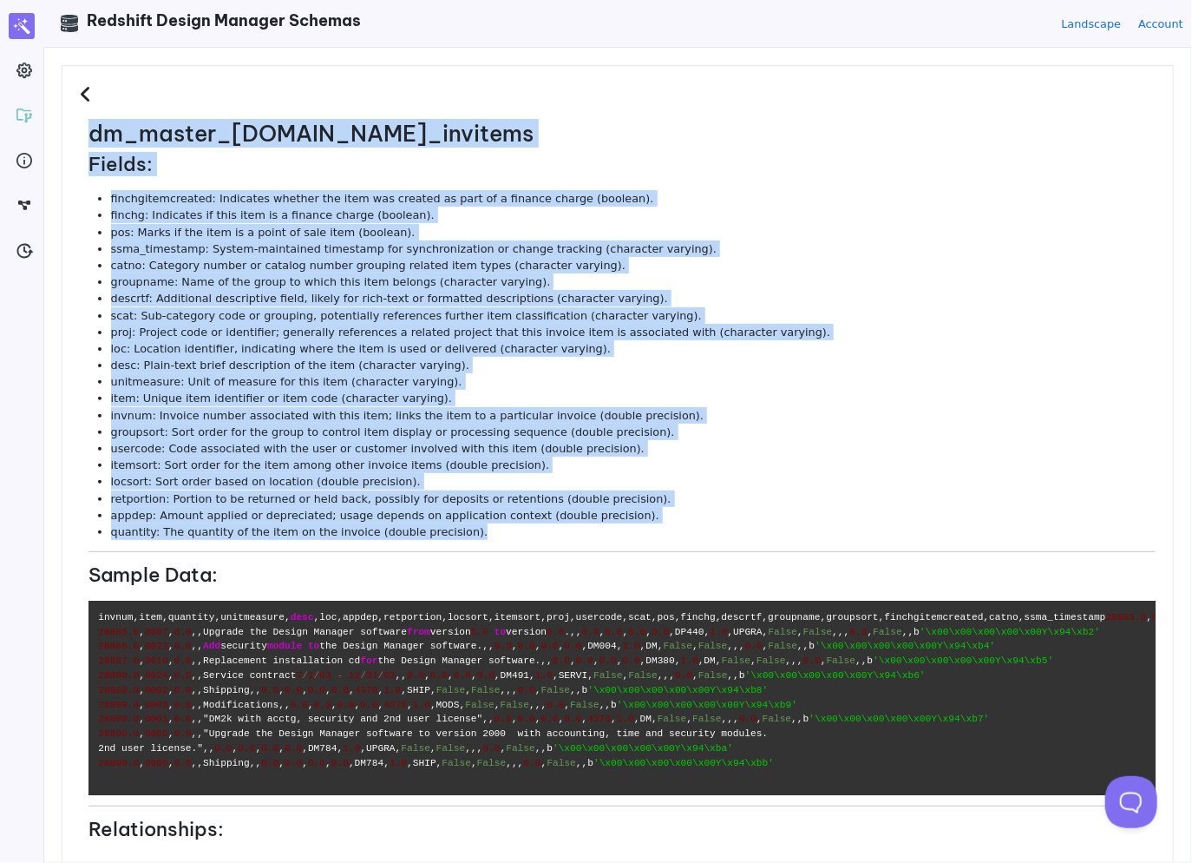
drag, startPoint x: 297, startPoint y: 314, endPoint x: 82, endPoint y: 124, distance: 286.4
click at [82, 124] on dl "dm_master_v2.ar_invitems Fields: finchgitemcreated: Indicates whether the item …" at bounding box center [618, 702] width 1076 height 1163
click at [545, 325] on li "proj: Project code or identifier; generally references a related project that t…" at bounding box center [633, 332] width 1045 height 16
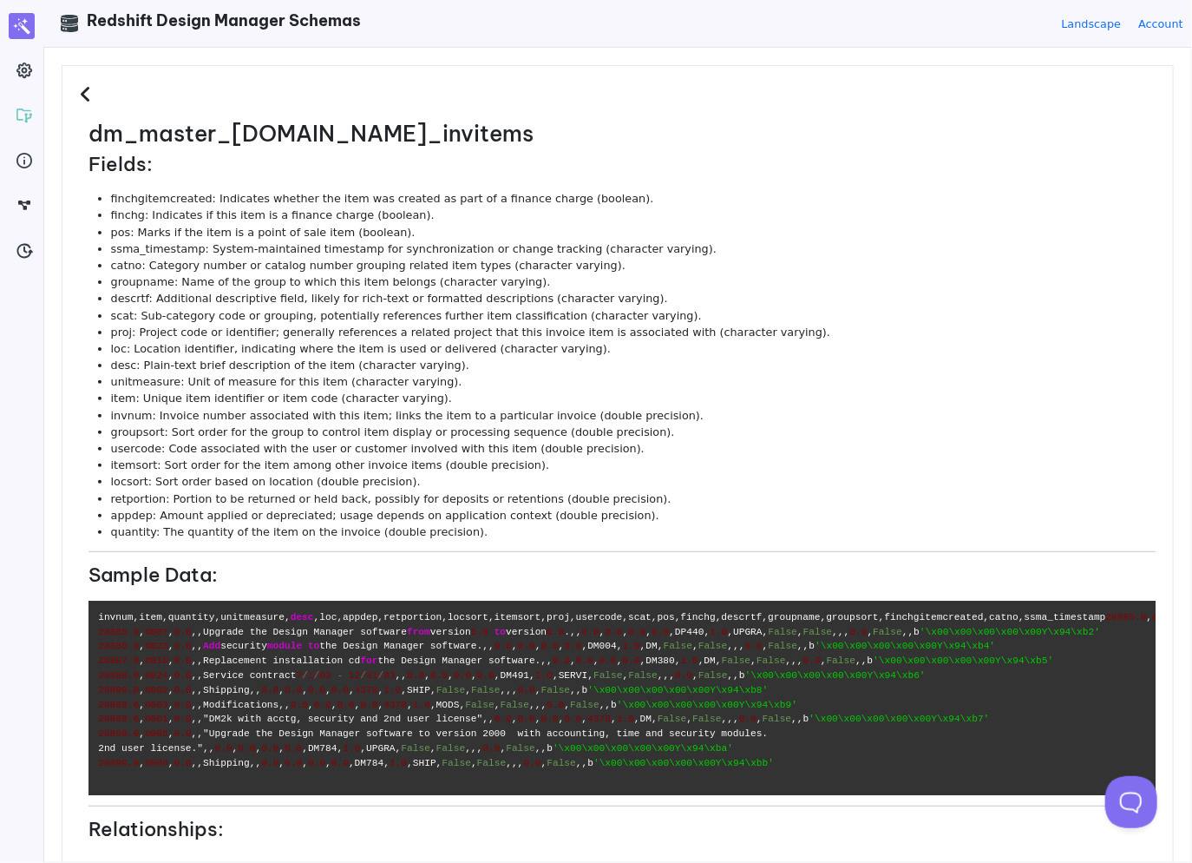
click at [360, 124] on h2 "dm_master_[DOMAIN_NAME]_invitems" at bounding box center [622, 134] width 1067 height 27
copy h2 "ar_invitems"
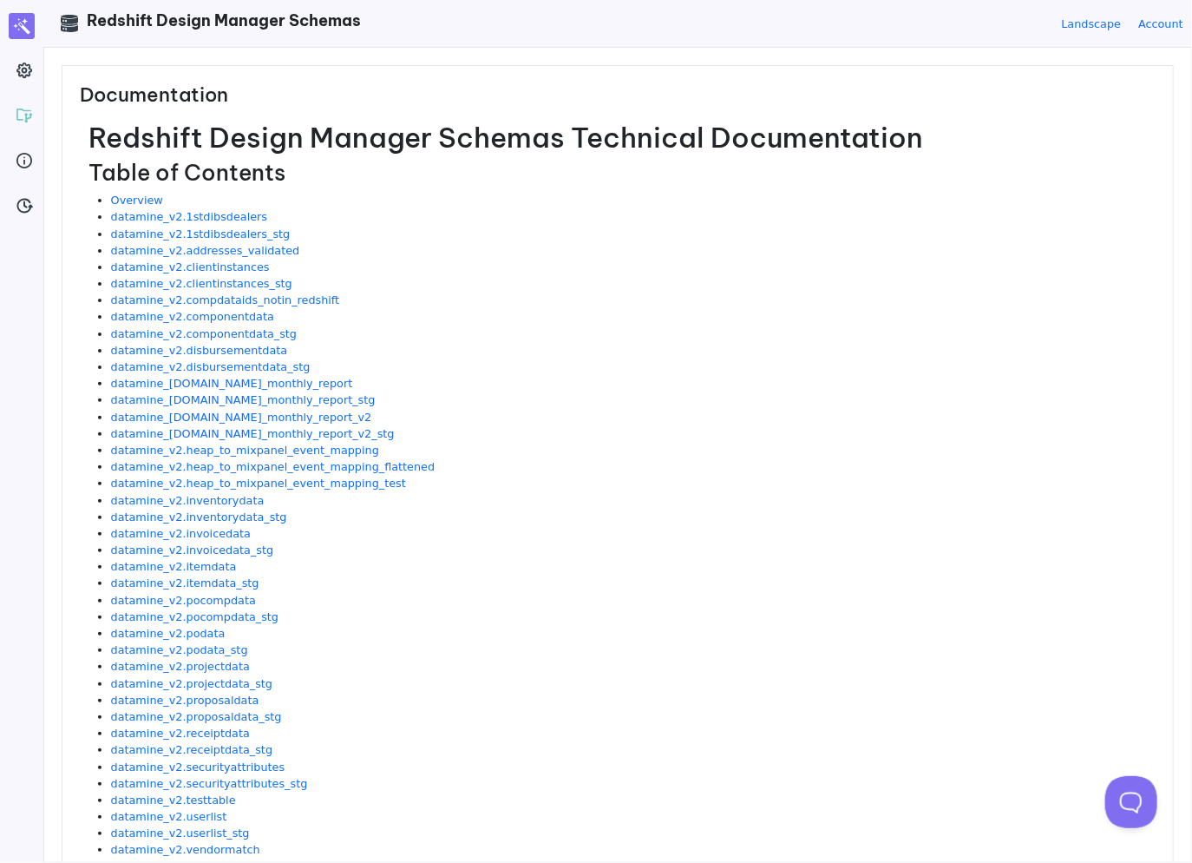
click at [488, 213] on li "datamine_v2.1stdibsdealers" at bounding box center [633, 216] width 1045 height 16
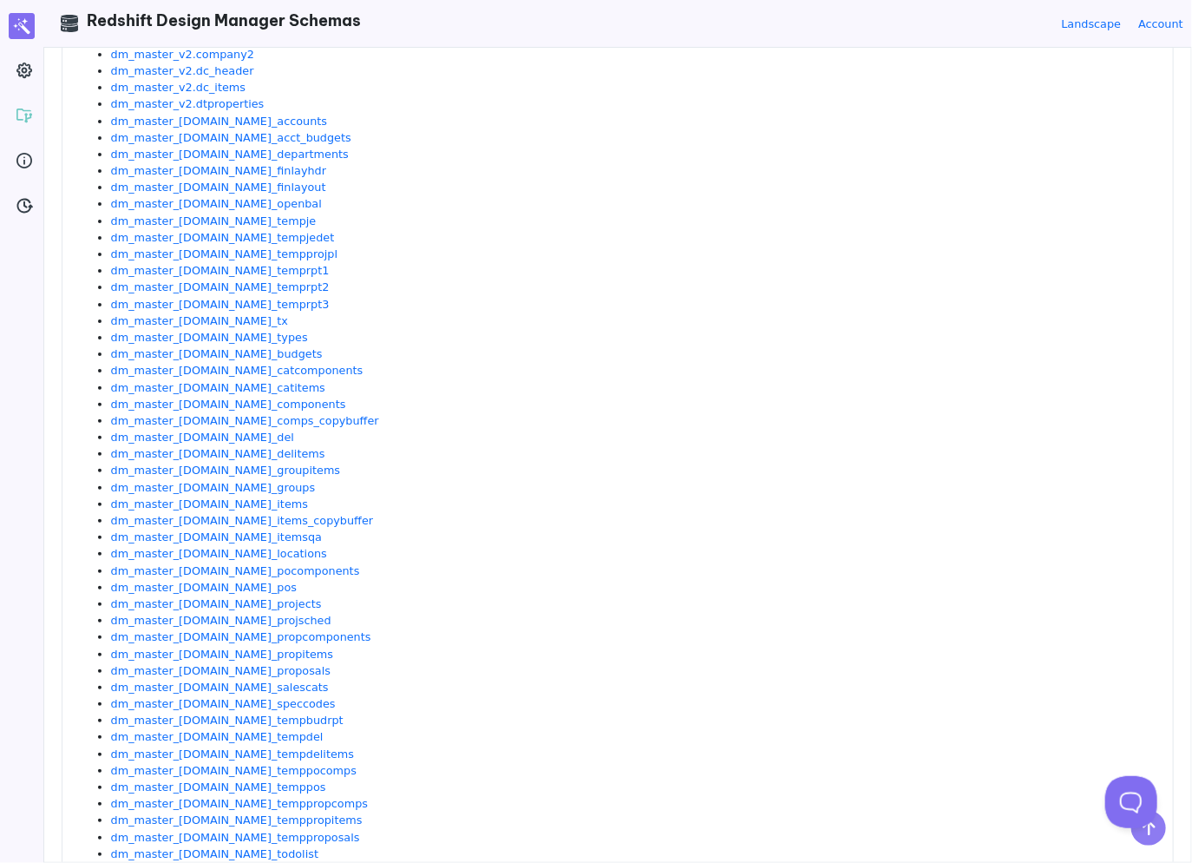
scroll to position [1731, 0]
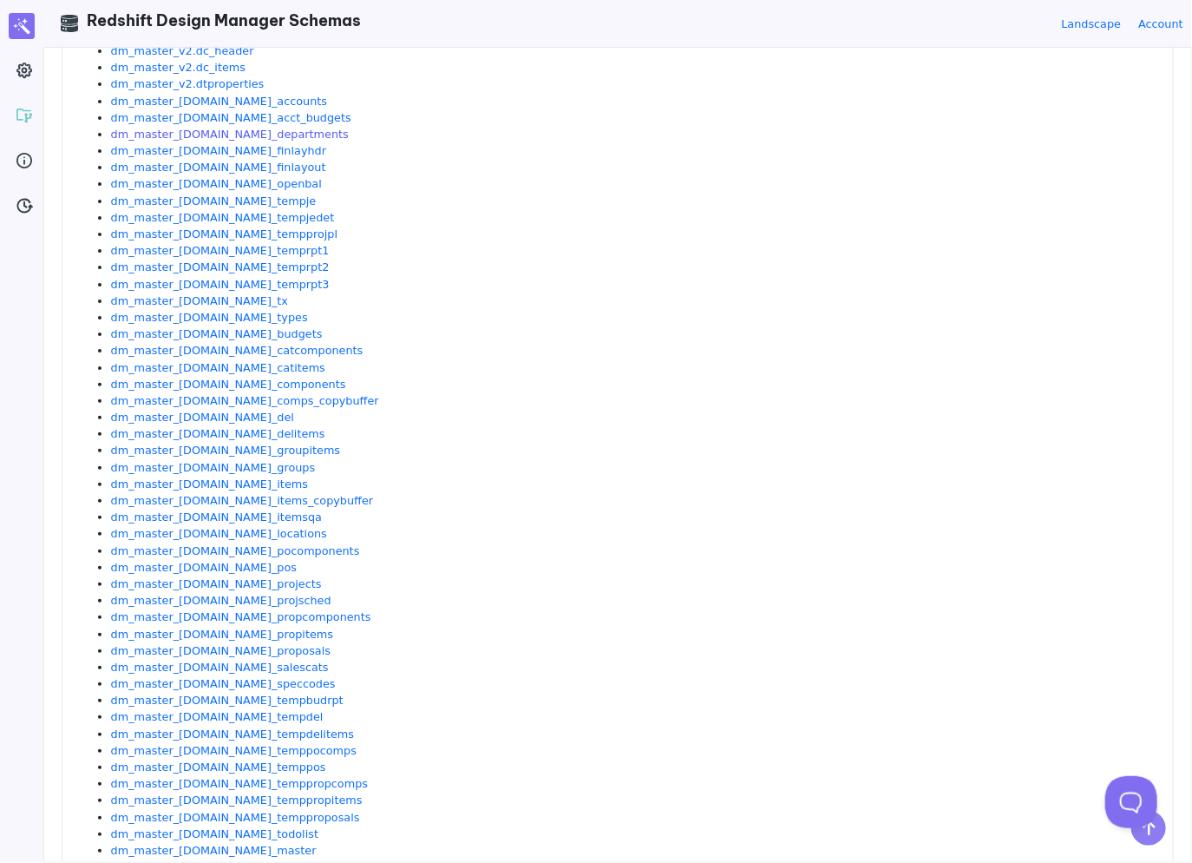
click at [252, 139] on link "dm_master_[DOMAIN_NAME]_departments" at bounding box center [230, 134] width 238 height 13
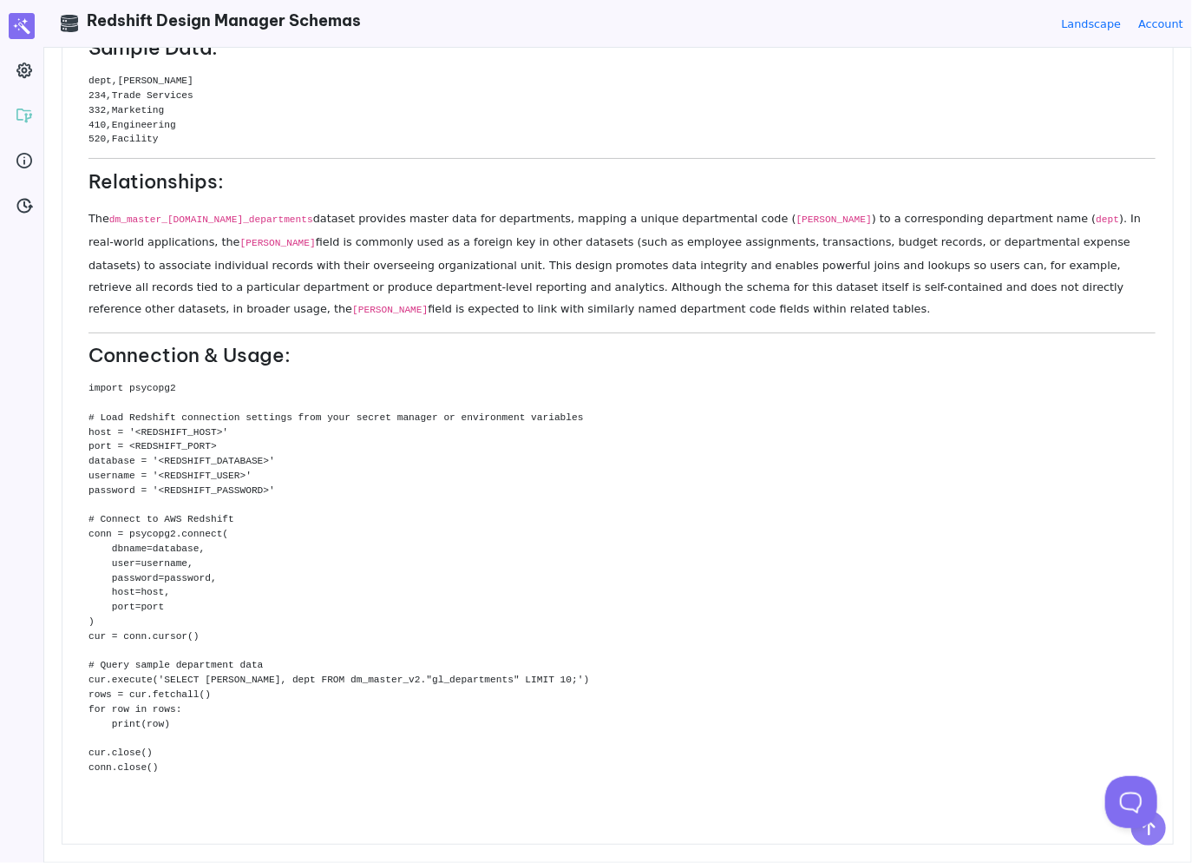
scroll to position [0, 0]
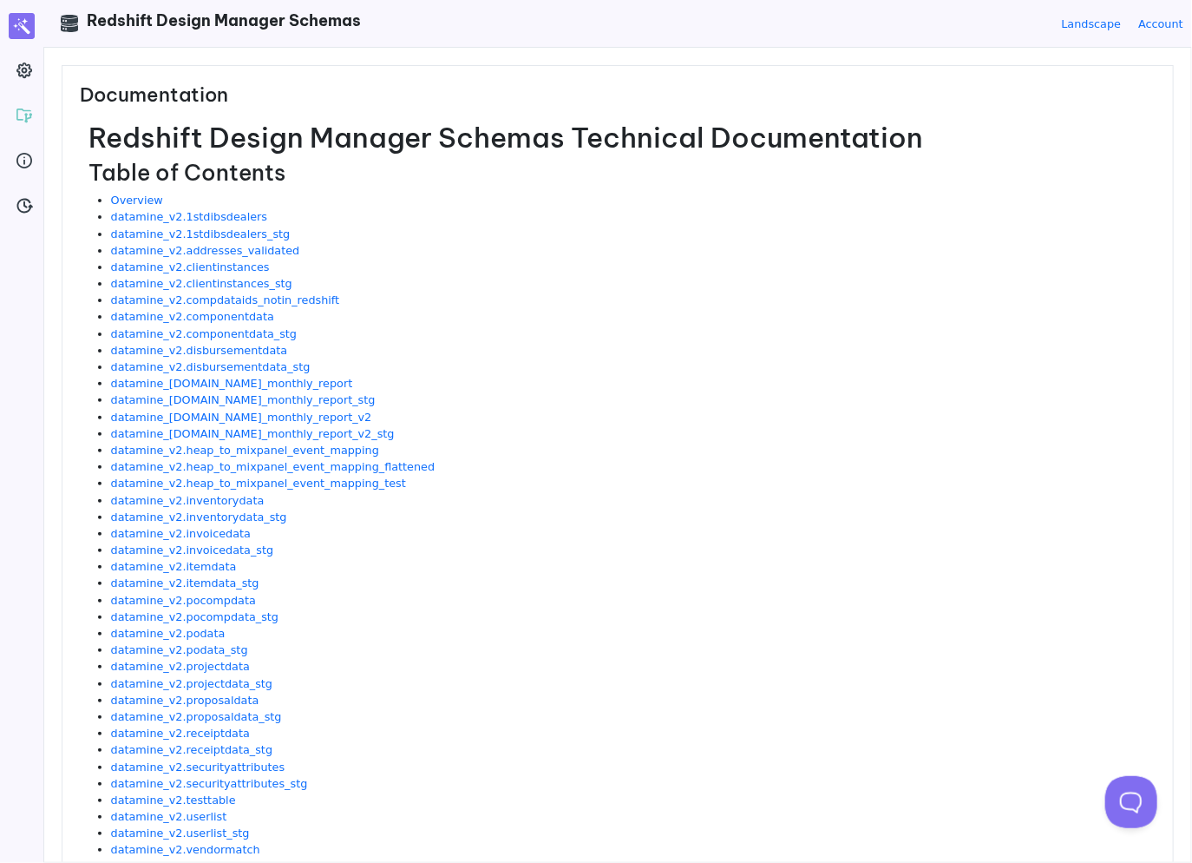
click at [562, 146] on h1 "Redshift Design Manager Schemas Technical Documentation" at bounding box center [622, 137] width 1067 height 33
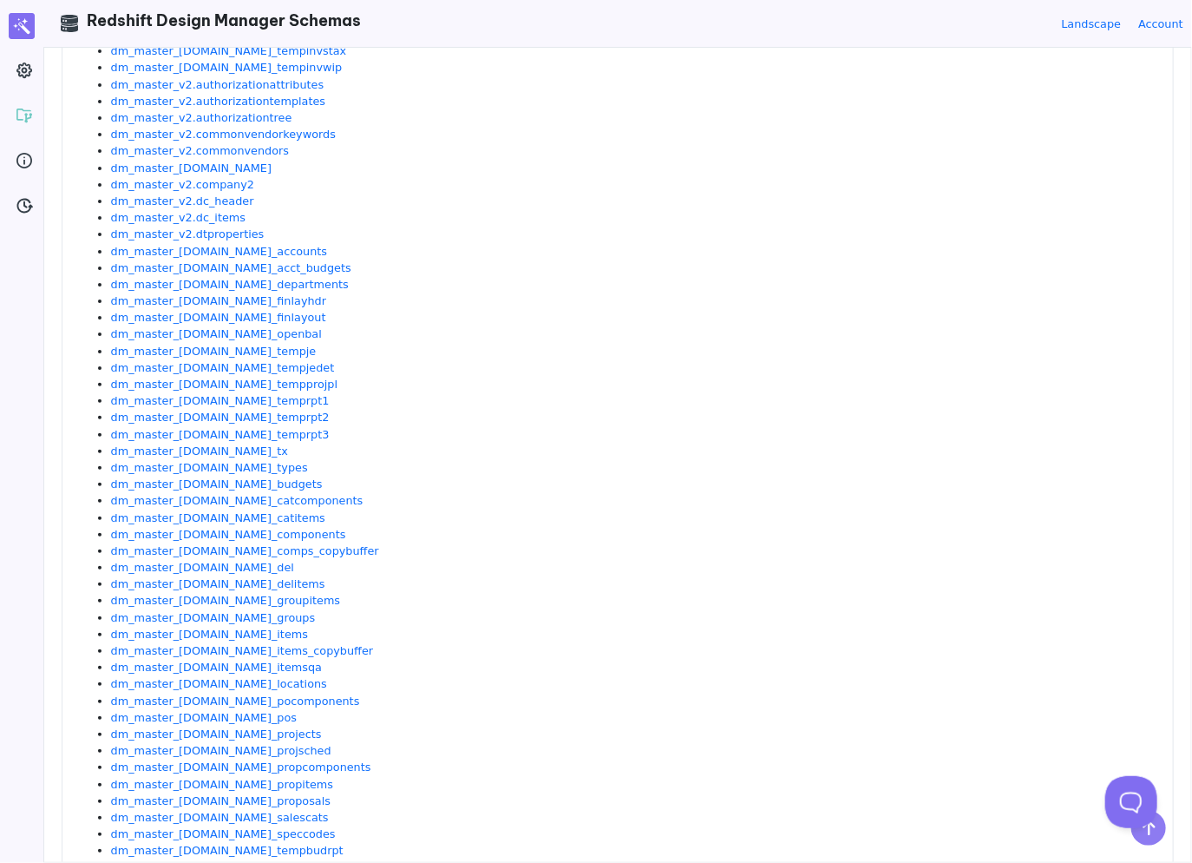
scroll to position [1611, 0]
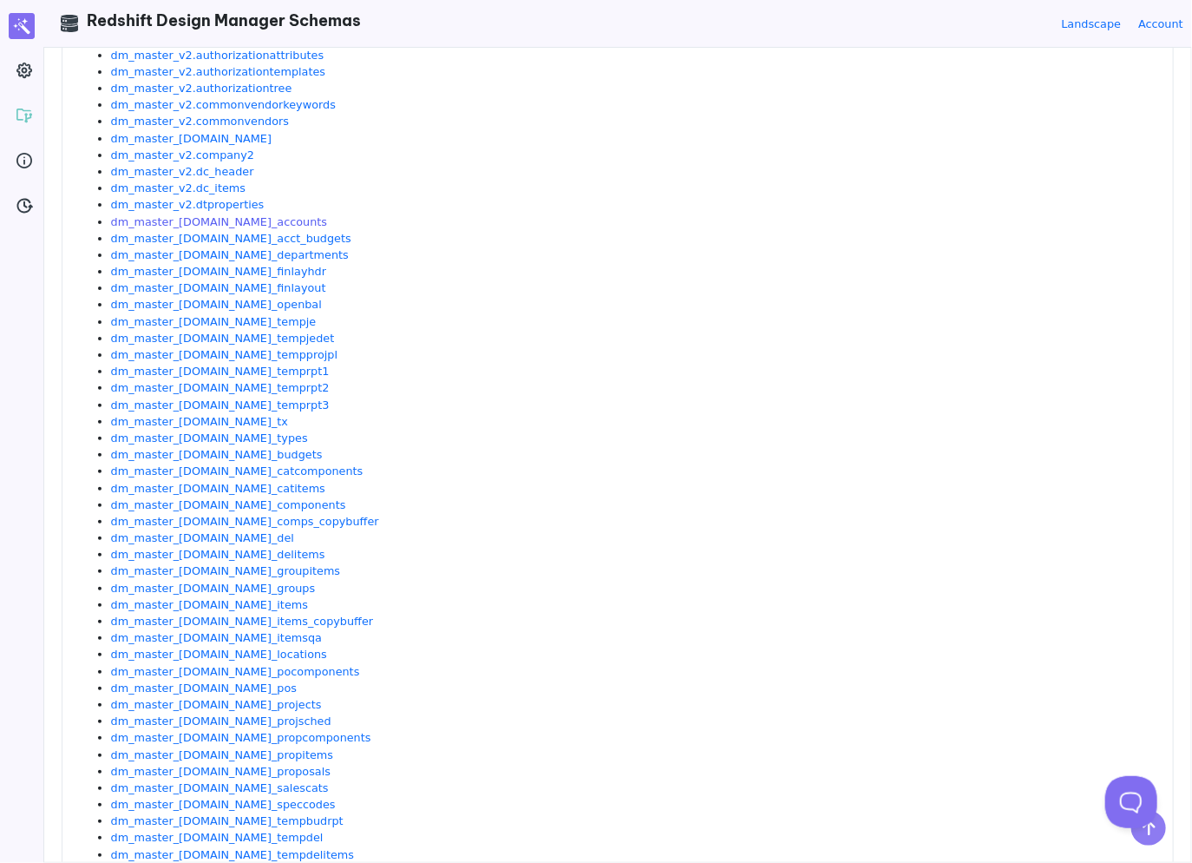
click at [219, 220] on link "dm_master_[DOMAIN_NAME]_accounts" at bounding box center [219, 221] width 216 height 13
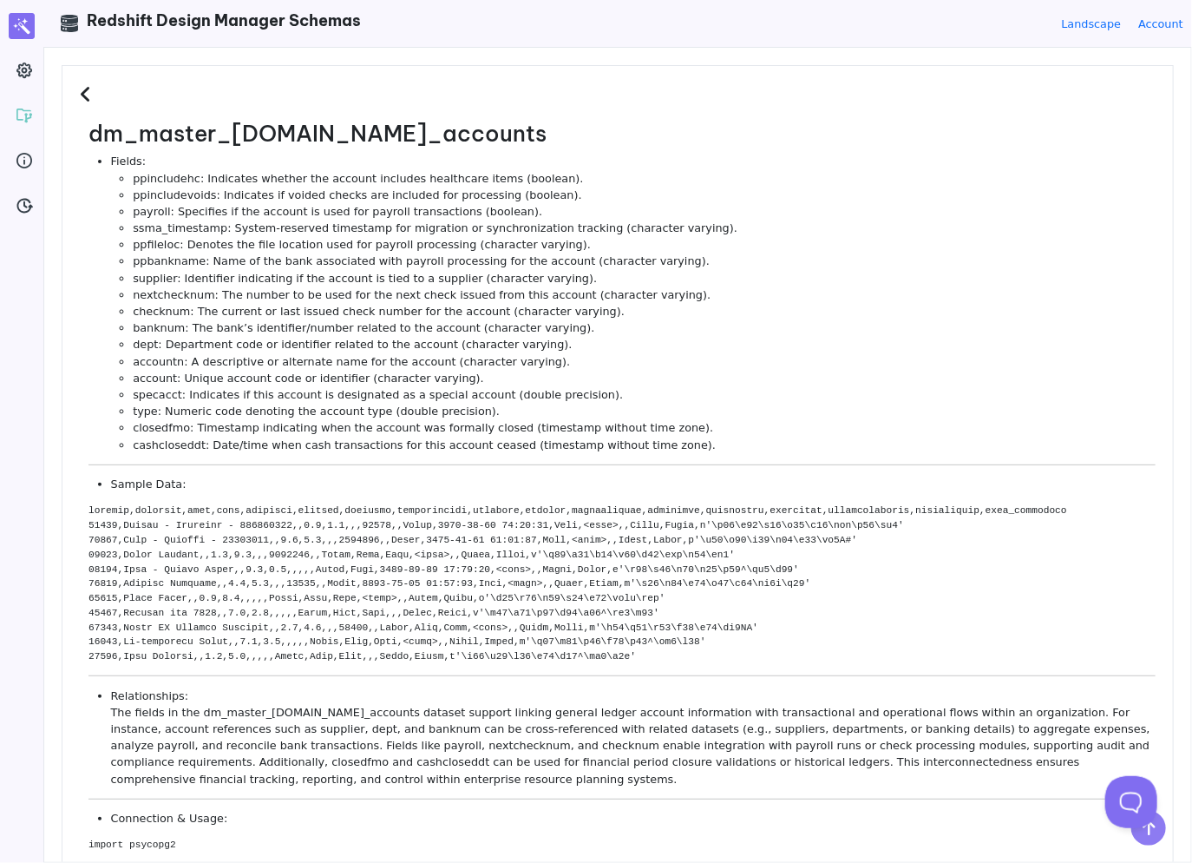
scroll to position [0, 0]
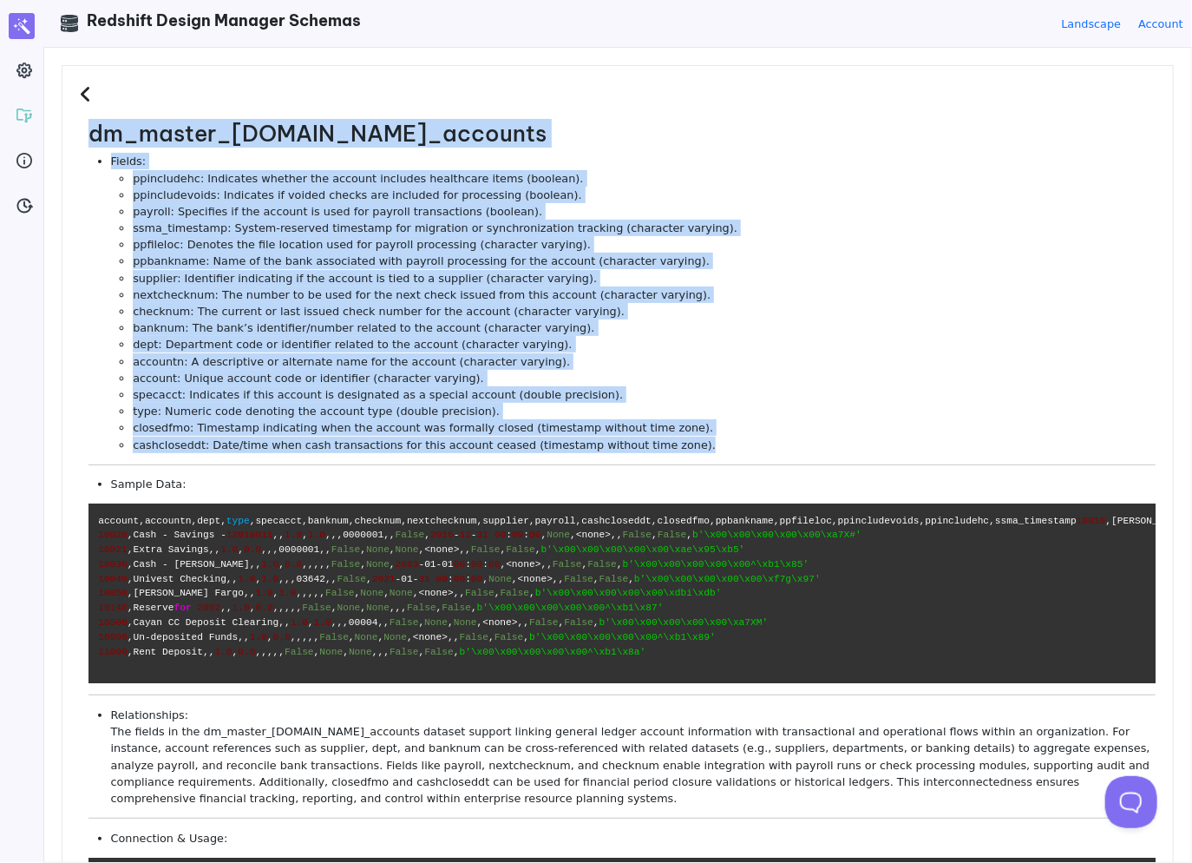
drag, startPoint x: 668, startPoint y: 447, endPoint x: 83, endPoint y: 141, distance: 660.2
click at [83, 141] on dl "dm_master_v2.gl_accounts Fields: ppincludehc: Indicates whether the account inc…" at bounding box center [618, 609] width 1076 height 976
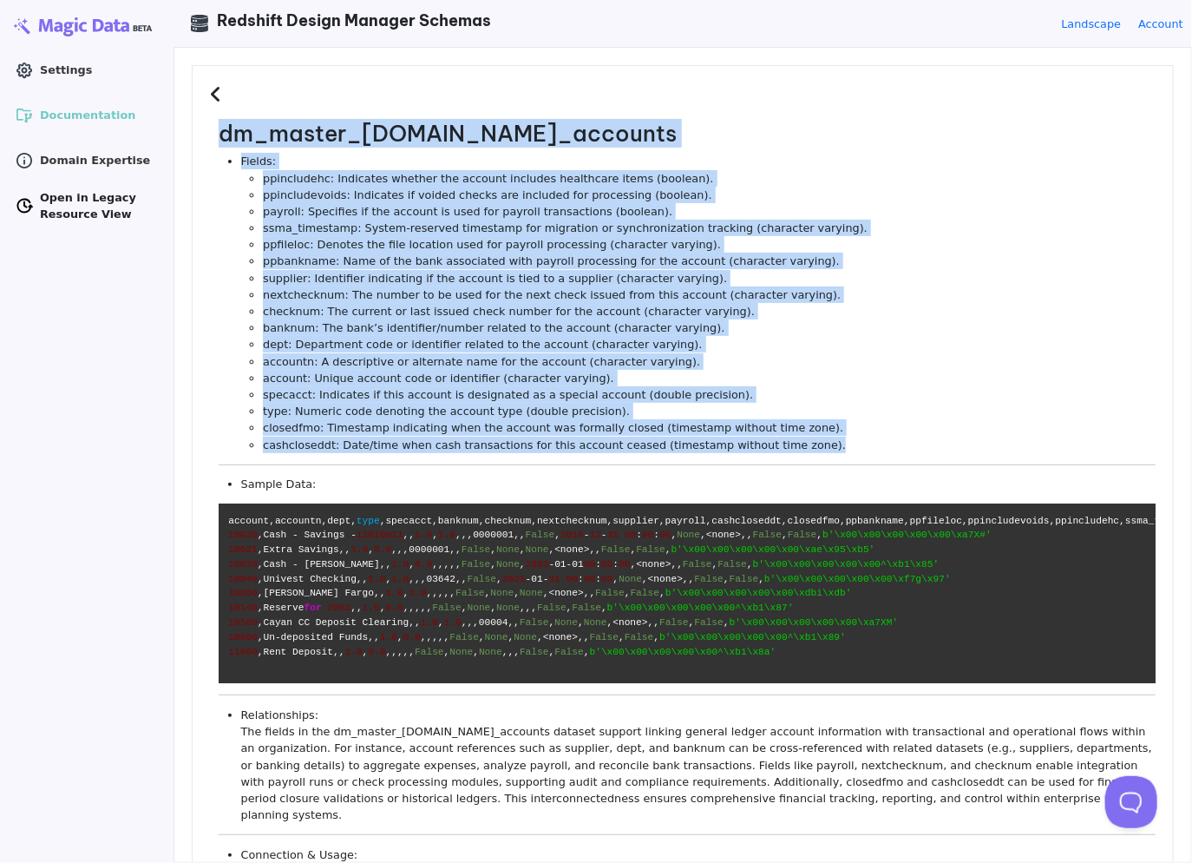
copy dl "dm_master_v2.gl_accounts Fields: ppincludehc: Indicates whether the account inc…"
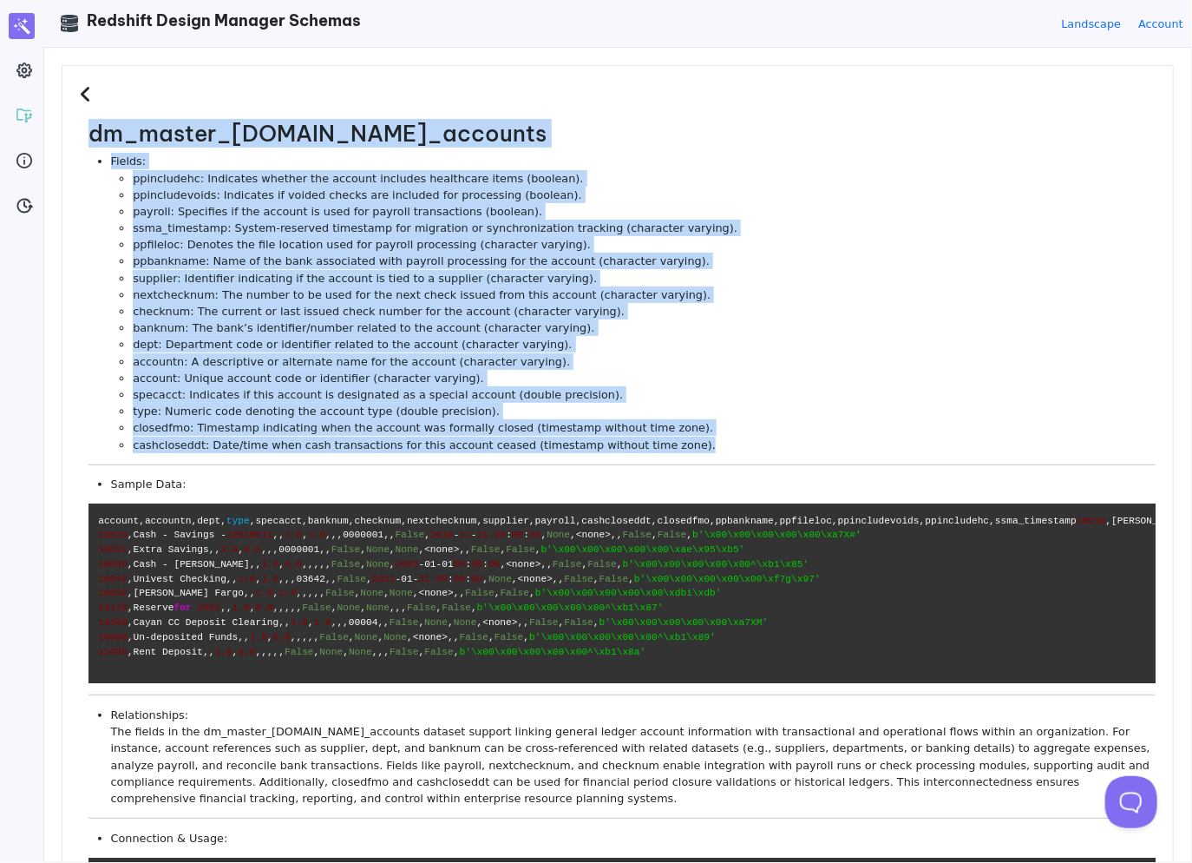
click at [482, 287] on li "nextchecknum: The number to be used for the next check issued from this account…" at bounding box center [644, 294] width 1023 height 16
click at [338, 166] on li "Fields: ppincludehc: Indicates whether the account includes healthcare items (b…" at bounding box center [633, 302] width 1045 height 299
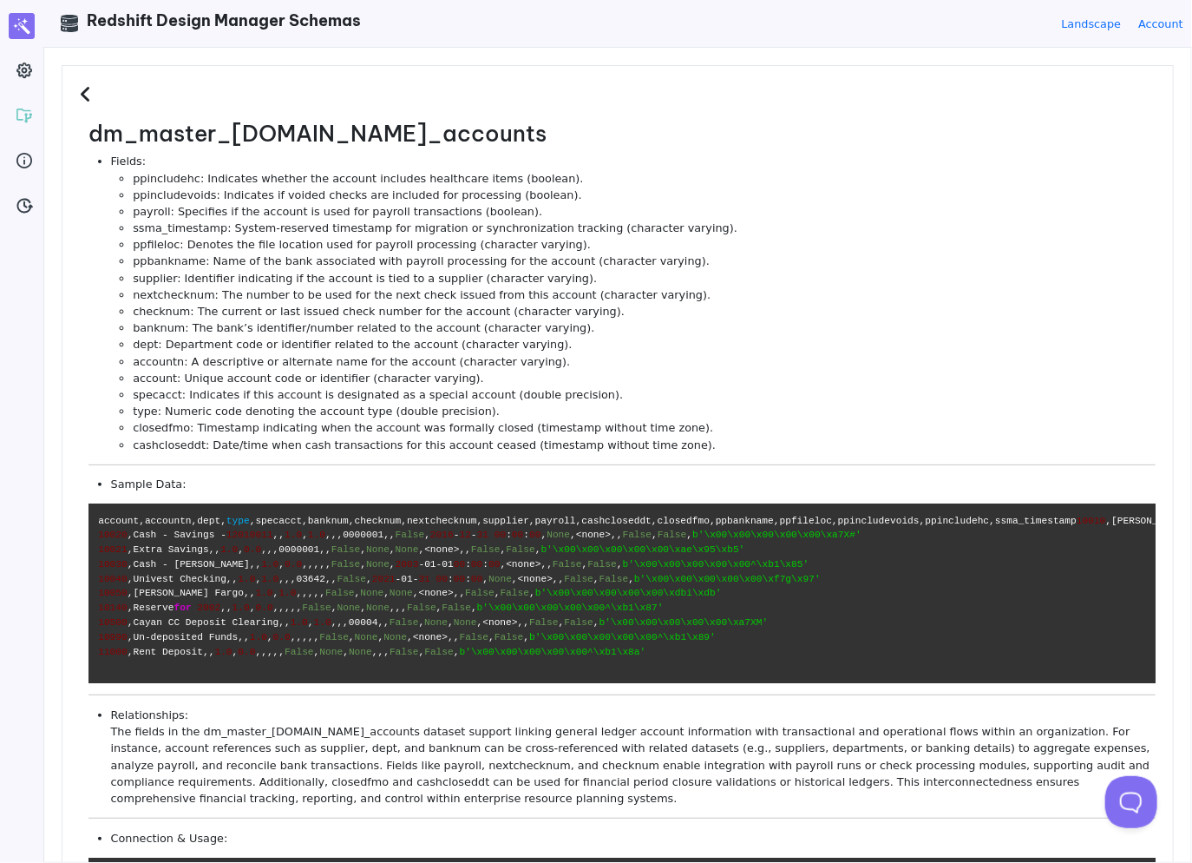
click at [283, 131] on h2 "dm_master_[DOMAIN_NAME]_accounts" at bounding box center [622, 134] width 1067 height 27
copy h2 "gl_accounts"
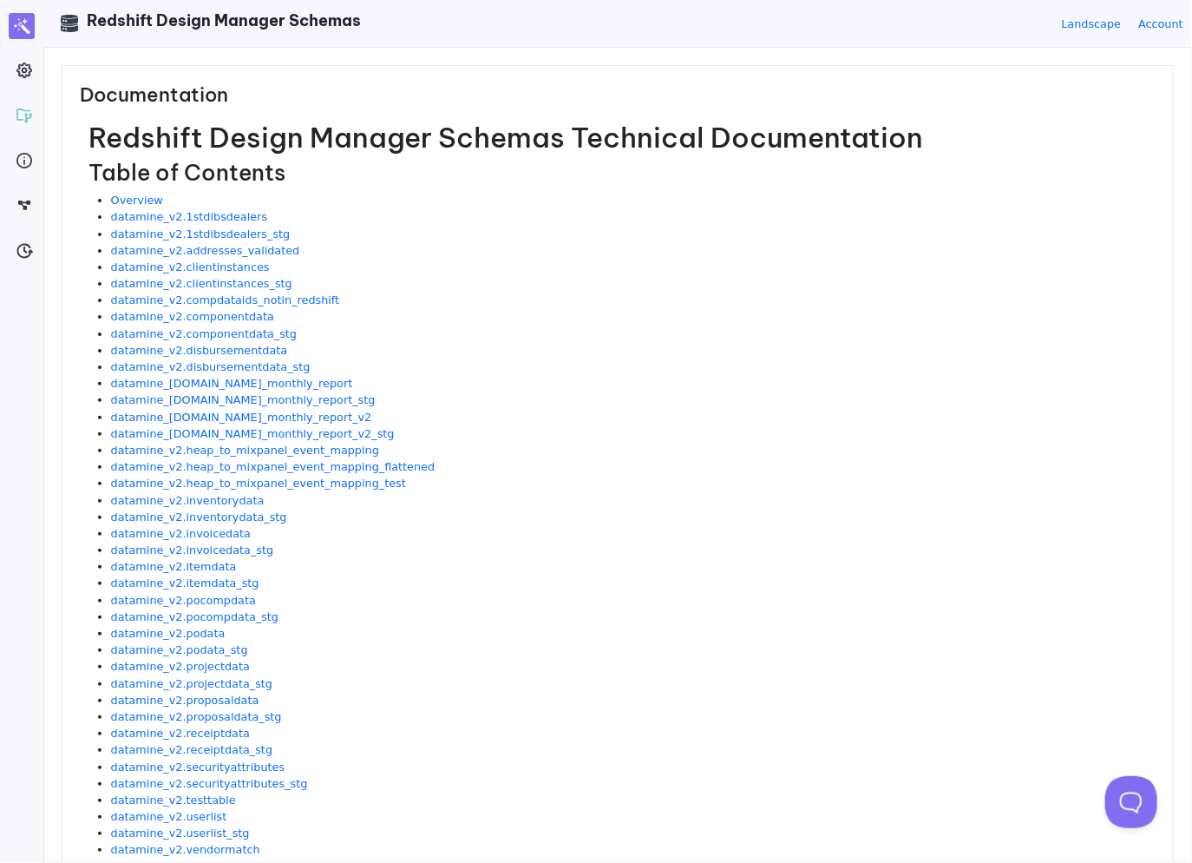
click at [443, 219] on li "datamine_v2.1stdibsdealers" at bounding box center [633, 216] width 1045 height 16
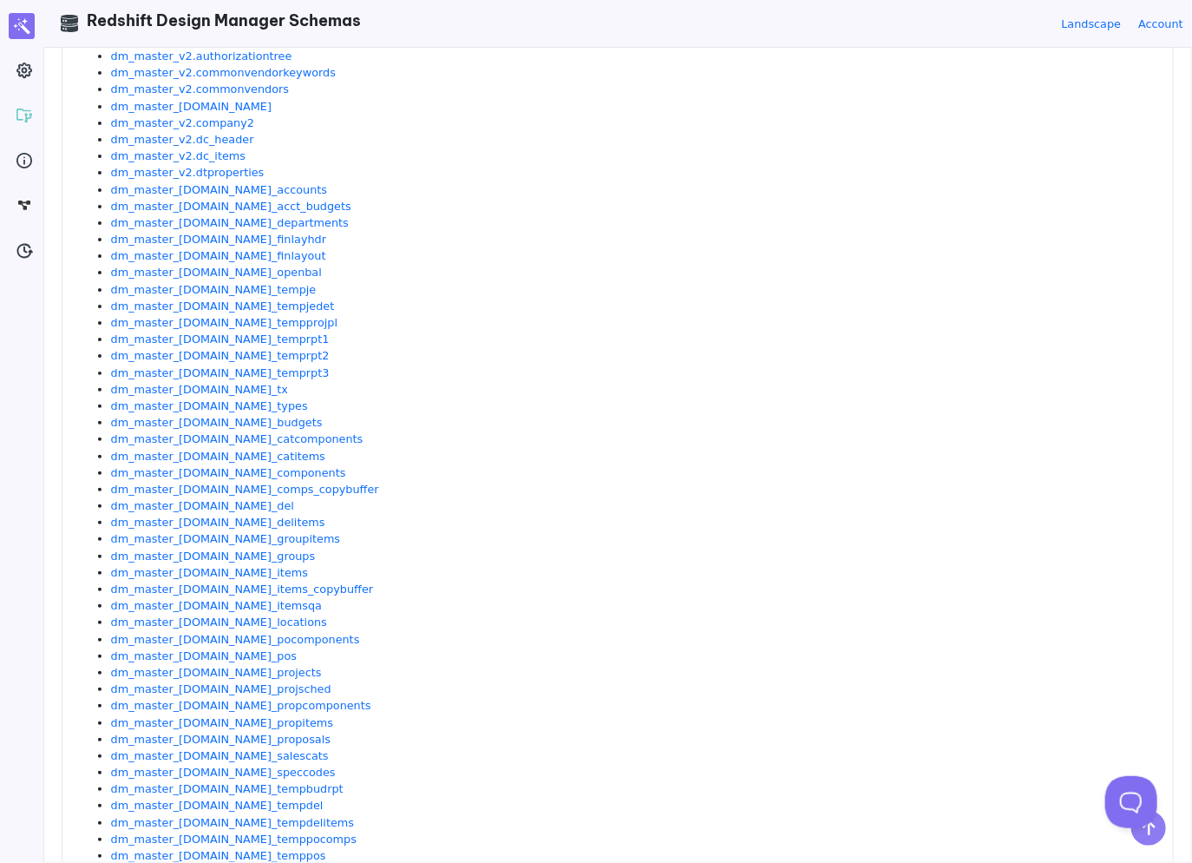
scroll to position [1644, 0]
click at [325, 237] on li "dm_master_[DOMAIN_NAME]_finlayhdr" at bounding box center [633, 237] width 1045 height 16
click at [235, 270] on link "dm_master_[DOMAIN_NAME]_openbal" at bounding box center [216, 270] width 211 height 13
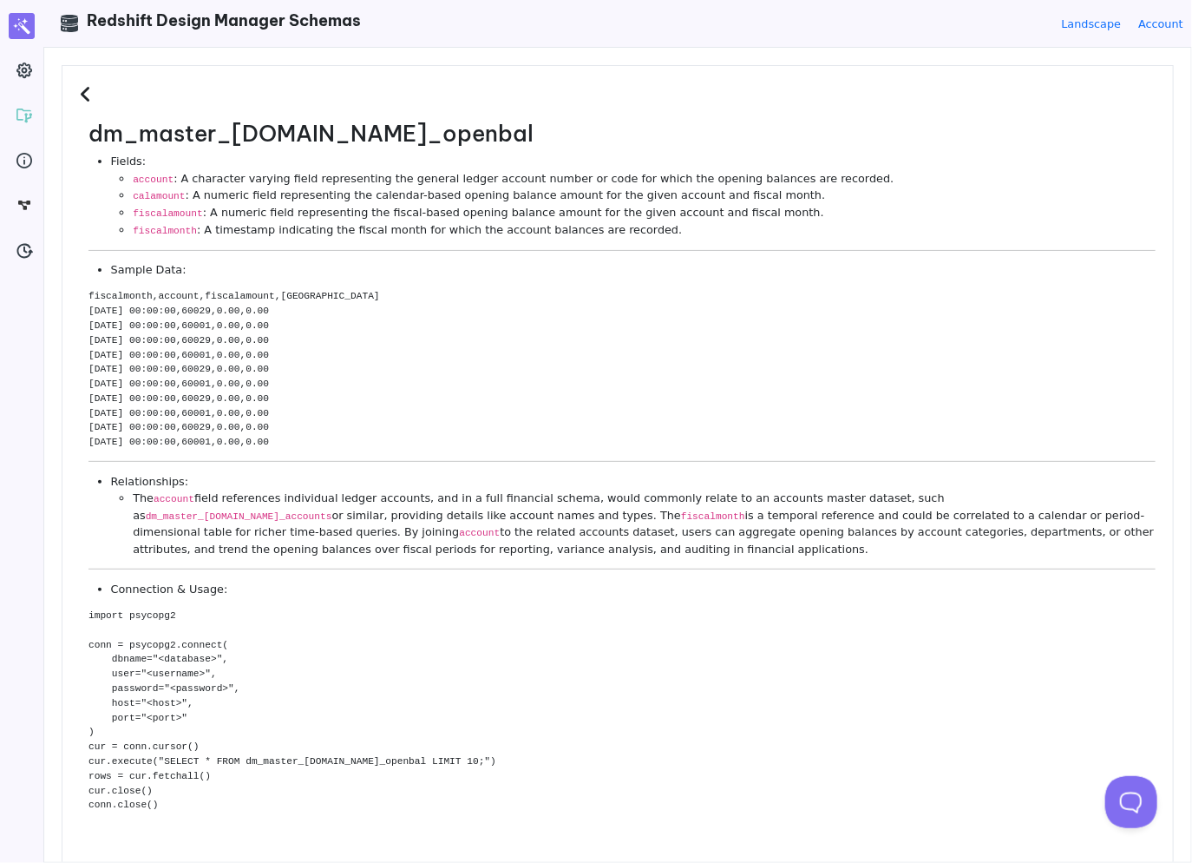
scroll to position [0, 0]
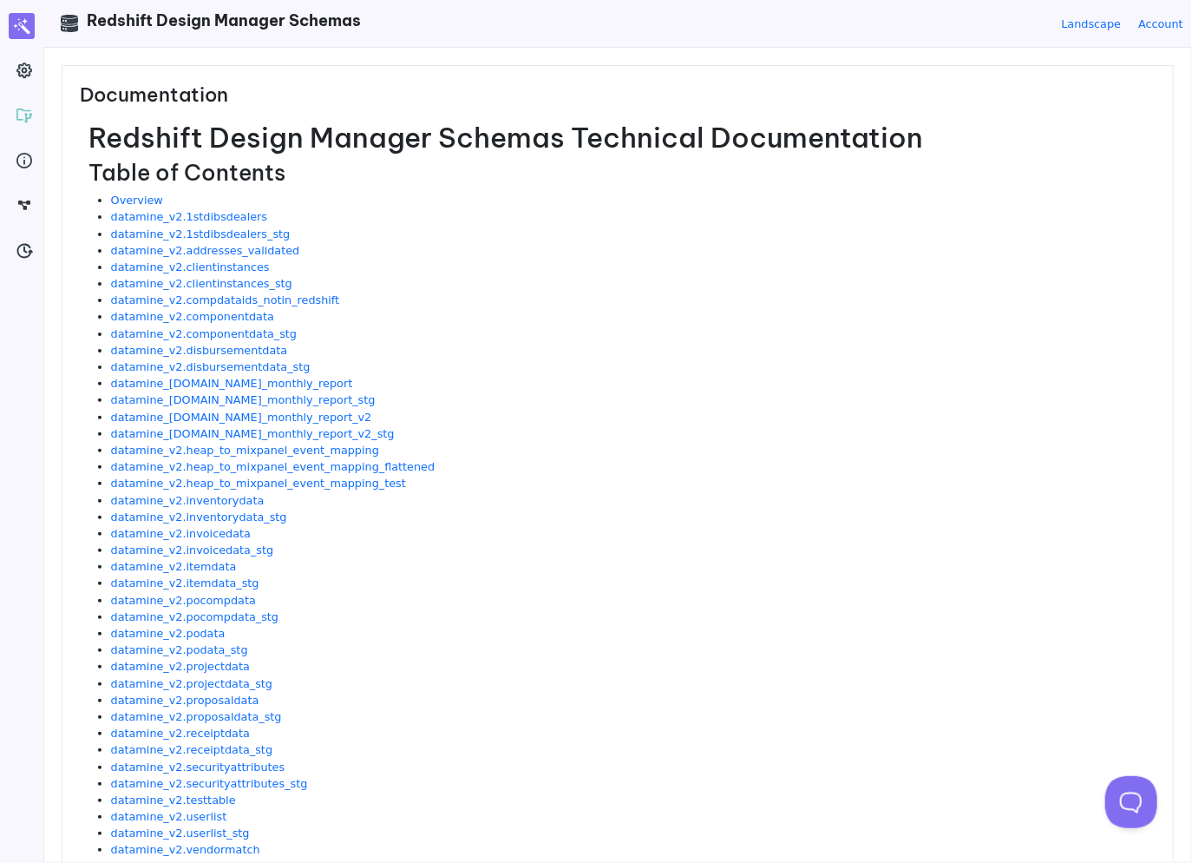
click at [530, 93] on h3 "Documentation" at bounding box center [618, 101] width 1076 height 37
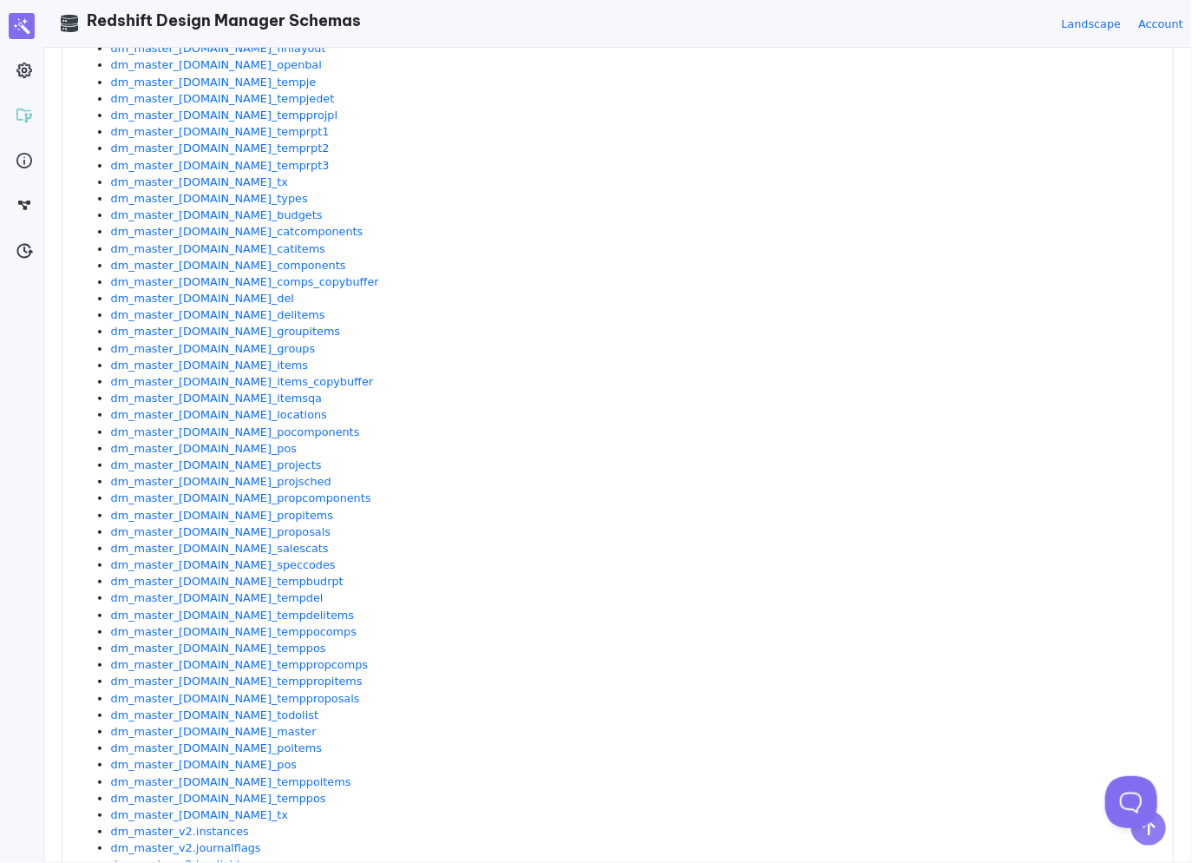
scroll to position [1937, 0]
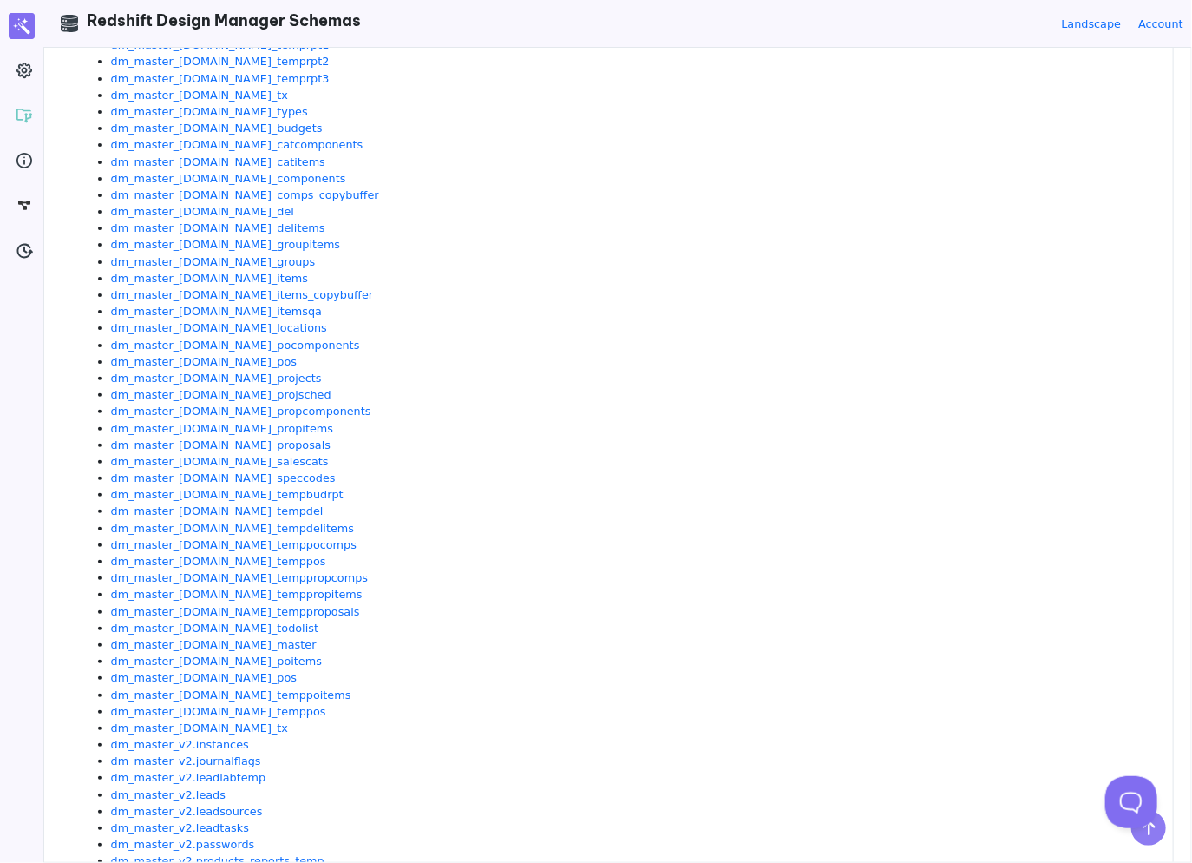
click at [434, 294] on li "dm_master_[DOMAIN_NAME]_items_copybuffer" at bounding box center [633, 294] width 1045 height 16
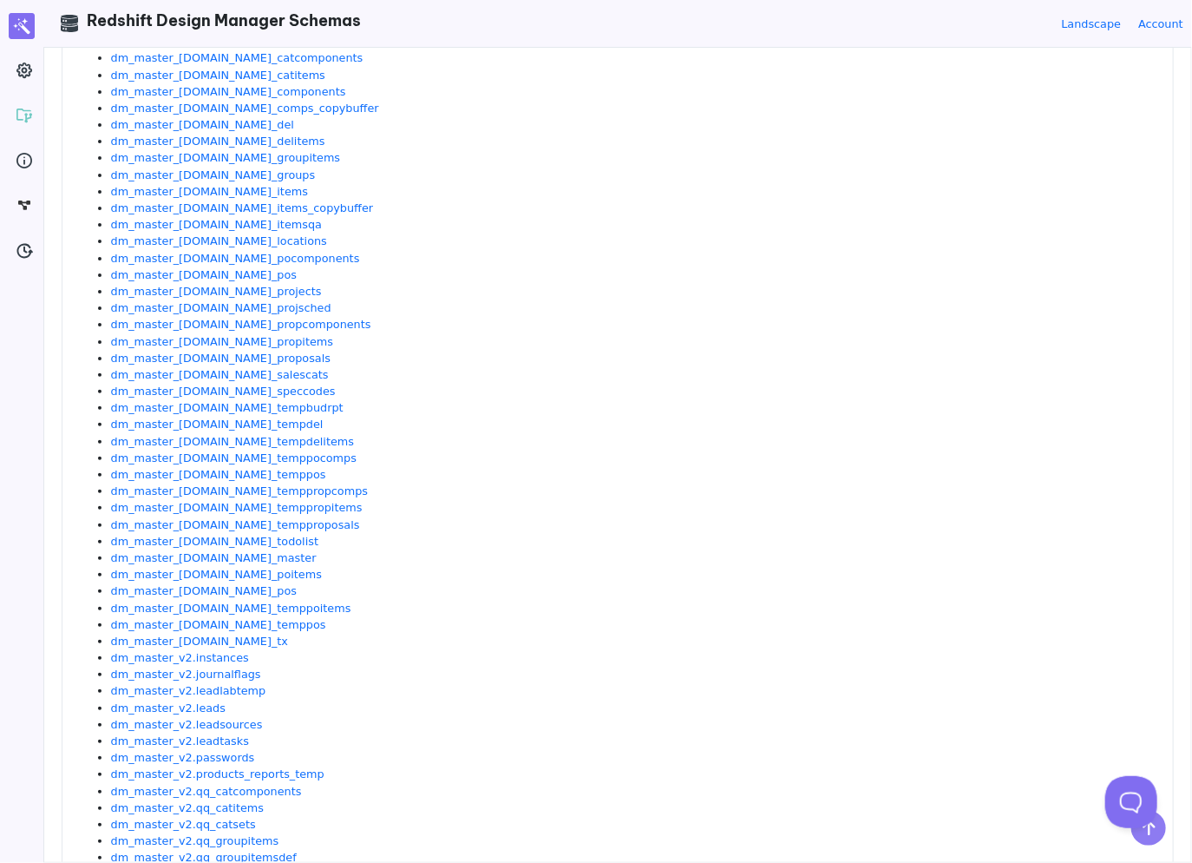
scroll to position [2110, 0]
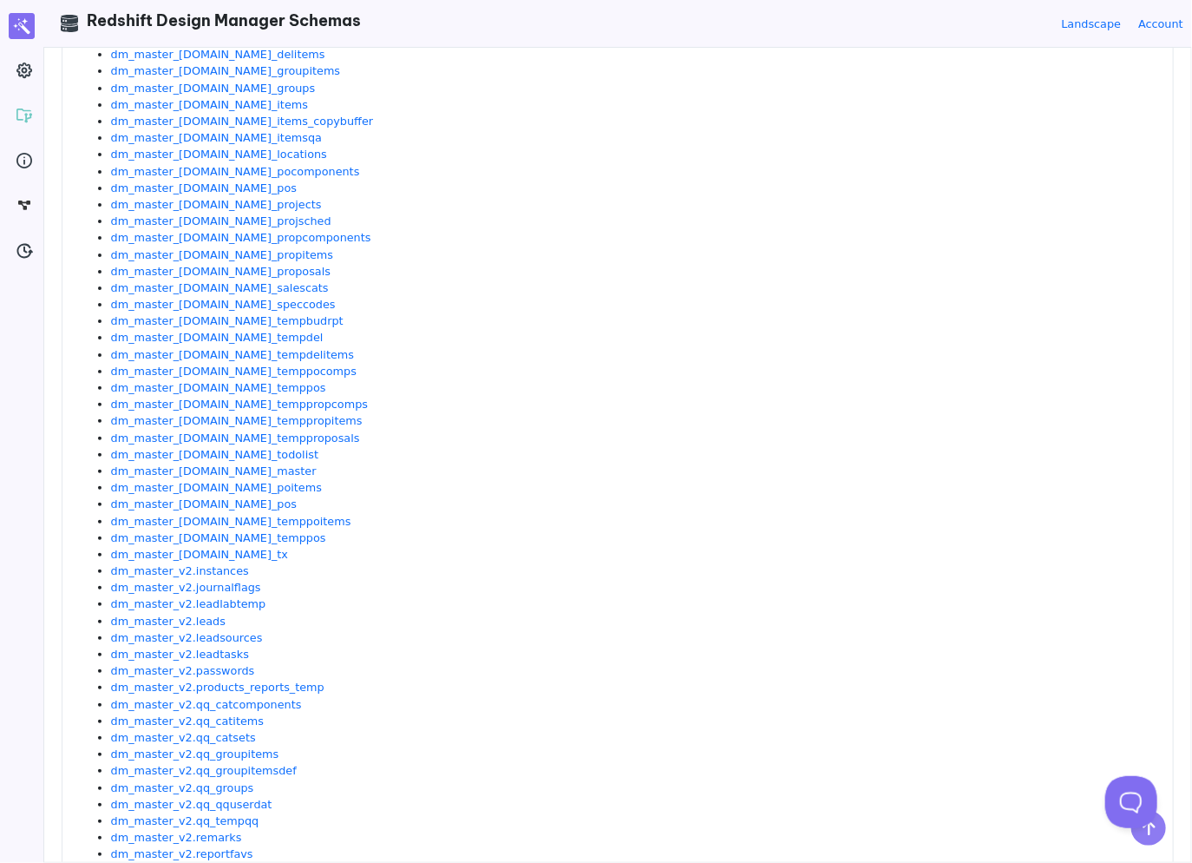
click at [316, 290] on li "dm_master_[DOMAIN_NAME]_salescats" at bounding box center [633, 287] width 1045 height 16
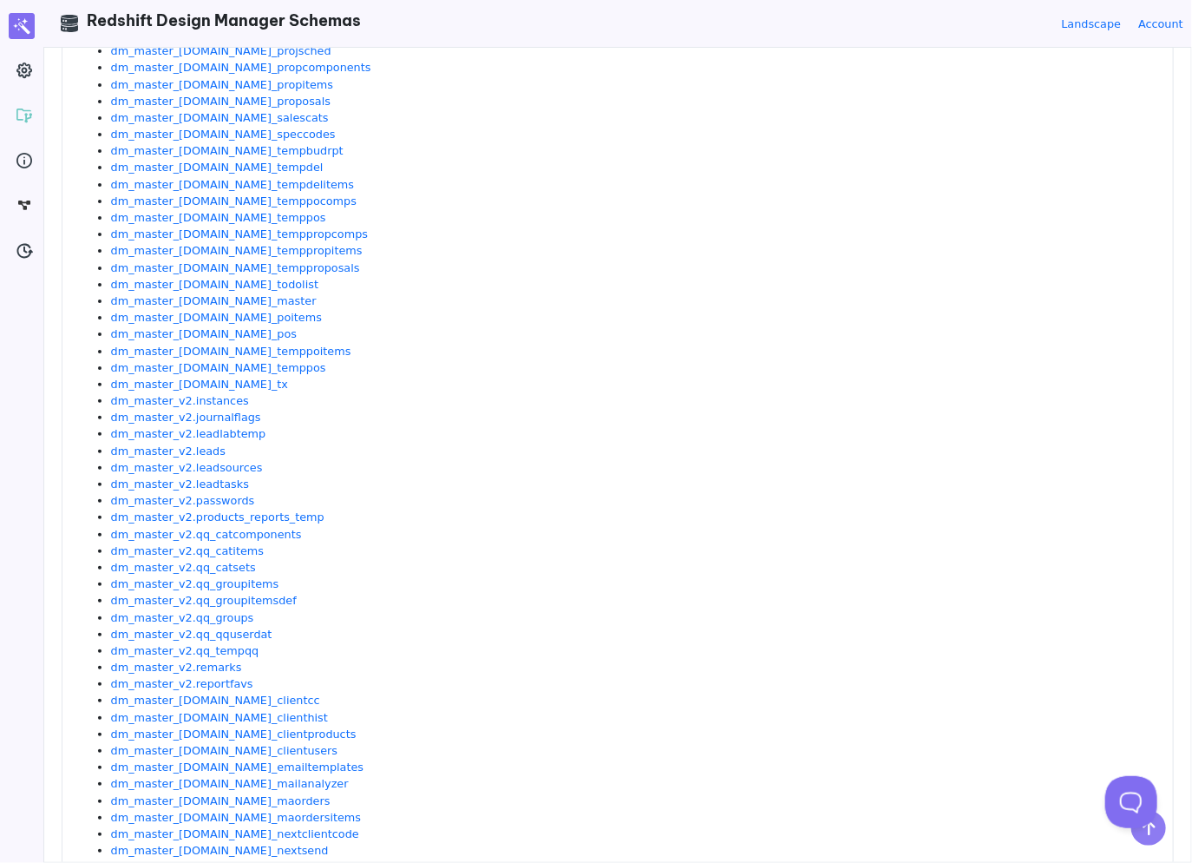
scroll to position [2284, 0]
click at [220, 314] on link "dm_master_[DOMAIN_NAME]_poitems" at bounding box center [216, 313] width 211 height 13
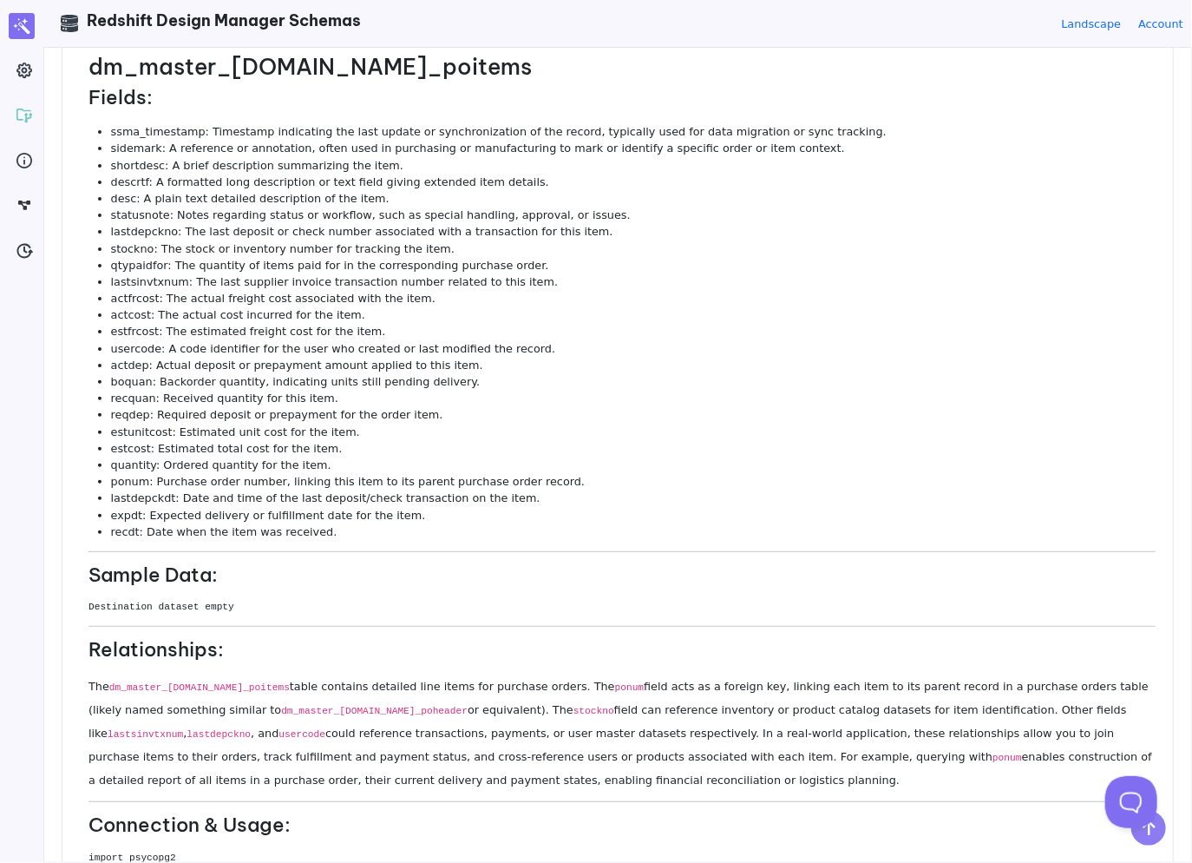
scroll to position [0, 0]
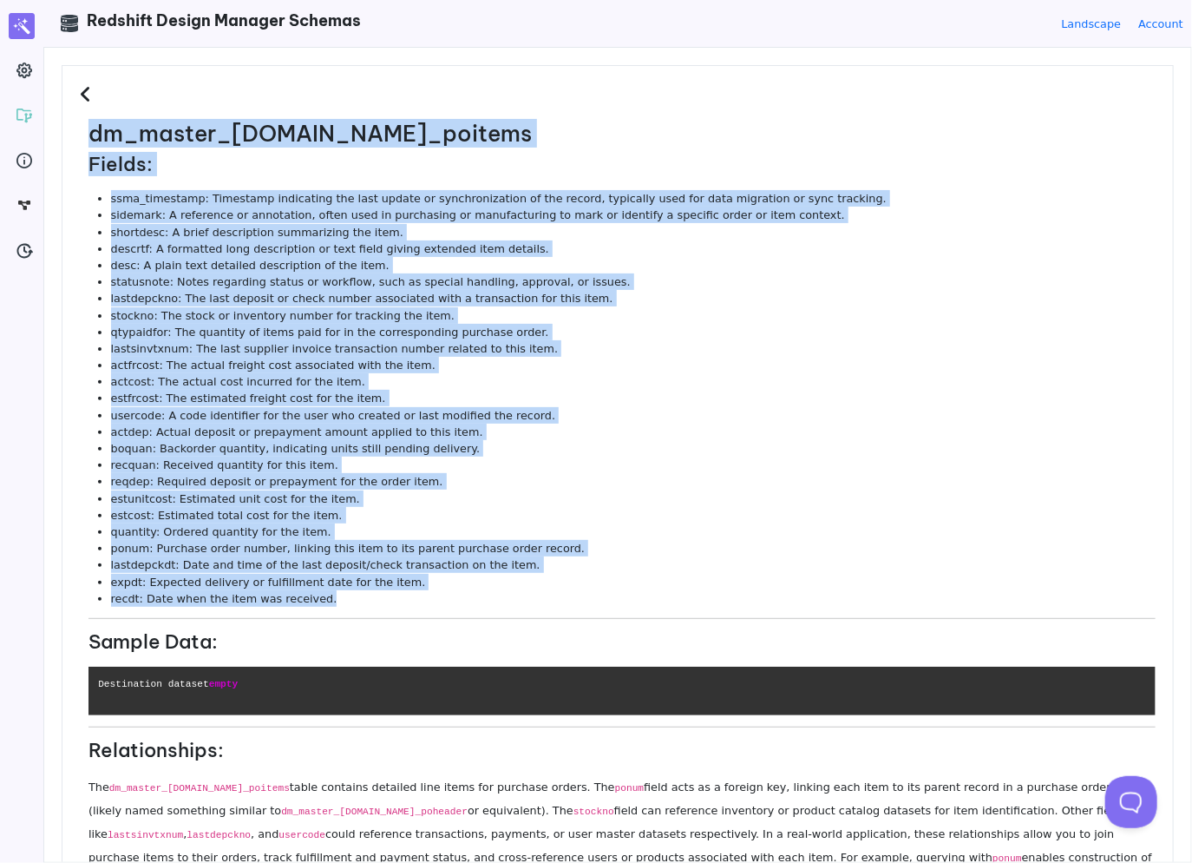
drag, startPoint x: 337, startPoint y: 600, endPoint x: 82, endPoint y: 149, distance: 517.6
click at [82, 149] on dl "dm_master_v2.in_poitems Fields: ssma_timestamp: Timestamp indicating the last u…" at bounding box center [618, 649] width 1076 height 1056
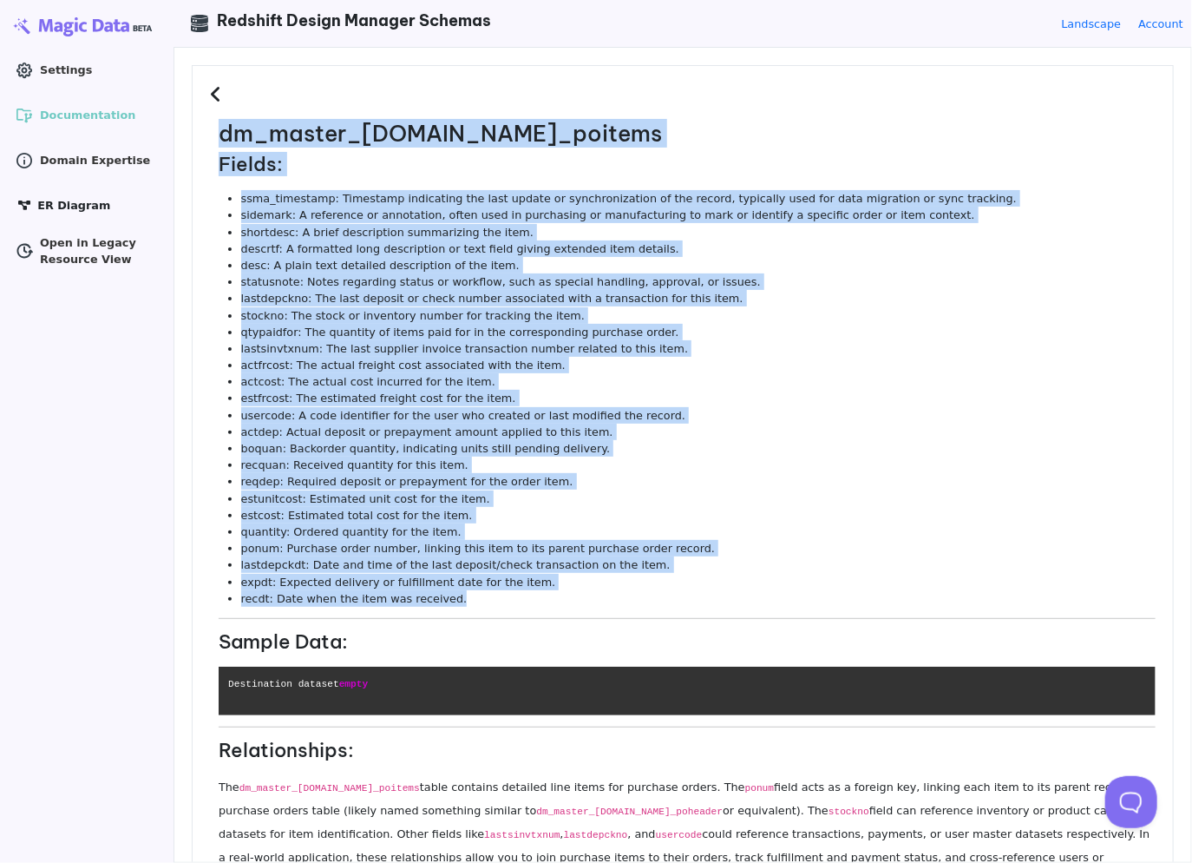
copy dl "dm_master_v2.in_poitems Fields: ssma_timestamp: Timestamp indicating the last u…"
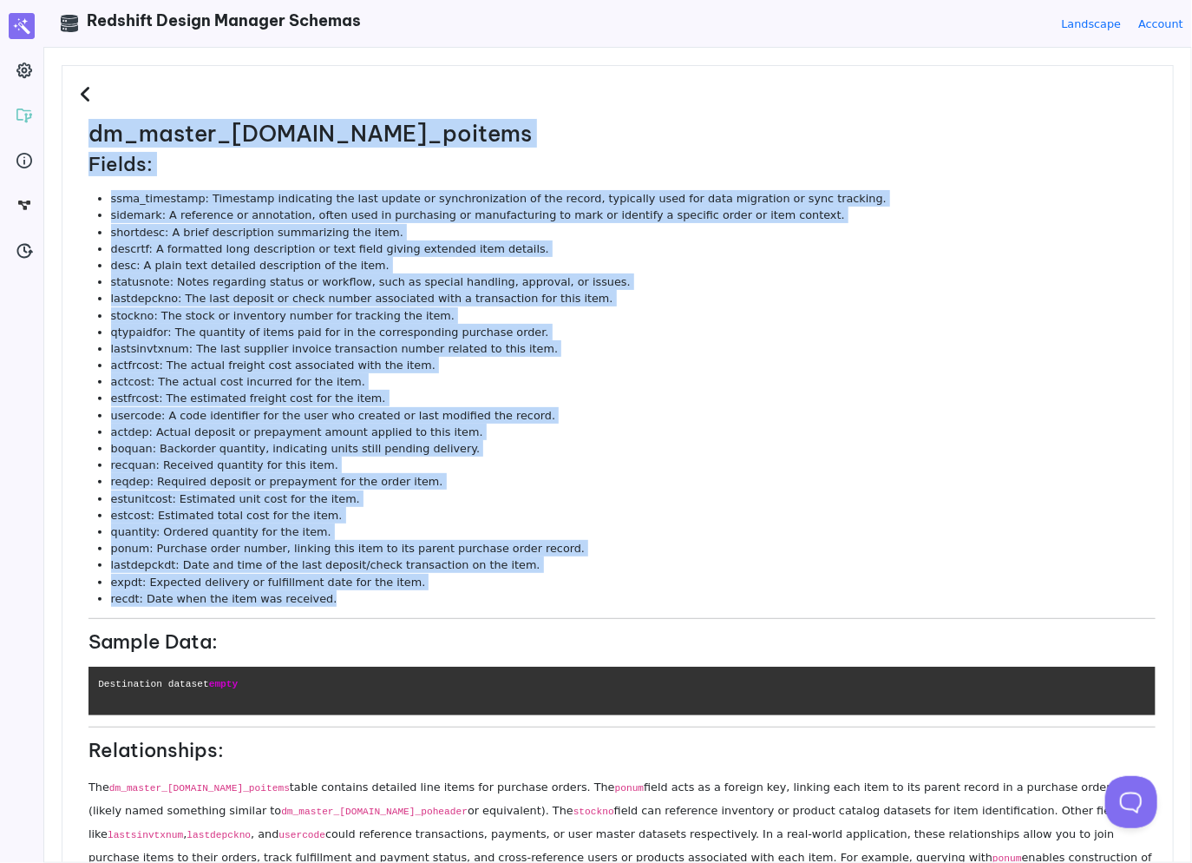
click at [301, 129] on h2 "dm_master_[DOMAIN_NAME]_poitems" at bounding box center [622, 134] width 1067 height 27
copy dl "dm_master_v2.in_poitems Fields: ssma_timestamp: Timestamp indicating the last u…"
click at [300, 134] on h2 "dm_master_[DOMAIN_NAME]_poitems" at bounding box center [622, 134] width 1067 height 27
click at [301, 134] on h2 "dm_master_[DOMAIN_NAME]_poitems" at bounding box center [622, 134] width 1067 height 27
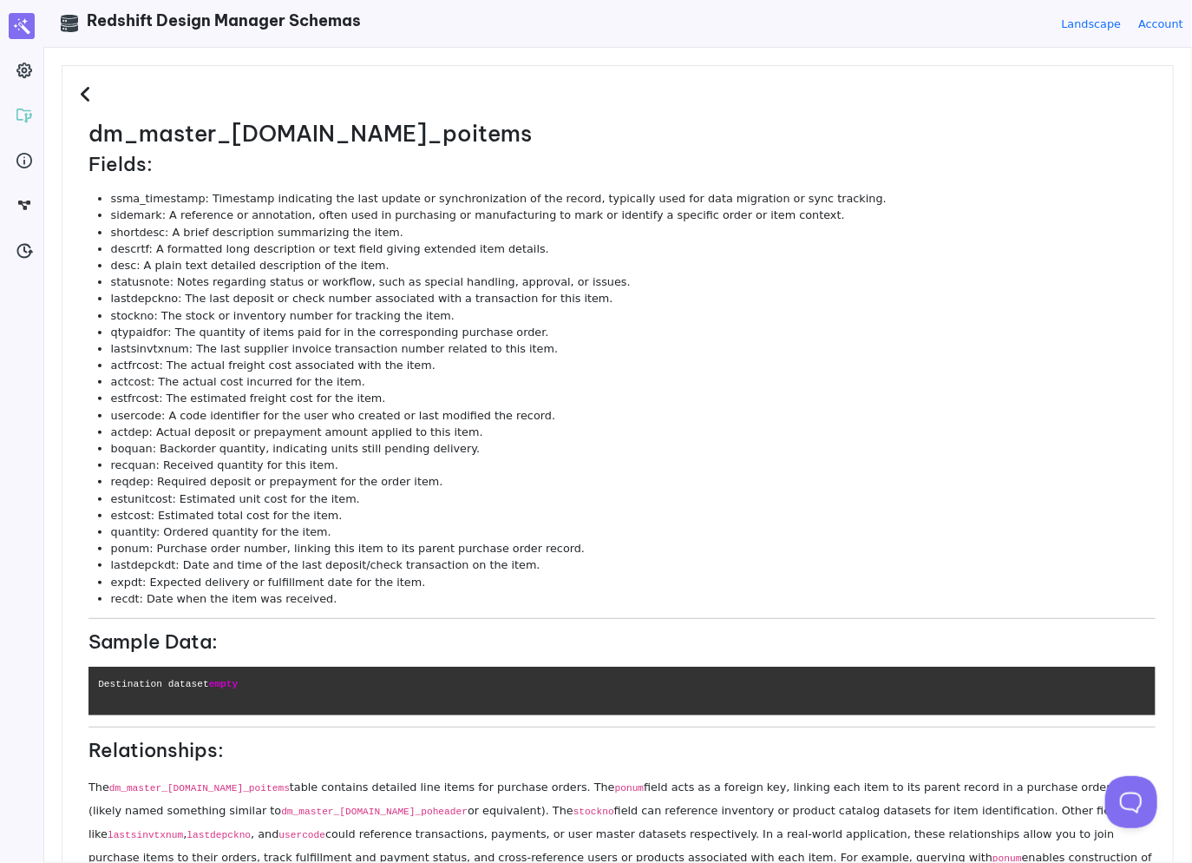
click at [291, 143] on h2 "dm_master_[DOMAIN_NAME]_poitems" at bounding box center [622, 134] width 1067 height 27
click at [288, 141] on h2 "dm_master_[DOMAIN_NAME]_poitems" at bounding box center [622, 134] width 1067 height 27
copy h2 "in_poitems"
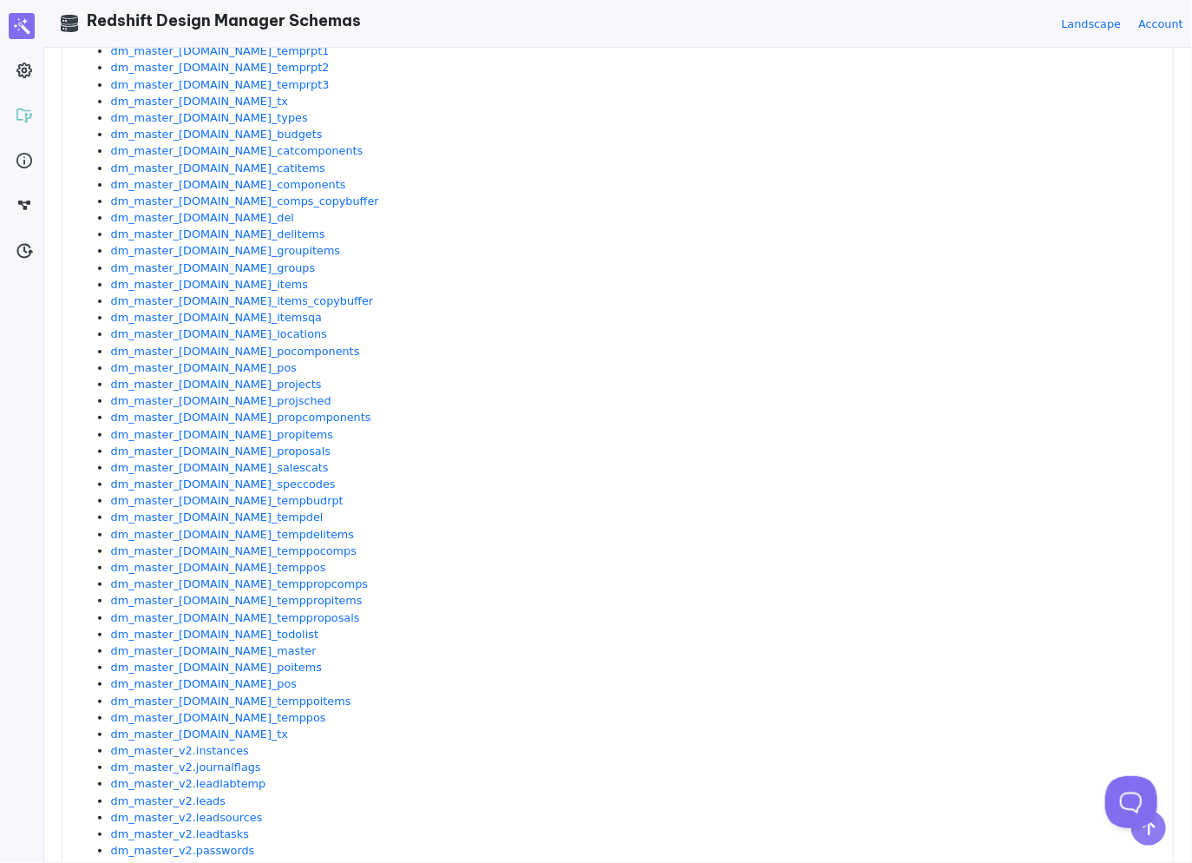
scroll to position [1905, 0]
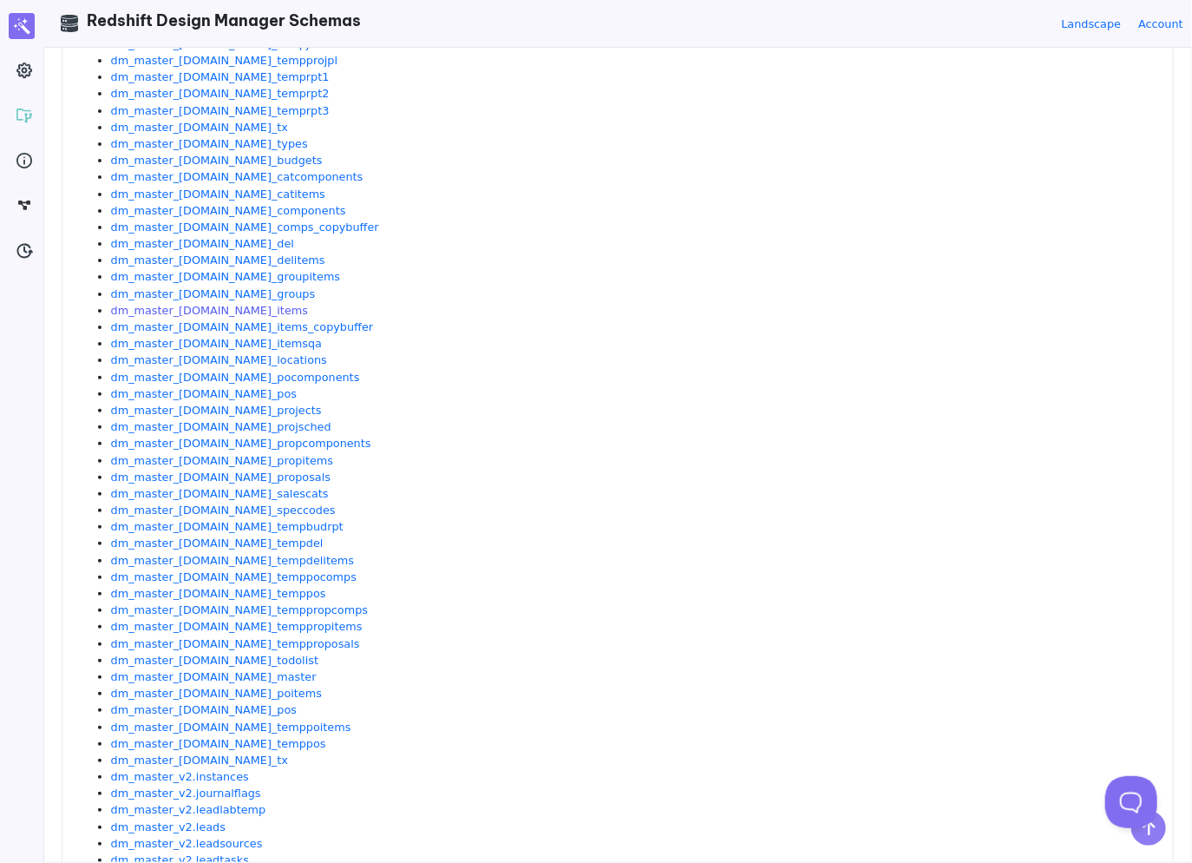
click at [205, 306] on link "dm_master_[DOMAIN_NAME]_items" at bounding box center [209, 310] width 197 height 13
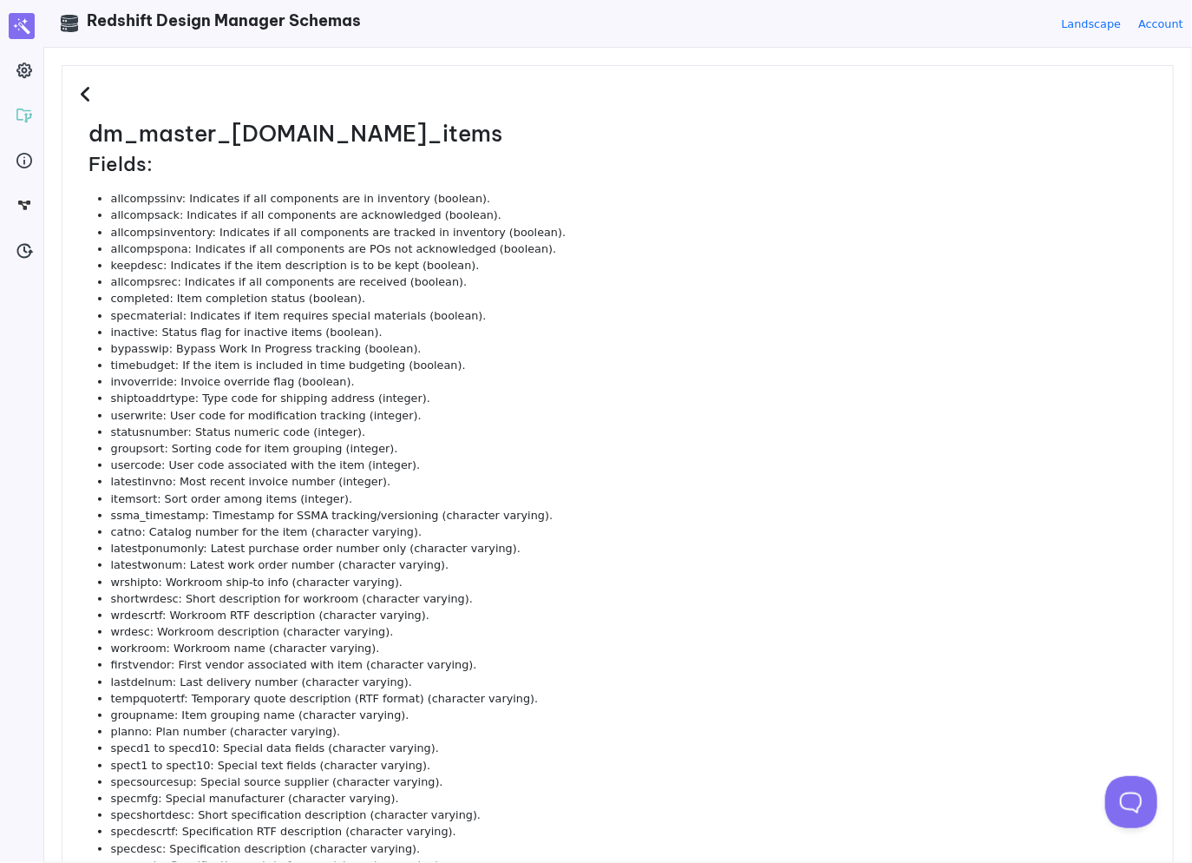
scroll to position [0, 0]
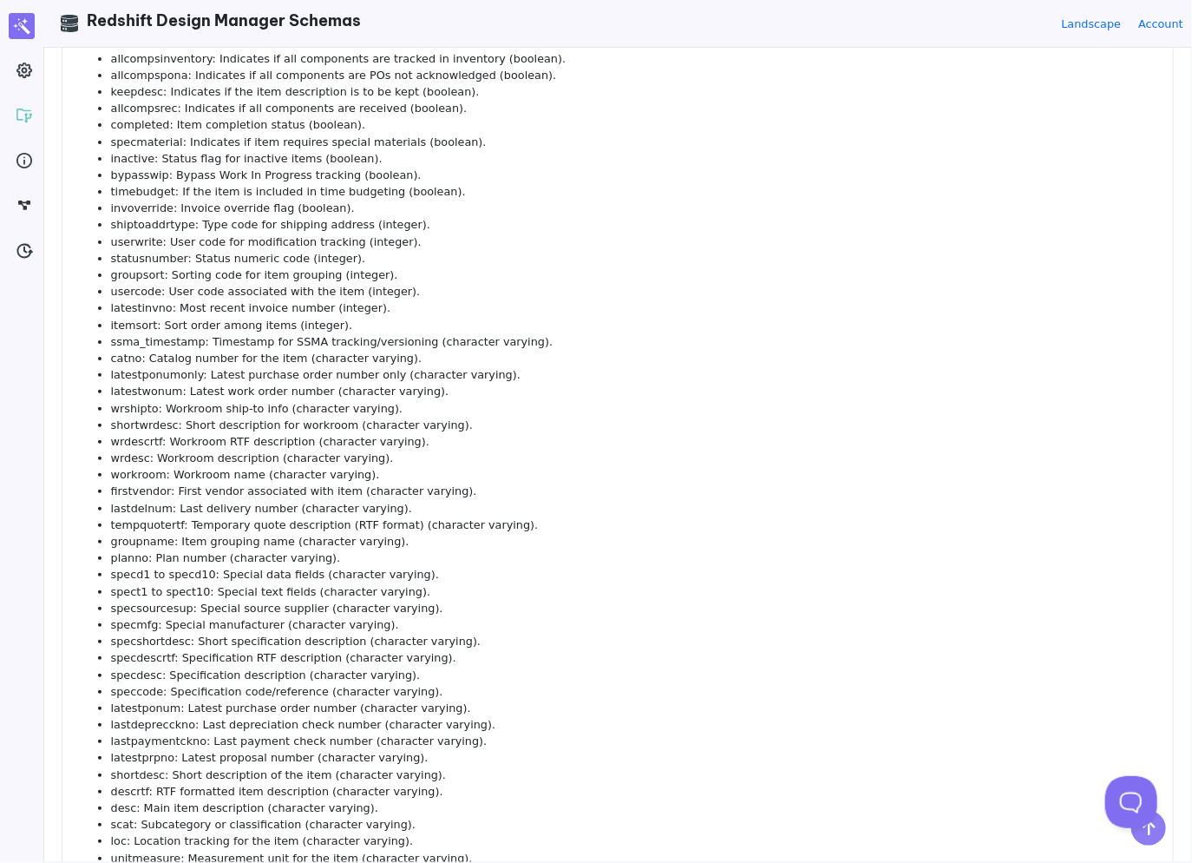
click at [411, 378] on li "latestponumonly: Latest purchase order number only (character varying)." at bounding box center [633, 374] width 1045 height 16
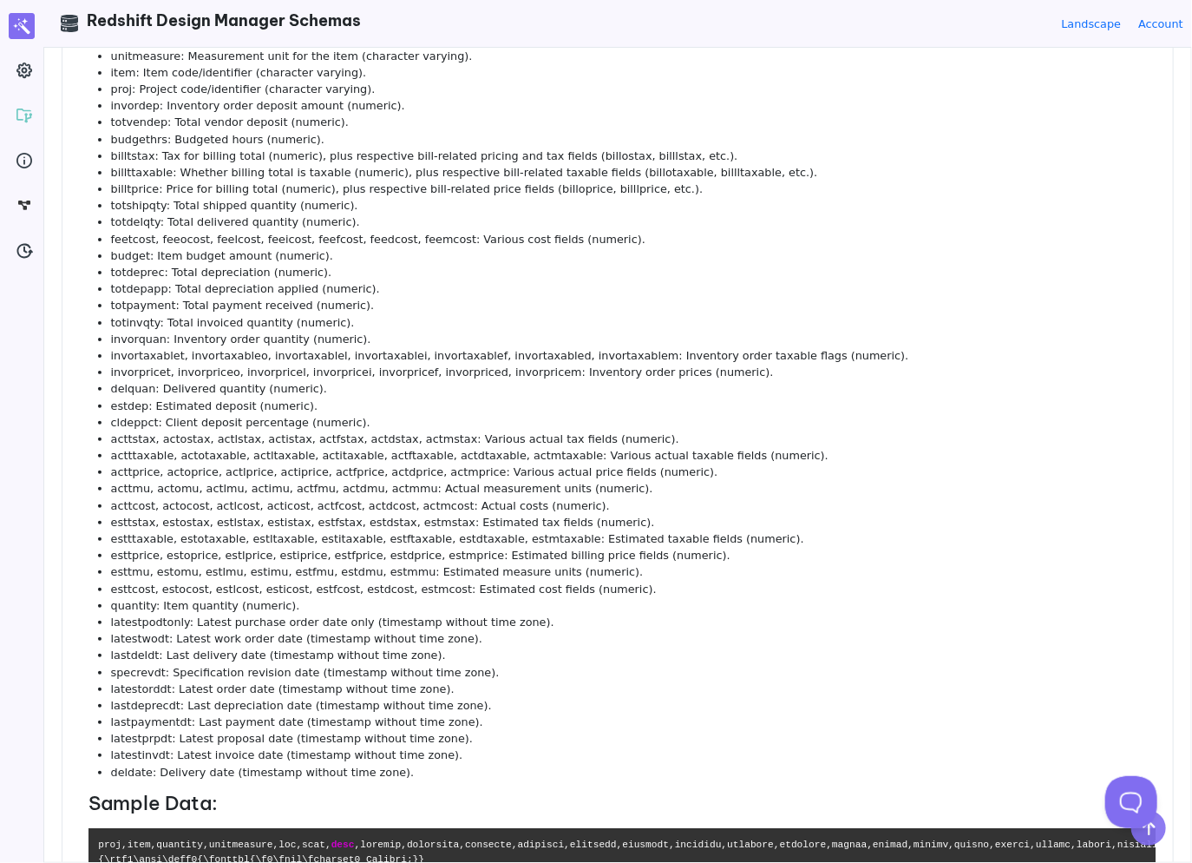
scroll to position [992, 0]
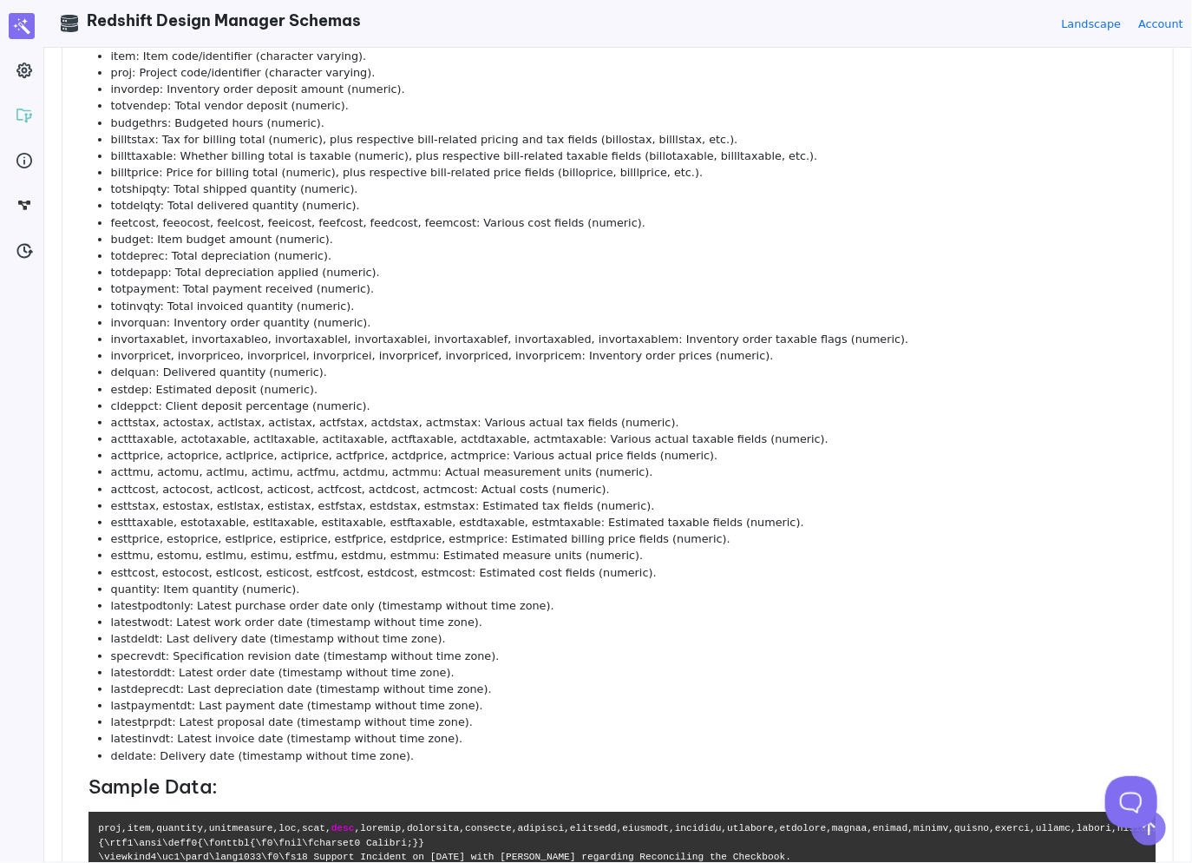
click at [391, 426] on li "acttstax, actostax, actlstax, actistax, actfstax, actdstax, actmstax: Various a…" at bounding box center [633, 422] width 1045 height 16
click at [139, 309] on li "totinvqty: Total invoiced quantity (numeric)." at bounding box center [633, 306] width 1045 height 16
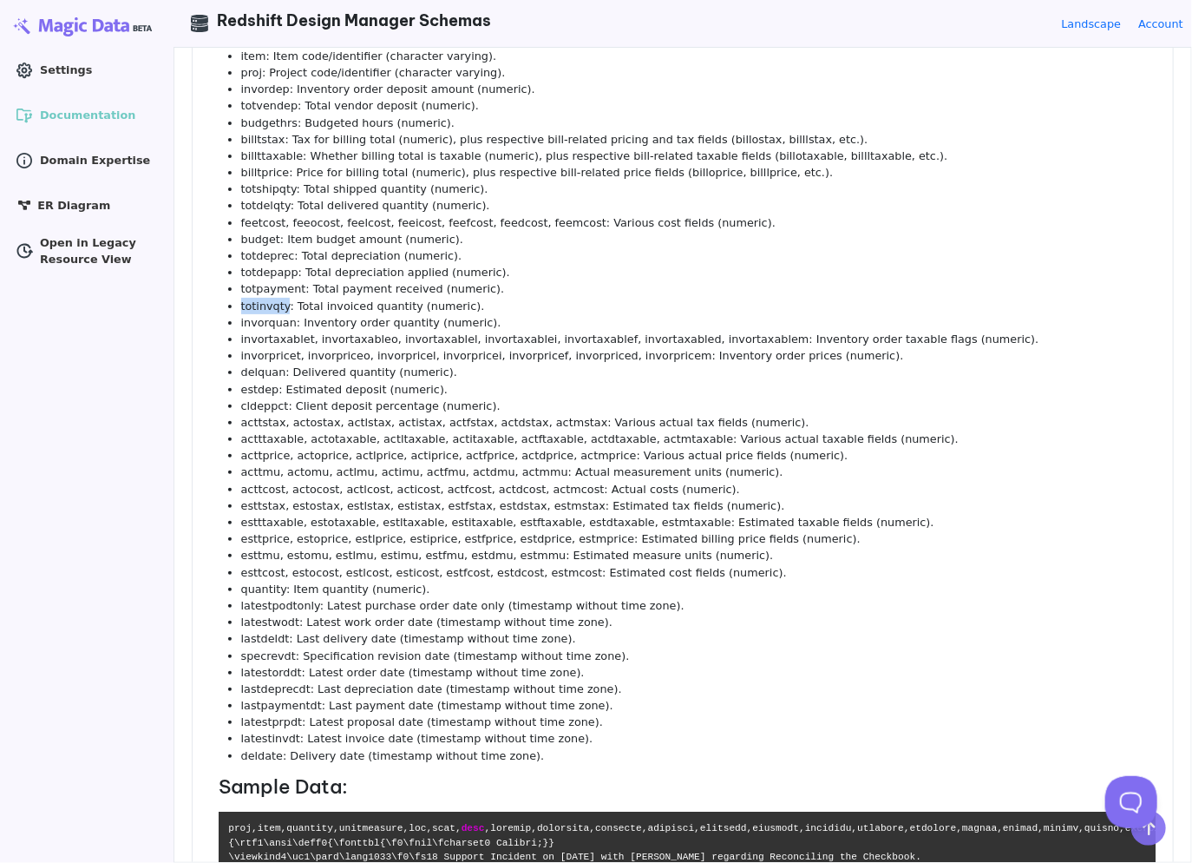
copy li "totinvqty"
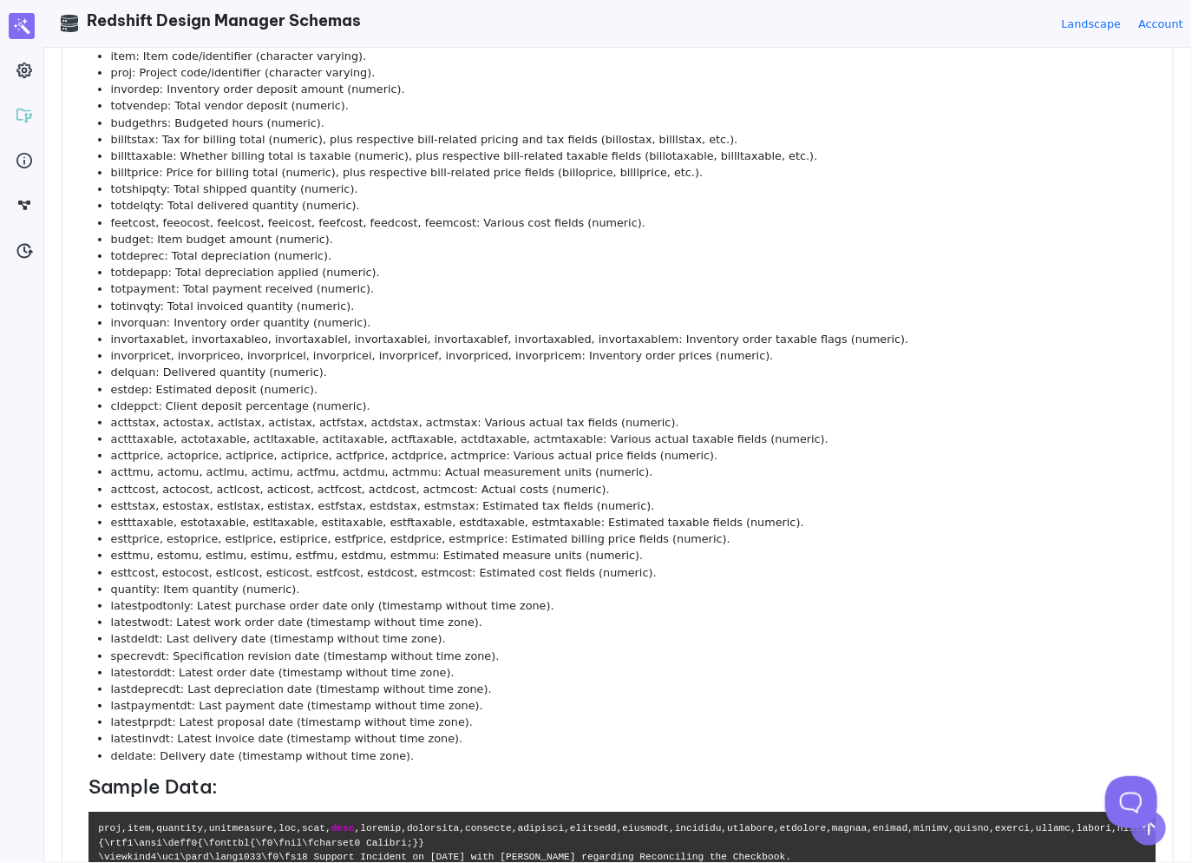
click at [625, 405] on li "cldeppct: Client deposit percentage (numeric)." at bounding box center [633, 405] width 1045 height 16
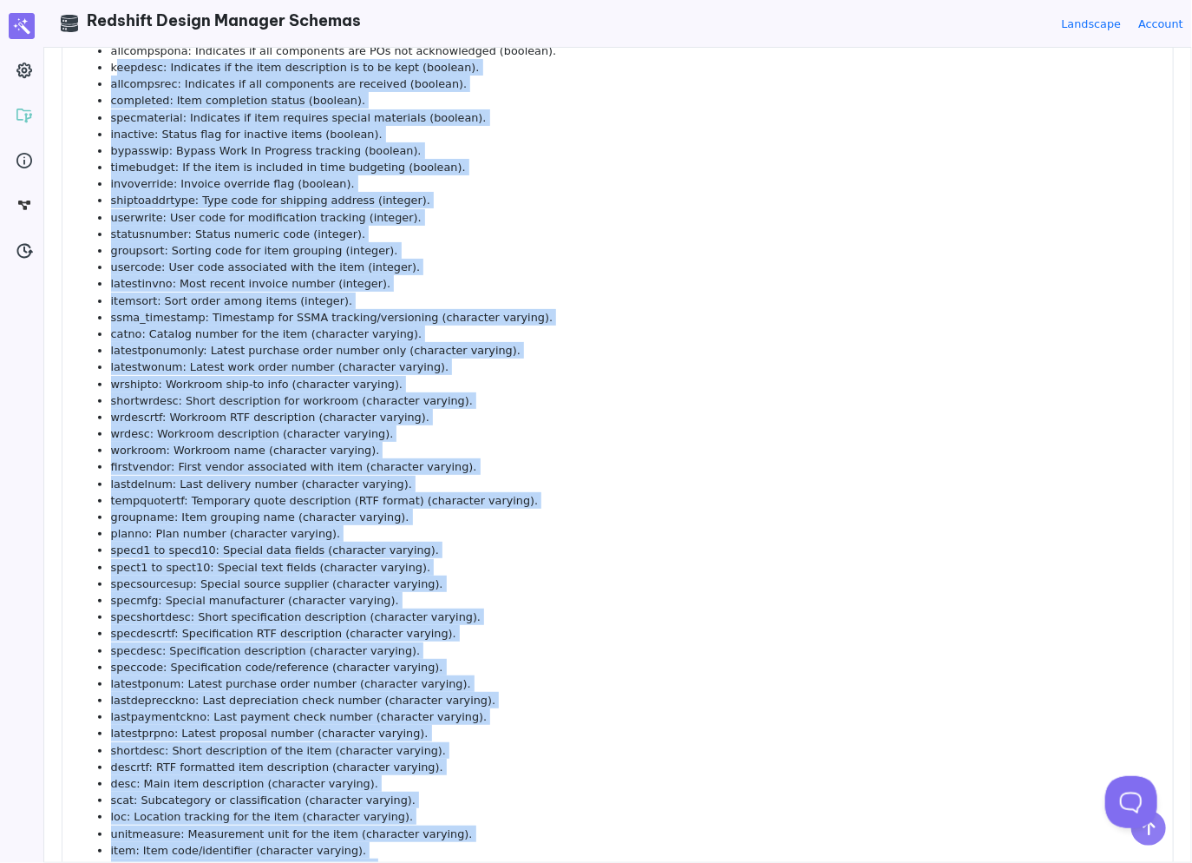
scroll to position [0, 0]
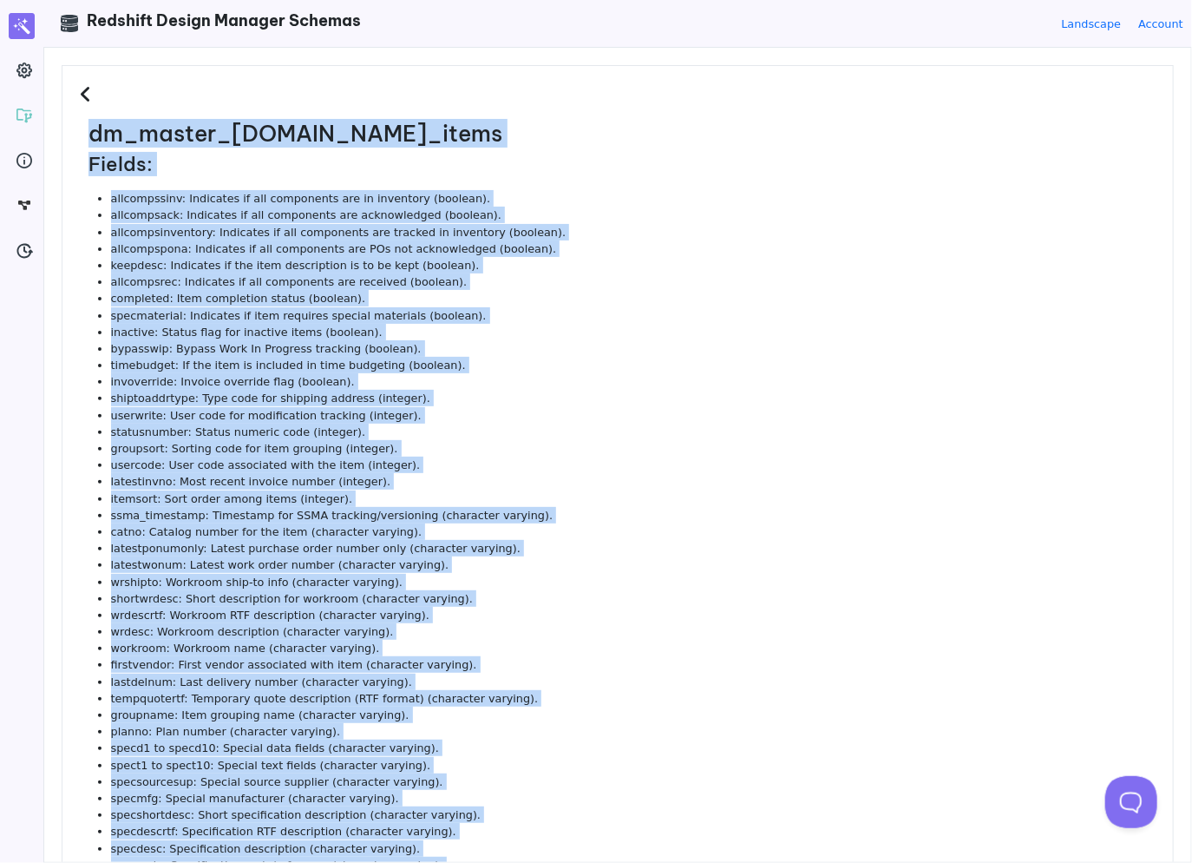
drag, startPoint x: 406, startPoint y: 763, endPoint x: 71, endPoint y: 162, distance: 687.6
copy dl "dm_master_v2.id_items Fields: allcompssinv: Indicates if all components are in …"
click at [553, 296] on li "completed: Item completion status (boolean)." at bounding box center [633, 298] width 1045 height 16
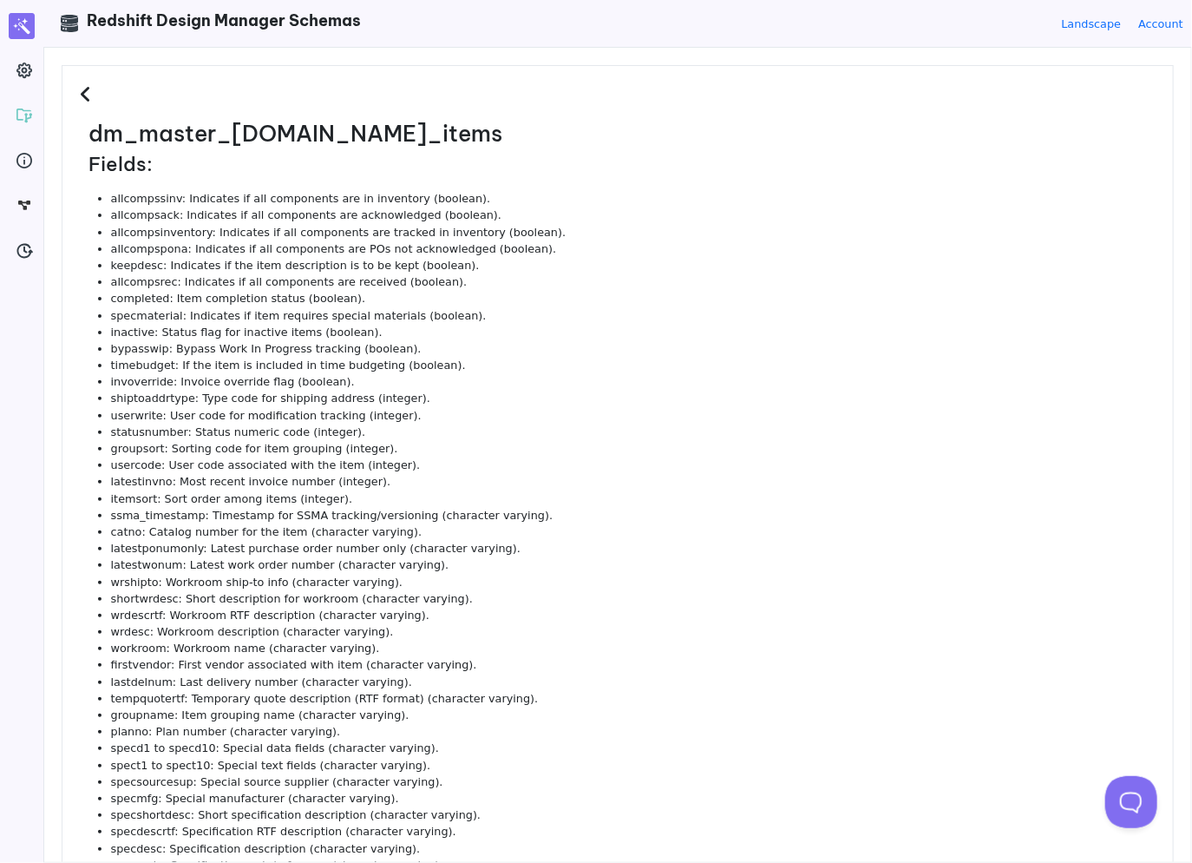
click at [303, 131] on h2 "dm_master_[DOMAIN_NAME]_items" at bounding box center [622, 134] width 1067 height 27
copy h2 "id_items"
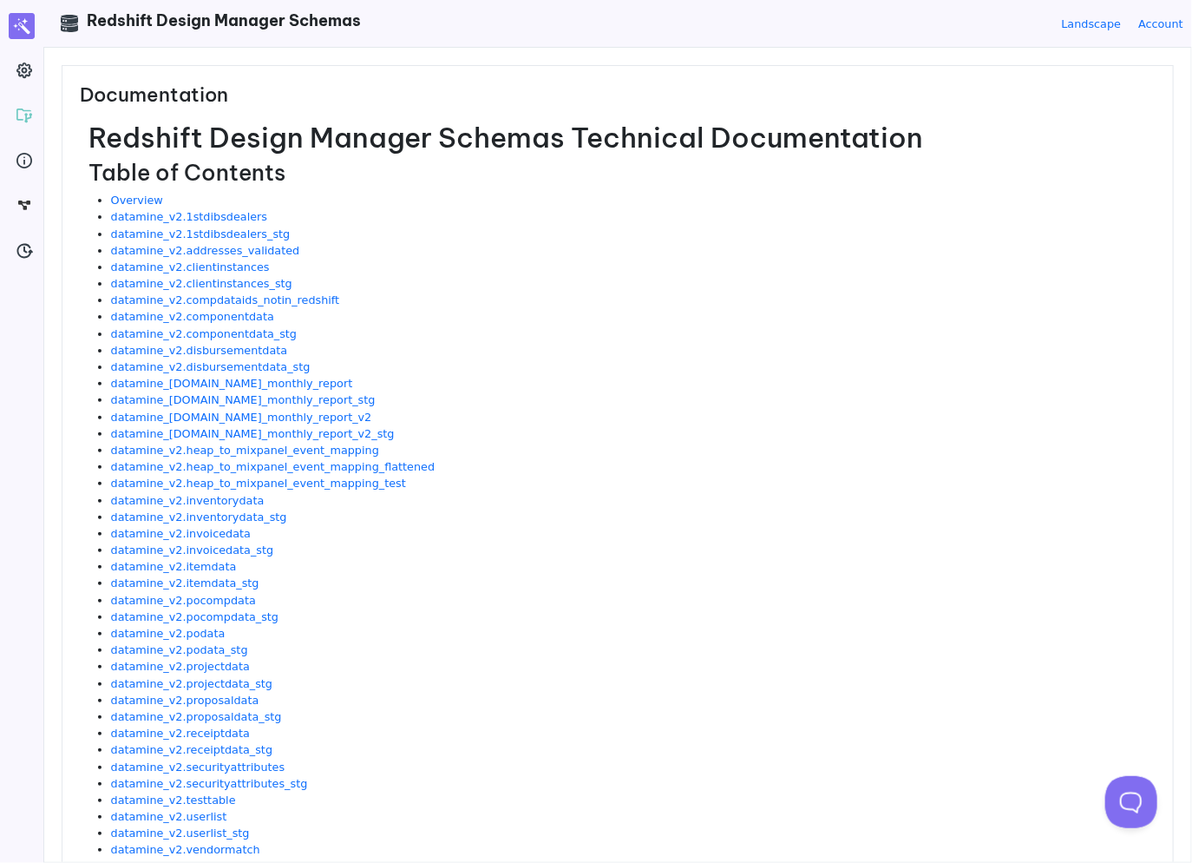
click at [587, 266] on li "datamine_v2.clientinstances" at bounding box center [633, 267] width 1045 height 16
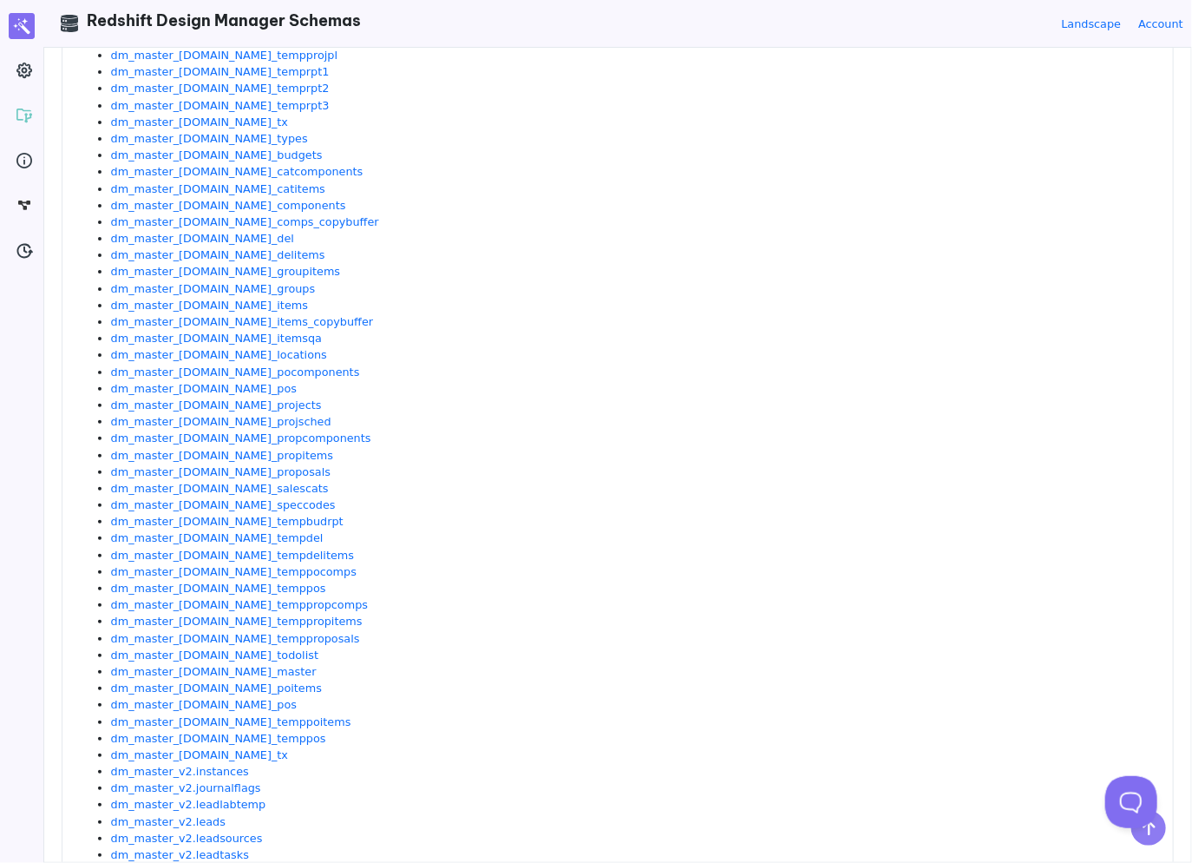
scroll to position [2027, 0]
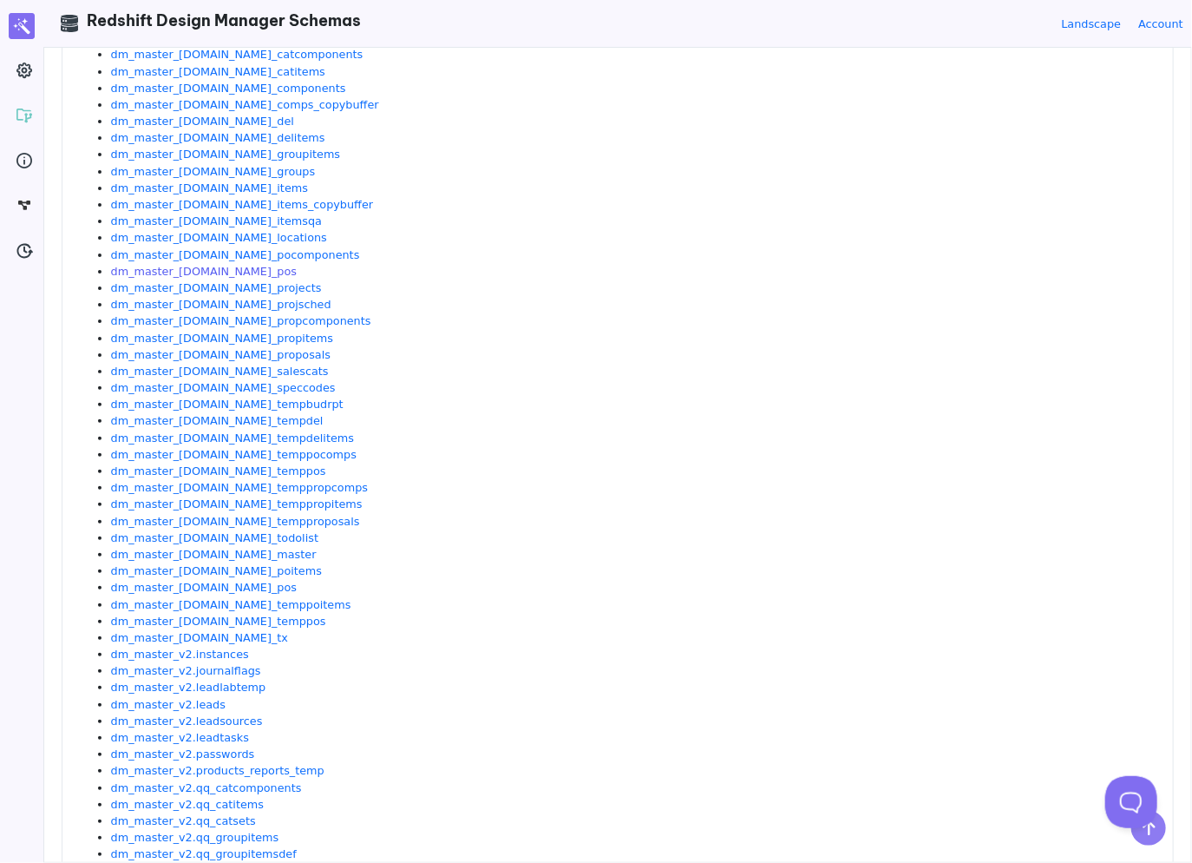
click at [204, 272] on link "dm_master_[DOMAIN_NAME]_pos" at bounding box center [204, 271] width 186 height 13
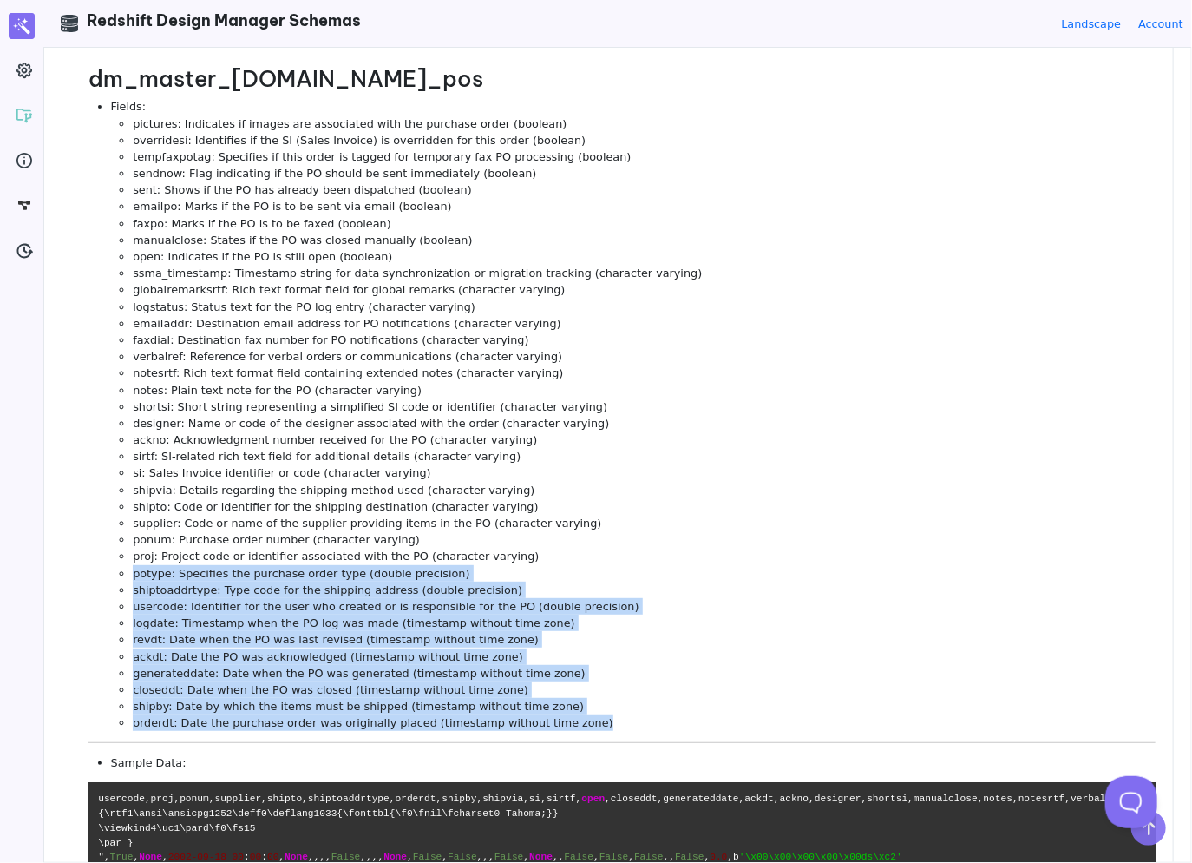
scroll to position [0, 0]
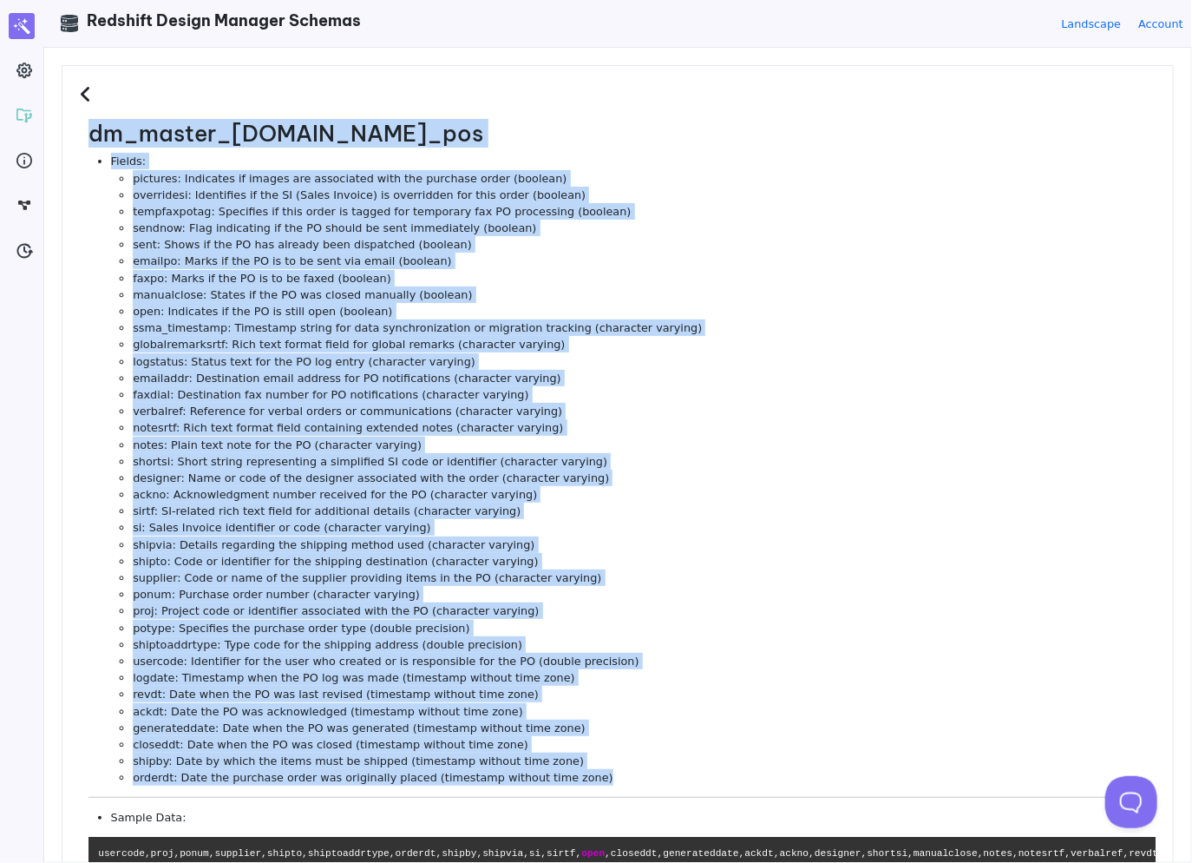
drag, startPoint x: 576, startPoint y: 686, endPoint x: 95, endPoint y: 141, distance: 727.9
click at [95, 141] on div "dm_master_v2.id_pos Fields: pictures: Indicates if images are associated with t…" at bounding box center [622, 736] width 1067 height 1231
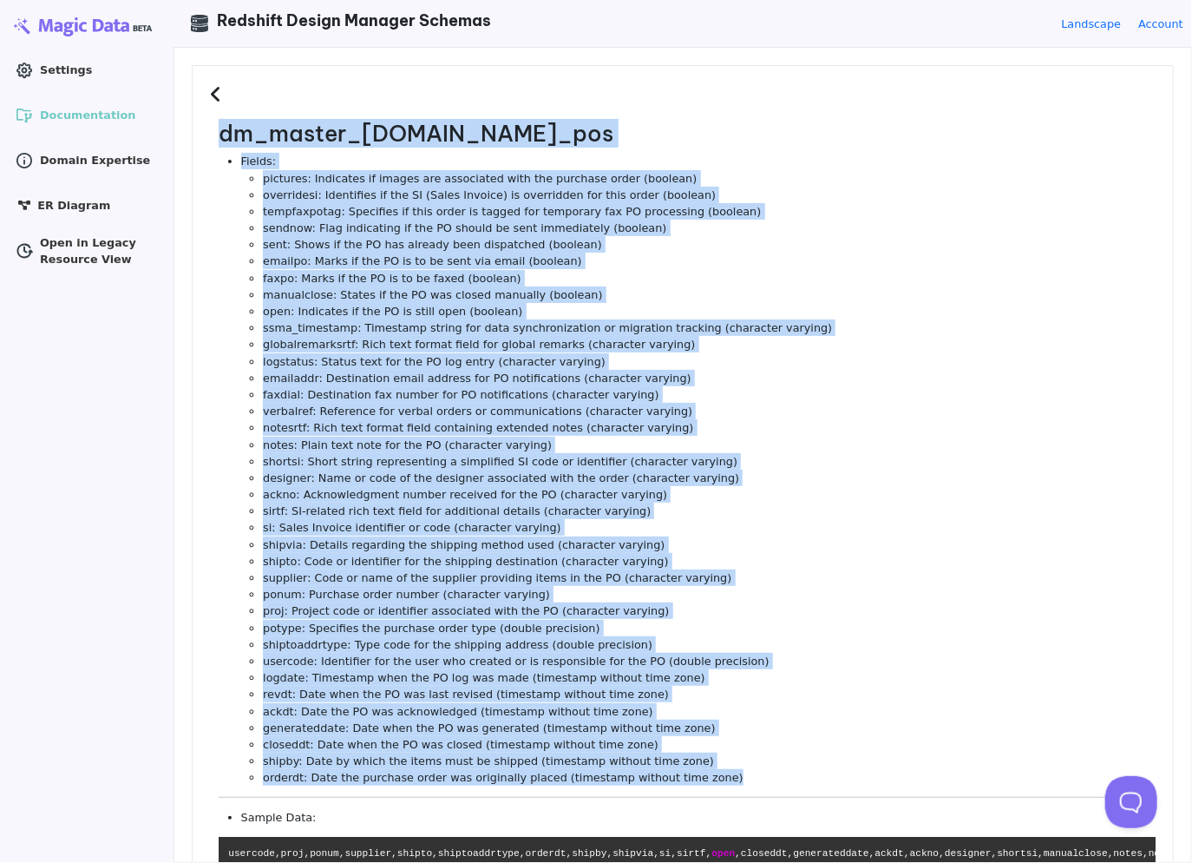
copy div "dm_master_v2.id_pos Fields: pictures: Indicates if images are associated with t…"
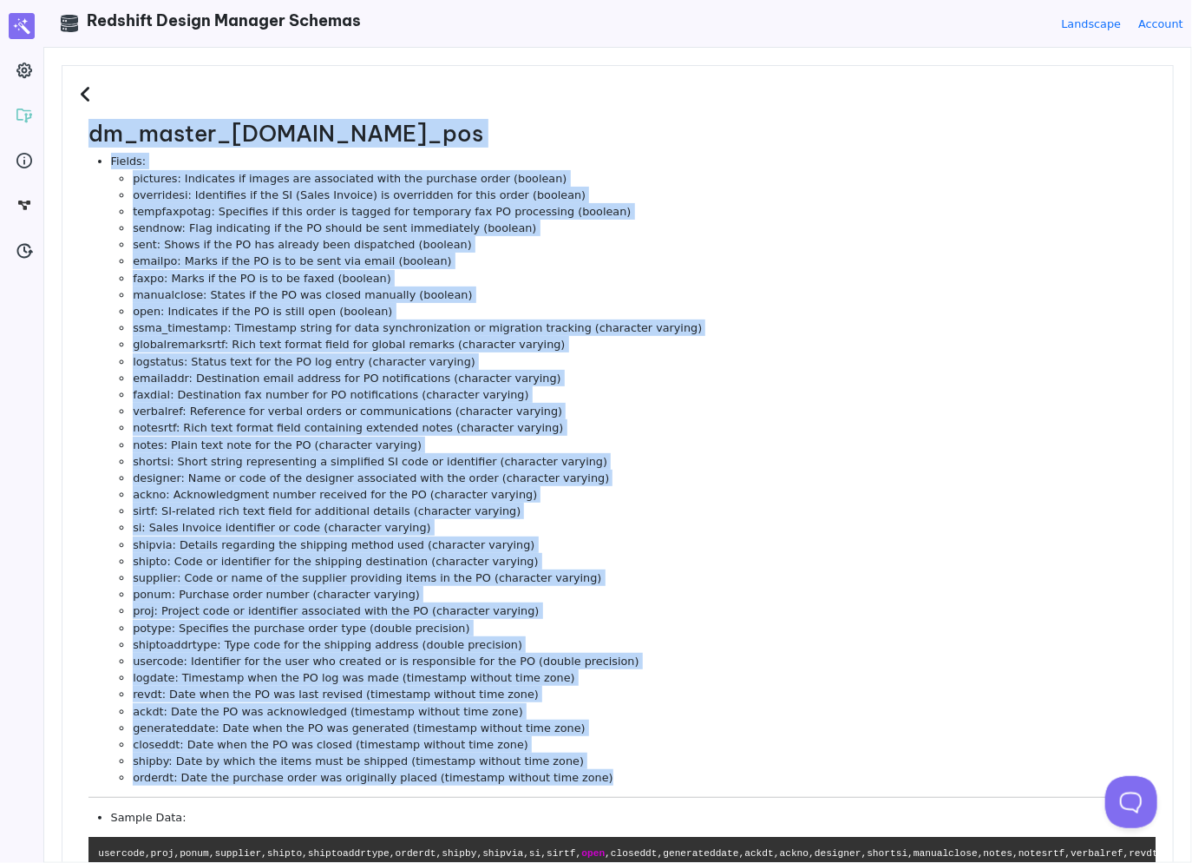
click at [566, 368] on li "logstatus: Status text for the PO log entry (character varying)" at bounding box center [644, 361] width 1023 height 16
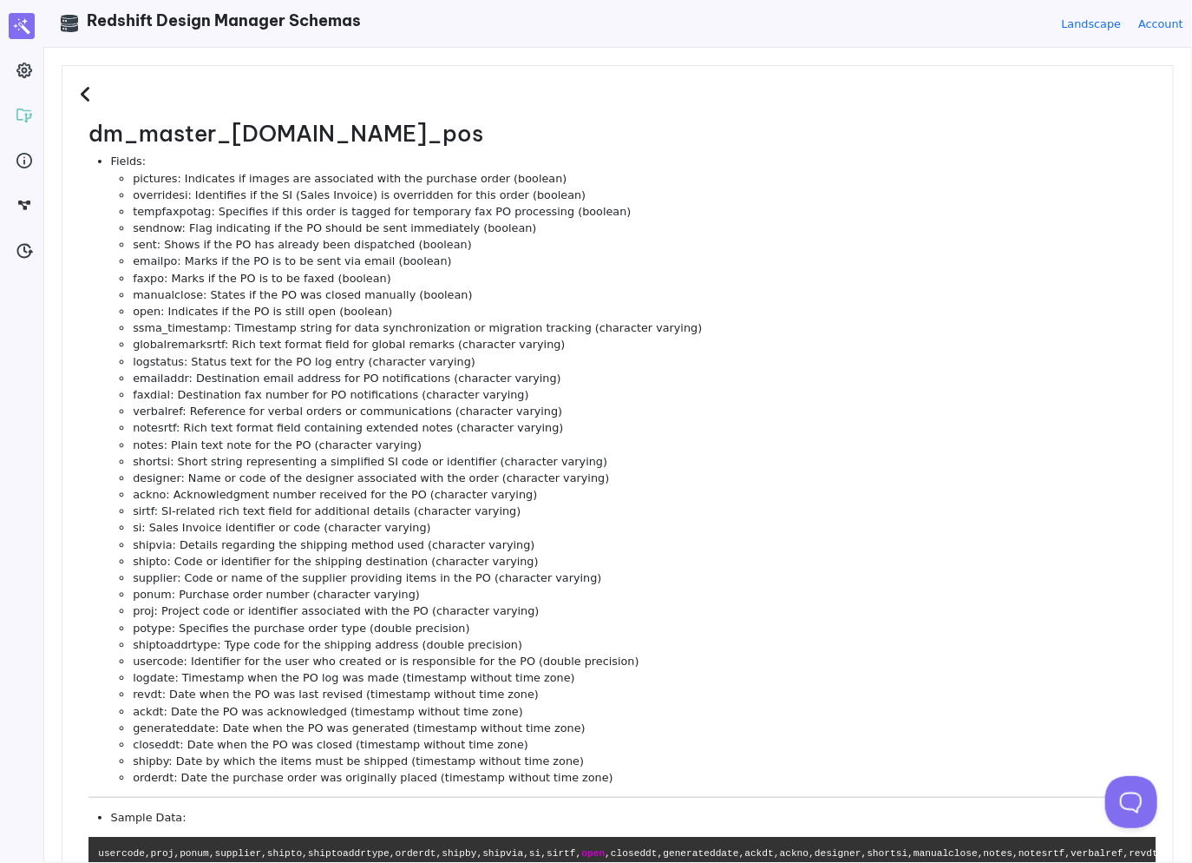
click at [448, 218] on li "tempfaxpotag: Specifies if this order is tagged for temporary fax PO processing…" at bounding box center [644, 211] width 1023 height 16
click at [317, 138] on h2 "dm_master_[DOMAIN_NAME]_pos" at bounding box center [622, 134] width 1067 height 27
copy h2 "id_pos"
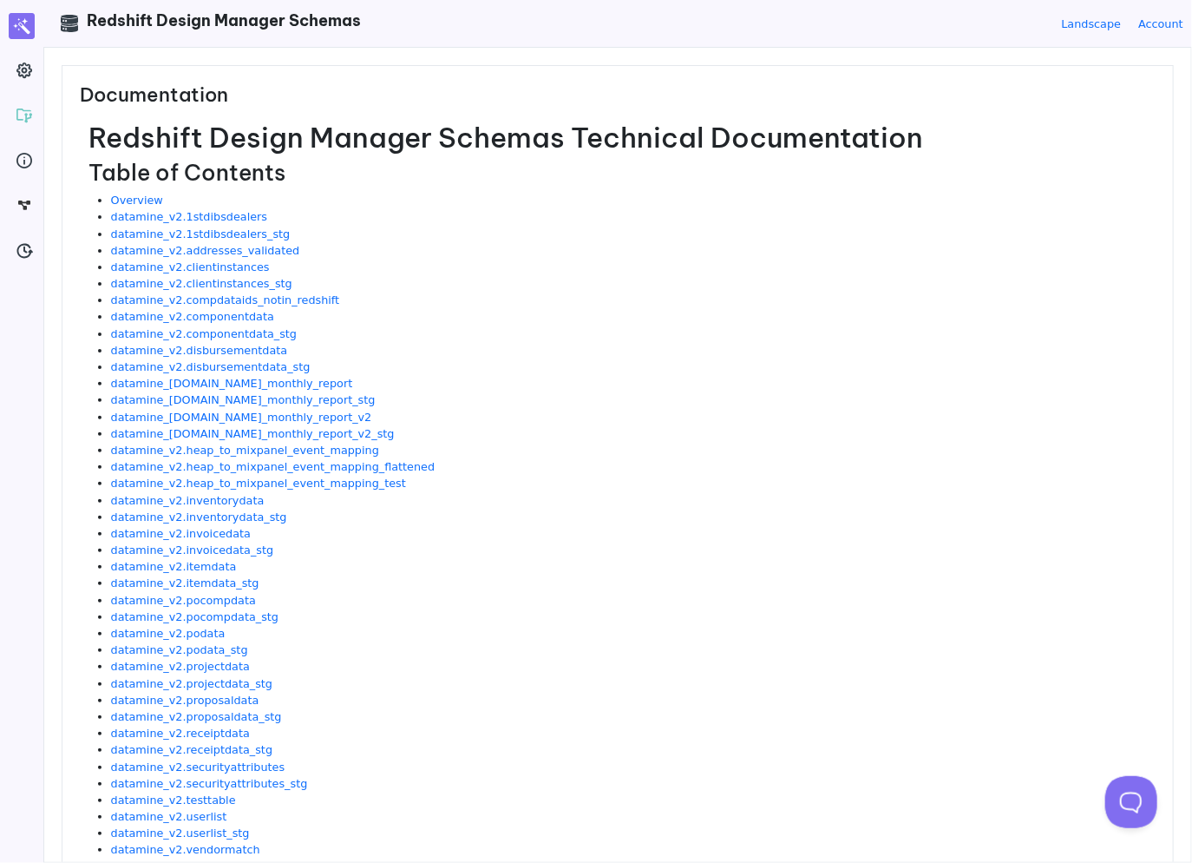
click at [532, 273] on li "datamine_v2.clientinstances" at bounding box center [633, 267] width 1045 height 16
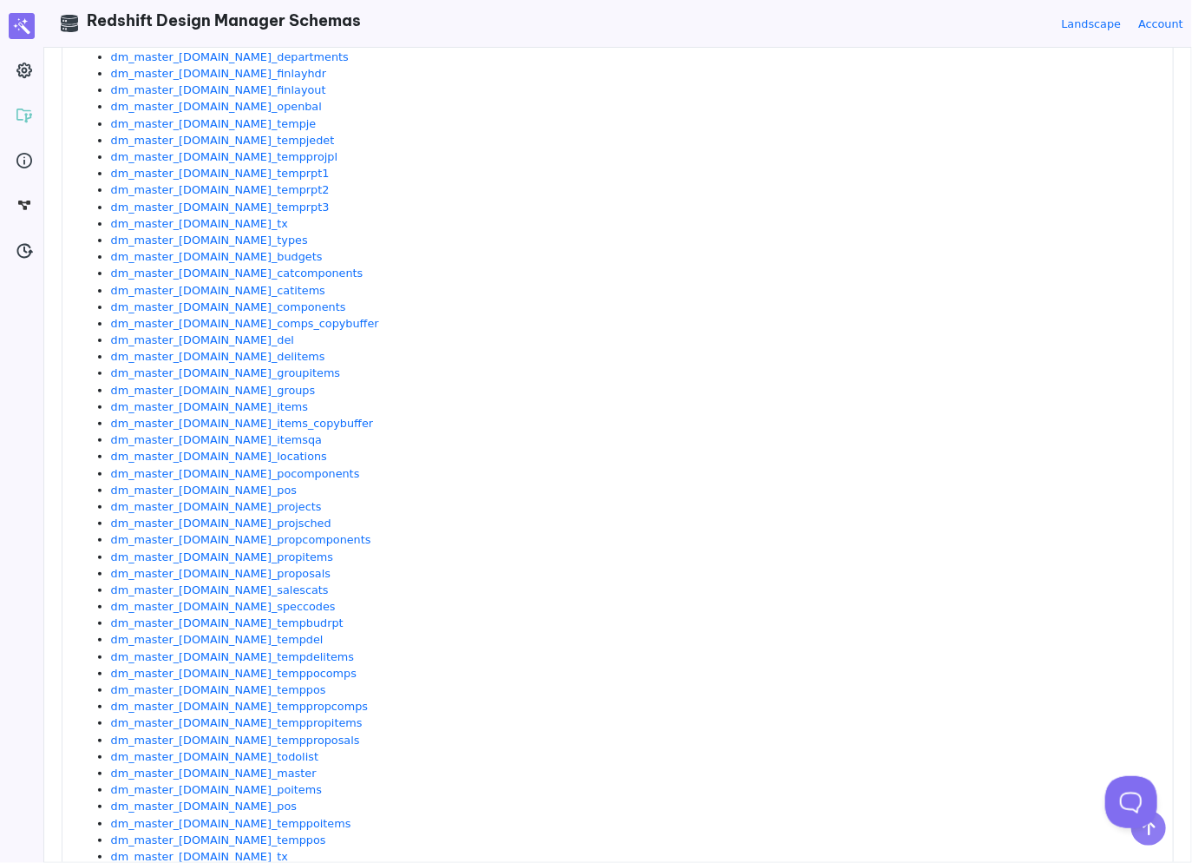
scroll to position [1996, 0]
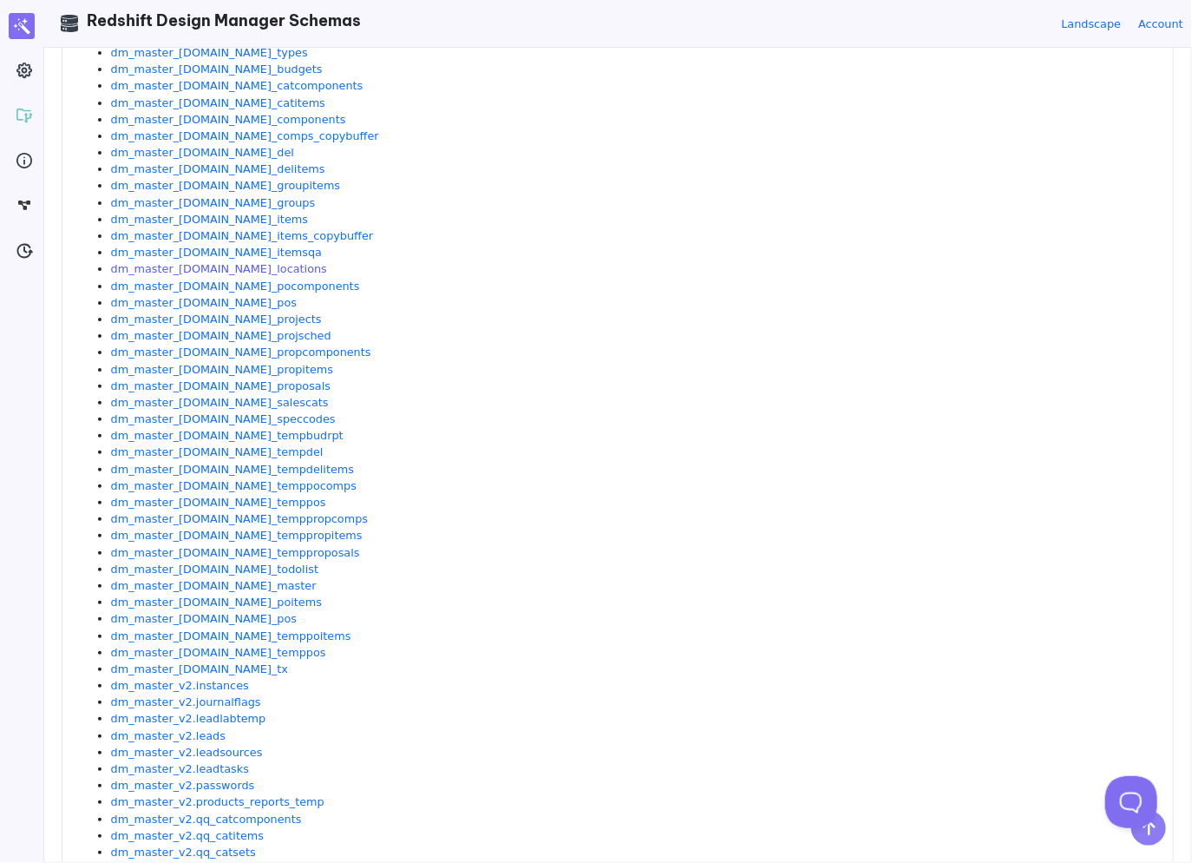
click at [227, 272] on link "dm_master_[DOMAIN_NAME]_locations" at bounding box center [219, 268] width 216 height 13
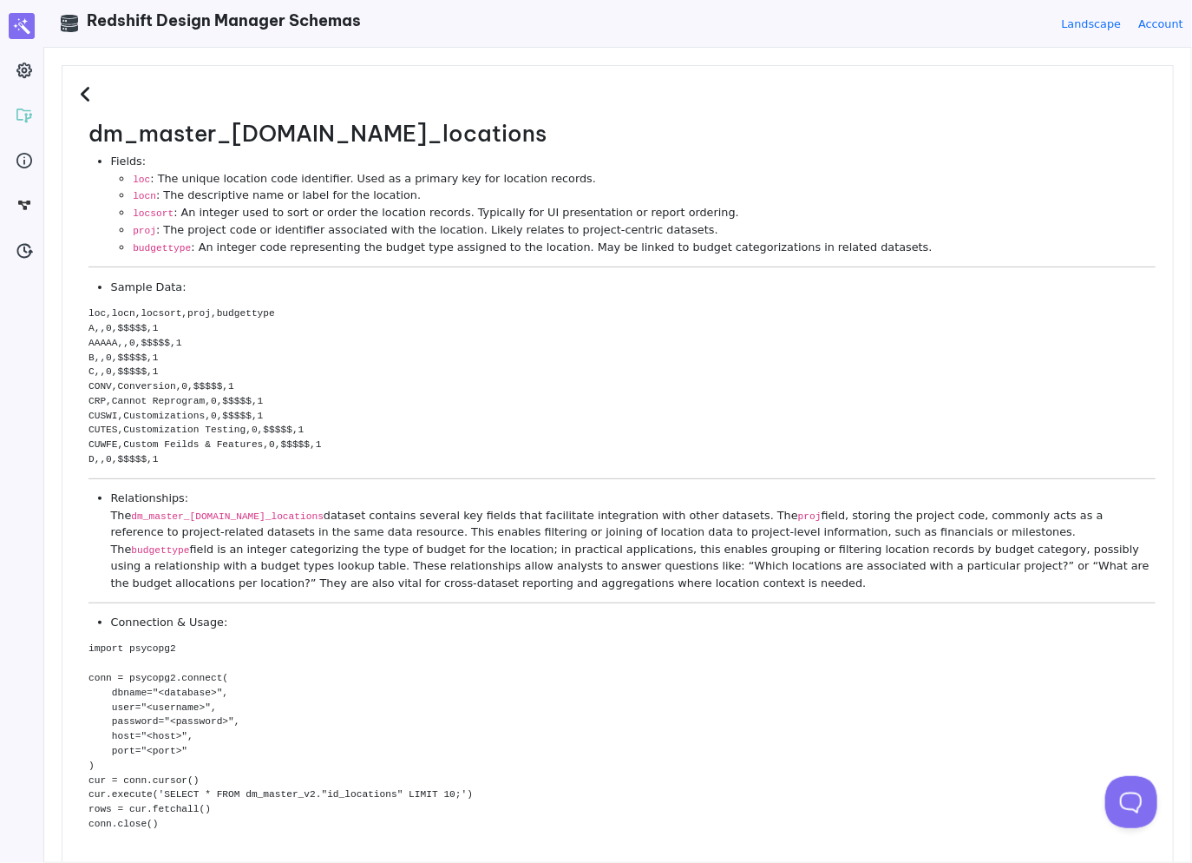
scroll to position [0, 0]
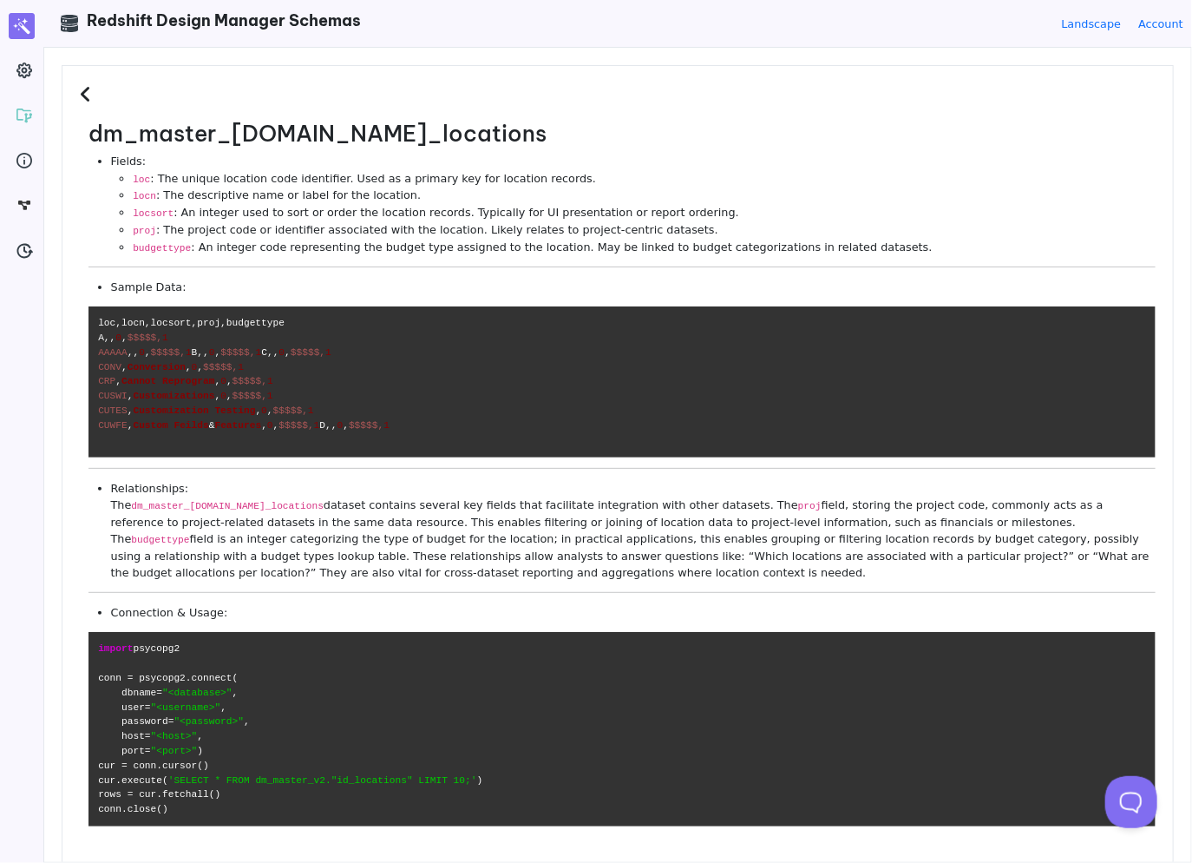
click at [423, 321] on code "loc,locn,locsort,proj,budgettype A,, 0 , $$ $$ $, 1 AAAAA ,, 0 , $$ $$ $, 1 B,,…" at bounding box center [622, 381] width 1067 height 151
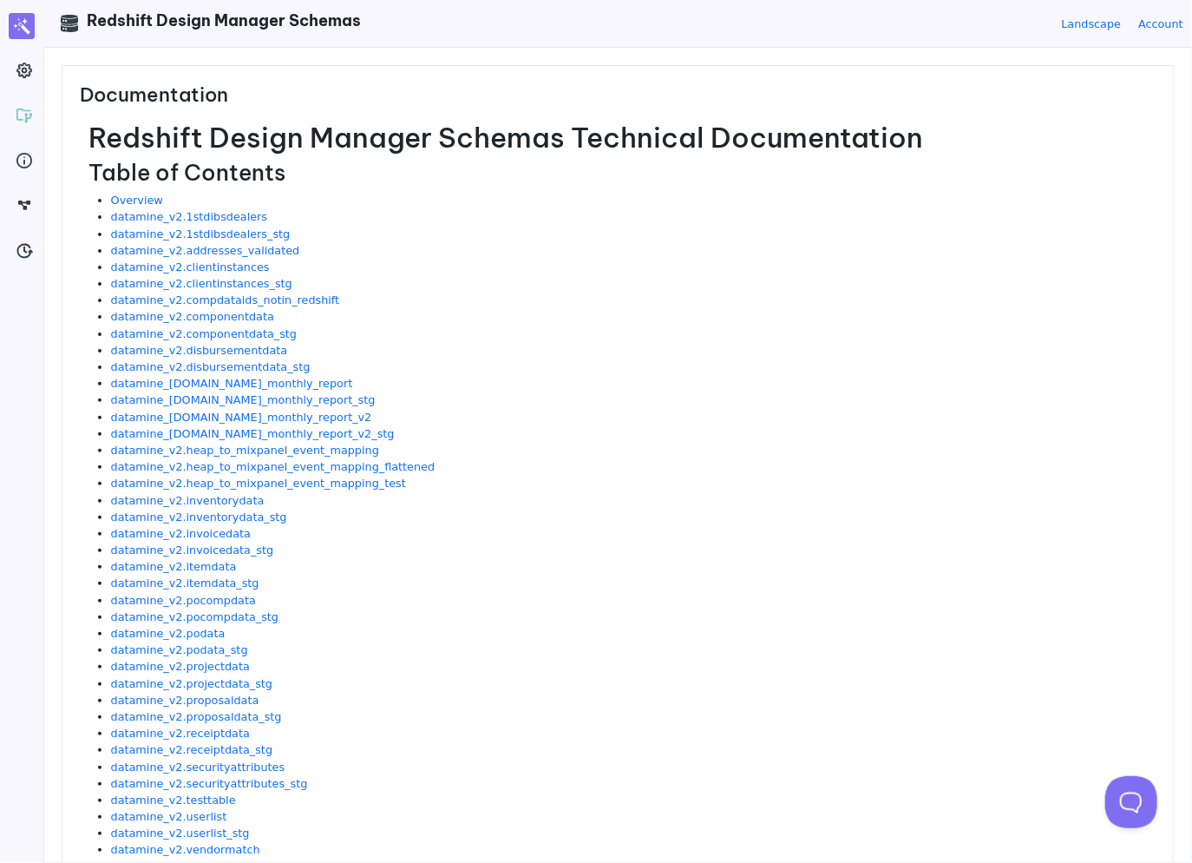
click at [450, 171] on h2 "Table of Contents" at bounding box center [622, 173] width 1067 height 27
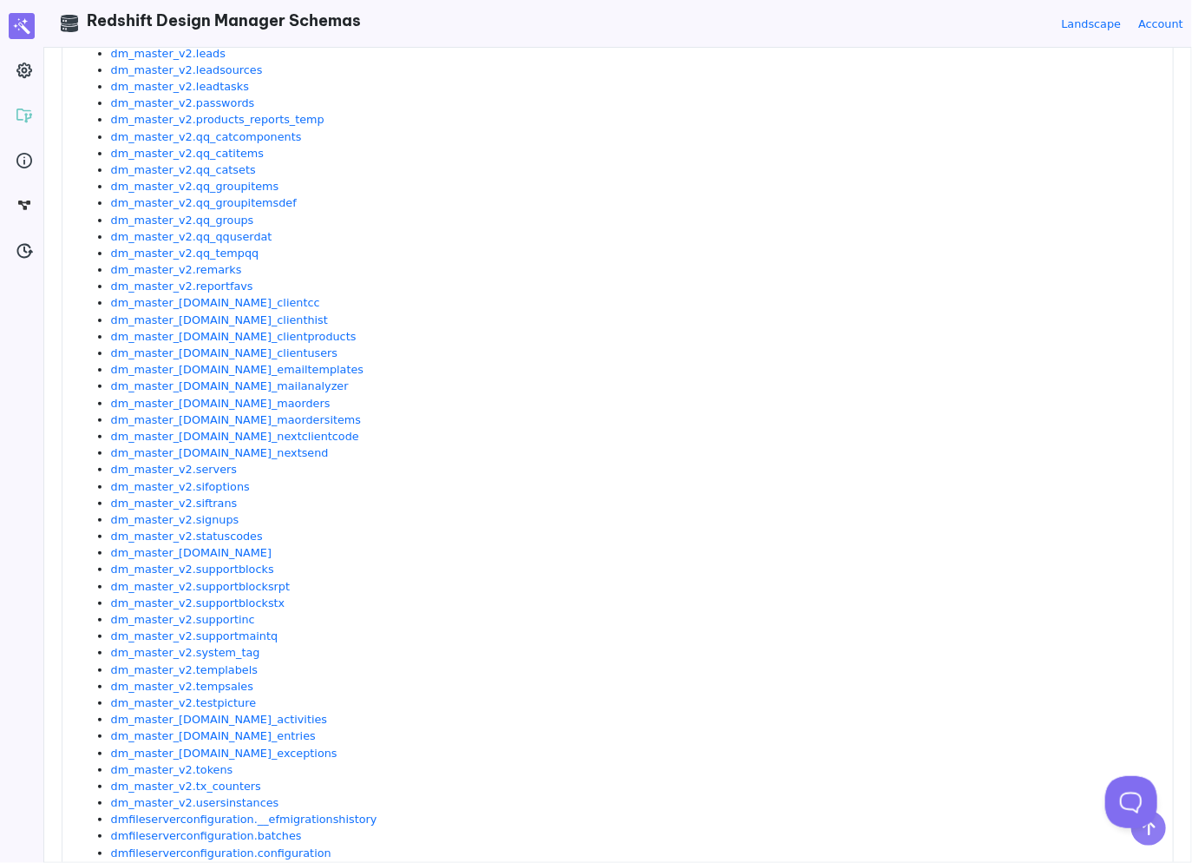
scroll to position [2671, 0]
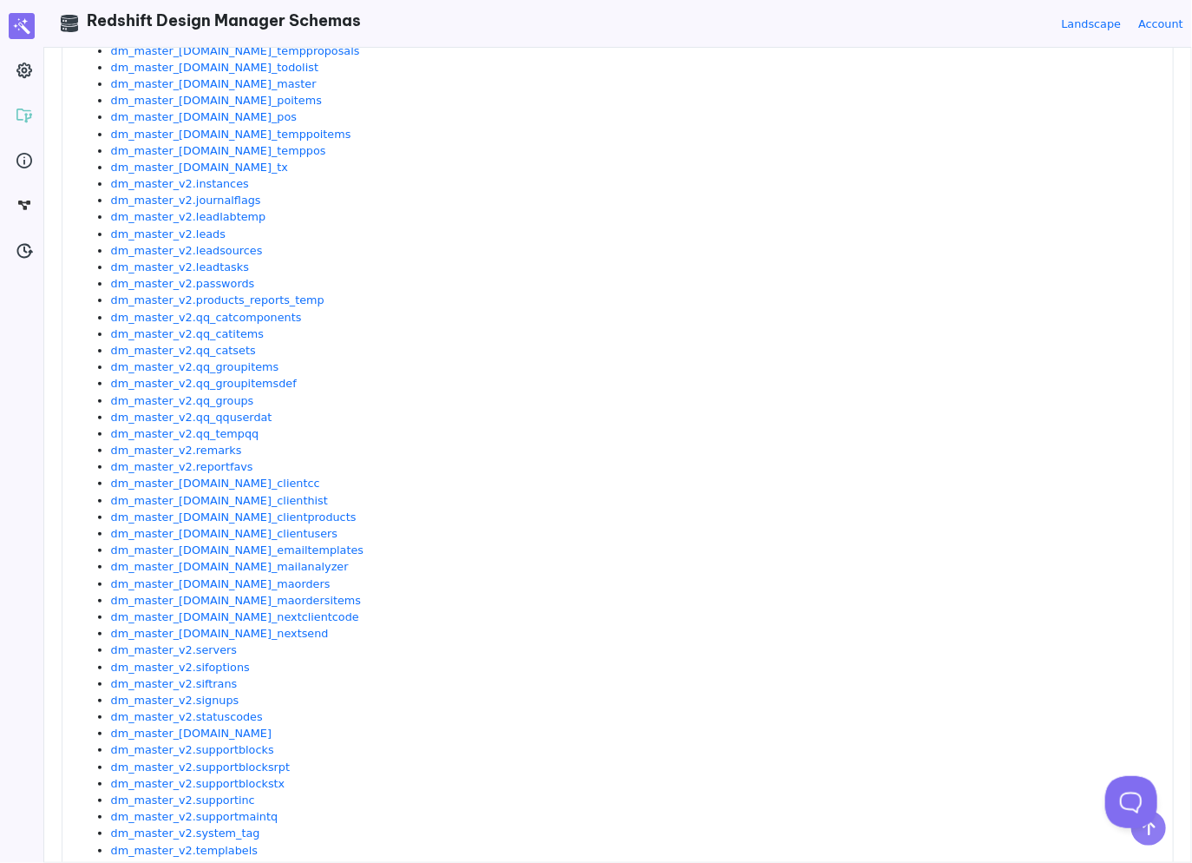
click at [347, 551] on li "dm_master_[DOMAIN_NAME]_emailtemplates" at bounding box center [633, 549] width 1045 height 16
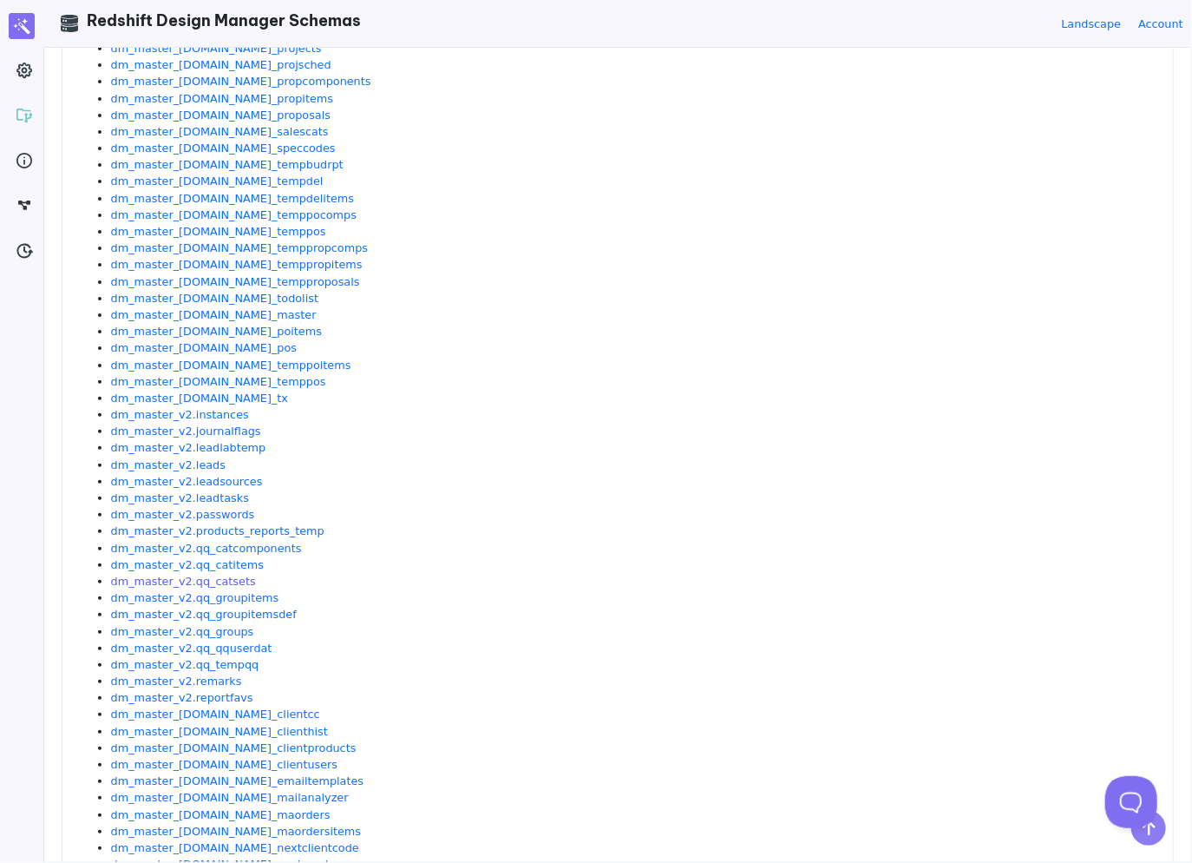
scroll to position [2237, 0]
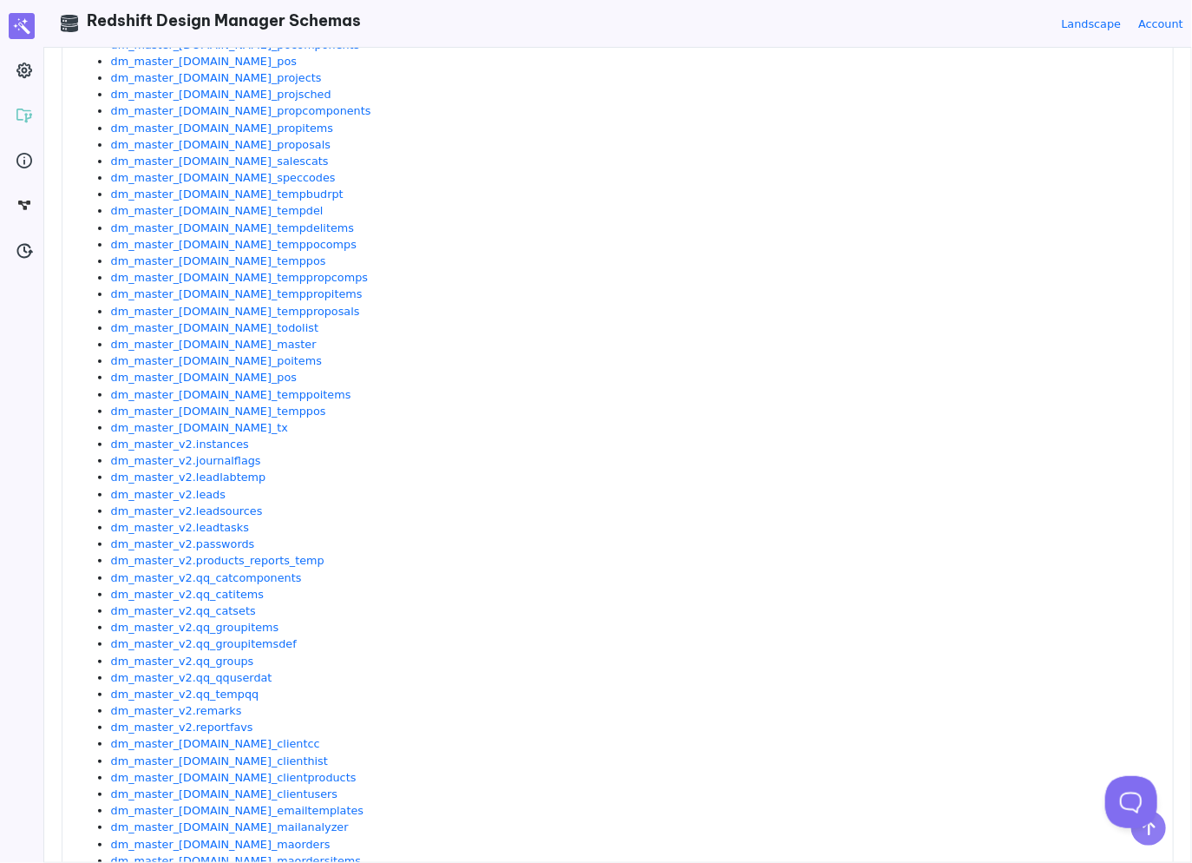
click at [423, 508] on li "dm_master_v2.leadsources" at bounding box center [633, 510] width 1045 height 16
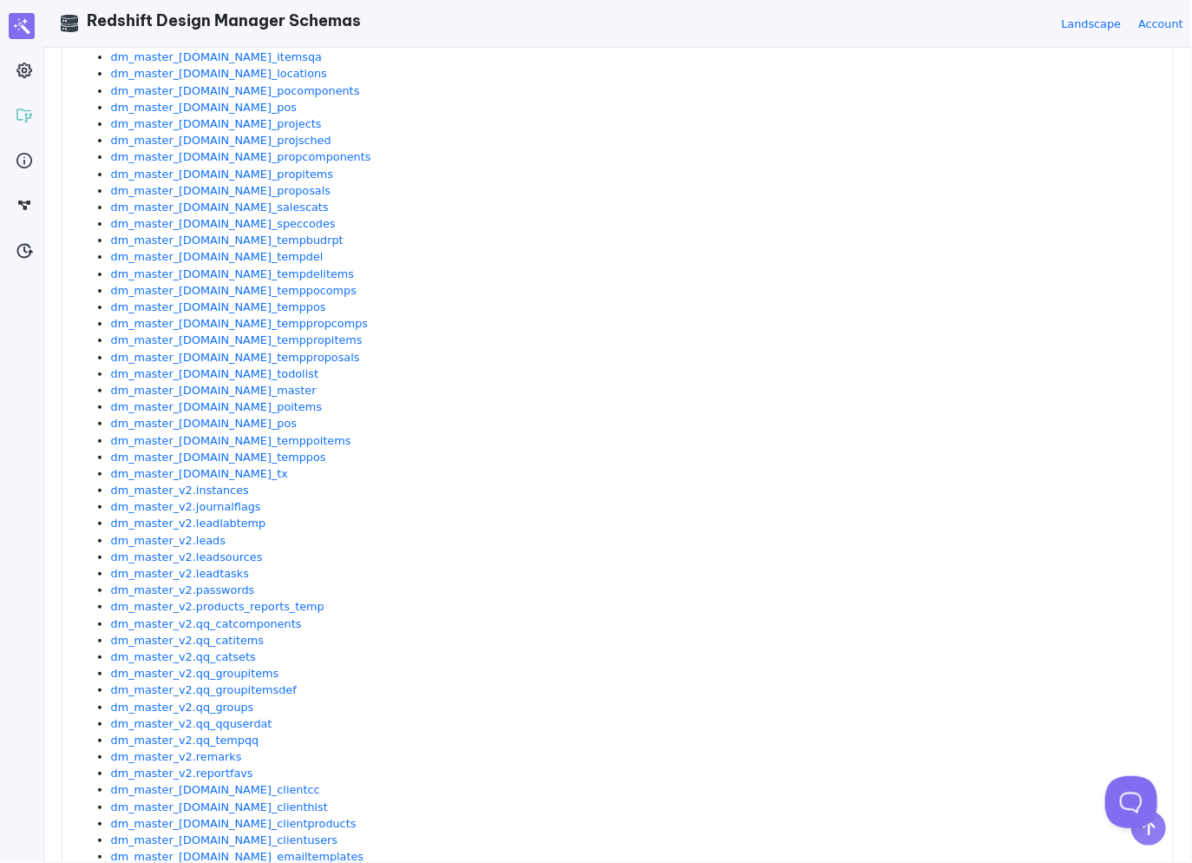
scroll to position [2150, 0]
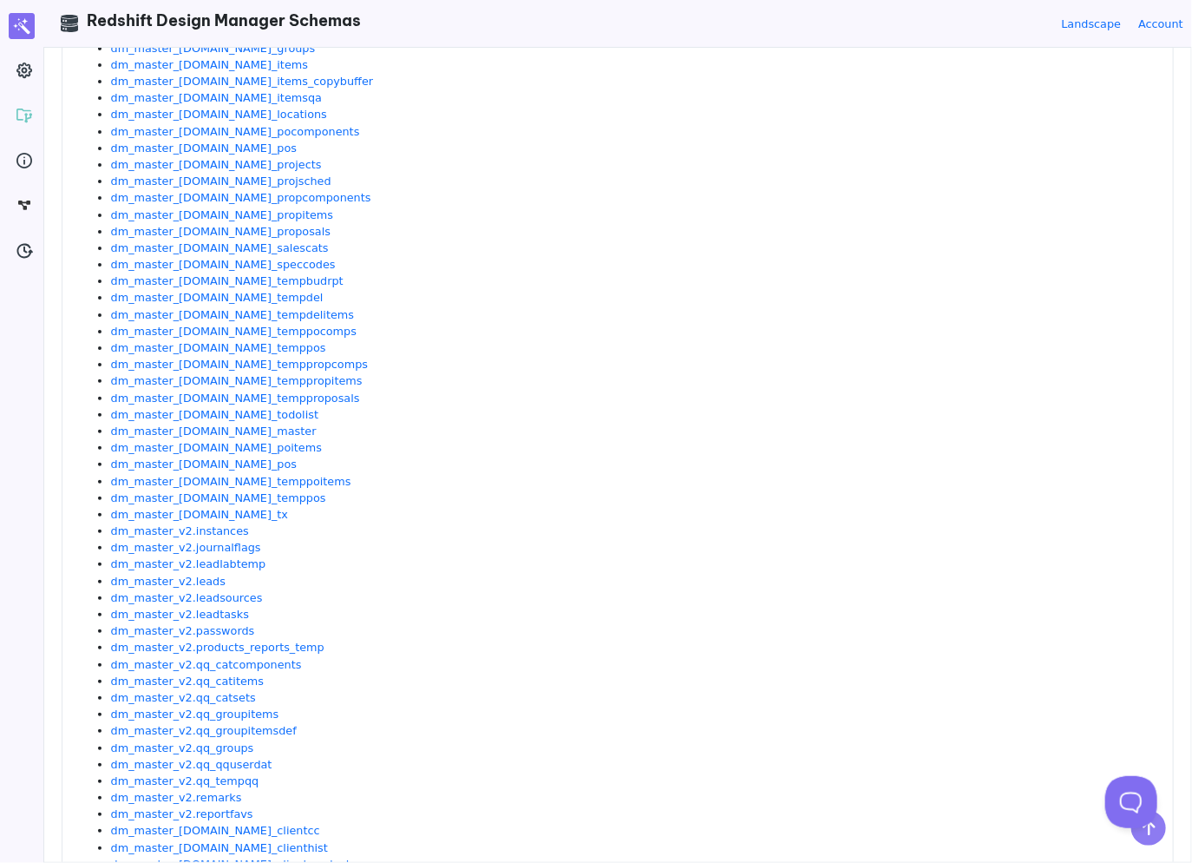
click at [423, 508] on li "dm_master_[DOMAIN_NAME]_tx" at bounding box center [633, 514] width 1045 height 16
click at [374, 467] on li "dm_master_[DOMAIN_NAME]_pos" at bounding box center [633, 464] width 1045 height 16
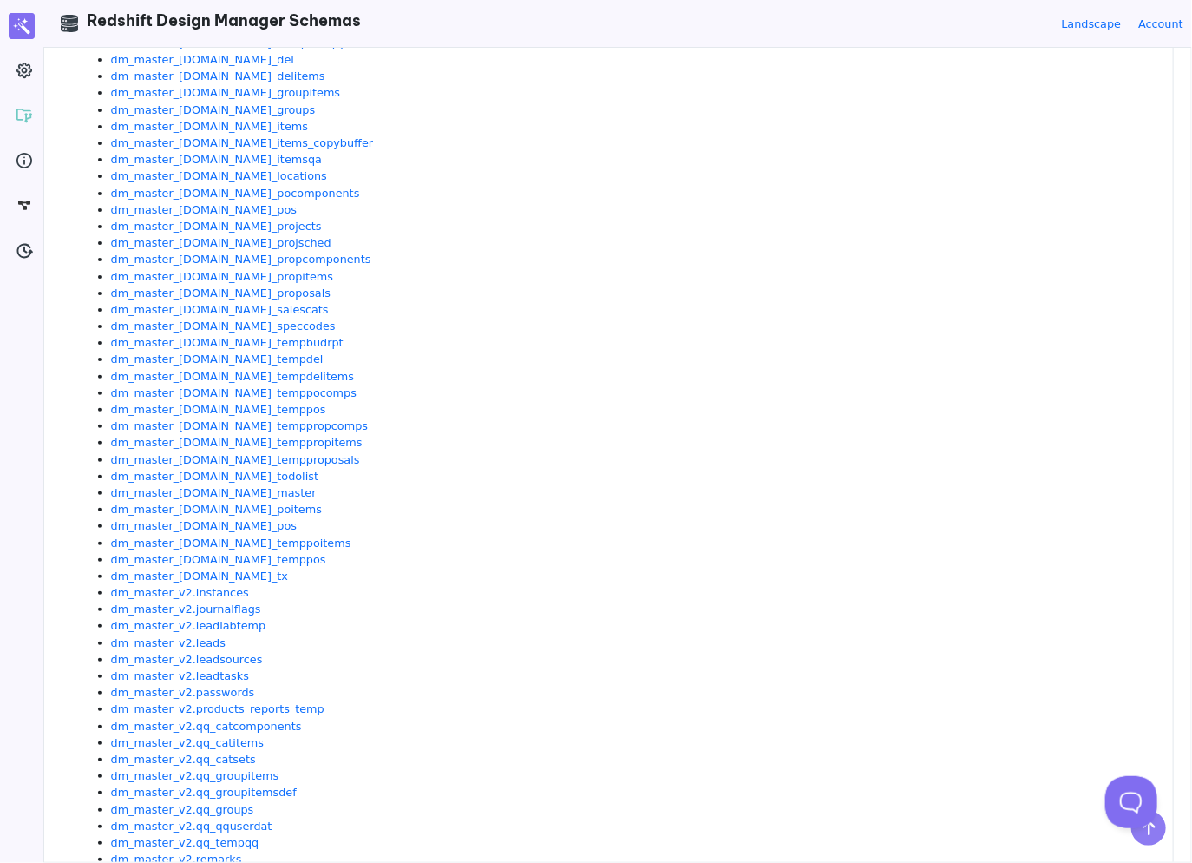
scroll to position [2063, 0]
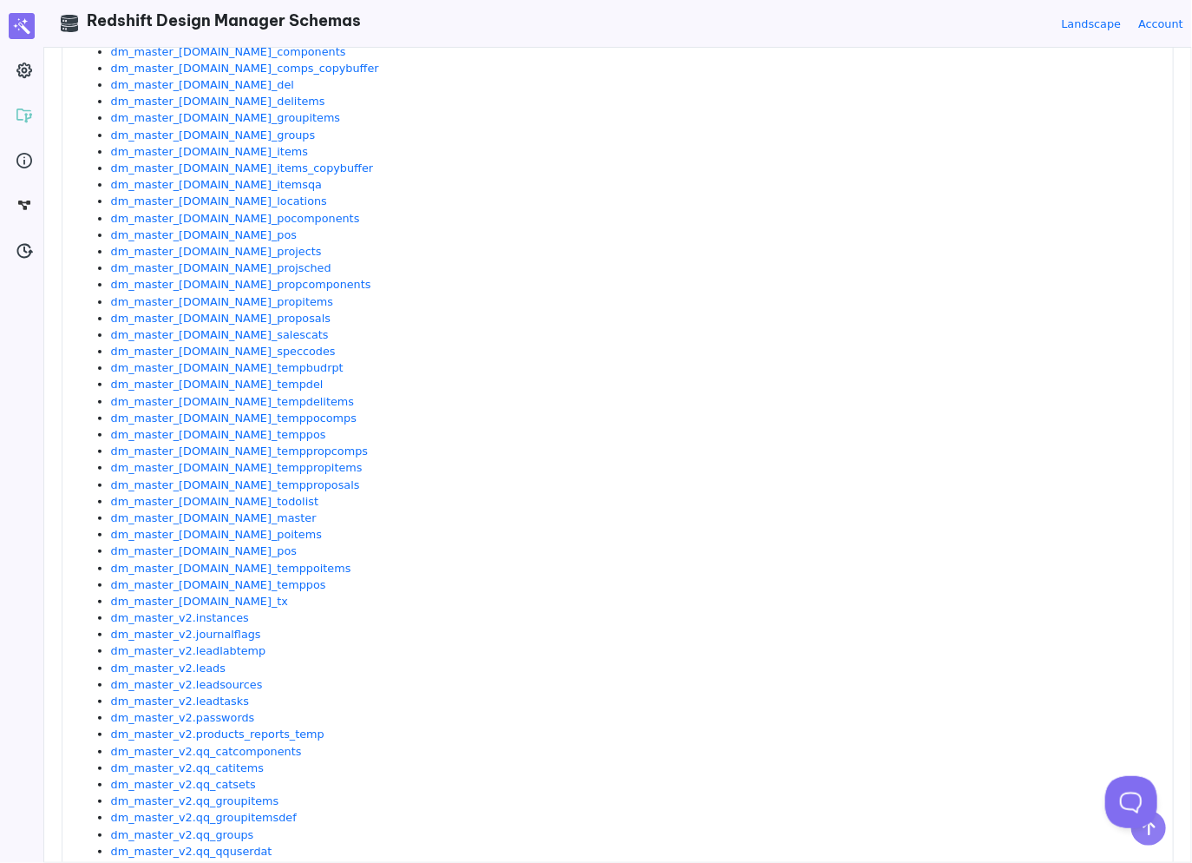
click at [305, 506] on li "dm_master_[DOMAIN_NAME]_todolist" at bounding box center [633, 501] width 1045 height 16
click at [348, 461] on li "dm_master_[DOMAIN_NAME]_temppropitems" at bounding box center [633, 467] width 1045 height 16
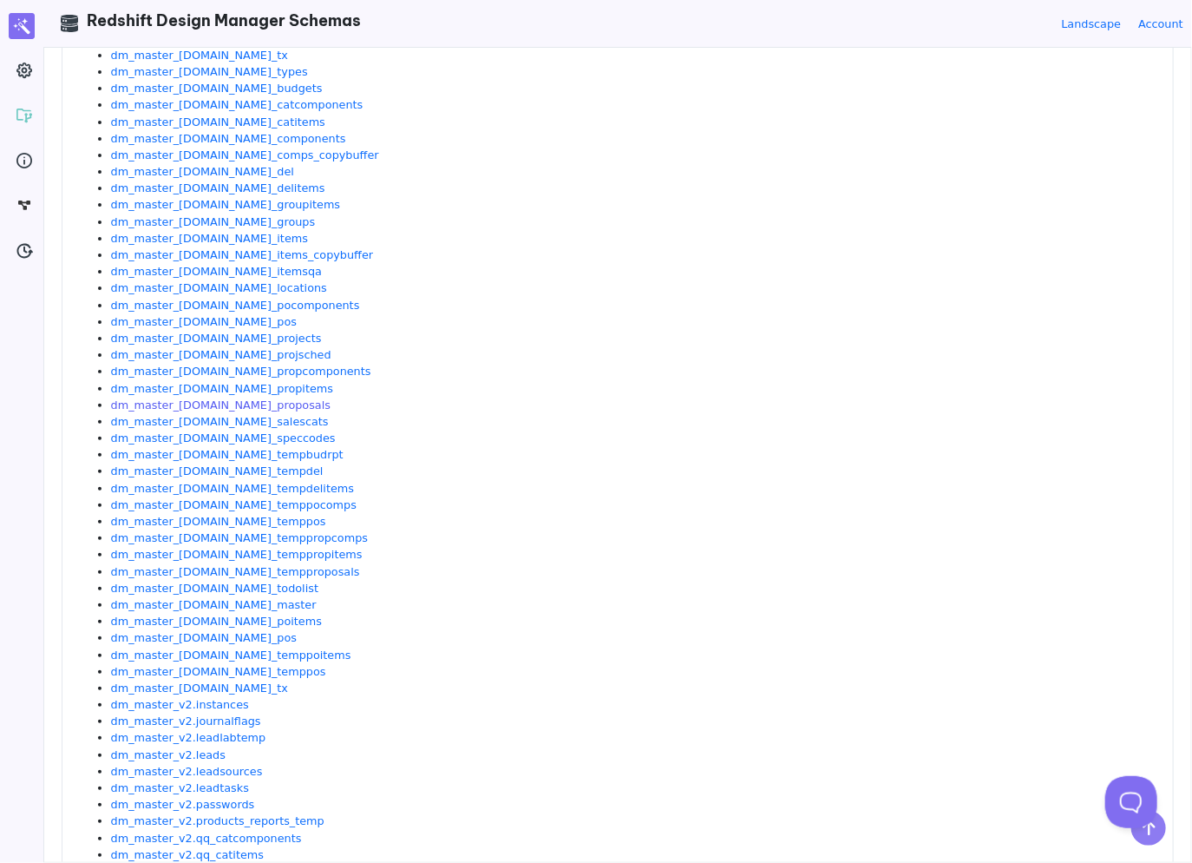
click at [227, 402] on link "dm_master_[DOMAIN_NAME]_proposals" at bounding box center [221, 404] width 220 height 13
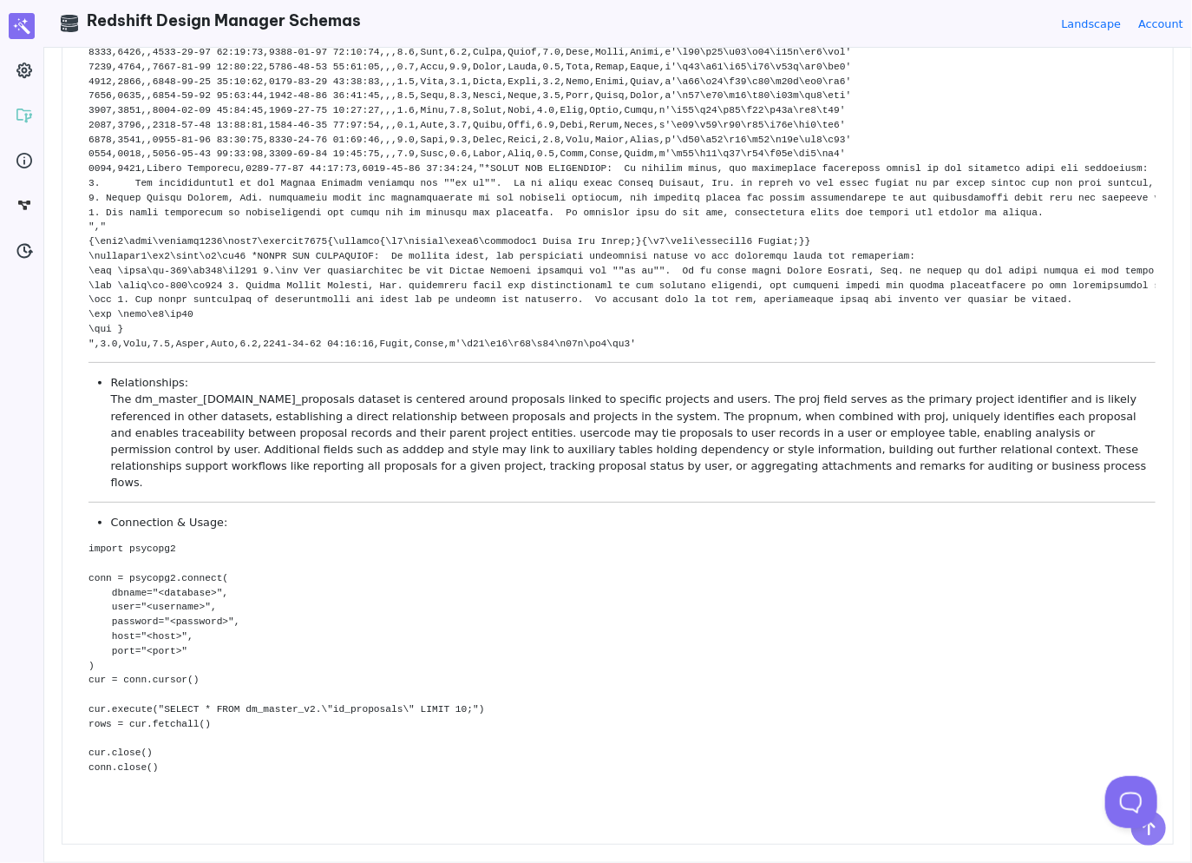
scroll to position [0, 0]
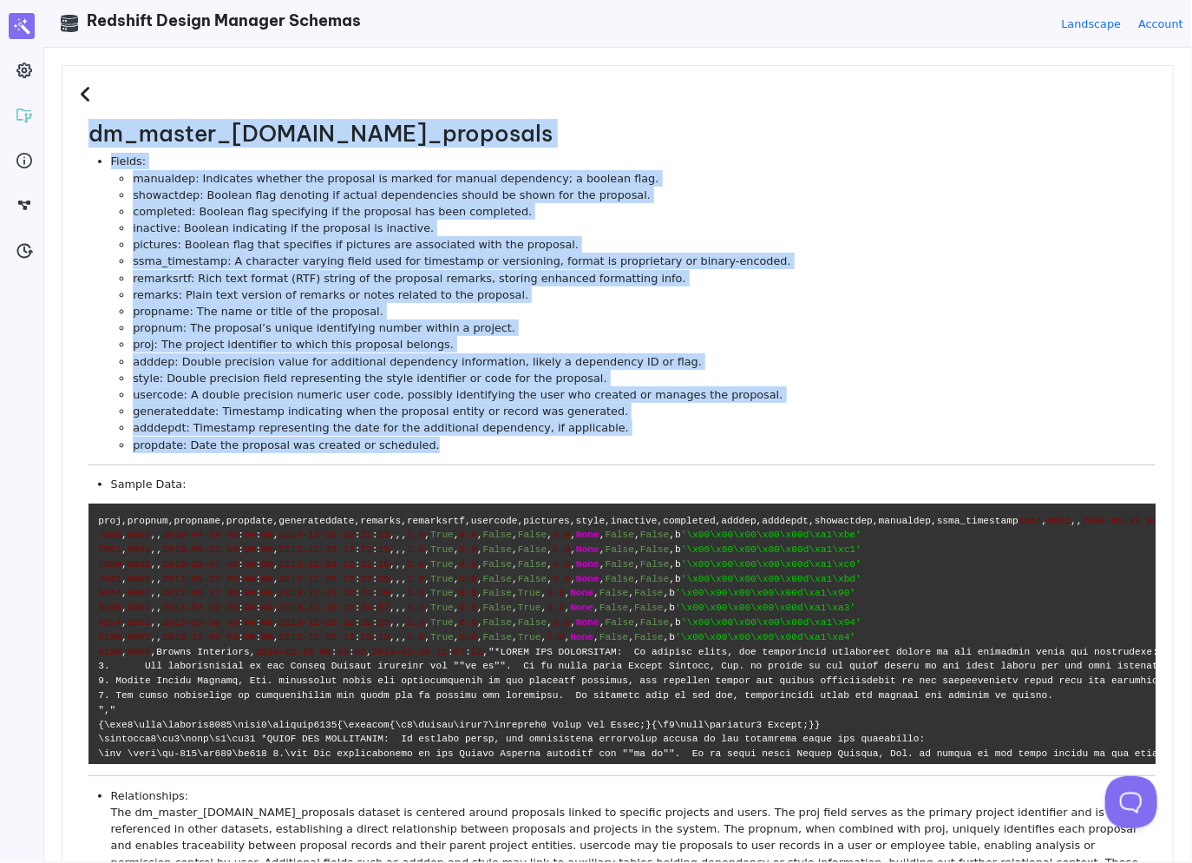
drag, startPoint x: 425, startPoint y: 446, endPoint x: 82, endPoint y: 125, distance: 469.6
click at [82, 125] on dl "dm_master_[DOMAIN_NAME]_proposals Fields: manualdep: Indicates whether the prop…" at bounding box center [618, 665] width 1076 height 1088
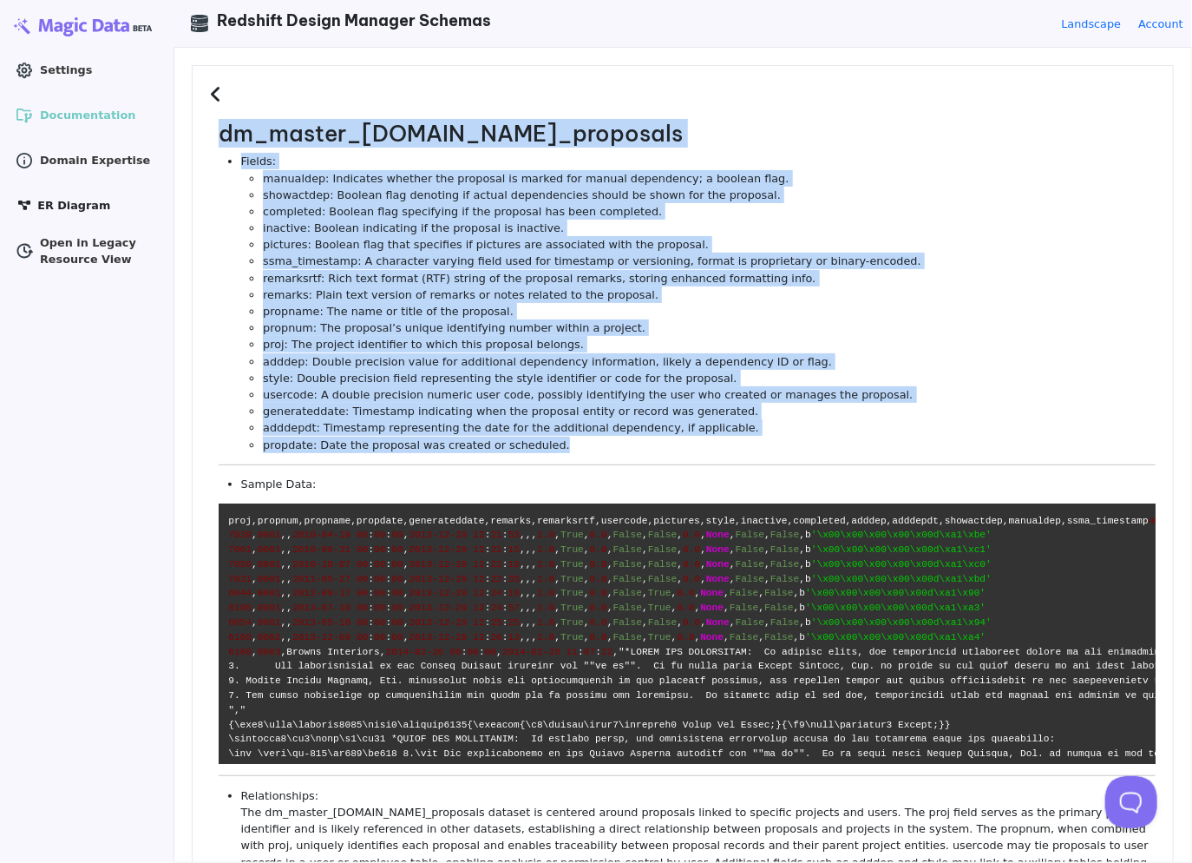
copy dl "lo_ipsumd_s1.am_consectet Adipis: elitseddo: Eiusmodte incidid utl etdolore ma …"
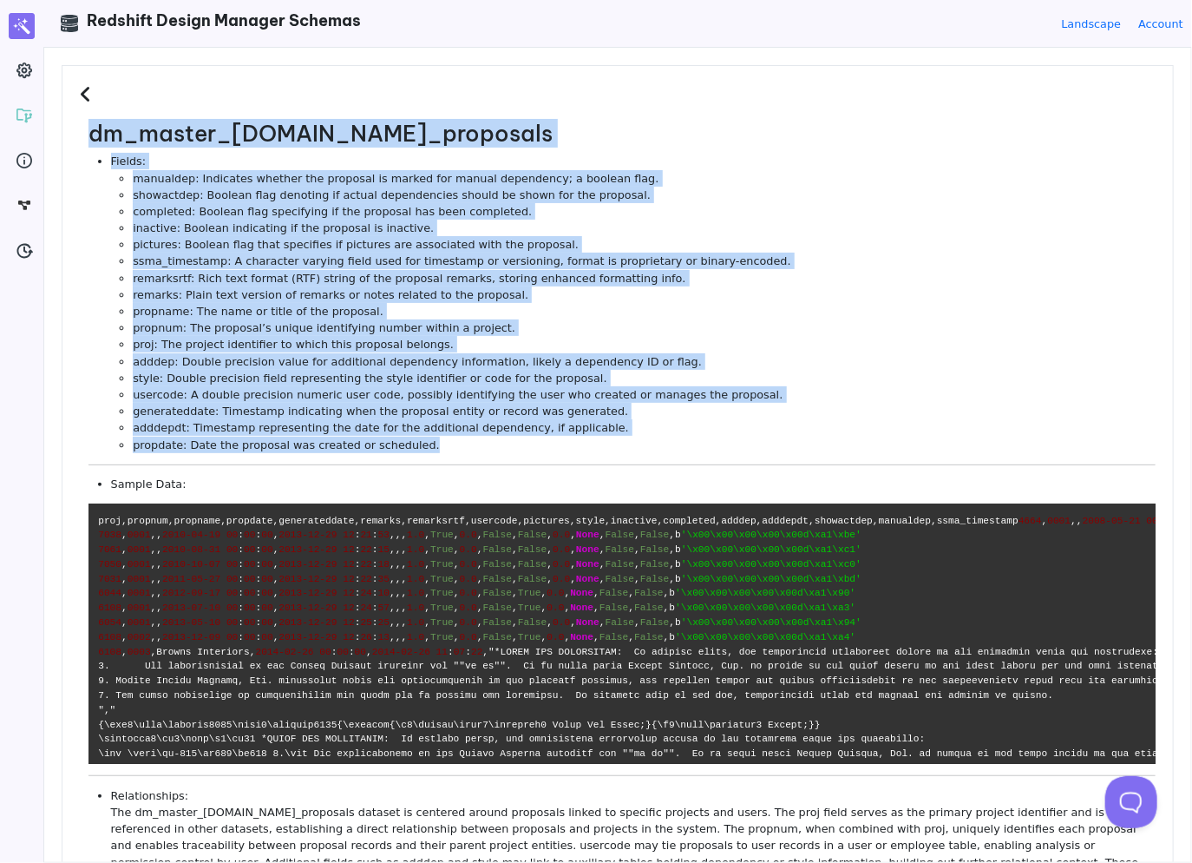
click at [704, 284] on li "remarksrtf: Rich text format (RTF) string of the proposal remarks, storing enha…" at bounding box center [644, 278] width 1023 height 16
click at [642, 273] on li "remarksrtf: Rich text format (RTF) string of the proposal remarks, storing enha…" at bounding box center [644, 278] width 1023 height 16
click at [491, 268] on li "ssma_timestamp: A character varying field used for timestamp or versioning, for…" at bounding box center [644, 261] width 1023 height 16
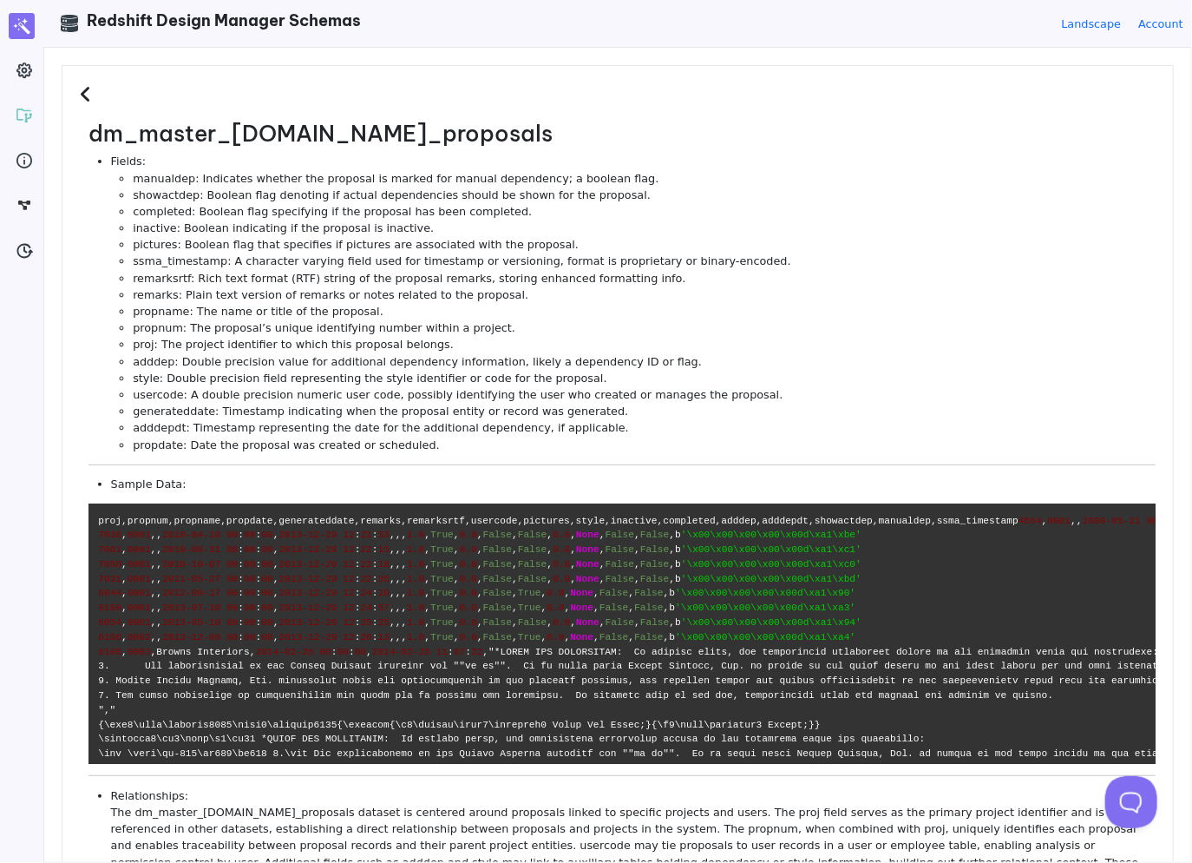
click at [390, 155] on li "Fields: manualdep: Indicates whether the proposal is marked for manual dependen…" at bounding box center [633, 302] width 1045 height 299
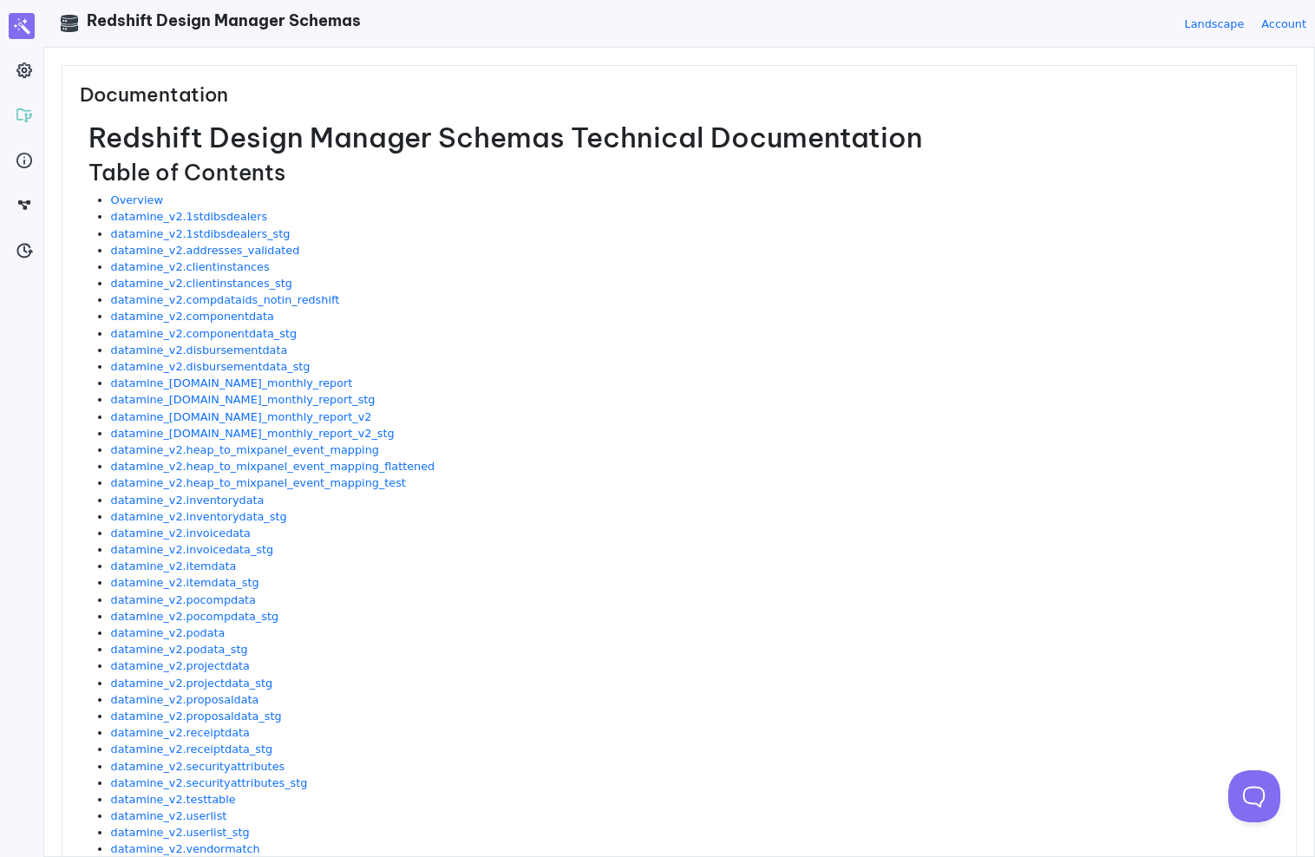
click at [585, 29] on header ".cls-1 { clip-path: url(#clippath); } .cls-2 { fill: none; } .cls-2, .cls-3 { s…" at bounding box center [679, 23] width 1272 height 47
